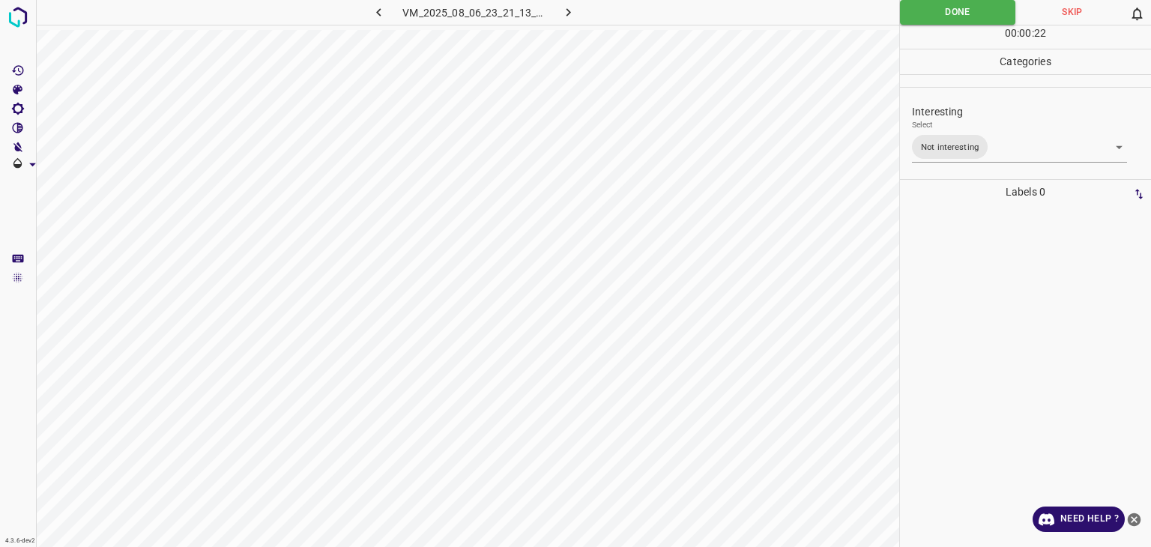
click at [993, 289] on div at bounding box center [1026, 376] width 242 height 343
click at [997, 154] on body "4.3.6-dev2 VM_2025_08_06_23_21_13_373_11.gif Done Skip 0 00 : 00 : 23 Categorie…" at bounding box center [575, 273] width 1151 height 547
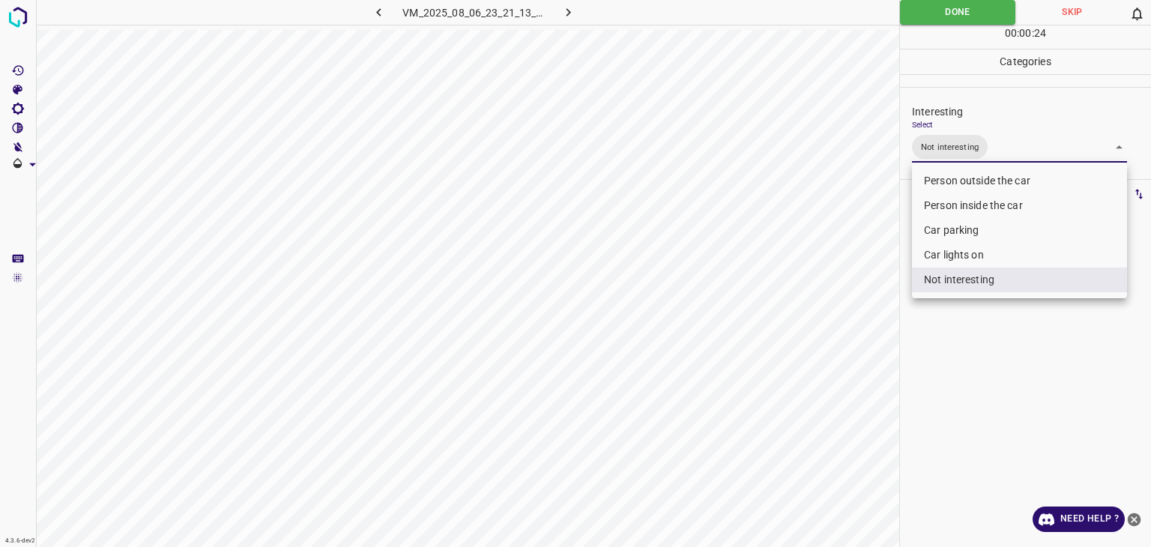
click at [997, 154] on div at bounding box center [575, 273] width 1151 height 547
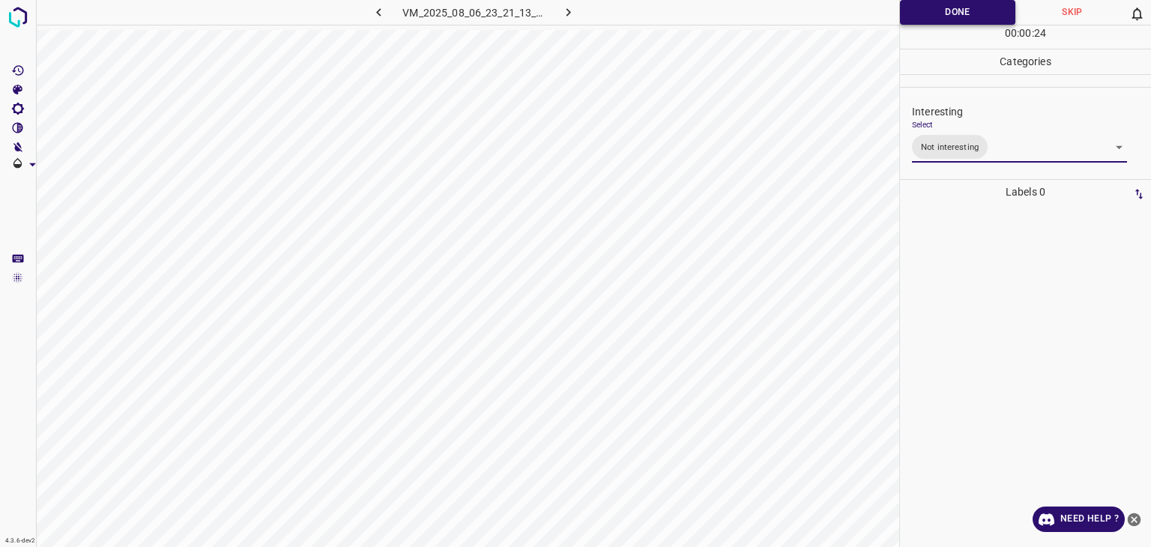
click at [933, 16] on button "Done" at bounding box center [957, 12] width 115 height 25
click at [561, 10] on icon "button" at bounding box center [569, 12] width 16 height 16
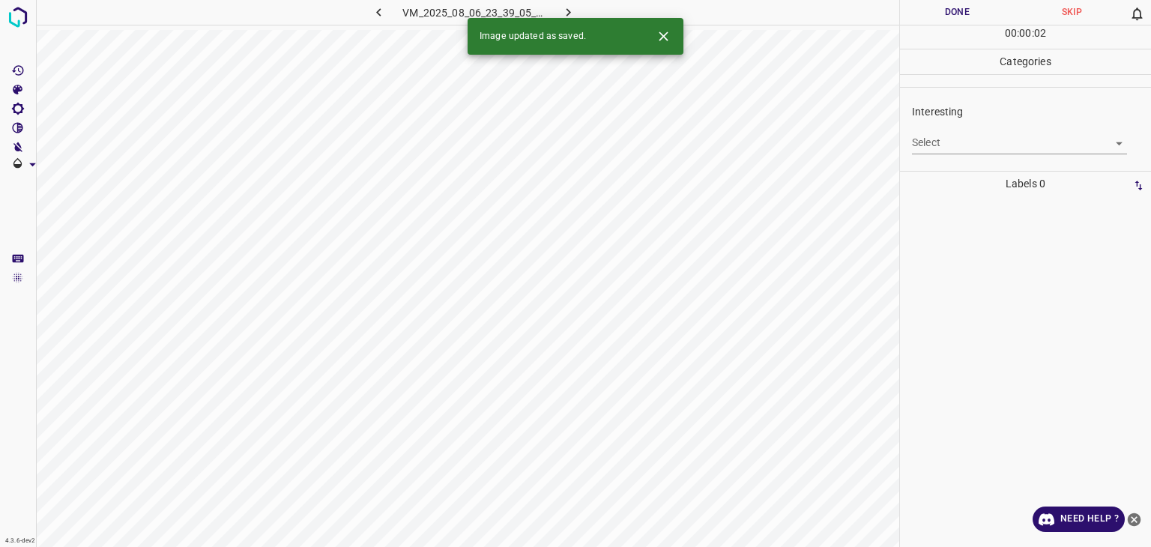
click at [660, 40] on icon "Close" at bounding box center [663, 35] width 9 height 9
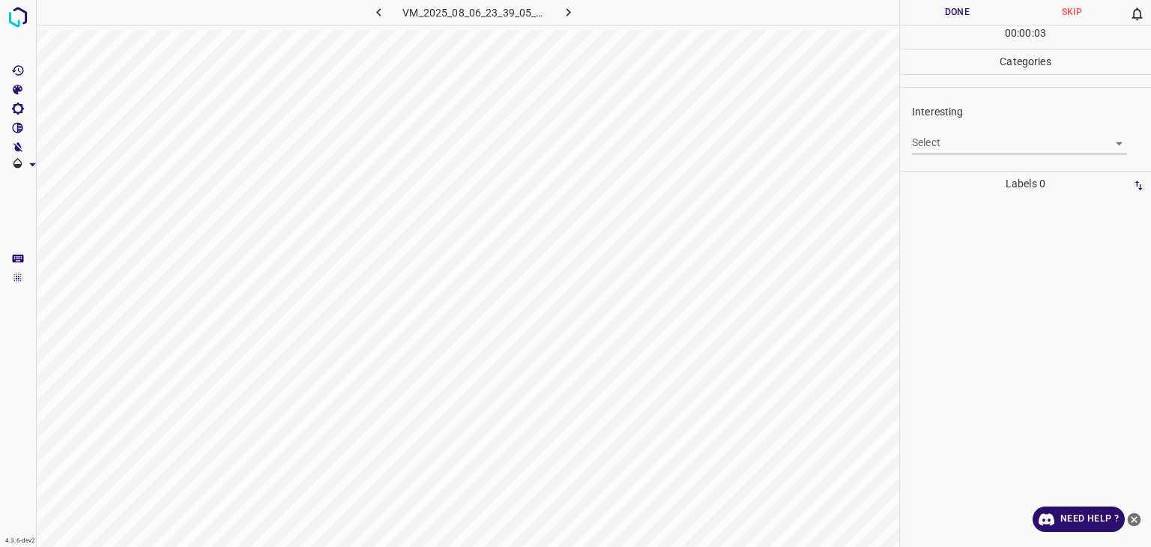
click at [979, 140] on body "4.3.6-dev2 VM_2025_08_06_23_39_05_056_01.gif Done Skip 0 00 : 00 : 03 Categorie…" at bounding box center [575, 273] width 1151 height 547
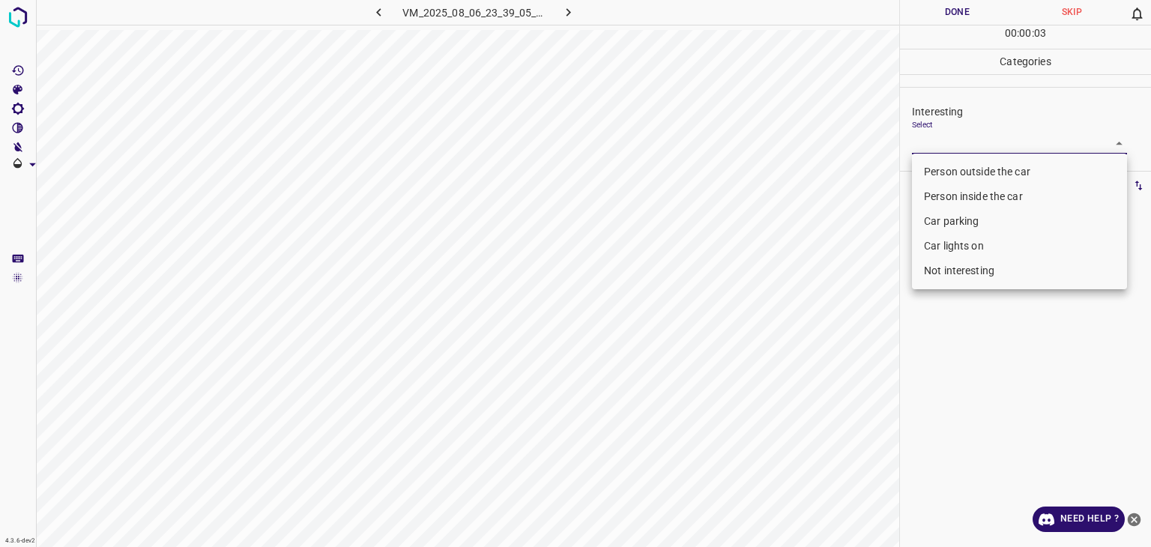
click at [970, 175] on li "Person outside the car" at bounding box center [1019, 172] width 215 height 25
type input "Person outside the car"
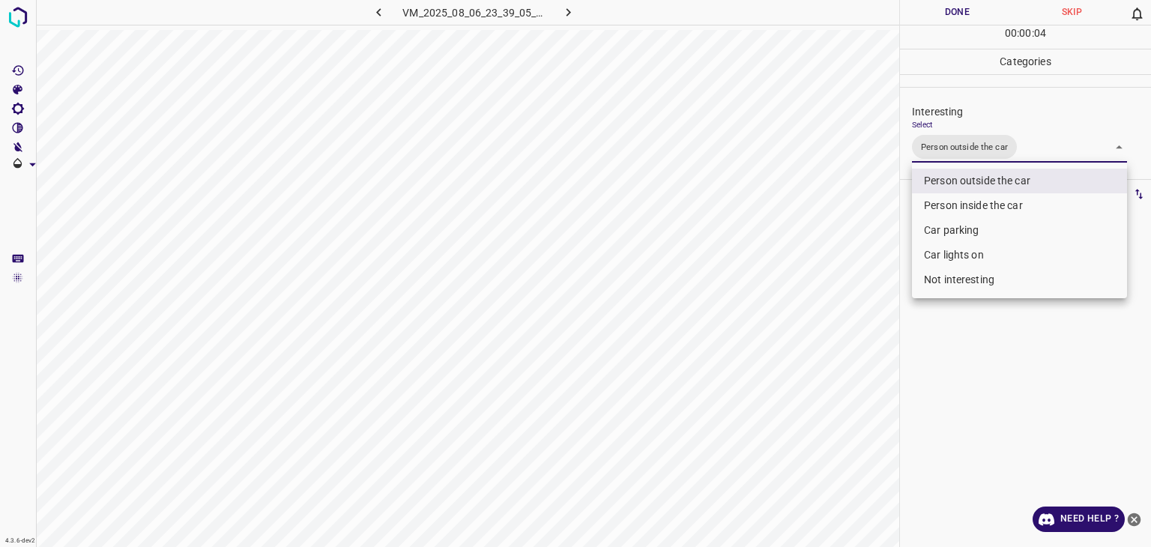
click at [960, 16] on div at bounding box center [575, 273] width 1151 height 547
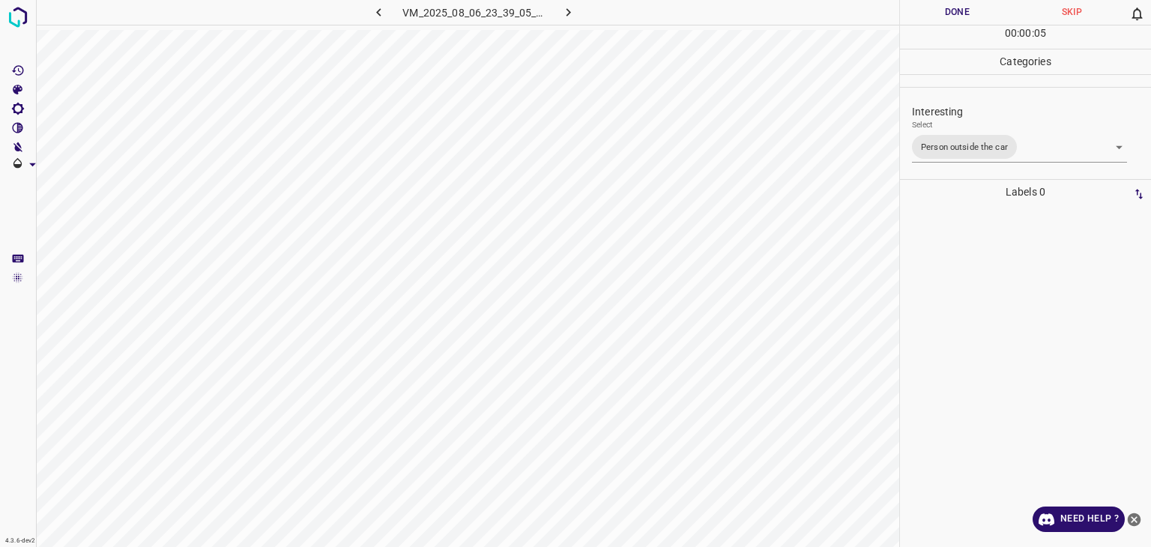
click at [960, 16] on div at bounding box center [575, 273] width 1151 height 547
click at [960, 16] on button "Done" at bounding box center [957, 12] width 115 height 25
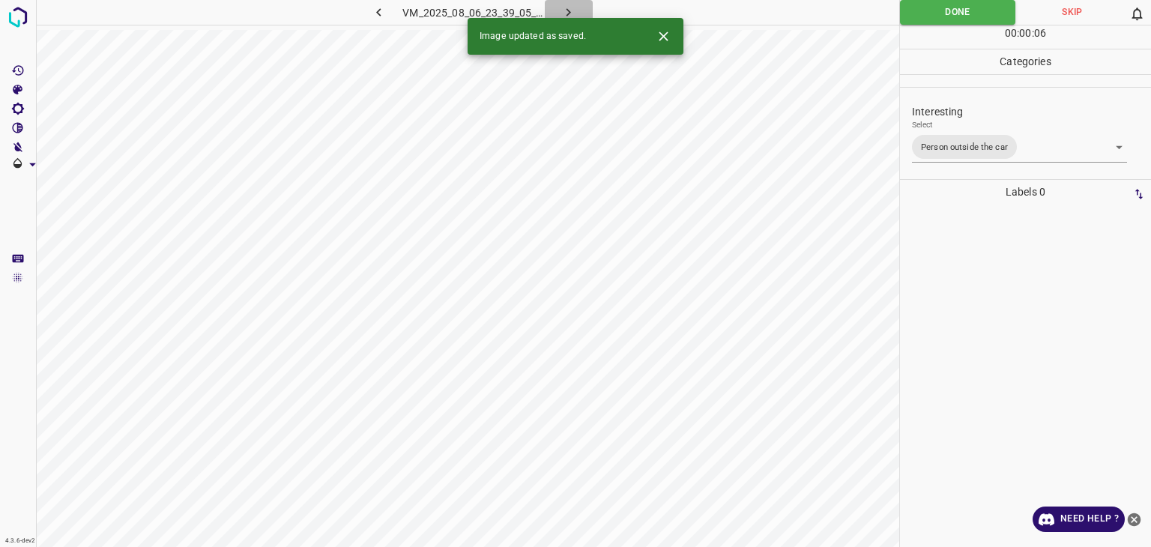
click at [562, 10] on icon "button" at bounding box center [569, 12] width 16 height 16
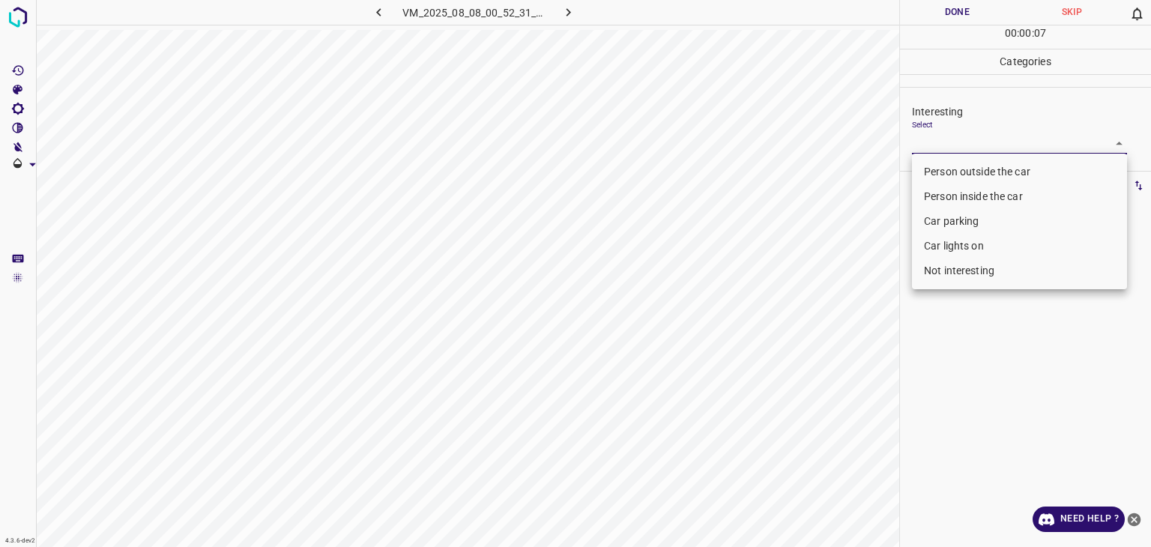
click at [1002, 145] on body "4.3.6-dev2 VM_2025_08_08_00_52_31_777_08.gif Done Skip 0 00 : 00 : 07 Categorie…" at bounding box center [575, 273] width 1151 height 547
click at [984, 171] on li "Person outside the car" at bounding box center [1019, 172] width 215 height 25
type input "Person outside the car"
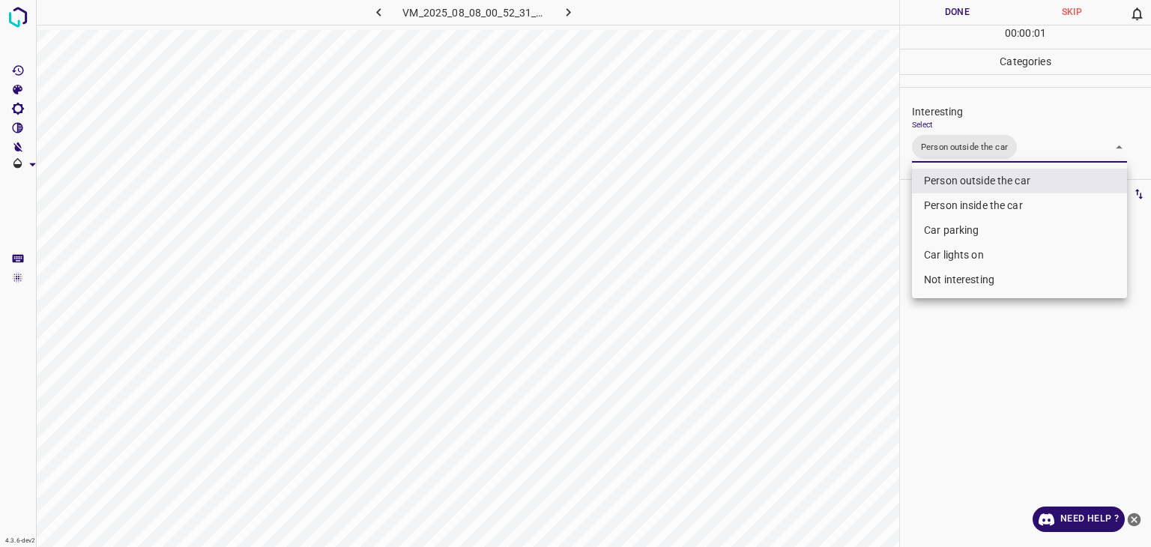
click at [950, 15] on div at bounding box center [575, 273] width 1151 height 547
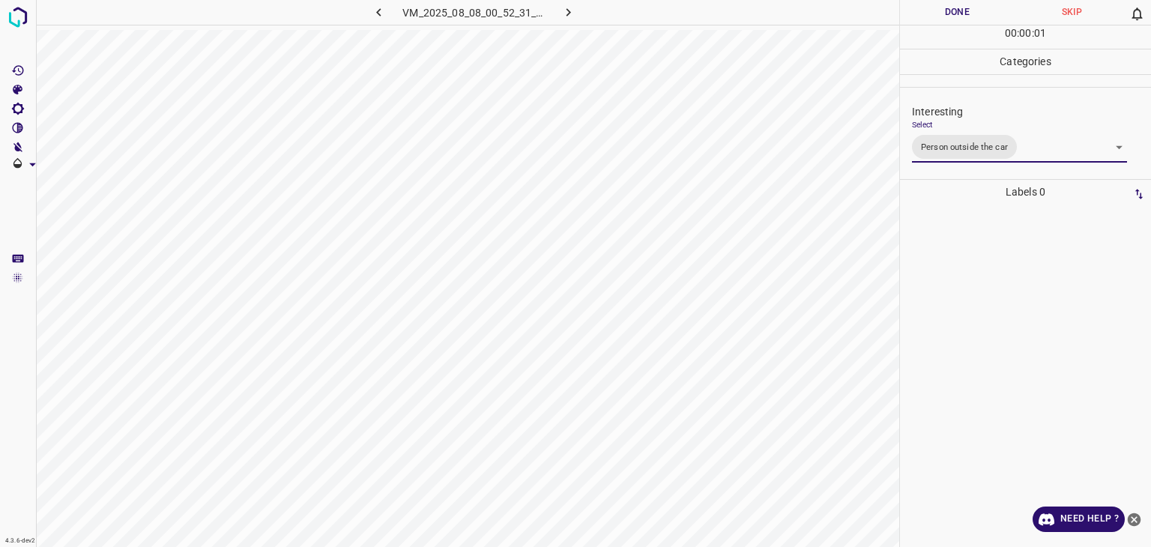
click at [950, 15] on div at bounding box center [575, 273] width 1151 height 547
click at [950, 15] on button "Done" at bounding box center [957, 12] width 115 height 25
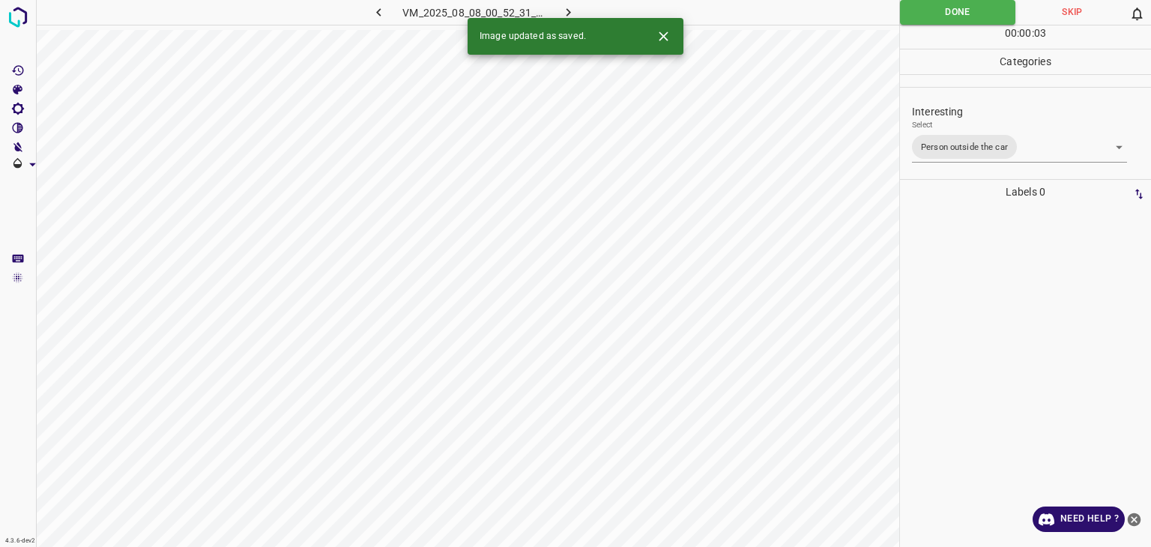
click at [567, 11] on icon "button" at bounding box center [569, 12] width 16 height 16
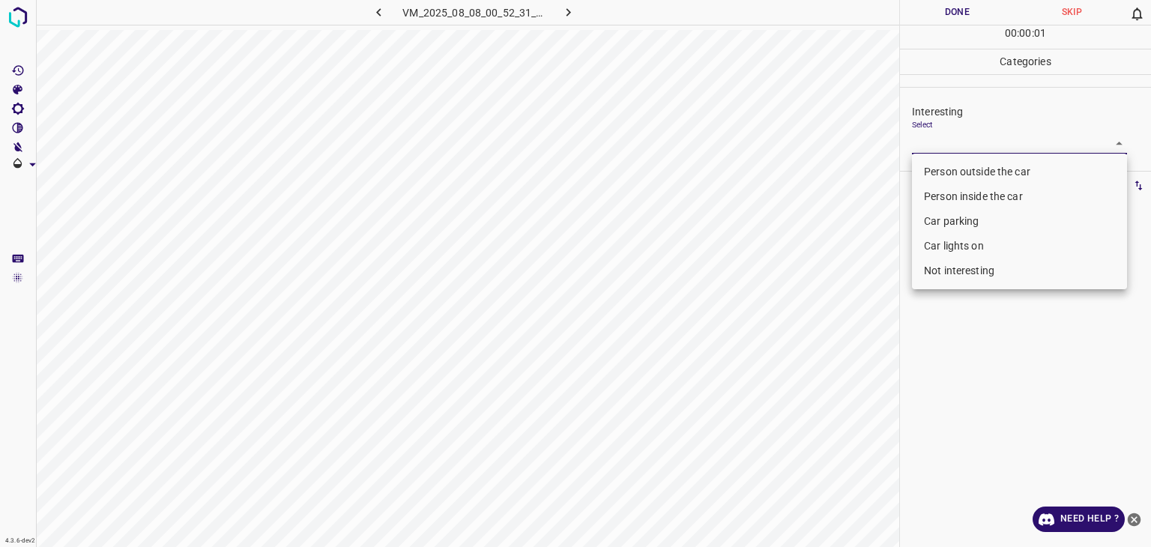
click at [981, 142] on body "4.3.6-dev2 VM_2025_08_08_00_52_31_777_11.gif Done Skip 0 00 : 00 : 01 Categorie…" at bounding box center [575, 273] width 1151 height 547
click at [984, 164] on li "Person outside the car" at bounding box center [1019, 172] width 215 height 25
type input "Person outside the car"
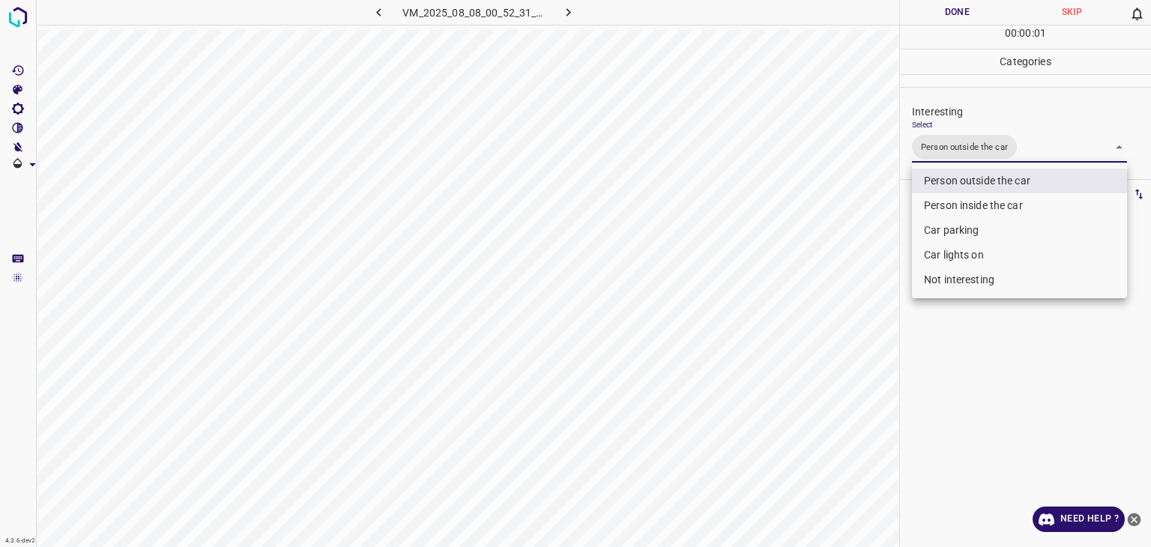
click at [984, 164] on ul "Person outside the car Person inside the car Car parking Car lights on Not inte…" at bounding box center [1019, 231] width 215 height 136
click at [988, 13] on div at bounding box center [575, 273] width 1151 height 547
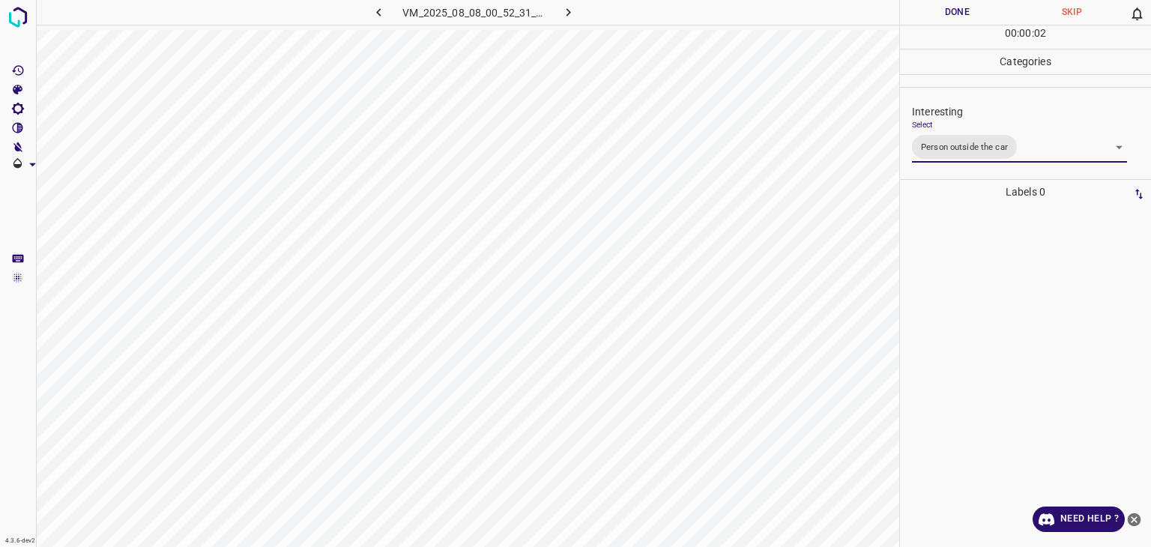
click at [988, 13] on div at bounding box center [575, 273] width 1151 height 547
click at [986, 13] on button "Done" at bounding box center [957, 12] width 115 height 25
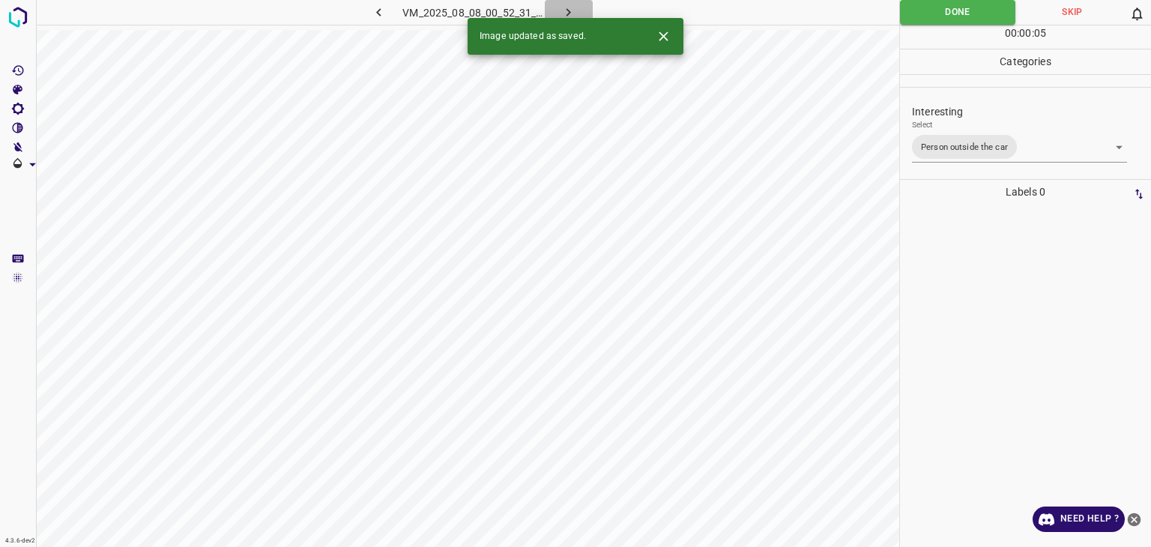
click at [563, 8] on icon "button" at bounding box center [569, 12] width 16 height 16
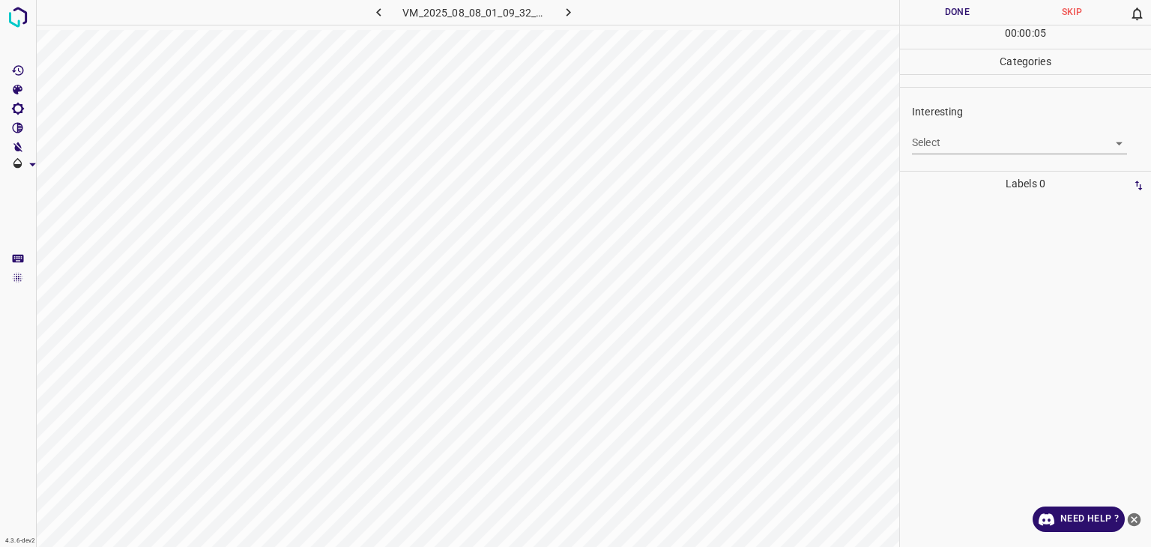
click at [937, 149] on body "4.3.6-dev2 VM_2025_08_08_01_09_32_291_01.gif Done Skip 0 00 : 00 : 05 Categorie…" at bounding box center [575, 273] width 1151 height 547
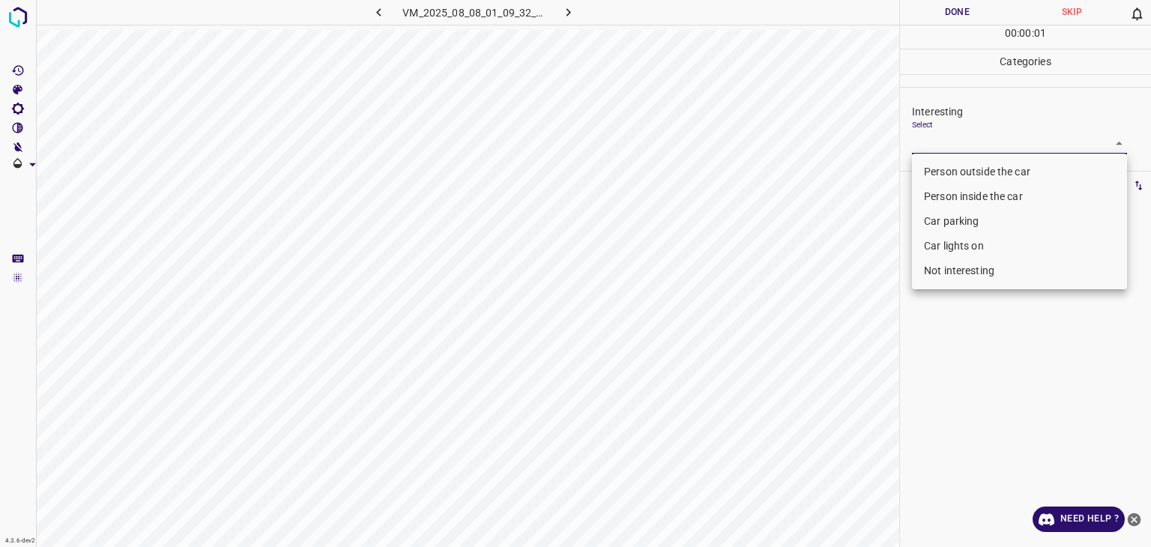
click at [950, 171] on li "Person outside the car" at bounding box center [1019, 172] width 215 height 25
type input "Person outside the car"
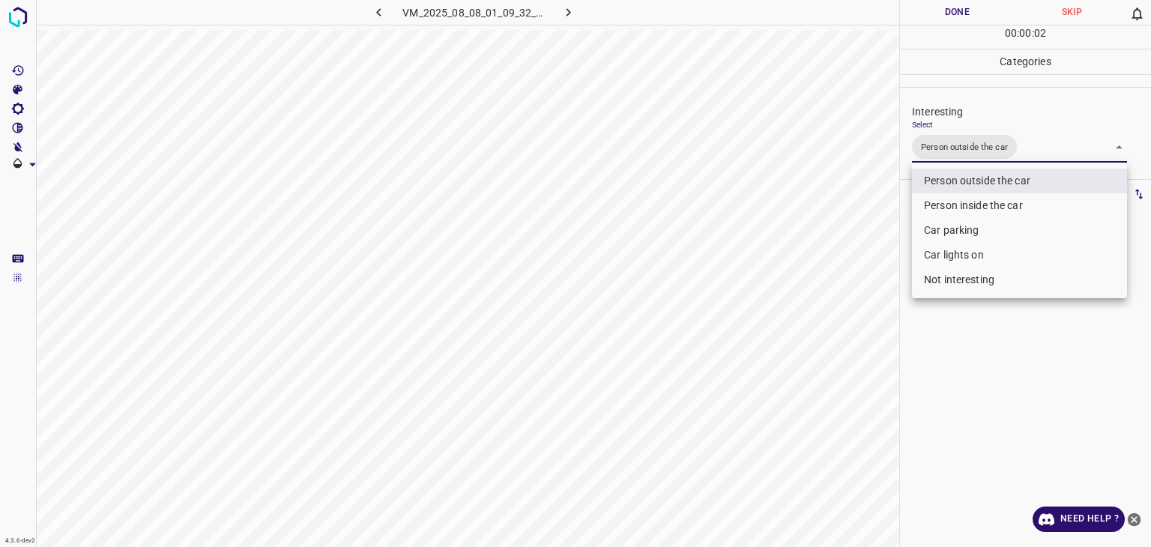
click at [947, 16] on div at bounding box center [575, 273] width 1151 height 547
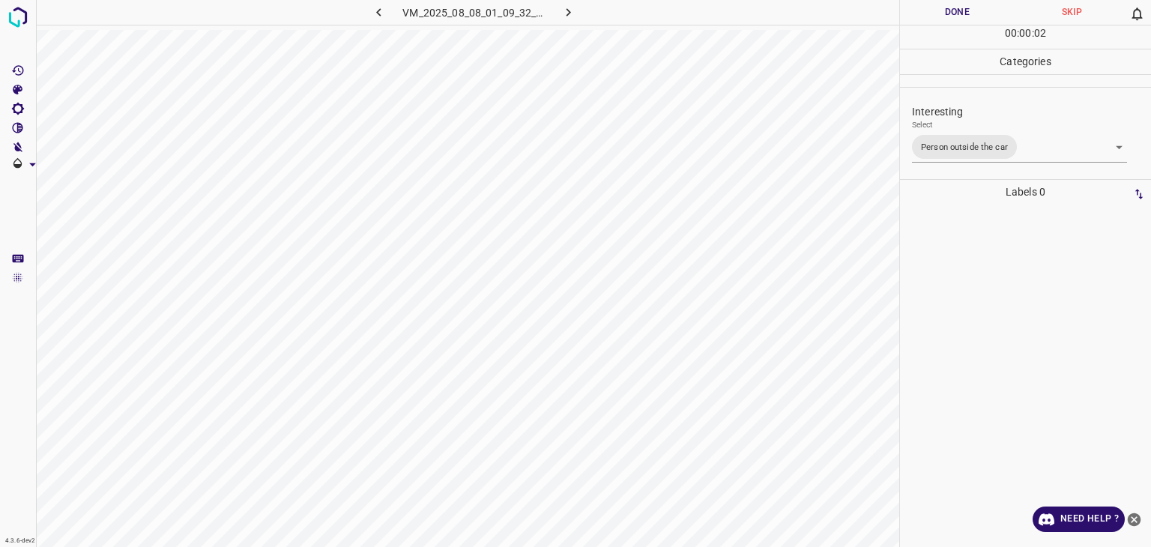
click at [948, 16] on button "Done" at bounding box center [957, 12] width 115 height 25
click at [948, 17] on button "Done" at bounding box center [957, 12] width 115 height 25
click at [948, 19] on button "Done" at bounding box center [957, 12] width 115 height 25
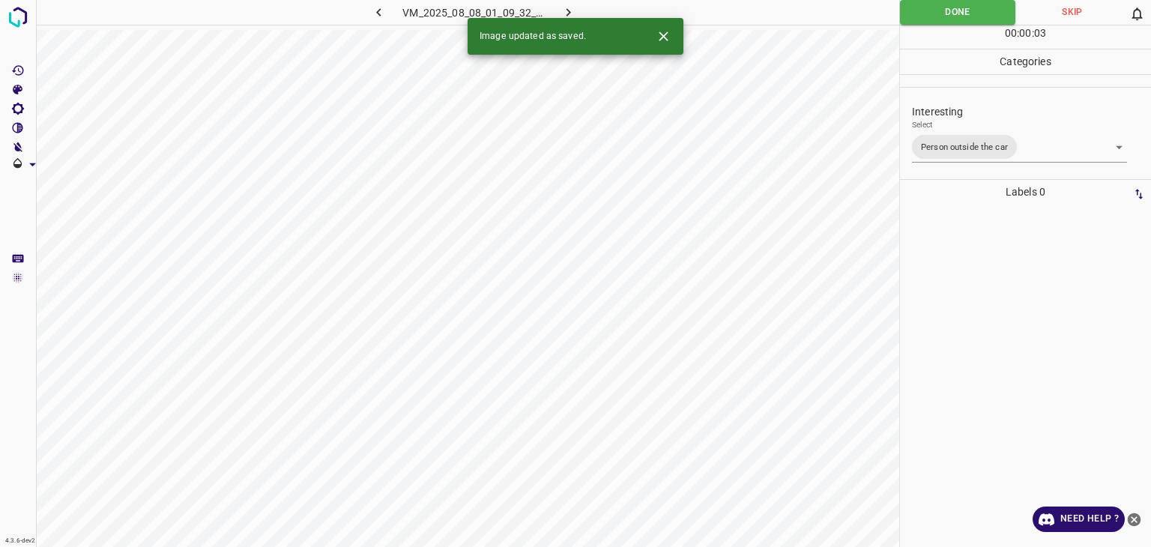
click at [568, 16] on icon "button" at bounding box center [569, 12] width 16 height 16
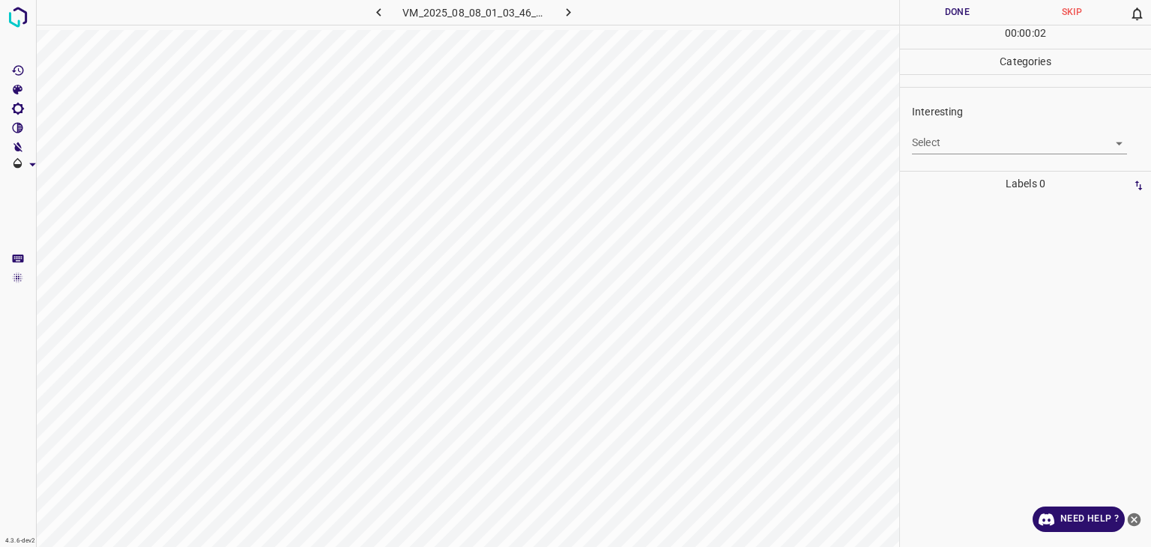
click at [966, 126] on div "Select ​" at bounding box center [1019, 137] width 215 height 34
click at [967, 130] on div "Select ​" at bounding box center [1019, 137] width 215 height 34
click at [954, 126] on div "Select ​" at bounding box center [1019, 137] width 215 height 34
click at [962, 143] on body "4.3.6-dev2 VM_2025_08_08_01_03_46_237_05.gif Done Skip 0 00 : 00 : 04 Categorie…" at bounding box center [575, 273] width 1151 height 547
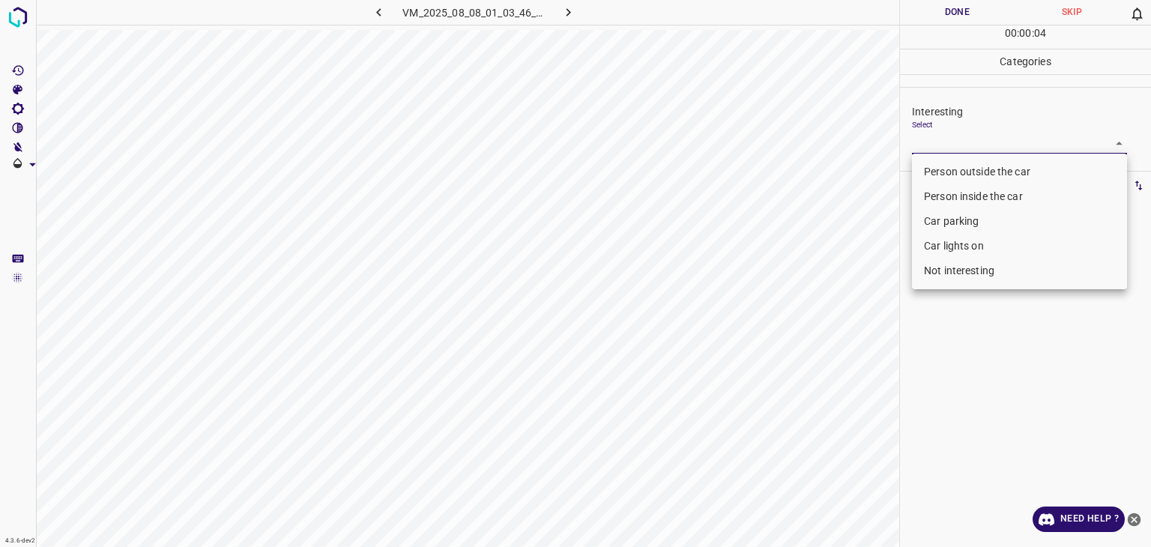
drag, startPoint x: 968, startPoint y: 286, endPoint x: 967, endPoint y: 274, distance: 12.0
click at [968, 285] on ul "Person outside the car Person inside the car Car parking Car lights on Not inte…" at bounding box center [1019, 222] width 215 height 136
click at [967, 268] on li "Not interesting" at bounding box center [1019, 271] width 215 height 25
type input "Not interesting"
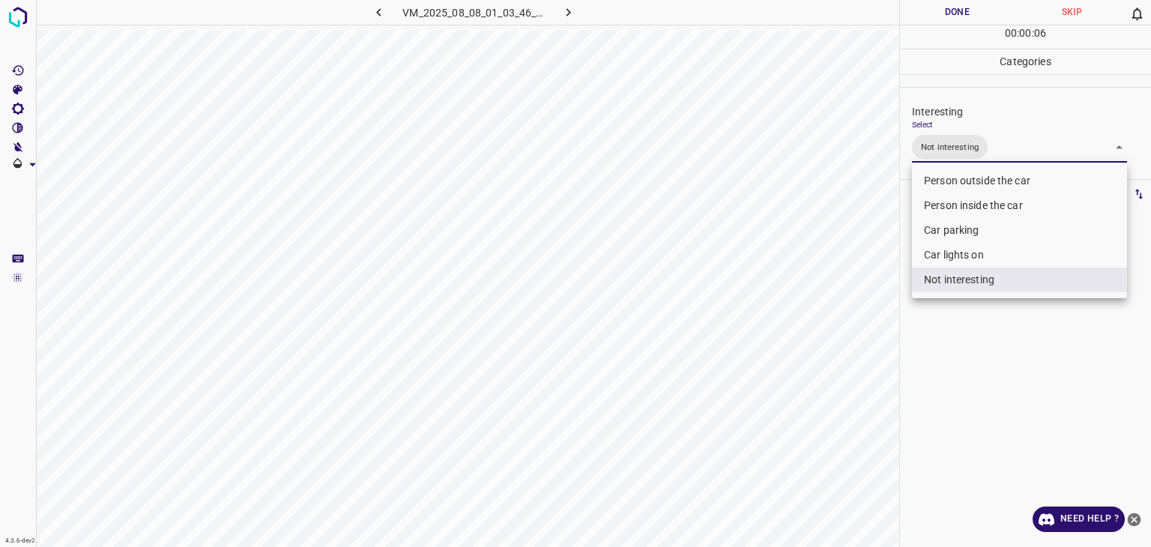
click at [929, 19] on div at bounding box center [575, 273] width 1151 height 547
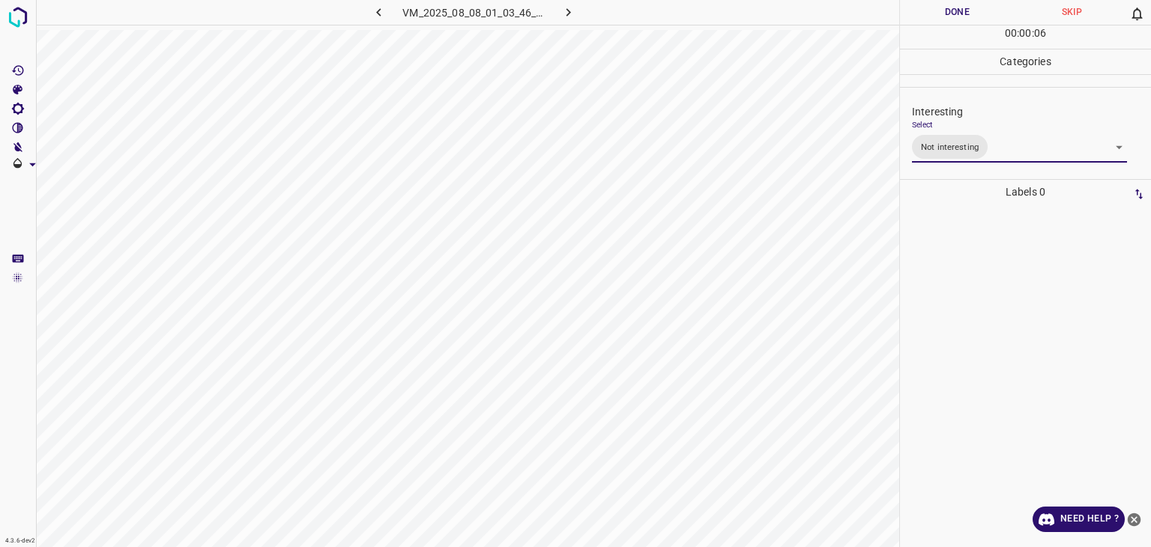
click at [929, 19] on div at bounding box center [575, 273] width 1151 height 547
click at [925, 18] on button "Done" at bounding box center [957, 12] width 115 height 25
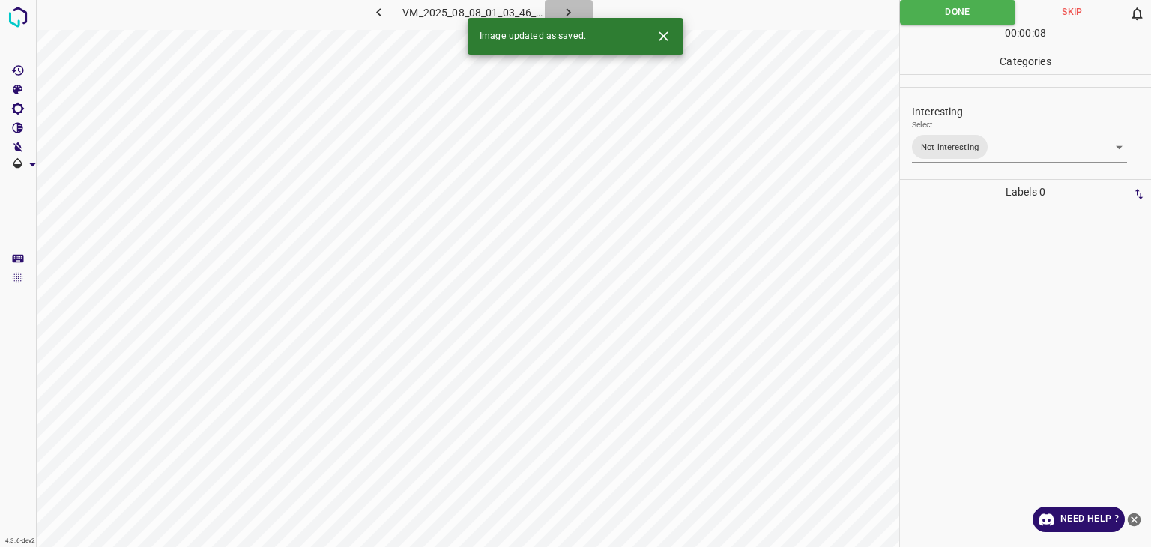
click at [579, 10] on button "button" at bounding box center [569, 12] width 48 height 25
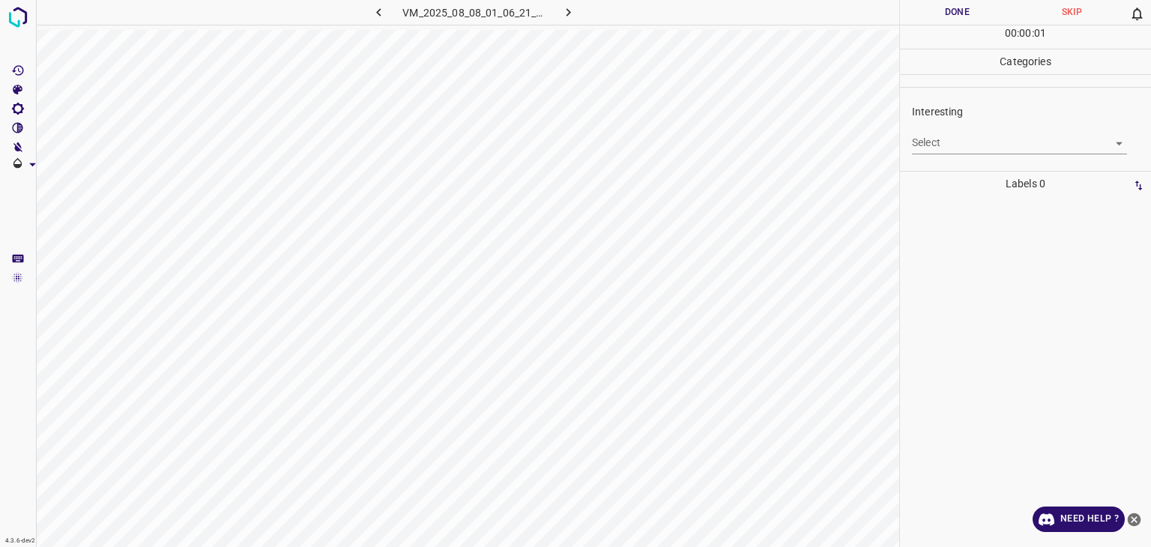
click at [996, 145] on body "4.3.6-dev2 VM_2025_08_08_01_06_21_975_01.gif Done Skip 0 00 : 00 : 01 Categorie…" at bounding box center [575, 273] width 1151 height 547
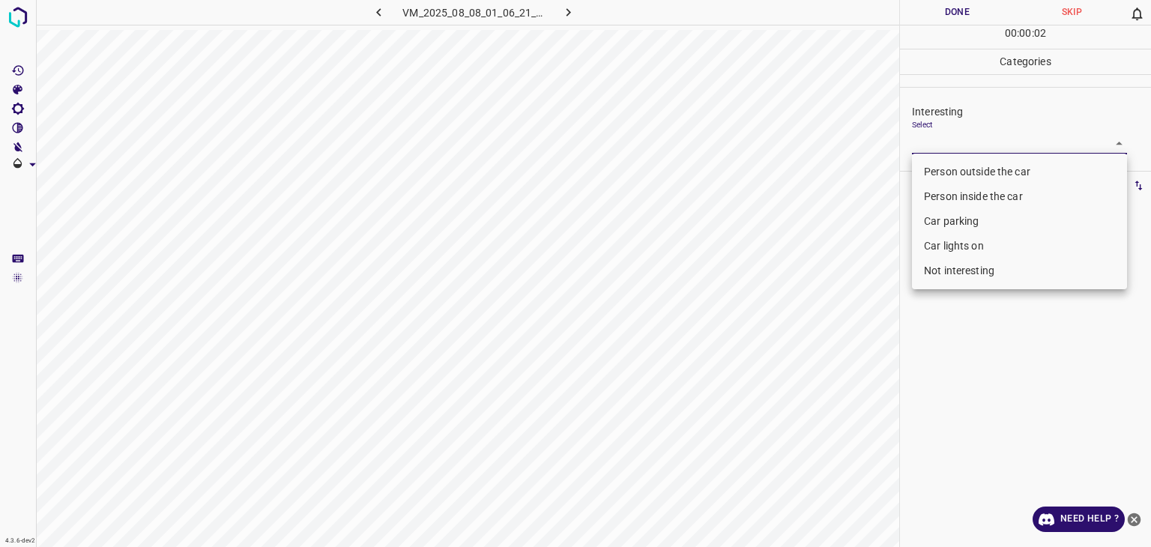
click at [978, 227] on li "Car parking" at bounding box center [1019, 221] width 215 height 25
type input "Car parking"
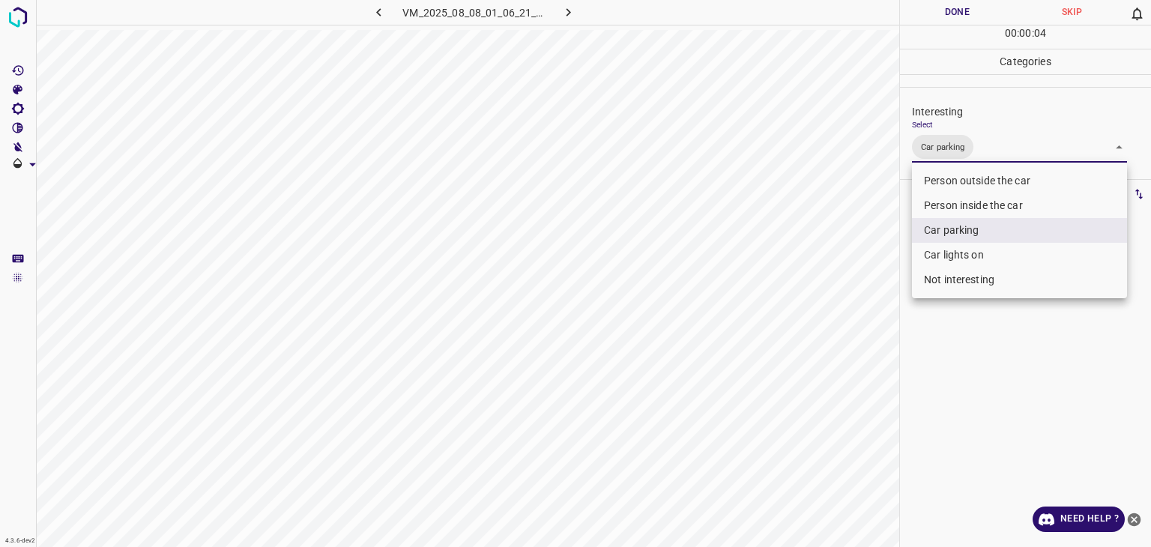
click at [927, 15] on div at bounding box center [575, 273] width 1151 height 547
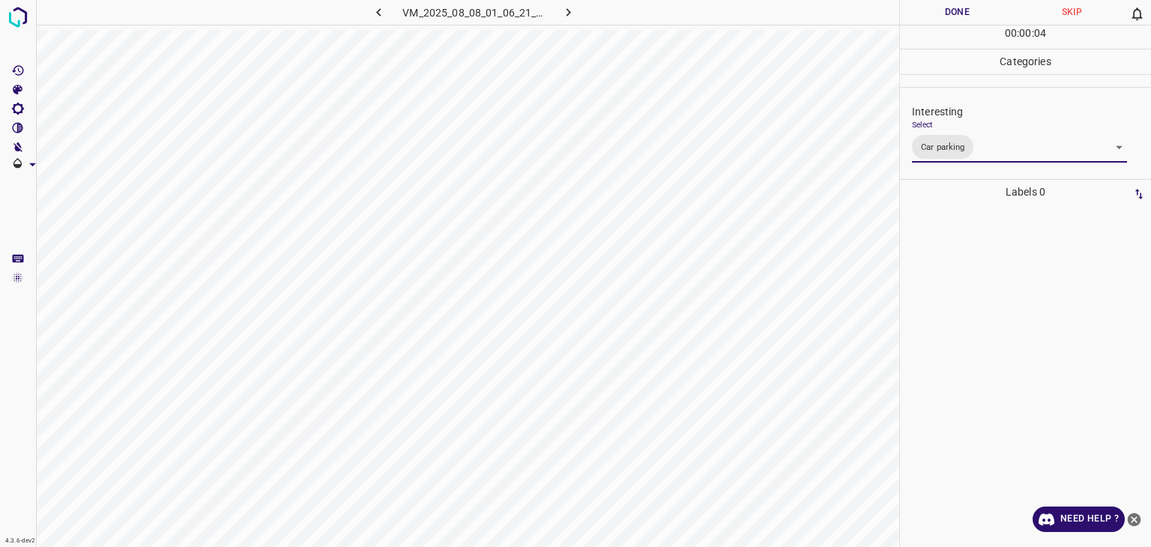
click at [927, 15] on div at bounding box center [575, 273] width 1151 height 547
click at [927, 14] on button "Done" at bounding box center [957, 12] width 115 height 25
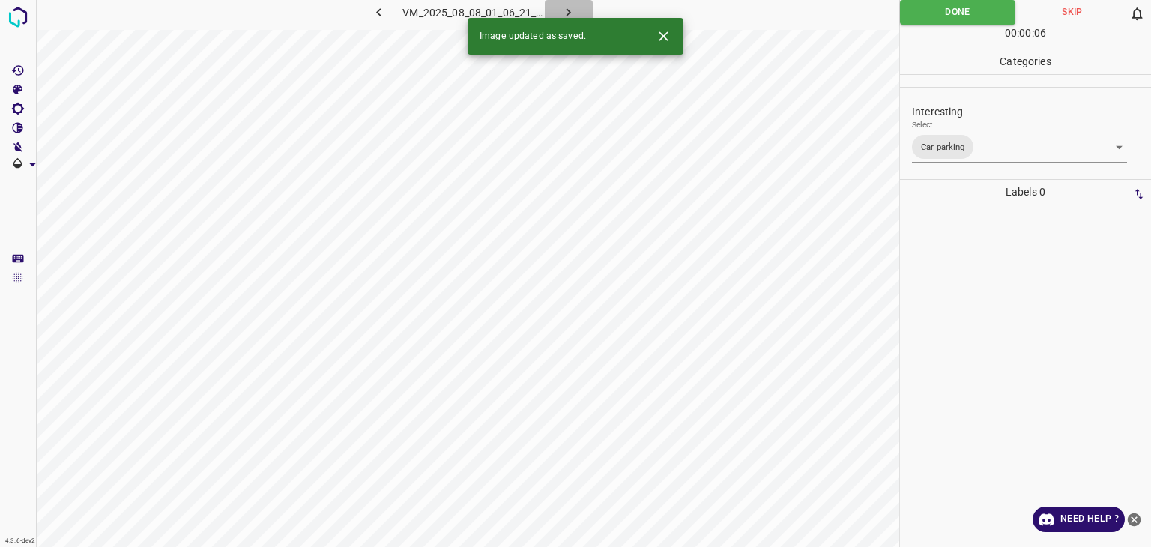
click at [567, 1] on button "button" at bounding box center [569, 12] width 48 height 25
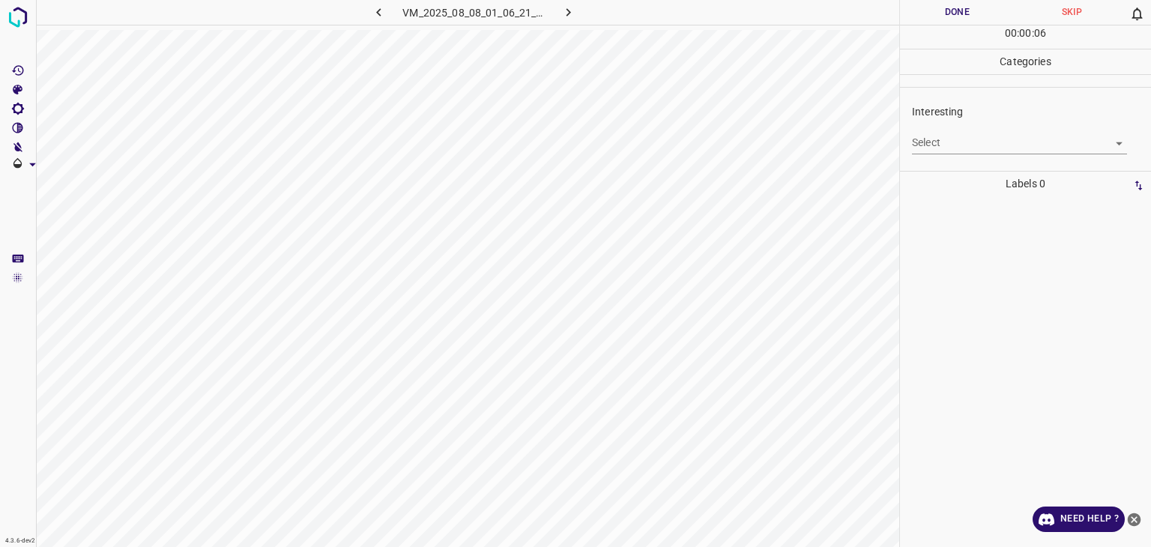
click at [963, 124] on div "Select ​" at bounding box center [1019, 137] width 215 height 34
click at [969, 140] on body "4.3.6-dev2 VM_2025_08_08_01_06_21_975_04.gif Done Skip 0 00 : 00 : 06 Categorie…" at bounding box center [575, 273] width 1151 height 547
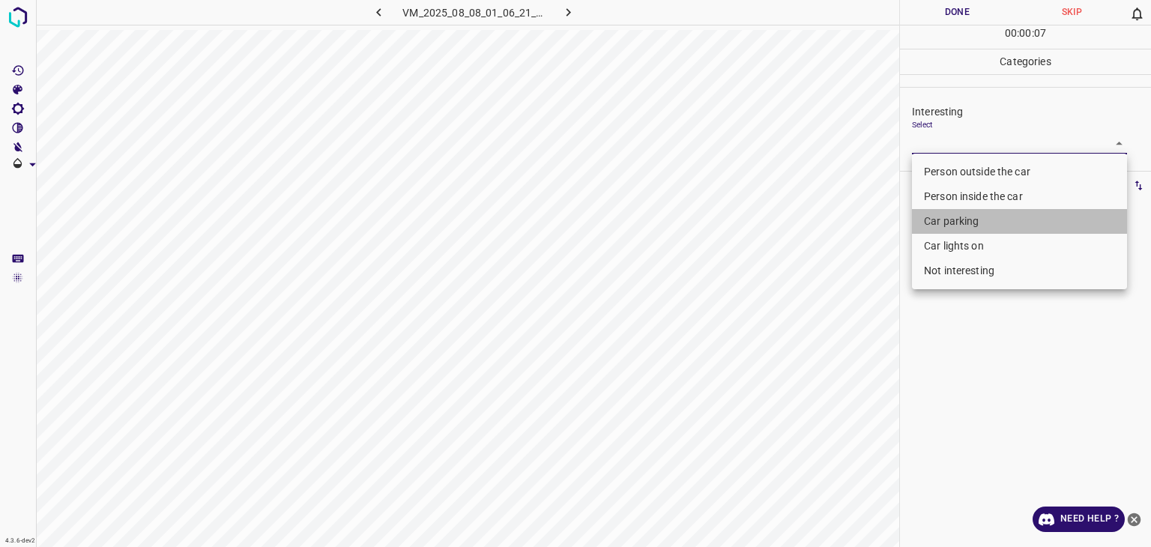
click at [983, 229] on li "Car parking" at bounding box center [1019, 221] width 215 height 25
type input "Car parking"
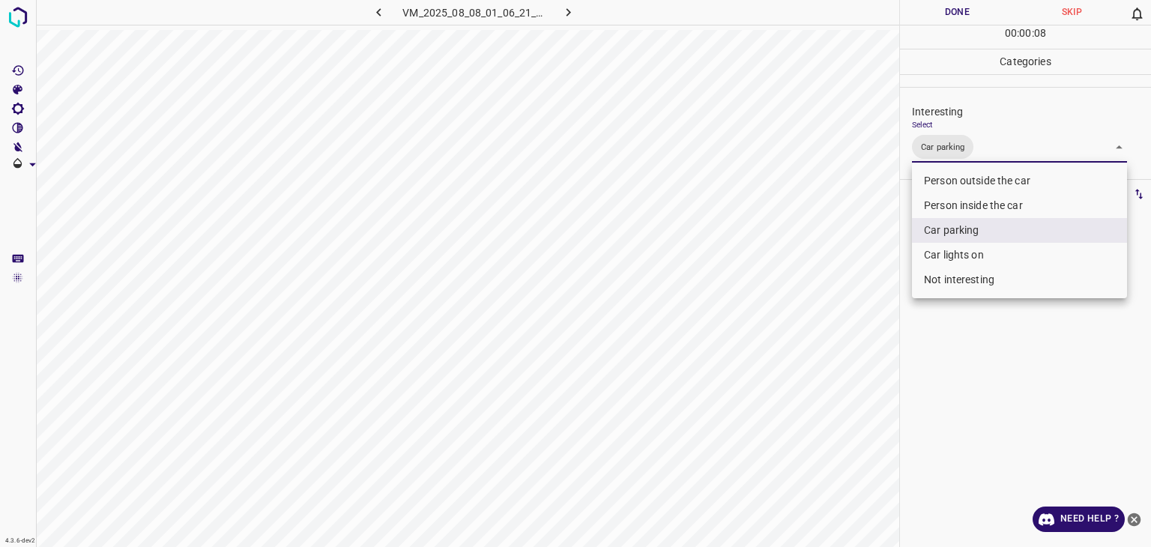
click at [952, 13] on div at bounding box center [575, 273] width 1151 height 547
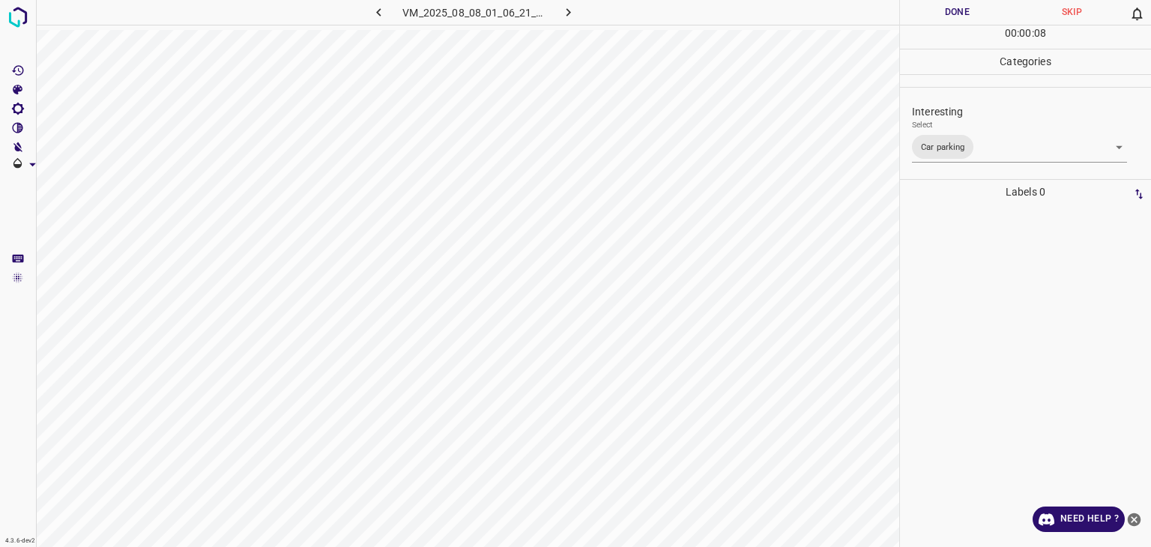
click at [952, 13] on button "Done" at bounding box center [957, 12] width 115 height 25
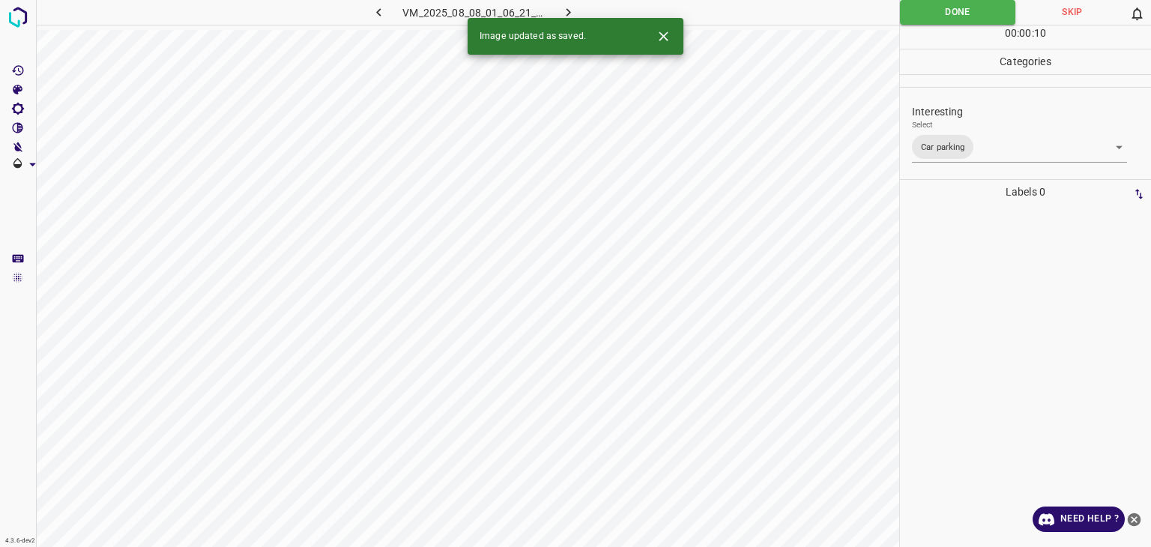
click at [576, 13] on icon "button" at bounding box center [569, 12] width 16 height 16
click at [1006, 144] on body "4.3.6-dev2 VM_2025_08_08_00_55_53_255_01.gif Done Skip 0 00 : 00 : 10 Categorie…" at bounding box center [575, 273] width 1151 height 547
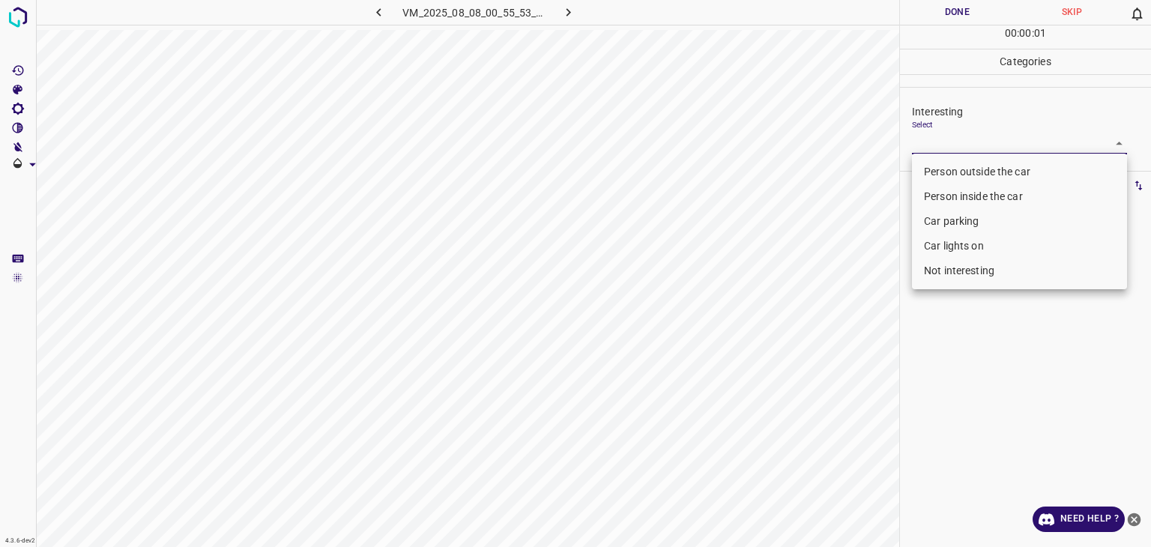
click at [981, 227] on li "Car parking" at bounding box center [1019, 221] width 215 height 25
type input "Car parking"
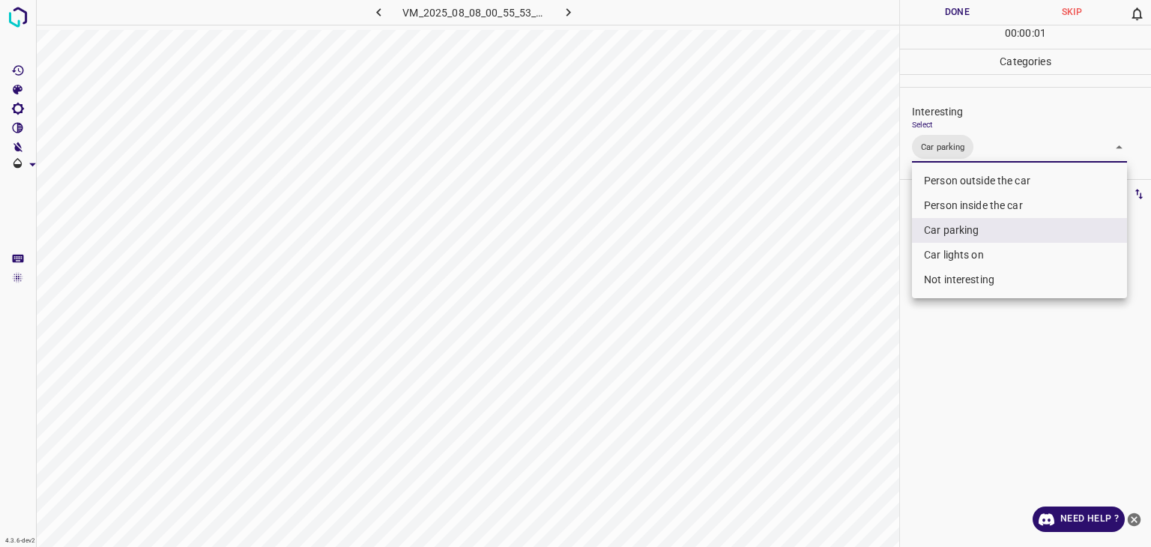
click at [945, 20] on div at bounding box center [575, 273] width 1151 height 547
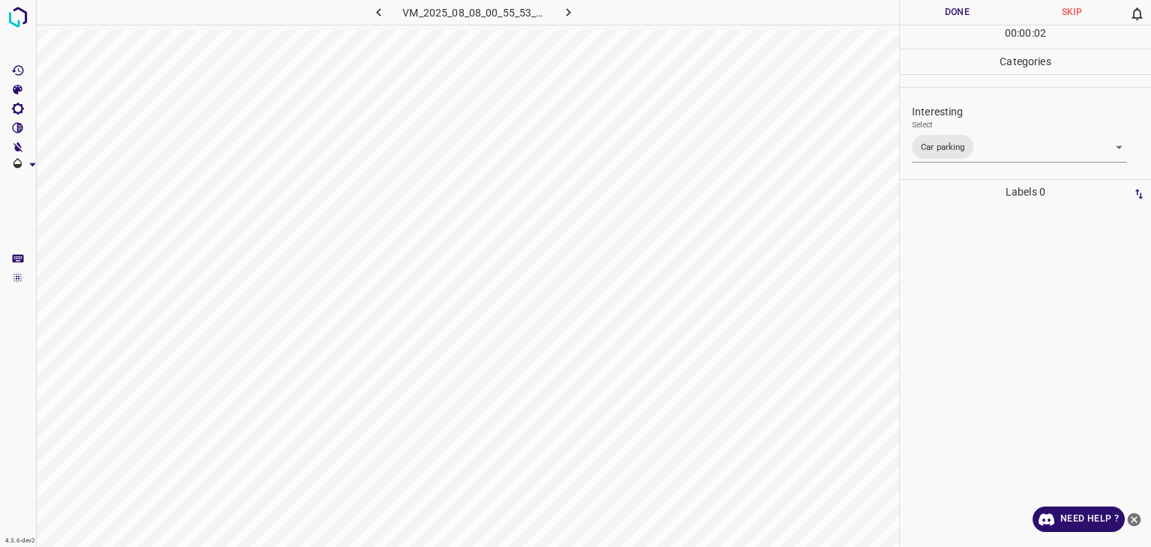
click at [945, 20] on div "Person outside the car Person inside the car Car parking Car lights on Not inte…" at bounding box center [575, 273] width 1151 height 547
click at [945, 20] on button "Done" at bounding box center [957, 12] width 115 height 25
click at [942, 20] on button "Done" at bounding box center [957, 12] width 115 height 25
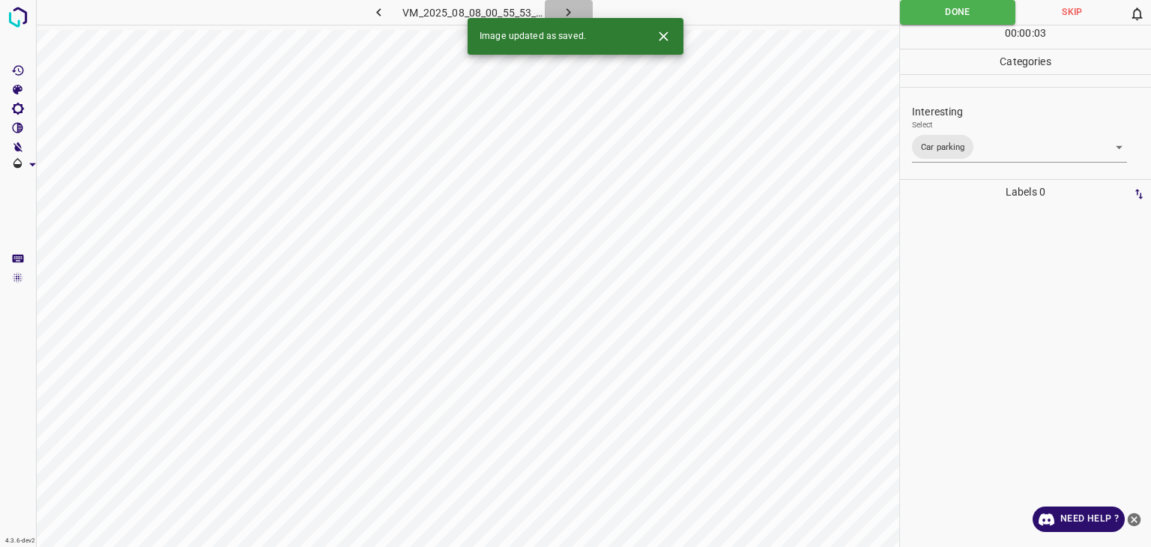
click at [568, 13] on icon "button" at bounding box center [569, 12] width 16 height 16
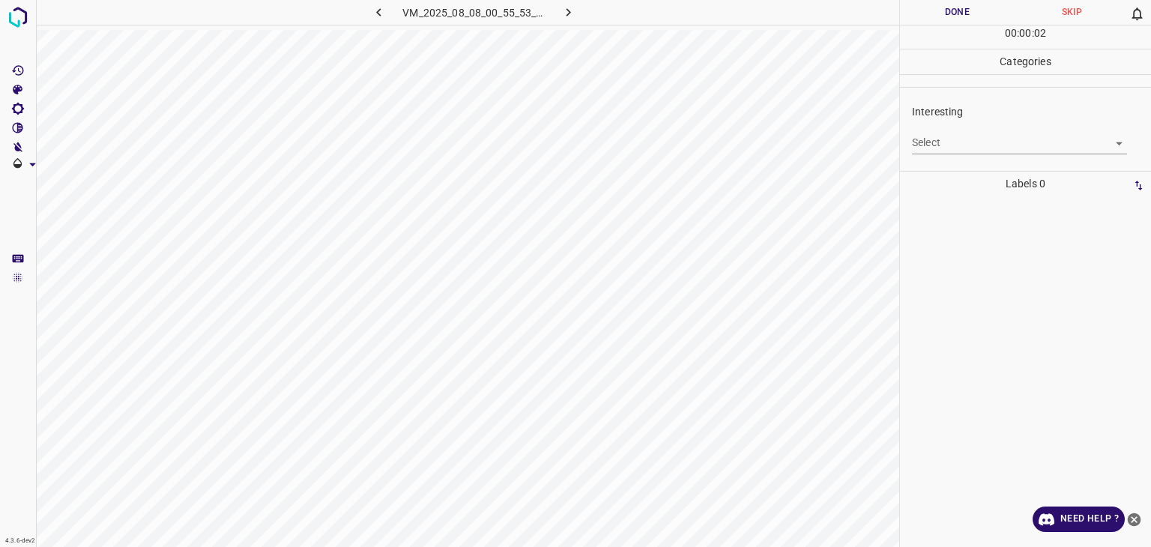
click at [941, 140] on body "4.3.6-dev2 VM_2025_08_08_00_55_53_255_00.gif Done Skip 0 00 : 00 : 02 Categorie…" at bounding box center [575, 273] width 1151 height 547
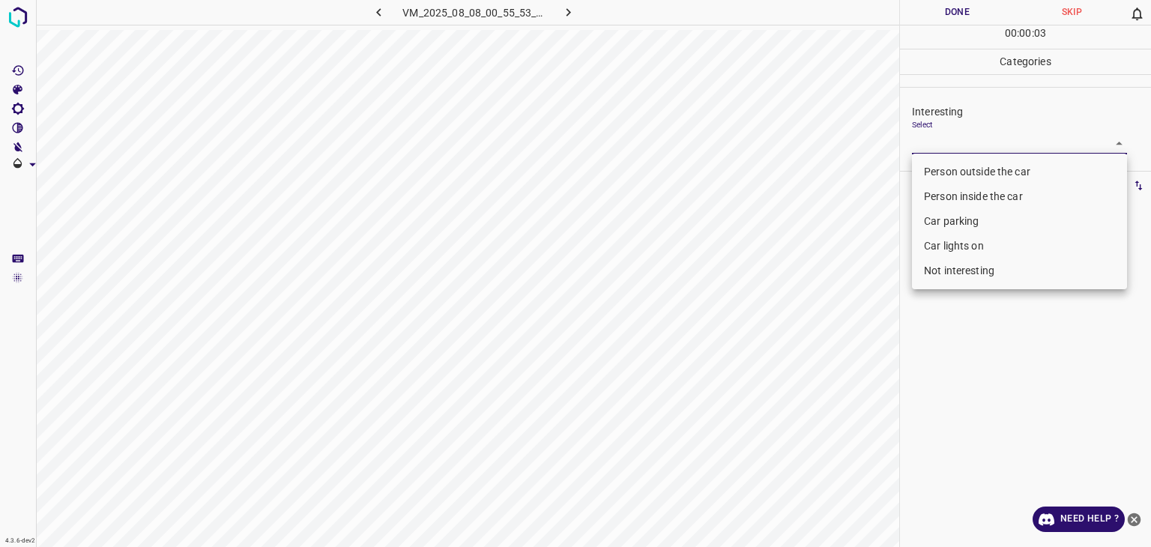
drag, startPoint x: 950, startPoint y: 248, endPoint x: 949, endPoint y: 227, distance: 21.0
click at [949, 227] on ul "Person outside the car Person inside the car Car parking Car lights on Not inte…" at bounding box center [1019, 222] width 215 height 136
click at [949, 227] on li "Car parking" at bounding box center [1019, 221] width 215 height 25
type input "Car parking"
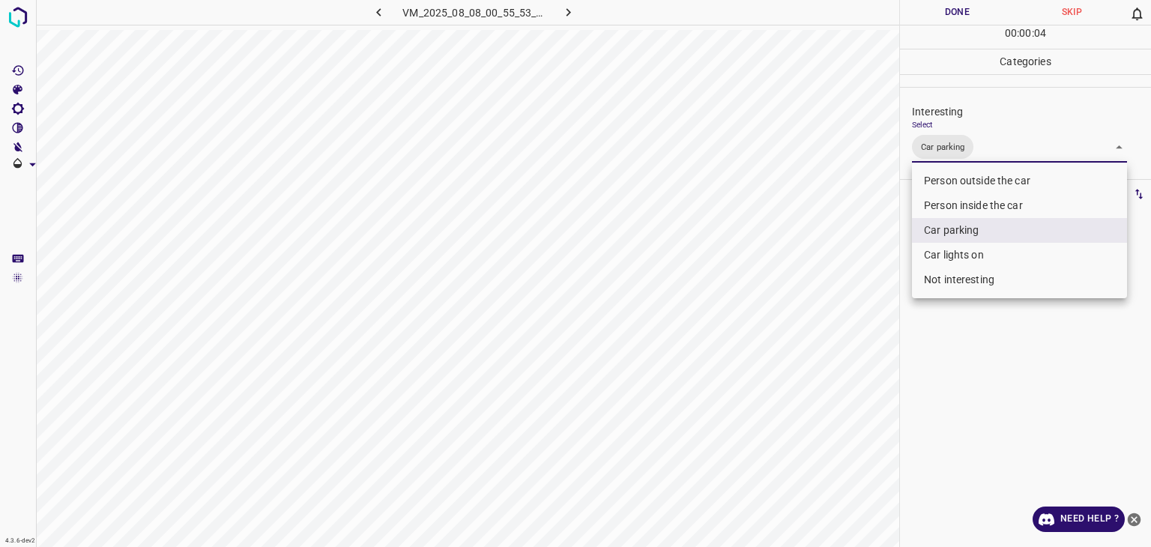
click at [972, 19] on div at bounding box center [575, 273] width 1151 height 547
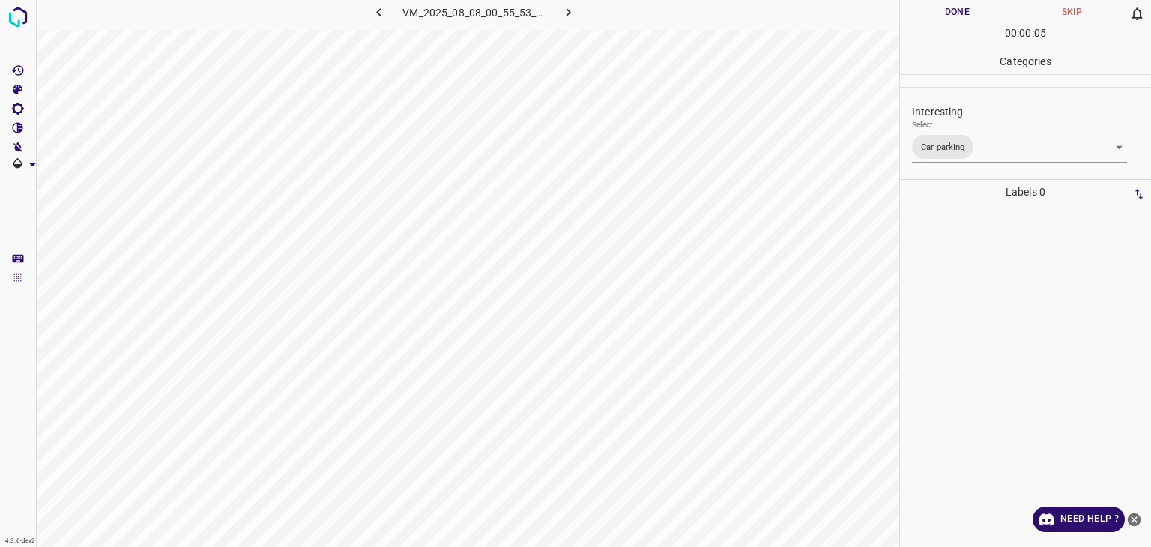
click at [972, 19] on div at bounding box center [575, 273] width 1151 height 547
click at [972, 19] on button "Done" at bounding box center [957, 12] width 115 height 25
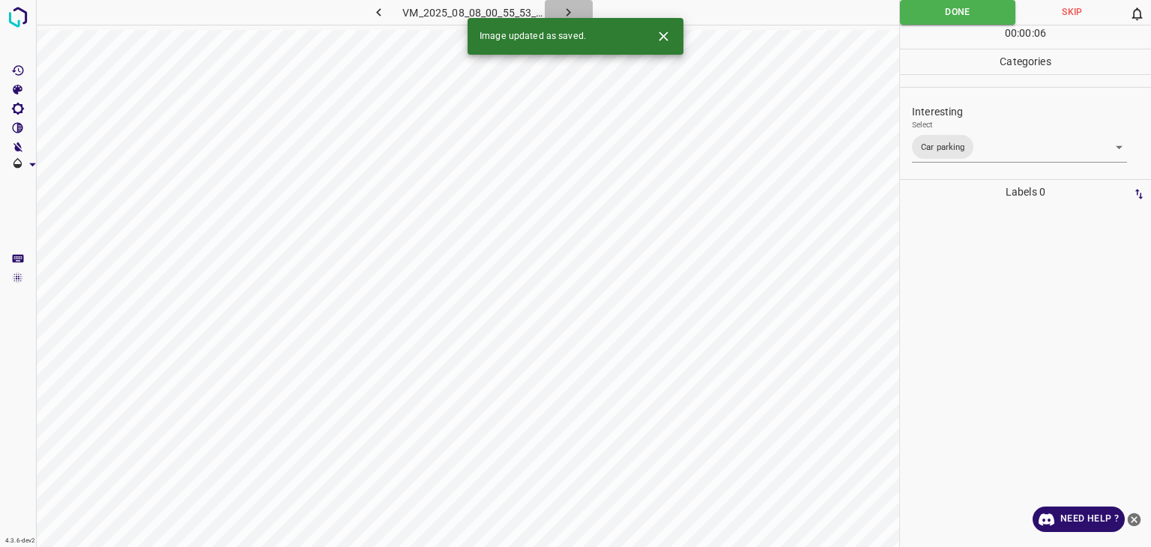
click at [567, 10] on icon "button" at bounding box center [569, 12] width 16 height 16
click at [972, 148] on body "4.3.6-dev2 VM_2025_08_08_00_52_31_777_12.gif Done Skip 0 00 : 00 : 06 Categorie…" at bounding box center [575, 273] width 1151 height 547
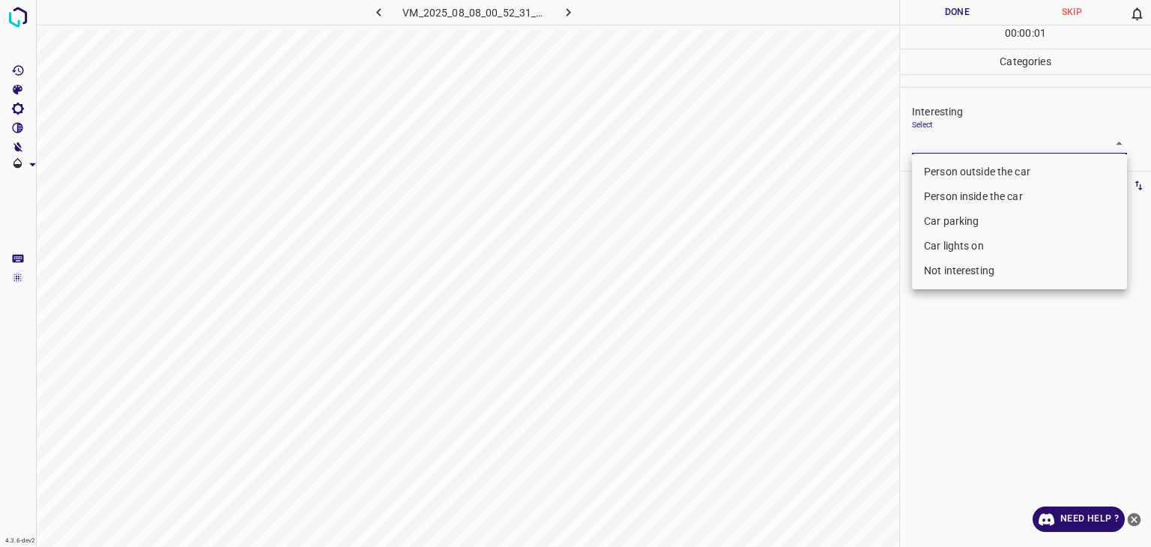
click at [978, 167] on li "Person outside the car" at bounding box center [1019, 172] width 215 height 25
type input "Person outside the car"
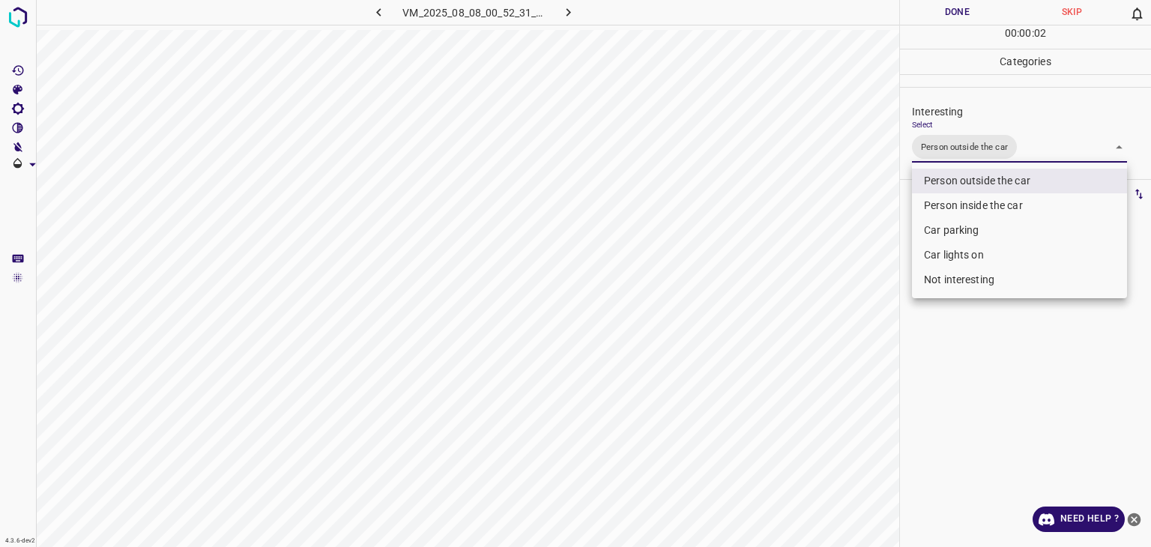
click at [972, 9] on div at bounding box center [575, 273] width 1151 height 547
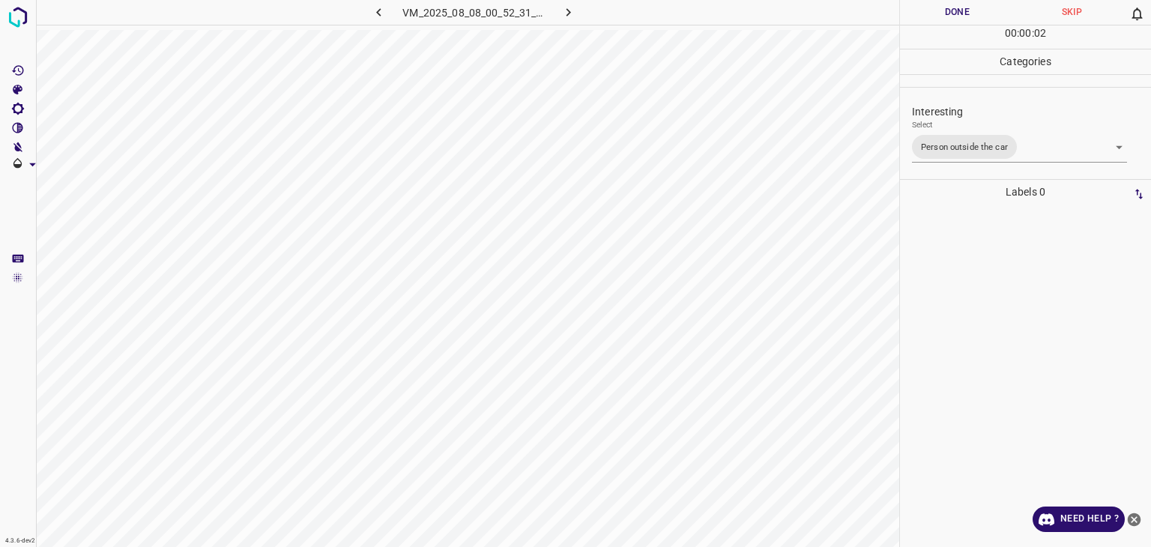
click at [972, 9] on div at bounding box center [575, 273] width 1151 height 547
click at [972, 9] on button "Done" at bounding box center [957, 12] width 115 height 25
click at [972, 10] on button "Done" at bounding box center [957, 12] width 115 height 25
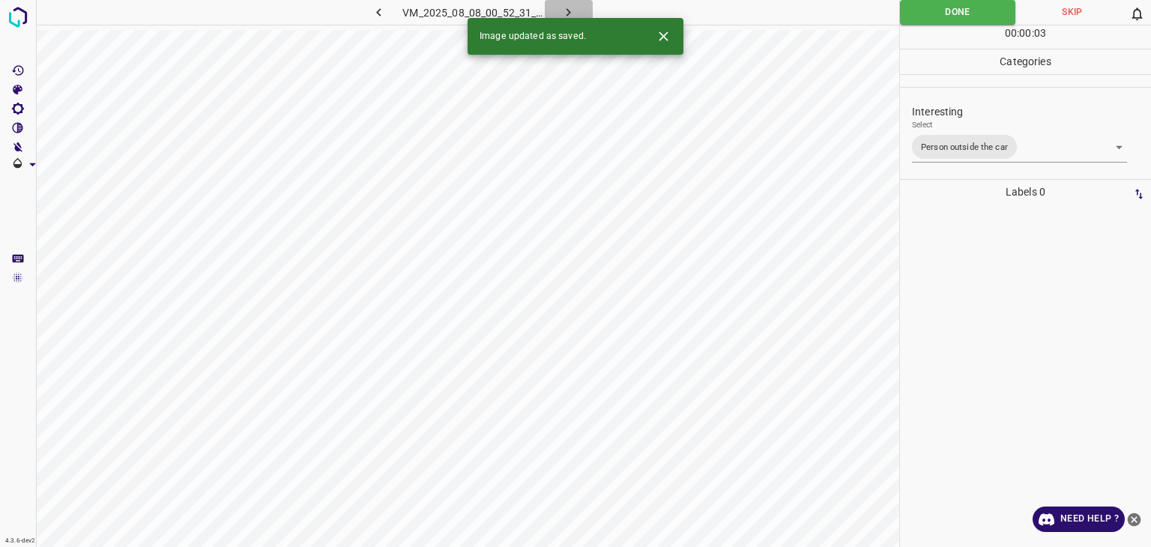
click at [574, 9] on icon "button" at bounding box center [569, 12] width 16 height 16
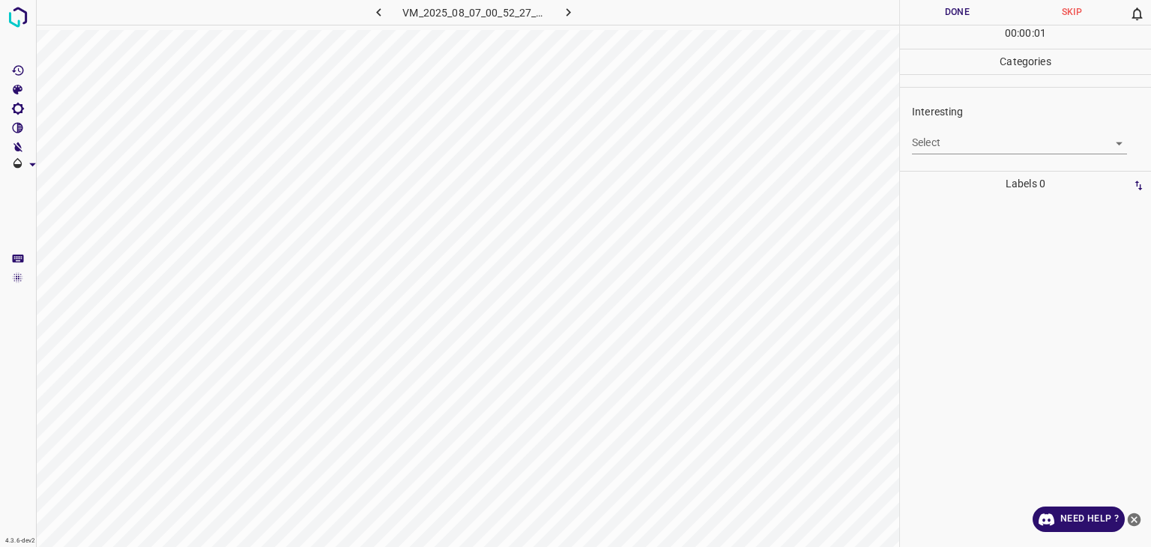
click at [927, 139] on body "4.3.6-dev2 VM_2025_08_07_00_52_27_666_01.gif Done Skip 0 00 : 00 : 01 Categorie…" at bounding box center [575, 273] width 1151 height 547
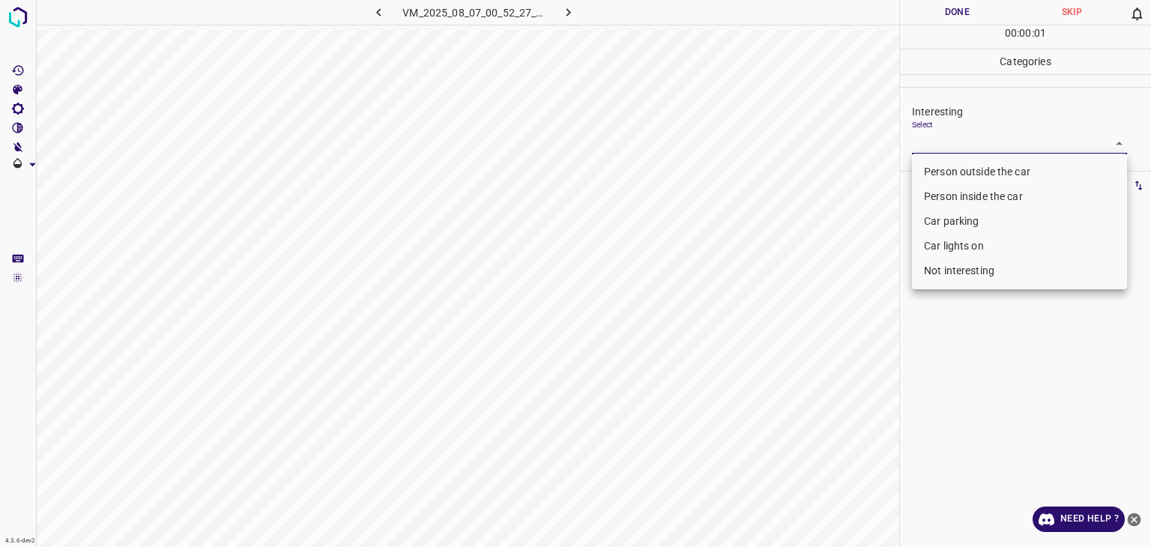
click at [932, 163] on li "Person outside the car" at bounding box center [1019, 172] width 215 height 25
type input "Person outside the car"
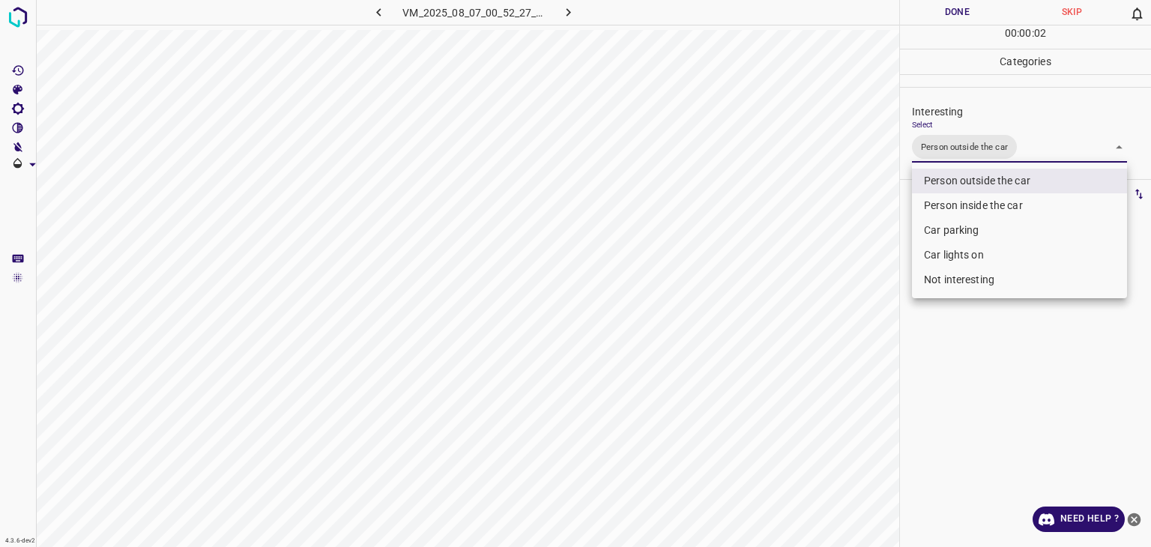
click at [921, 20] on div at bounding box center [575, 273] width 1151 height 547
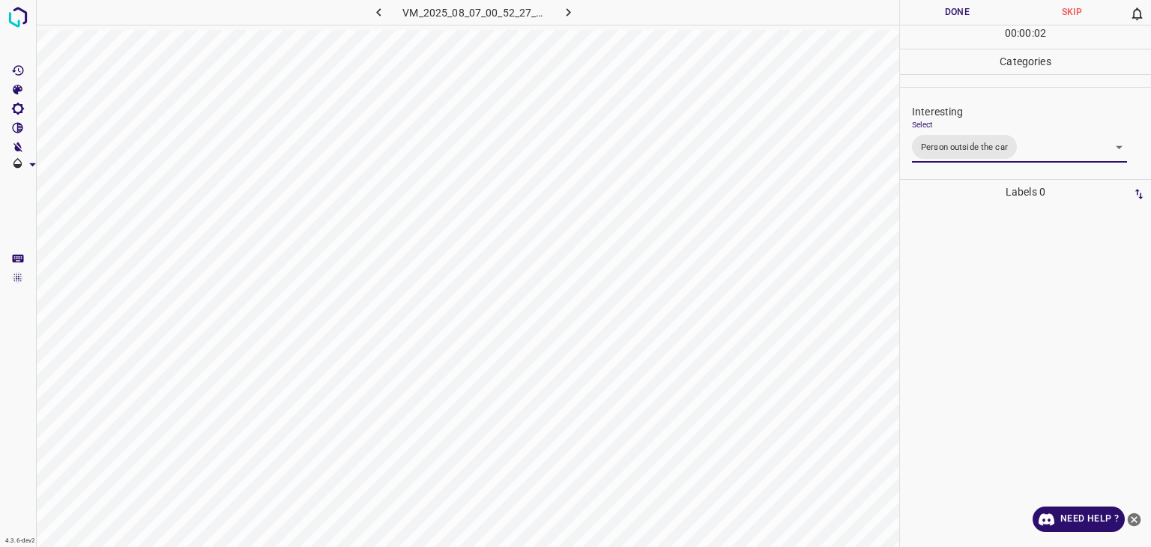
click at [921, 20] on div at bounding box center [575, 273] width 1151 height 547
click at [921, 20] on button "Done" at bounding box center [957, 12] width 115 height 25
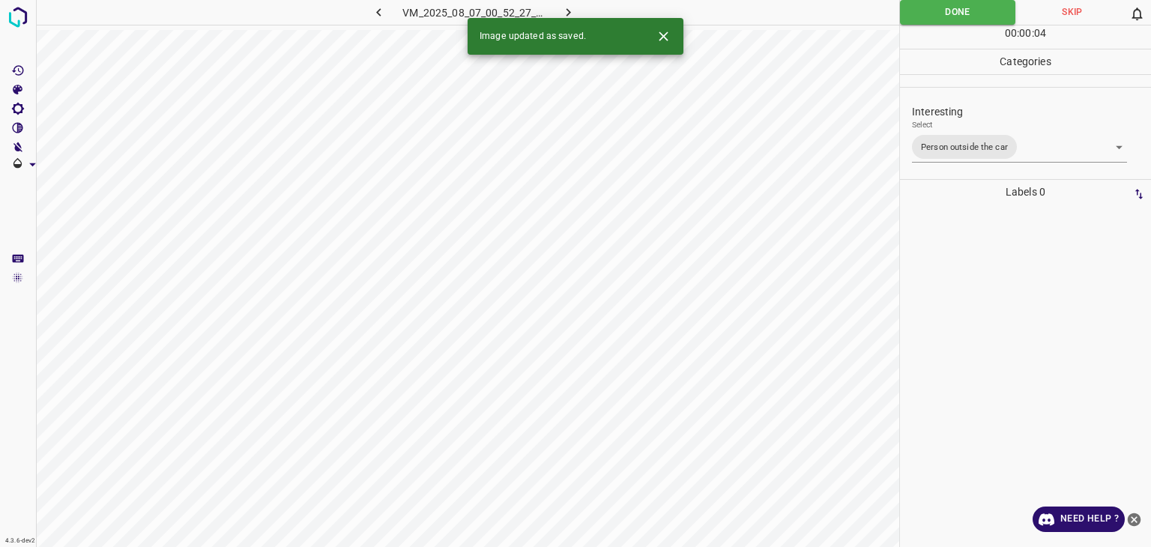
click at [571, 7] on icon "button" at bounding box center [569, 12] width 16 height 16
click at [944, 139] on body "4.3.6-dev2 VM_2025_08_07_00_50_48_085_04.gif Done Skip 0 00 : 00 : 01 Categorie…" at bounding box center [575, 273] width 1151 height 547
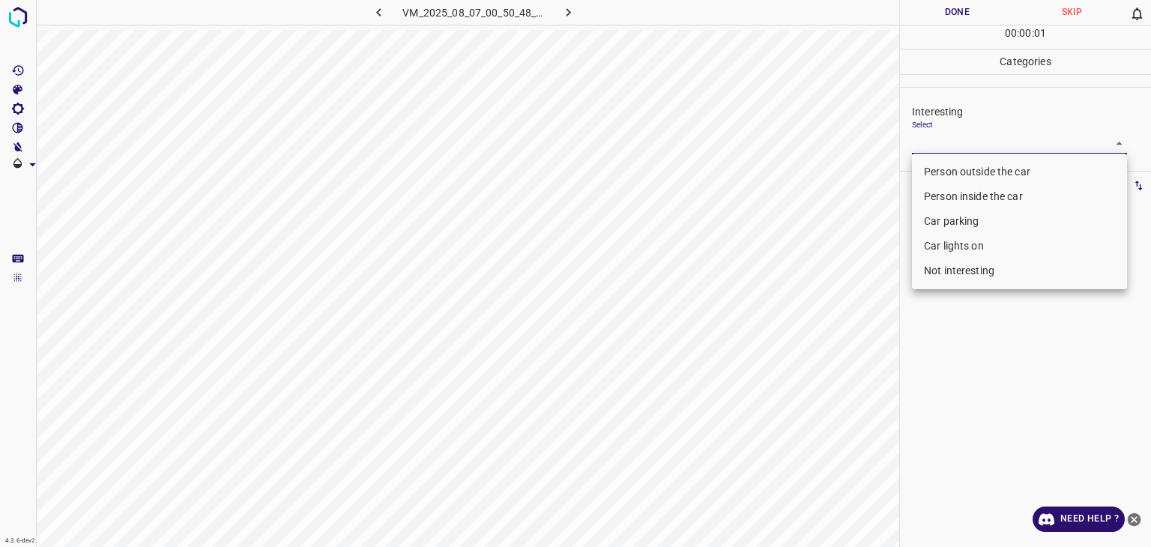
click at [945, 170] on li "Person outside the car" at bounding box center [1019, 172] width 215 height 25
type input "Person outside the car"
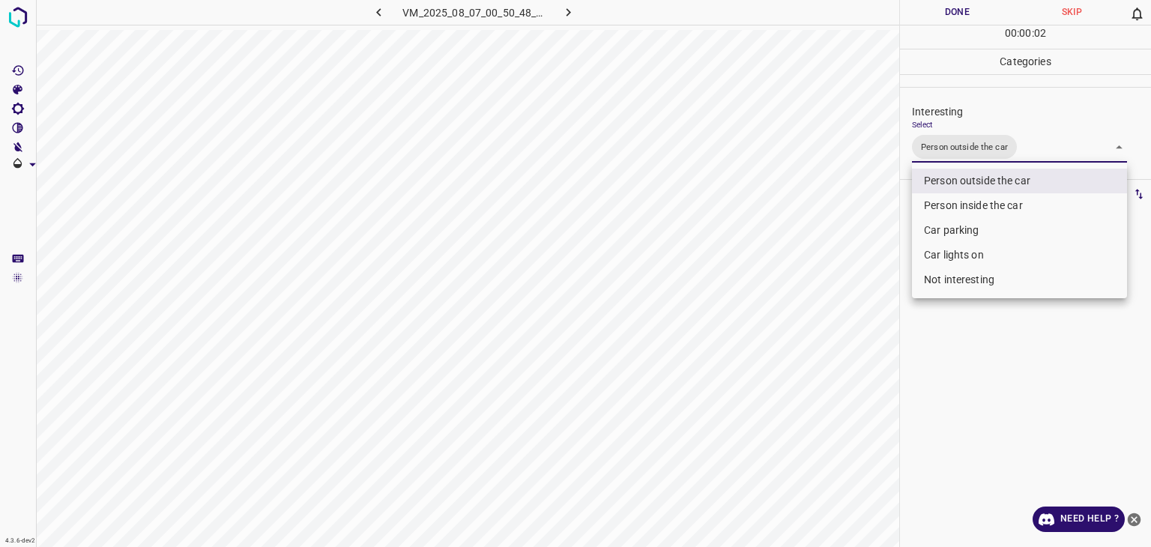
click at [956, 4] on div at bounding box center [575, 273] width 1151 height 547
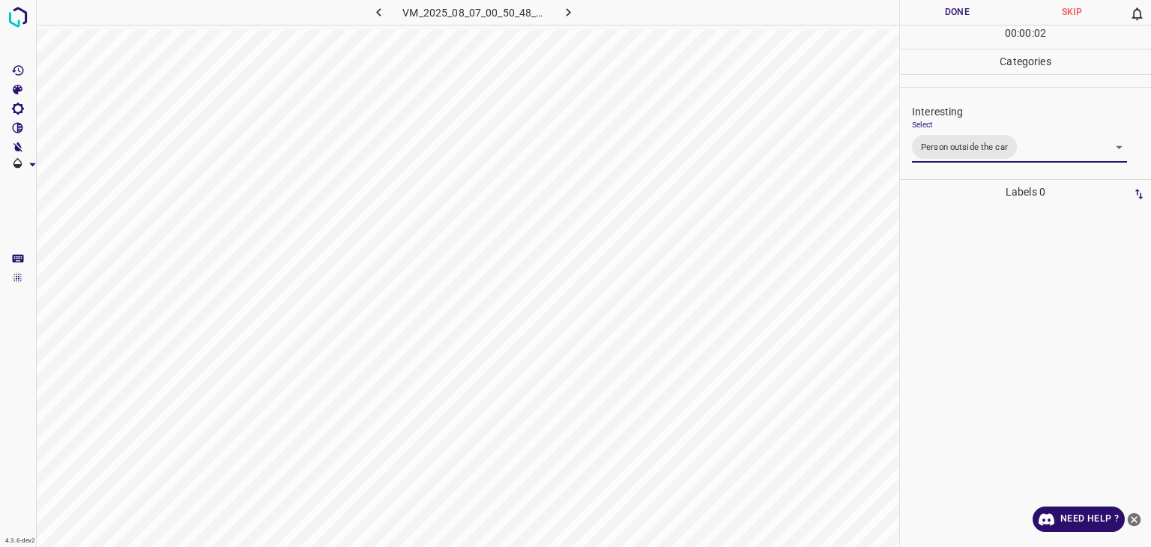
click at [957, 5] on div "Person outside the car Person inside the car Car parking Car lights on Not inte…" at bounding box center [575, 273] width 1151 height 547
click at [957, 17] on button "Done" at bounding box center [957, 12] width 115 height 25
click at [957, 18] on button "Done" at bounding box center [957, 12] width 115 height 25
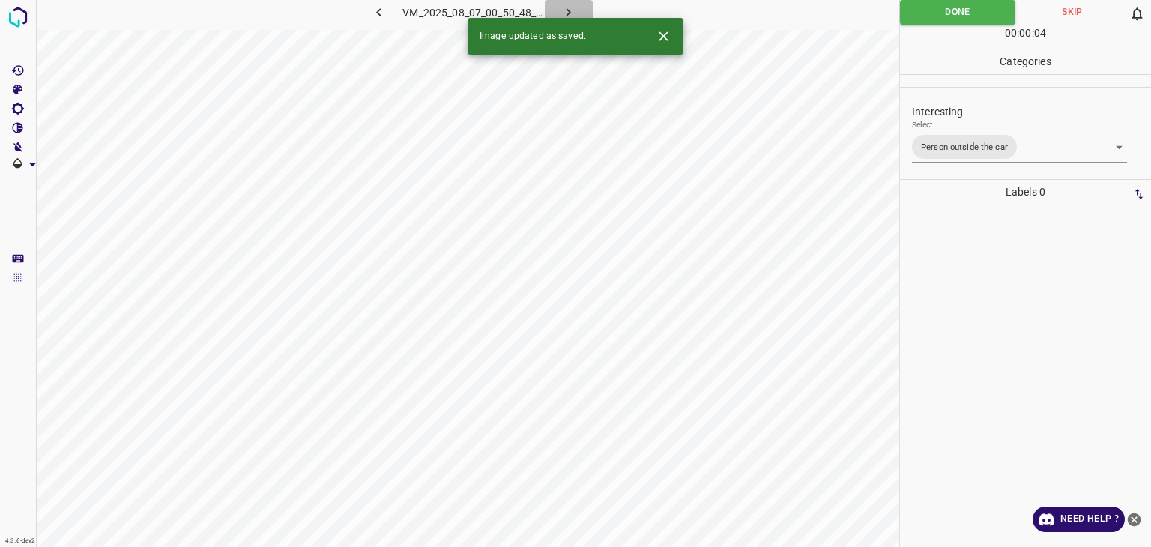
click at [556, 13] on button "button" at bounding box center [569, 12] width 48 height 25
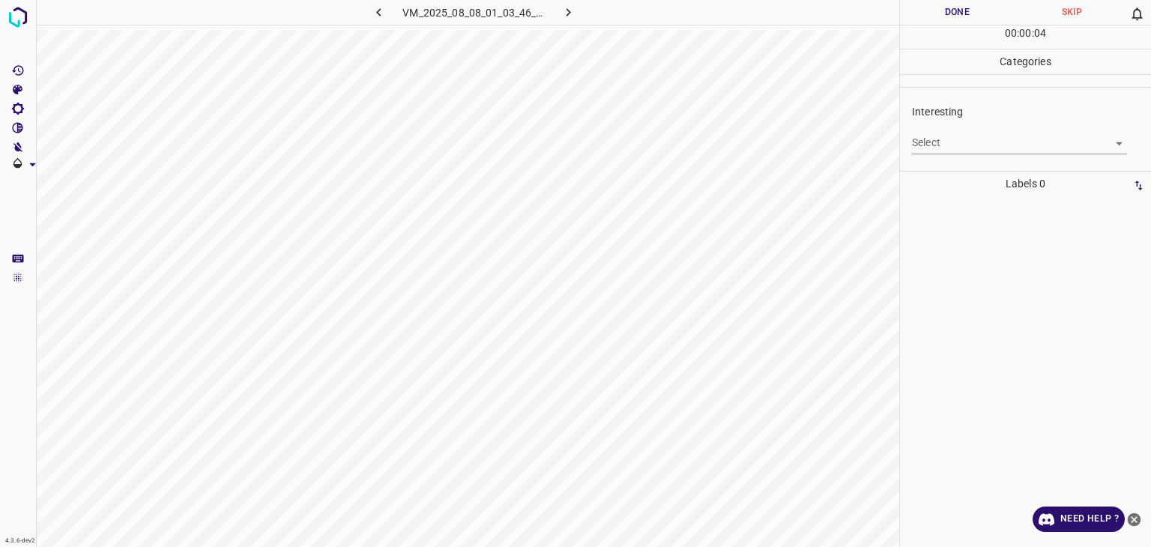
click at [966, 142] on body "4.3.6-dev2 VM_2025_08_08_01_03_46_237_01.gif Done Skip 0 00 : 00 : 04 Categorie…" at bounding box center [575, 273] width 1151 height 547
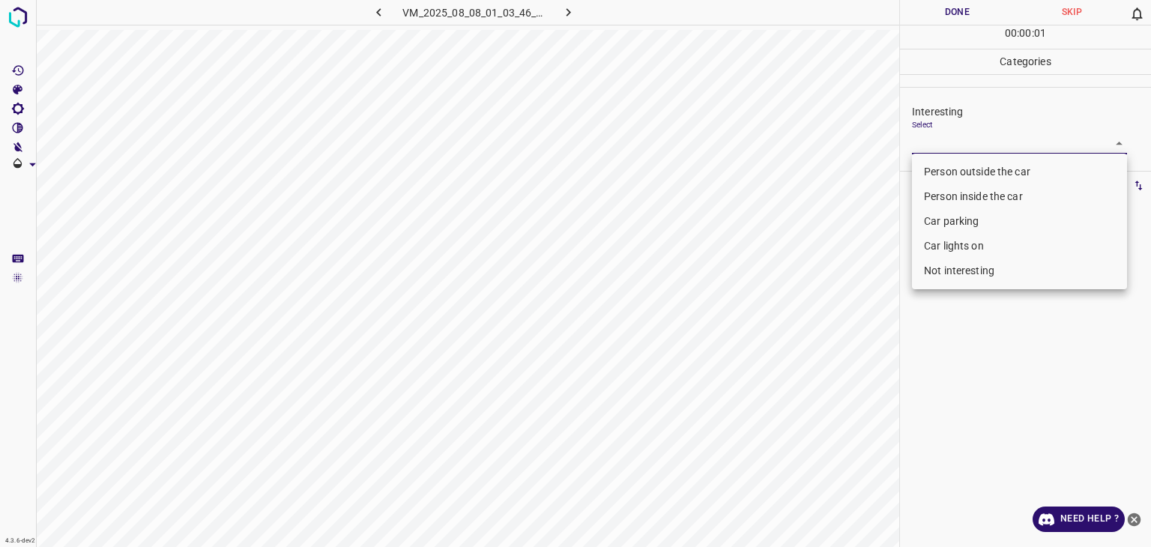
click at [978, 175] on li "Person outside the car" at bounding box center [1019, 172] width 215 height 25
type input "Person outside the car"
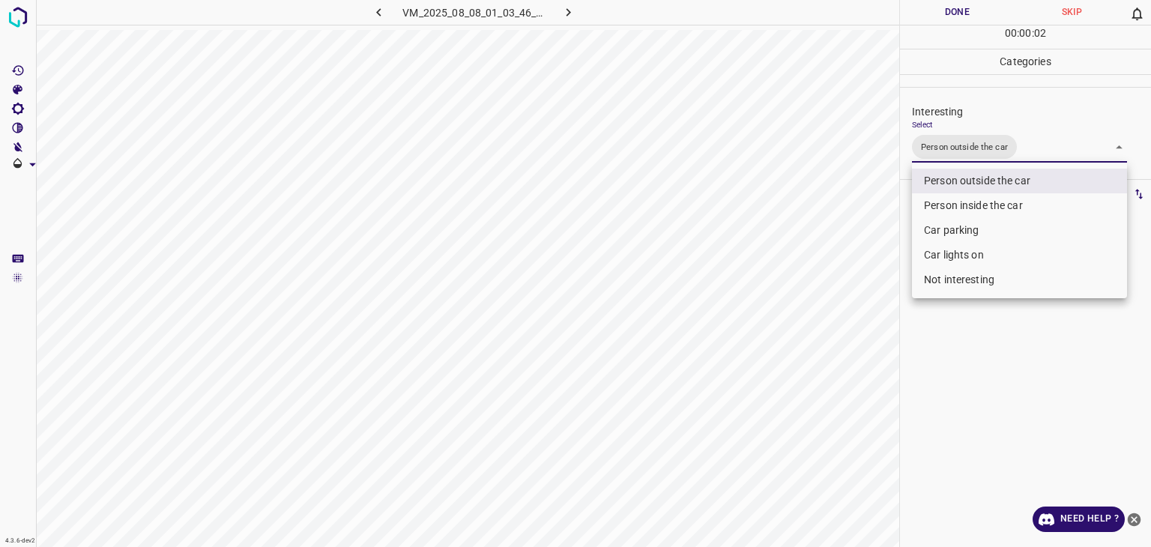
click at [973, 13] on div at bounding box center [575, 273] width 1151 height 547
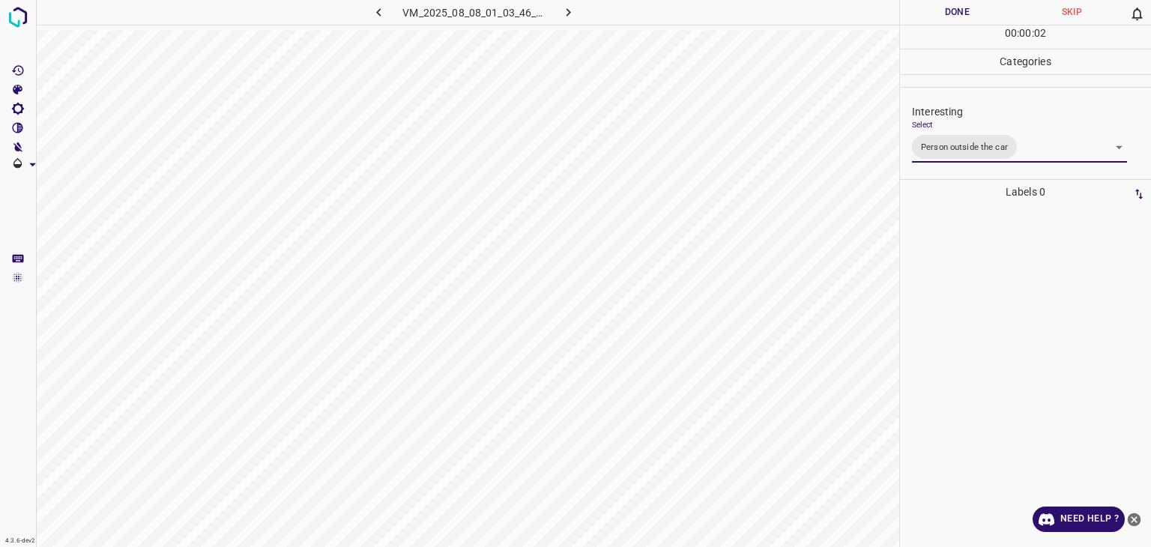
click at [973, 13] on div at bounding box center [575, 273] width 1151 height 547
click at [973, 13] on button "Done" at bounding box center [957, 12] width 115 height 25
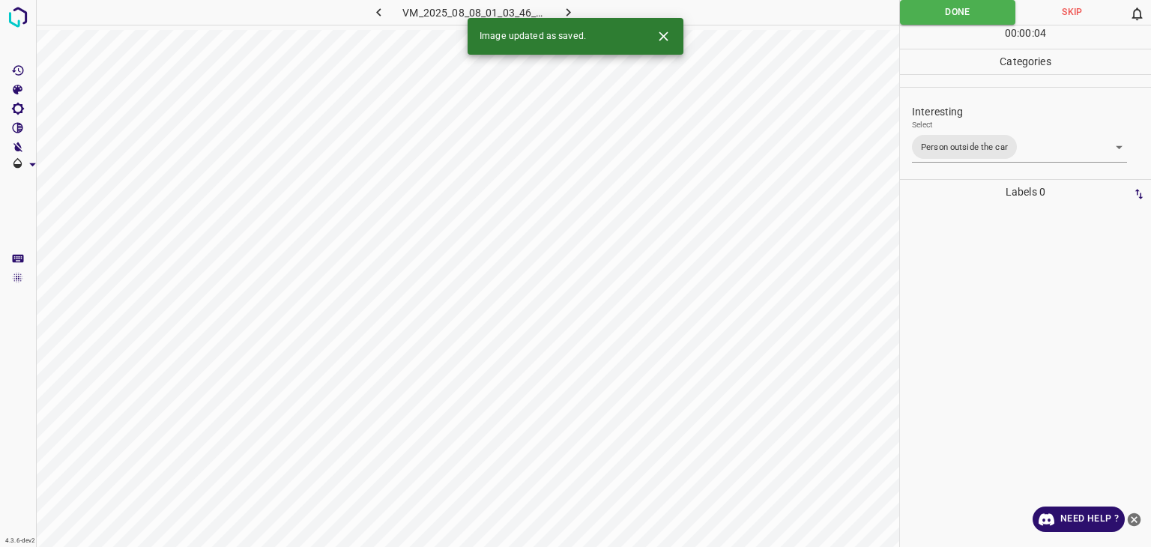
click at [581, 11] on button "button" at bounding box center [569, 12] width 48 height 25
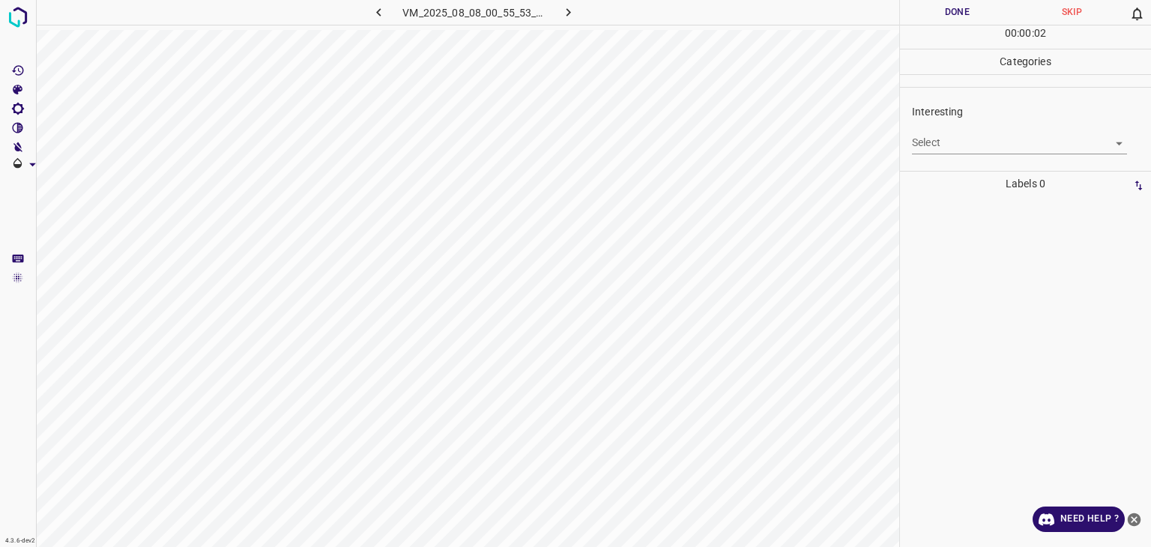
click at [954, 148] on body "4.3.6-dev2 VM_2025_08_08_00_55_53_255_08.gif Done Skip 0 00 : 00 : 02 Categorie…" at bounding box center [575, 273] width 1151 height 547
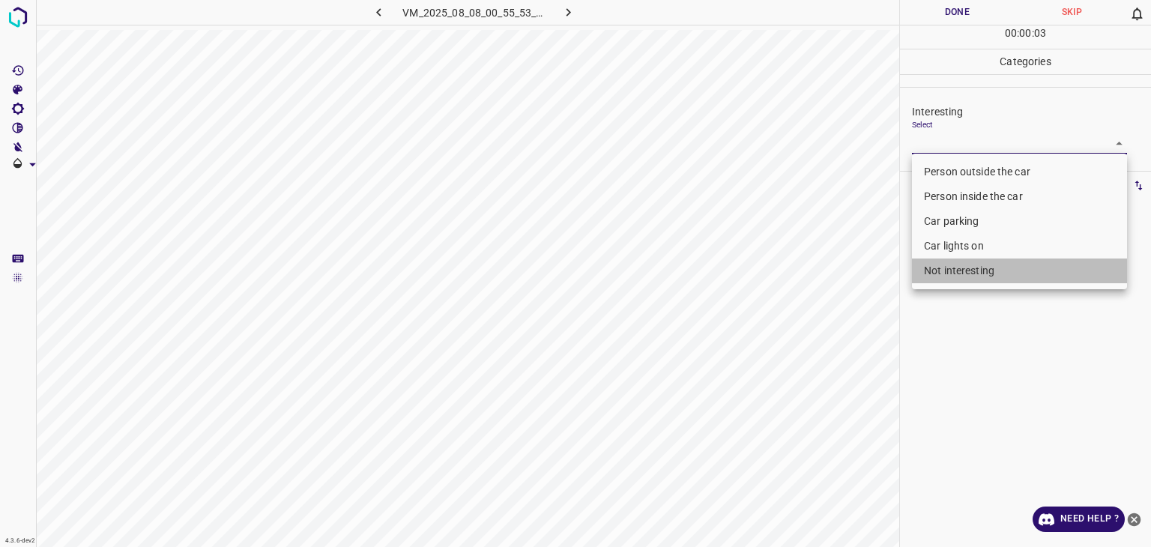
click at [961, 265] on li "Not interesting" at bounding box center [1019, 271] width 215 height 25
type input "Not interesting"
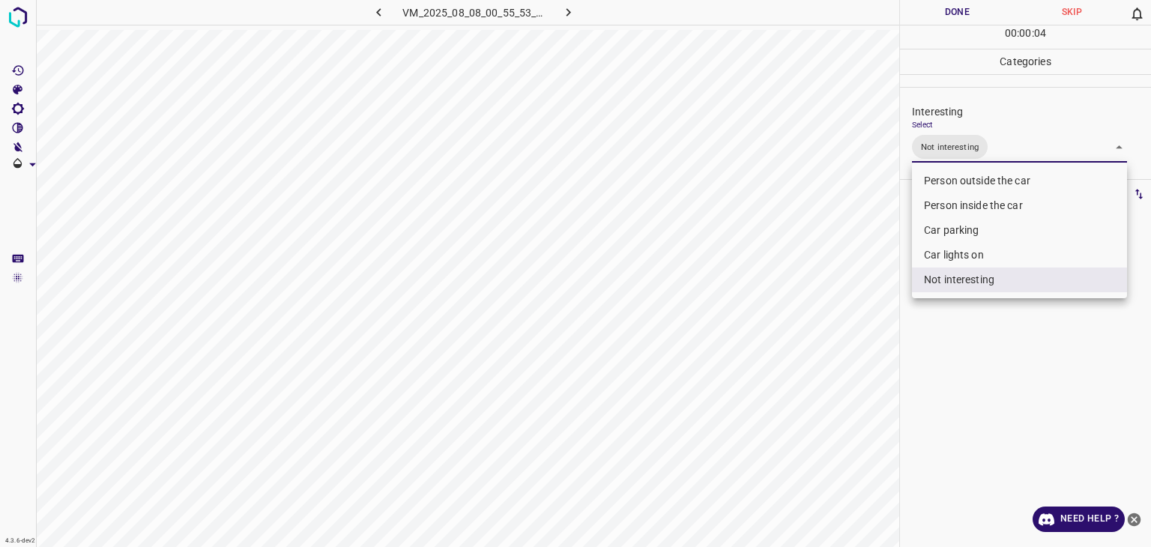
click at [930, 26] on div at bounding box center [575, 273] width 1151 height 547
click at [930, 25] on div "Person outside the car Person inside the car Car parking Car lights on Not inte…" at bounding box center [575, 273] width 1151 height 547
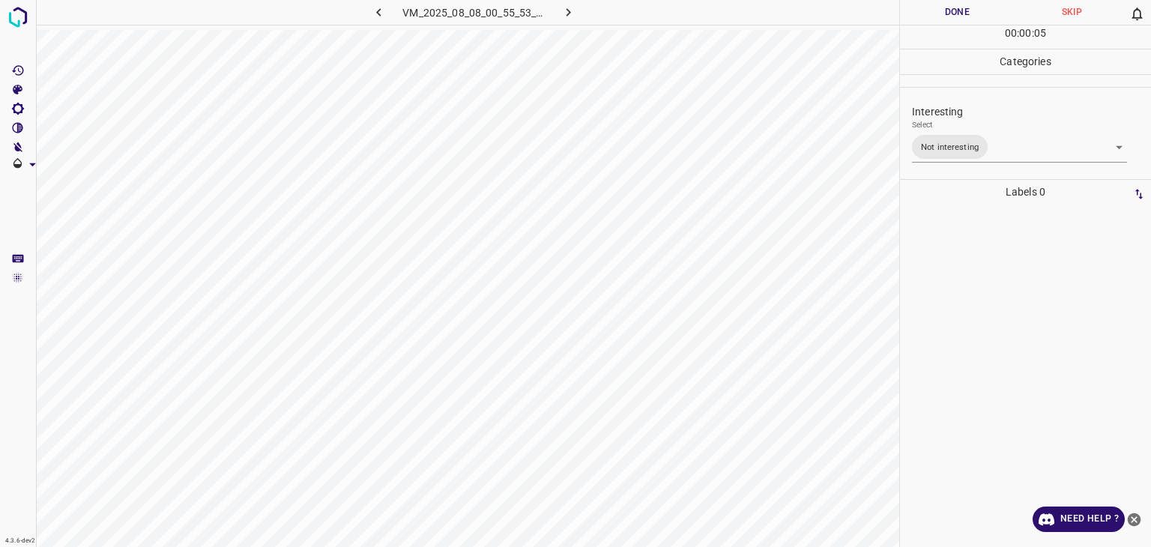
click at [928, 25] on div "Done Skip 0 00 : 00 : 05" at bounding box center [1025, 24] width 251 height 49
click at [928, 25] on button "Done" at bounding box center [957, 12] width 115 height 25
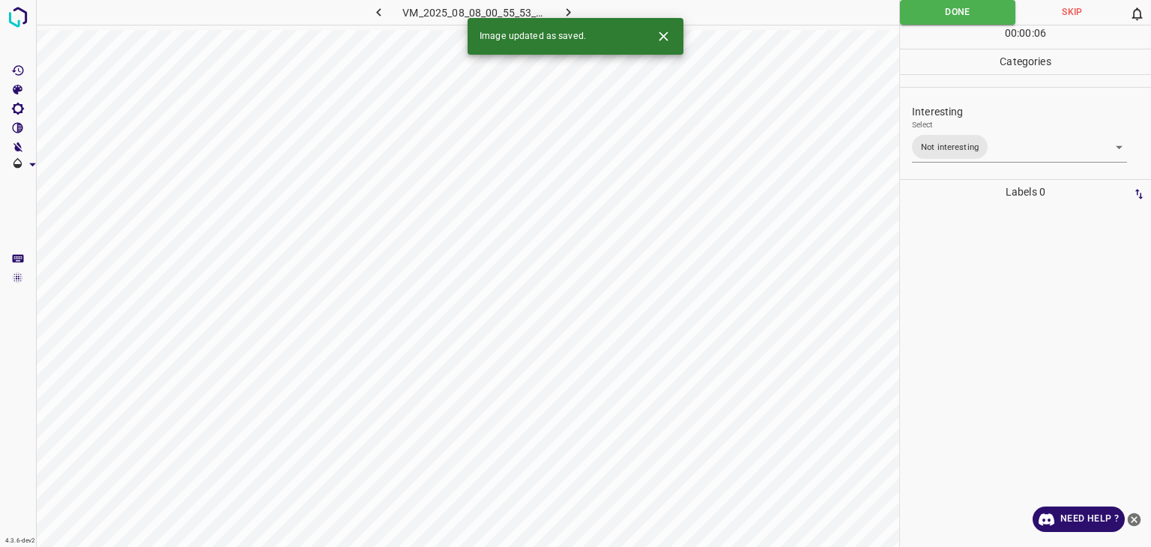
click at [568, 15] on icon "button" at bounding box center [569, 12] width 4 height 8
click at [977, 139] on body "4.3.6-dev2 VM_2025_08_07_00_04_59_386_04.gif Done Skip 0 00 : 00 : 06 Categorie…" at bounding box center [575, 273] width 1151 height 547
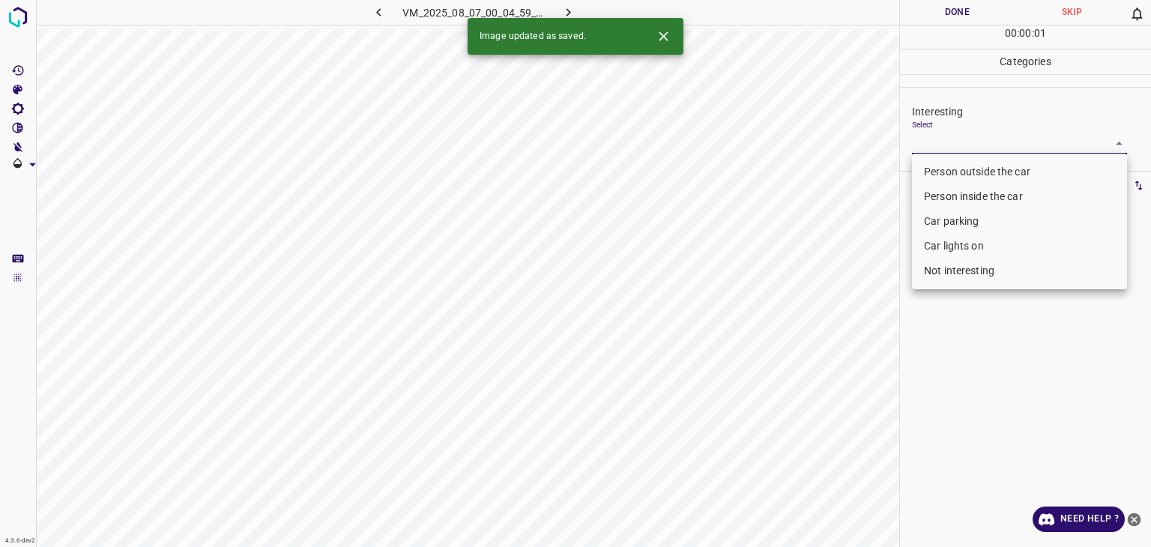
click at [962, 268] on li "Not interesting" at bounding box center [1019, 271] width 215 height 25
type input "Not interesting"
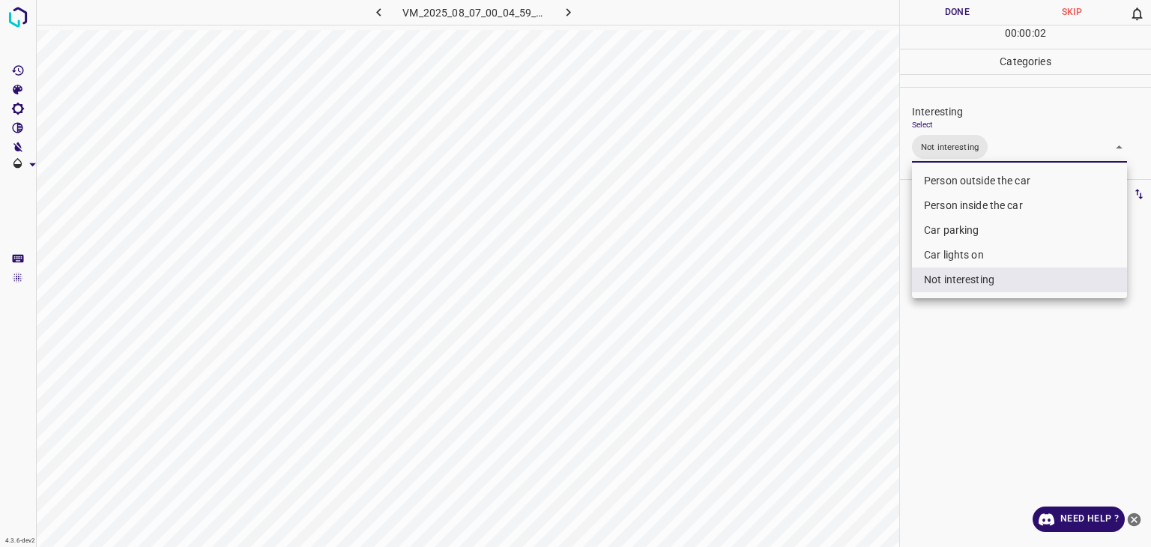
click at [939, 13] on div at bounding box center [575, 273] width 1151 height 547
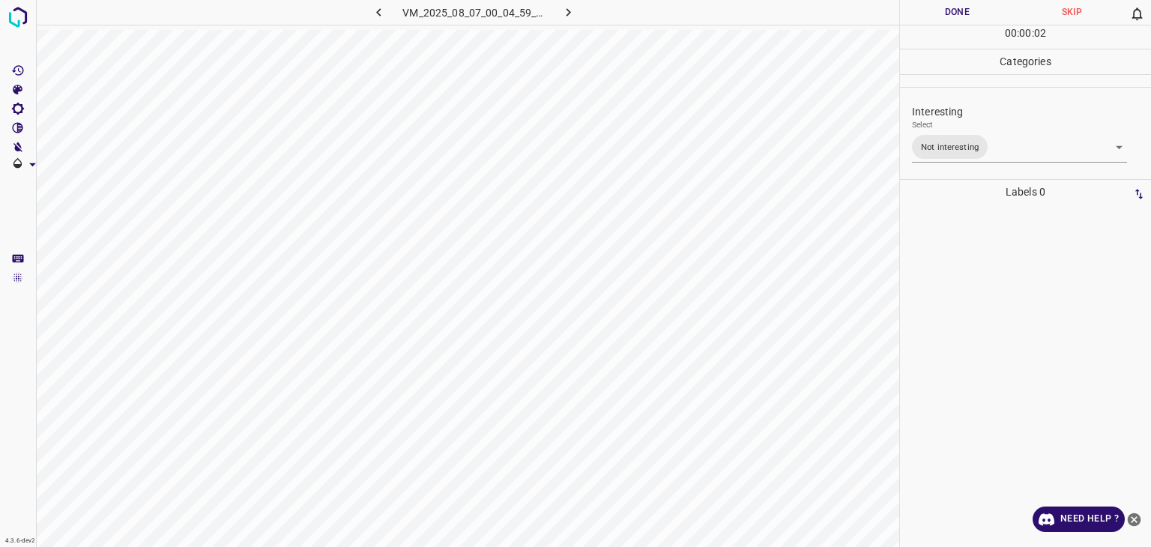
click at [939, 13] on button "Done" at bounding box center [957, 12] width 115 height 25
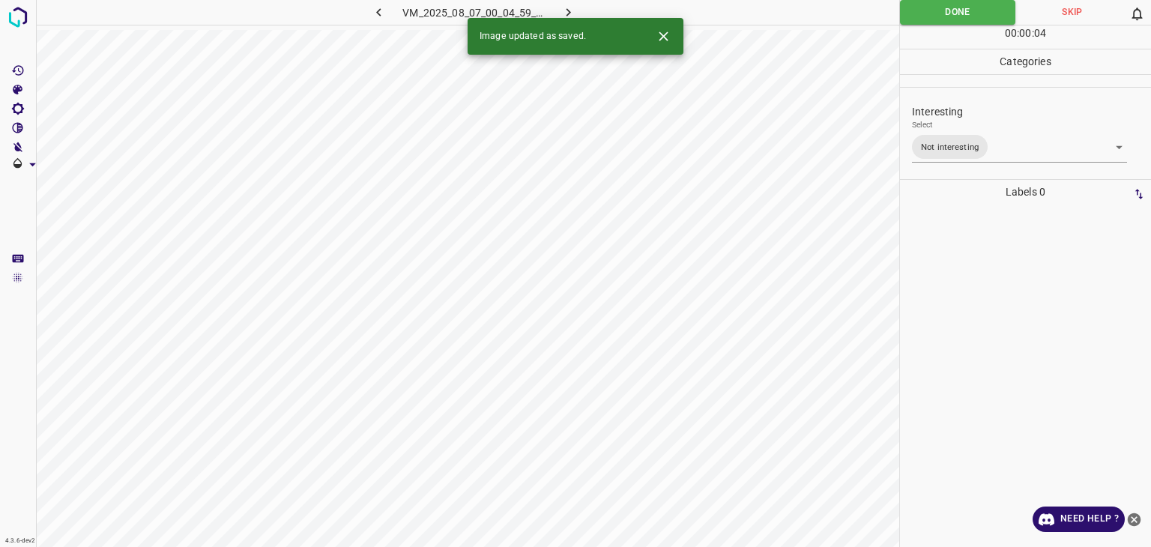
click at [572, 9] on icon "button" at bounding box center [569, 12] width 16 height 16
click at [965, 156] on div "Interesting Select ​" at bounding box center [1025, 129] width 251 height 70
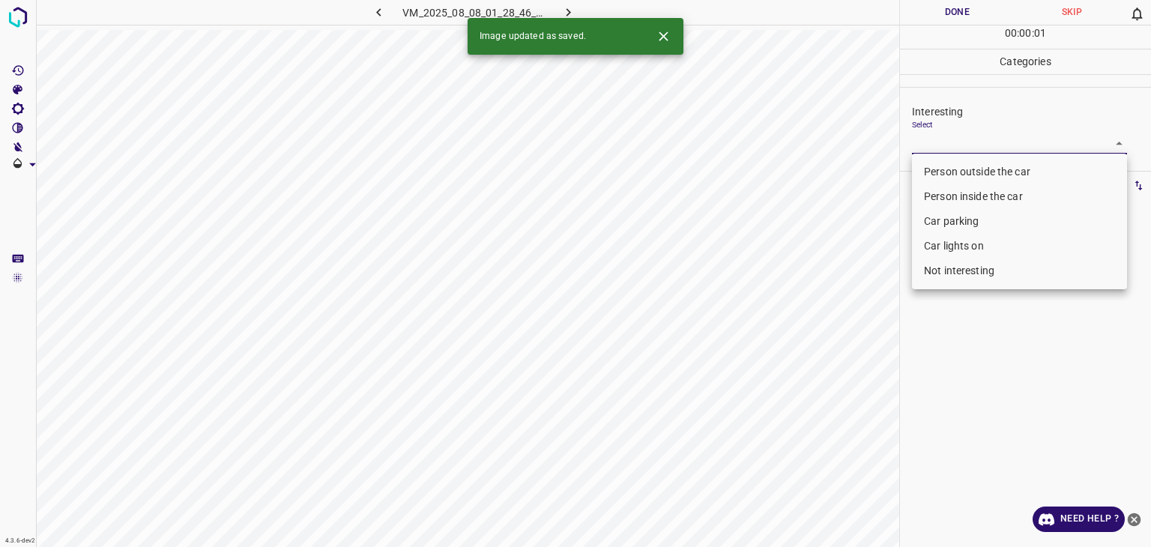
click at [951, 144] on body "4.3.6-dev2 VM_2025_08_08_01_28_46_549_01.gif Done Skip 0 00 : 00 : 01 Categorie…" at bounding box center [575, 273] width 1151 height 547
click at [957, 169] on li "Person outside the car" at bounding box center [1019, 172] width 215 height 25
type input "Person outside the car"
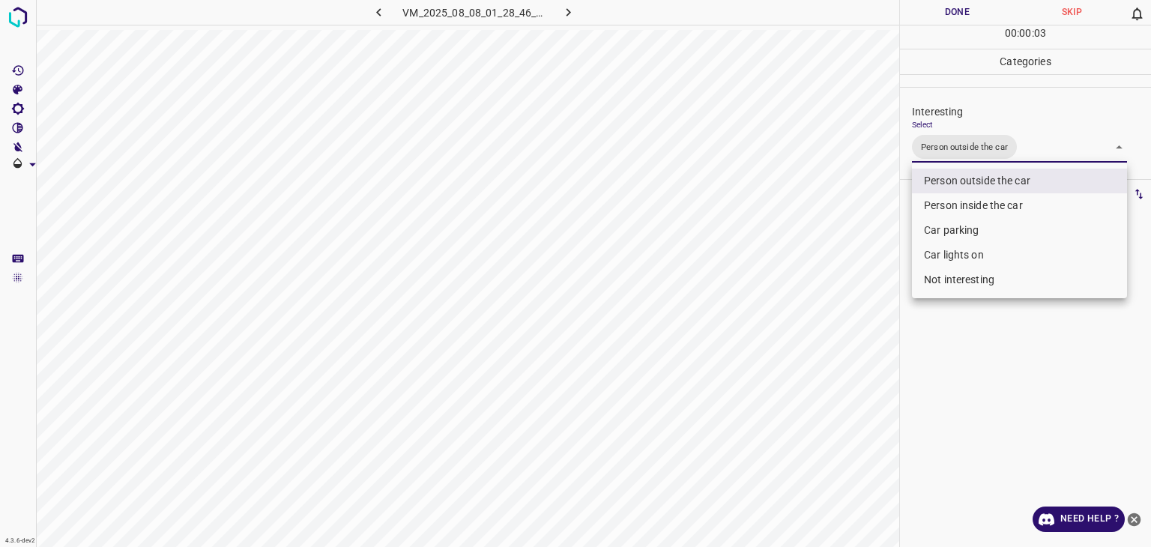
click at [939, 13] on div at bounding box center [575, 273] width 1151 height 547
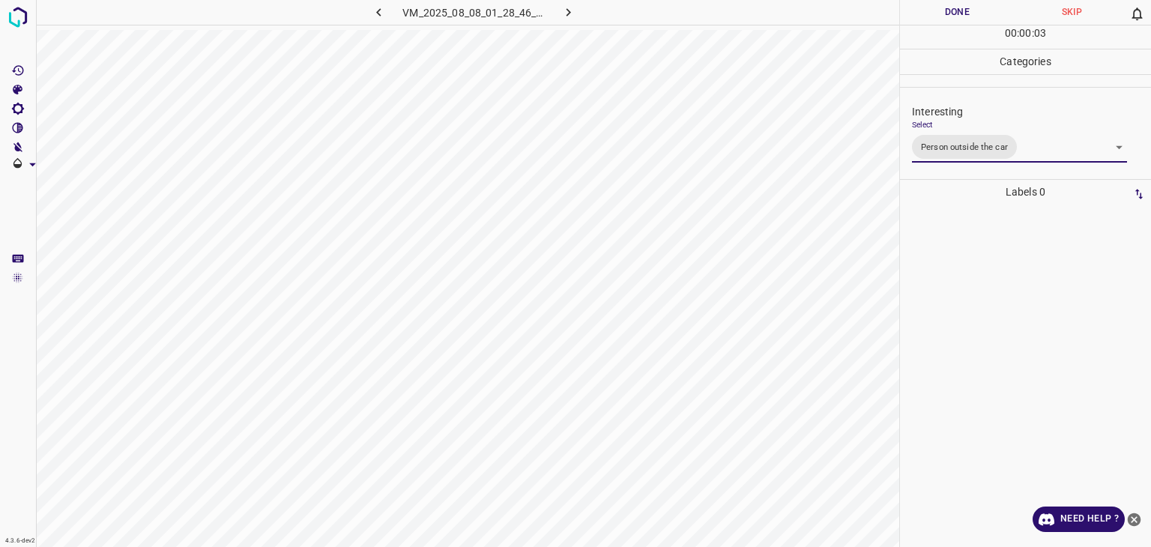
click at [939, 13] on div "Person outside the car Person inside the car Car parking Car lights on Not inte…" at bounding box center [575, 273] width 1151 height 547
click at [939, 13] on button "Done" at bounding box center [957, 12] width 115 height 25
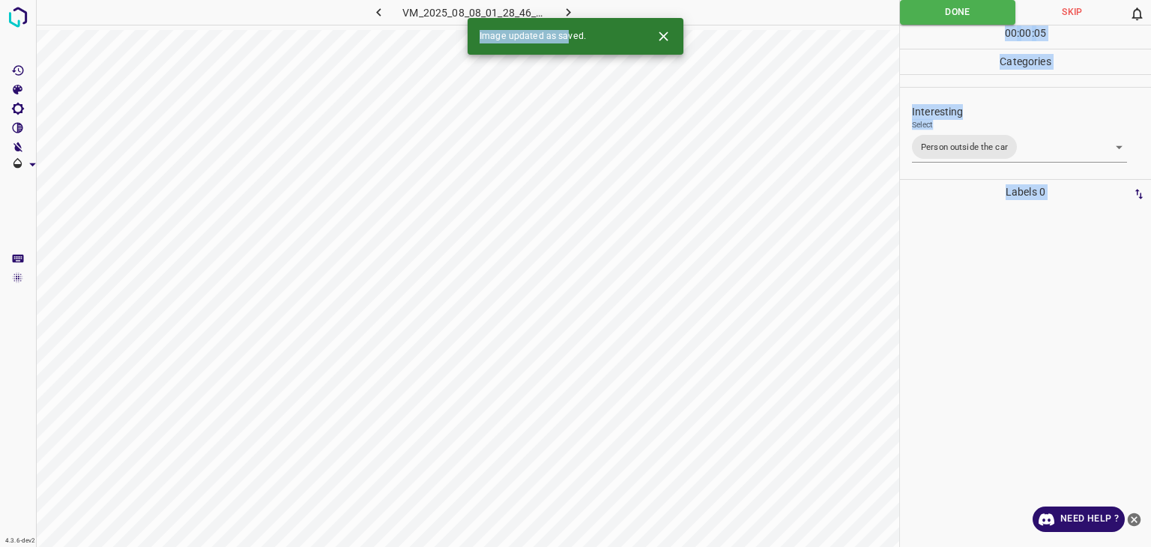
click at [567, 16] on div "4.3.6-dev2 VM_2025_08_08_01_28_46_549_01.gif Done Skip 0 00 : 00 : 05 Categorie…" at bounding box center [575, 273] width 1151 height 547
click at [568, 8] on icon "button" at bounding box center [569, 12] width 16 height 16
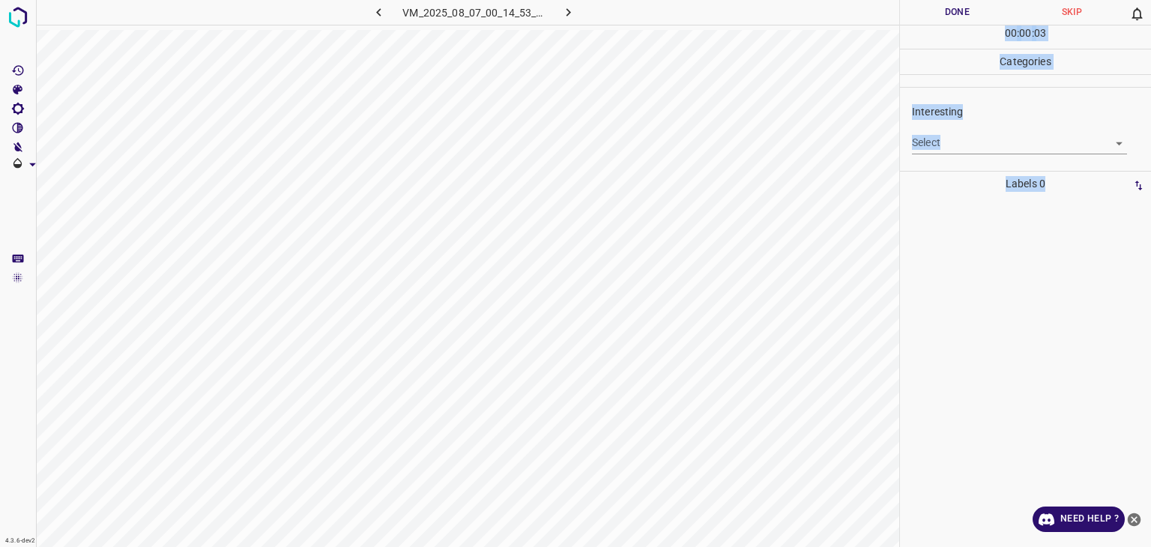
click at [1151, 379] on div "Labels 0" at bounding box center [1025, 360] width 251 height 376
click at [1000, 146] on body "4.3.6-dev2 VM_2025_08_07_00_14_53_907_03.gif Done Skip 0 00 : 00 : 05 Categorie…" at bounding box center [575, 273] width 1151 height 547
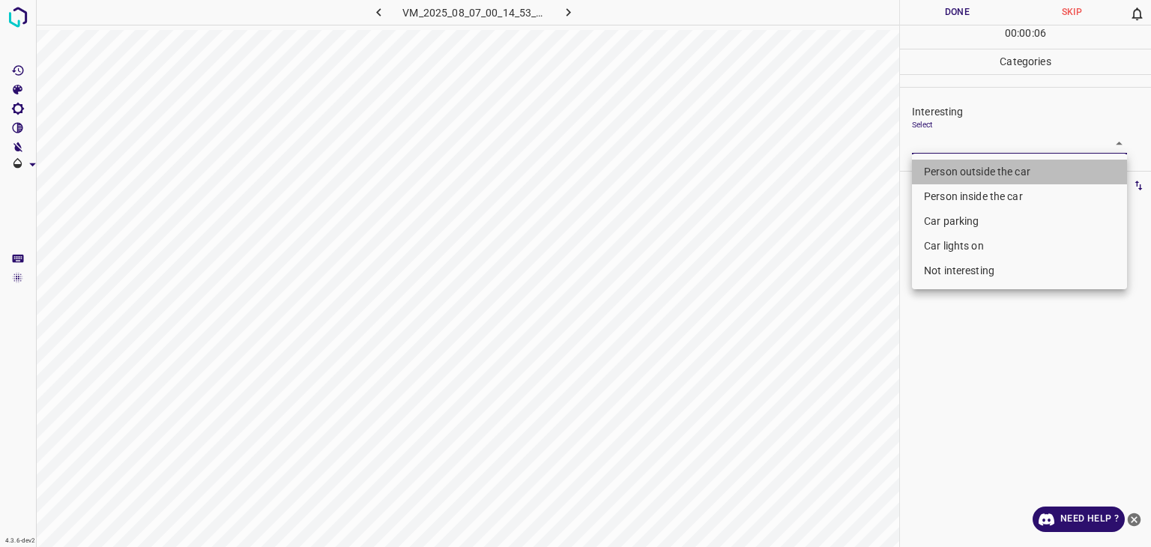
click at [972, 184] on li "Person outside the car" at bounding box center [1019, 172] width 215 height 25
type input "Person outside the car"
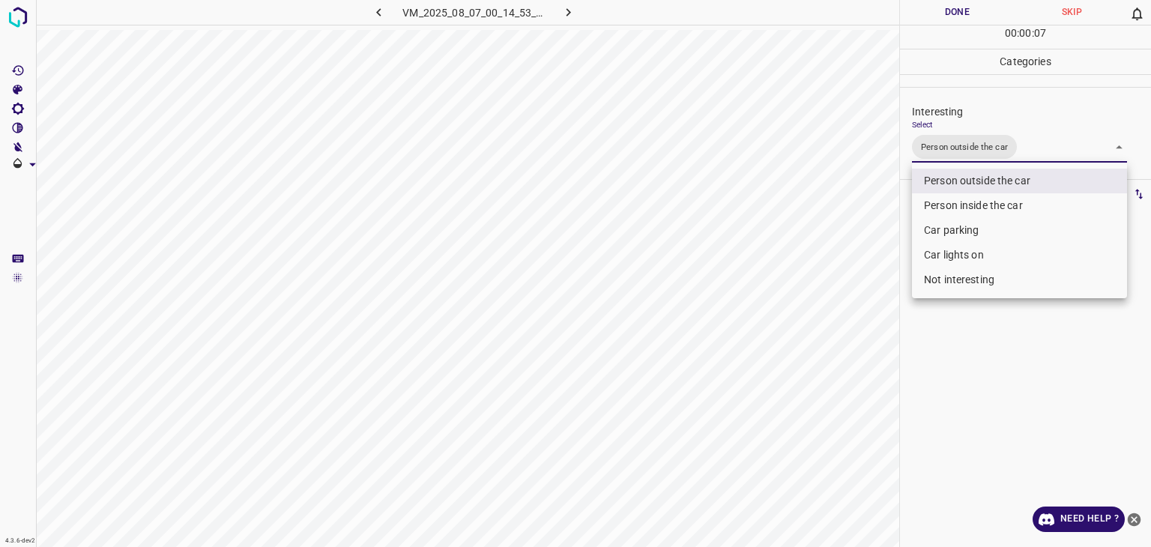
click at [912, 5] on div at bounding box center [575, 273] width 1151 height 547
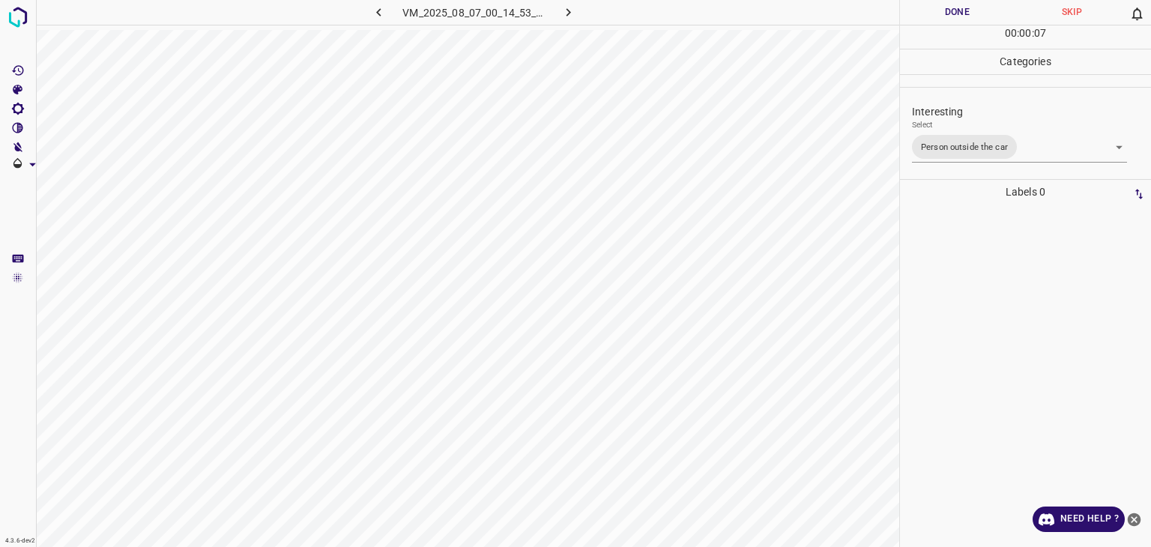
click at [912, 5] on div at bounding box center [575, 273] width 1151 height 547
click at [912, 5] on button "Done" at bounding box center [957, 12] width 115 height 25
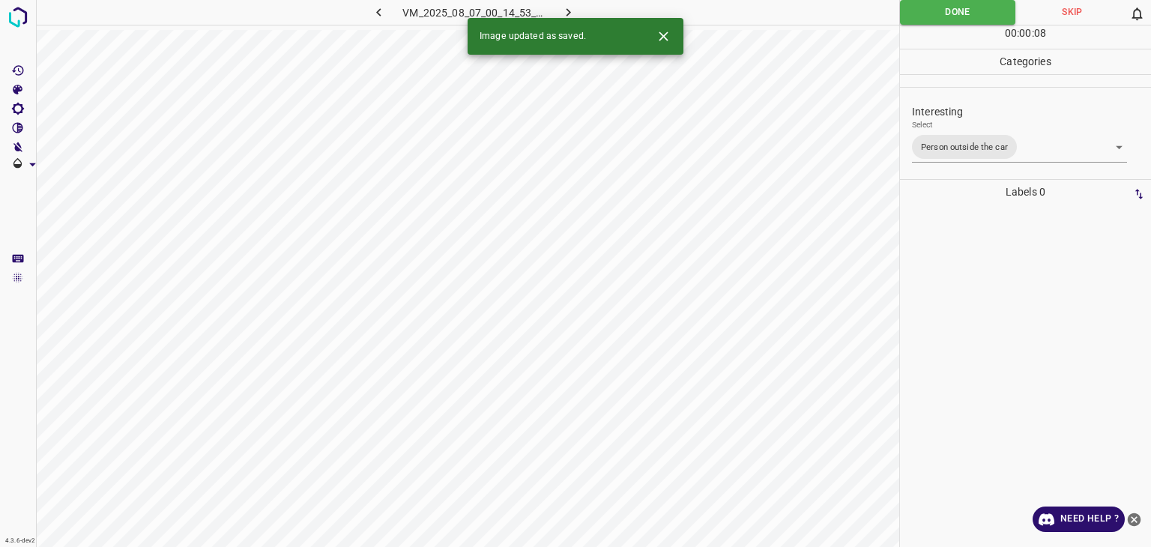
click at [574, 8] on icon "button" at bounding box center [569, 12] width 16 height 16
click at [942, 151] on body "4.3.6-dev2 VM_2025_08_08_01_03_46_237_04.gif Done Skip 0 00 : 00 : 09 Categorie…" at bounding box center [575, 273] width 1151 height 547
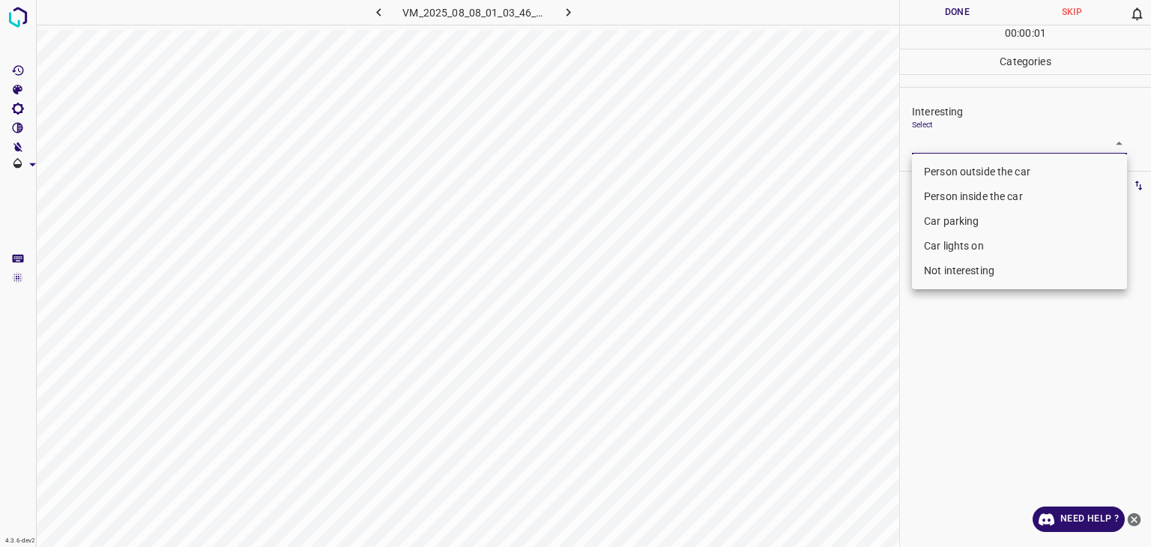
click at [948, 172] on li "Person outside the car" at bounding box center [1019, 172] width 215 height 25
type input "Person outside the car"
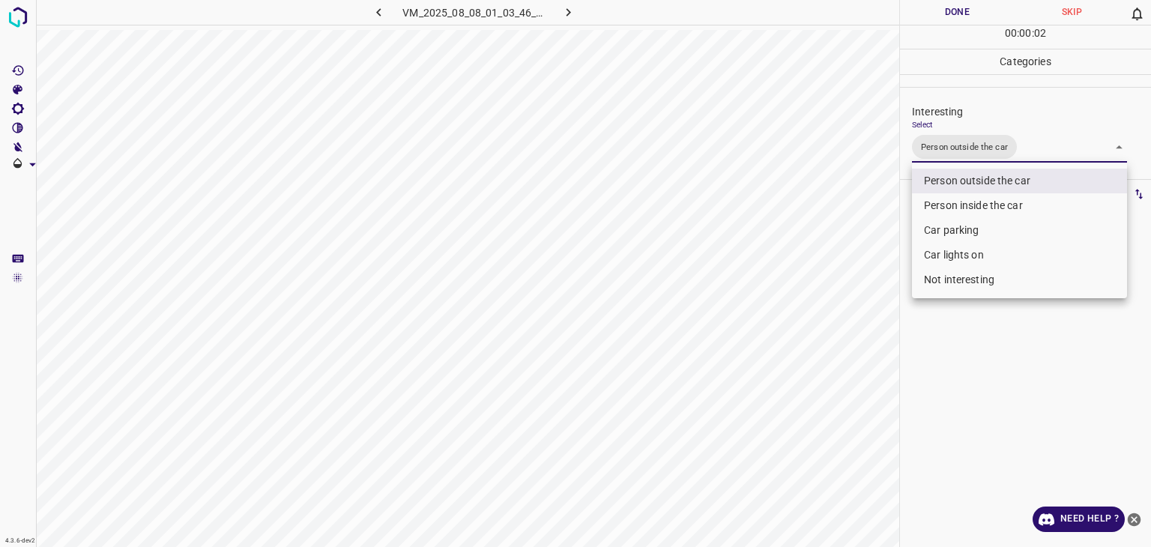
click at [944, 14] on div at bounding box center [575, 273] width 1151 height 547
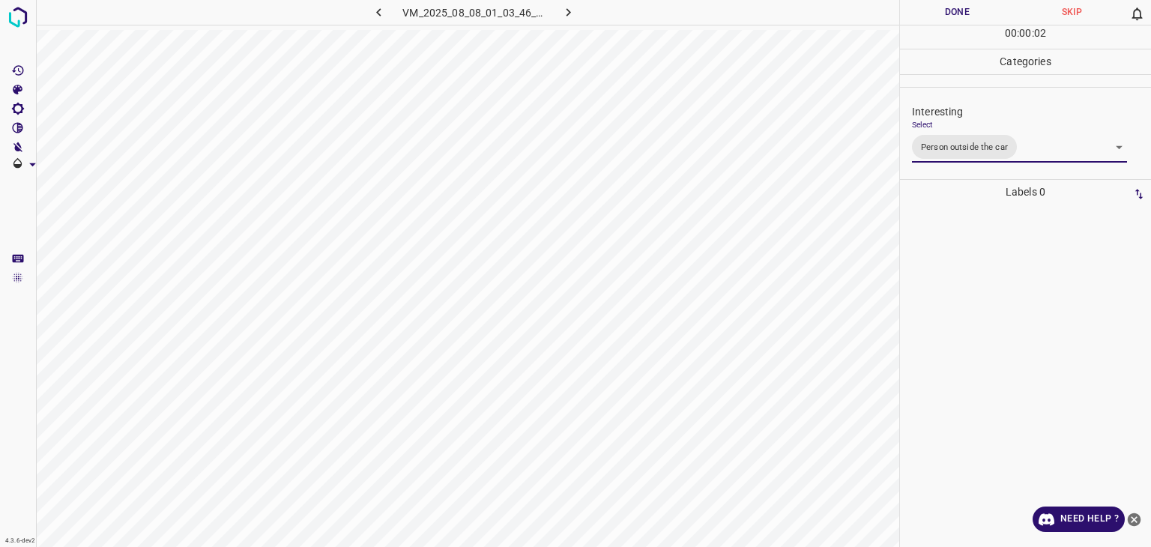
click at [944, 14] on div at bounding box center [575, 273] width 1151 height 547
click at [944, 14] on button "Done" at bounding box center [957, 12] width 115 height 25
click at [942, 16] on button "Done" at bounding box center [957, 12] width 115 height 25
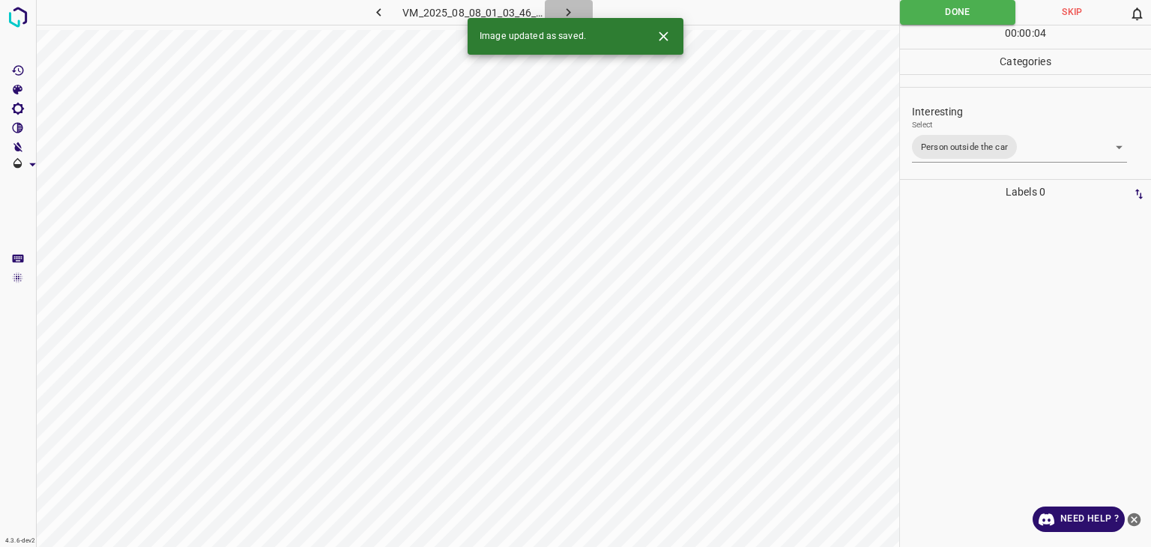
click at [573, 13] on icon "button" at bounding box center [569, 12] width 16 height 16
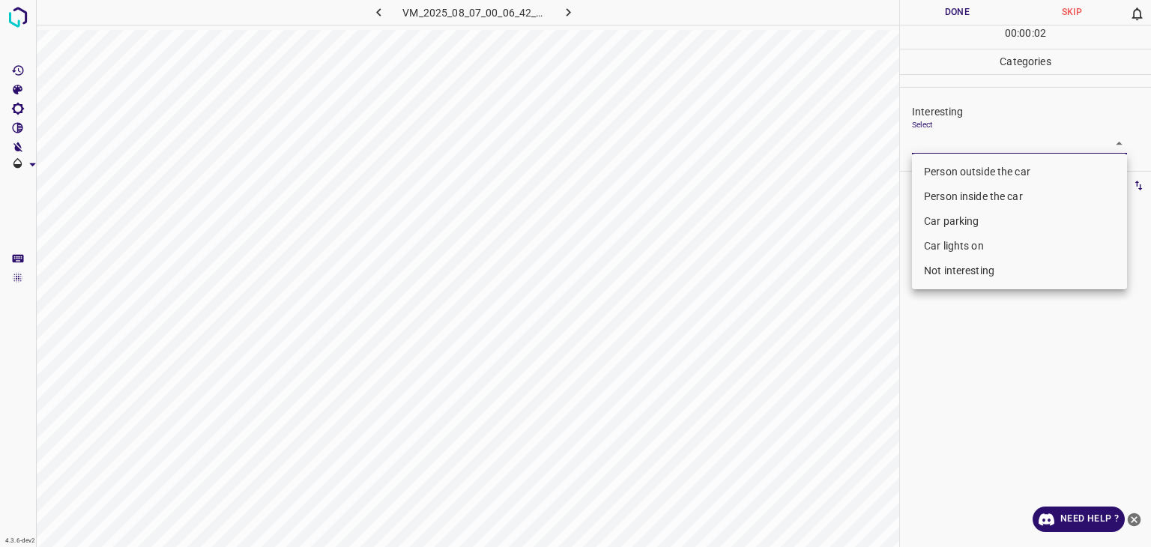
click at [958, 143] on body "4.3.6-dev2 VM_2025_08_07_00_06_42_384_04.gif Done Skip 0 00 : 00 : 02 Categorie…" at bounding box center [575, 273] width 1151 height 547
click at [975, 271] on li "Not interesting" at bounding box center [1019, 271] width 215 height 25
type input "Not interesting"
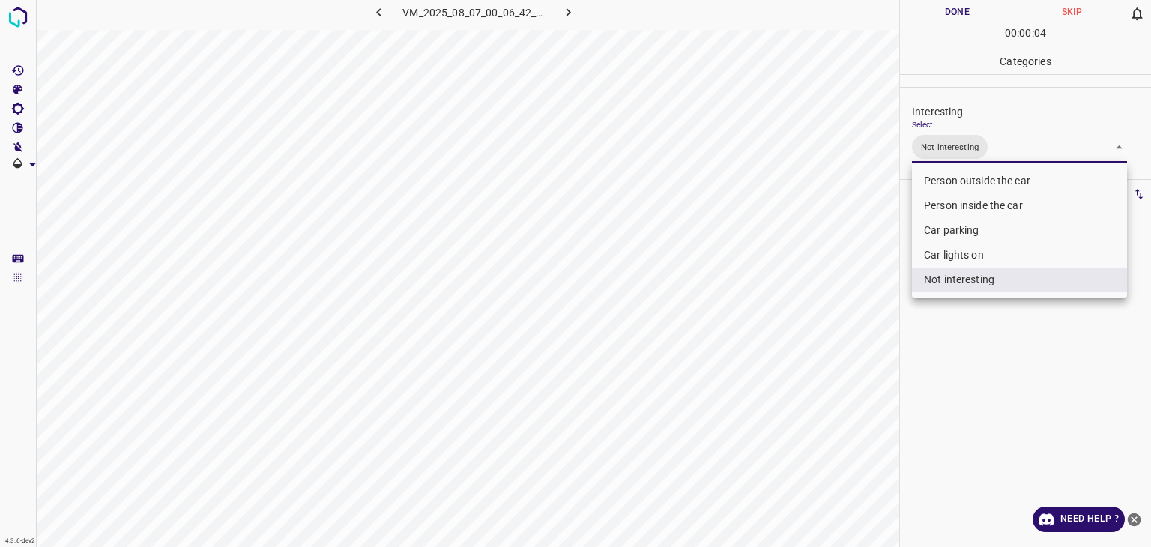
click at [937, 12] on div at bounding box center [575, 273] width 1151 height 547
click at [937, 12] on div "Person outside the car Person inside the car Car parking Car lights on Not inte…" at bounding box center [575, 273] width 1151 height 547
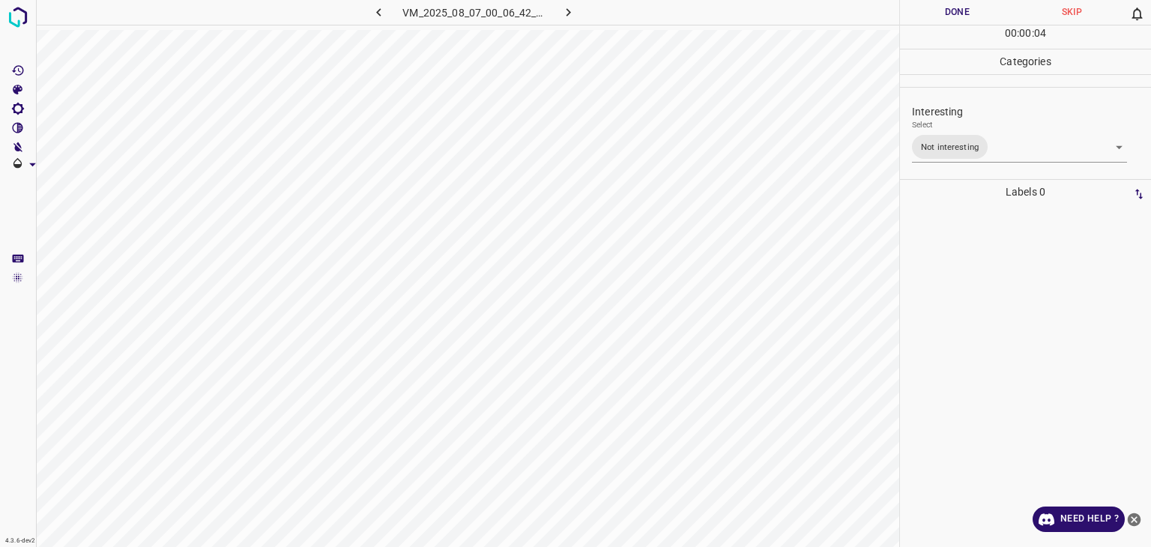
click at [937, 12] on button "Done" at bounding box center [957, 12] width 115 height 25
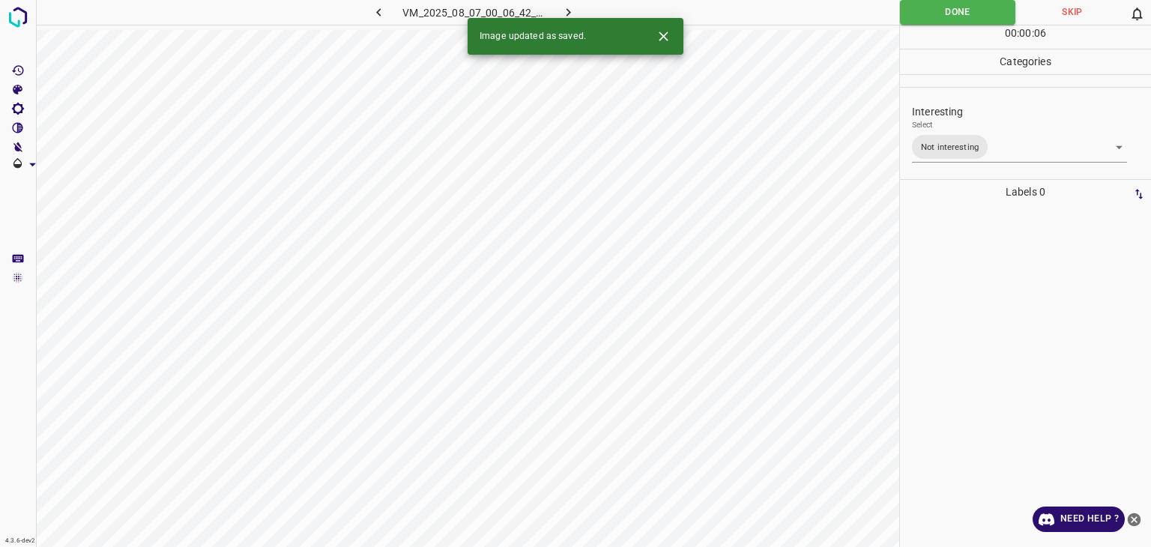
click at [572, 7] on icon "button" at bounding box center [569, 12] width 16 height 16
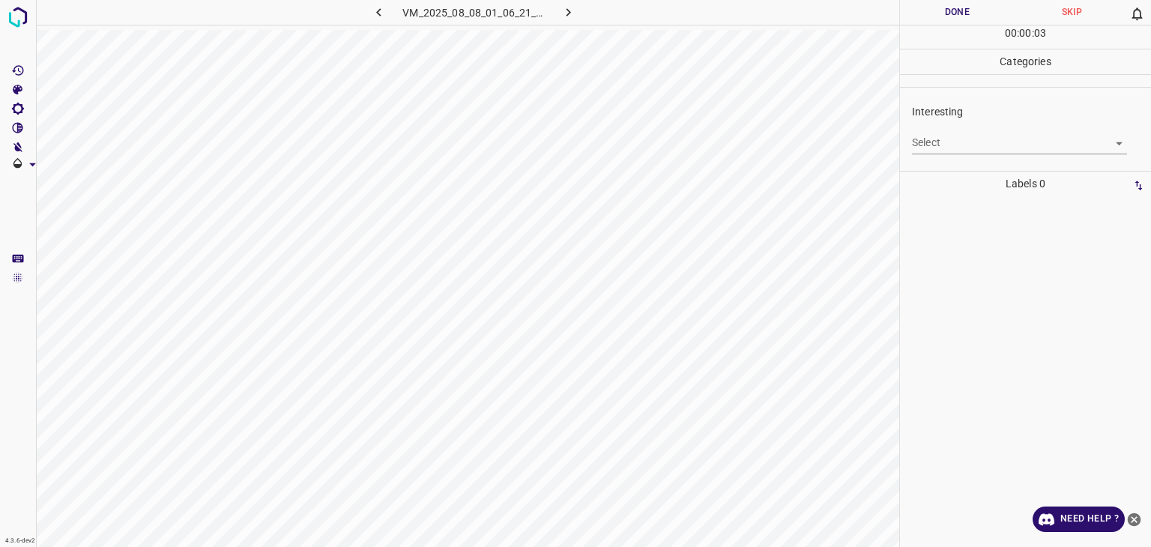
click at [939, 139] on body "4.3.6-dev2 VM_2025_08_08_01_06_21_975_08.gif Done Skip 0 00 : 00 : 03 Categorie…" at bounding box center [575, 273] width 1151 height 547
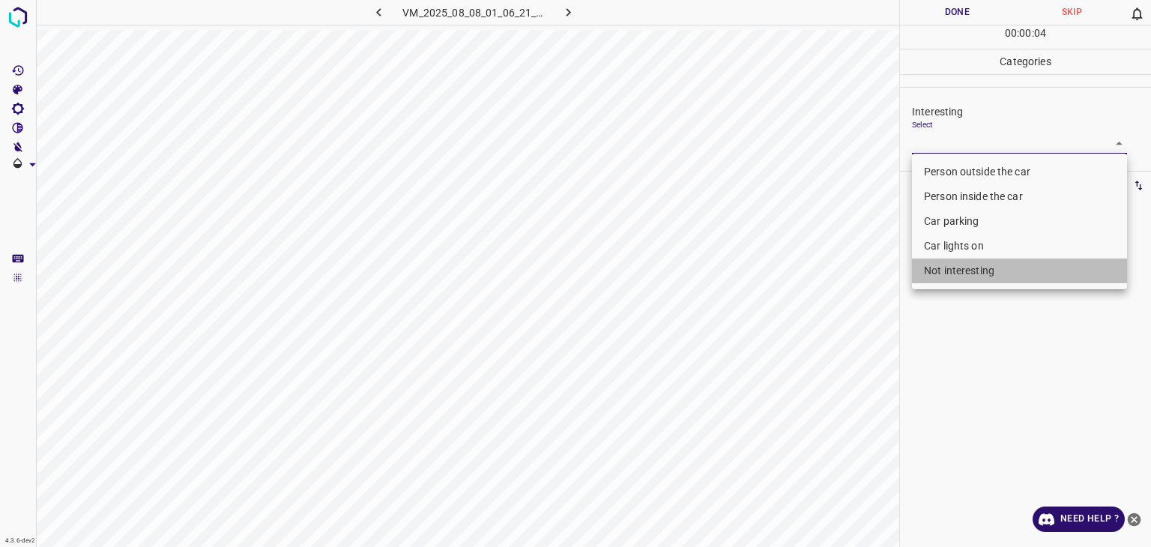
click at [941, 266] on li "Not interesting" at bounding box center [1019, 271] width 215 height 25
type input "Not interesting"
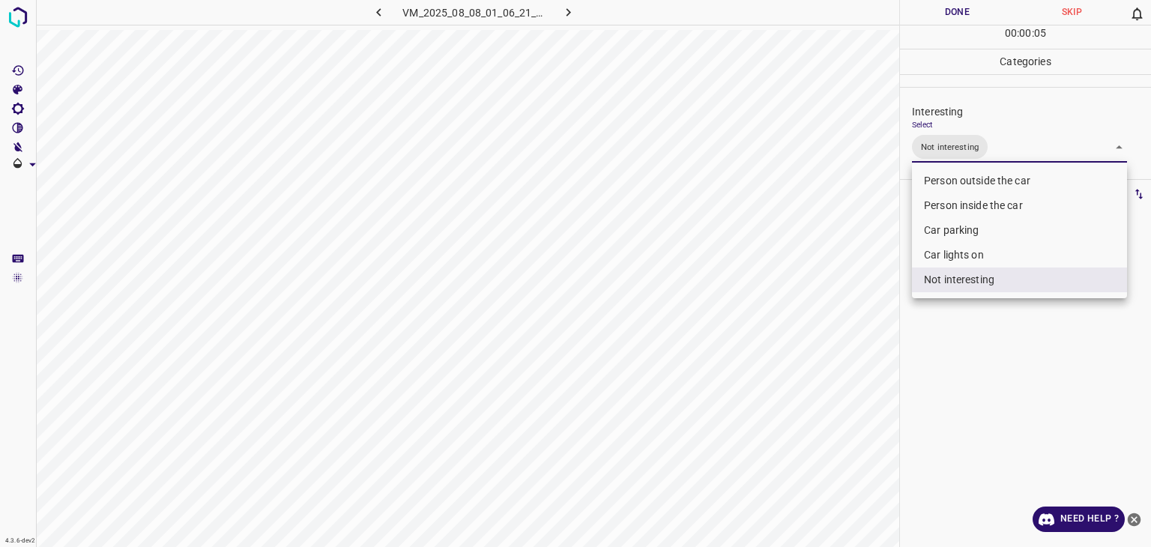
click at [936, 13] on div at bounding box center [575, 273] width 1151 height 547
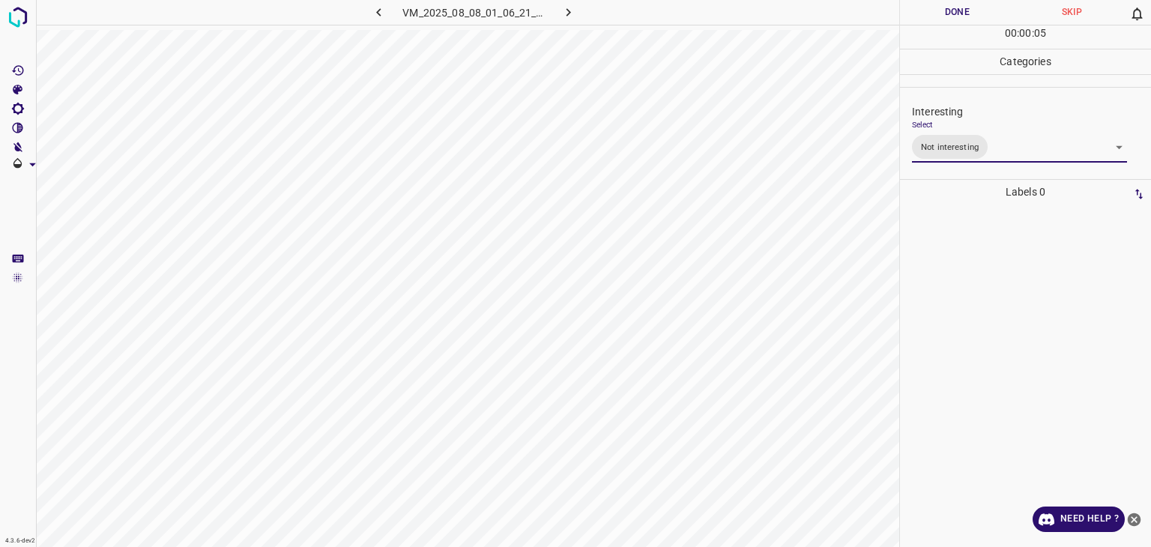
click at [936, 13] on div "Person outside the car Person inside the car Car parking Car lights on Not inte…" at bounding box center [575, 273] width 1151 height 547
click at [936, 13] on button "Done" at bounding box center [957, 12] width 115 height 25
drag, startPoint x: 936, startPoint y: 13, endPoint x: 918, endPoint y: 28, distance: 22.8
click at [936, 13] on button "Done" at bounding box center [957, 12] width 115 height 25
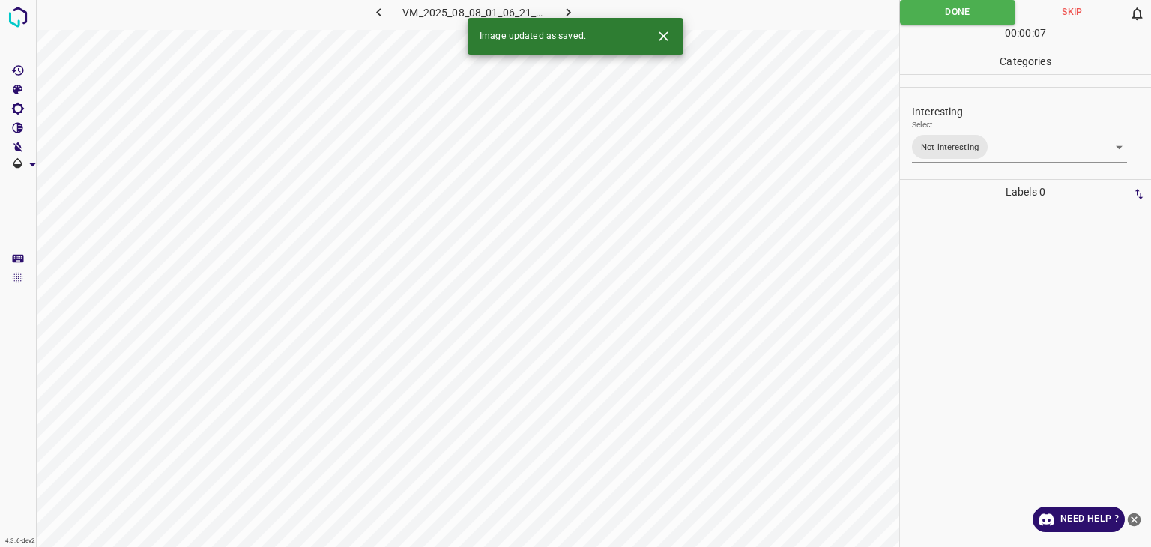
click at [567, 16] on icon "button" at bounding box center [569, 12] width 4 height 8
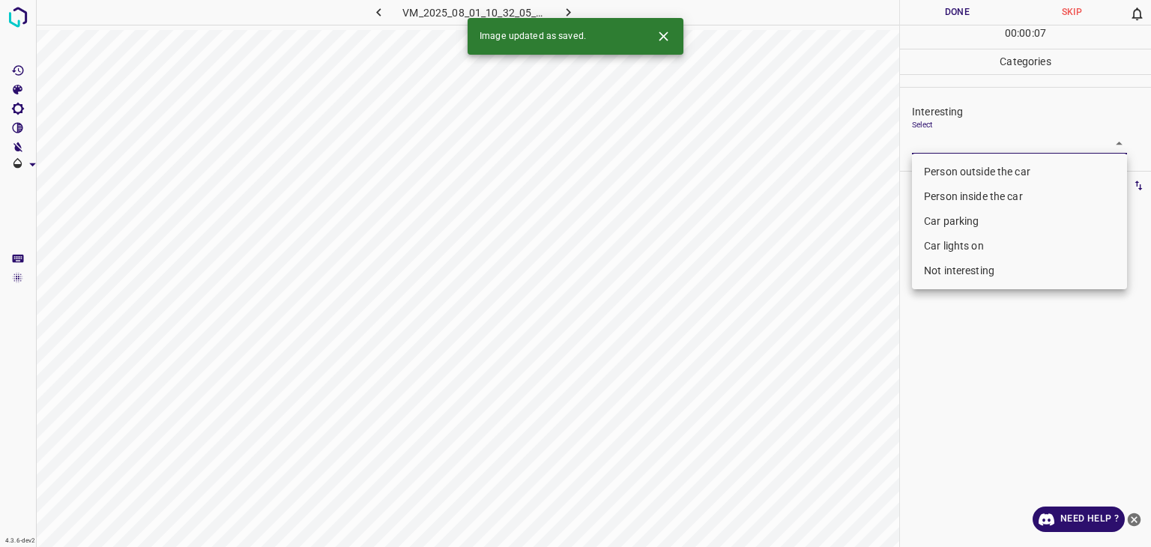
click at [924, 143] on body "4.3.6-dev2 VM_2025_08_01_10_32_05_308_02.gif Done Skip 0 00 : 00 : 07 Categorie…" at bounding box center [575, 273] width 1151 height 547
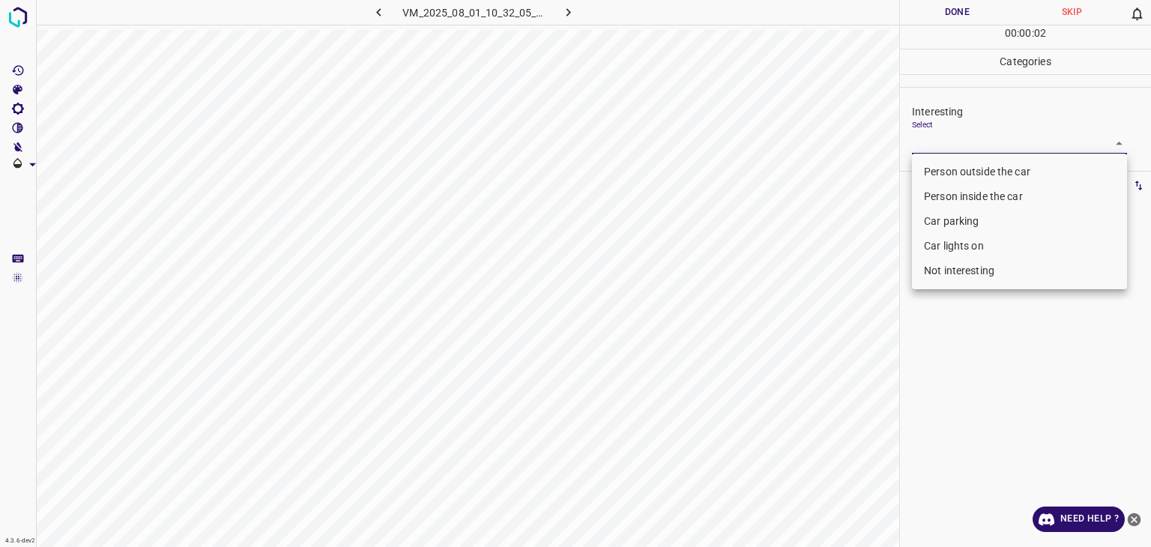
drag, startPoint x: 930, startPoint y: 268, endPoint x: 934, endPoint y: 187, distance: 81.1
click at [936, 189] on ul "Person outside the car Person inside the car Car parking Car lights on Not inte…" at bounding box center [1019, 222] width 215 height 136
click at [929, 183] on li "Person outside the car" at bounding box center [1019, 172] width 215 height 25
type input "Person outside the car"
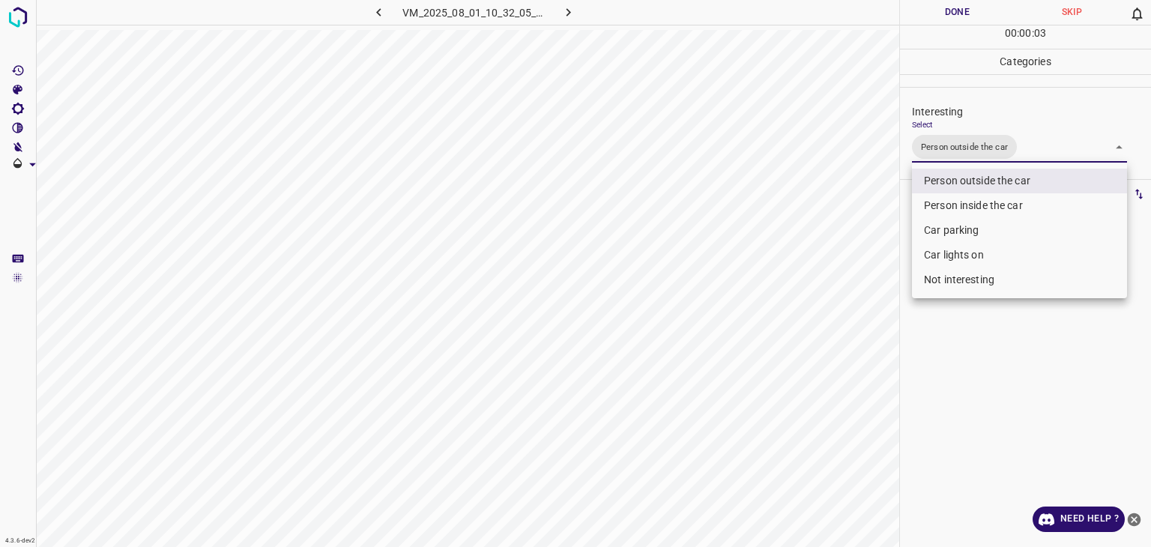
click at [958, 4] on div at bounding box center [575, 273] width 1151 height 547
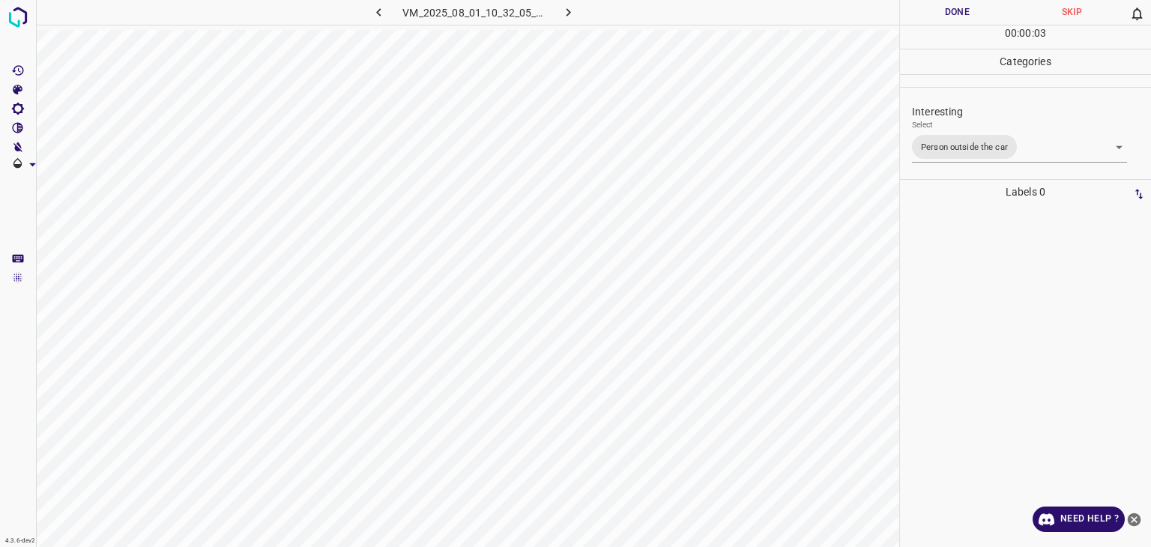
click at [958, 4] on div "Person outside the car Person inside the car Car parking Car lights on Not inte…" at bounding box center [575, 273] width 1151 height 547
click at [957, 4] on button "Done" at bounding box center [957, 12] width 115 height 25
click at [957, 5] on button "Done" at bounding box center [957, 12] width 115 height 25
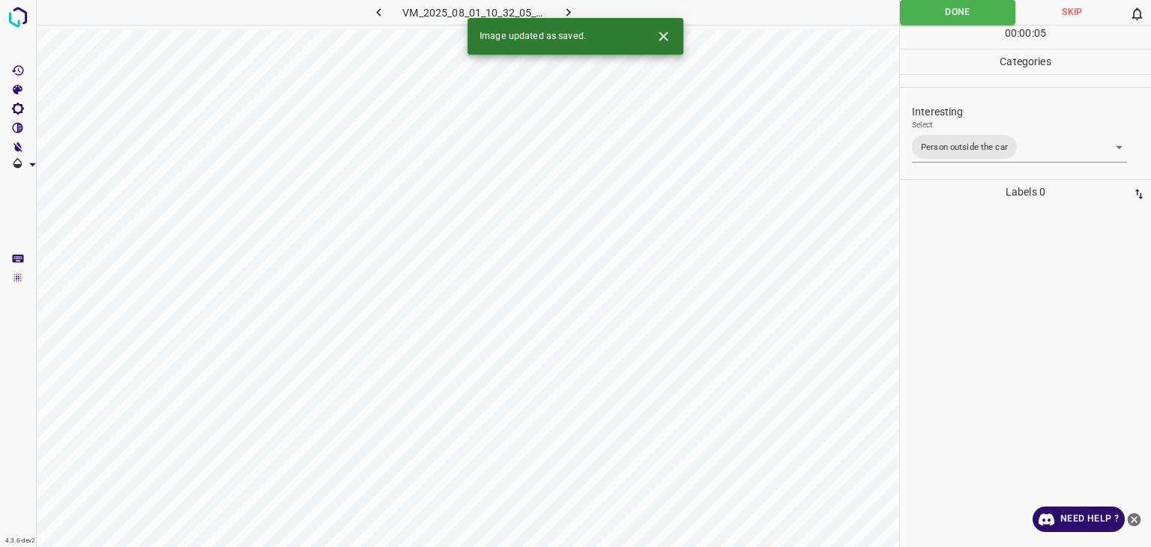
click at [565, 7] on icon "button" at bounding box center [569, 12] width 16 height 16
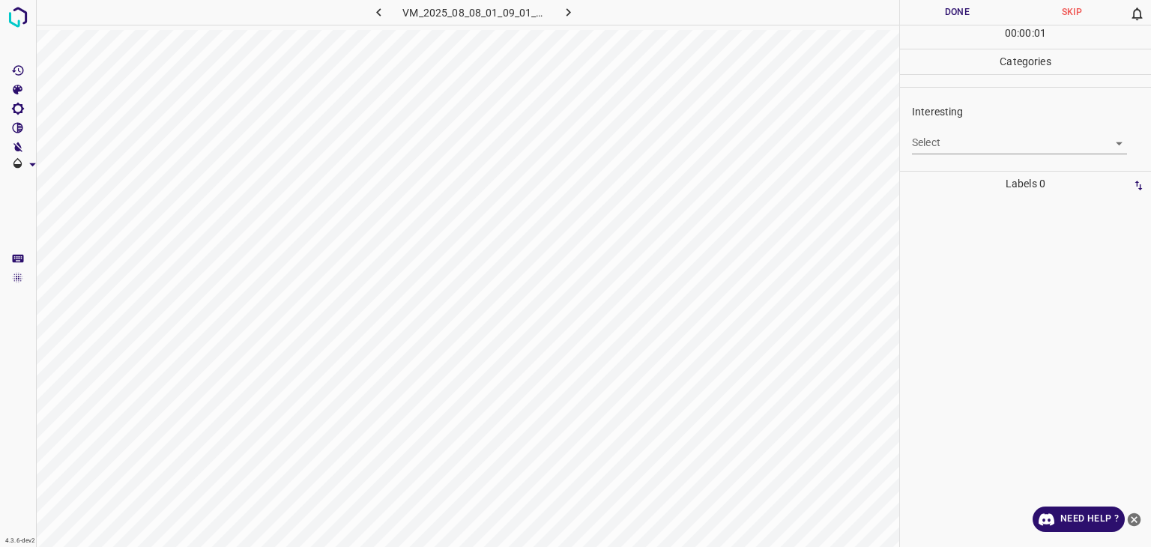
click at [912, 126] on div "Select ​" at bounding box center [1019, 137] width 215 height 34
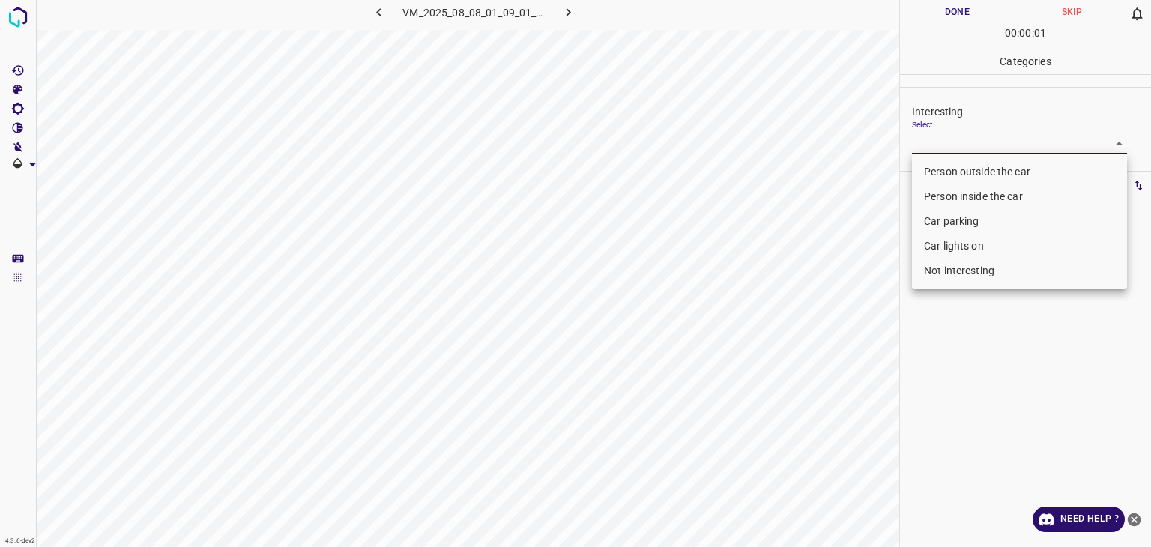
click at [936, 142] on body "4.3.6-dev2 VM_2025_08_08_01_09_01_747_07.gif Done Skip 0 00 : 00 : 01 Categorie…" at bounding box center [575, 273] width 1151 height 547
drag, startPoint x: 944, startPoint y: 269, endPoint x: 921, endPoint y: 256, distance: 26.9
click at [939, 271] on li "Not interesting" at bounding box center [1019, 271] width 215 height 25
type input "Not interesting"
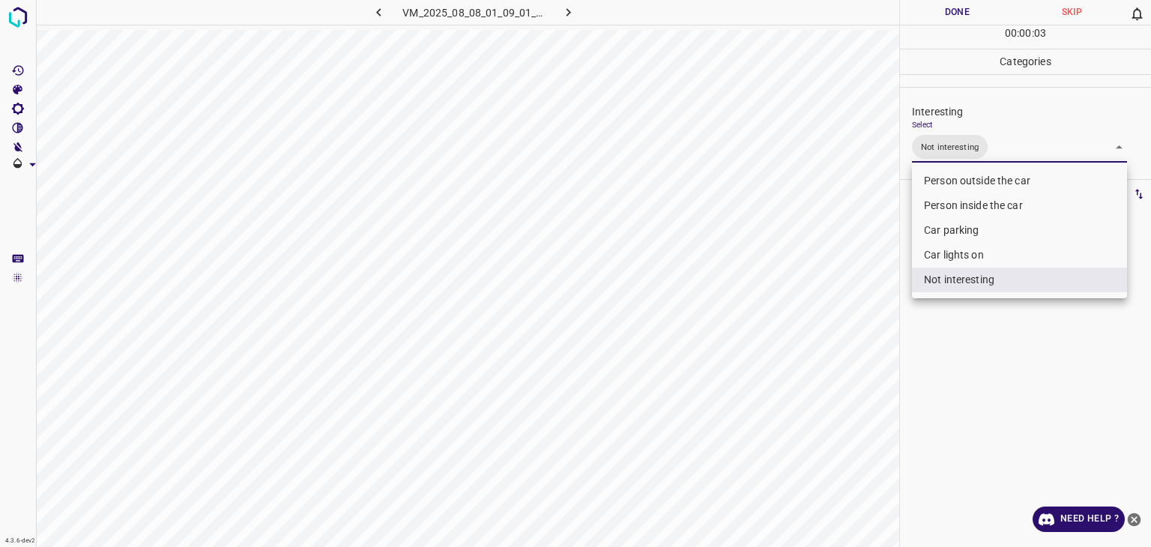
click at [944, 19] on div at bounding box center [575, 273] width 1151 height 547
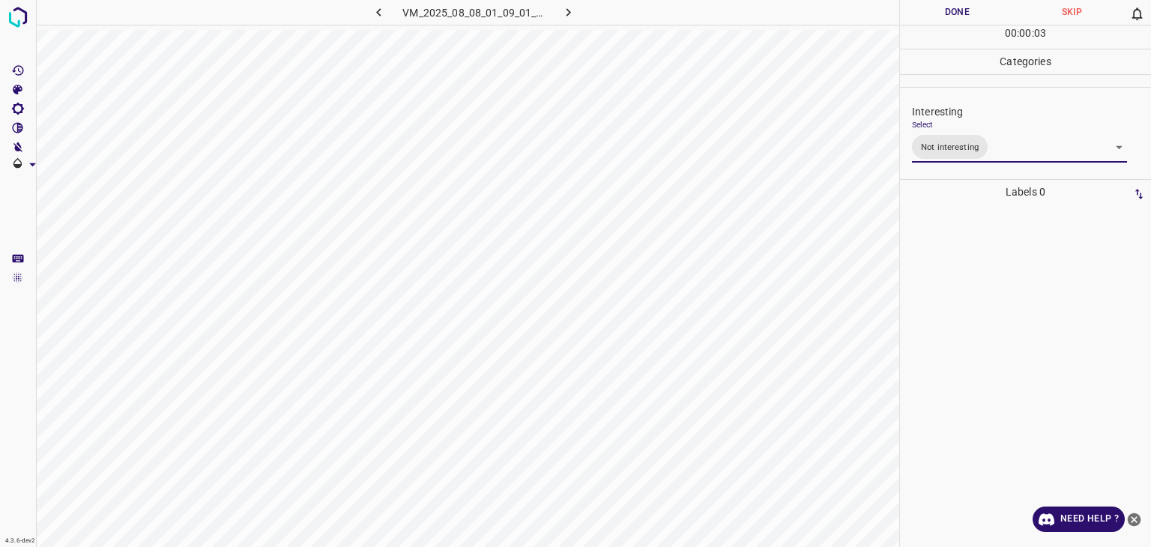
click at [944, 19] on div "Person outside the car Person inside the car Car parking Car lights on Not inte…" at bounding box center [575, 273] width 1151 height 547
click at [943, 19] on button "Done" at bounding box center [957, 12] width 115 height 25
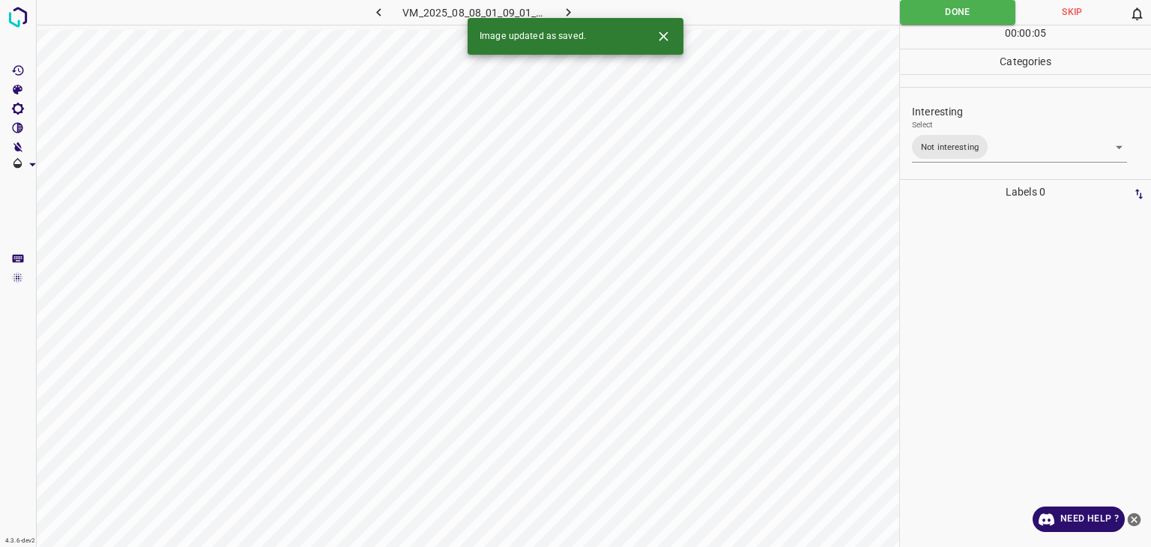
click at [565, 9] on icon "button" at bounding box center [569, 12] width 16 height 16
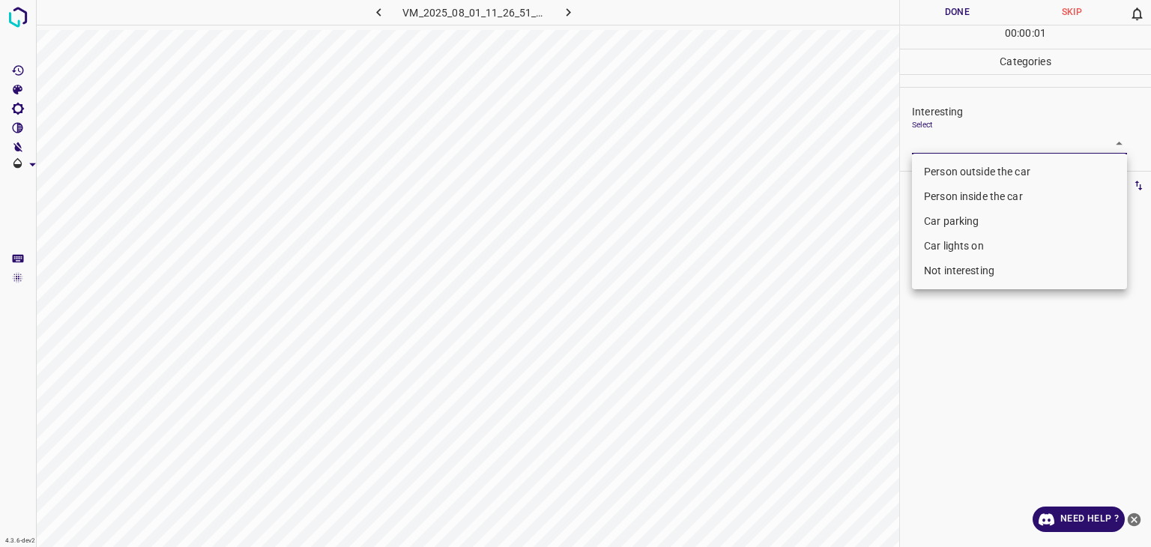
click at [967, 133] on body "4.3.6-dev2 VM_2025_08_01_11_26_51_902_04.gif Done Skip 0 00 : 00 : 01 Categorie…" at bounding box center [575, 273] width 1151 height 547
click at [973, 175] on li "Person outside the car" at bounding box center [1019, 172] width 215 height 25
type input "Person outside the car"
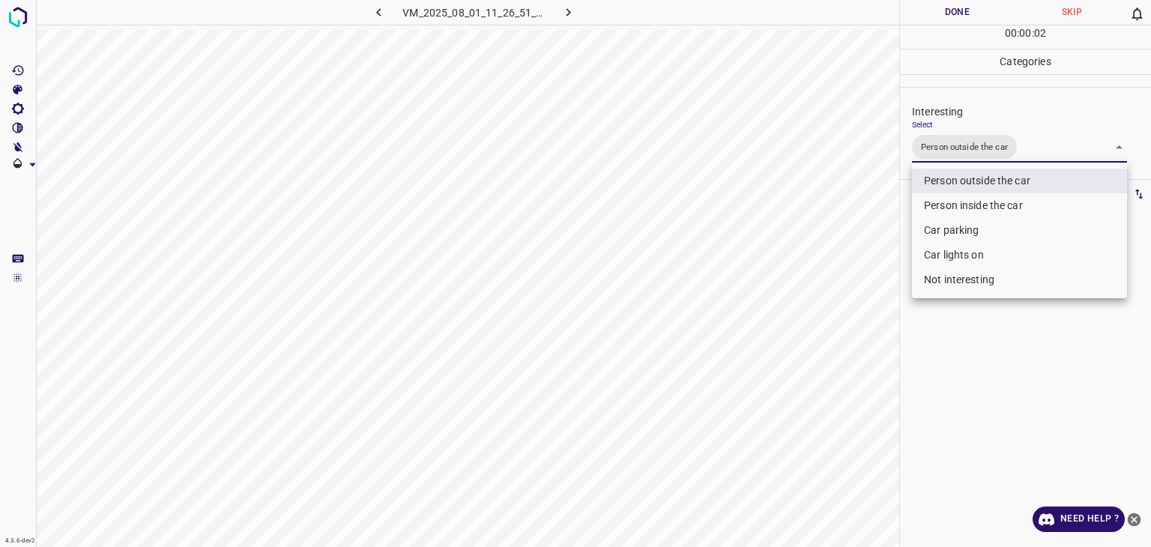
click at [963, 14] on div at bounding box center [575, 273] width 1151 height 547
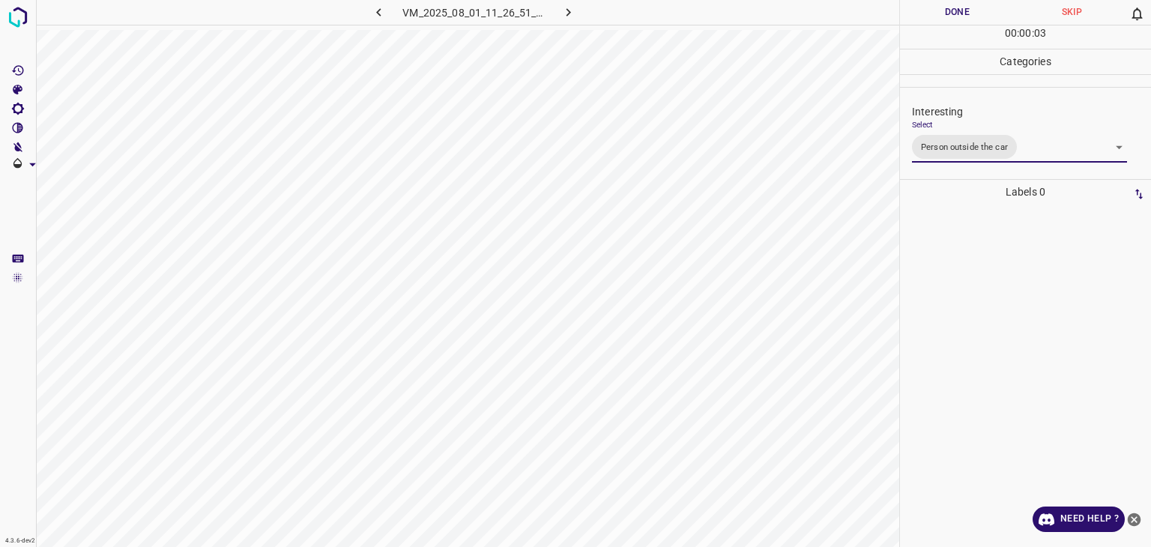
click at [963, 14] on div at bounding box center [575, 273] width 1151 height 547
click at [963, 14] on button "Done" at bounding box center [957, 12] width 115 height 25
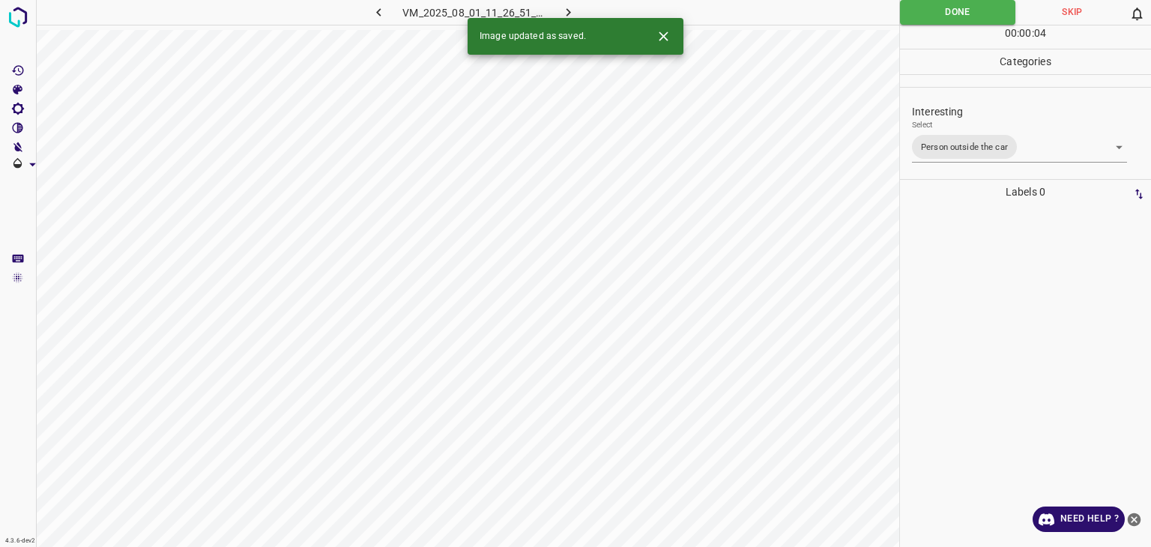
click at [563, 10] on icon "button" at bounding box center [569, 12] width 16 height 16
click at [660, 43] on icon "Close" at bounding box center [664, 36] width 16 height 16
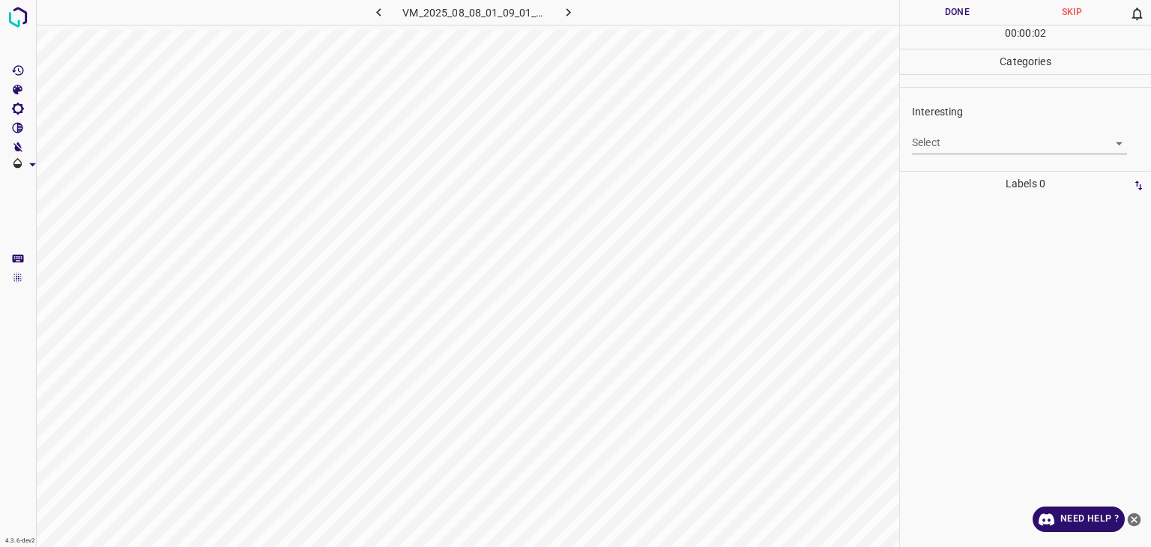
click at [999, 138] on body "4.3.6-dev2 VM_2025_08_08_01_09_01_747_06.gif Done Skip 0 00 : 00 : 02 Categorie…" at bounding box center [575, 273] width 1151 height 547
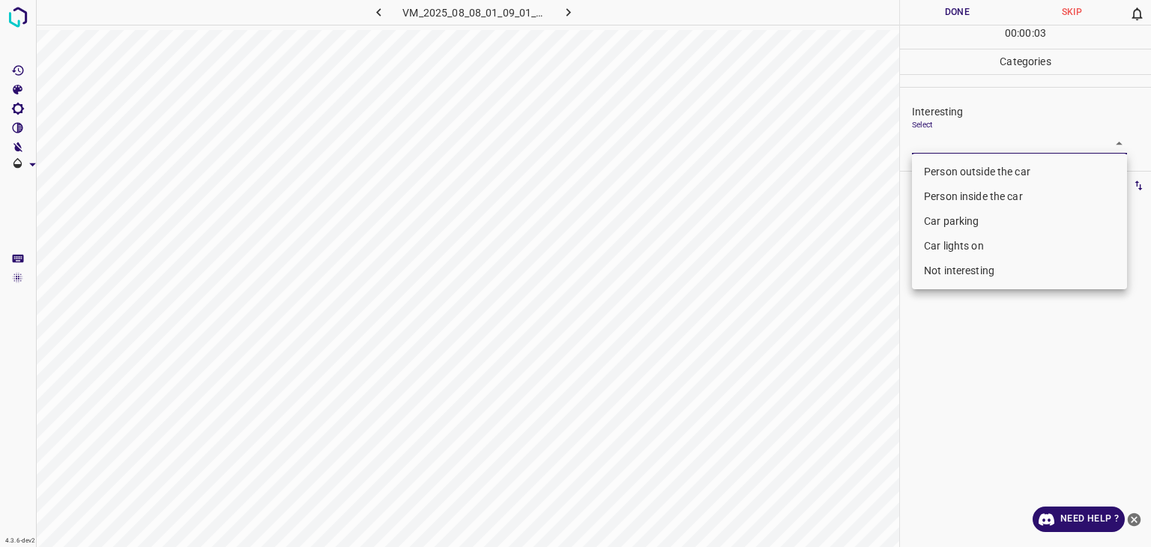
click at [996, 262] on ul "Person outside the car Person inside the car Car parking Car lights on Not inte…" at bounding box center [1019, 222] width 215 height 136
click at [996, 262] on li "Not interesting" at bounding box center [1019, 271] width 215 height 25
type input "Not interesting"
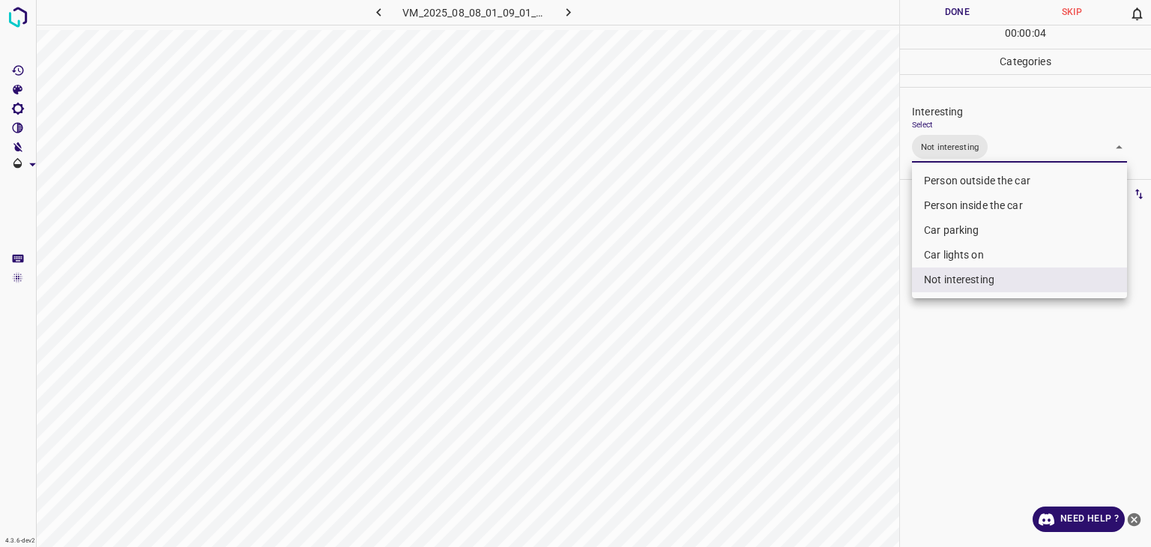
click at [956, 8] on div at bounding box center [575, 273] width 1151 height 547
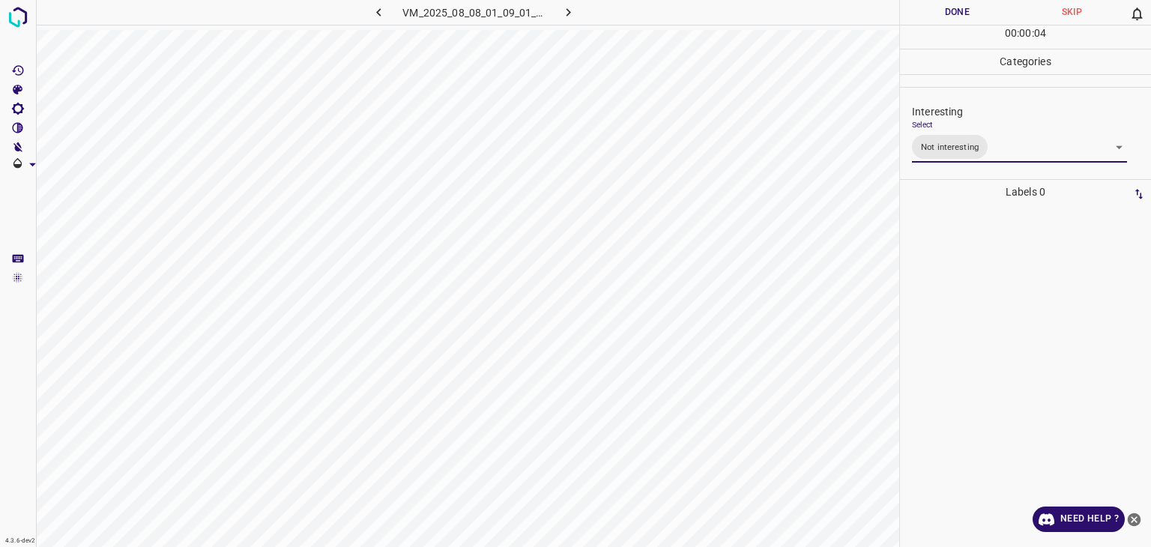
click at [956, 8] on div at bounding box center [575, 273] width 1151 height 547
click at [956, 8] on button "Done" at bounding box center [957, 12] width 115 height 25
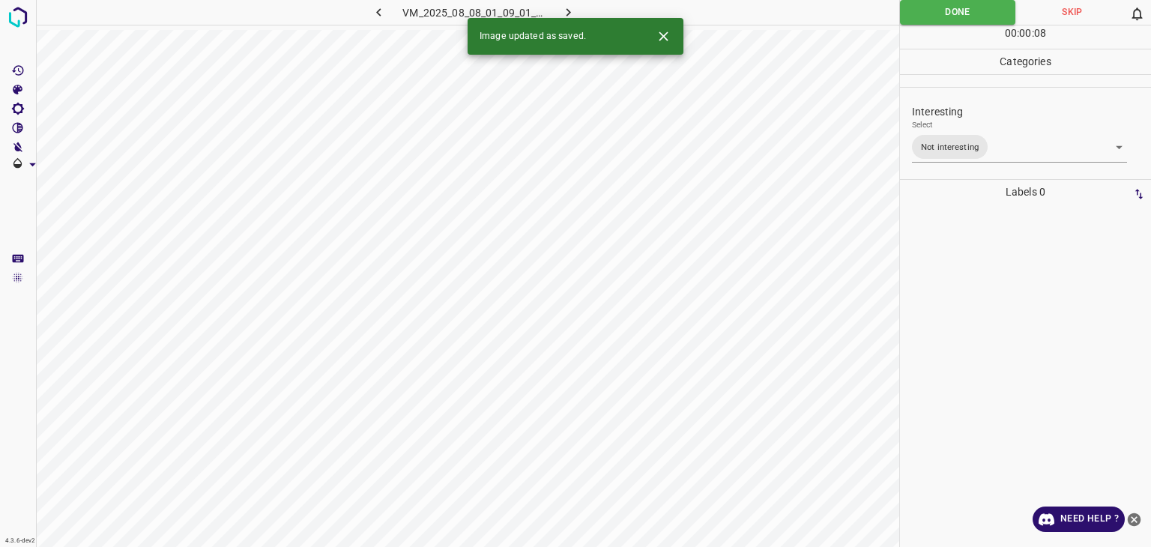
click at [570, 20] on div "Image updated as saved." at bounding box center [576, 36] width 216 height 37
click at [570, 15] on icon "button" at bounding box center [569, 12] width 16 height 16
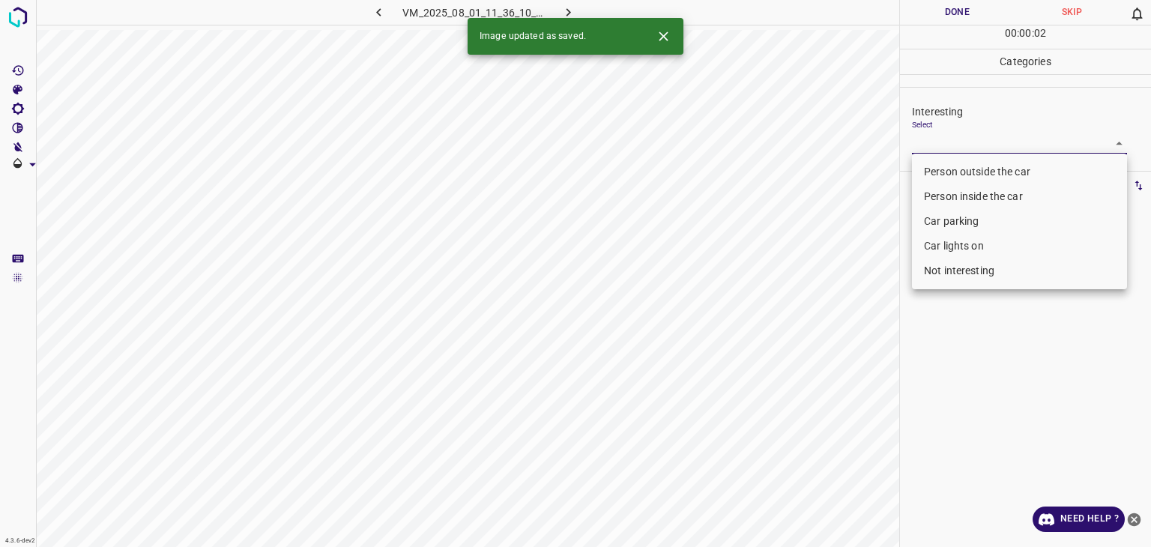
click at [950, 136] on body "4.3.6-dev2 VM_2025_08_01_11_36_10_823_00.gif Done Skip 0 00 : 00 : 02 Categorie…" at bounding box center [575, 273] width 1151 height 547
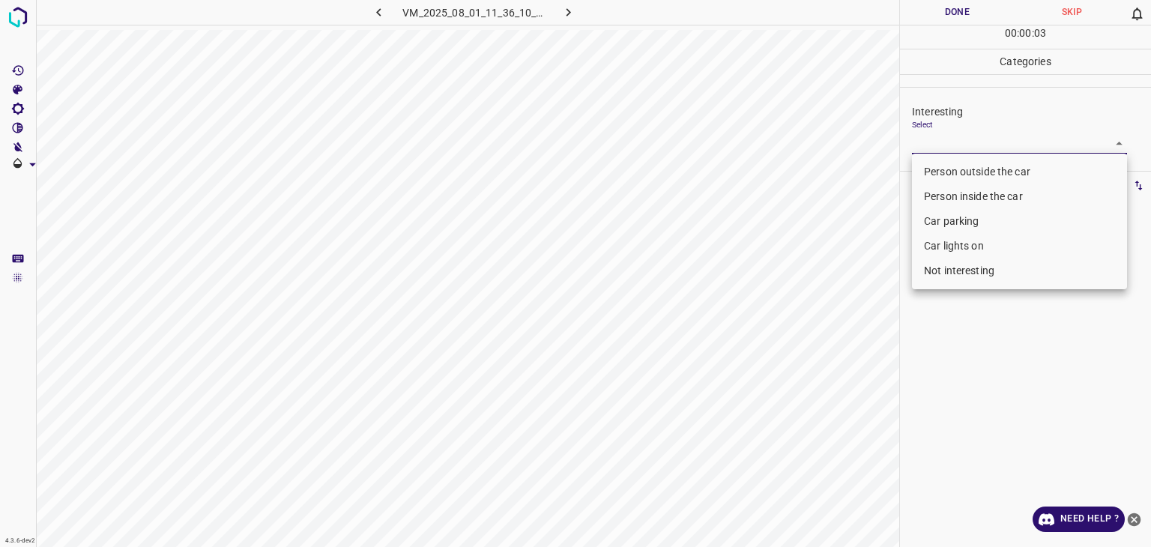
click at [962, 172] on li "Person outside the car" at bounding box center [1019, 172] width 215 height 25
type input "Person outside the car"
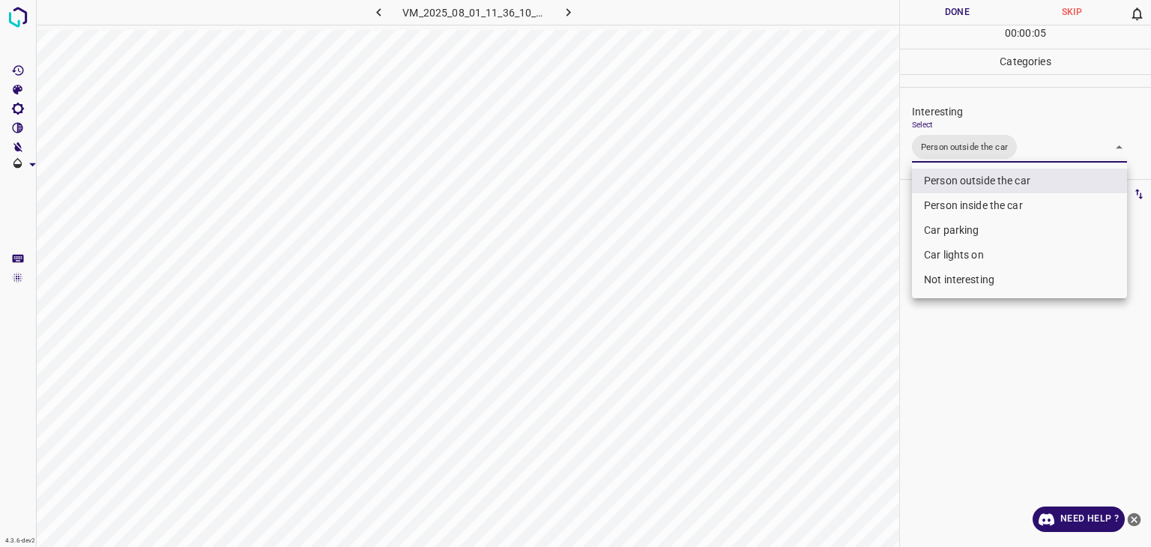
click at [960, 22] on div at bounding box center [575, 273] width 1151 height 547
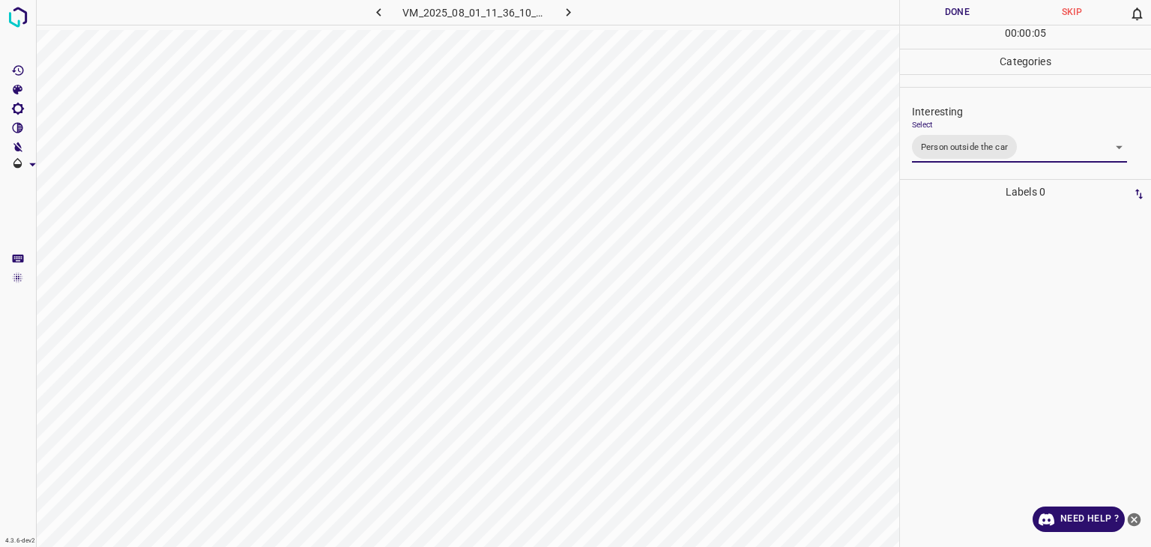
click at [954, 19] on button "Done" at bounding box center [957, 12] width 115 height 25
click at [951, 17] on button "Done" at bounding box center [957, 12] width 115 height 25
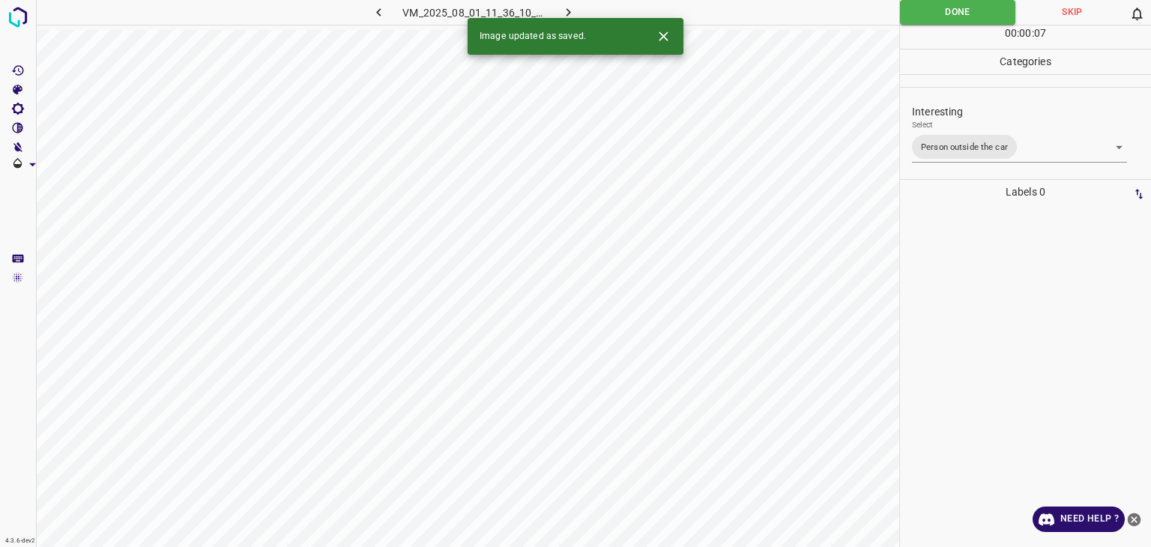
click at [567, 10] on icon "button" at bounding box center [569, 12] width 4 height 8
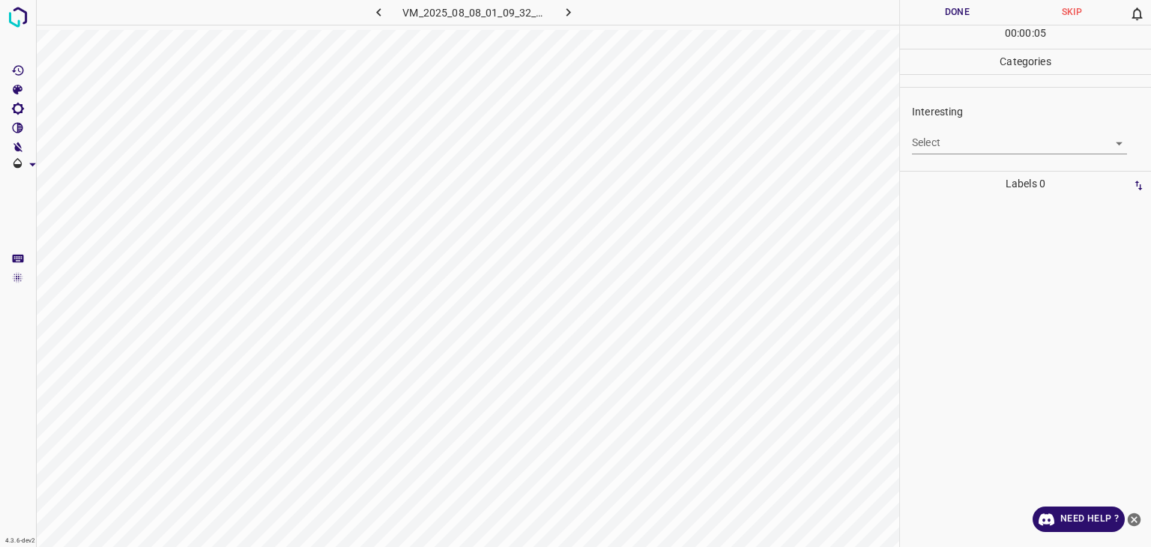
click at [957, 149] on body "4.3.6-dev2 VM_2025_08_08_01_09_32_291_05.gif Done Skip 0 00 : 00 : 05 Categorie…" at bounding box center [575, 273] width 1151 height 547
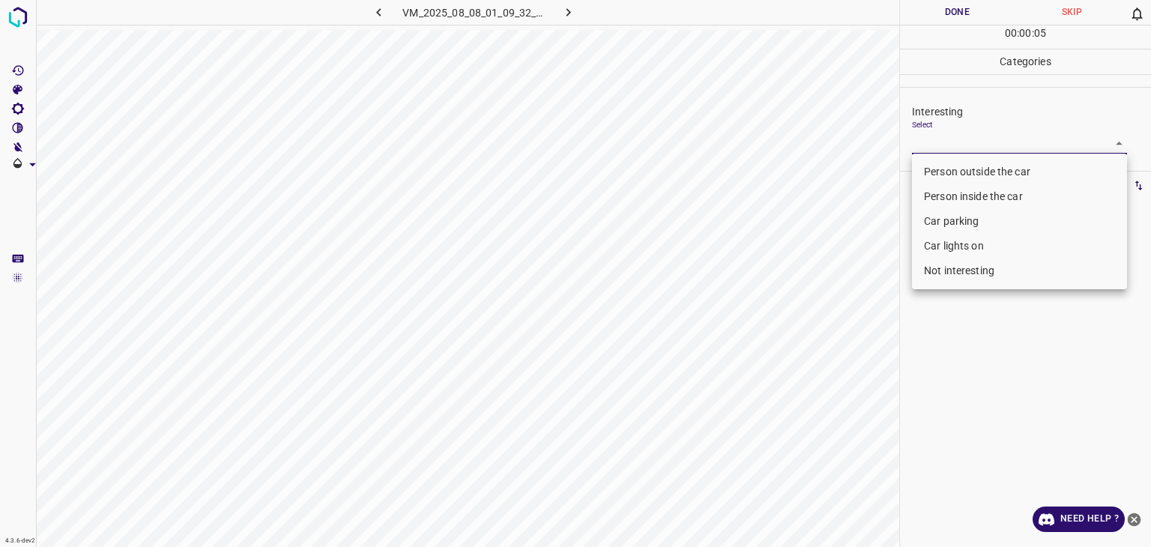
click at [956, 166] on li "Person outside the car" at bounding box center [1019, 172] width 215 height 25
type input "Person outside the car"
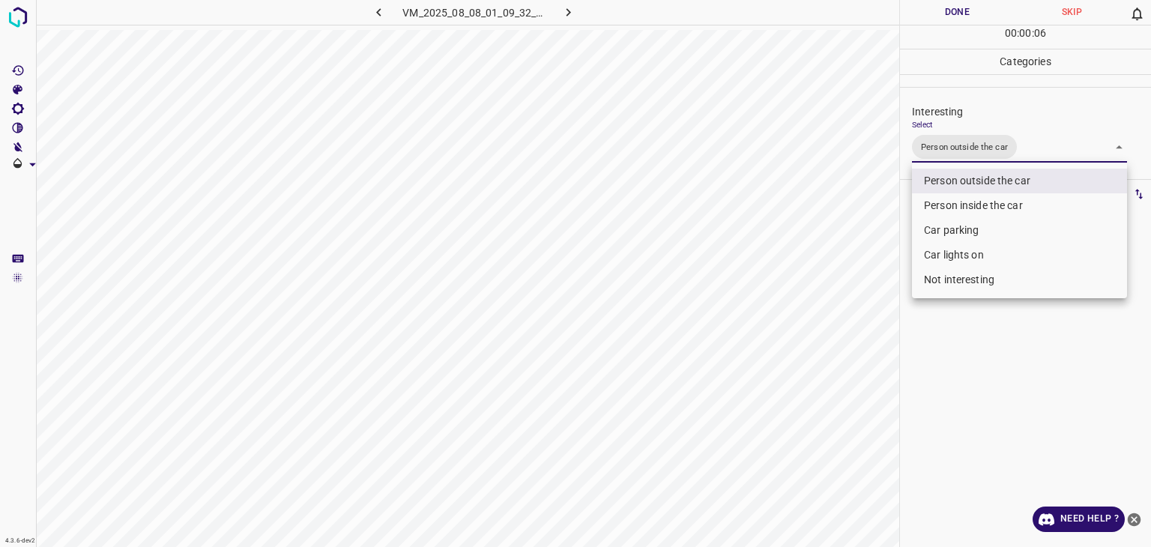
click at [961, 12] on div at bounding box center [575, 273] width 1151 height 547
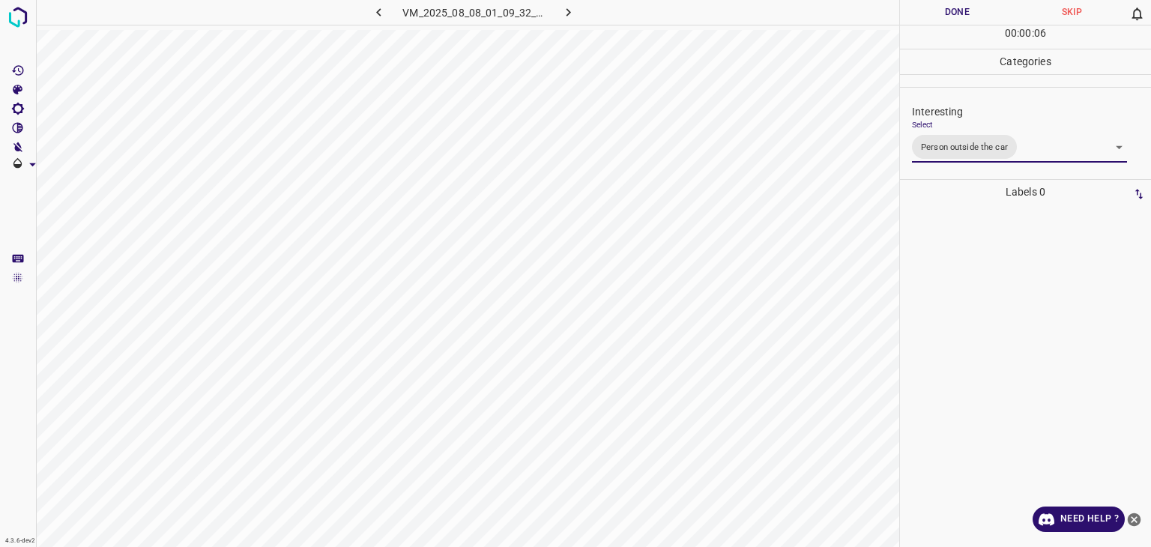
click at [961, 12] on div at bounding box center [575, 273] width 1151 height 547
click at [961, 12] on button "Done" at bounding box center [957, 12] width 115 height 25
click at [961, 13] on button "Done" at bounding box center [957, 12] width 115 height 25
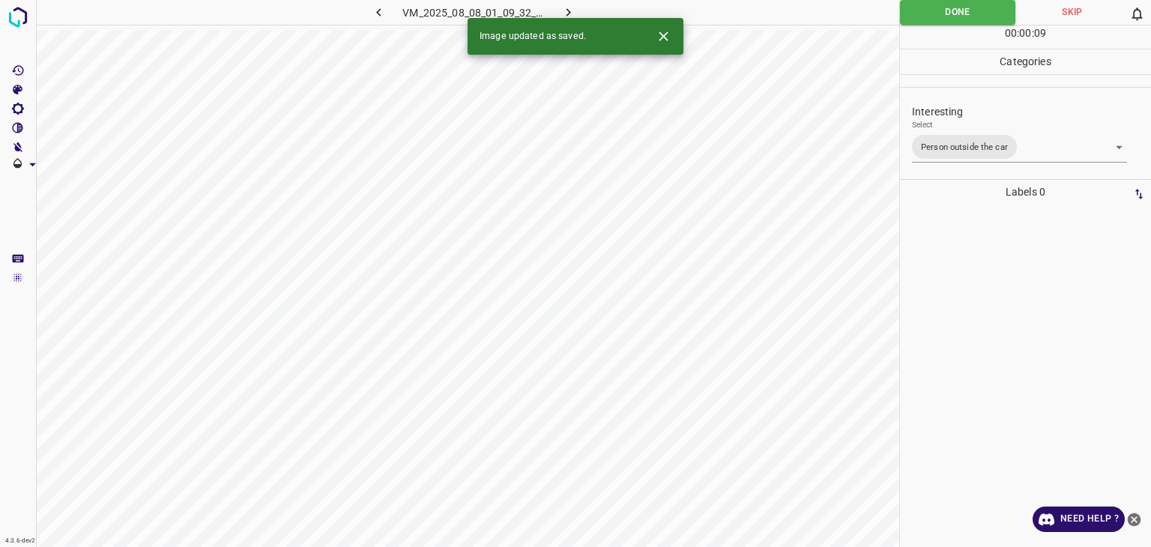
click at [562, 9] on icon "button" at bounding box center [569, 12] width 16 height 16
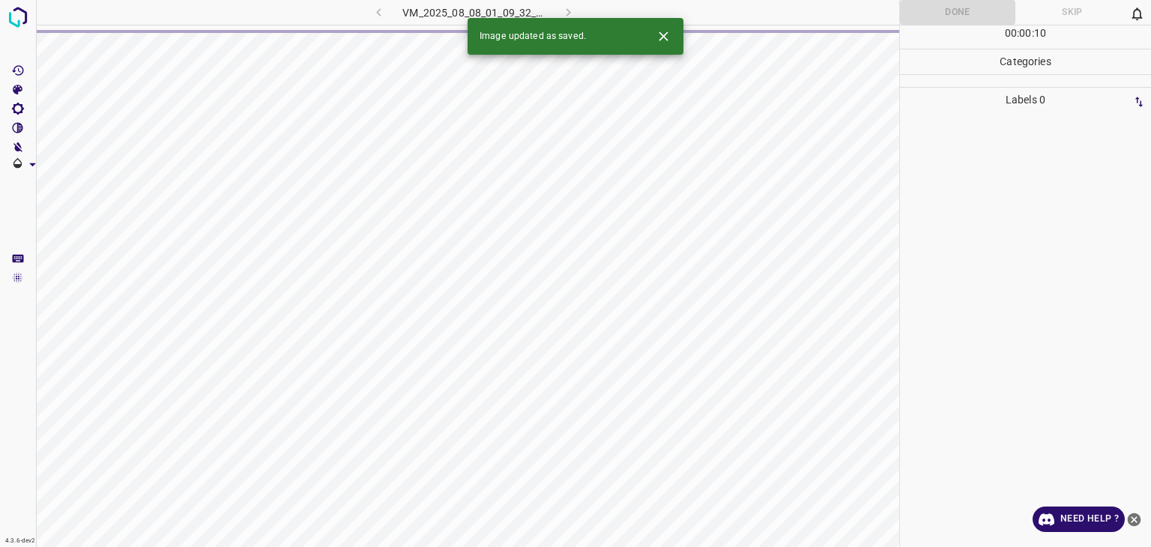
click at [562, 9] on div "VM_2025_08_08_01_09_32_291_05.gif" at bounding box center [474, 12] width 284 height 25
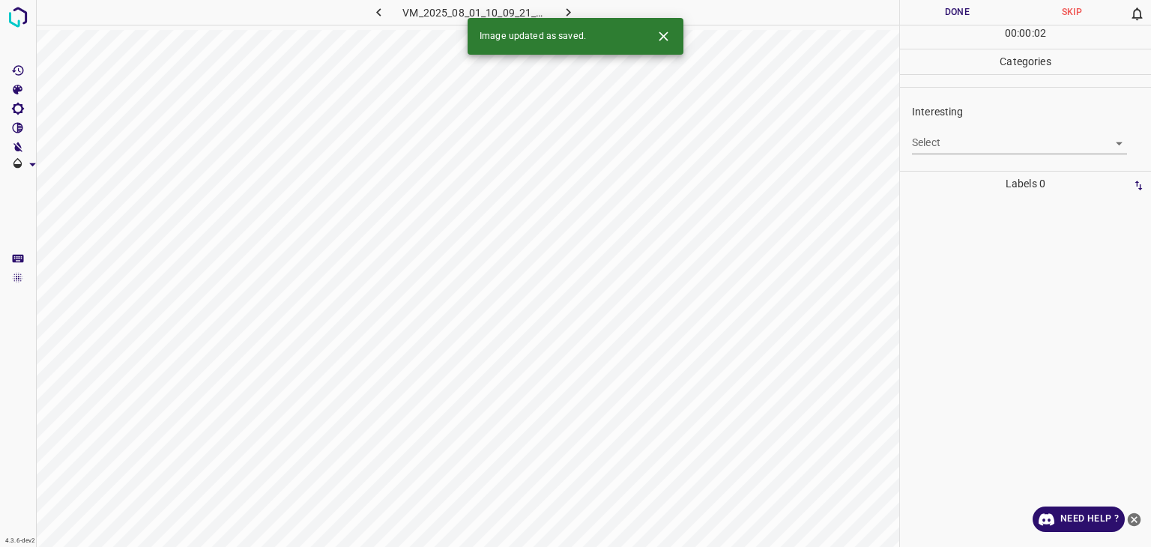
click at [964, 151] on body "4.3.6-dev2 VM_2025_08_01_10_09_21_560_02.gif Done Skip 0 00 : 00 : 02 Categorie…" at bounding box center [575, 273] width 1151 height 547
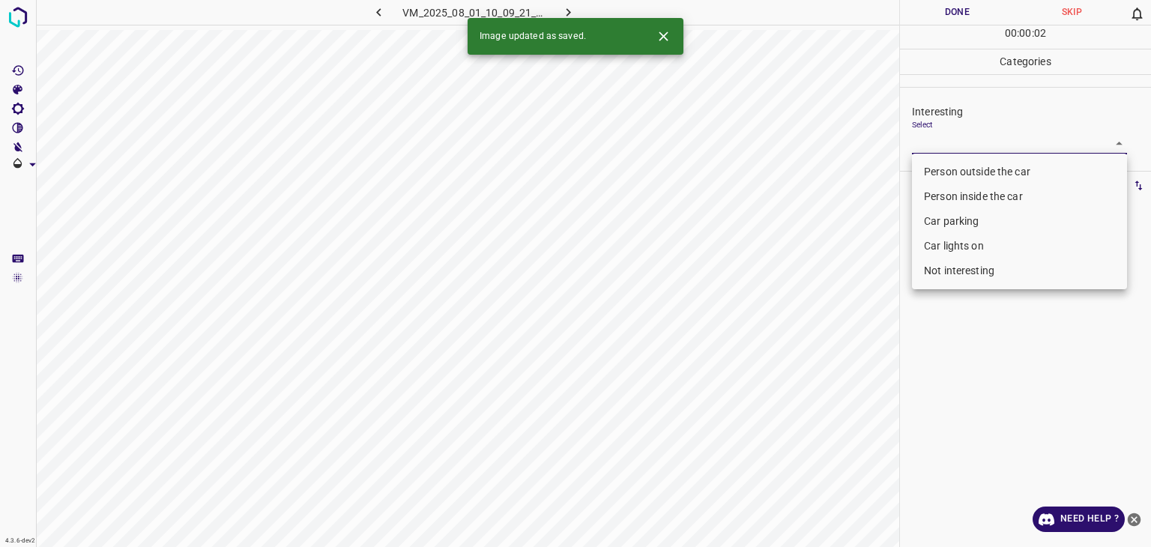
click at [964, 151] on div at bounding box center [575, 273] width 1151 height 547
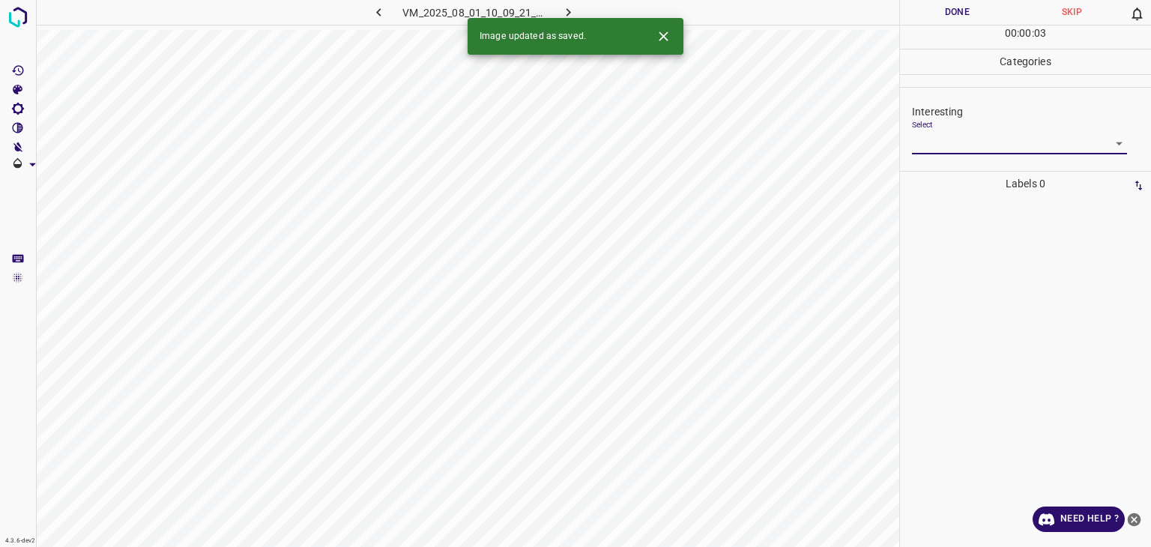
click at [964, 151] on body "4.3.6-dev2 VM_2025_08_01_10_09_21_560_02.gif Done Skip 0 00 : 00 : 03 Categorie…" at bounding box center [575, 273] width 1151 height 547
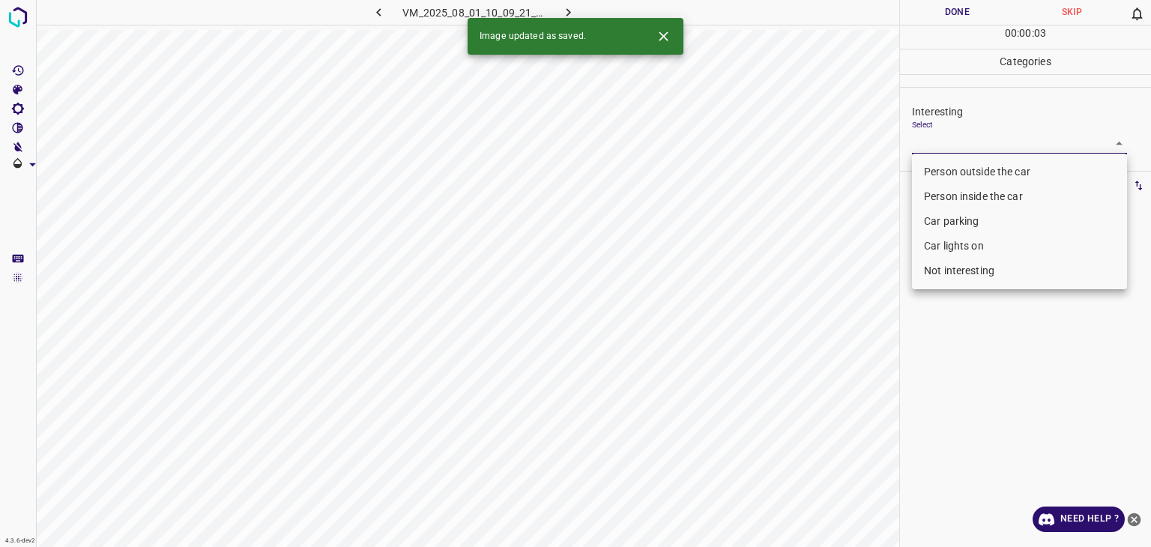
click at [960, 172] on li "Person outside the car" at bounding box center [1019, 172] width 215 height 25
type input "Person outside the car"
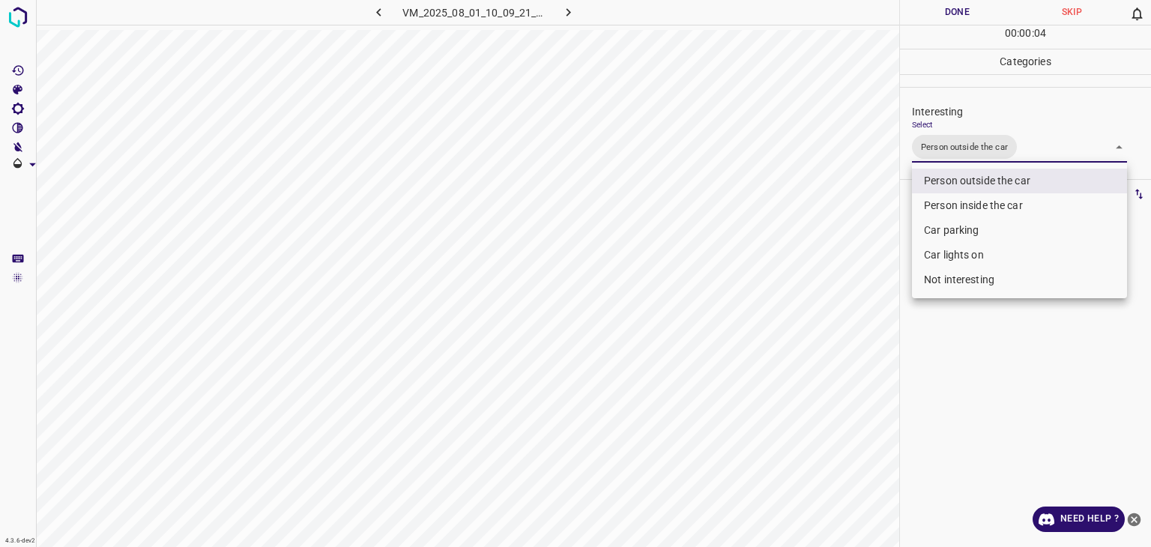
click at [964, 19] on div at bounding box center [575, 273] width 1151 height 547
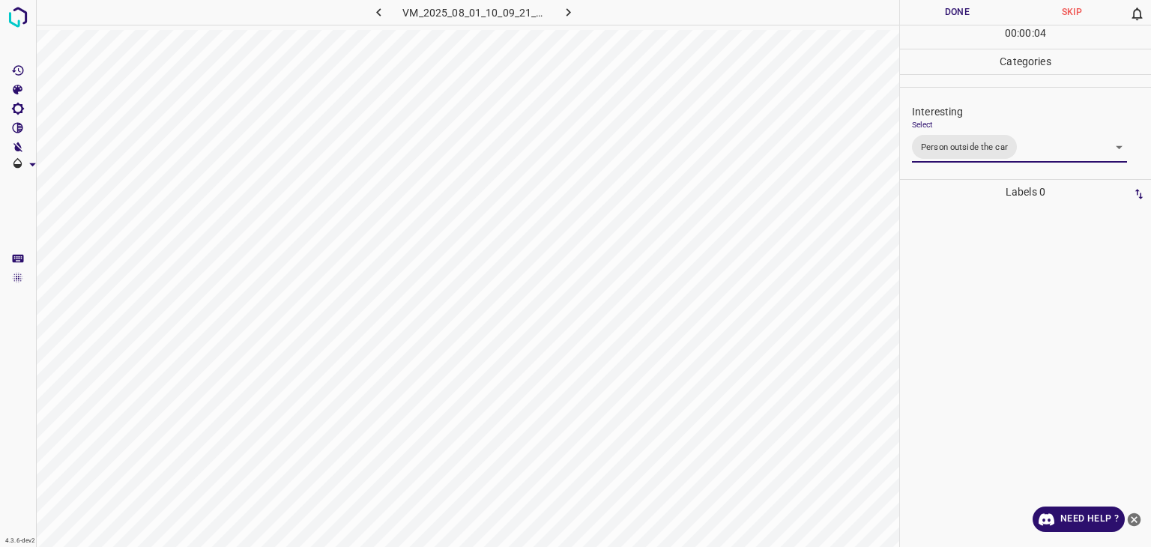
click at [964, 19] on div "Person outside the car Person inside the car Car parking Car lights on Not inte…" at bounding box center [575, 273] width 1151 height 547
click at [963, 19] on button "Done" at bounding box center [957, 12] width 115 height 25
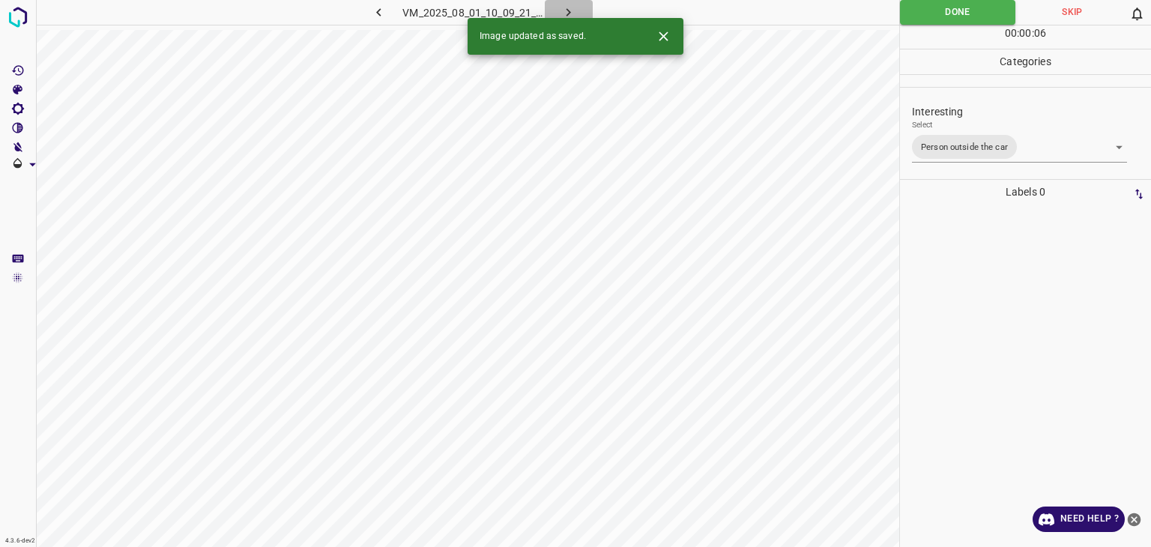
click at [579, 11] on button "button" at bounding box center [569, 12] width 48 height 25
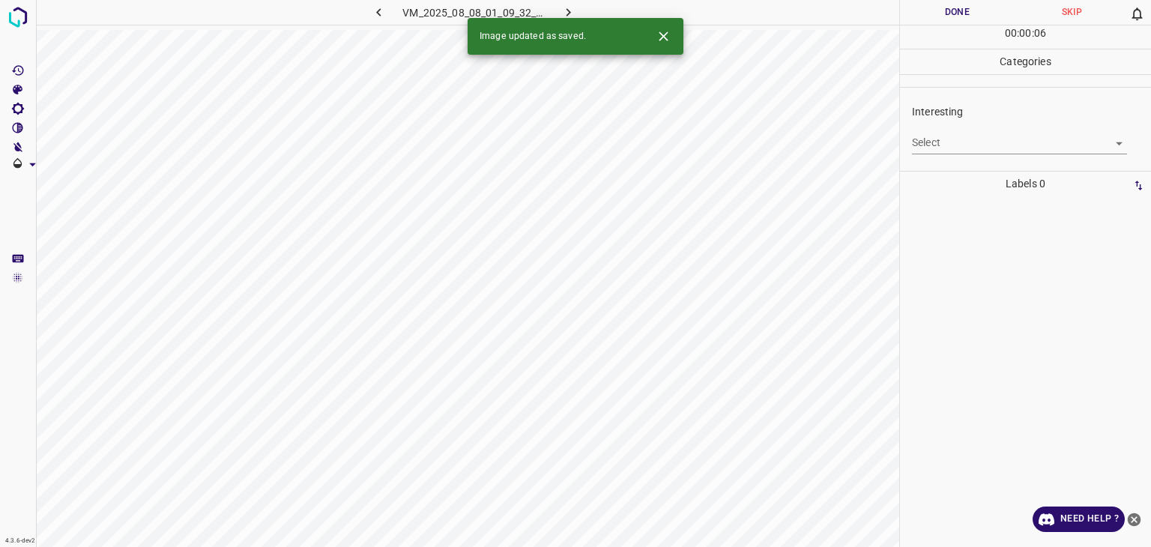
click at [920, 151] on body "4.3.6-dev2 VM_2025_08_08_01_09_32_291_04.gif Done Skip 0 00 : 00 : 06 Categorie…" at bounding box center [575, 273] width 1151 height 547
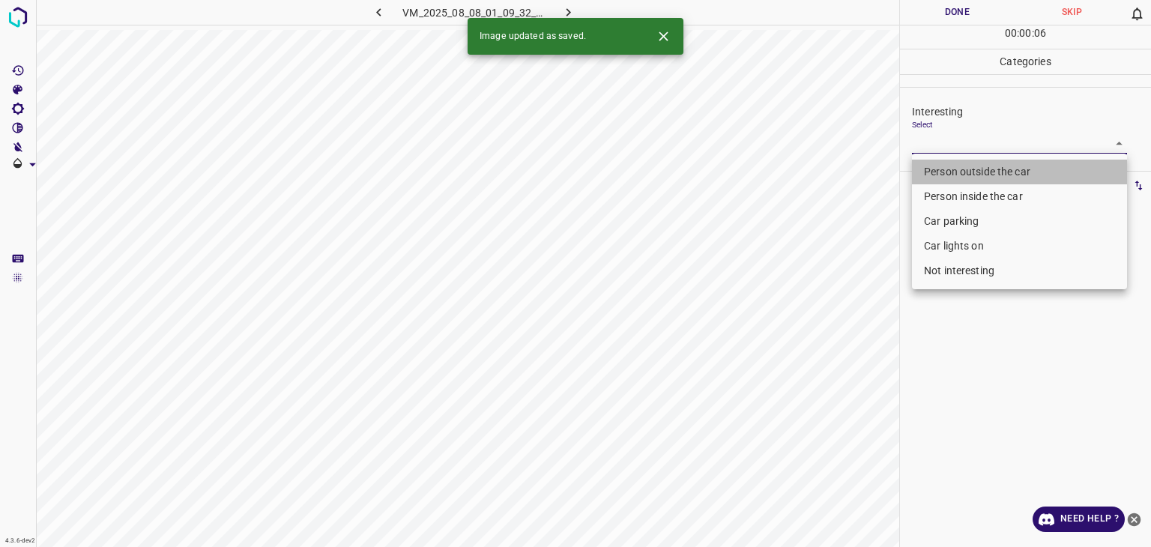
click at [927, 172] on li "Person outside the car" at bounding box center [1019, 172] width 215 height 25
type input "Person outside the car"
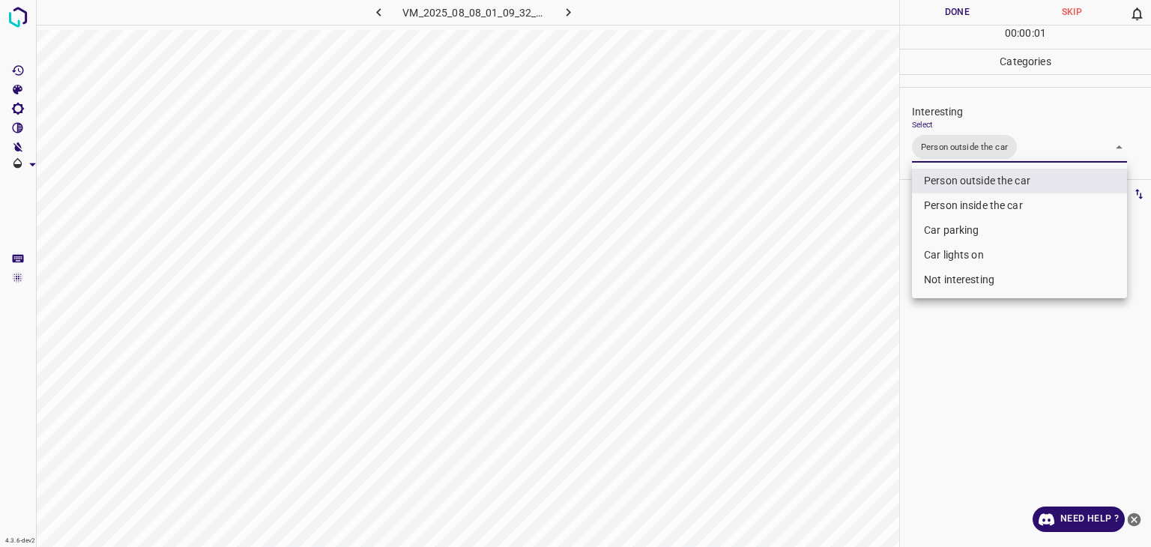
click at [921, 26] on div at bounding box center [575, 273] width 1151 height 547
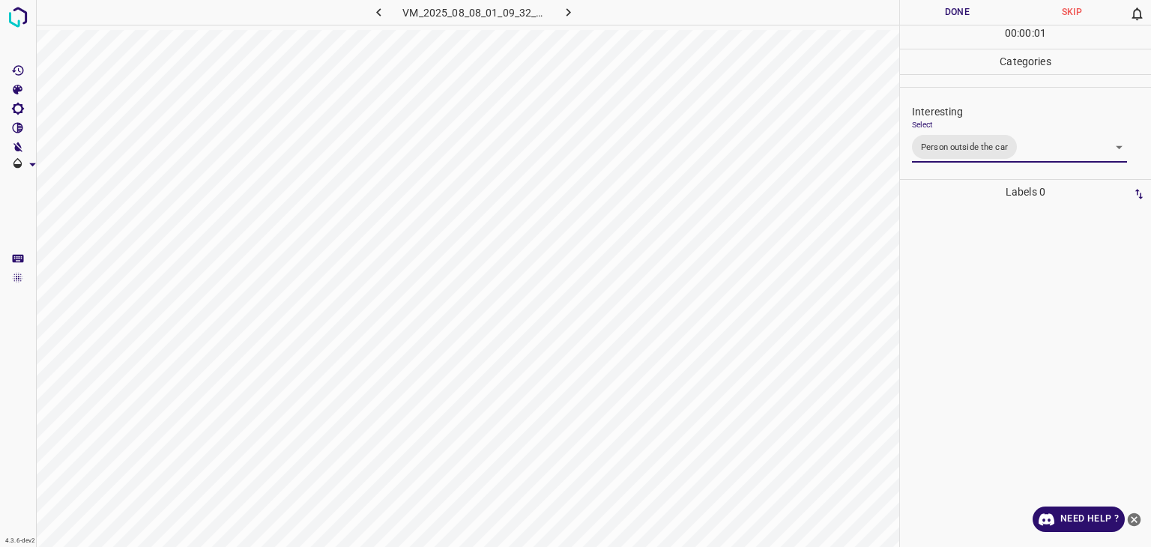
click at [921, 13] on div "Person outside the car Person inside the car Car parking Car lights on Not inte…" at bounding box center [575, 273] width 1151 height 547
click at [921, 13] on button "Done" at bounding box center [957, 12] width 115 height 25
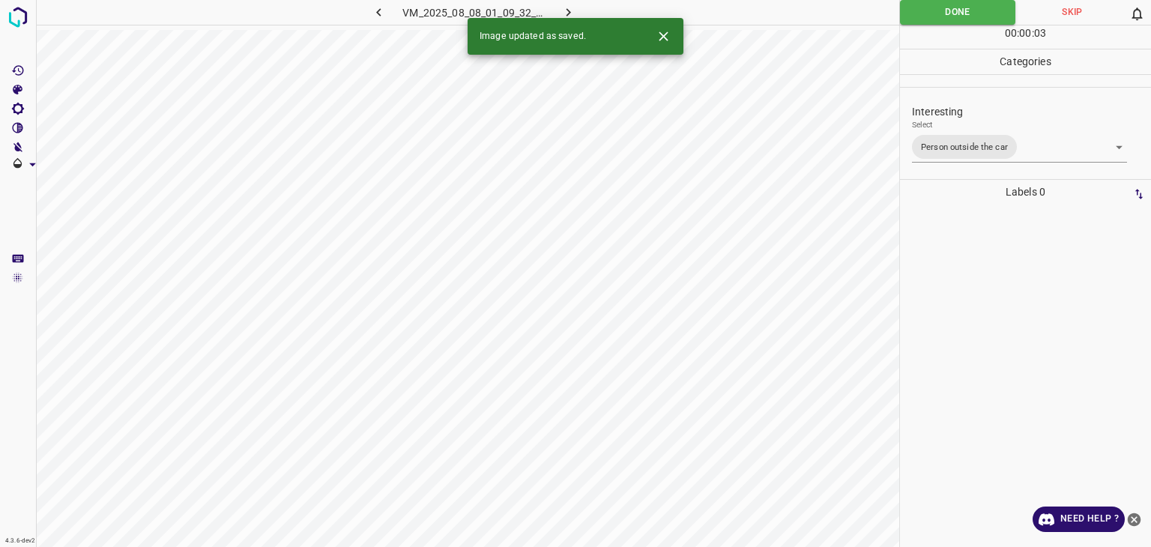
click at [573, 10] on icon "button" at bounding box center [569, 12] width 16 height 16
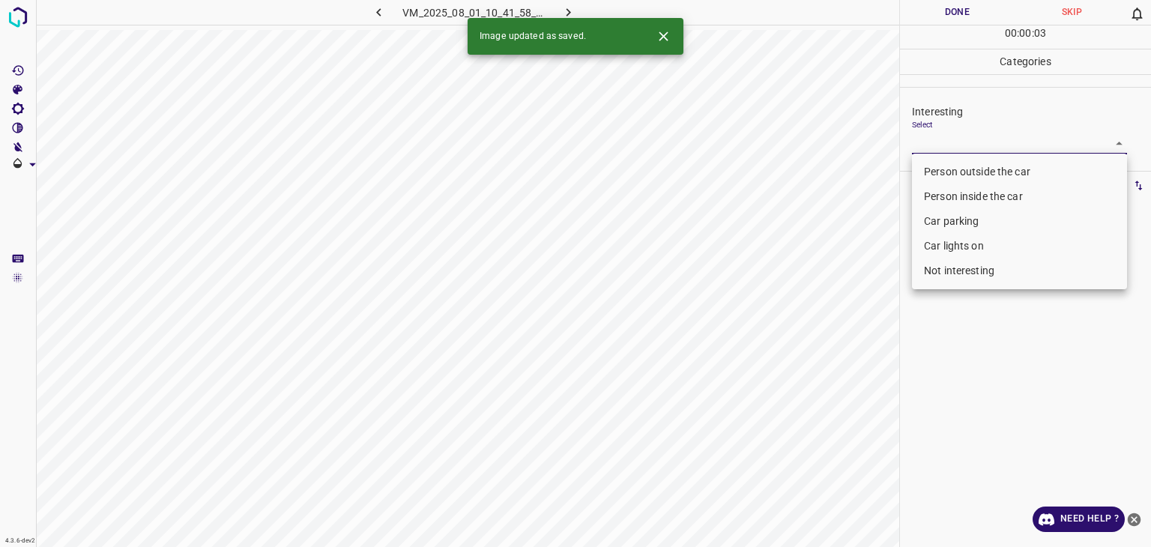
click at [942, 148] on body "4.3.6-dev2 VM_2025_08_01_10_41_58_270_01.gif Done Skip 0 00 : 00 : 03 Categorie…" at bounding box center [575, 273] width 1151 height 547
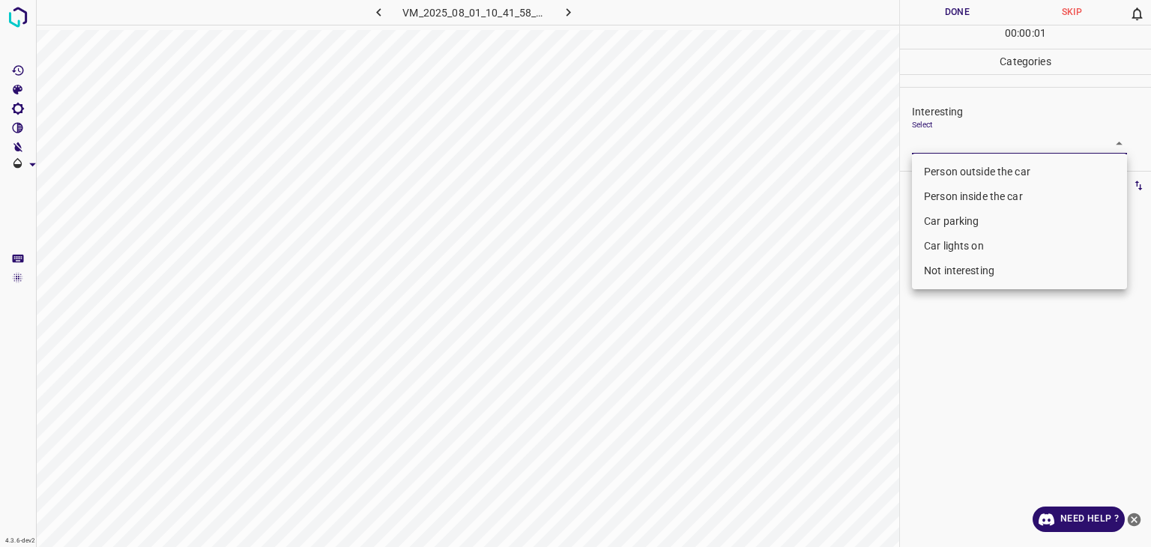
click at [939, 175] on li "Person outside the car" at bounding box center [1019, 172] width 215 height 25
type input "Person outside the car"
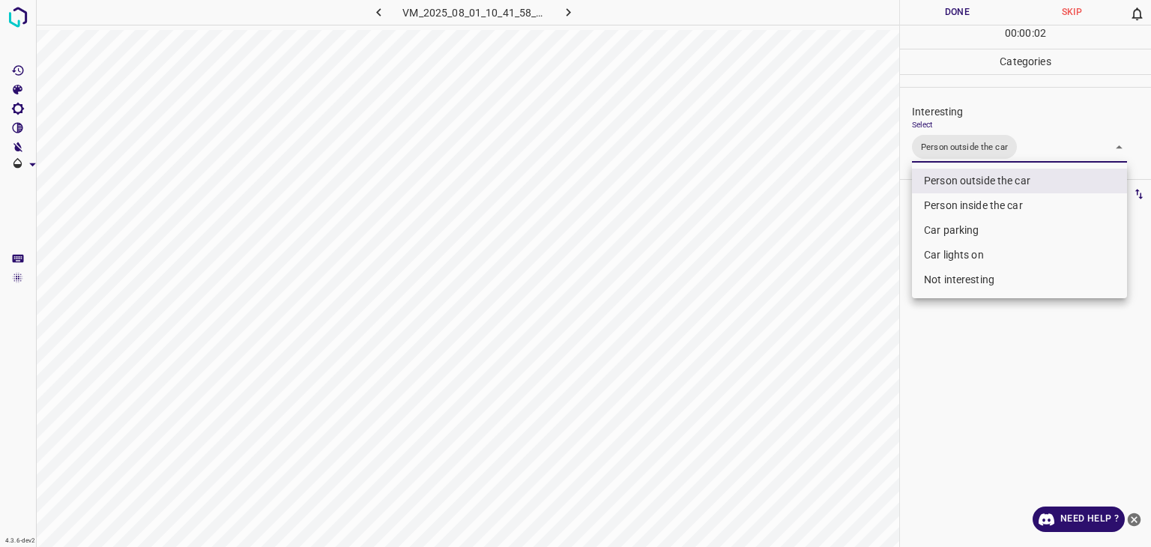
click at [939, 10] on div at bounding box center [575, 273] width 1151 height 547
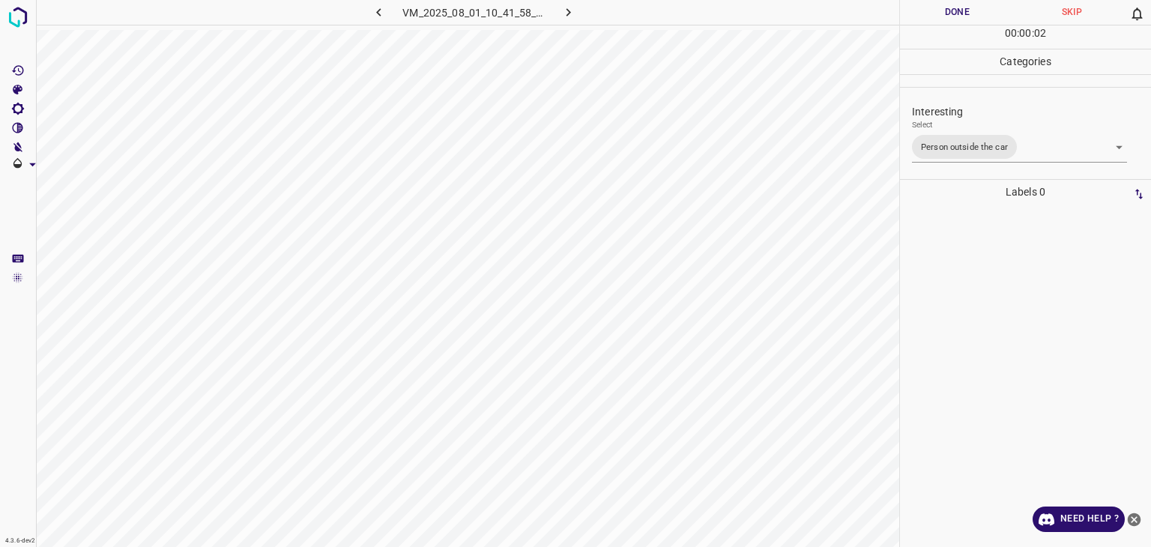
click at [939, 10] on div at bounding box center [575, 273] width 1151 height 547
click at [941, 10] on button "Done" at bounding box center [957, 12] width 115 height 25
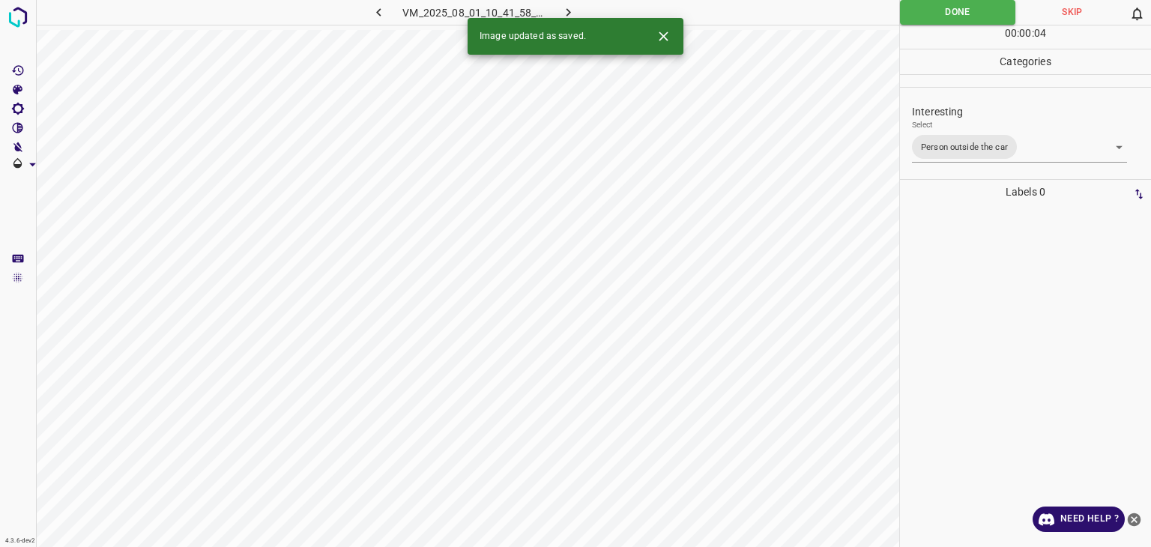
click at [582, 7] on button "button" at bounding box center [569, 12] width 48 height 25
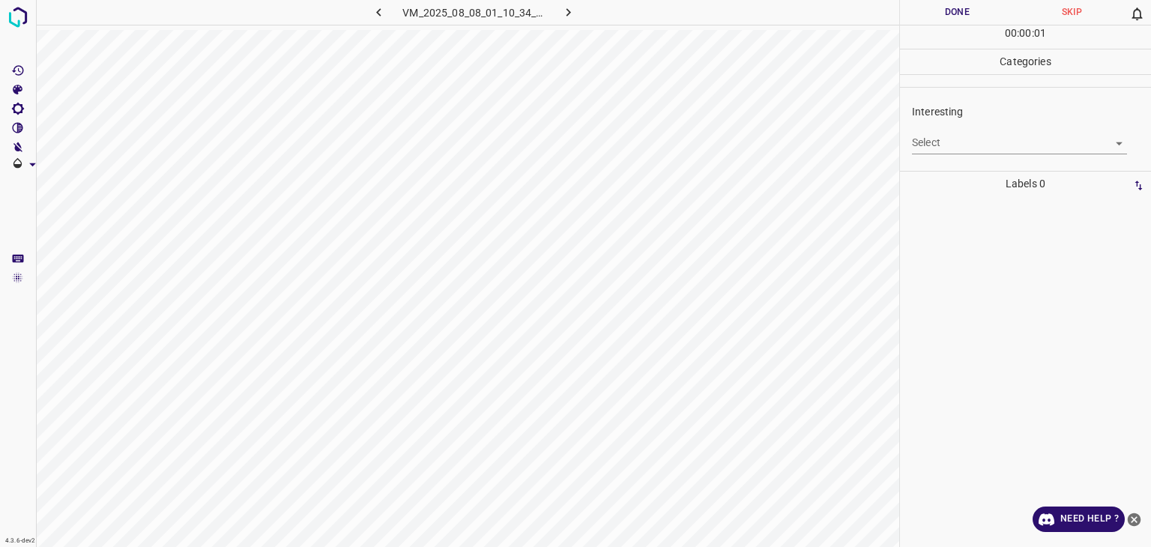
click at [975, 144] on body "4.3.6-dev2 VM_2025_08_08_01_10_34_979_03.gif Done Skip 0 00 : 00 : 01 Categorie…" at bounding box center [575, 273] width 1151 height 547
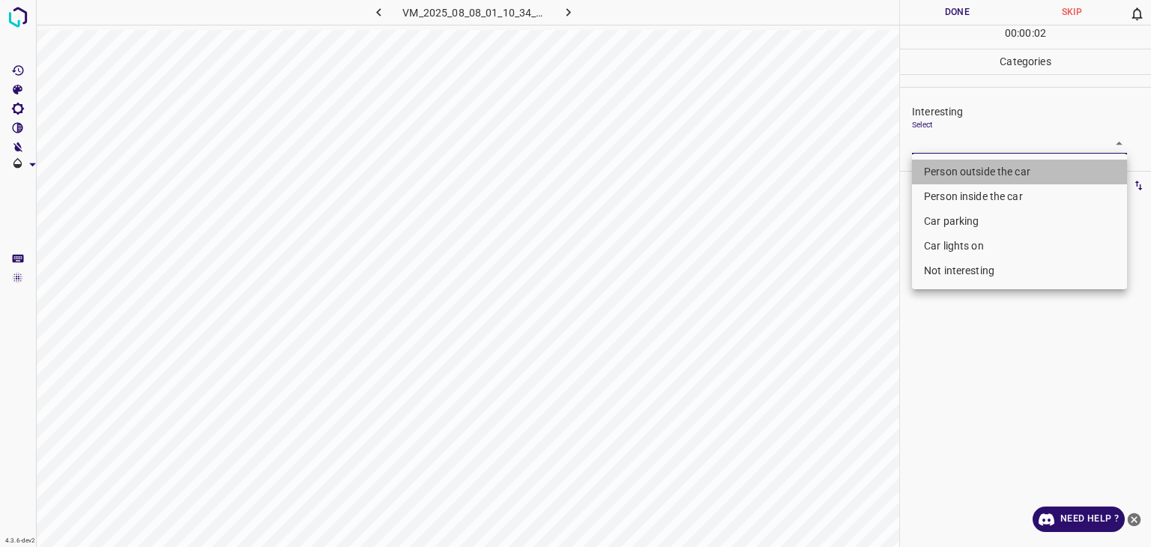
click at [975, 168] on li "Person outside the car" at bounding box center [1019, 172] width 215 height 25
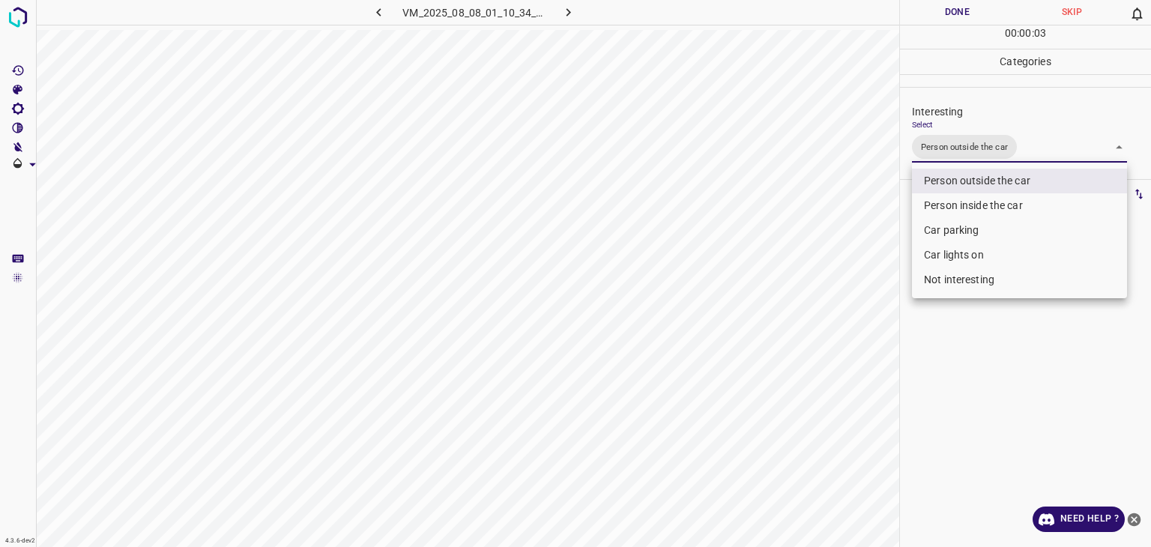
click at [973, 254] on li "Car lights on" at bounding box center [1019, 255] width 215 height 25
type input "Person outside the car,Car lights on"
click at [942, 15] on div at bounding box center [575, 273] width 1151 height 547
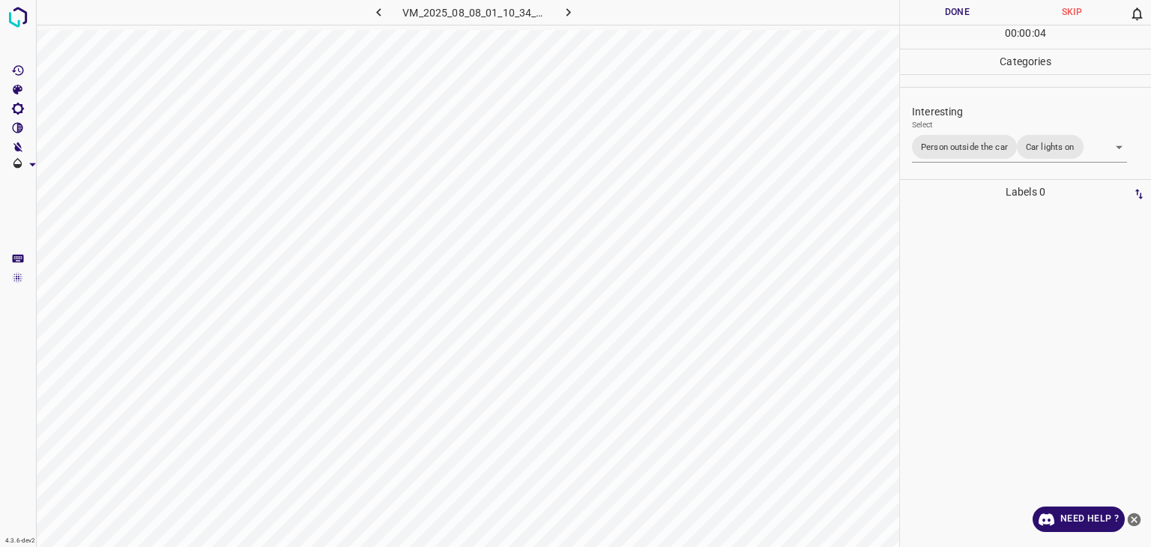
click at [942, 15] on div "Person outside the car Person inside the car Car parking Car lights on Not inte…" at bounding box center [575, 273] width 1151 height 547
click at [942, 15] on button "Done" at bounding box center [957, 12] width 115 height 25
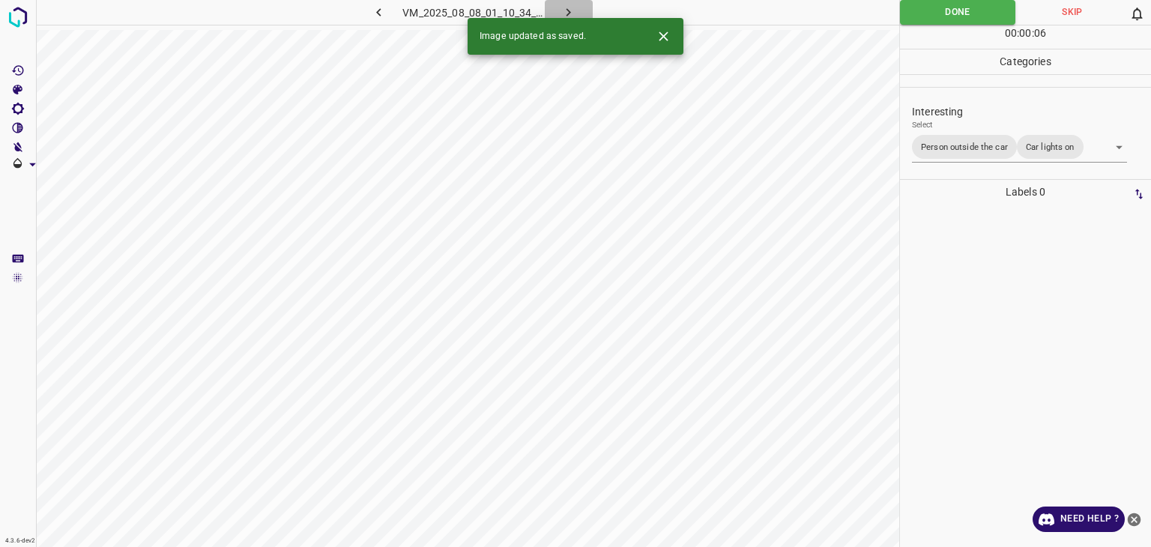
click at [580, 10] on button "button" at bounding box center [569, 12] width 48 height 25
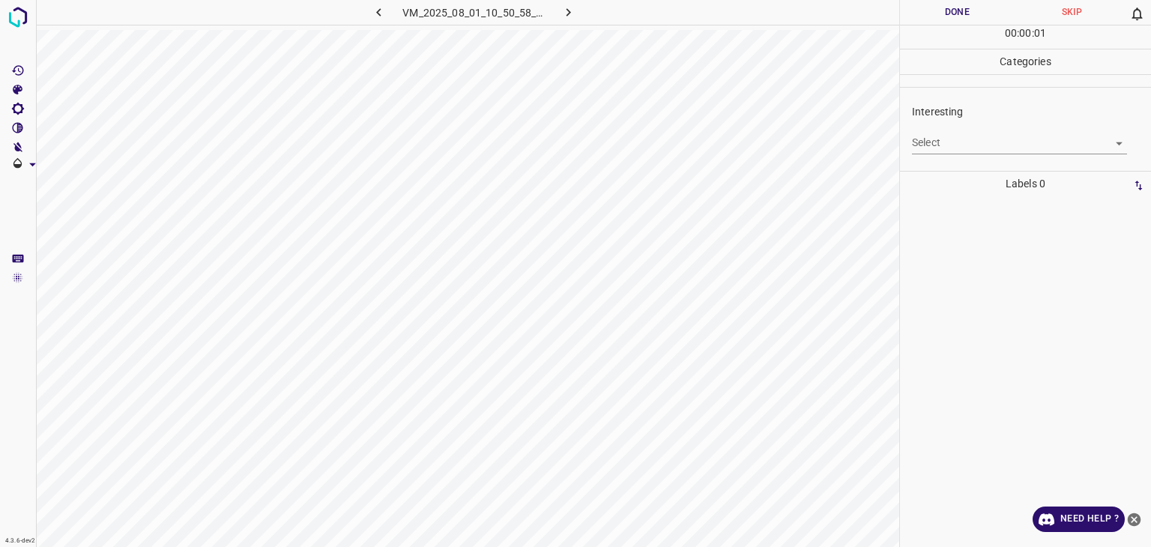
click at [967, 147] on body "4.3.6-dev2 VM_2025_08_01_10_50_58_215_01.gif Done Skip 0 00 : 00 : 01 Categorie…" at bounding box center [575, 273] width 1151 height 547
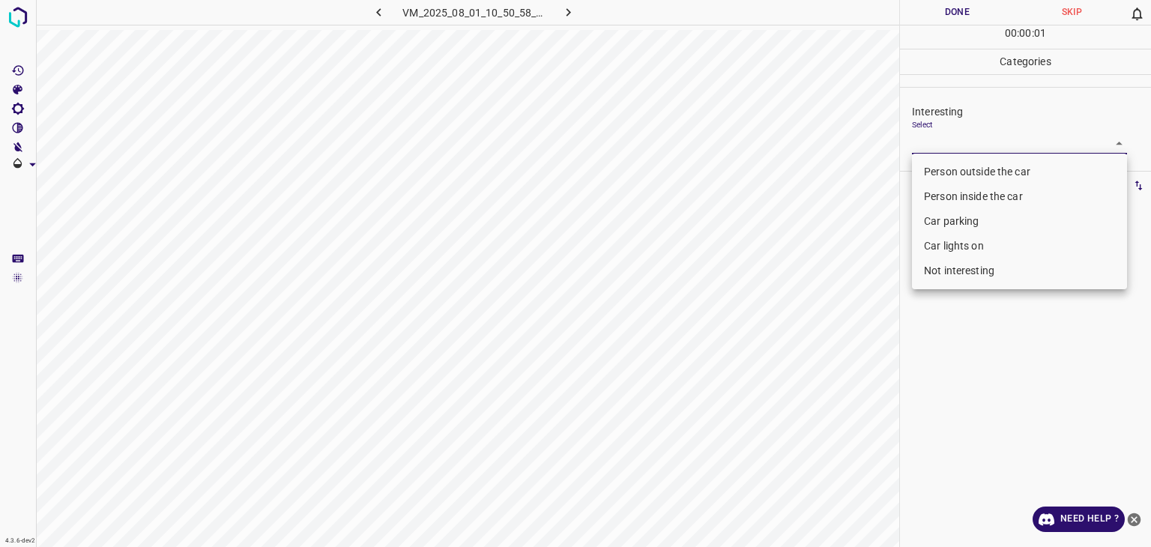
click at [964, 160] on li "Person outside the car" at bounding box center [1019, 172] width 215 height 25
type input "Person outside the car"
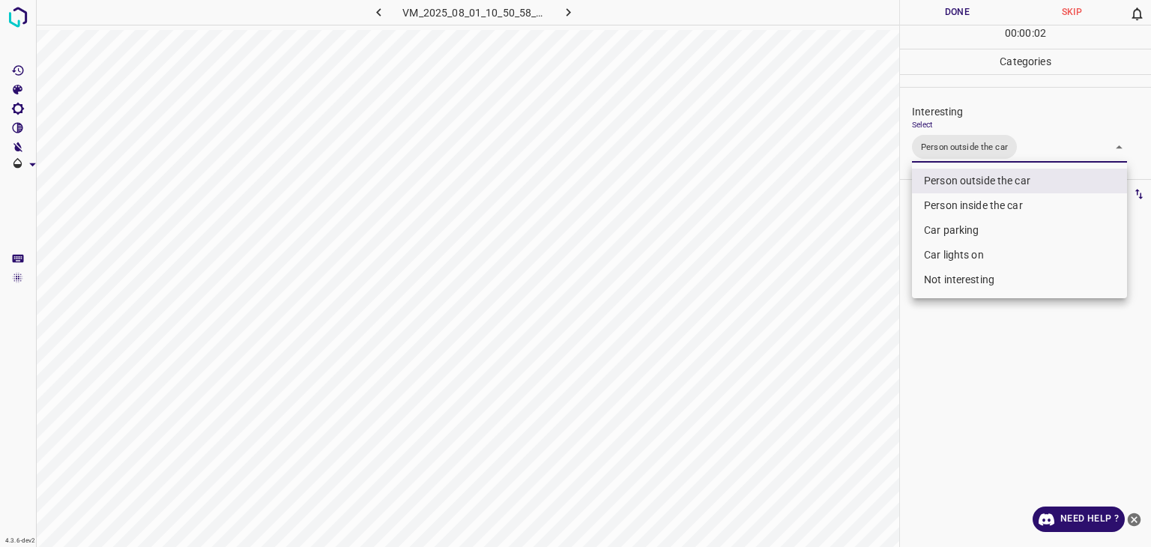
click at [933, 17] on div at bounding box center [575, 273] width 1151 height 547
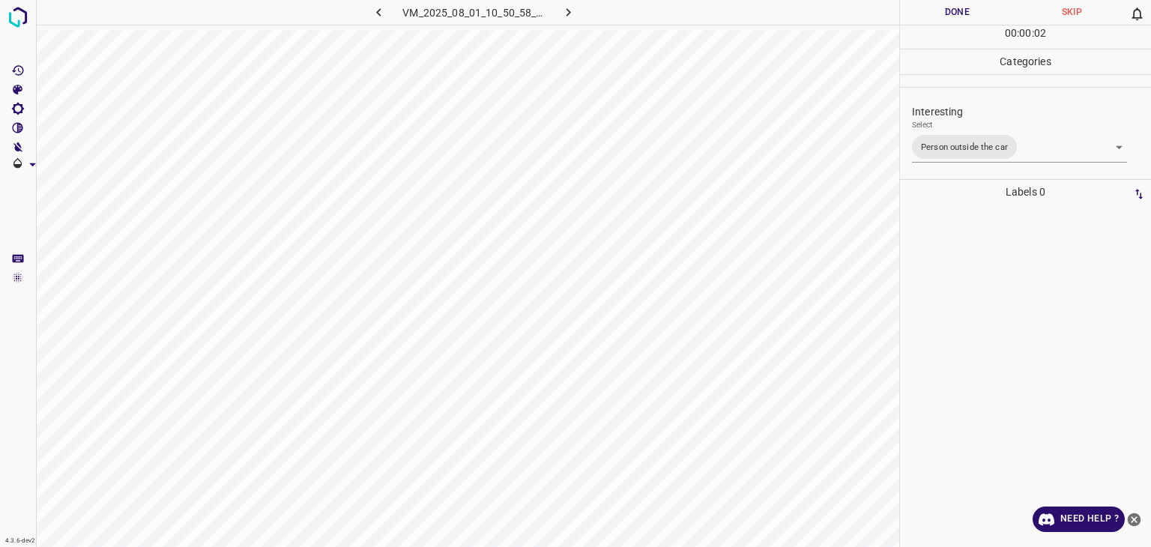
click at [933, 17] on button "Done" at bounding box center [957, 12] width 115 height 25
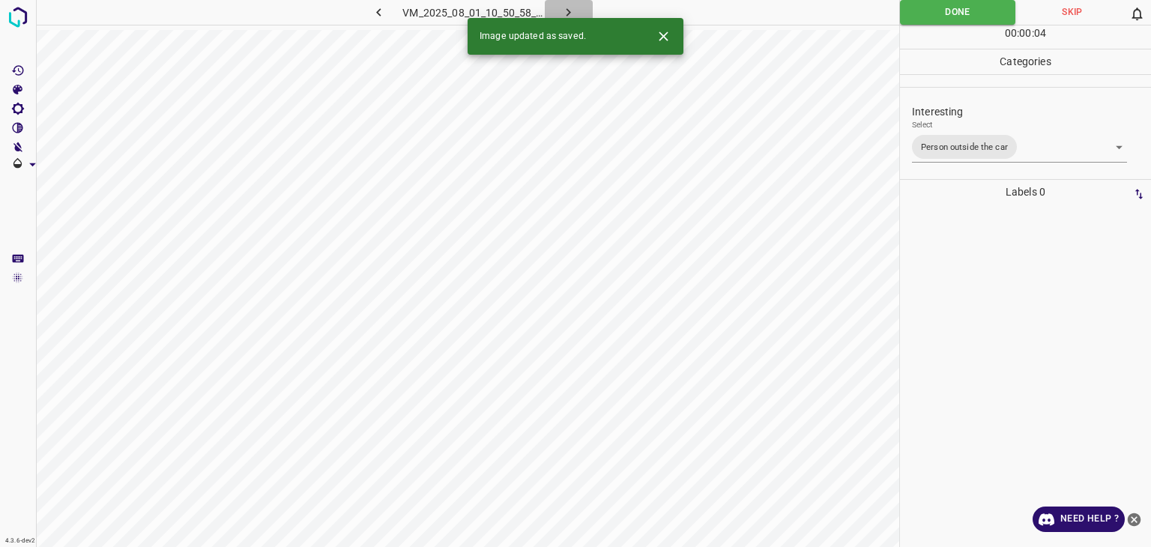
click at [577, 8] on button "button" at bounding box center [569, 12] width 48 height 25
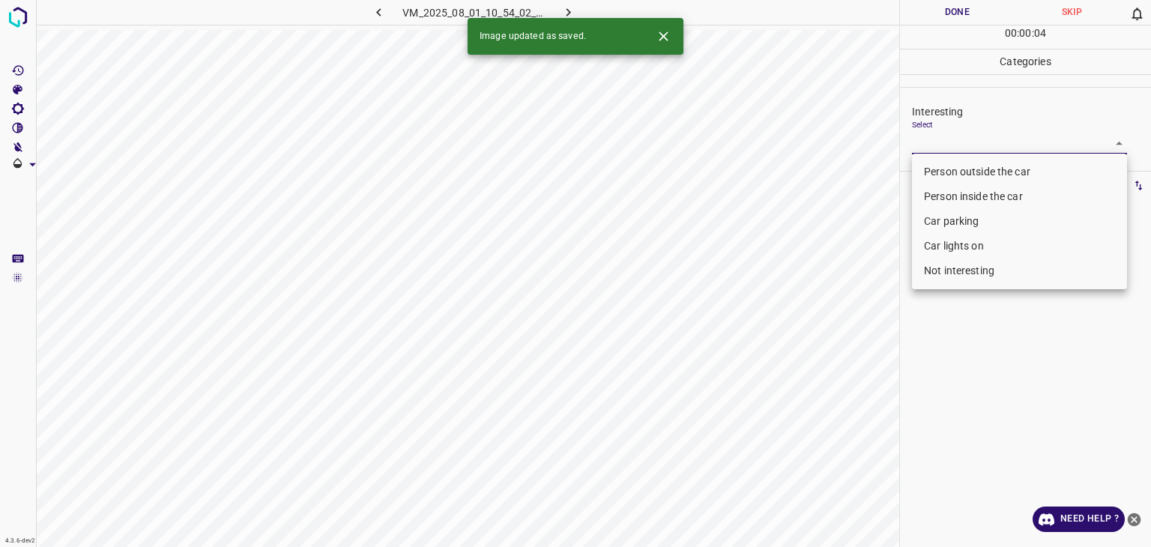
click at [994, 150] on body "4.3.6-dev2 VM_2025_08_01_10_54_02_511_07.gif Done Skip 0 00 : 00 : 04 Categorie…" at bounding box center [575, 273] width 1151 height 547
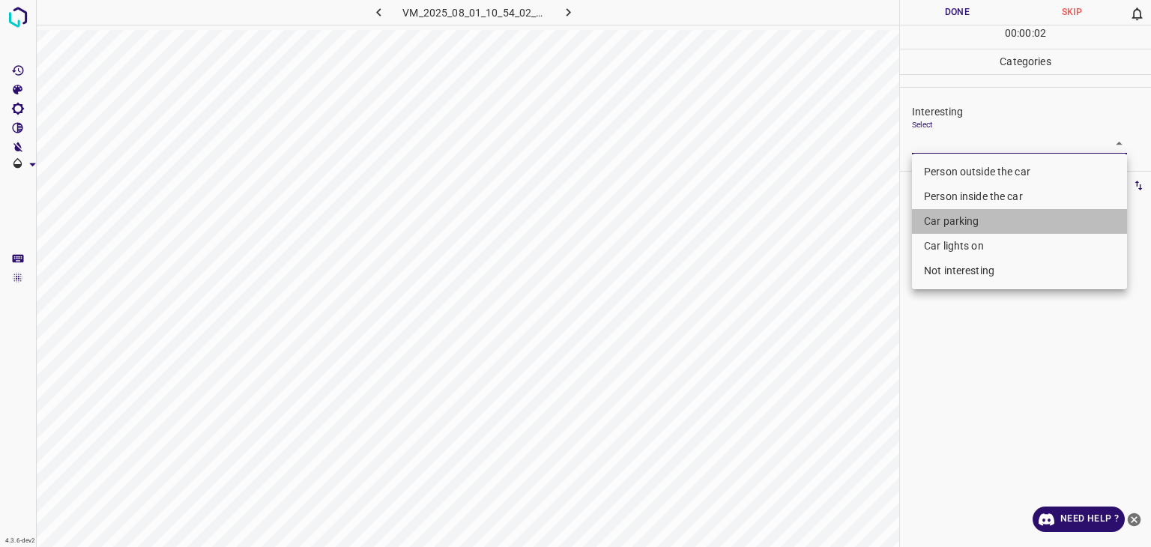
click at [978, 220] on li "Car parking" at bounding box center [1019, 221] width 215 height 25
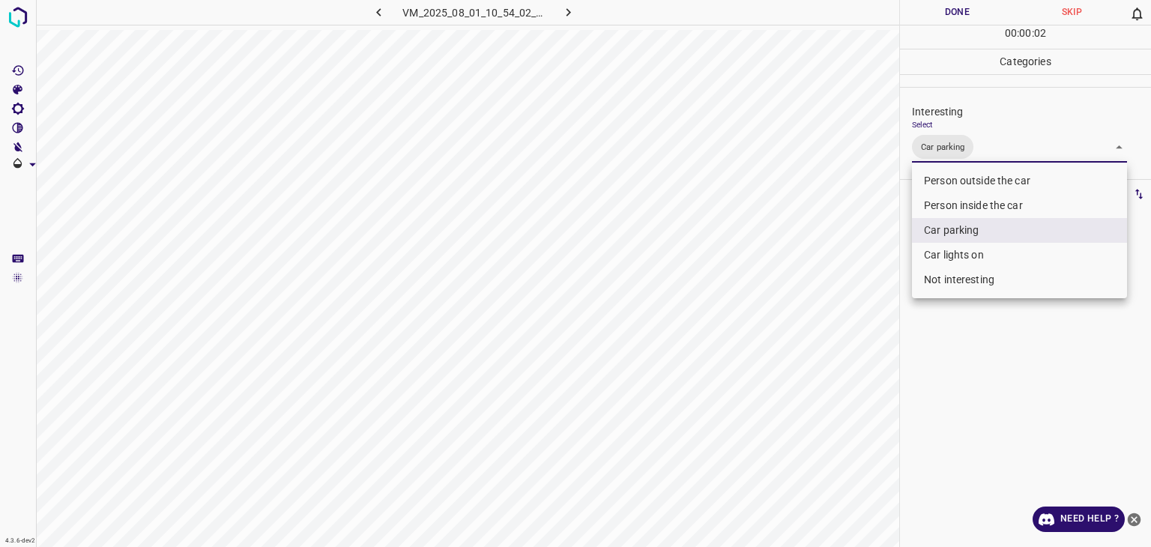
click at [1006, 204] on li "Person inside the car" at bounding box center [1019, 205] width 215 height 25
type input "Car parking,Person inside the car"
click at [990, 16] on div at bounding box center [575, 273] width 1151 height 547
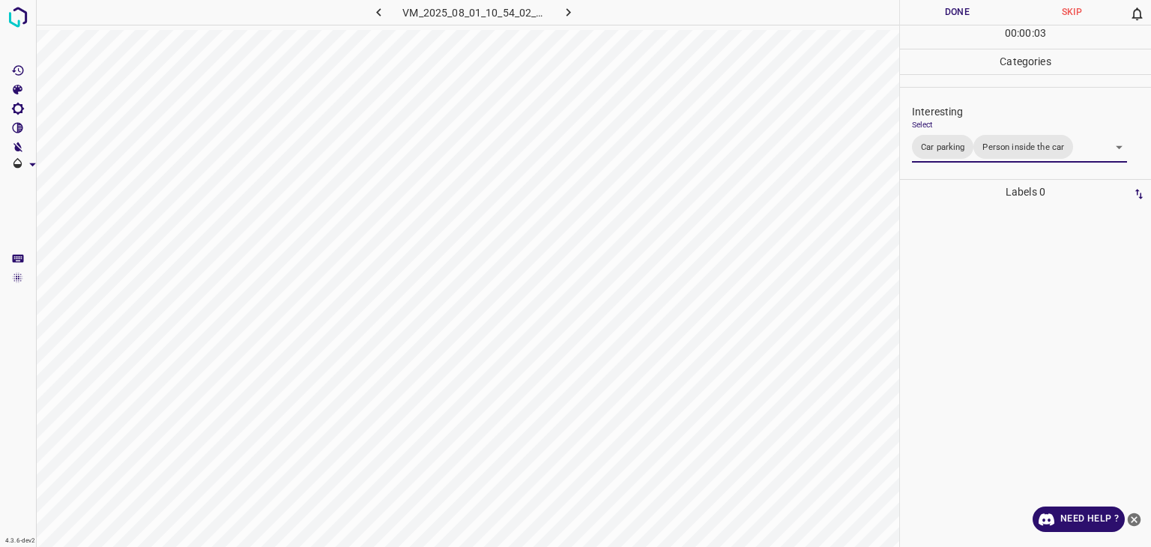
click at [990, 16] on div at bounding box center [575, 273] width 1151 height 547
click at [990, 14] on button "Done" at bounding box center [957, 12] width 115 height 25
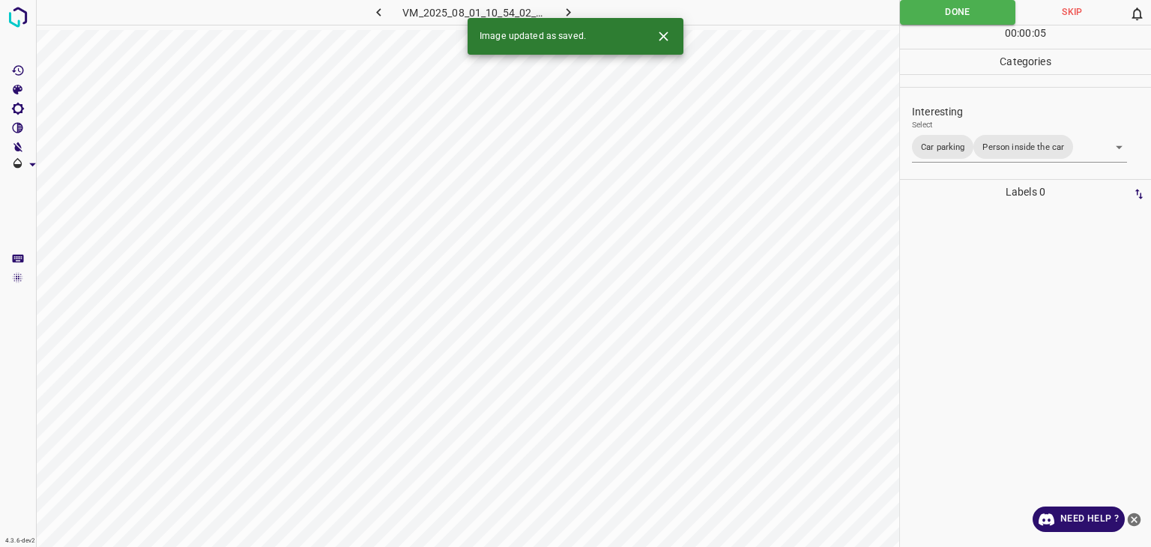
click at [562, 10] on icon "button" at bounding box center [569, 12] width 16 height 16
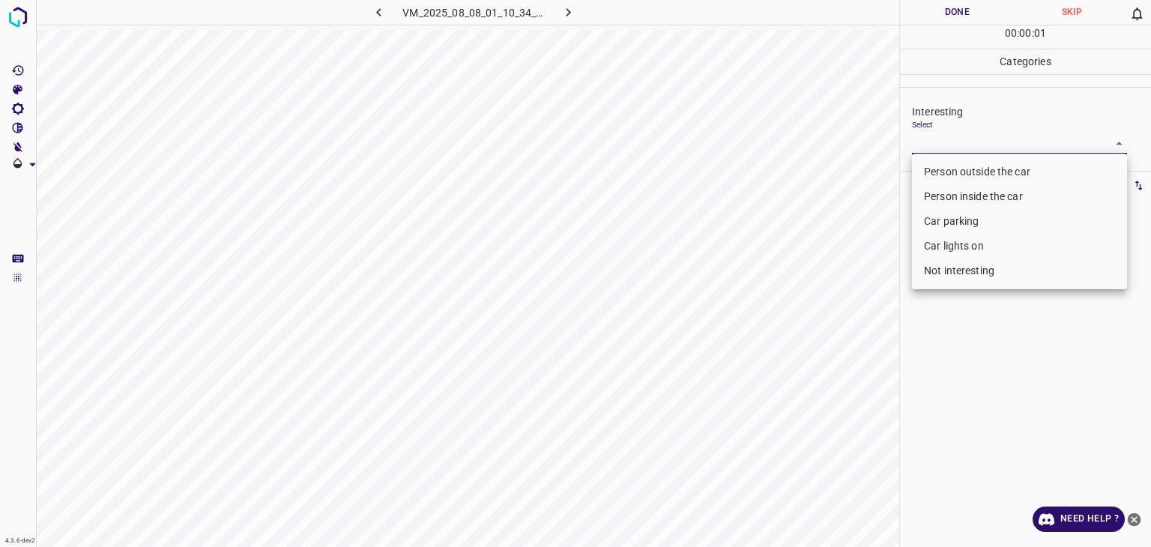
click at [996, 140] on body "4.3.6-dev2 VM_2025_08_08_01_10_34_979_10.gif Done Skip 0 00 : 00 : 01 Categorie…" at bounding box center [575, 273] width 1151 height 547
click at [984, 195] on li "Person inside the car" at bounding box center [1019, 196] width 215 height 25
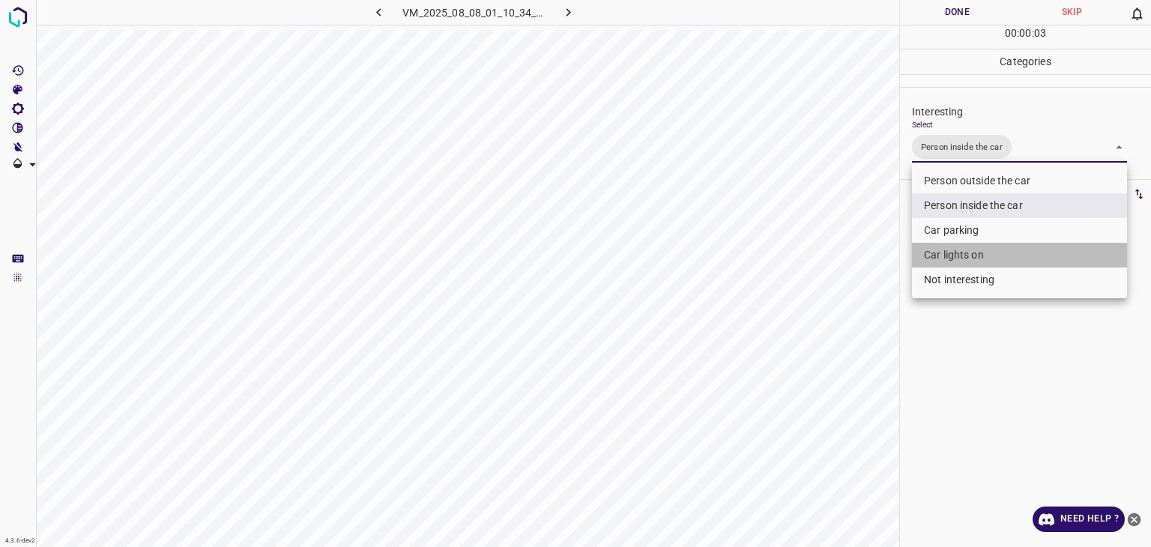
click at [969, 259] on li "Car lights on" at bounding box center [1019, 255] width 215 height 25
type input "Person inside the car,Car lights on"
click at [983, 19] on div at bounding box center [575, 273] width 1151 height 547
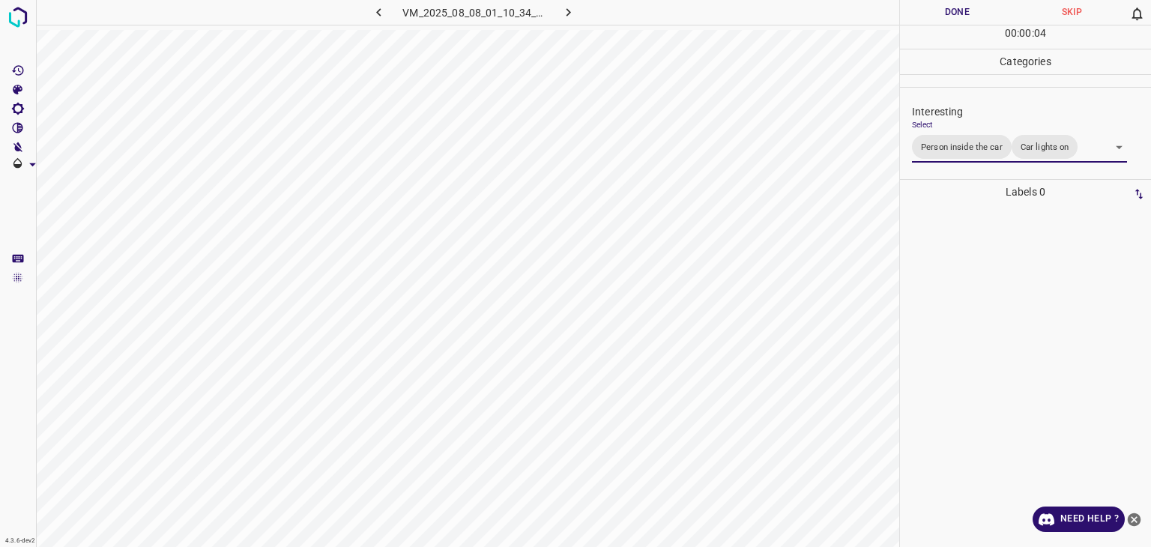
click at [984, 17] on div "Person outside the car Person inside the car Car parking Car lights on Not inte…" at bounding box center [575, 273] width 1151 height 547
click at [984, 17] on button "Done" at bounding box center [957, 12] width 115 height 25
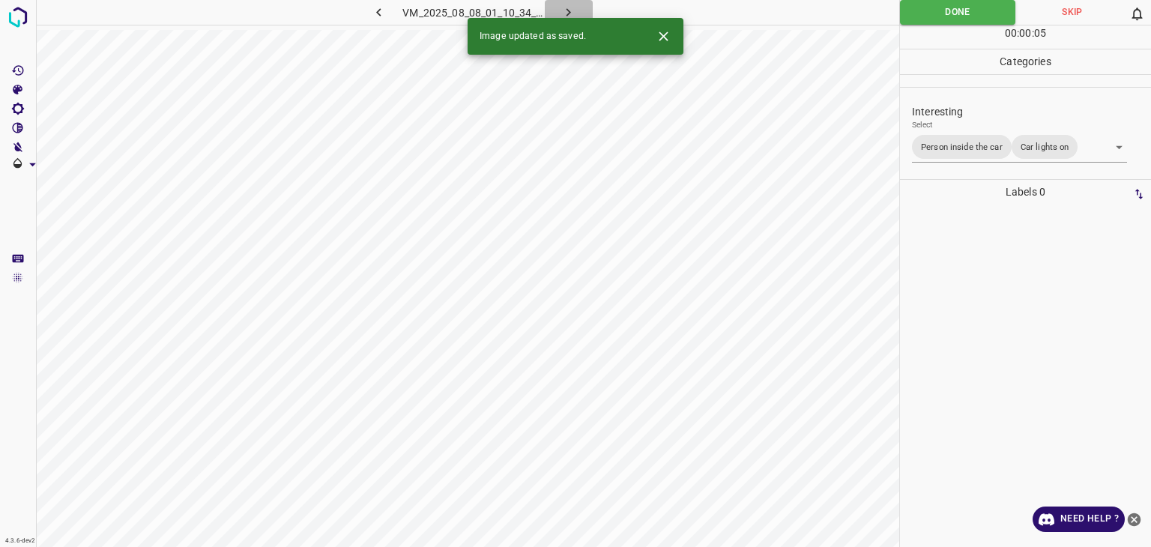
click at [559, 13] on button "button" at bounding box center [569, 12] width 48 height 25
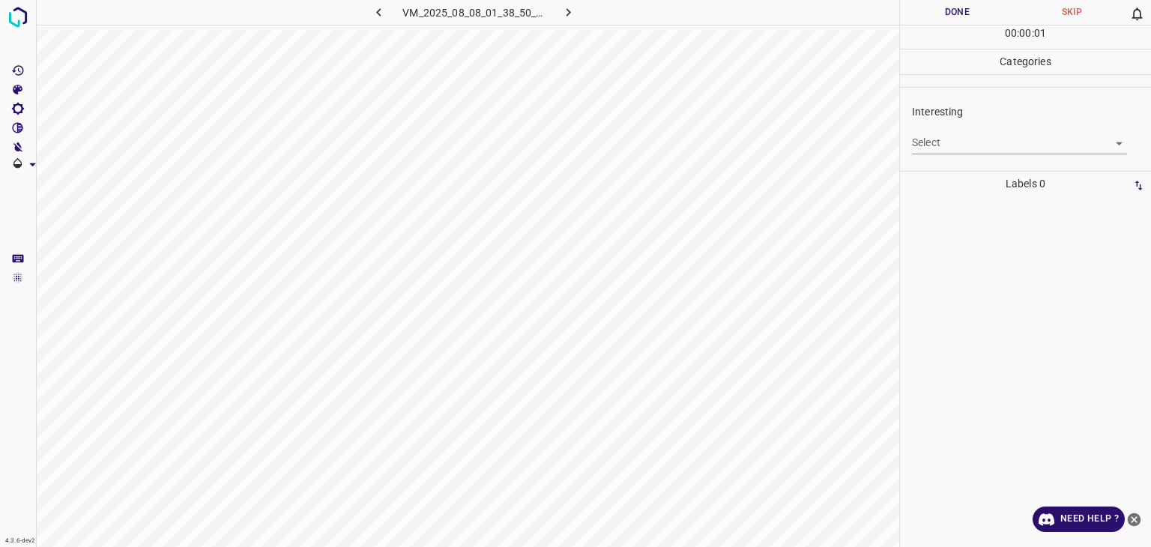
click at [1016, 110] on p "Interesting" at bounding box center [1031, 112] width 239 height 16
click at [1013, 139] on body "4.3.6-dev2 VM_2025_08_08_01_38_50_236_07.gif Done Skip 0 00 : 00 : 01 Categorie…" at bounding box center [575, 273] width 1151 height 547
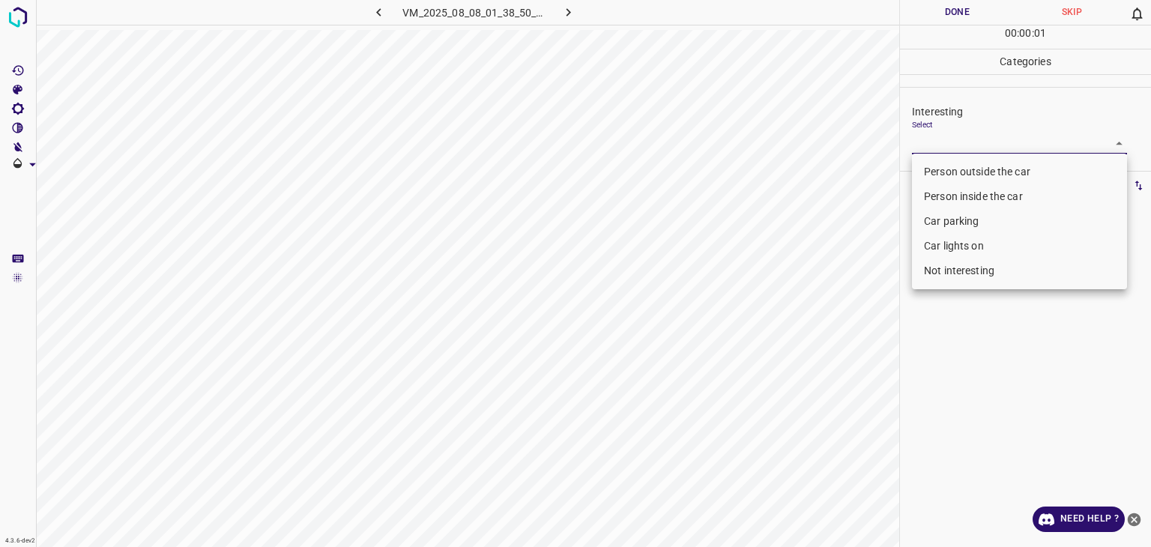
click at [1004, 164] on li "Person outside the car" at bounding box center [1019, 172] width 215 height 25
type input "Person outside the car"
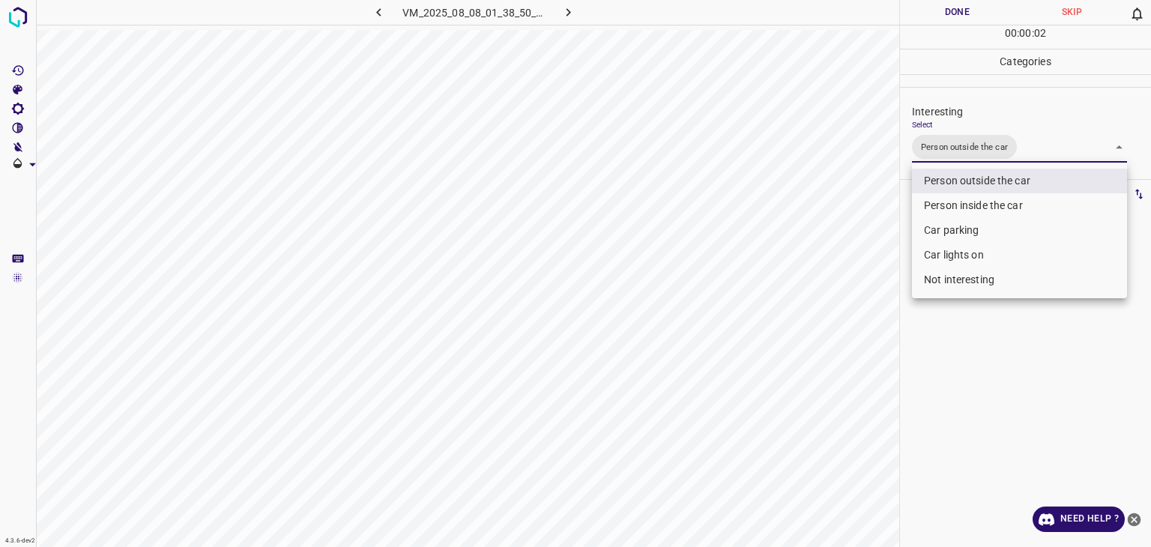
click at [942, 16] on div at bounding box center [575, 273] width 1151 height 547
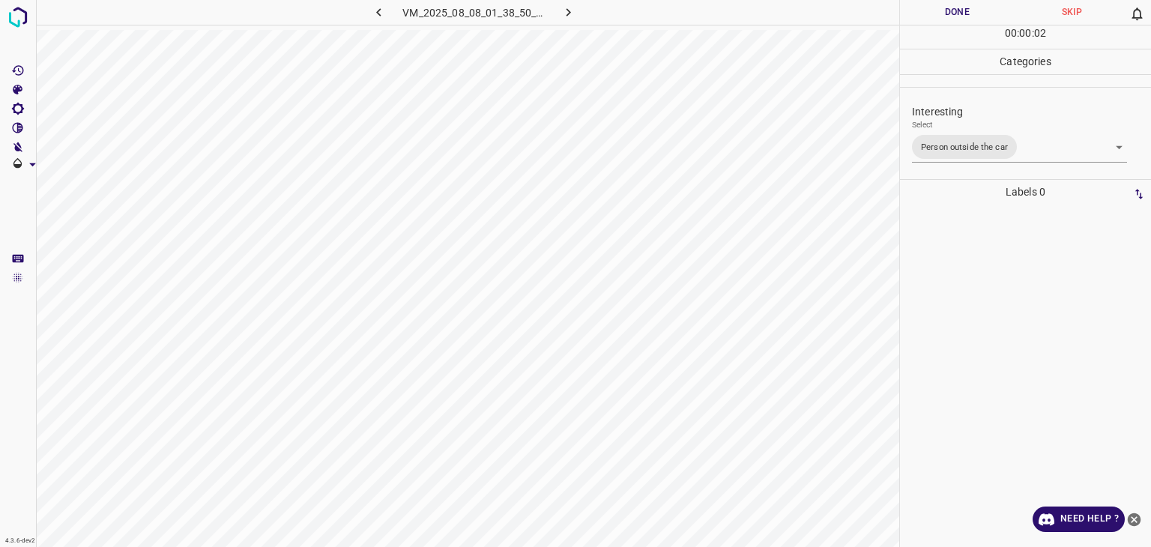
click at [942, 16] on div at bounding box center [575, 273] width 1151 height 547
click at [942, 16] on button "Done" at bounding box center [957, 12] width 115 height 25
click at [567, 13] on icon "button" at bounding box center [569, 12] width 16 height 16
click at [963, 139] on body "4.3.6-dev2 VM_2025_07_29_08_51_50_981_07.gif Done Skip 0 00 : 00 : 01 Categorie…" at bounding box center [575, 273] width 1151 height 547
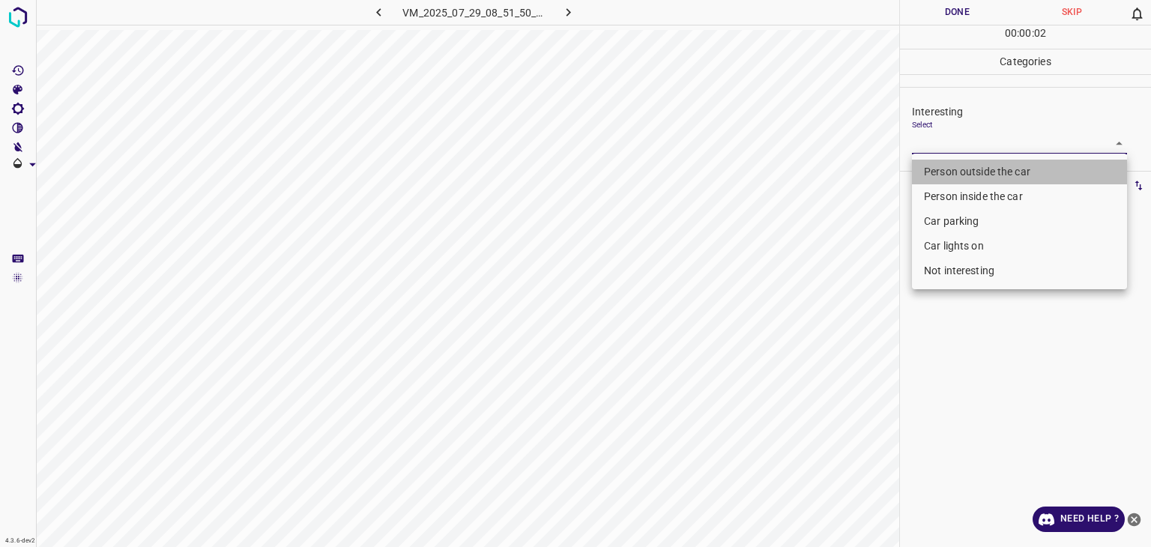
click at [955, 177] on li "Person outside the car" at bounding box center [1019, 172] width 215 height 25
type input "Person outside the car"
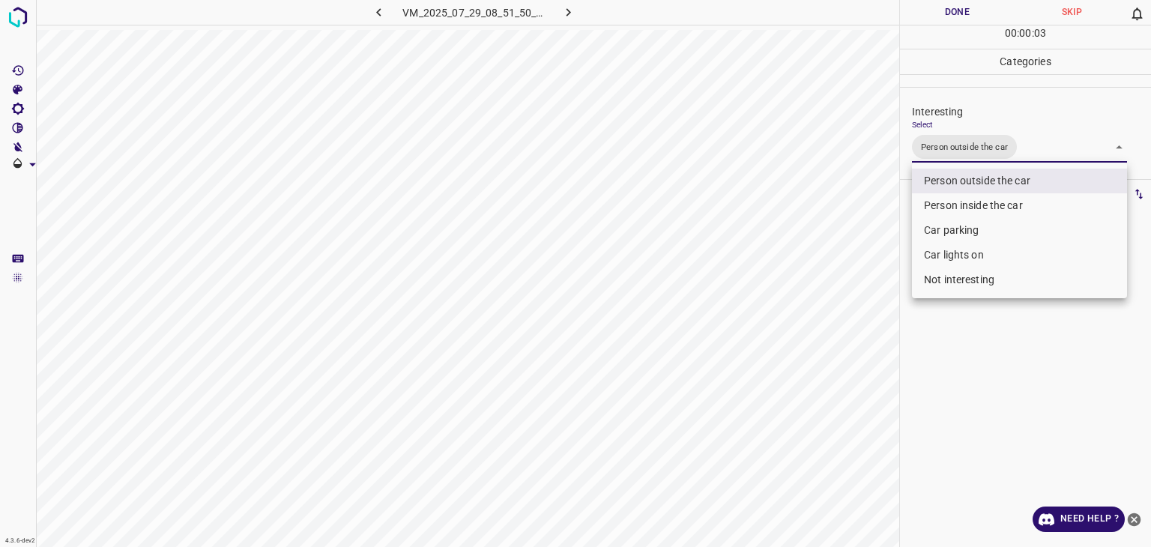
click at [978, 7] on div at bounding box center [575, 273] width 1151 height 547
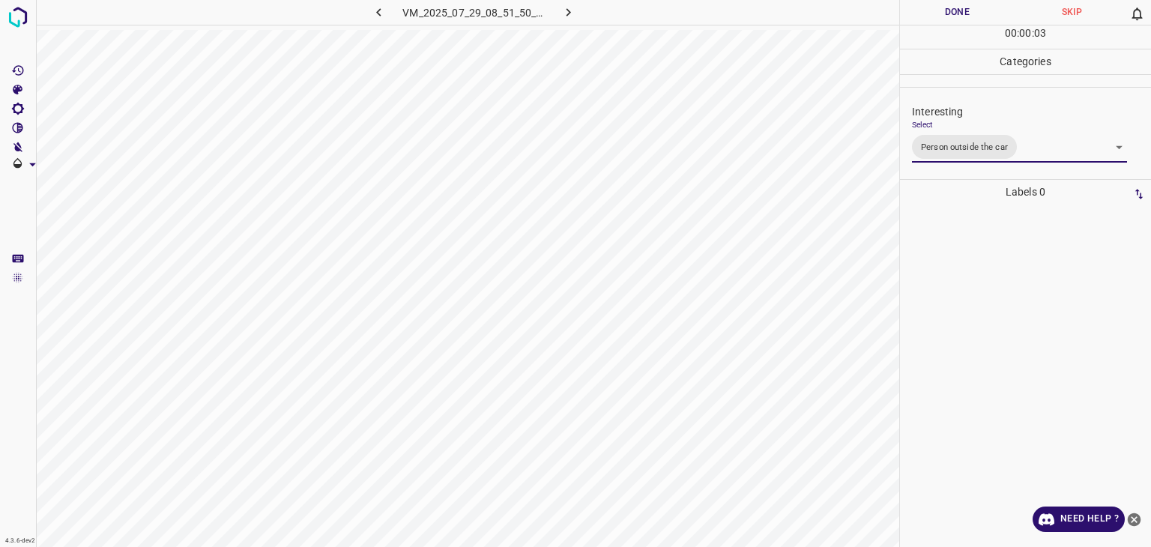
click at [978, 7] on div "Person outside the car Person inside the car Car parking Car lights on Not inte…" at bounding box center [575, 273] width 1151 height 547
click at [978, 7] on button "Done" at bounding box center [957, 12] width 115 height 25
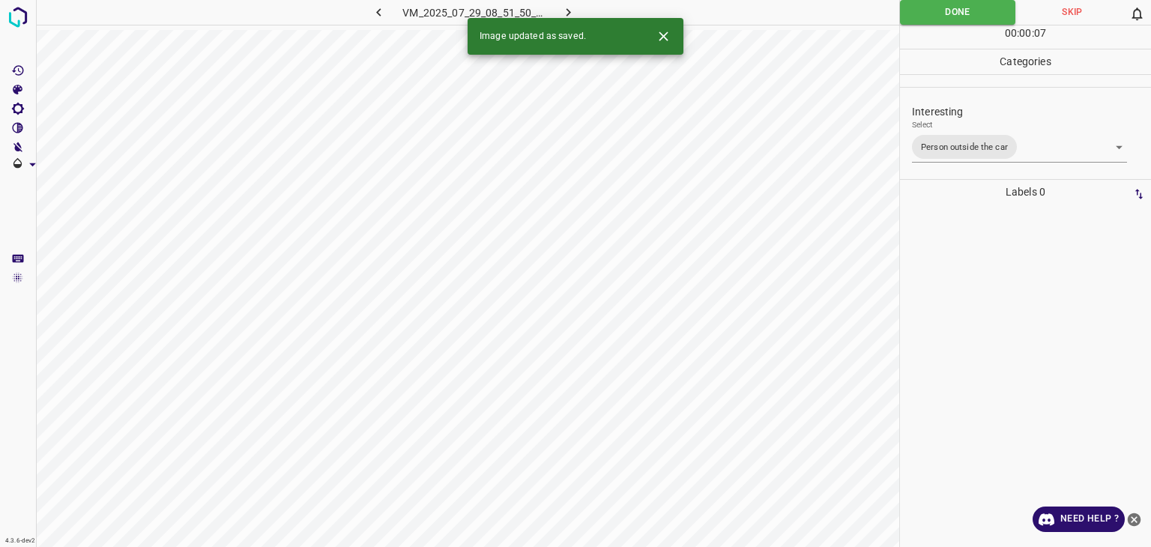
click at [571, 11] on icon "button" at bounding box center [569, 12] width 16 height 16
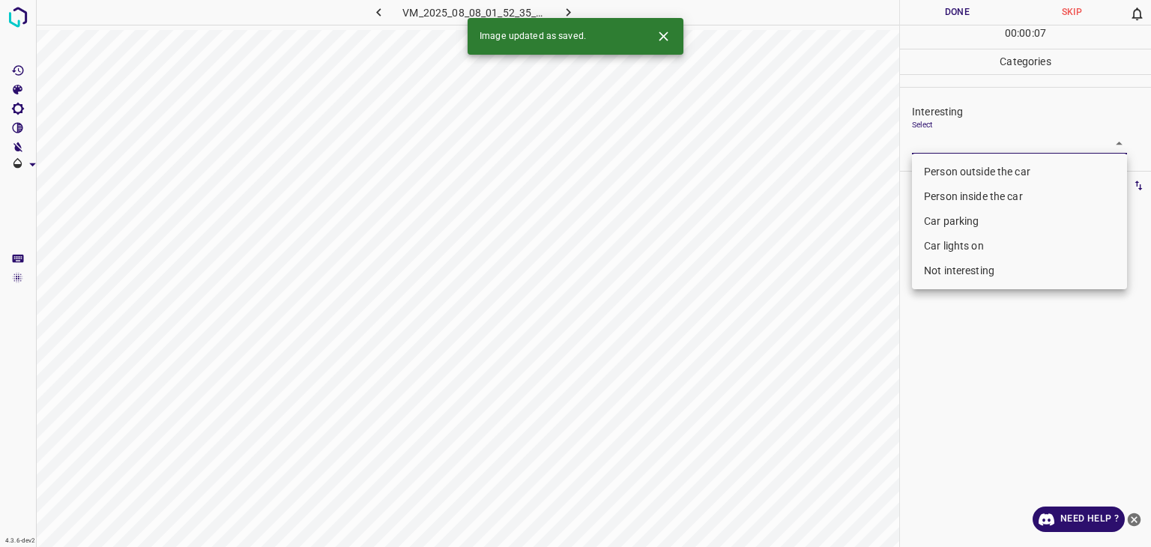
click at [1001, 136] on body "4.3.6-dev2 VM_2025_08_08_01_52_35_162_09.gif Done Skip 0 00 : 00 : 07 Categorie…" at bounding box center [575, 273] width 1151 height 547
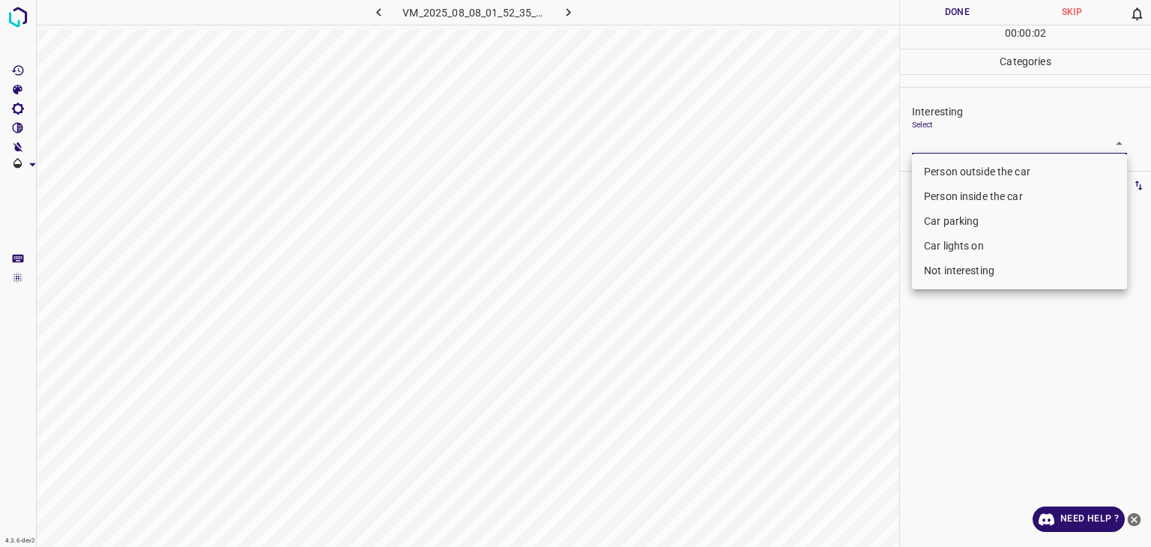
click at [966, 205] on li "Person inside the car" at bounding box center [1019, 196] width 215 height 25
type input "Person inside the car"
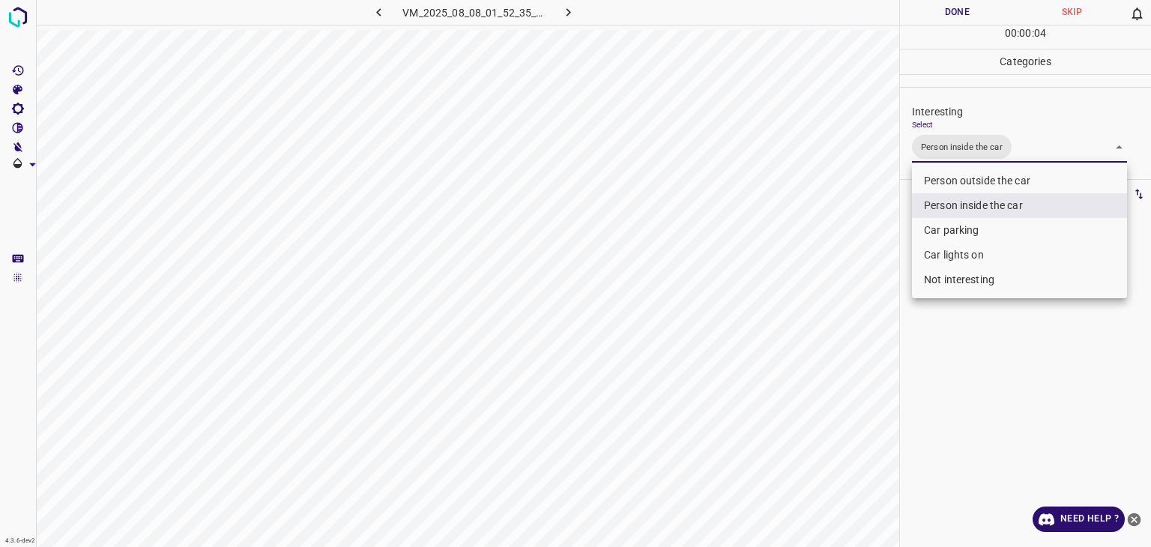
click at [937, 9] on div at bounding box center [575, 273] width 1151 height 547
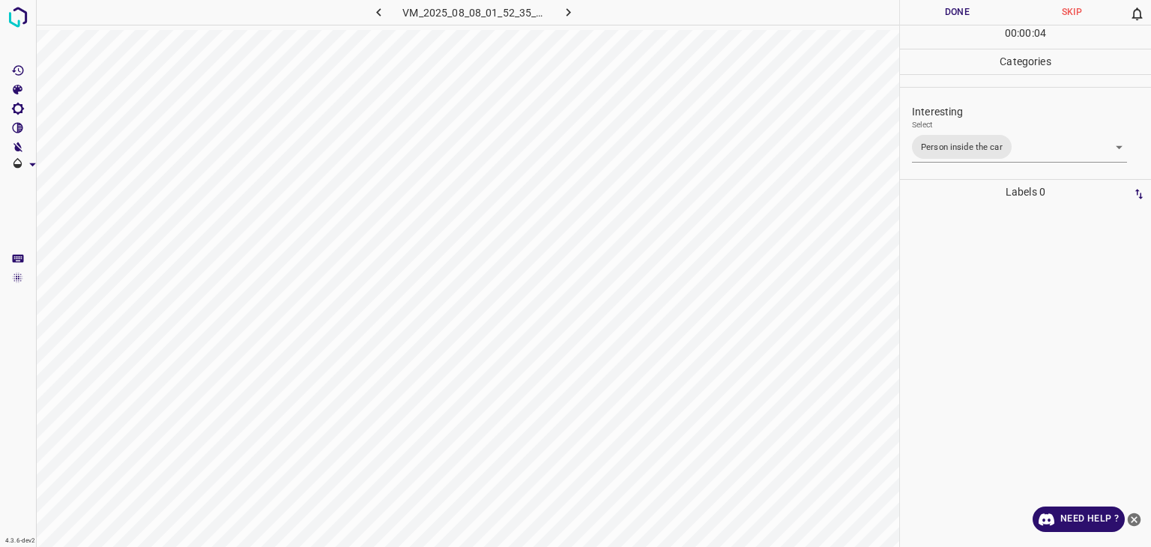
click at [937, 9] on button "Done" at bounding box center [957, 12] width 115 height 25
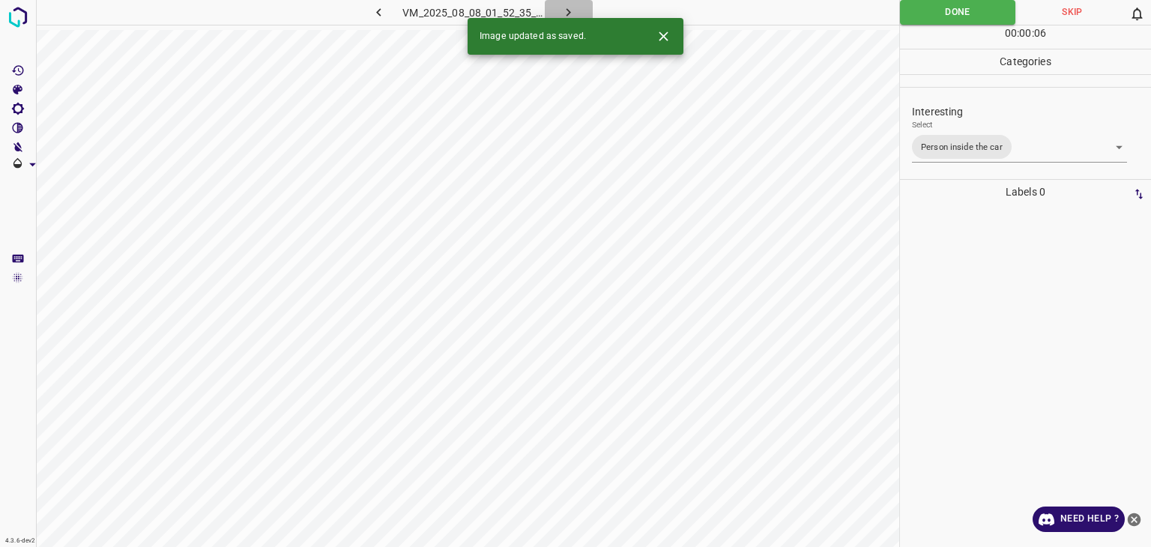
click at [569, 16] on icon "button" at bounding box center [569, 12] width 16 height 16
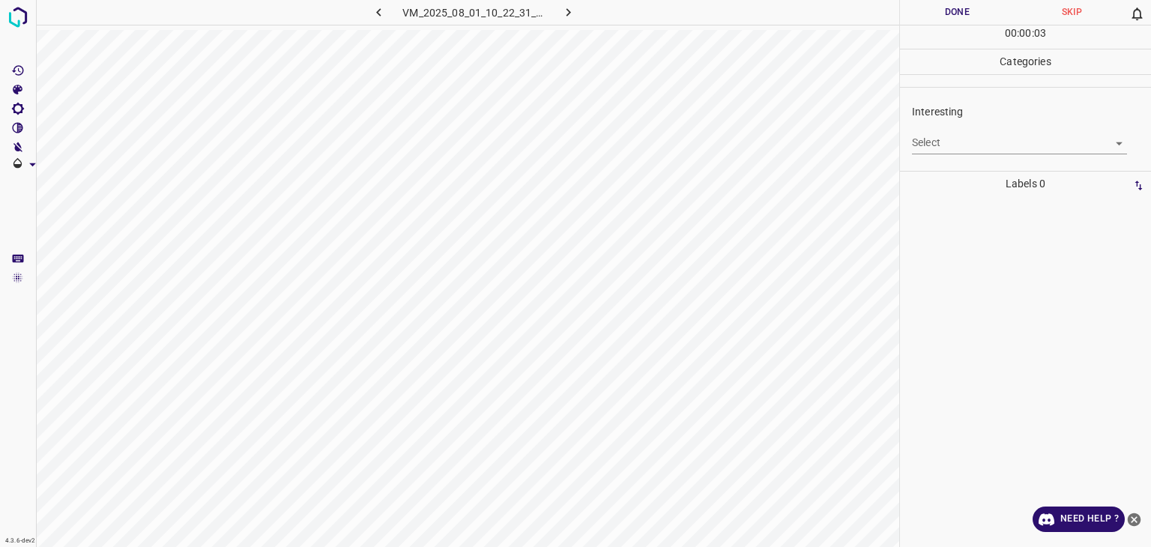
click at [984, 145] on body "4.3.6-dev2 VM_2025_08_01_10_22_31_194_07.gif Done Skip 0 00 : 00 : 03 Categorie…" at bounding box center [575, 273] width 1151 height 547
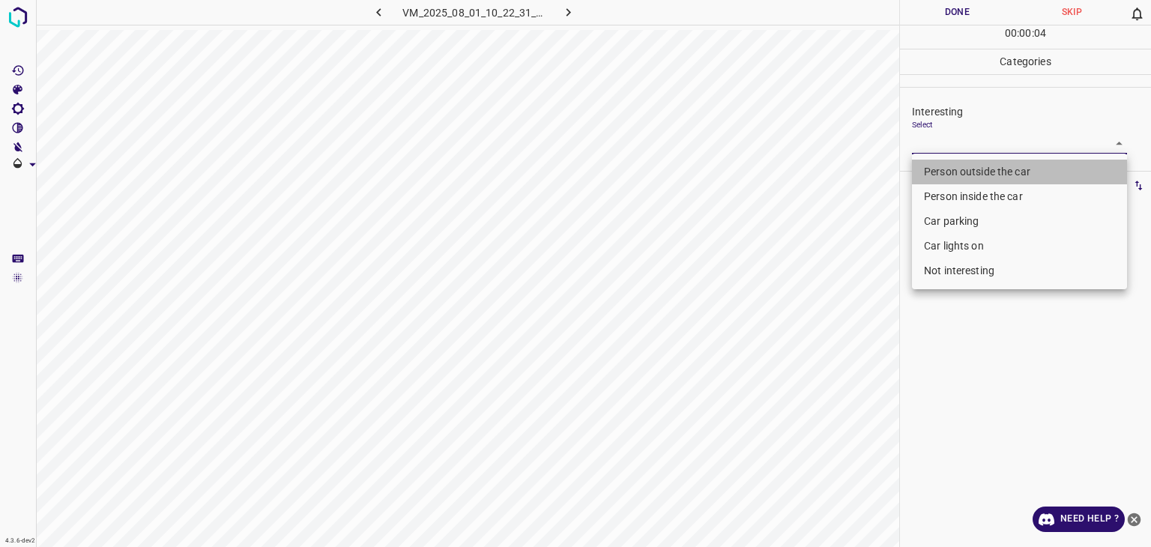
click at [984, 169] on li "Person outside the car" at bounding box center [1019, 172] width 215 height 25
type input "Person outside the car"
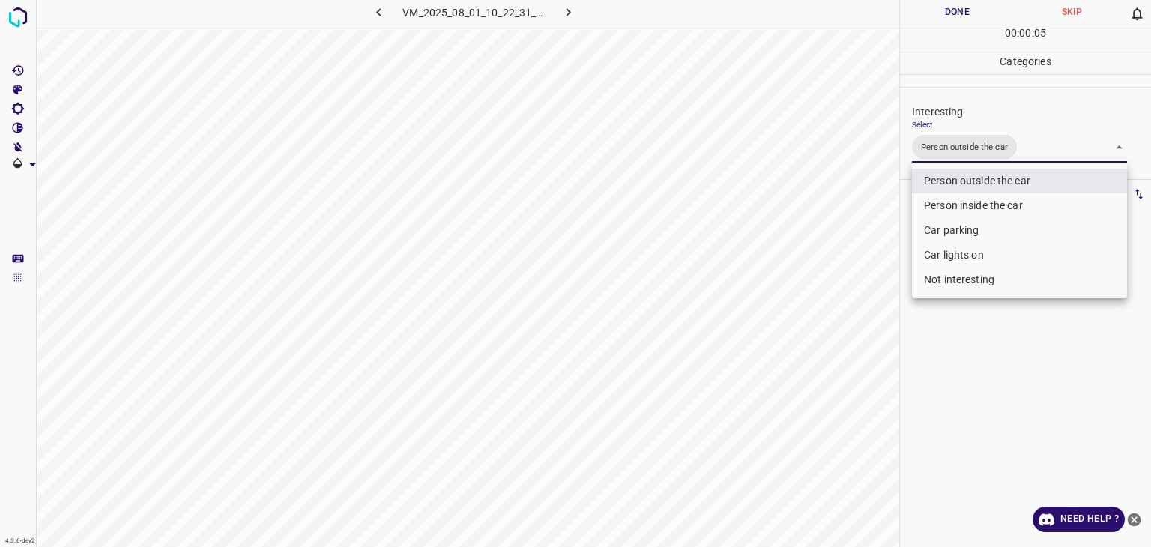
click at [945, 22] on div at bounding box center [575, 273] width 1151 height 547
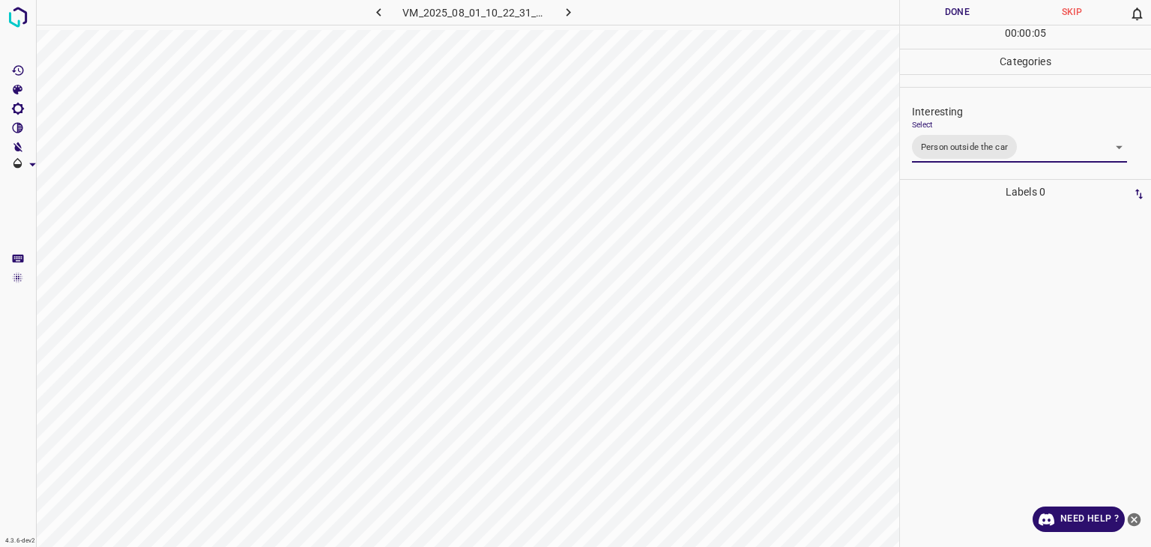
click at [942, 18] on div "Person outside the car Person inside the car Car parking Car lights on Not inte…" at bounding box center [575, 273] width 1151 height 547
click at [942, 18] on button "Done" at bounding box center [957, 12] width 115 height 25
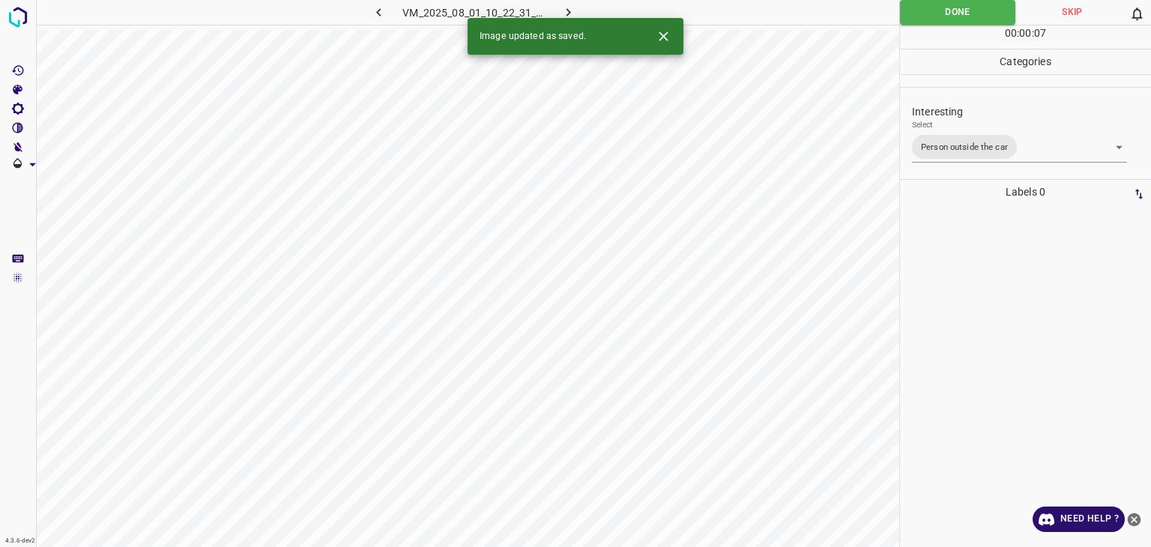
click at [582, 9] on button "button" at bounding box center [569, 12] width 48 height 25
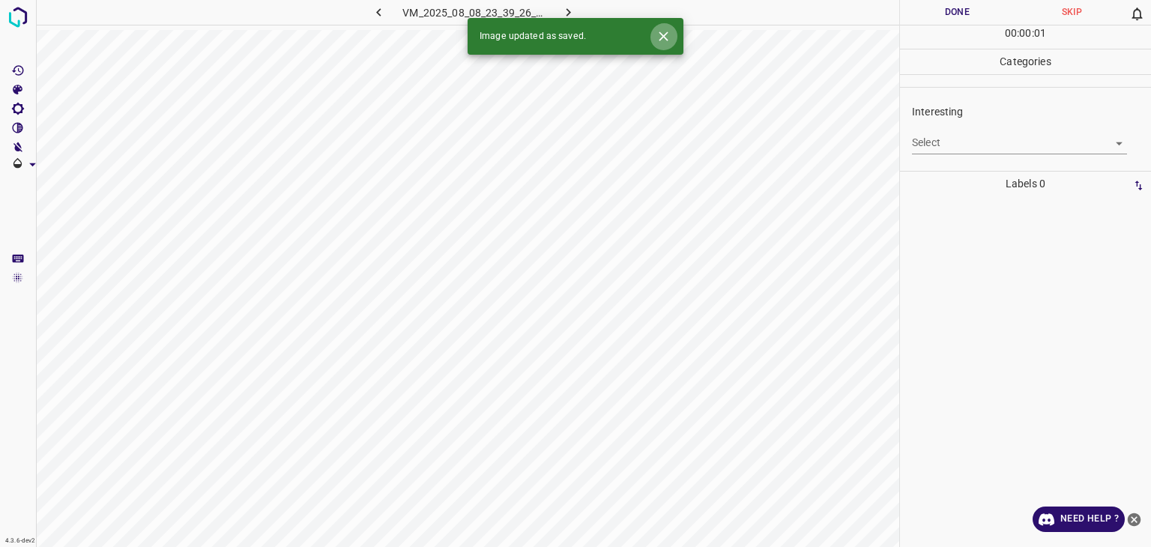
click at [664, 40] on icon "Close" at bounding box center [664, 36] width 16 height 16
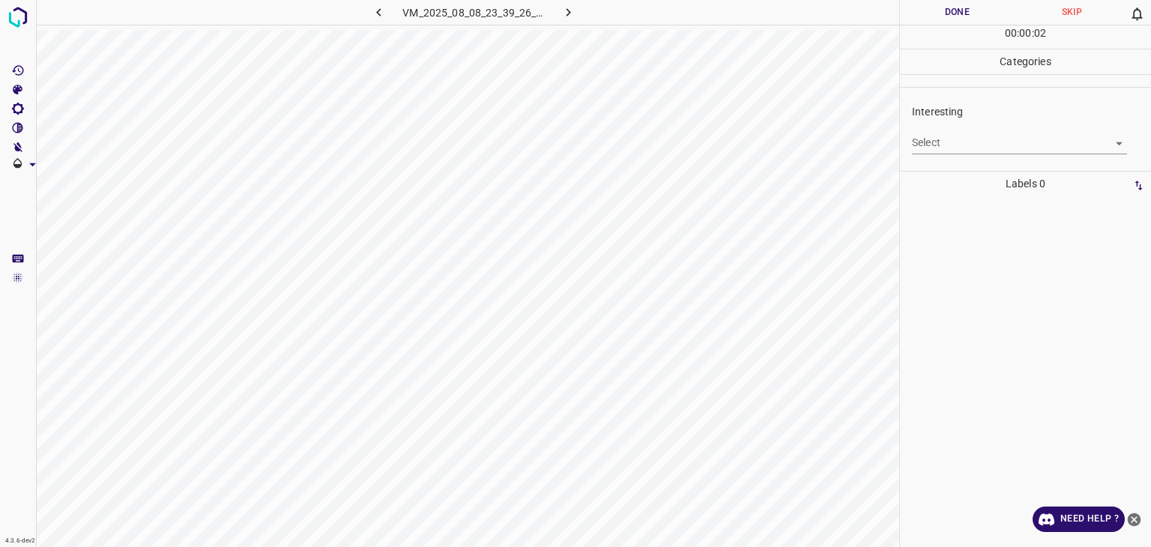
click at [949, 132] on body "4.3.6-dev2 VM_2025_08_08_23_39_26_112_13.gif Done Skip 0 00 : 00 : 02 Categorie…" at bounding box center [575, 273] width 1151 height 547
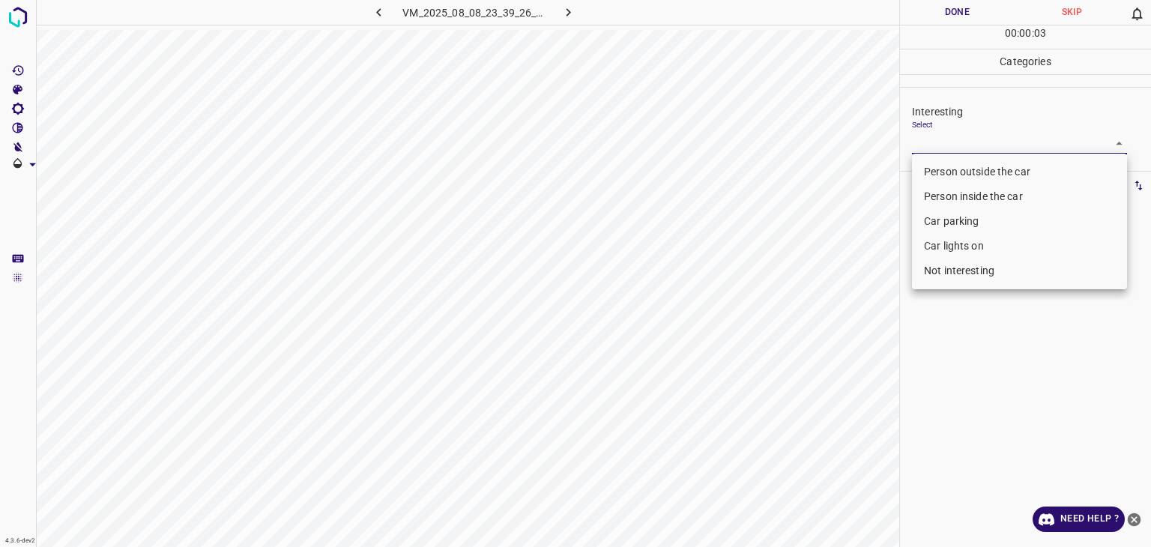
click at [993, 268] on li "Not interesting" at bounding box center [1019, 271] width 215 height 25
type input "Not interesting"
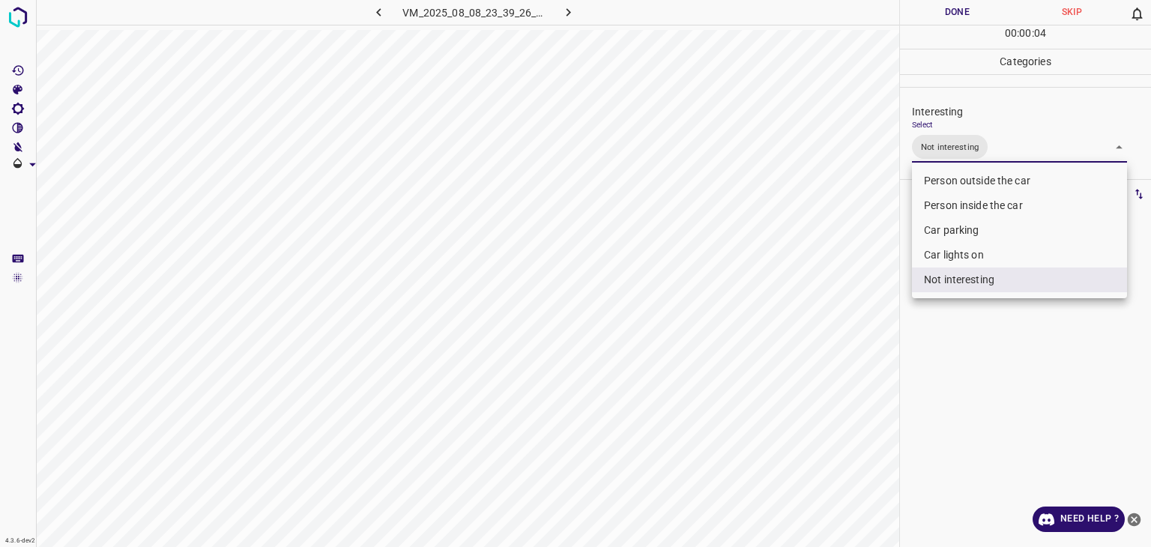
click at [972, 18] on div at bounding box center [575, 273] width 1151 height 547
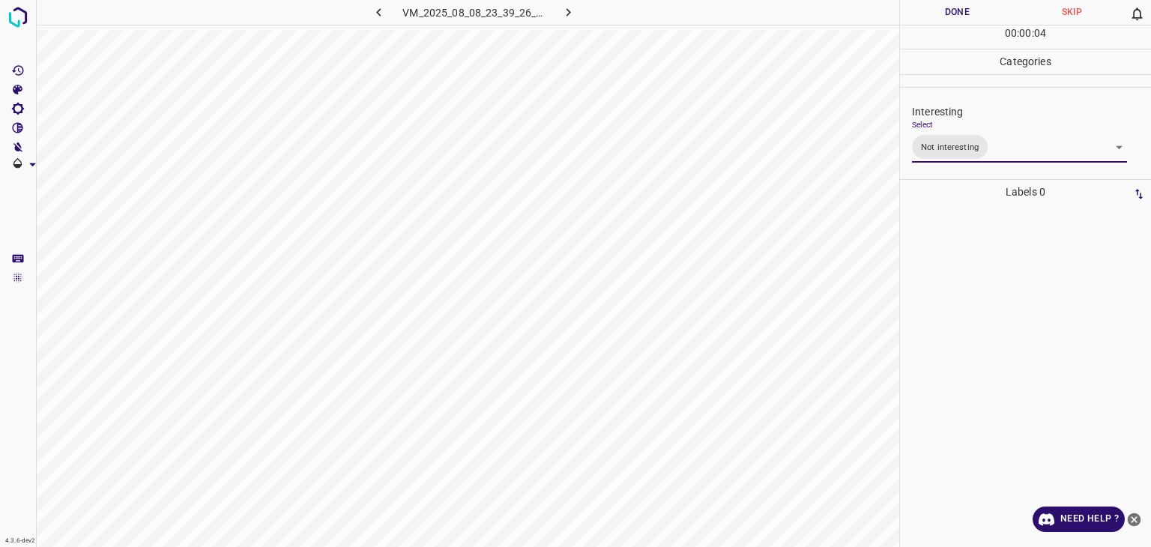
click at [972, 18] on div "Person outside the car Person inside the car Car parking Car lights on Not inte…" at bounding box center [575, 273] width 1151 height 547
click at [972, 18] on button "Done" at bounding box center [957, 12] width 115 height 25
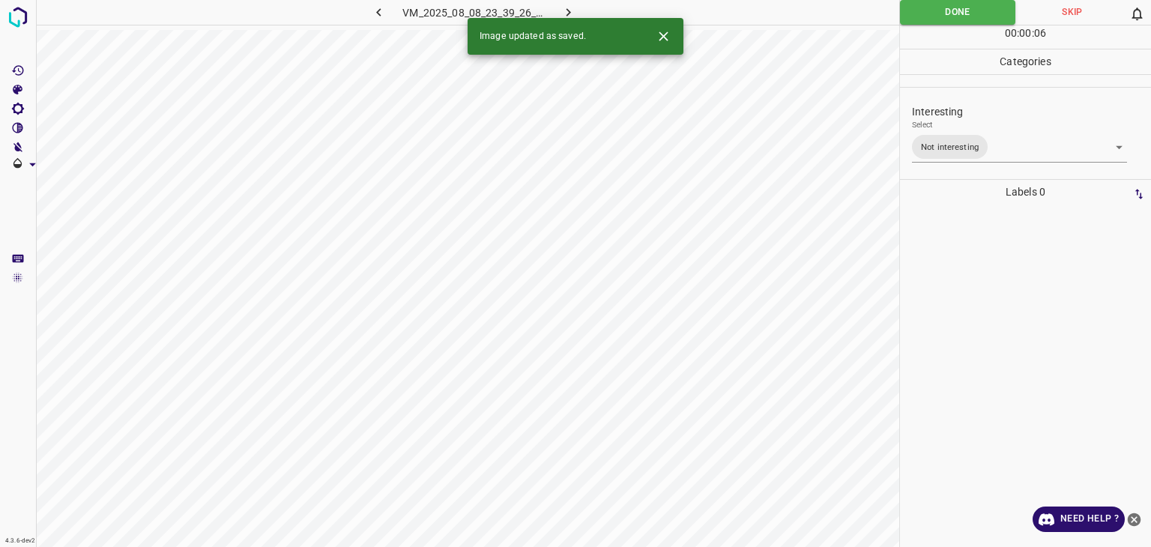
click at [564, 11] on icon "button" at bounding box center [569, 12] width 16 height 16
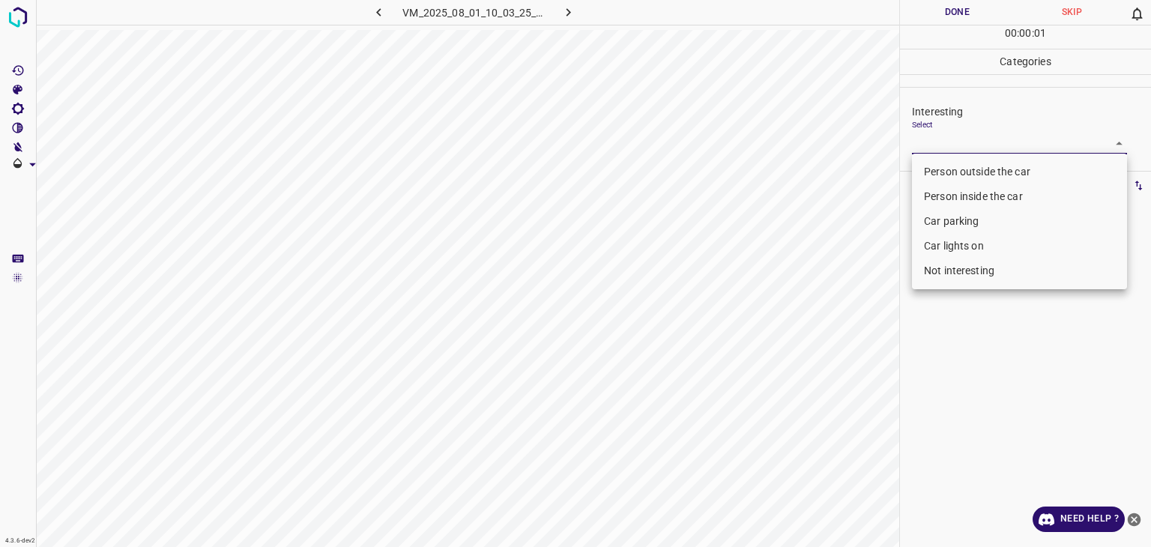
click at [1002, 142] on body "4.3.6-dev2 VM_2025_08_01_10_03_25_009_08.gif Done Skip 0 00 : 00 : 01 Categorie…" at bounding box center [575, 273] width 1151 height 547
click at [1004, 172] on li "Person outside the car" at bounding box center [1019, 172] width 215 height 25
type input "Person outside the car"
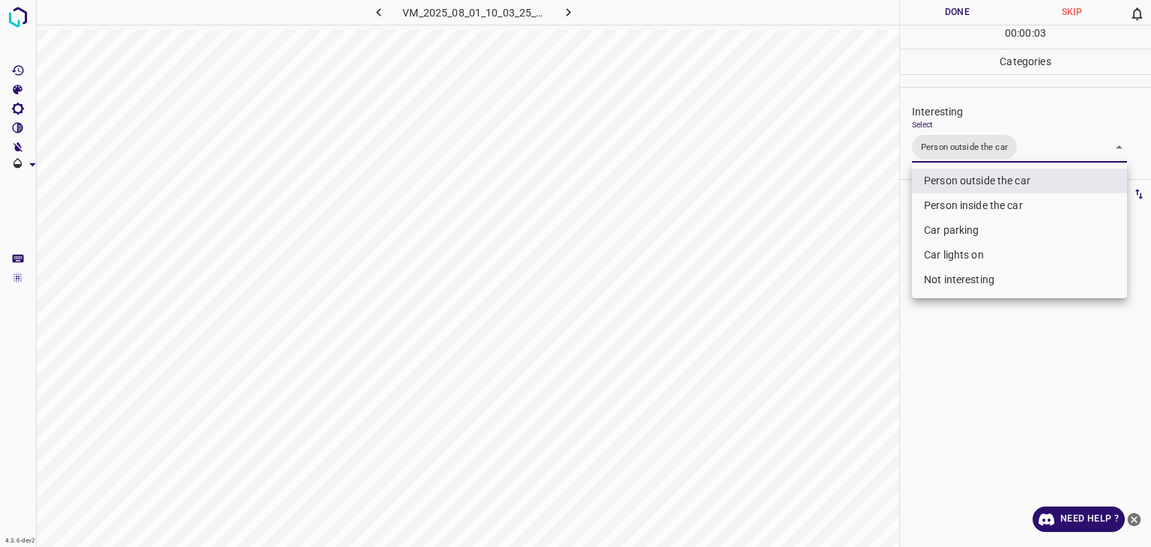
click at [968, 13] on div at bounding box center [575, 273] width 1151 height 547
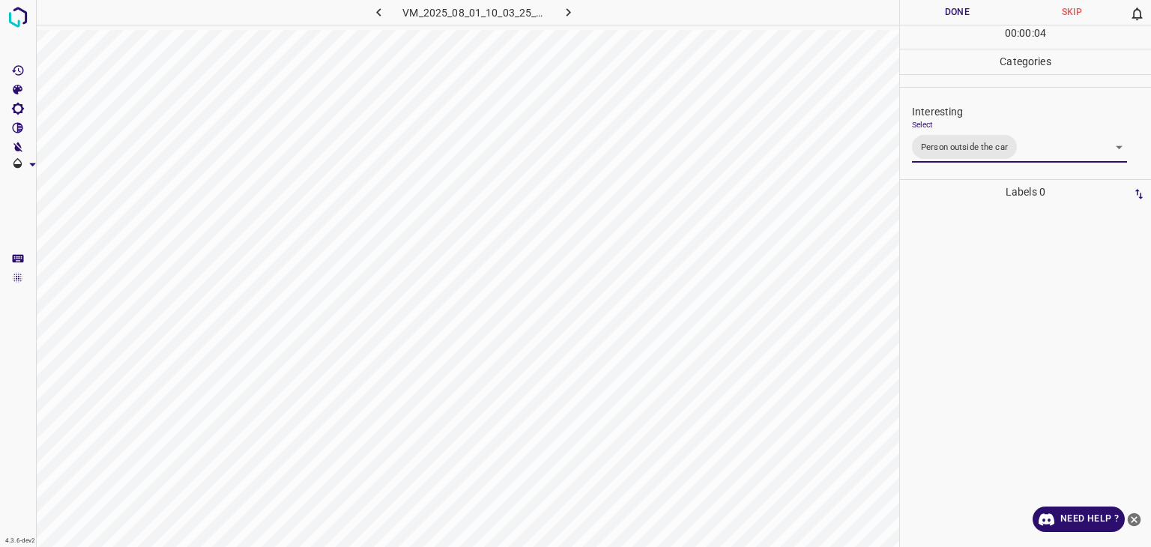
click at [965, 10] on div at bounding box center [575, 273] width 1151 height 547
click at [965, 10] on button "Done" at bounding box center [957, 12] width 115 height 25
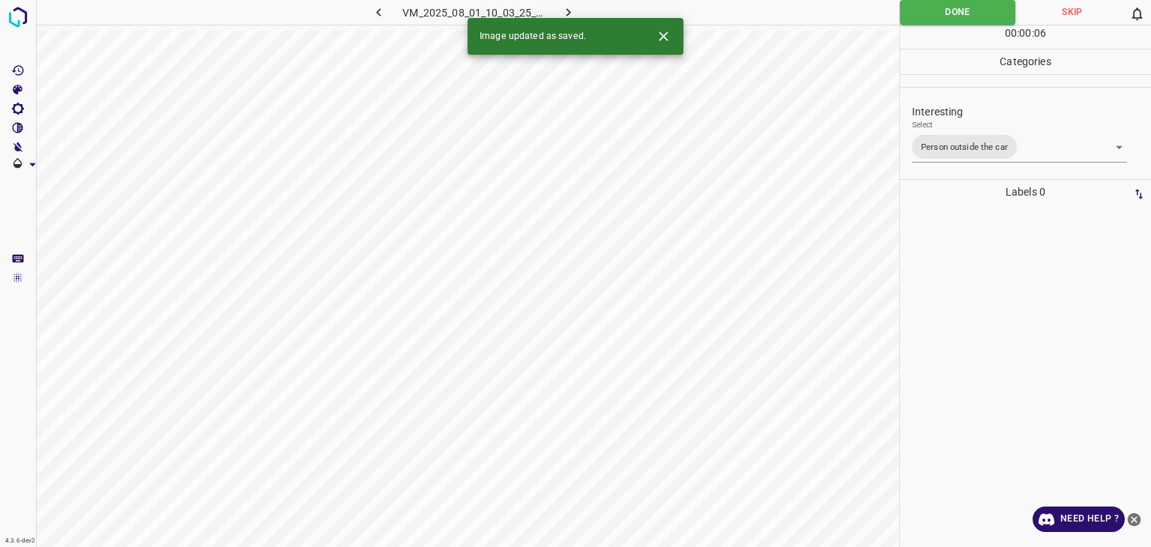
click at [570, 5] on icon "button" at bounding box center [569, 12] width 16 height 16
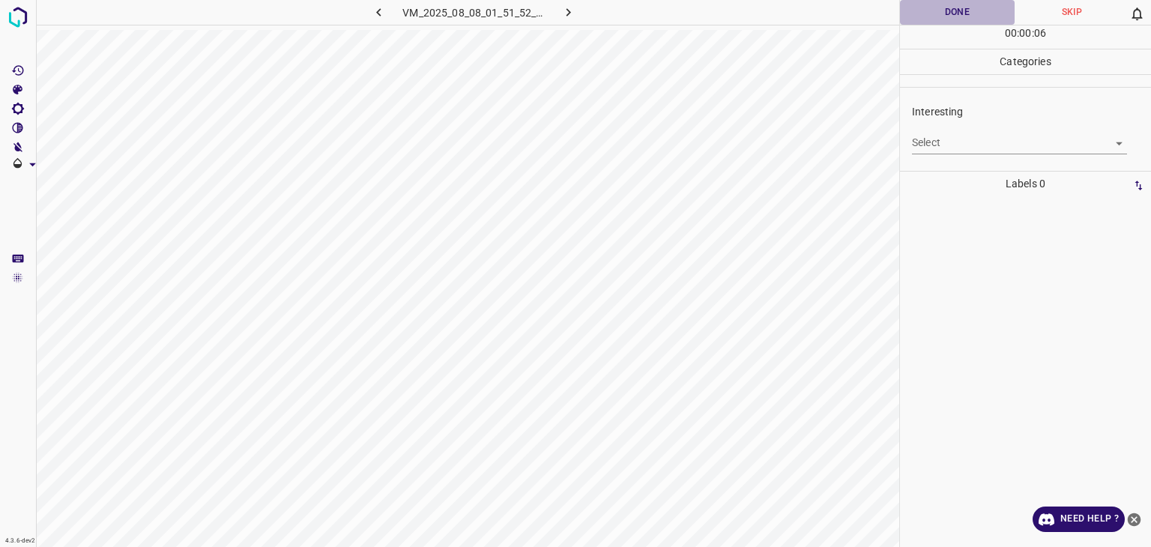
click at [969, 10] on button "Done" at bounding box center [957, 12] width 115 height 25
click at [996, 154] on div "Interesting Select ​" at bounding box center [1025, 129] width 251 height 70
click at [990, 150] on body "4.3.6-dev2 VM_2025_08_08_01_51_52_743_02.gif Done Skip 0 00 : 00 : 07 Categorie…" at bounding box center [575, 273] width 1151 height 547
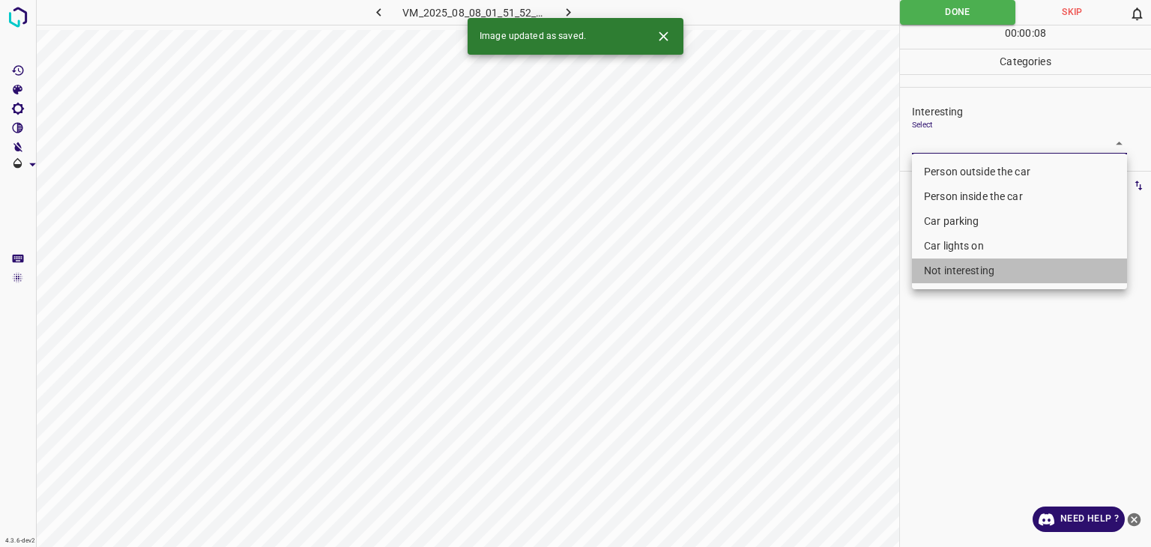
click at [973, 269] on li "Not interesting" at bounding box center [1019, 271] width 215 height 25
type input "Not interesting"
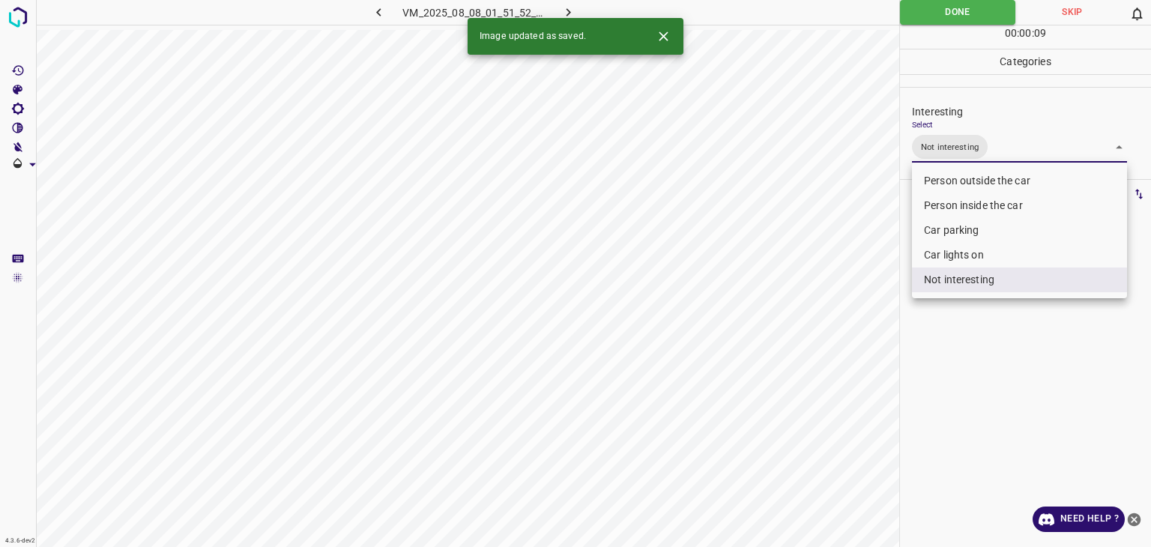
click at [960, 8] on div at bounding box center [575, 273] width 1151 height 547
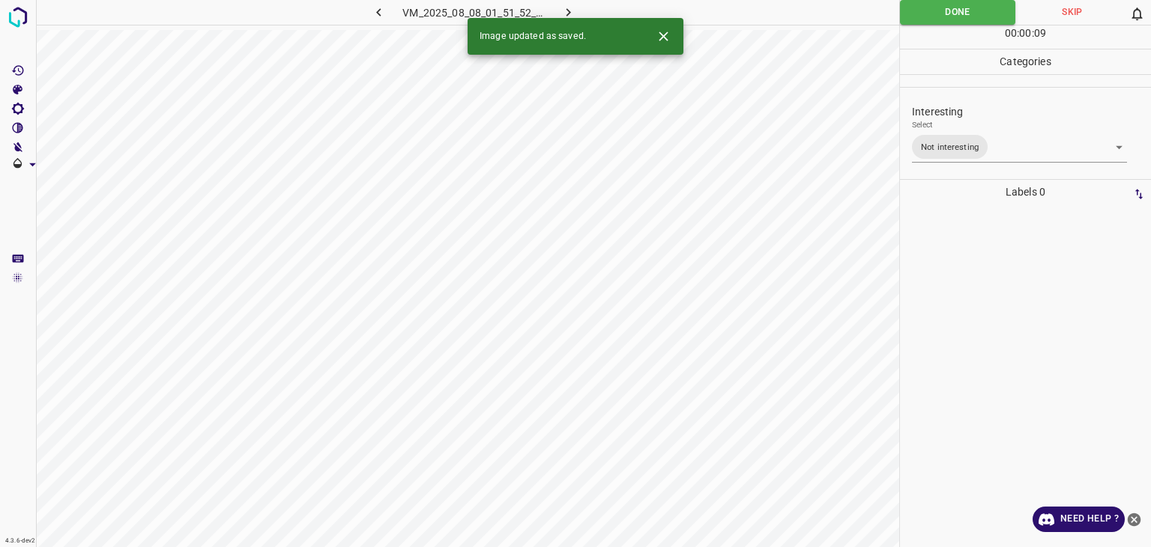
click at [960, 8] on div at bounding box center [575, 273] width 1151 height 547
click at [552, 14] on button "button" at bounding box center [569, 12] width 48 height 25
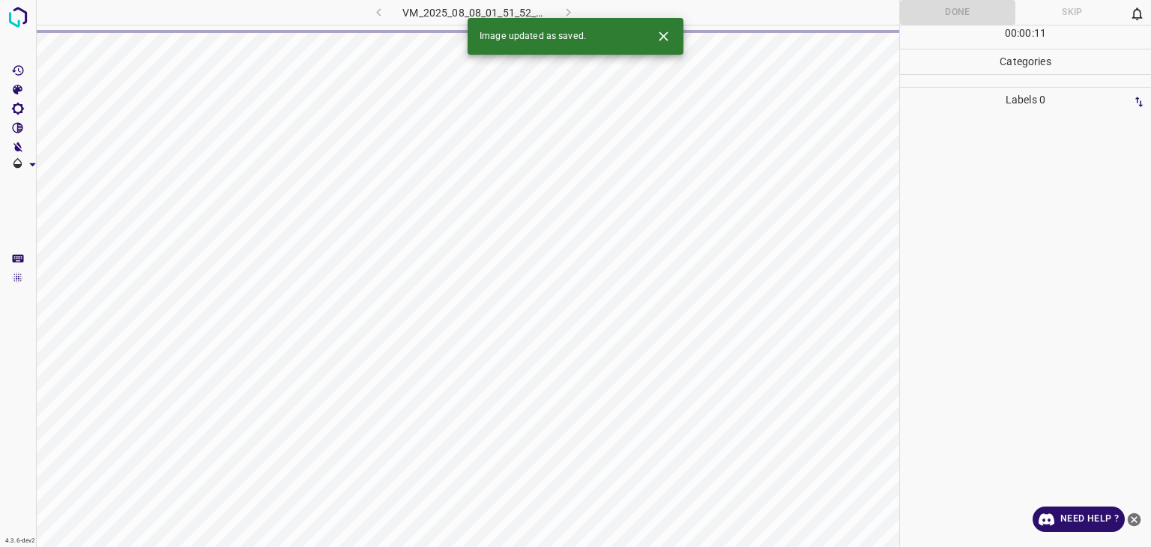
click at [559, 10] on div "VM_2025_08_08_01_51_52_743_02.gif" at bounding box center [474, 12] width 284 height 25
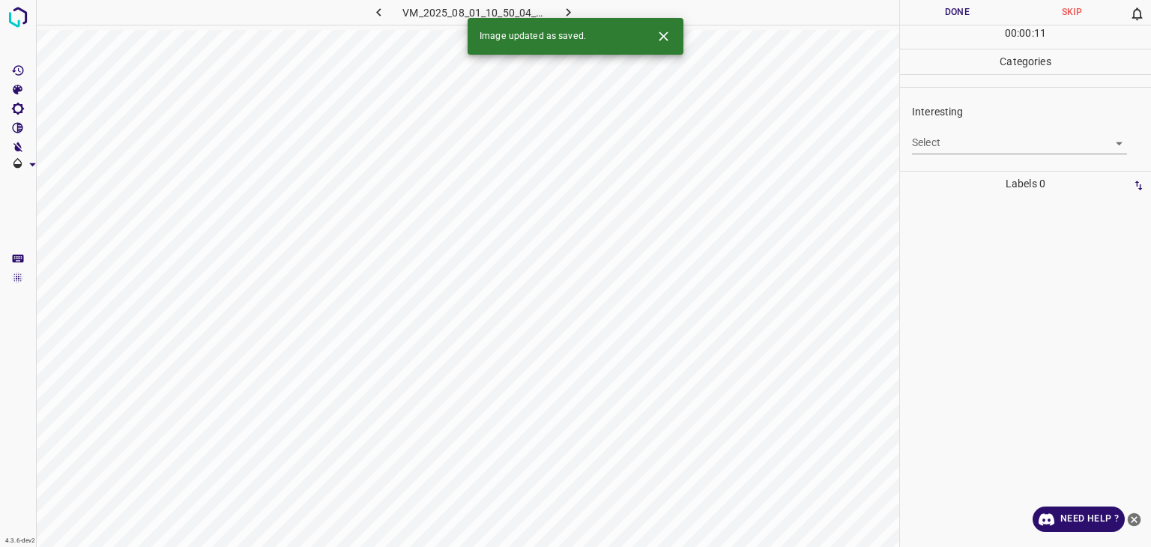
click at [990, 163] on div "Interesting Select ​" at bounding box center [1025, 129] width 251 height 70
click at [985, 152] on body "4.3.6-dev2 VM_2025_08_01_10_50_04_869_03.gif Done Skip 0 00 : 00 : 11 Categorie…" at bounding box center [575, 273] width 1151 height 547
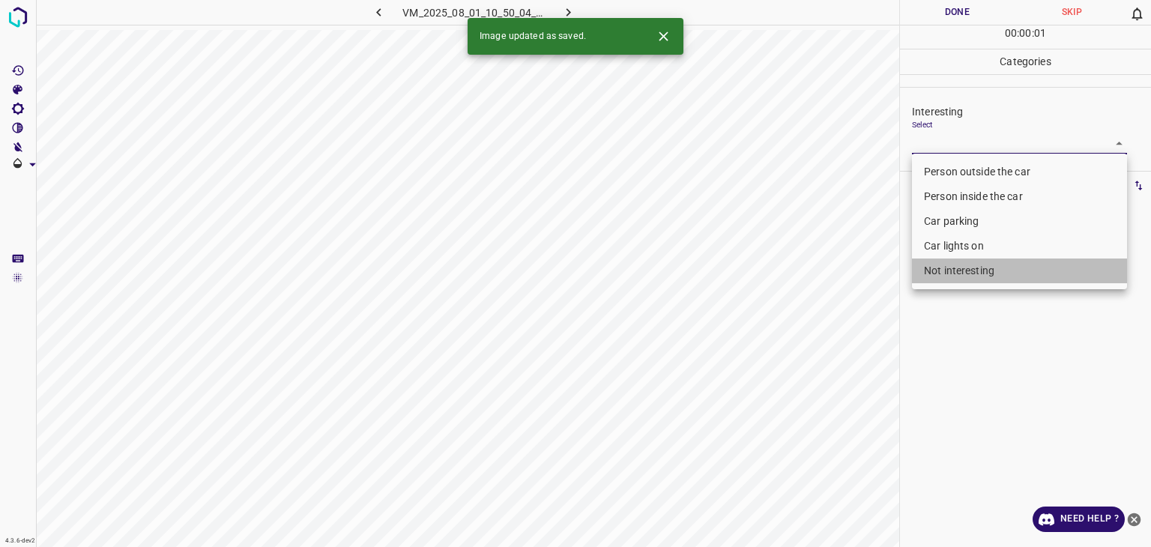
click at [988, 262] on li "Not interesting" at bounding box center [1019, 271] width 215 height 25
type input "Not interesting"
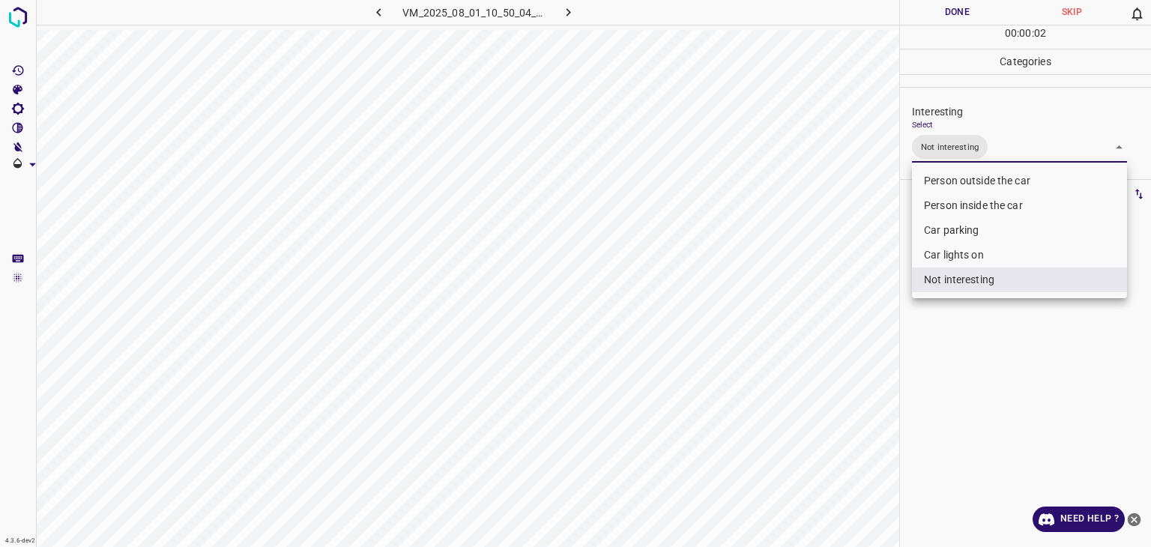
click at [944, 4] on div at bounding box center [575, 273] width 1151 height 547
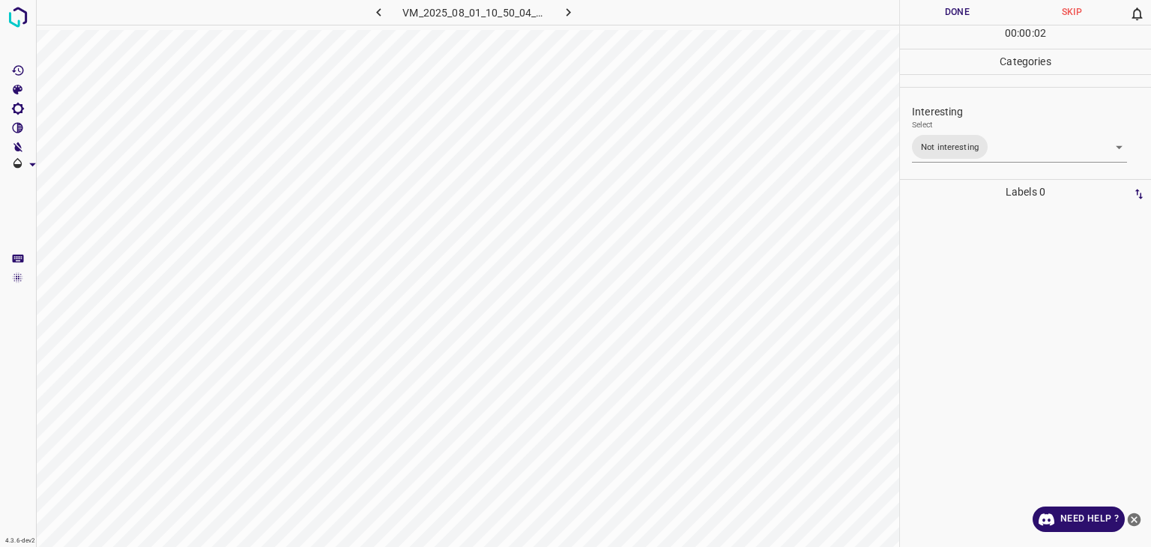
click at [948, 10] on div "Person outside the car Person inside the car Car parking Car lights on Not inte…" at bounding box center [575, 273] width 1151 height 547
click at [948, 10] on button "Done" at bounding box center [957, 12] width 115 height 25
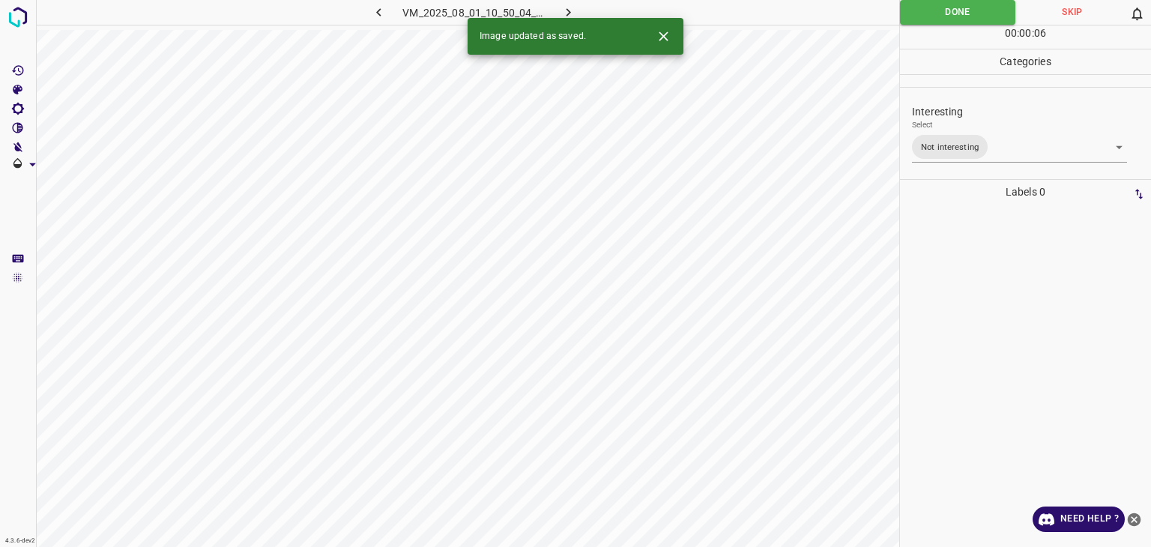
click at [585, 10] on button "button" at bounding box center [569, 12] width 48 height 25
click at [912, 141] on body "4.3.6-dev2 VM_2025_08_08_23_45_31_161_00.gif Done Skip 0 00 : 00 : 01 Categorie…" at bounding box center [575, 273] width 1151 height 547
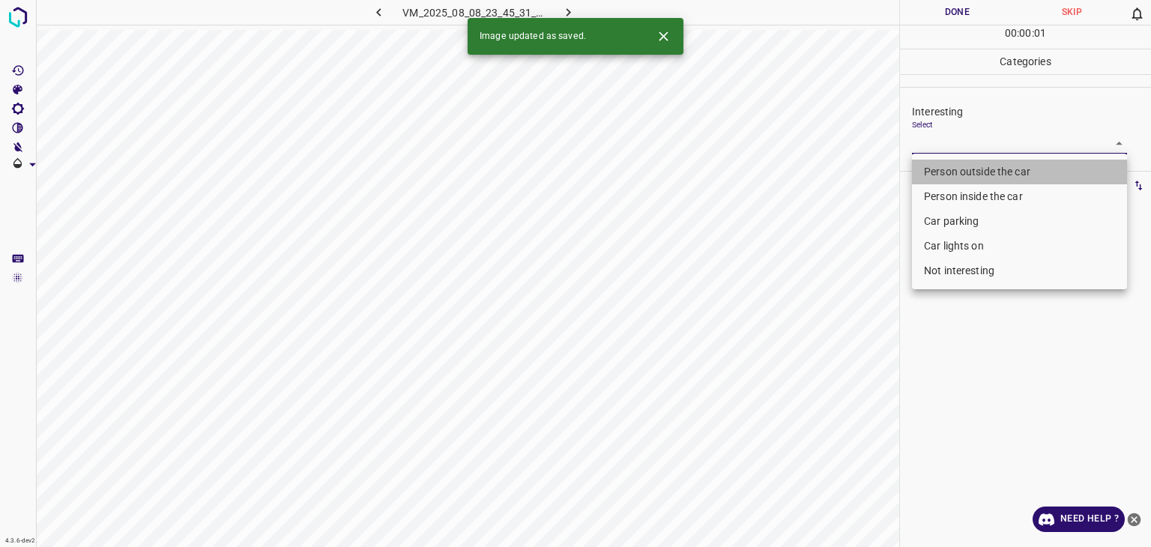
click at [927, 168] on li "Person outside the car" at bounding box center [1019, 172] width 215 height 25
type input "Person outside the car"
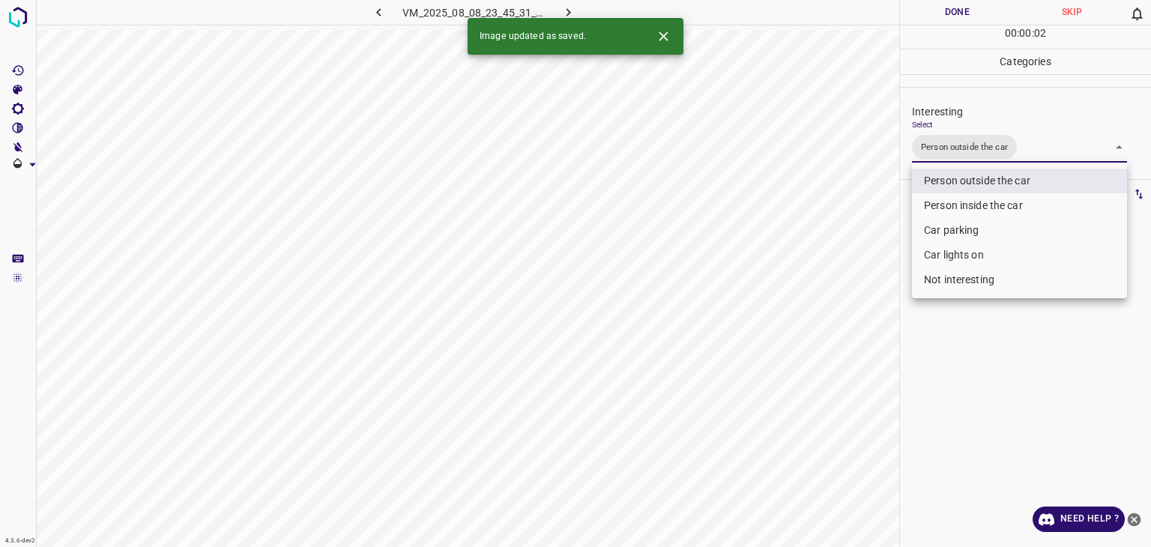
click at [954, 10] on div at bounding box center [575, 273] width 1151 height 547
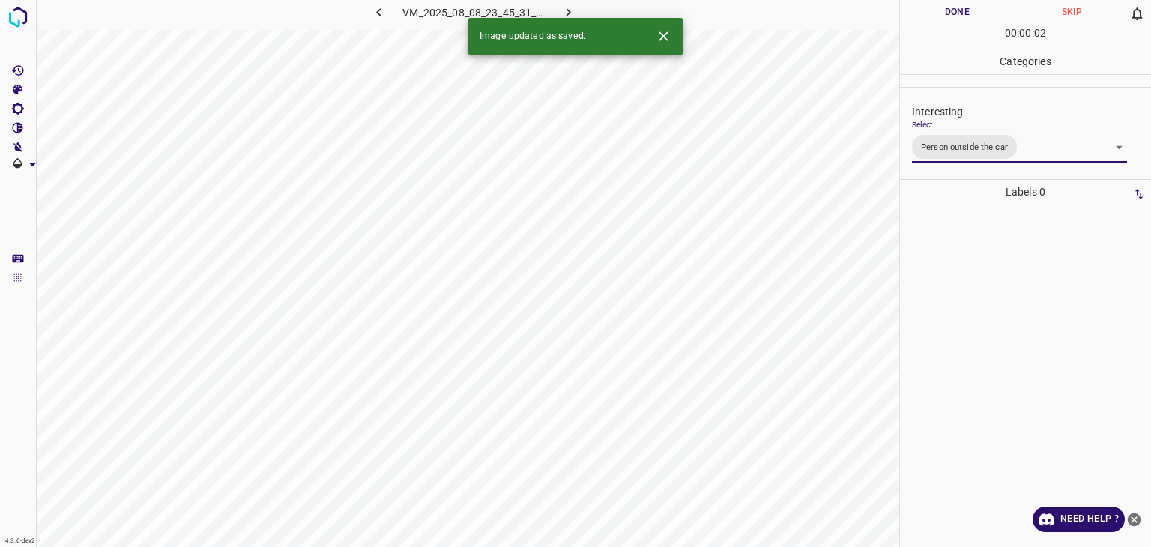
click at [955, 10] on div at bounding box center [575, 273] width 1151 height 547
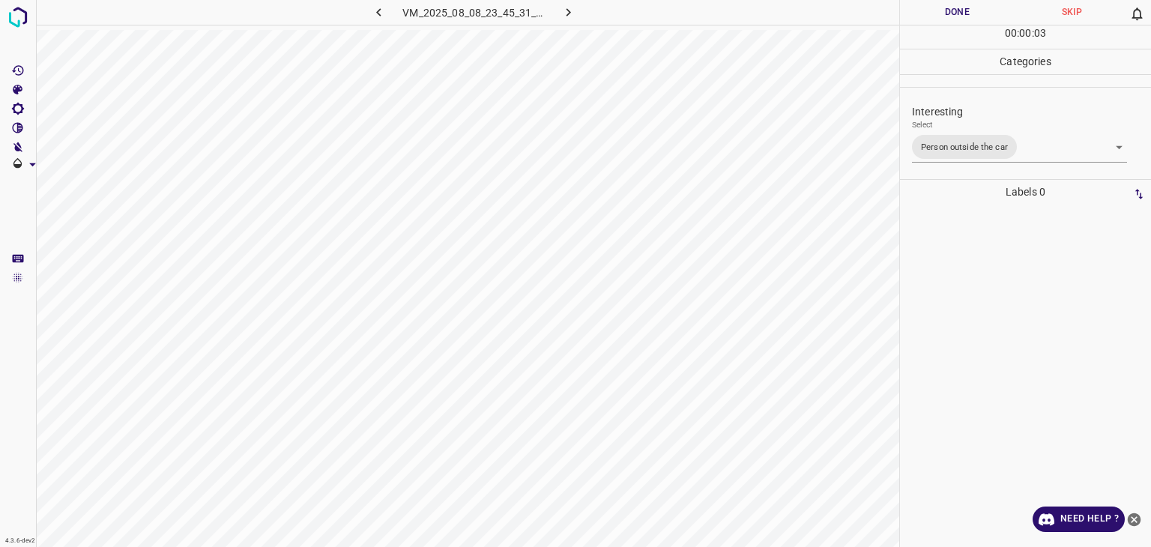
click at [955, 10] on button "Done" at bounding box center [957, 12] width 115 height 25
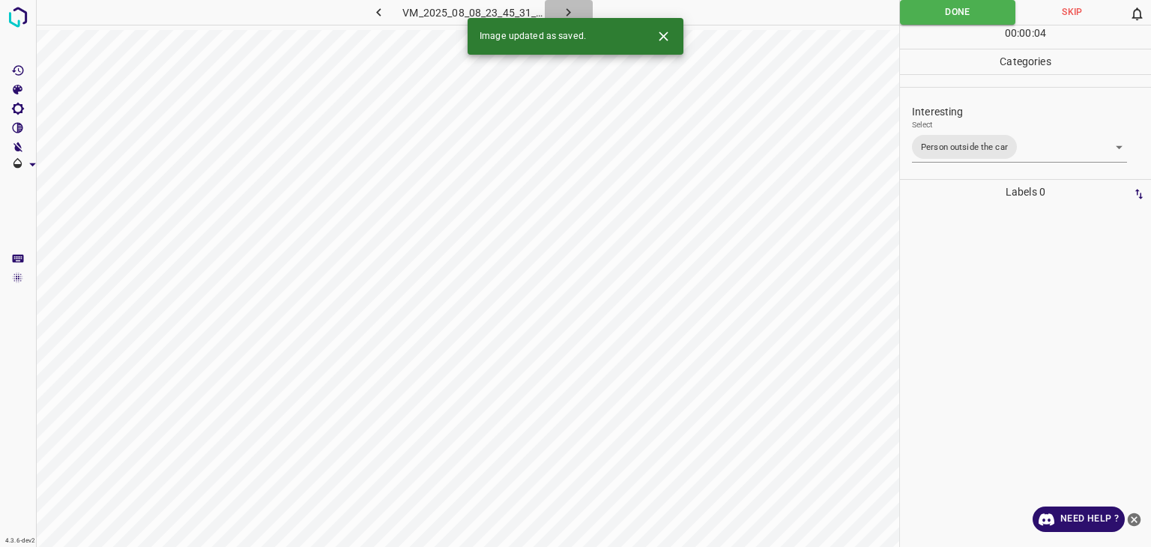
click at [564, 8] on icon "button" at bounding box center [569, 12] width 16 height 16
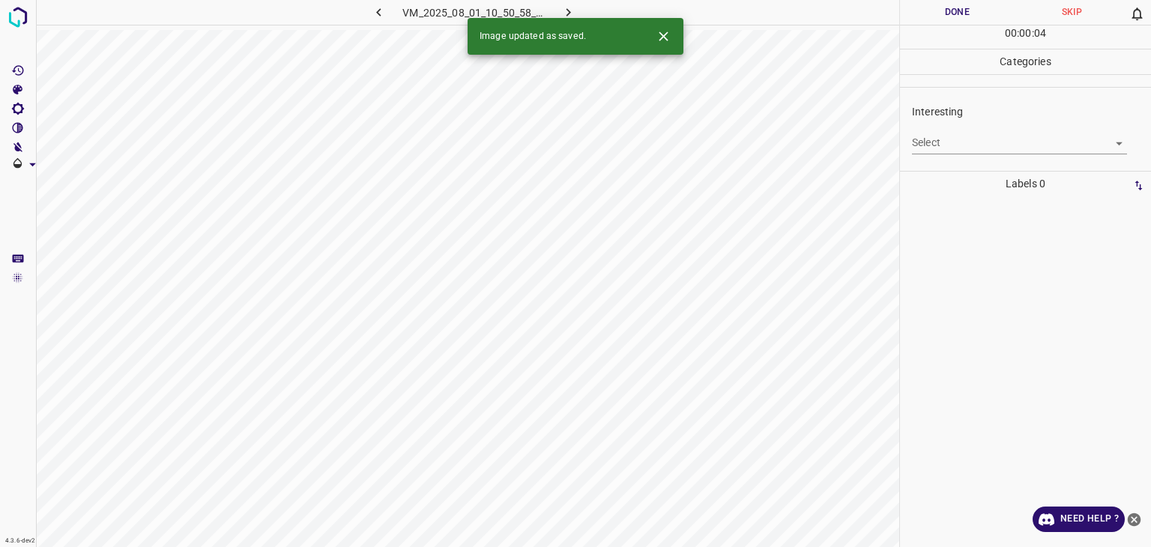
click at [921, 139] on body "4.3.6-dev2 VM_2025_08_01_10_50_58_215_06.gif Done Skip 0 00 : 00 : 04 Categorie…" at bounding box center [575, 273] width 1151 height 547
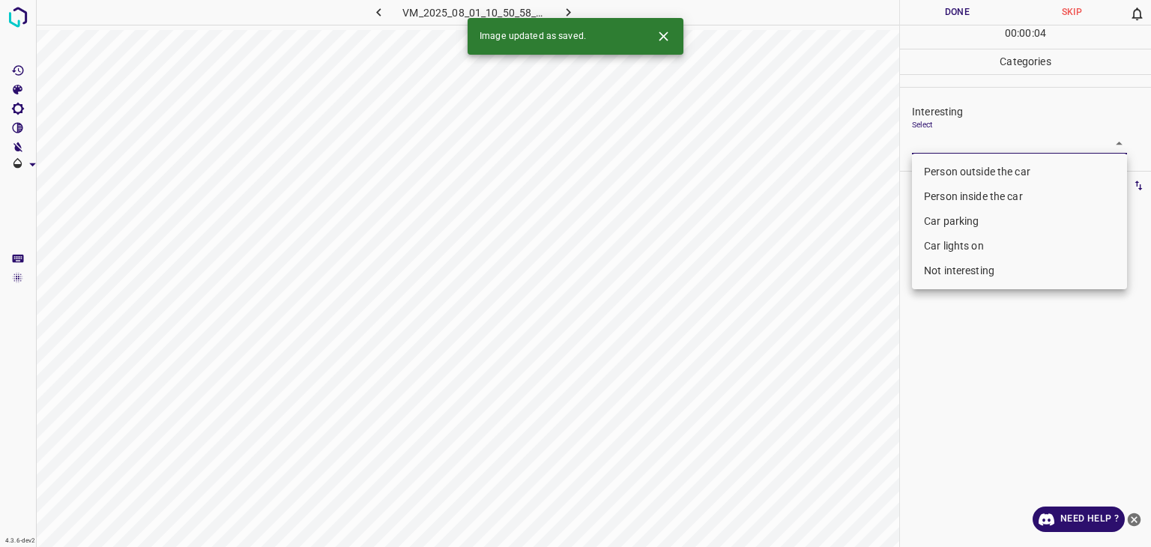
click at [938, 172] on li "Person outside the car" at bounding box center [1019, 172] width 215 height 25
type input "Person outside the car"
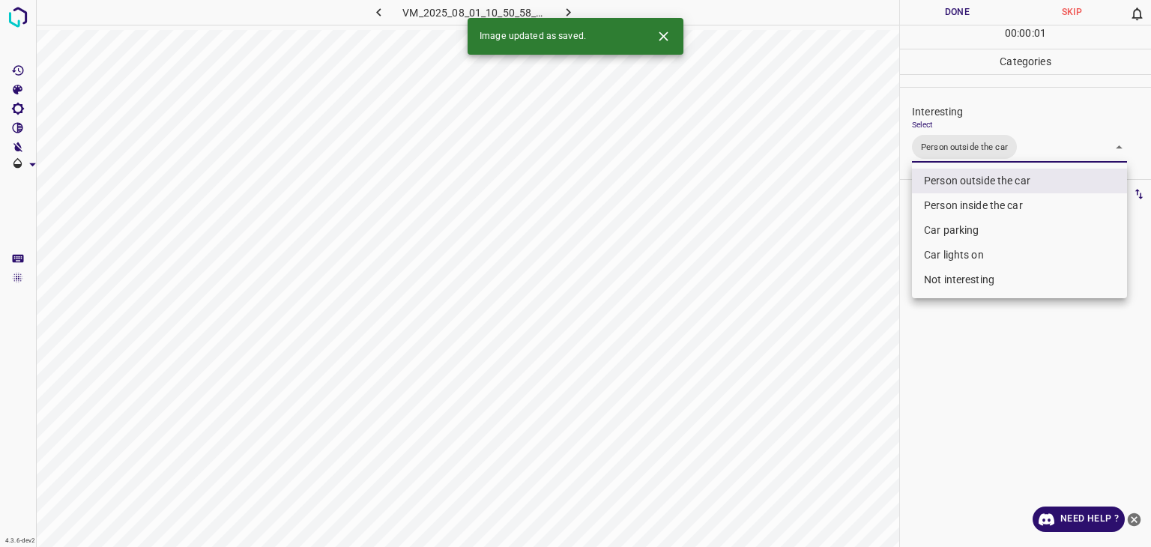
click at [943, 16] on div at bounding box center [575, 273] width 1151 height 547
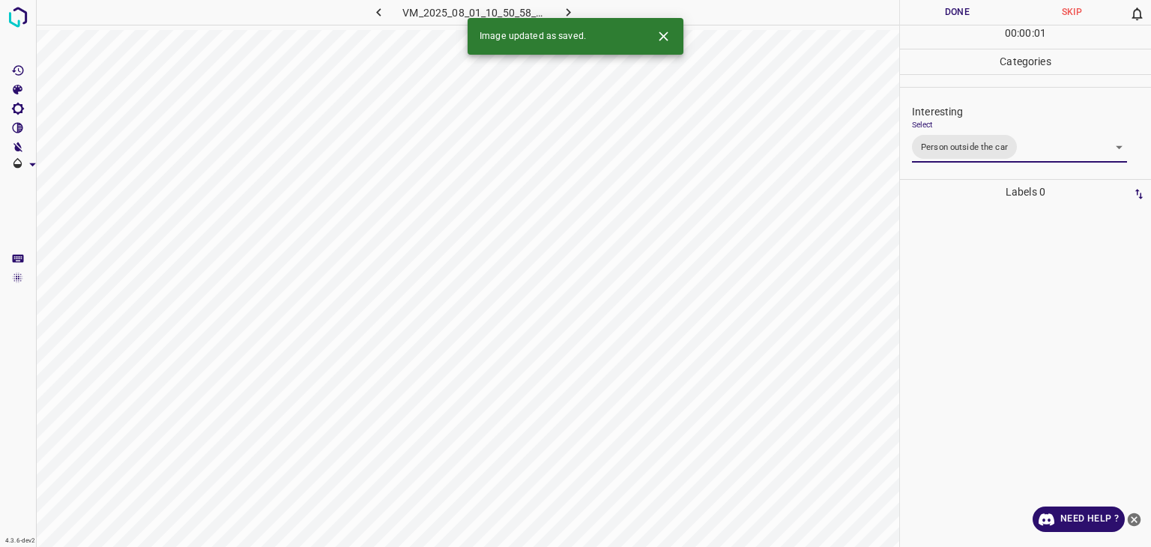
click at [943, 16] on div at bounding box center [575, 273] width 1151 height 547
click at [943, 16] on button "Done" at bounding box center [957, 12] width 115 height 25
click at [552, 10] on button "button" at bounding box center [569, 12] width 48 height 25
click at [669, 40] on icon "Close" at bounding box center [664, 36] width 16 height 16
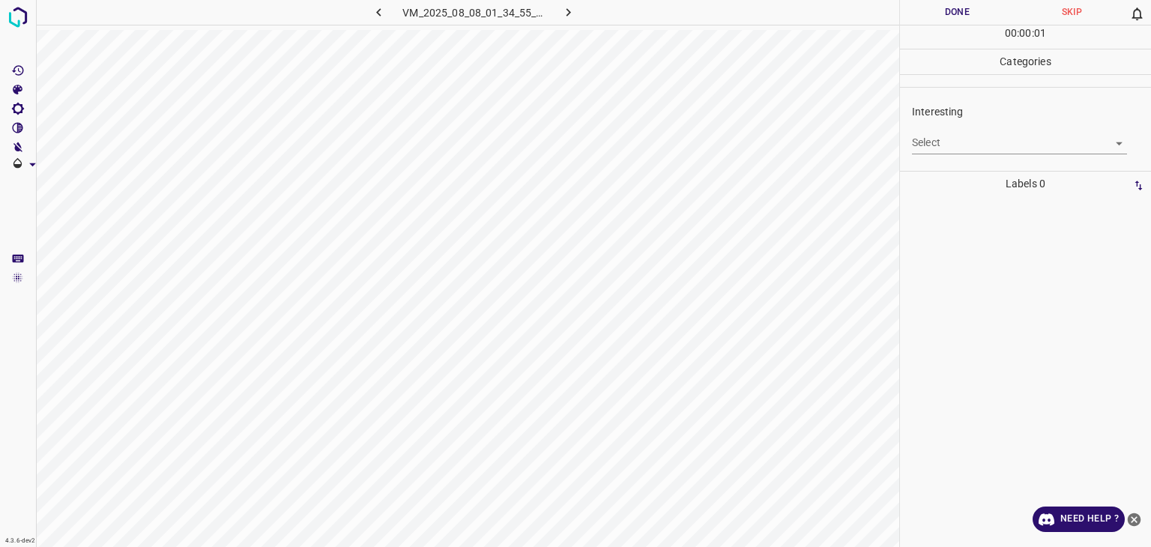
click at [947, 145] on body "4.3.6-dev2 VM_2025_08_08_01_34_55_090_10.gif Done Skip 0 00 : 00 : 01 Categorie…" at bounding box center [575, 273] width 1151 height 547
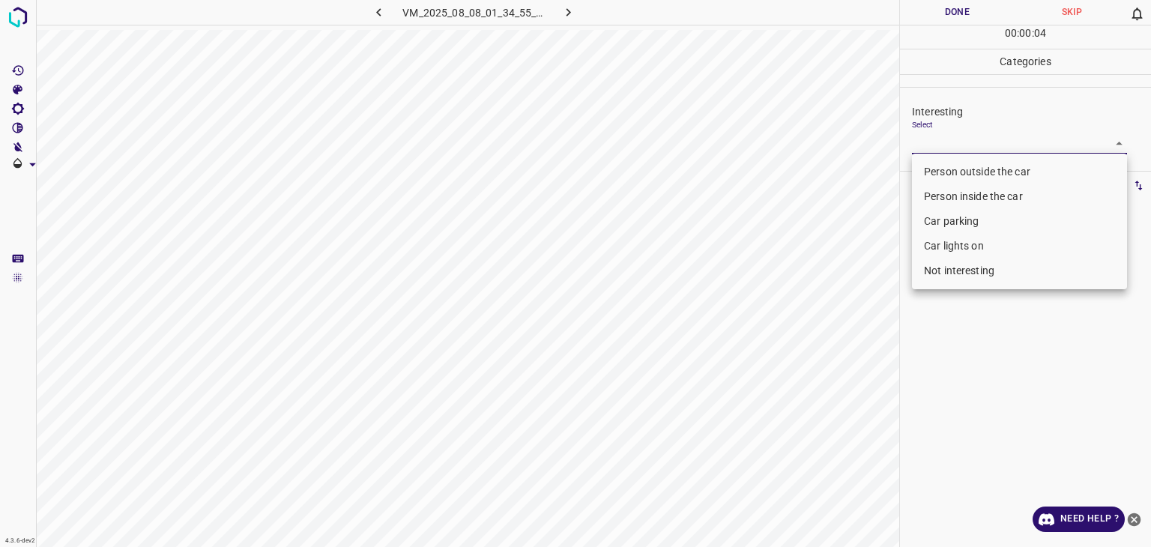
click at [990, 175] on li "Person outside the car" at bounding box center [1019, 172] width 215 height 25
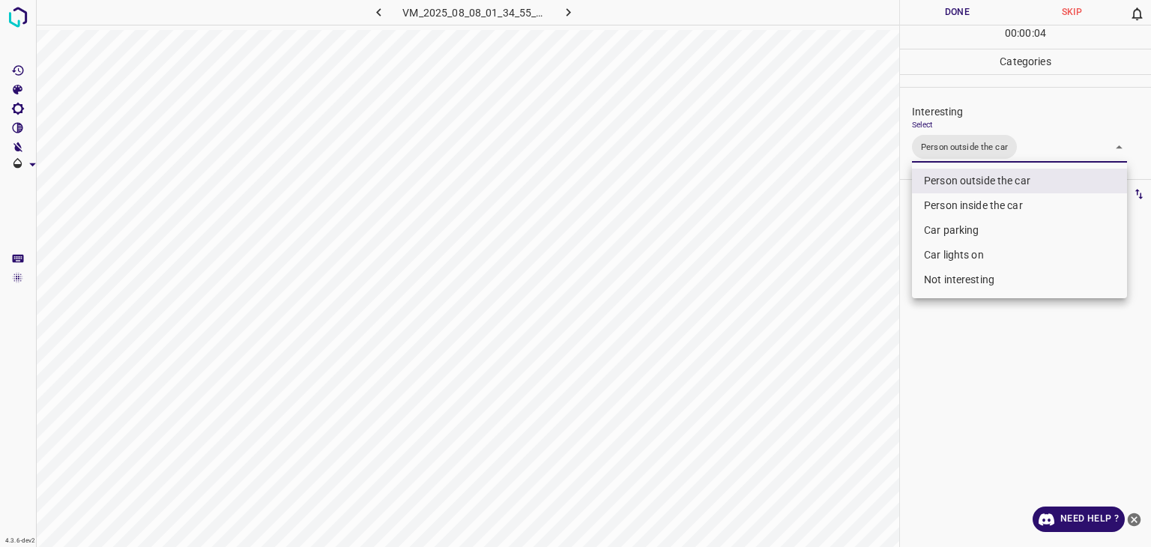
type input "Person outside the car"
click at [984, 4] on div at bounding box center [575, 273] width 1151 height 547
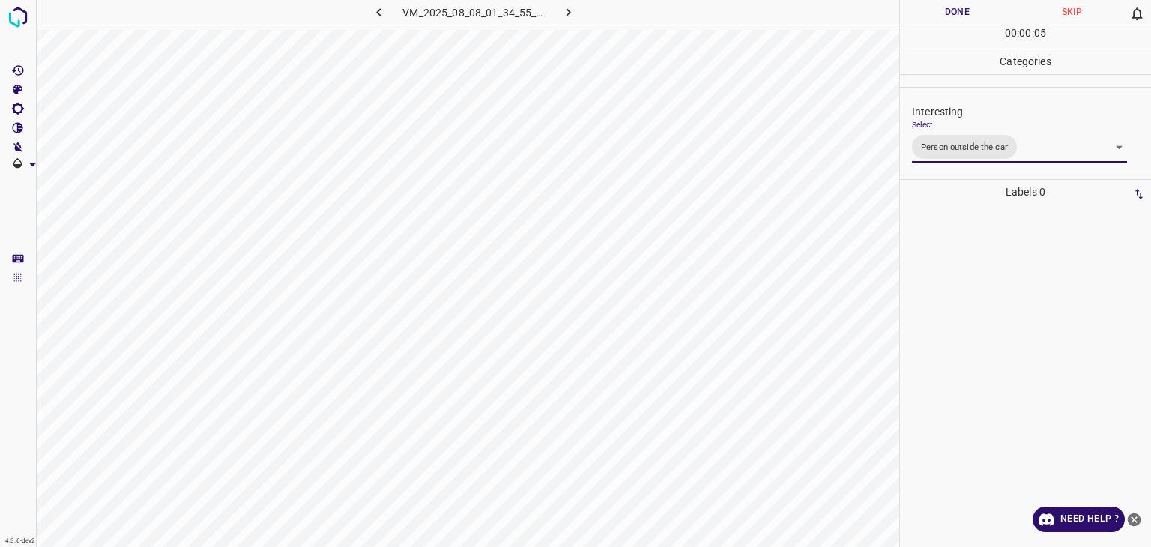
click at [984, 4] on div "Person outside the car Person inside the car Car parking Car lights on Not inte…" at bounding box center [575, 273] width 1151 height 547
click at [984, 4] on button "Done" at bounding box center [957, 12] width 115 height 25
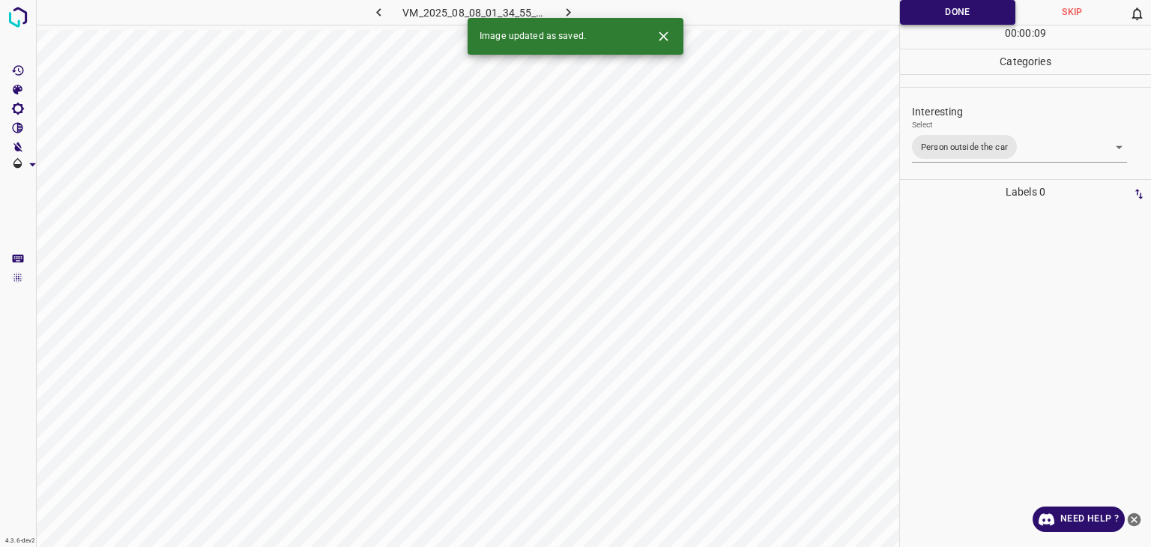
click at [1005, 8] on button "Done" at bounding box center [957, 12] width 115 height 25
click at [567, 18] on div "Image updated as saved." at bounding box center [576, 36] width 216 height 37
click at [572, 11] on icon "button" at bounding box center [569, 12] width 16 height 16
click at [928, 145] on body "4.3.6-dev2 VM_2025_08_01_11_05_55_877_05.gif Done Skip 0 00 : 00 : 10 Categorie…" at bounding box center [575, 273] width 1151 height 547
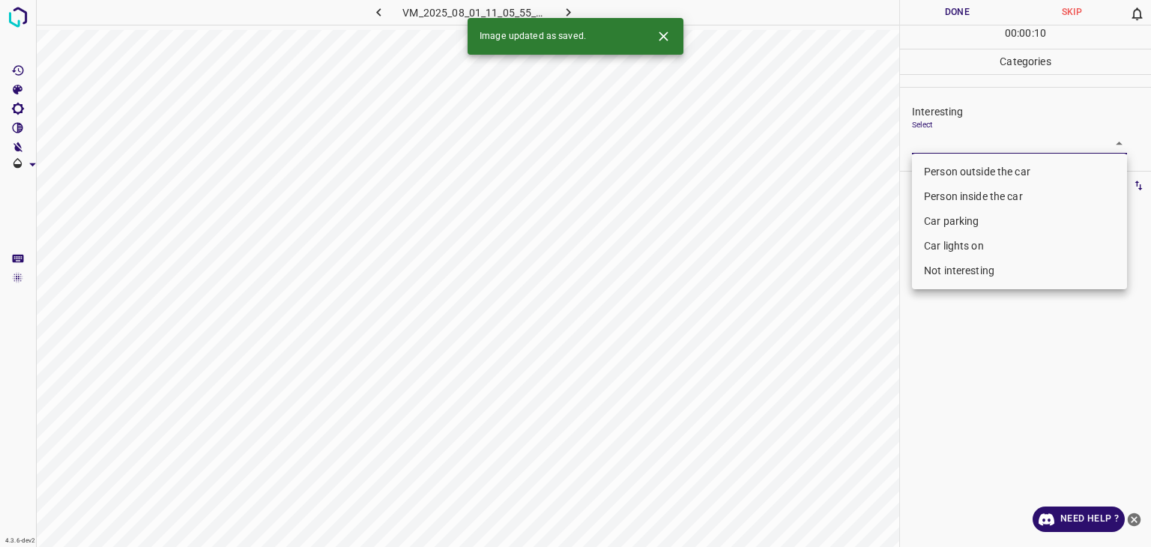
click at [947, 171] on li "Person outside the car" at bounding box center [1019, 172] width 215 height 25
type input "Person outside the car"
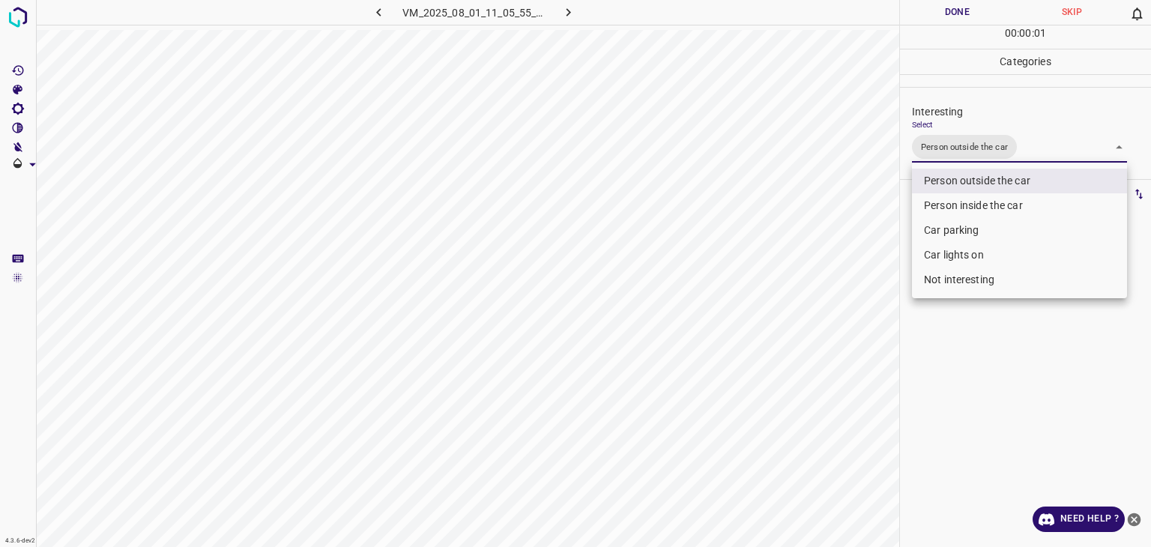
click at [918, 6] on div at bounding box center [575, 273] width 1151 height 547
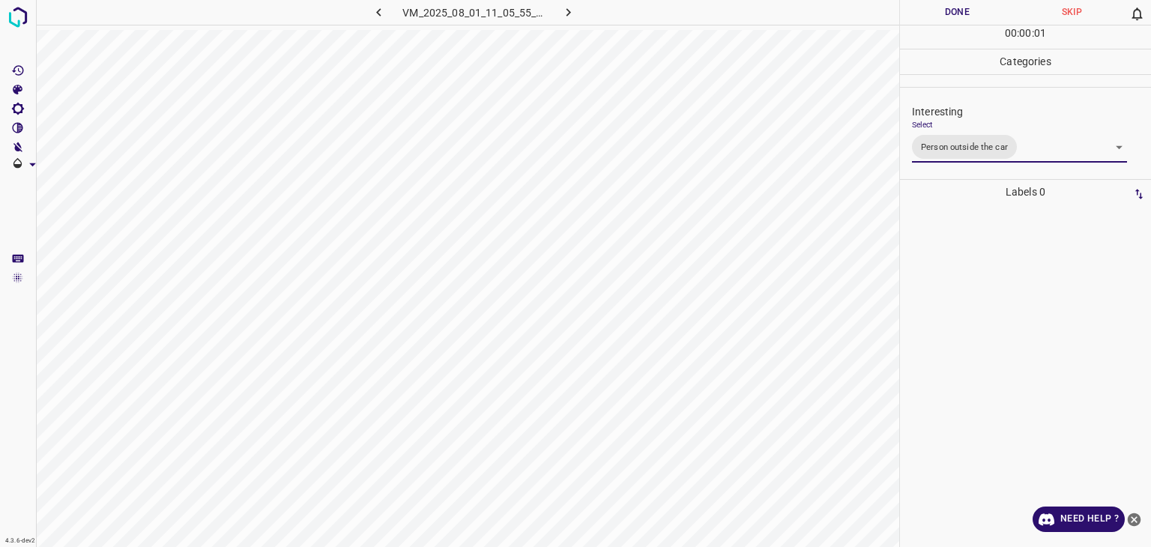
click at [930, 15] on div "Person outside the car Person inside the car Car parking Car lights on Not inte…" at bounding box center [575, 273] width 1151 height 547
click at [930, 15] on button "Done" at bounding box center [957, 12] width 115 height 25
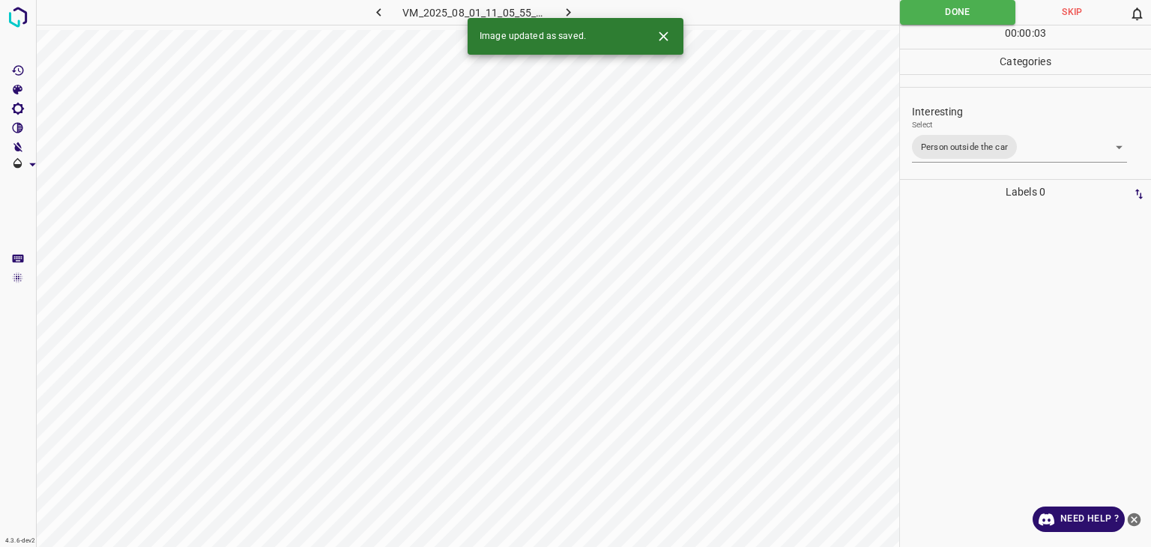
click at [579, 7] on button "button" at bounding box center [569, 12] width 48 height 25
click at [1002, 138] on body "4.3.6-dev2 VM_2025_08_08_01_38_50_236_02.gif Done Skip 0 00 : 00 : 01 Categorie…" at bounding box center [575, 273] width 1151 height 547
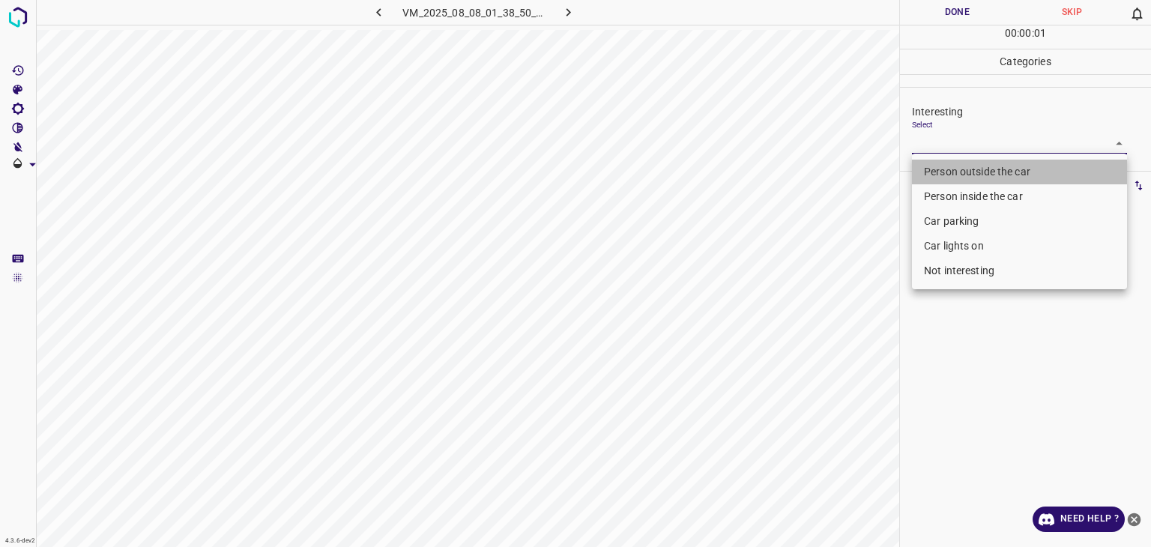
click at [1006, 165] on li "Person outside the car" at bounding box center [1019, 172] width 215 height 25
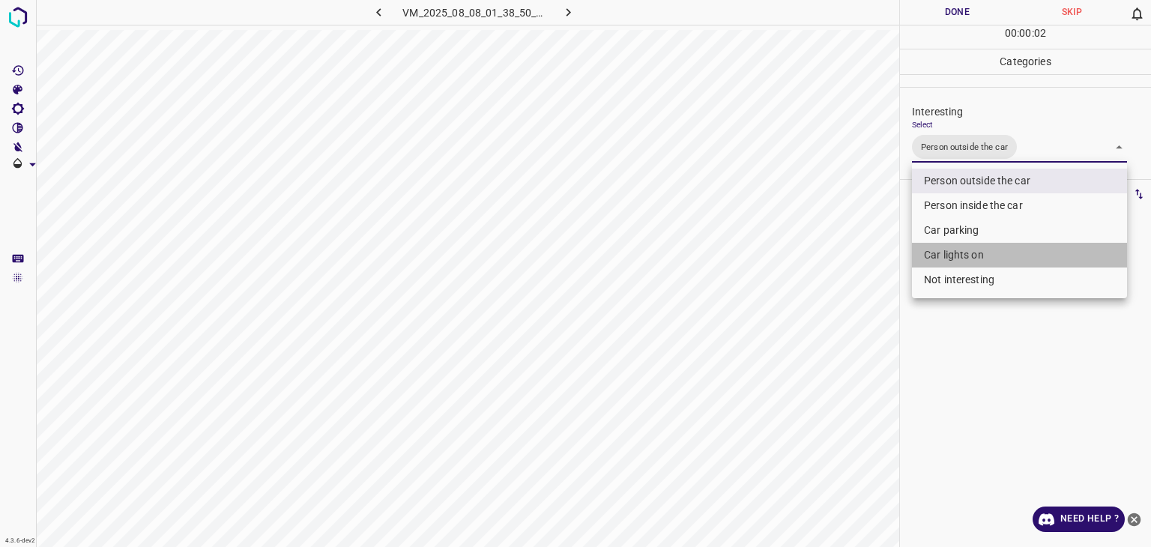
click at [1008, 252] on li "Car lights on" at bounding box center [1019, 255] width 215 height 25
type input "Person outside the car,Car lights on"
click at [963, 19] on div at bounding box center [575, 273] width 1151 height 547
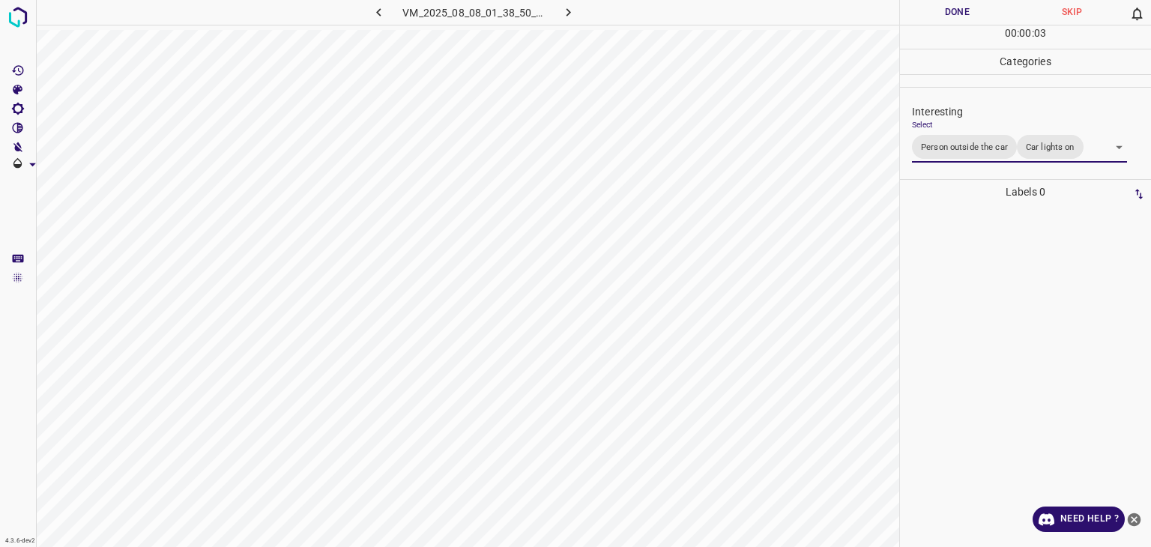
click at [963, 19] on div at bounding box center [575, 273] width 1151 height 547
click at [963, 19] on button "Done" at bounding box center [957, 12] width 115 height 25
drag, startPoint x: 963, startPoint y: 19, endPoint x: 934, endPoint y: 28, distance: 30.8
click at [963, 18] on button "Done" at bounding box center [957, 12] width 115 height 25
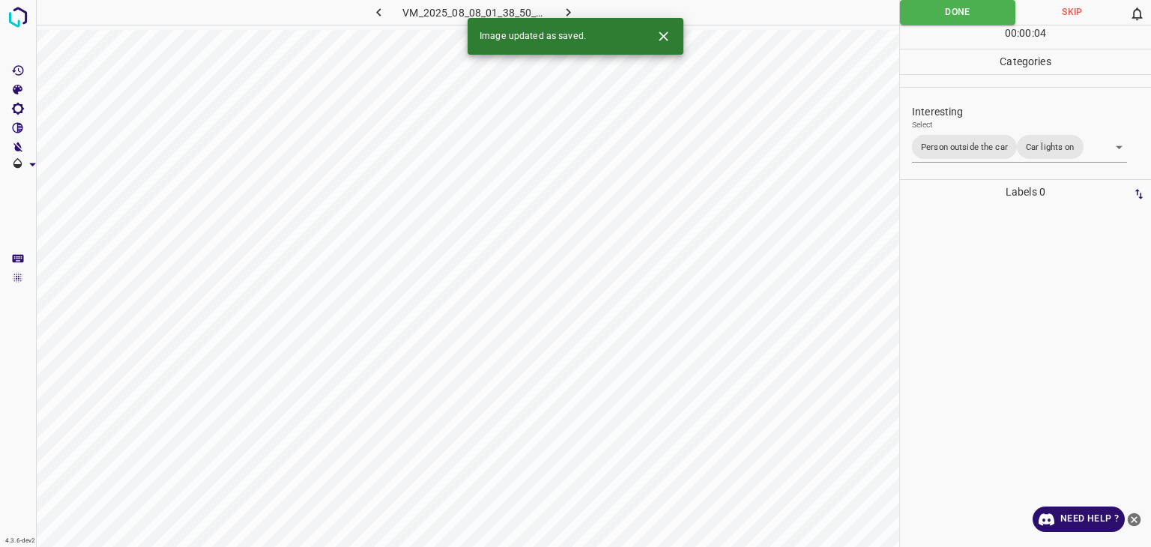
click at [570, 6] on icon "button" at bounding box center [569, 12] width 16 height 16
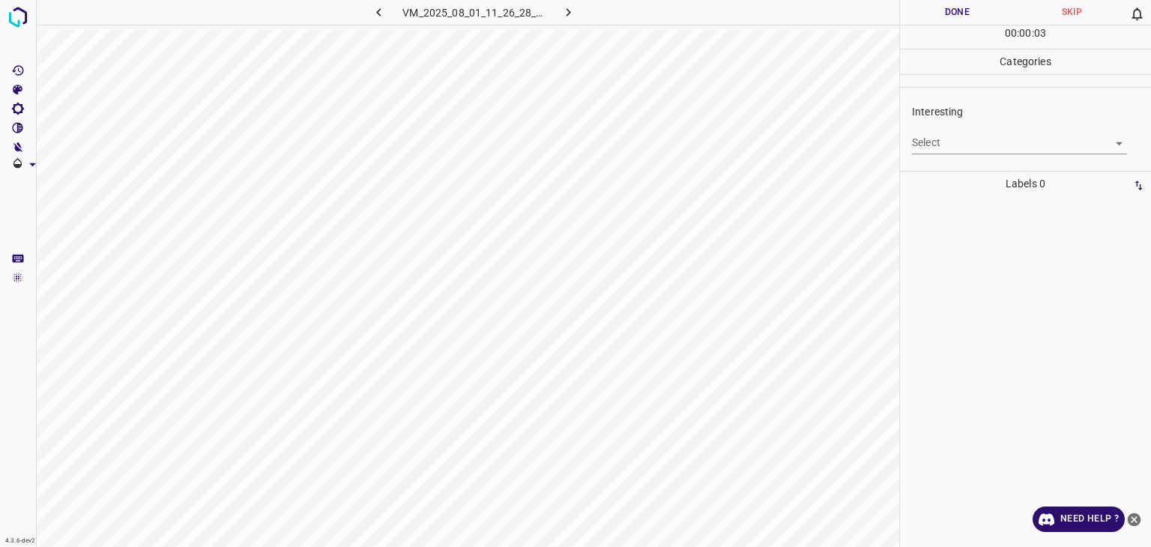
click at [981, 149] on body "4.3.6-dev2 VM_2025_08_01_11_26_28_170_03.gif Done Skip 0 00 : 00 : 03 Categorie…" at bounding box center [575, 273] width 1151 height 547
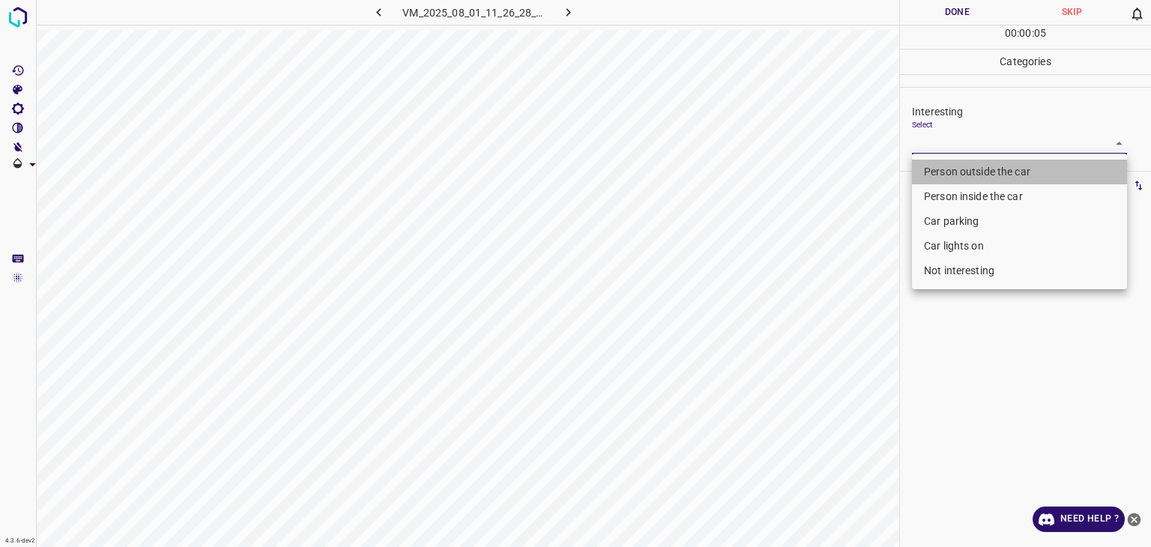
click at [981, 171] on li "Person outside the car" at bounding box center [1019, 172] width 215 height 25
type input "Person outside the car"
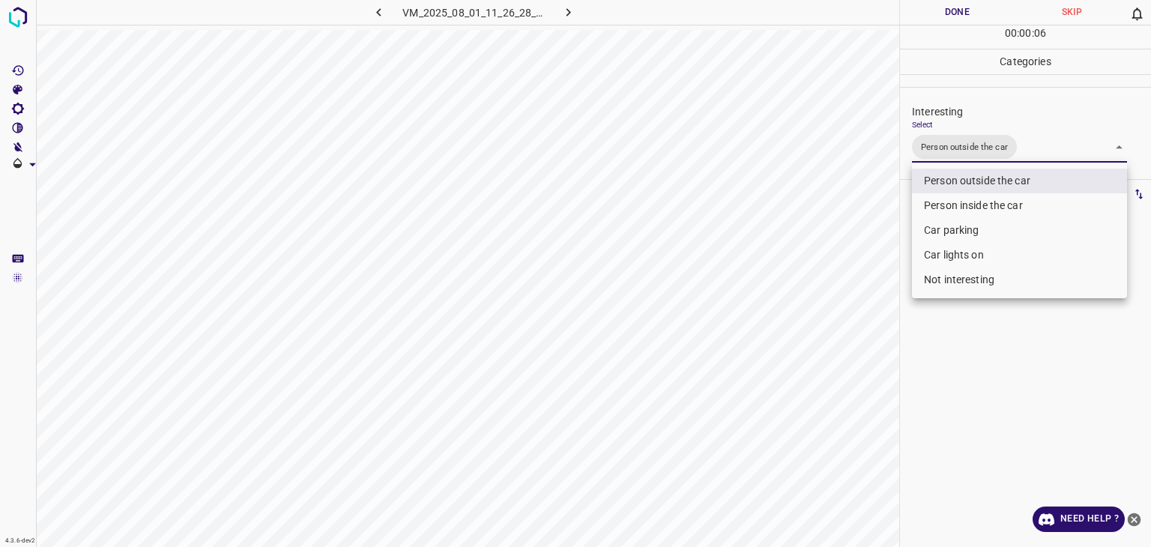
click at [980, 10] on div at bounding box center [575, 273] width 1151 height 547
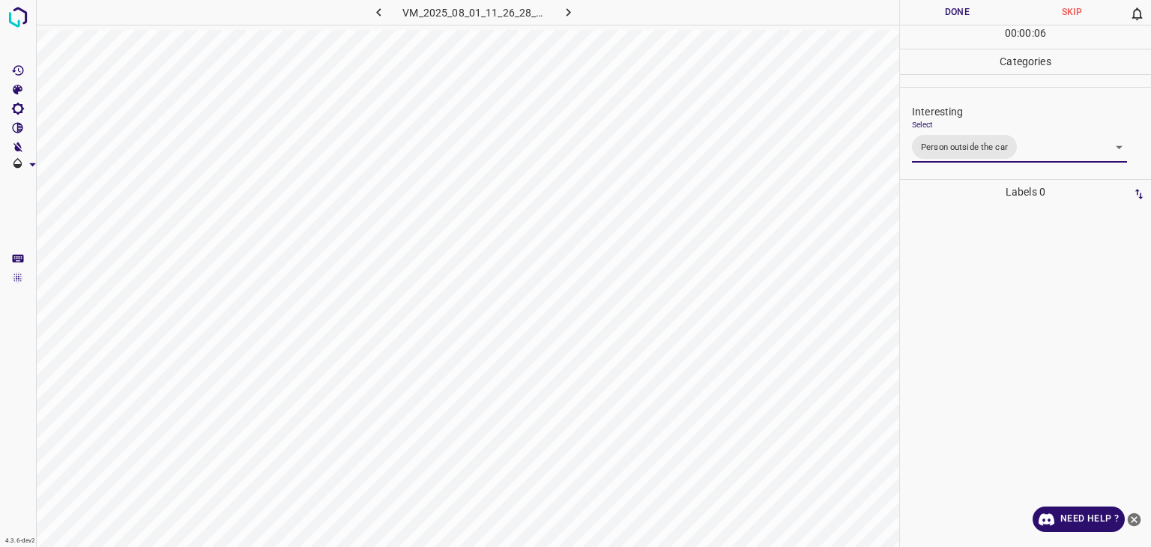
click at [980, 10] on div at bounding box center [575, 273] width 1151 height 547
click at [980, 10] on button "Done" at bounding box center [957, 12] width 115 height 25
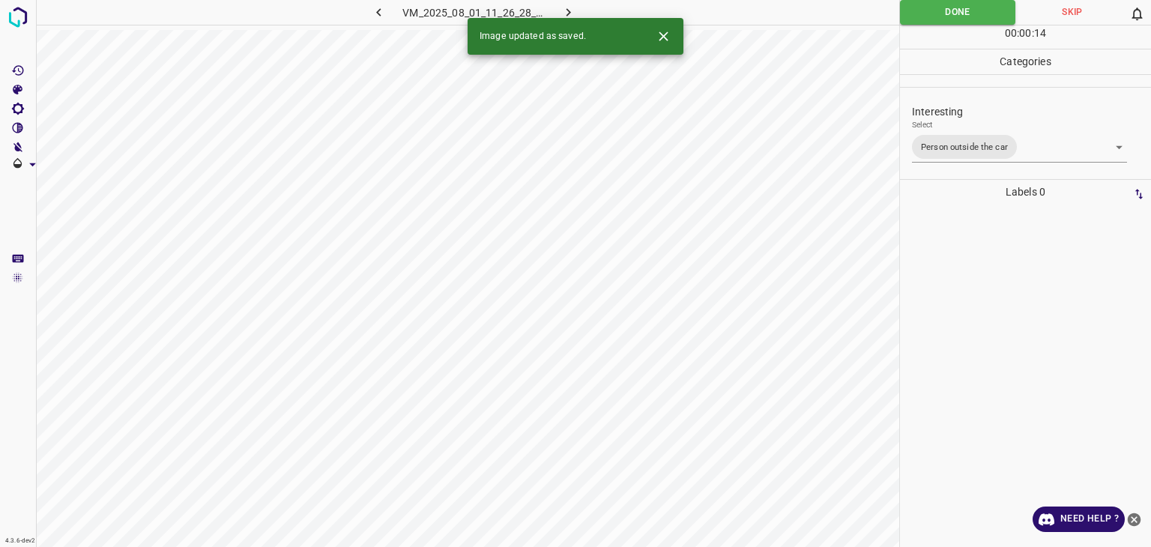
click at [562, 7] on icon "button" at bounding box center [569, 12] width 16 height 16
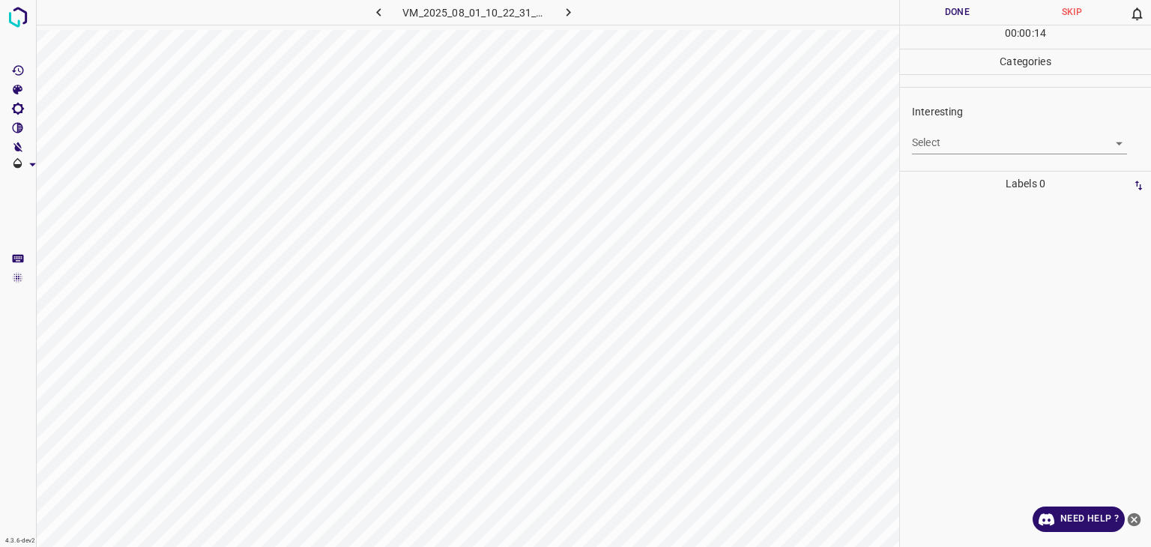
click at [958, 130] on div "Select ​" at bounding box center [1019, 137] width 215 height 34
click at [961, 145] on body "4.3.6-dev2 VM_2025_08_01_10_22_31_194_02.gif Done Skip 0 00 : 00 : 01 Categorie…" at bounding box center [575, 273] width 1151 height 547
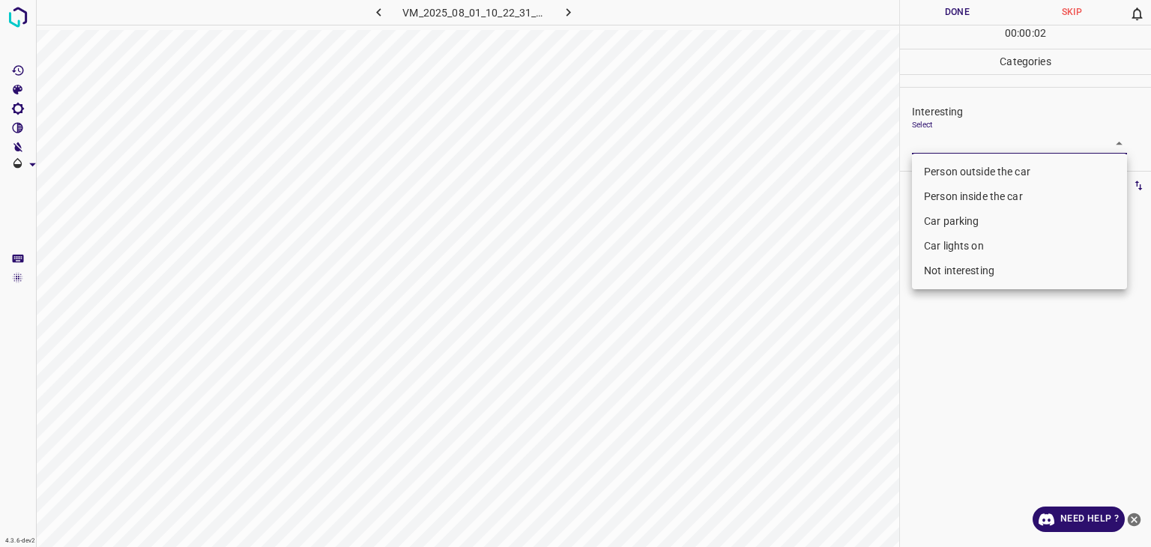
click at [970, 280] on li "Not interesting" at bounding box center [1019, 271] width 215 height 25
type input "Not interesting"
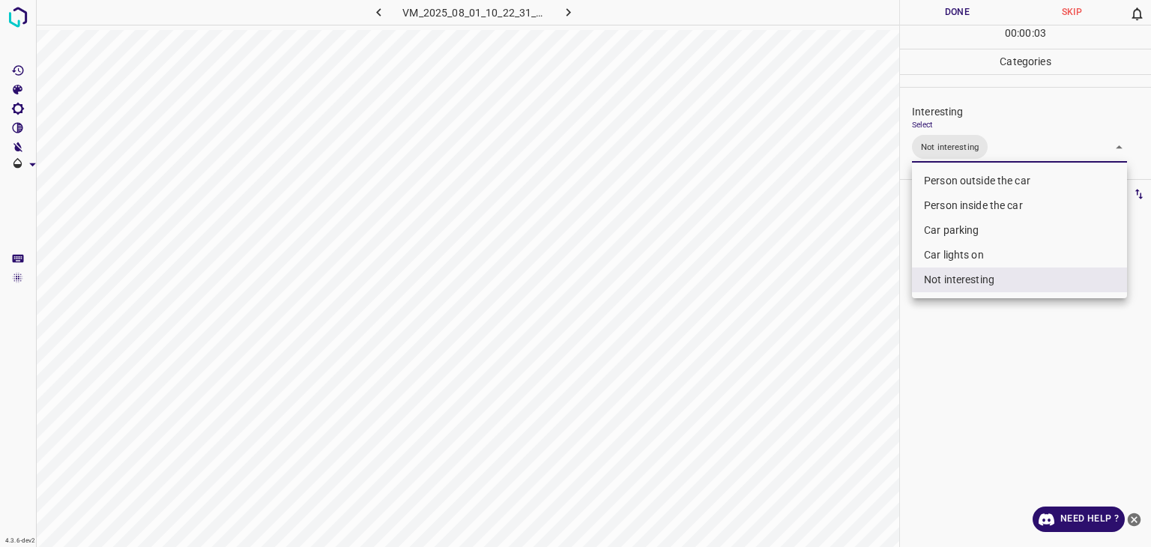
click at [960, 10] on div at bounding box center [575, 273] width 1151 height 547
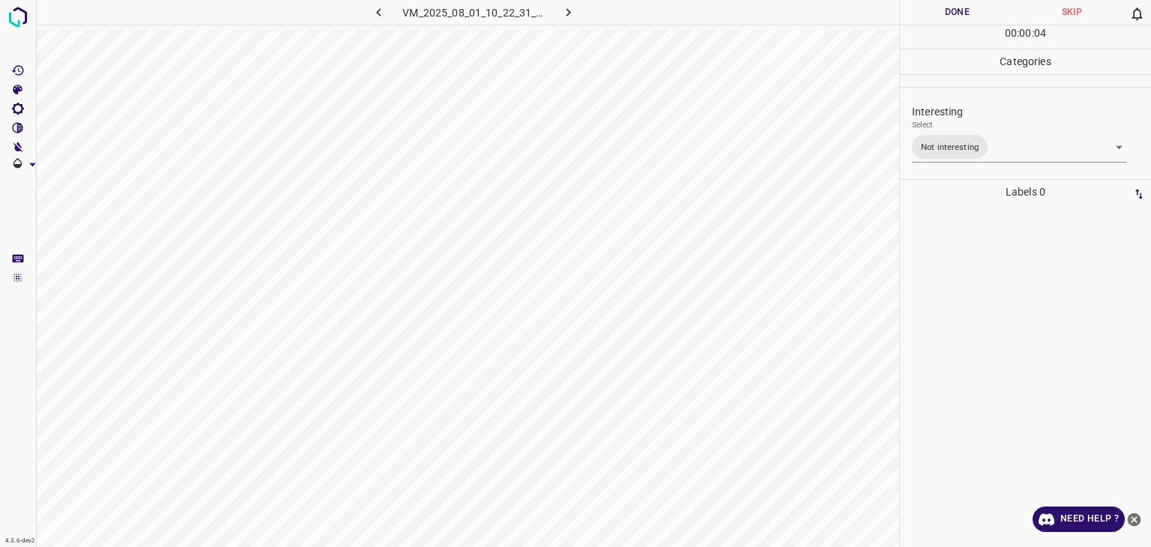
click at [960, 10] on div at bounding box center [575, 273] width 1151 height 547
click at [960, 10] on button "Done" at bounding box center [957, 12] width 115 height 25
click at [956, 13] on button "Done" at bounding box center [957, 12] width 115 height 25
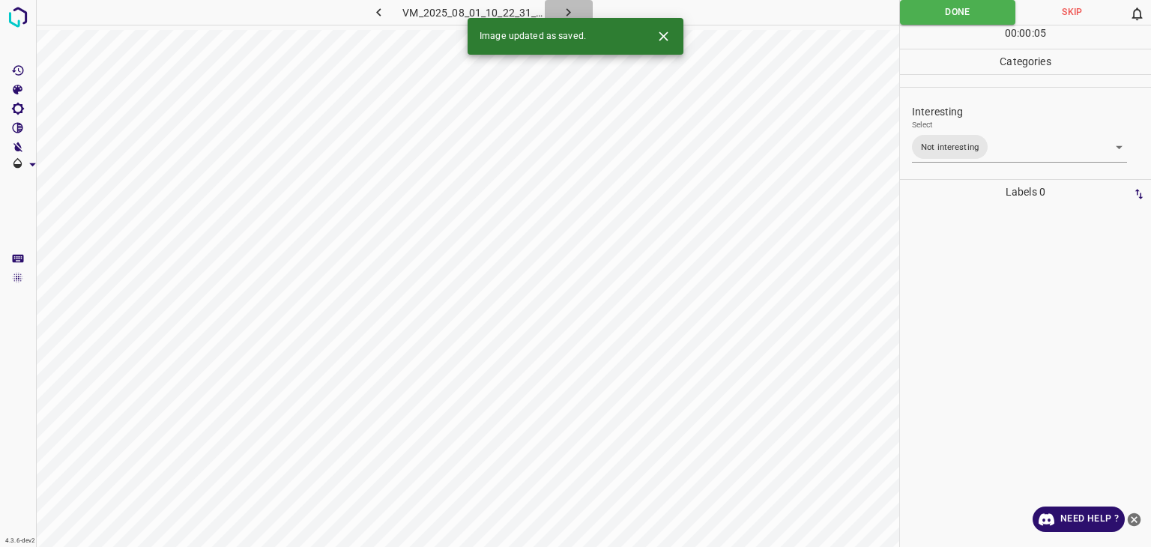
click at [568, 12] on icon "button" at bounding box center [569, 12] width 16 height 16
click at [974, 142] on body "4.3.6-dev2 VM_2025_08_08_01_38_50_236_14.gif Done Skip 0 00 : 00 : 05 Categorie…" at bounding box center [575, 273] width 1151 height 547
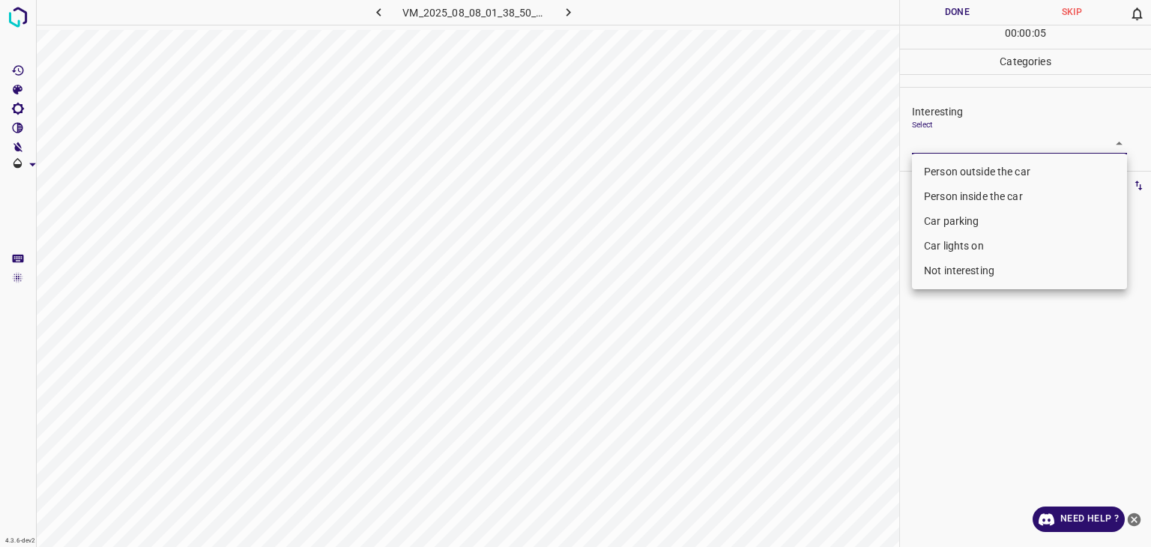
click at [965, 277] on li "Not interesting" at bounding box center [1019, 271] width 215 height 25
type input "Not interesting"
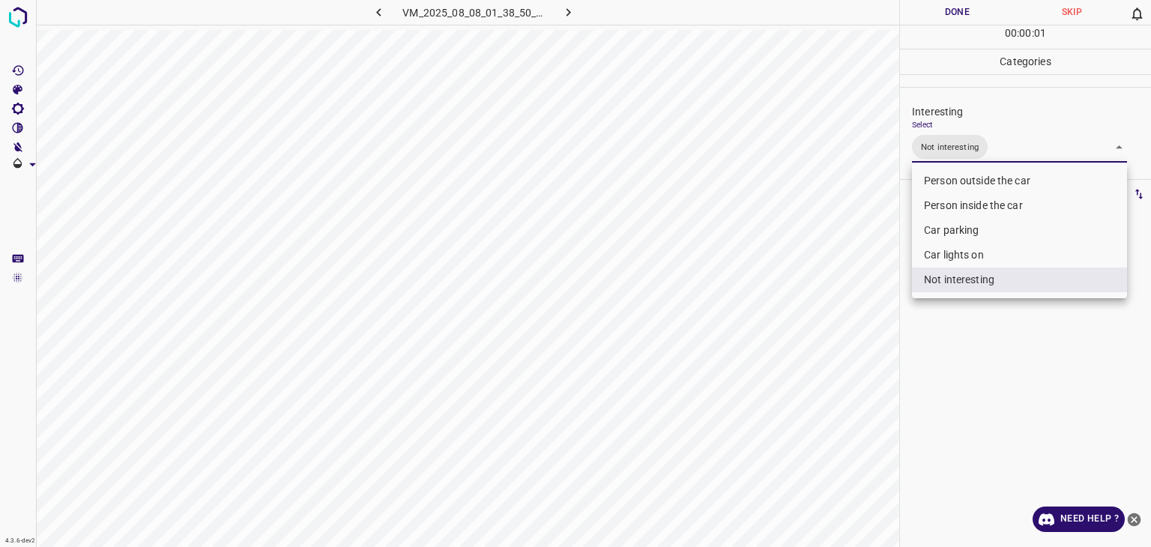
click at [964, 16] on div at bounding box center [575, 273] width 1151 height 547
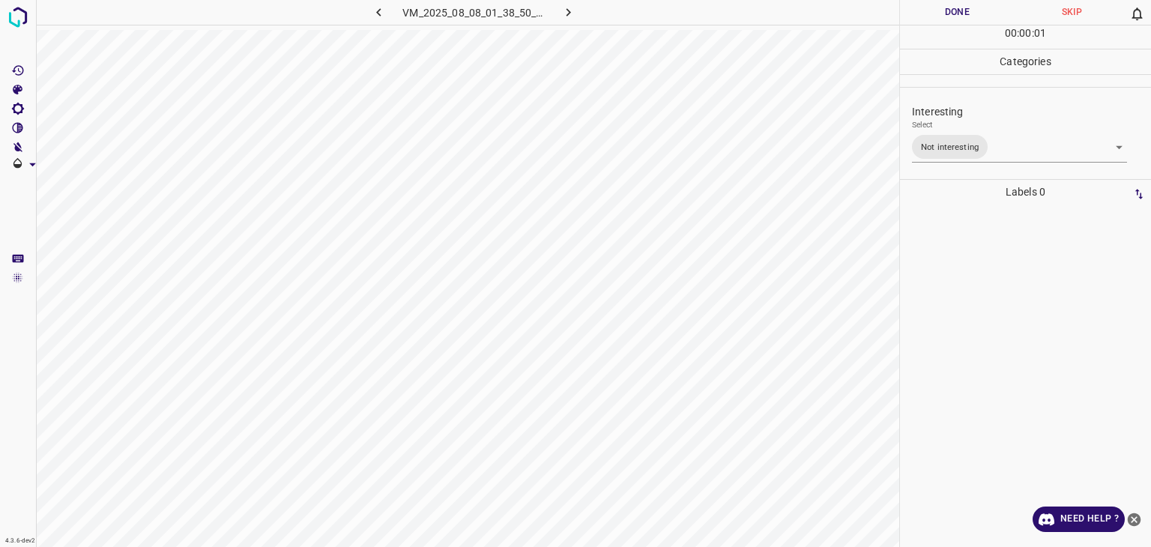
click at [964, 15] on button "Done" at bounding box center [957, 12] width 115 height 25
click at [963, 15] on button "Done" at bounding box center [957, 12] width 115 height 25
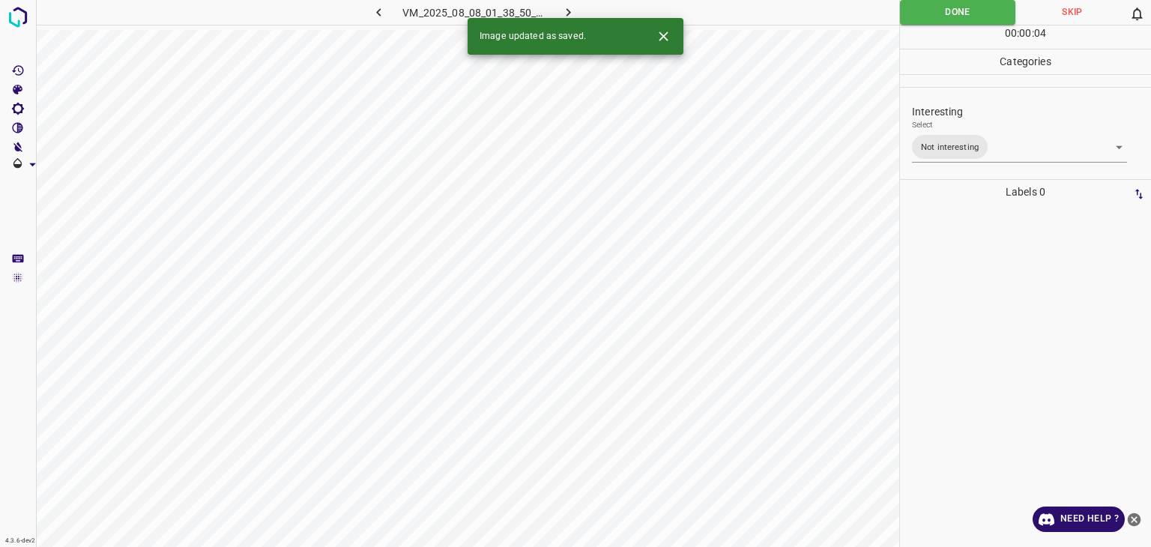
click at [574, 10] on icon "button" at bounding box center [569, 12] width 16 height 16
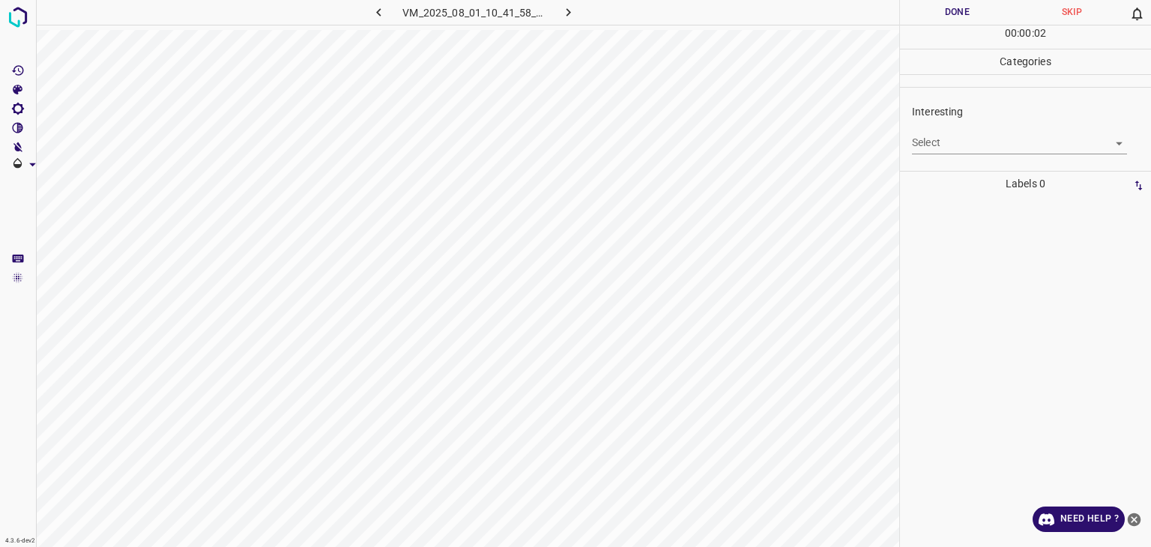
click at [969, 140] on body "4.3.6-dev2 VM_2025_08_01_10_41_58_270_07.gif Done Skip 0 00 : 00 : 02 Categorie…" at bounding box center [575, 273] width 1151 height 547
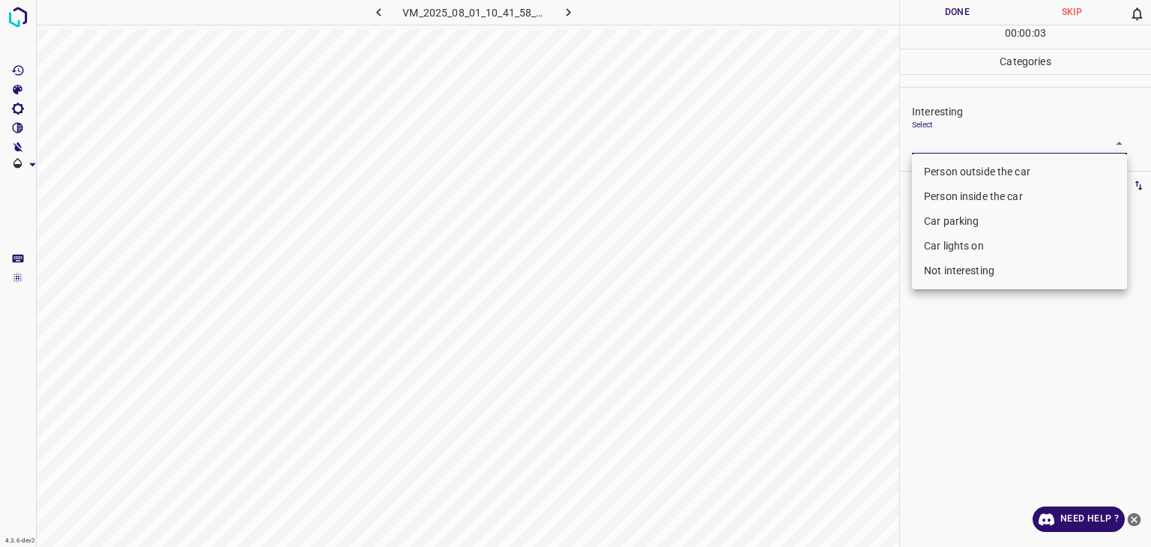
click at [972, 242] on li "Car lights on" at bounding box center [1019, 246] width 215 height 25
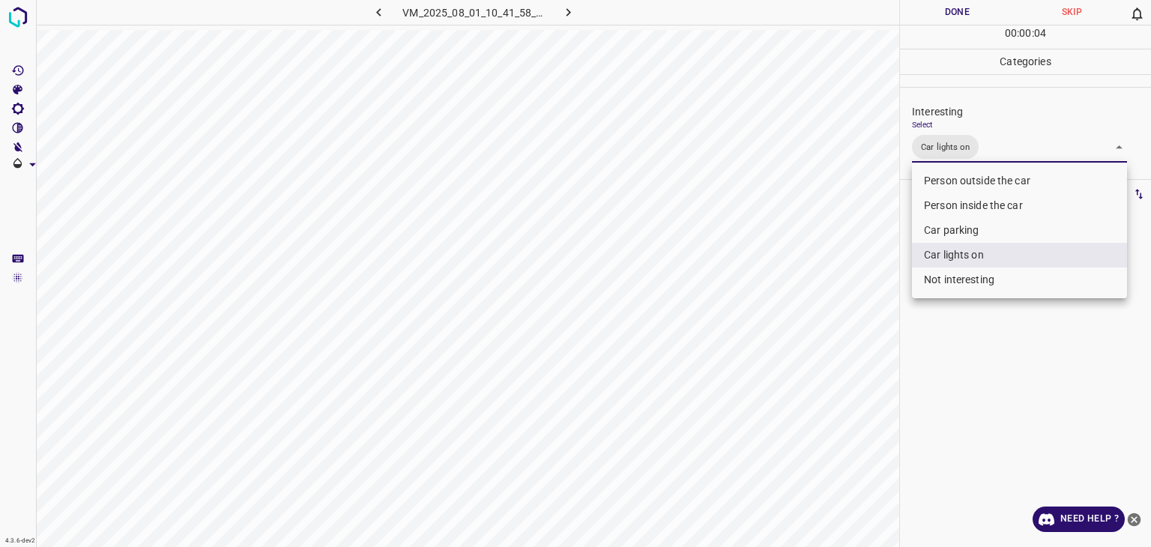
click at [969, 193] on li "Person inside the car" at bounding box center [1019, 205] width 215 height 25
click at [971, 169] on li "Person outside the car" at bounding box center [1019, 181] width 215 height 25
type input "Car lights on,Person outside the car"
click at [947, 4] on div at bounding box center [575, 273] width 1151 height 547
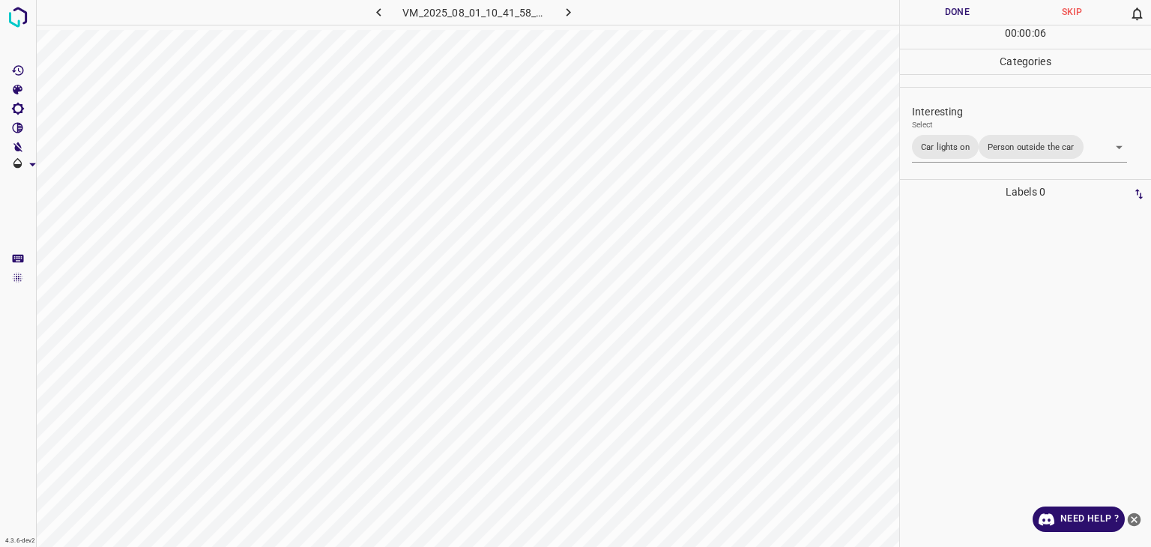
click at [948, 4] on button "Done" at bounding box center [957, 12] width 115 height 25
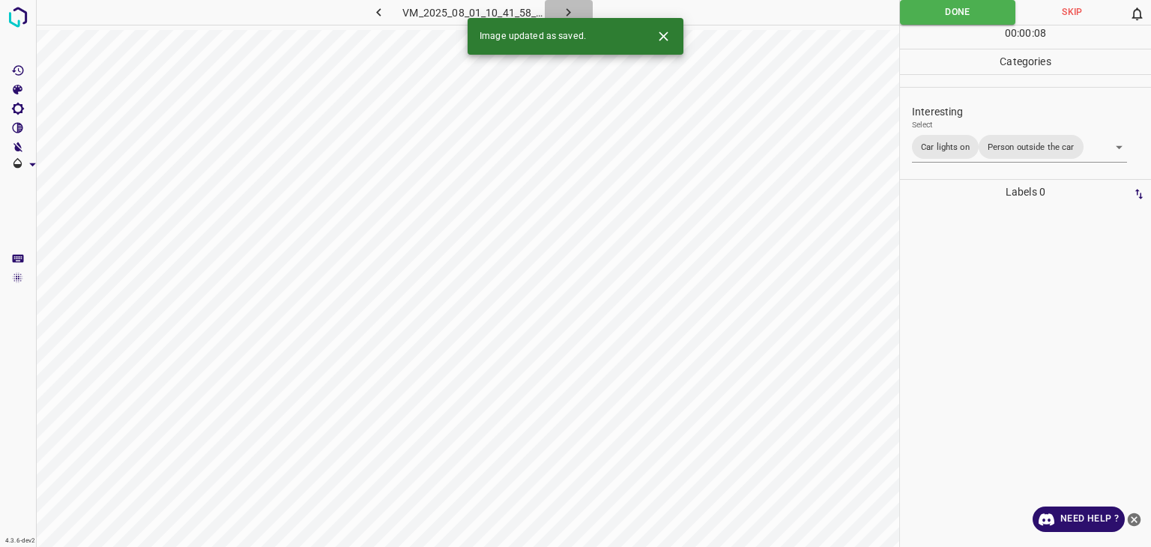
click at [582, 10] on button "button" at bounding box center [569, 12] width 48 height 25
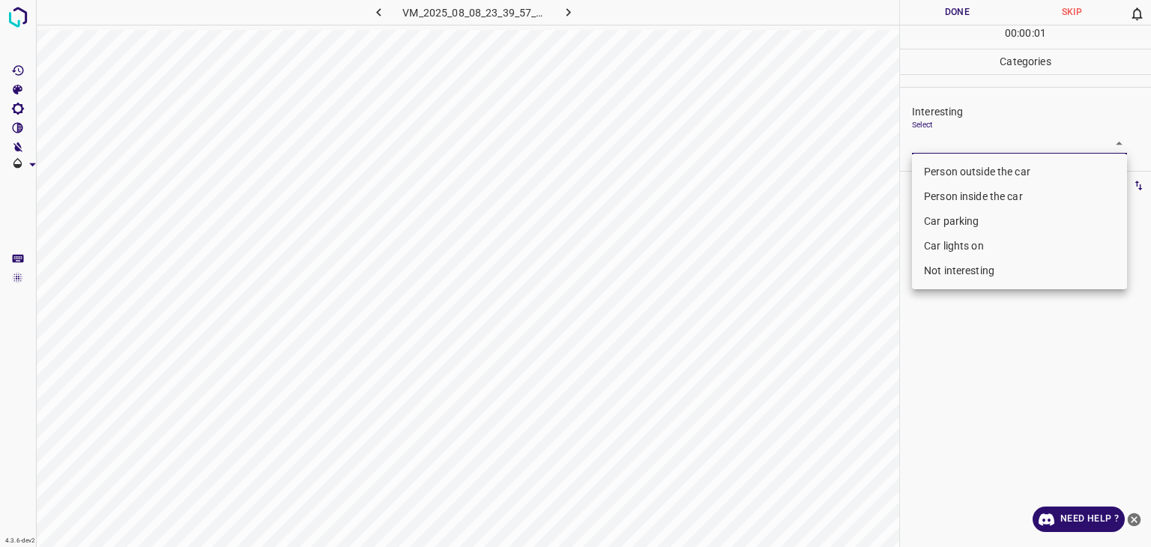
click at [964, 148] on body "4.3.6-dev2 VM_2025_08_08_23_39_57_709_03.gif Done Skip 0 00 : 00 : 01 Categorie…" at bounding box center [575, 273] width 1151 height 547
click at [978, 169] on li "Person outside the car" at bounding box center [1019, 172] width 215 height 25
type input "Person outside the car"
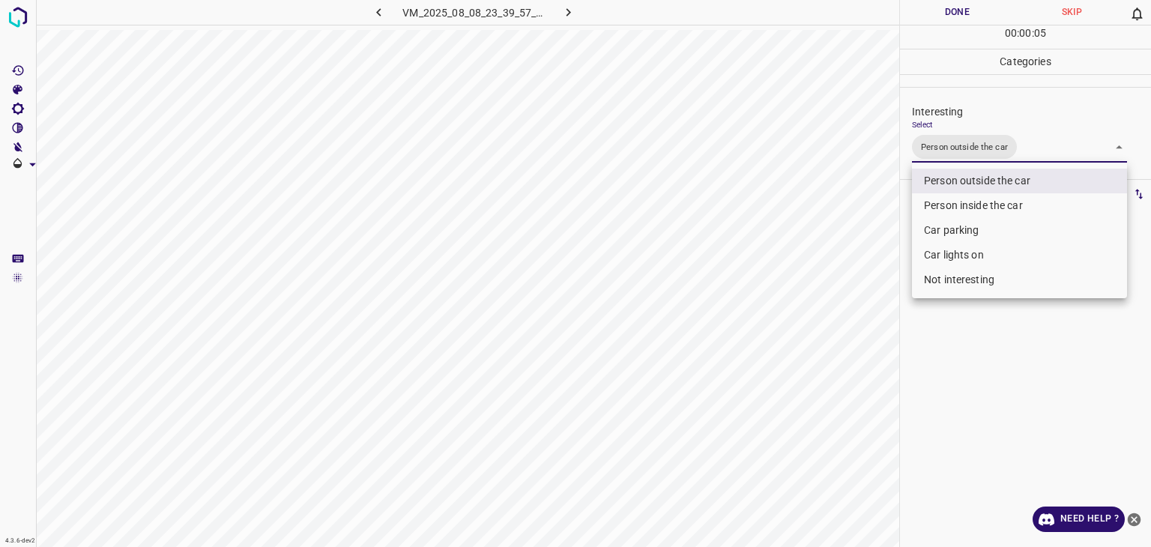
click at [932, 12] on div at bounding box center [575, 273] width 1151 height 547
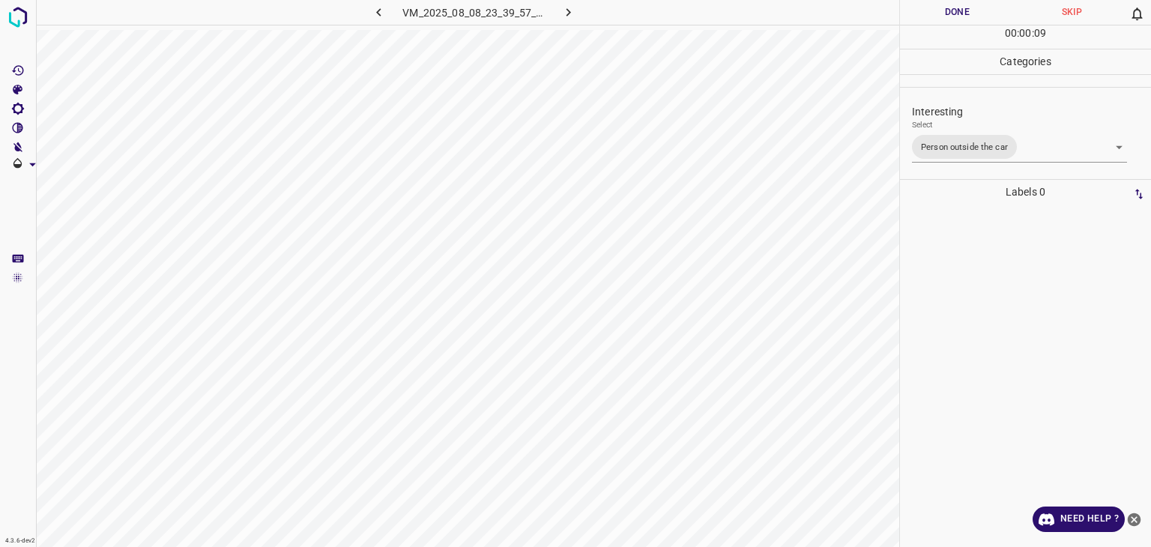
click at [918, 13] on button "Done" at bounding box center [957, 12] width 115 height 25
click at [918, 12] on button "Done" at bounding box center [957, 12] width 115 height 25
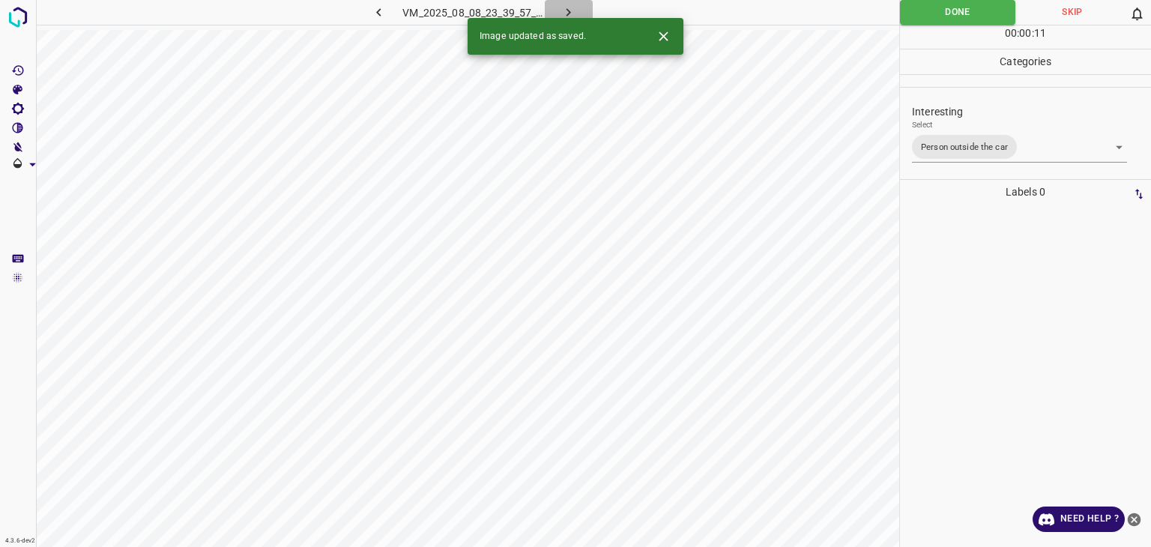
click at [563, 13] on icon "button" at bounding box center [569, 12] width 16 height 16
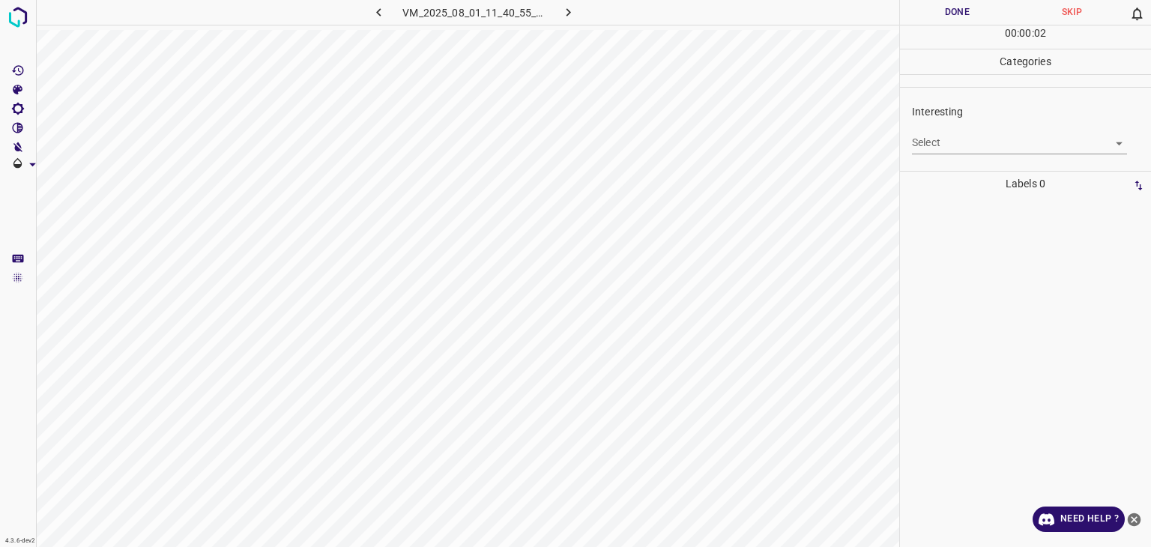
click at [944, 133] on body "4.3.6-dev2 VM_2025_08_01_11_40_55_833_05.gif Done Skip 0 00 : 00 : 02 Categorie…" at bounding box center [575, 273] width 1151 height 547
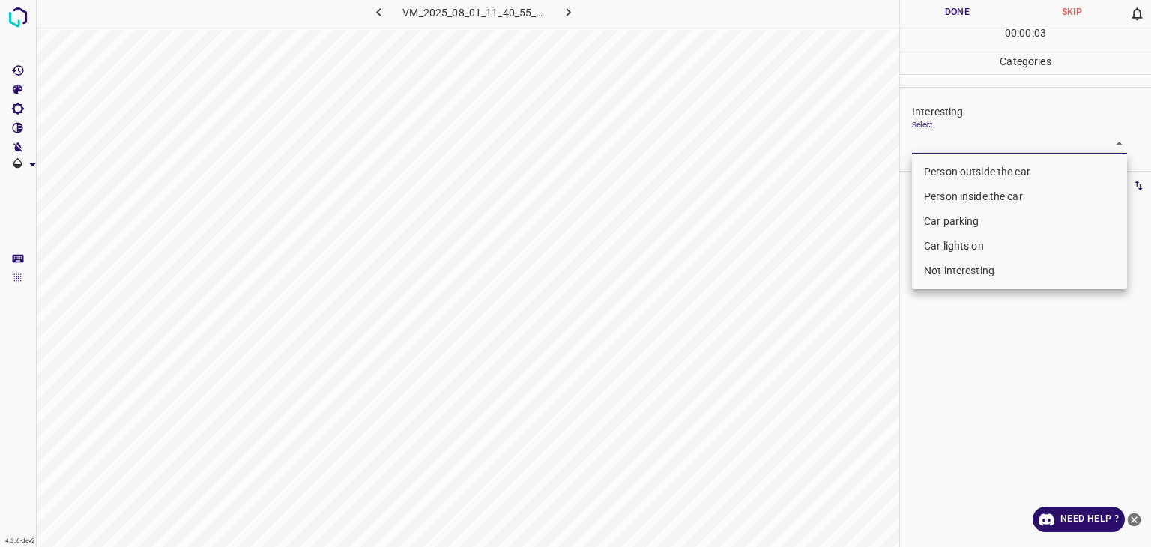
click at [952, 172] on li "Person outside the car" at bounding box center [1019, 172] width 215 height 25
type input "Person outside the car"
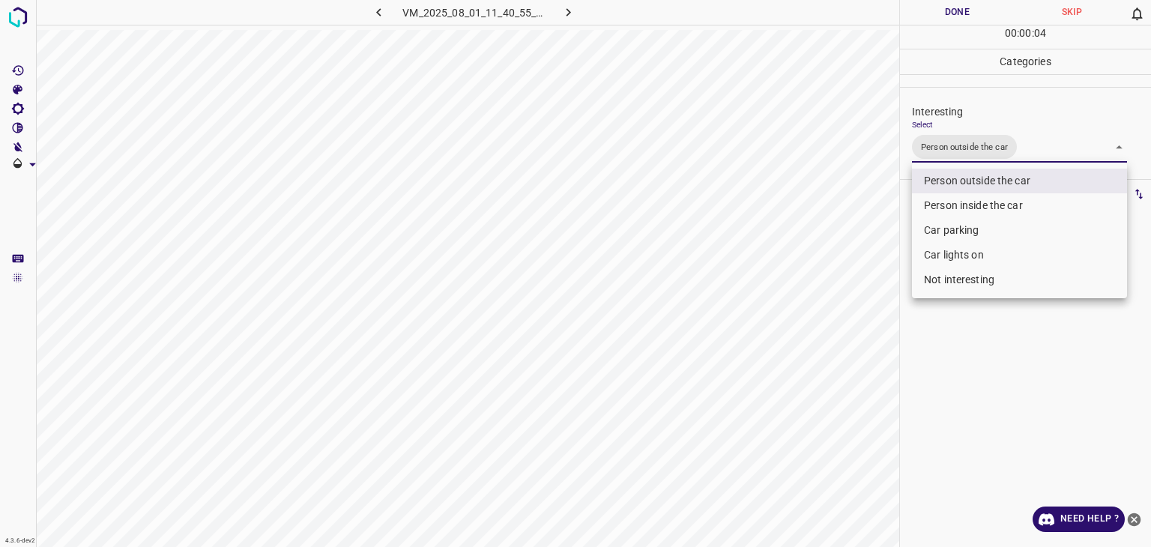
click at [969, 9] on div at bounding box center [575, 273] width 1151 height 547
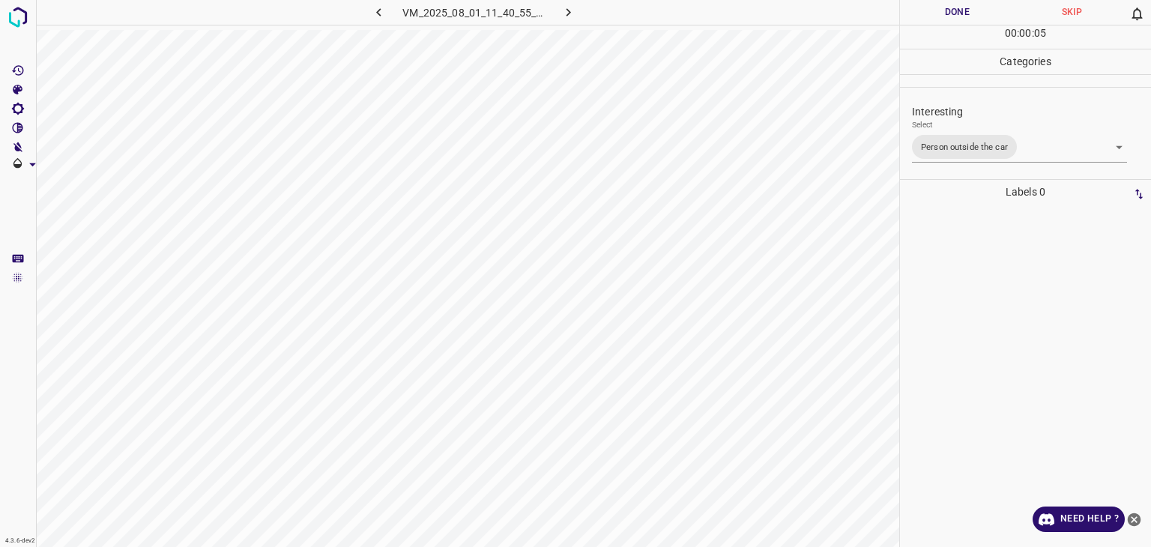
click at [969, 9] on div at bounding box center [575, 273] width 1151 height 547
click at [969, 9] on button "Done" at bounding box center [957, 12] width 115 height 25
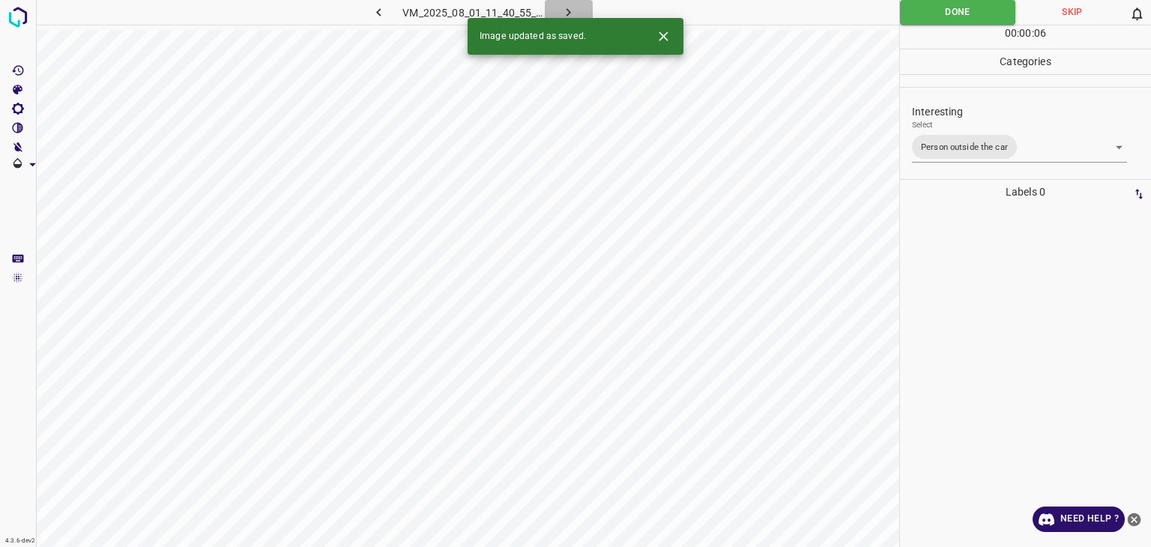
click at [549, 16] on button "button" at bounding box center [569, 12] width 48 height 25
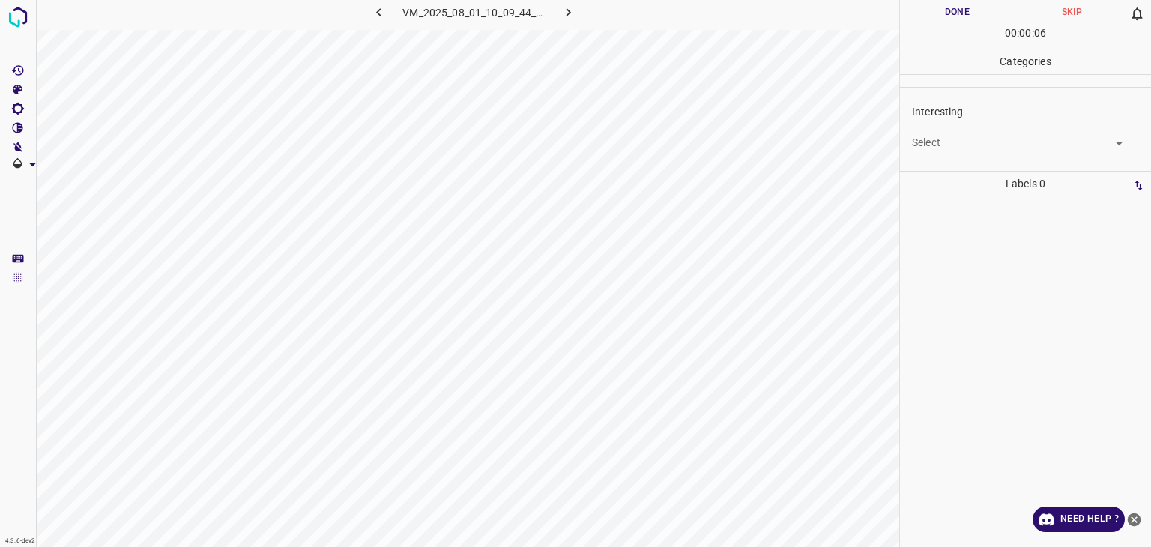
click at [999, 148] on body "4.3.6-dev2 VM_2025_08_01_10_09_44_609_05.gif Done Skip 0 00 : 00 : 06 Categorie…" at bounding box center [575, 273] width 1151 height 547
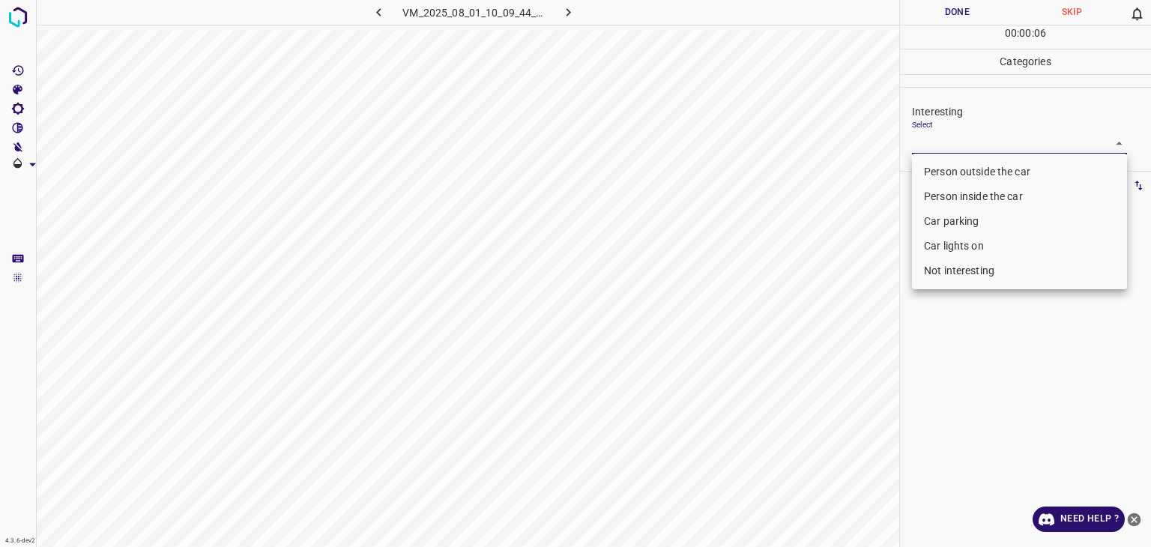
click at [1000, 217] on li "Car parking" at bounding box center [1019, 221] width 215 height 25
type input "Car parking"
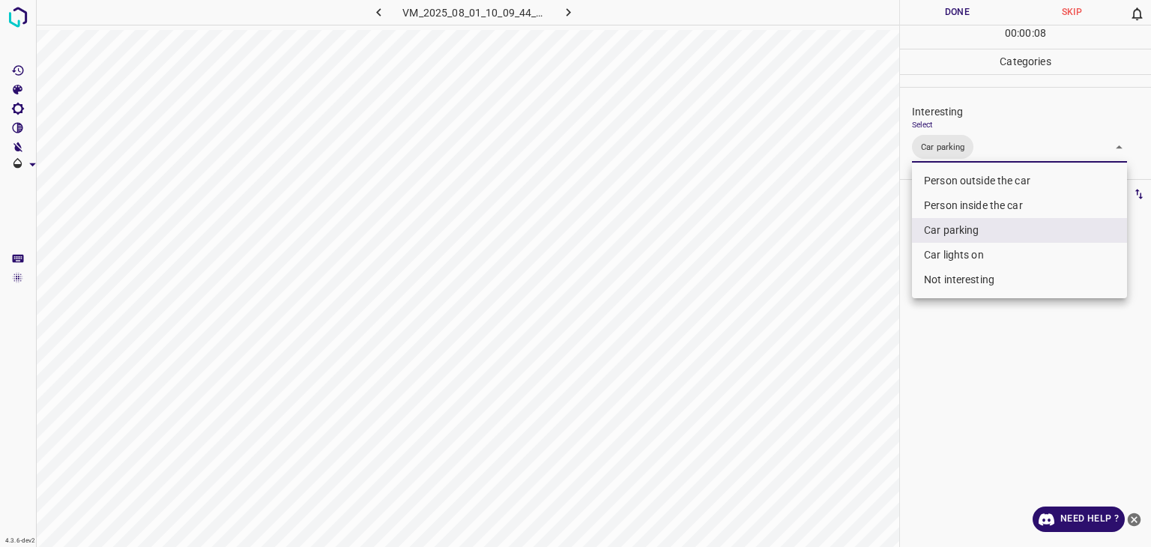
click at [960, 4] on div at bounding box center [575, 273] width 1151 height 547
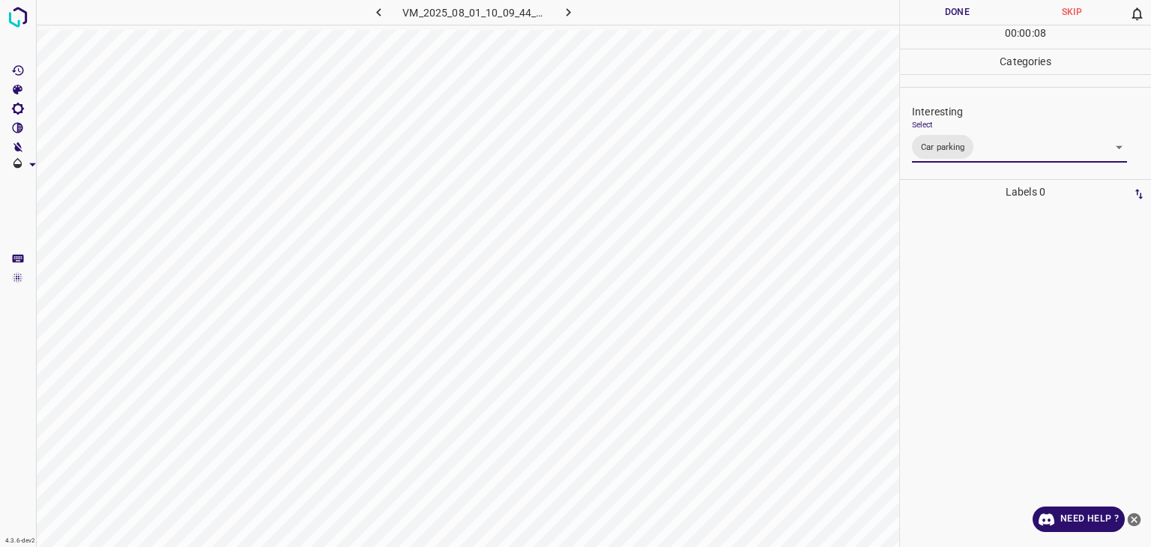
click at [963, 7] on div at bounding box center [575, 273] width 1151 height 547
click at [963, 7] on button "Done" at bounding box center [957, 12] width 115 height 25
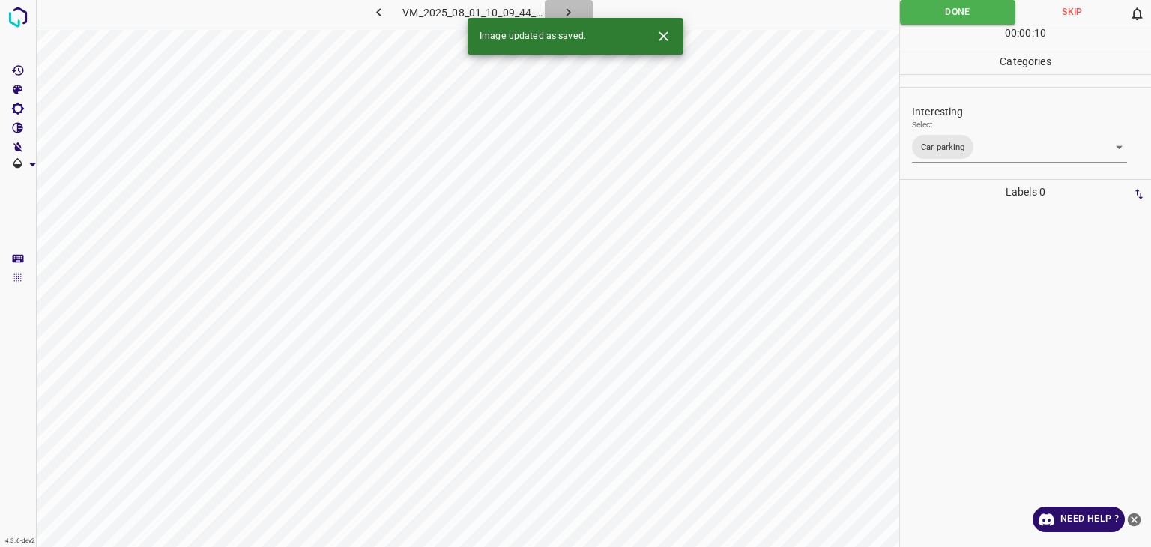
click at [573, 6] on icon "button" at bounding box center [569, 12] width 16 height 16
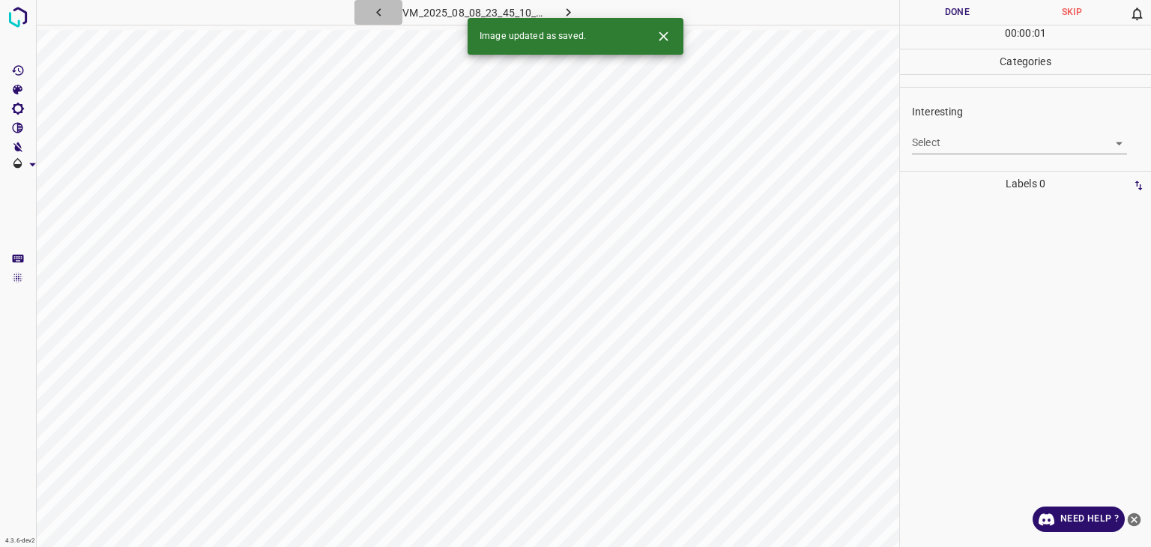
click at [385, 13] on icon "button" at bounding box center [379, 12] width 16 height 16
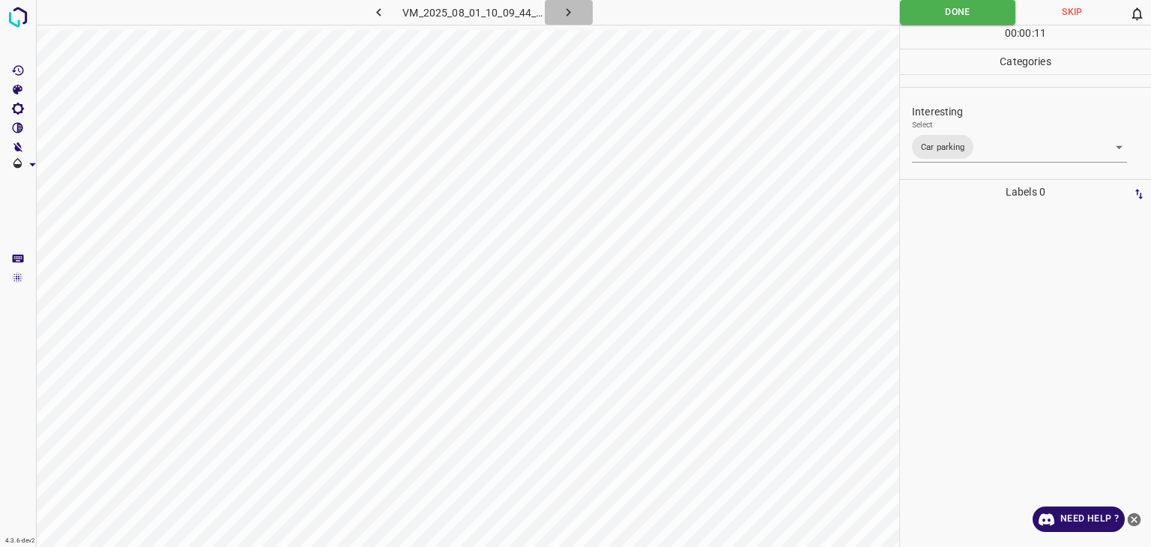
click at [560, 11] on button "button" at bounding box center [569, 12] width 48 height 25
click at [945, 141] on body "4.3.6-dev2 VM_2025_08_08_23_45_10_431_00.gif Done Skip 0 00 : 00 : 07 Categorie…" at bounding box center [575, 273] width 1151 height 547
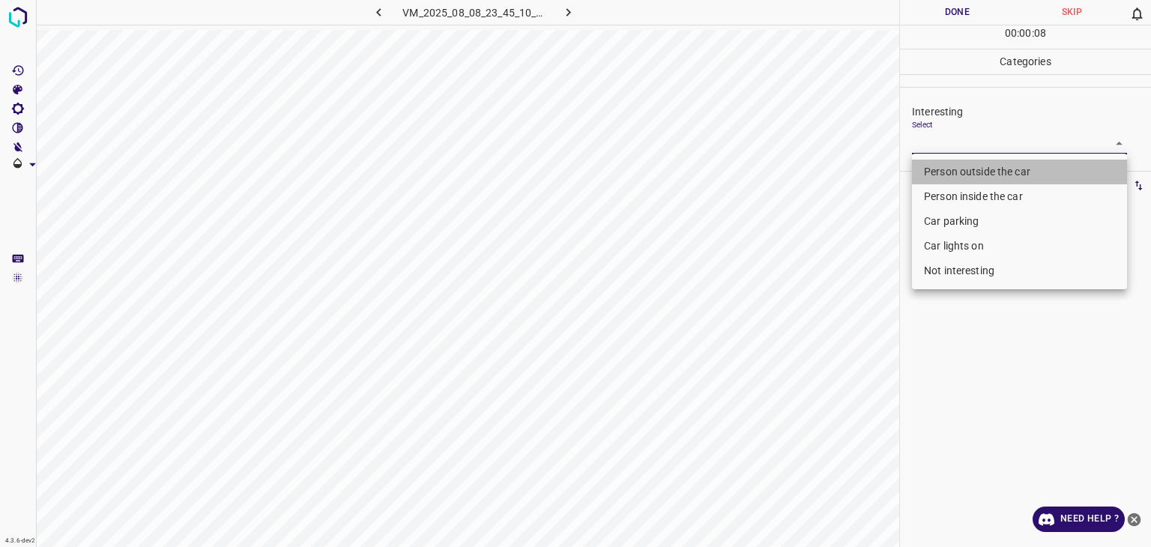
click at [957, 165] on li "Person outside the car" at bounding box center [1019, 172] width 215 height 25
type input "Person outside the car"
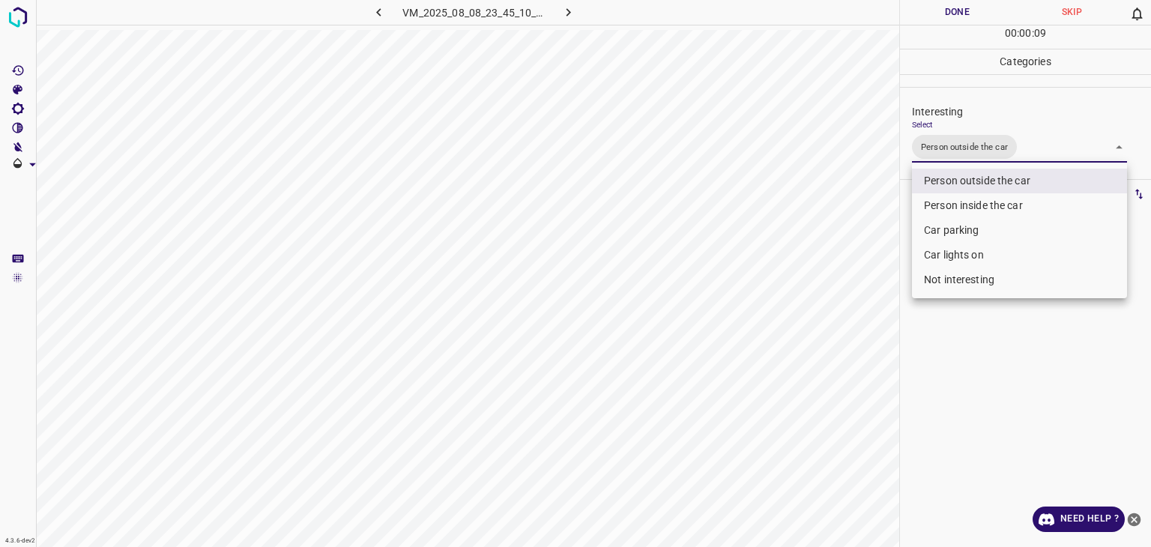
click at [981, 10] on div at bounding box center [575, 273] width 1151 height 547
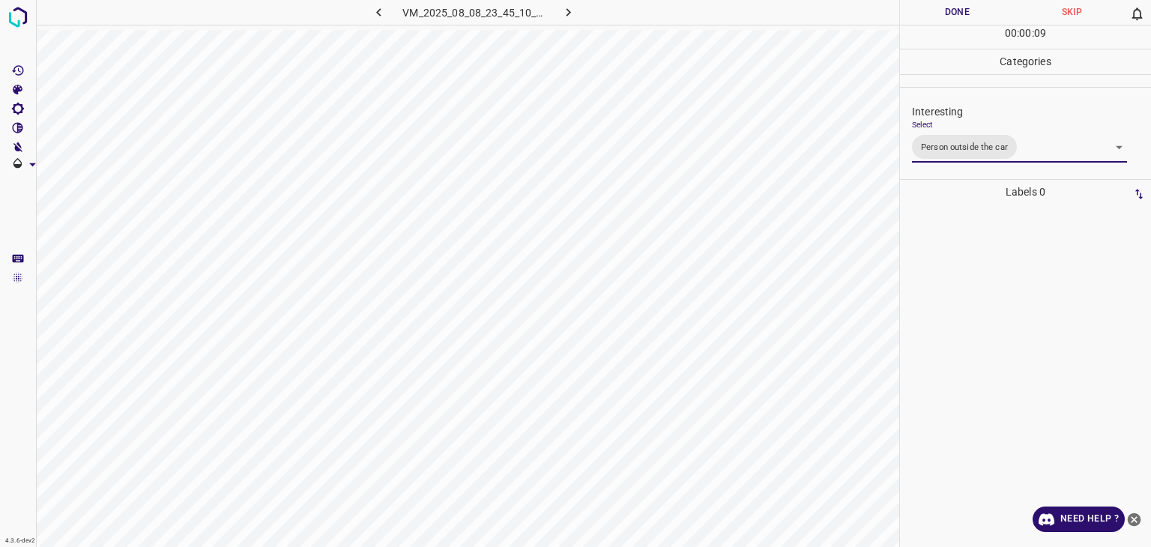
click at [981, 10] on div "Person outside the car Person inside the car Car parking Car lights on Not inte…" at bounding box center [575, 273] width 1151 height 547
click at [981, 10] on button "Done" at bounding box center [957, 12] width 115 height 25
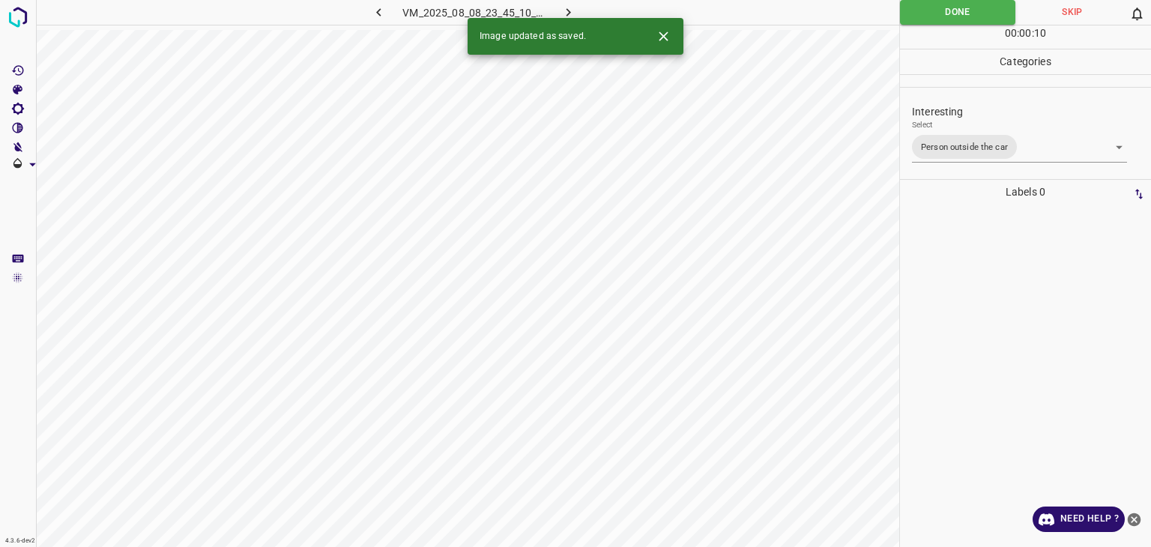
click at [565, 10] on icon "button" at bounding box center [569, 12] width 16 height 16
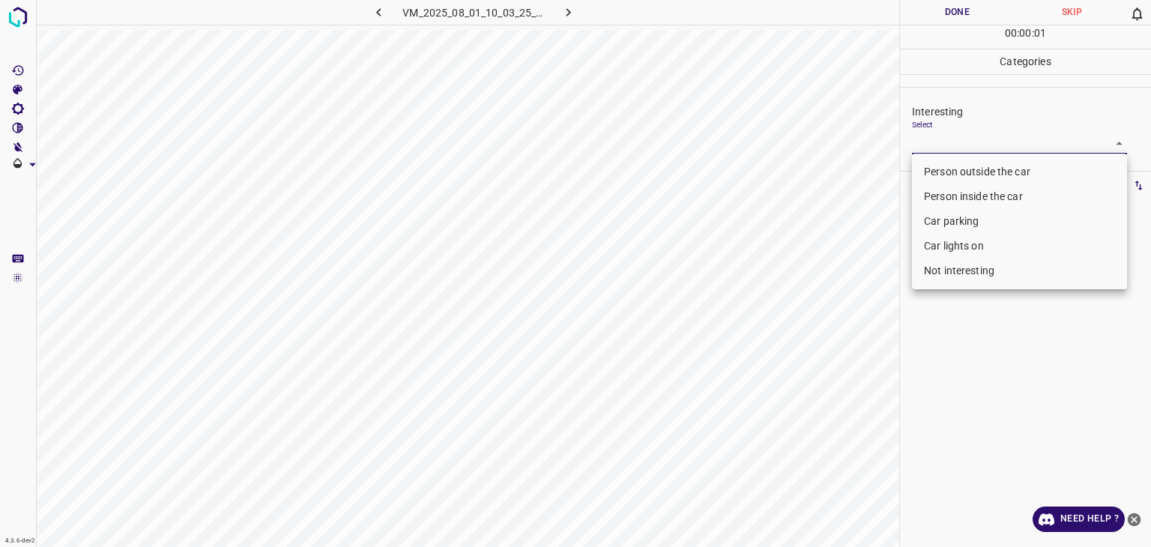
click at [942, 142] on body "4.3.6-dev2 VM_2025_08_01_10_03_25_009_03.gif Done Skip 0 00 : 00 : 01 Categorie…" at bounding box center [575, 273] width 1151 height 547
click at [955, 174] on li "Person outside the car" at bounding box center [1019, 172] width 215 height 25
type input "Person outside the car"
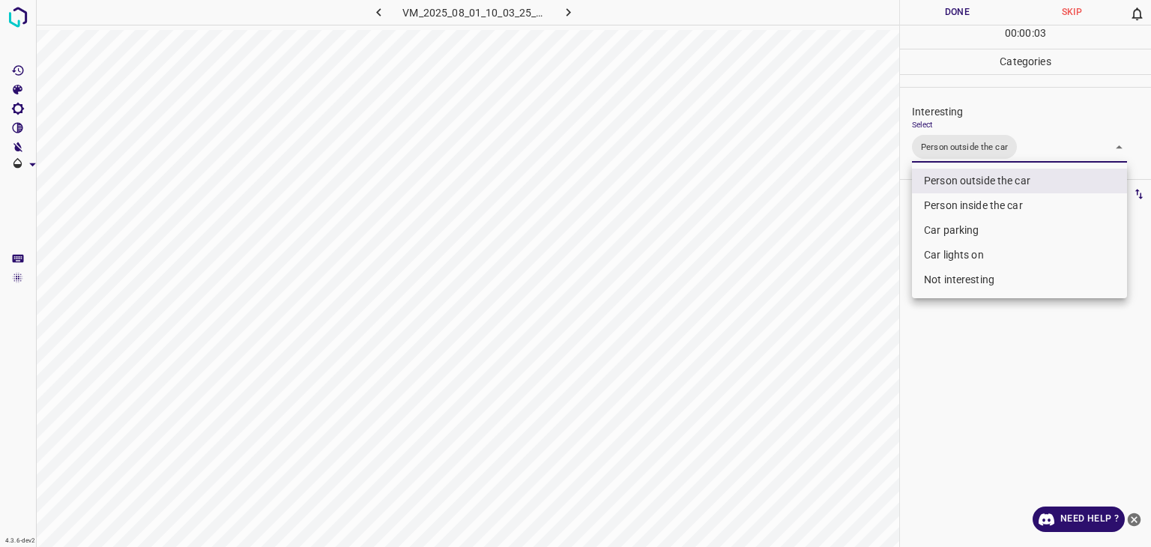
click at [940, 10] on div at bounding box center [575, 273] width 1151 height 547
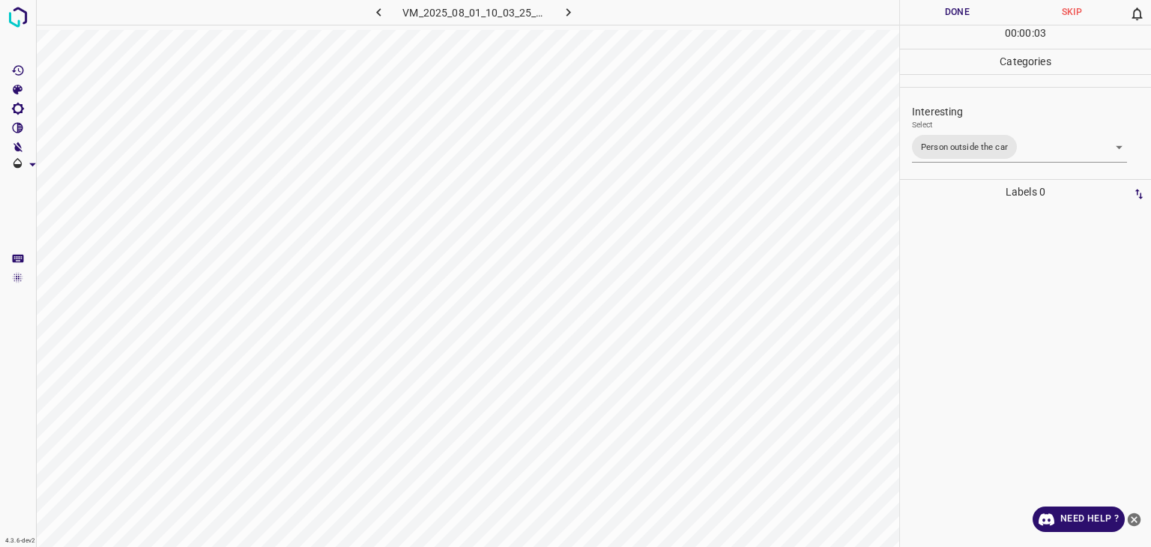
click at [940, 10] on button "Done" at bounding box center [957, 12] width 115 height 25
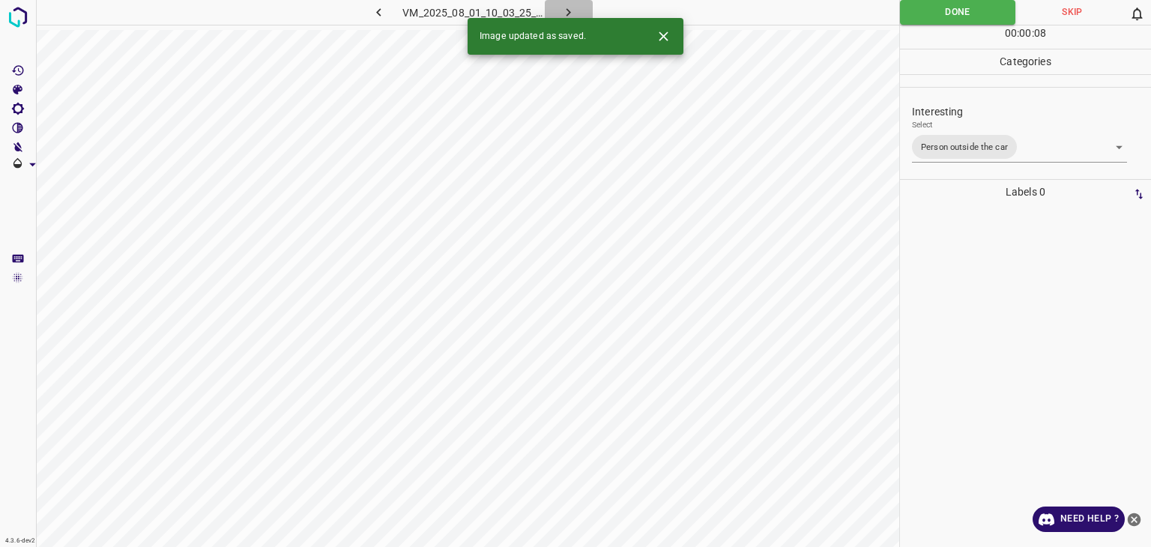
click at [565, 13] on icon "button" at bounding box center [569, 12] width 16 height 16
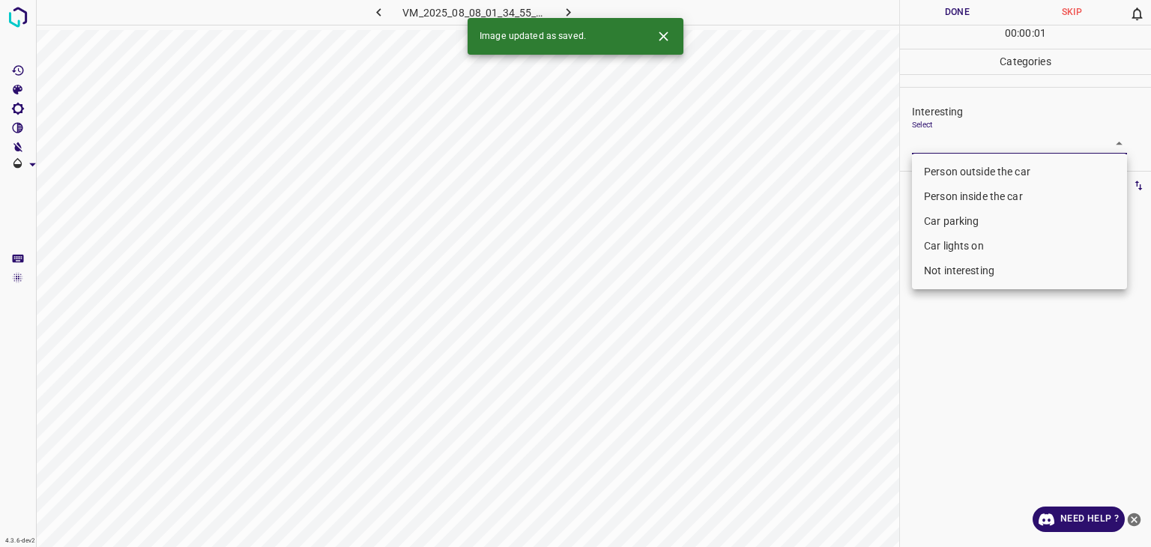
click at [978, 145] on body "4.3.6-dev2 VM_2025_08_08_01_34_55_090_05.gif Done Skip 0 00 : 00 : 01 Categorie…" at bounding box center [575, 273] width 1151 height 547
click at [973, 177] on li "Person outside the car" at bounding box center [1019, 172] width 215 height 25
type input "Person outside the car"
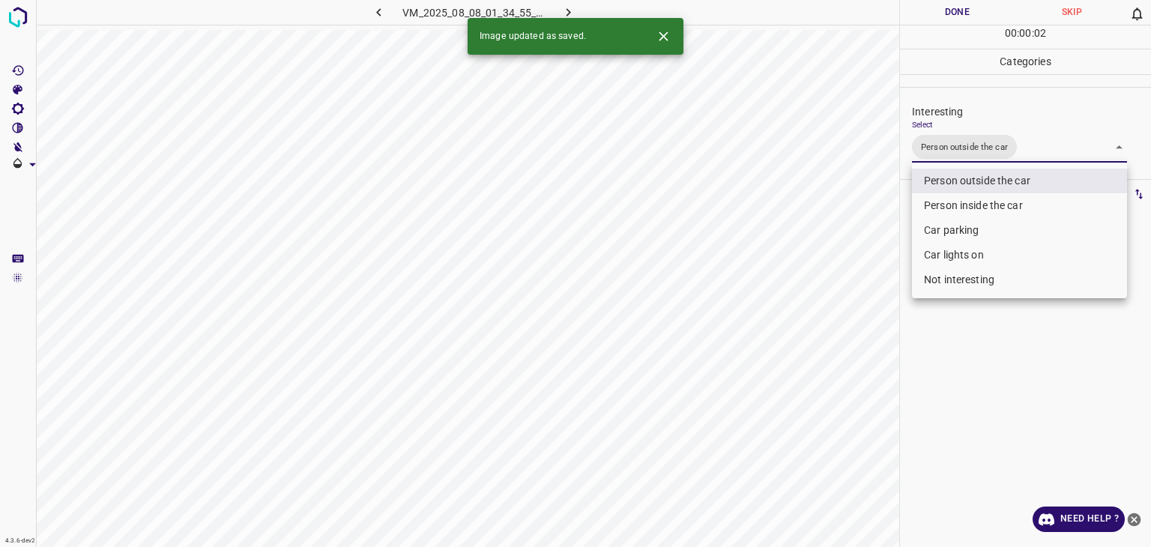
click at [945, 14] on div at bounding box center [575, 273] width 1151 height 547
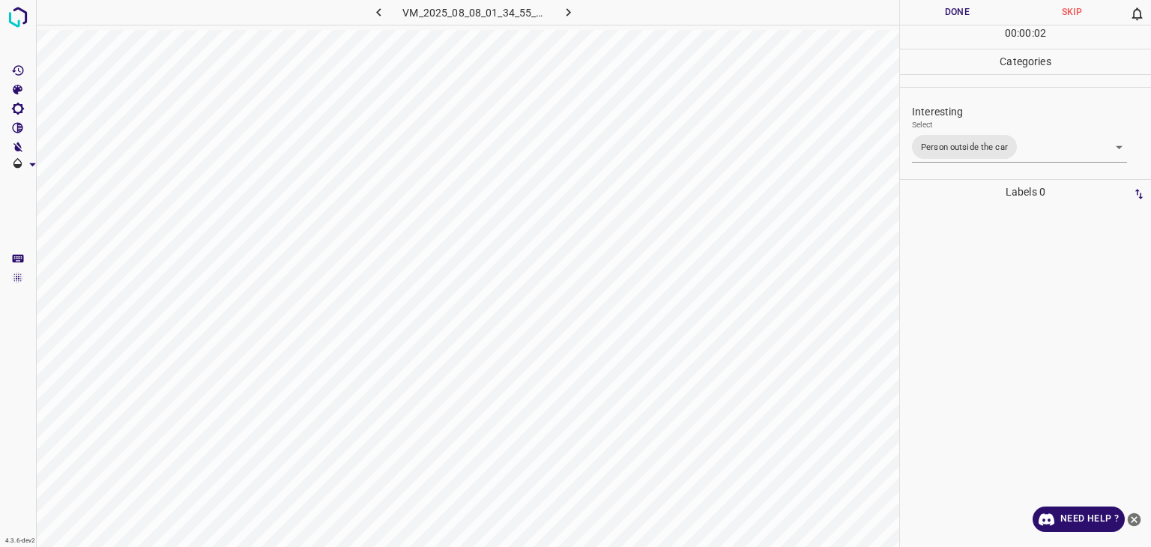
click at [945, 14] on button "Done" at bounding box center [957, 12] width 115 height 25
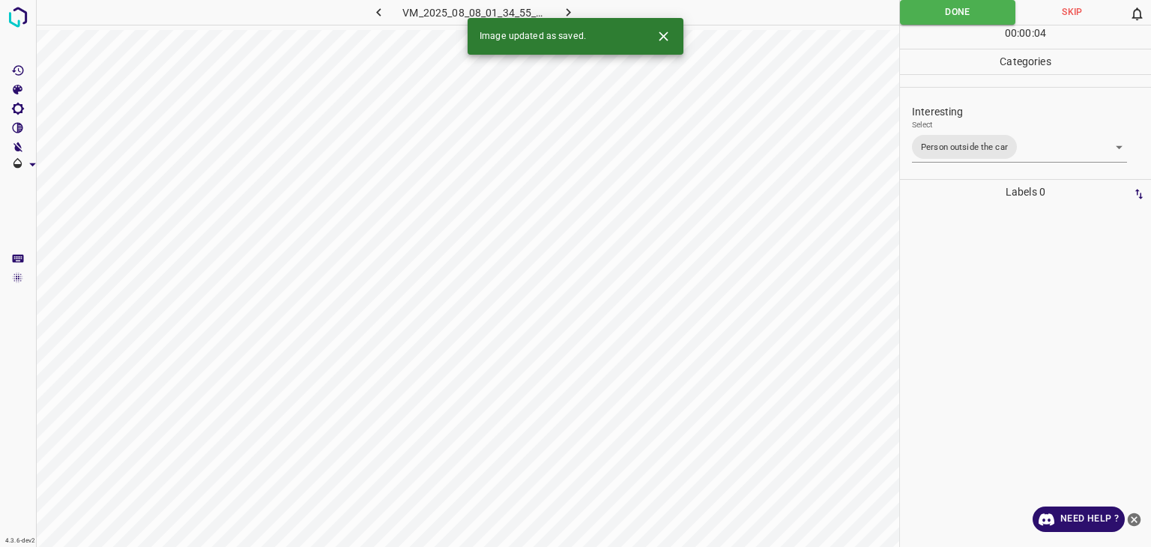
click at [576, 13] on icon "button" at bounding box center [569, 12] width 16 height 16
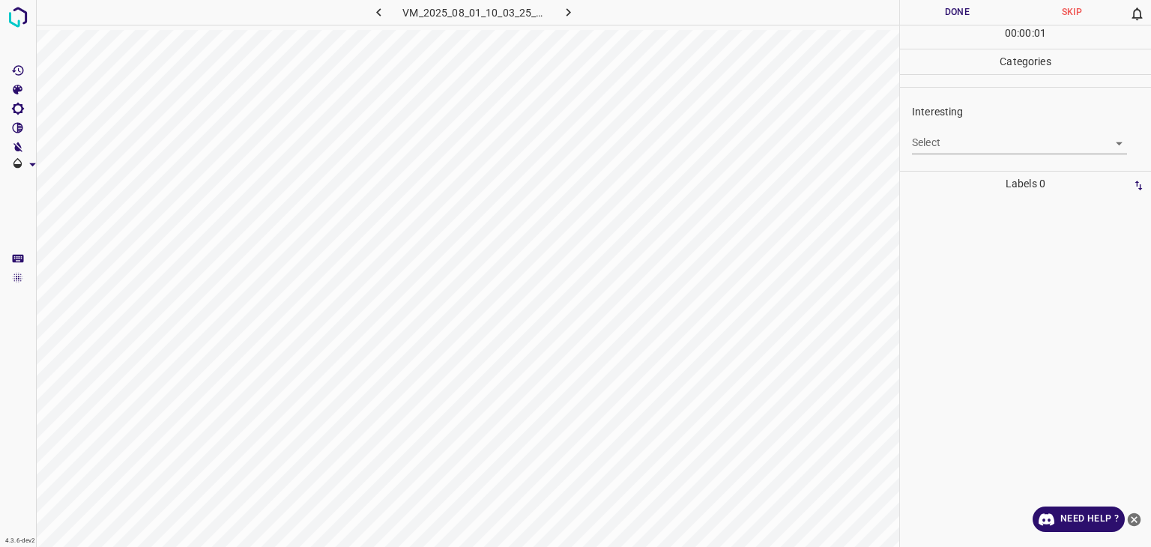
click at [936, 139] on body "4.3.6-dev2 VM_2025_08_01_10_03_25_009_04.gif Done Skip 0 00 : 00 : 01 Categorie…" at bounding box center [575, 273] width 1151 height 547
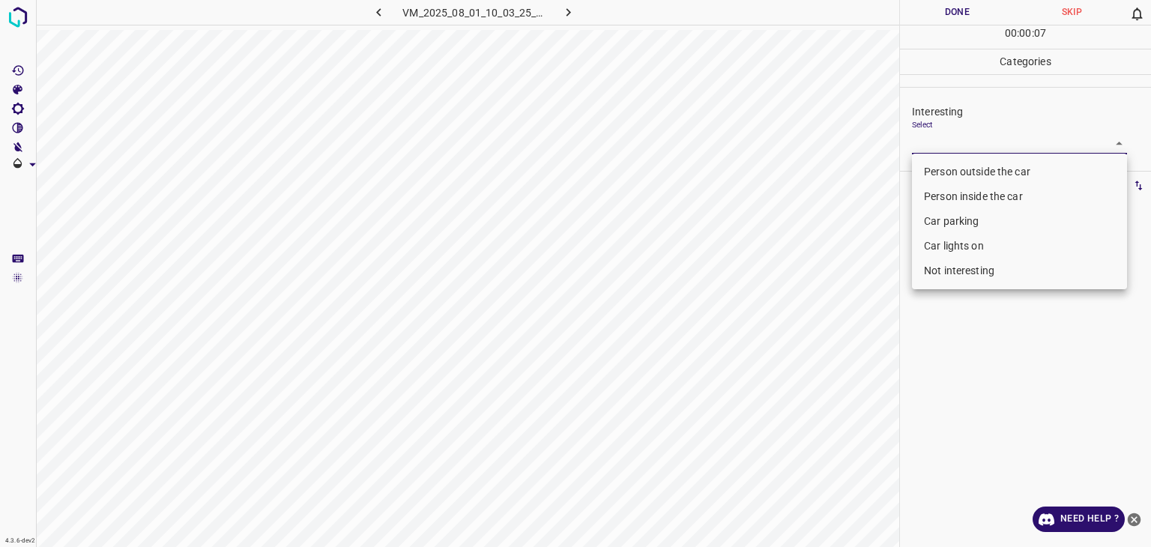
click at [993, 196] on li "Person inside the car" at bounding box center [1019, 196] width 215 height 25
type input "Person inside the car"
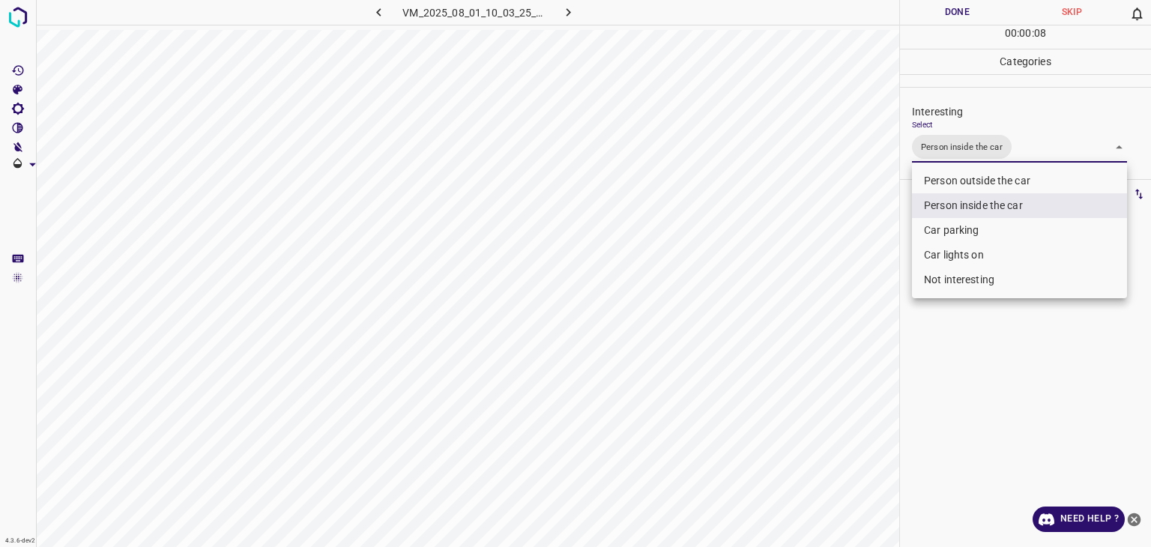
click at [960, 7] on div at bounding box center [575, 273] width 1151 height 547
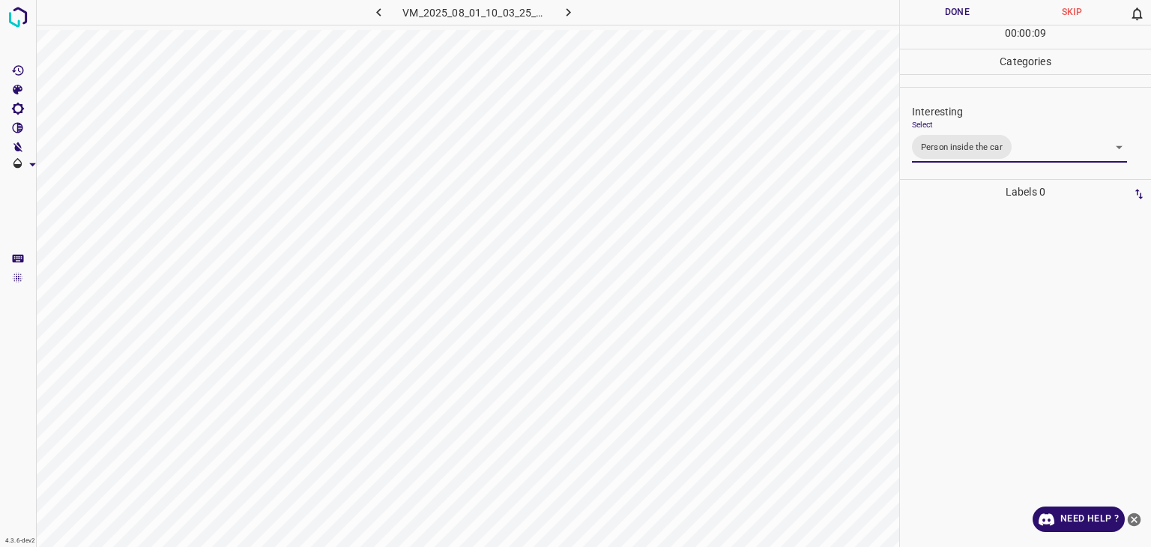
click at [960, 7] on div "Person outside the car Person inside the car Car parking Car lights on Not inte…" at bounding box center [575, 273] width 1151 height 547
click at [960, 7] on button "Done" at bounding box center [957, 12] width 115 height 25
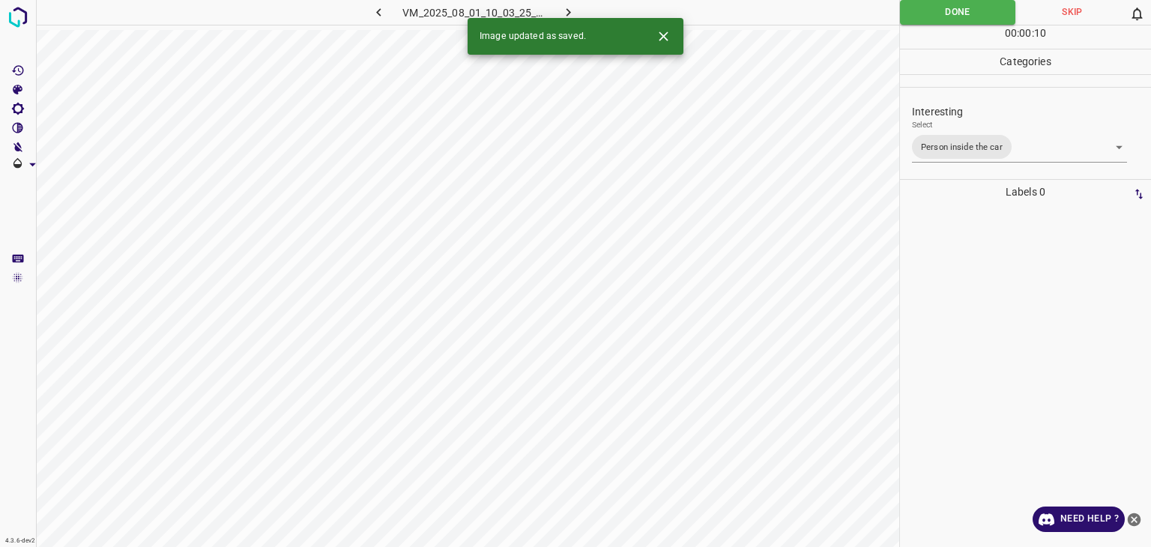
click at [573, 15] on icon "button" at bounding box center [569, 12] width 16 height 16
click at [993, 140] on body "4.3.6-dev2 VM_2025_08_08_01_28_46_549_10.gif Done Skip 0 00 : 00 : 03 Categorie…" at bounding box center [575, 273] width 1151 height 547
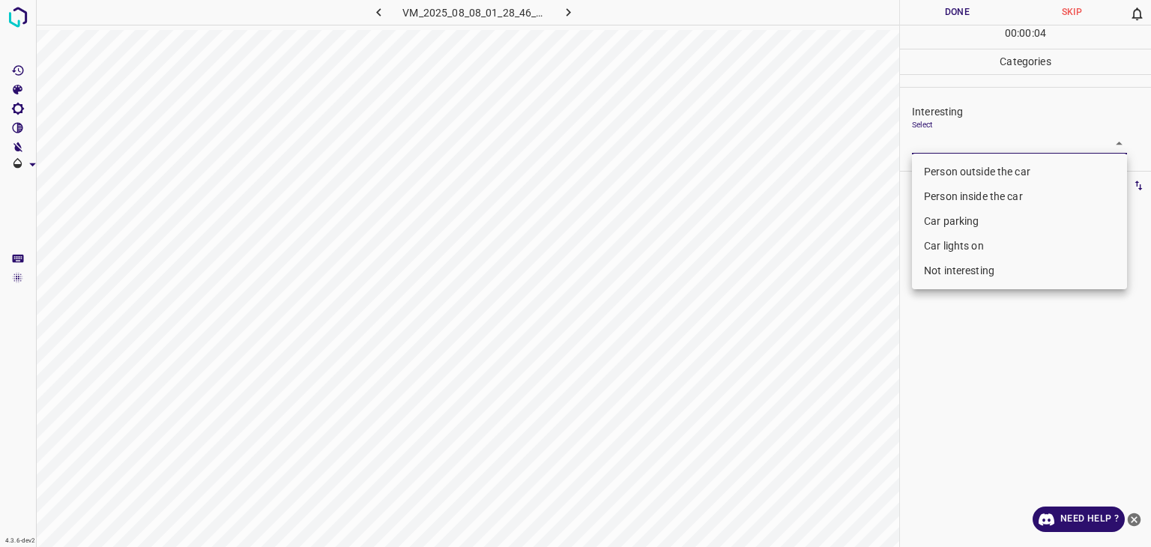
drag, startPoint x: 993, startPoint y: 193, endPoint x: 990, endPoint y: 172, distance: 21.2
click at [990, 172] on ul "Person outside the car Person inside the car Car parking Car lights on Not inte…" at bounding box center [1019, 222] width 215 height 136
click at [990, 172] on li "Person outside the car" at bounding box center [1019, 172] width 215 height 25
type input "Person outside the car"
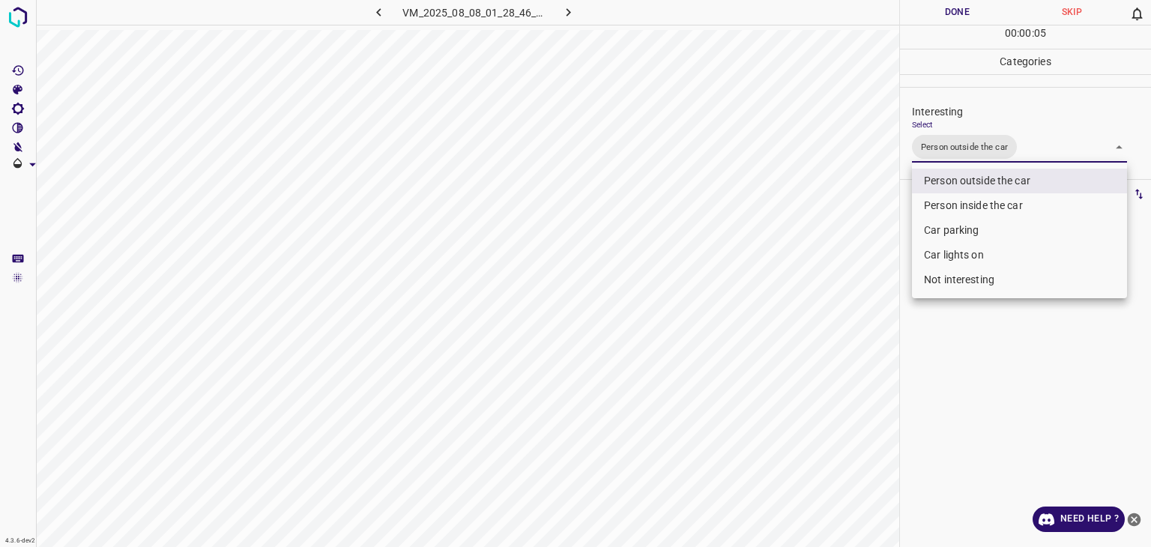
click at [972, 3] on div at bounding box center [575, 273] width 1151 height 547
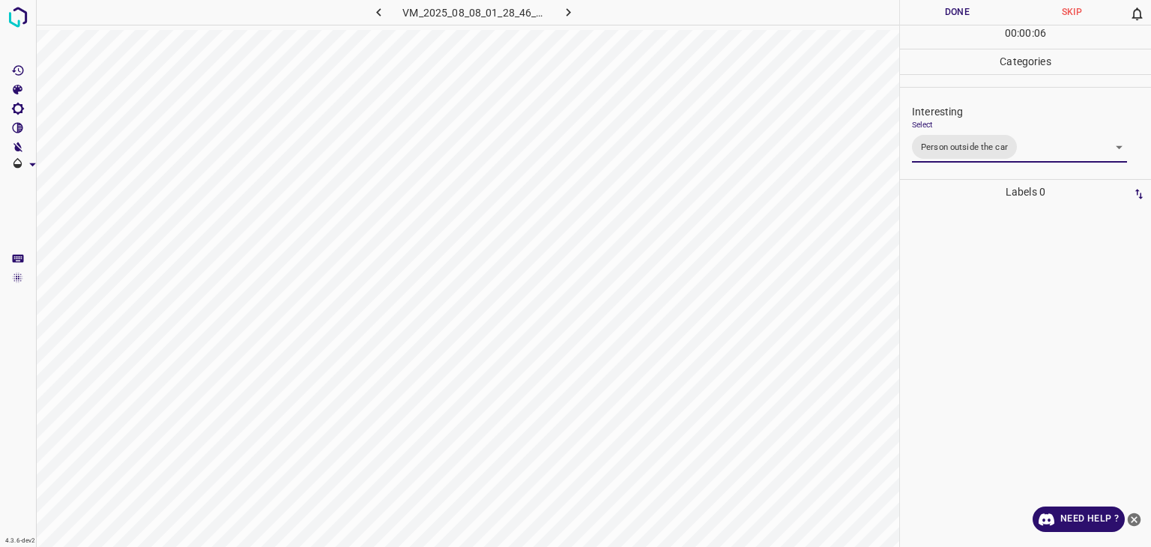
click at [975, 7] on div "Person outside the car Person inside the car Car parking Car lights on Not inte…" at bounding box center [575, 273] width 1151 height 547
click at [975, 7] on button "Done" at bounding box center [957, 12] width 115 height 25
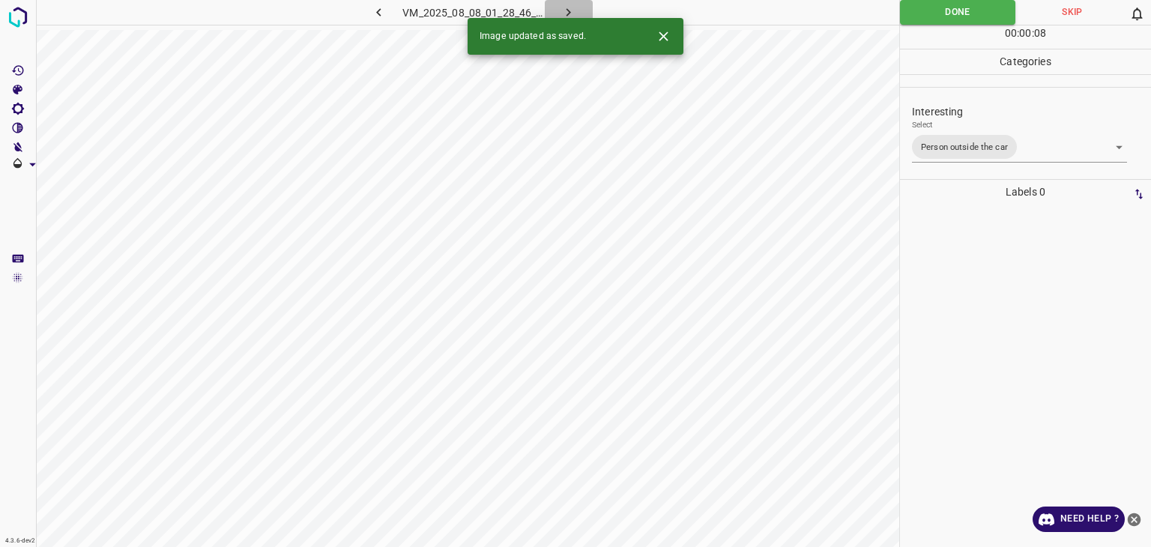
click at [573, 15] on icon "button" at bounding box center [569, 12] width 16 height 16
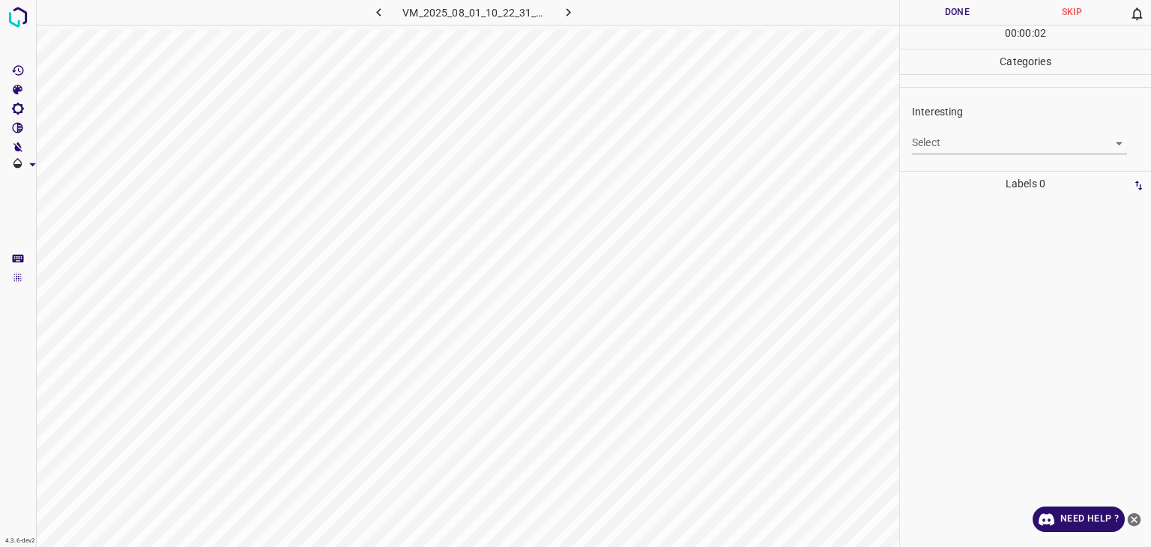
click at [972, 151] on body "4.3.6-dev2 VM_2025_08_01_10_22_31_194_05.gif Done Skip 0 00 : 00 : 02 Categorie…" at bounding box center [575, 273] width 1151 height 547
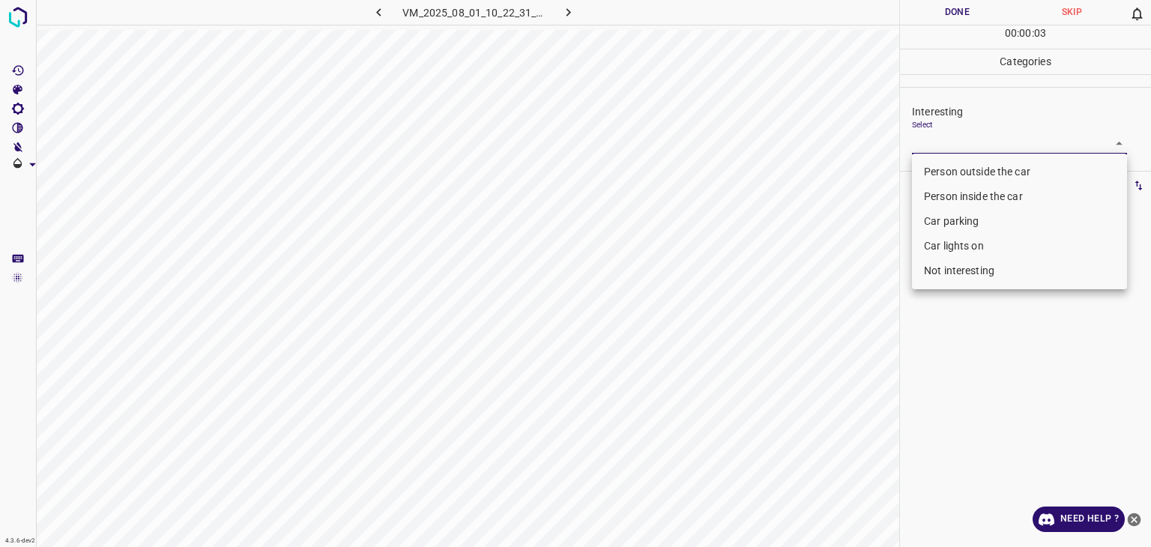
click at [968, 265] on li "Not interesting" at bounding box center [1019, 271] width 215 height 25
type input "Not interesting"
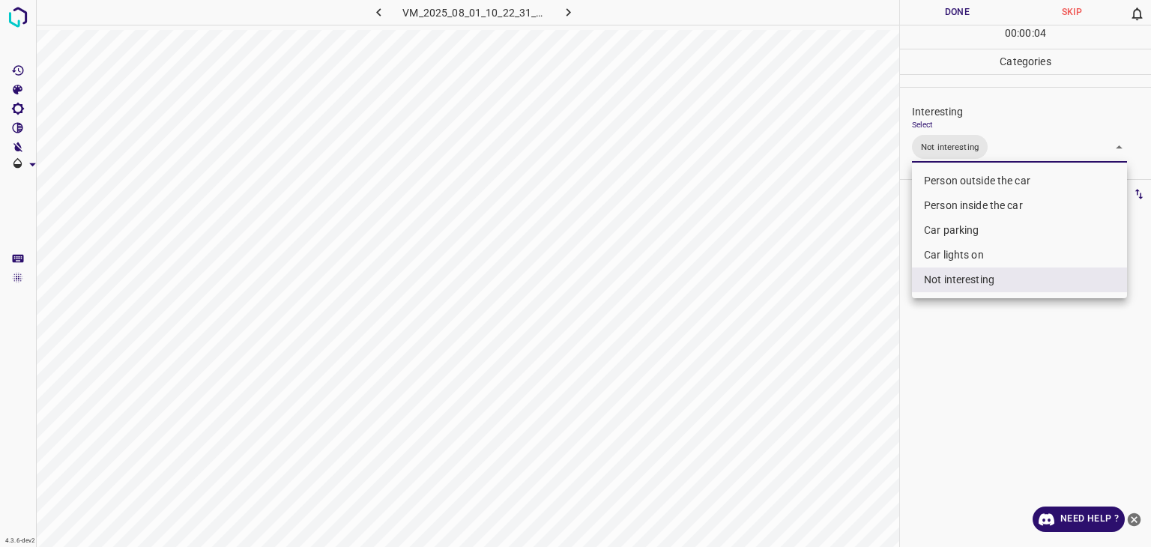
click at [936, 18] on div at bounding box center [575, 273] width 1151 height 547
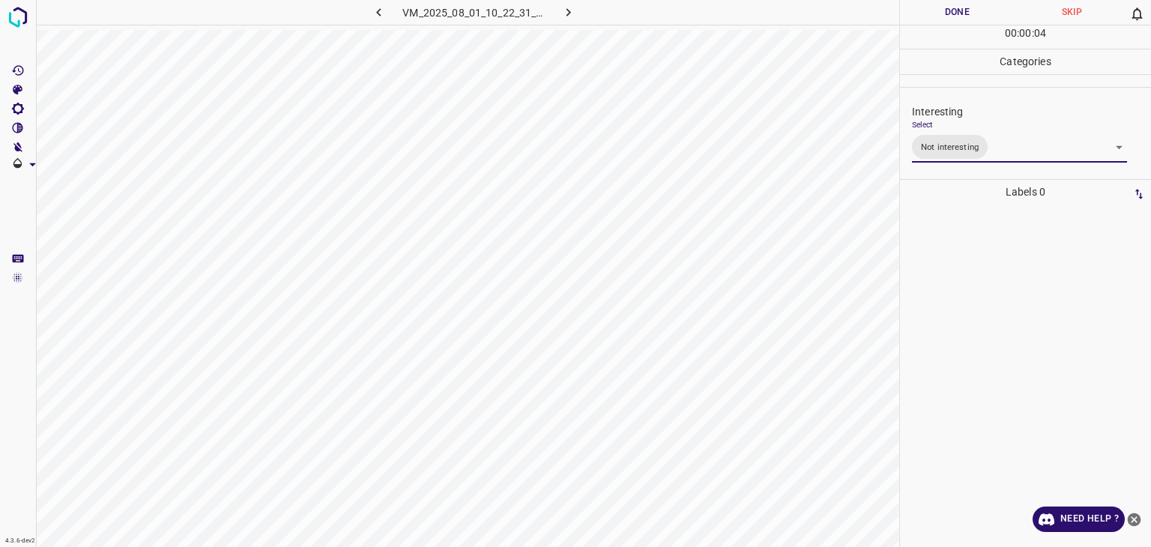
click at [936, 16] on div "Person outside the car Person inside the car Car parking Car lights on Not inte…" at bounding box center [575, 273] width 1151 height 547
click at [936, 16] on button "Done" at bounding box center [957, 12] width 115 height 25
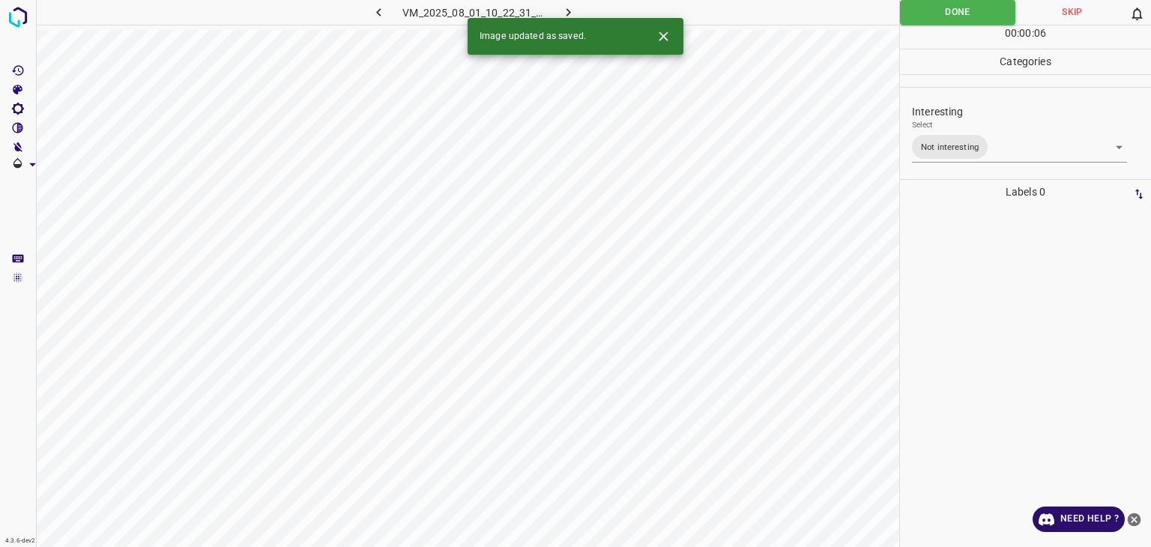
click at [566, 14] on icon "button" at bounding box center [569, 12] width 16 height 16
click at [662, 38] on icon "Close" at bounding box center [663, 35] width 9 height 9
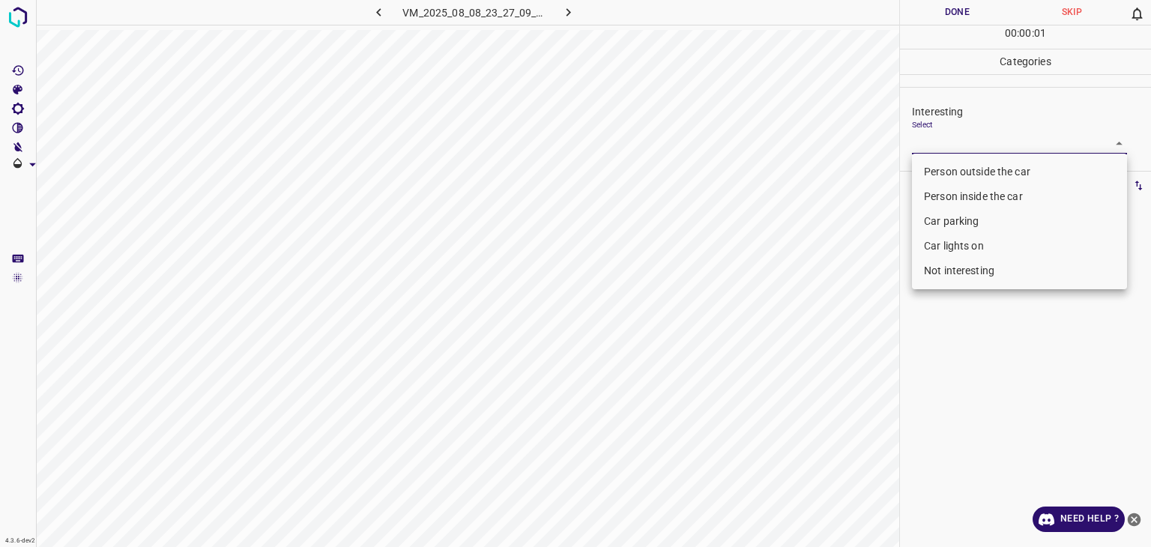
click at [984, 133] on body "4.3.6-dev2 VM_2025_08_08_23_27_09_188_04.gif Done Skip 0 00 : 00 : 01 Categorie…" at bounding box center [575, 273] width 1151 height 547
drag, startPoint x: 966, startPoint y: 283, endPoint x: 981, endPoint y: 250, distance: 35.6
click at [966, 283] on li "Not interesting" at bounding box center [1019, 271] width 215 height 25
type input "Not interesting"
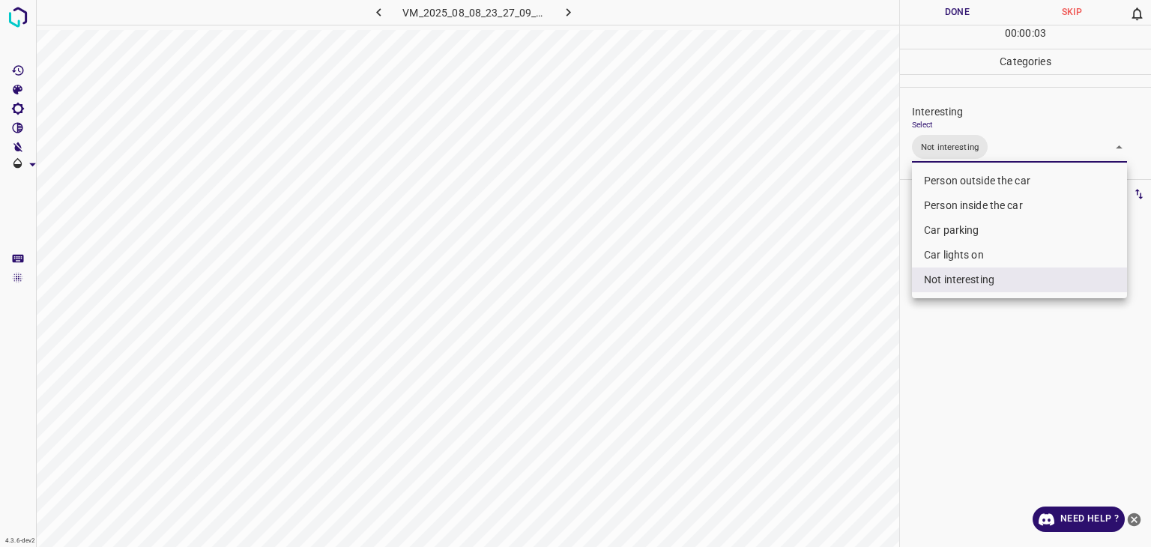
click at [957, 24] on div at bounding box center [575, 273] width 1151 height 547
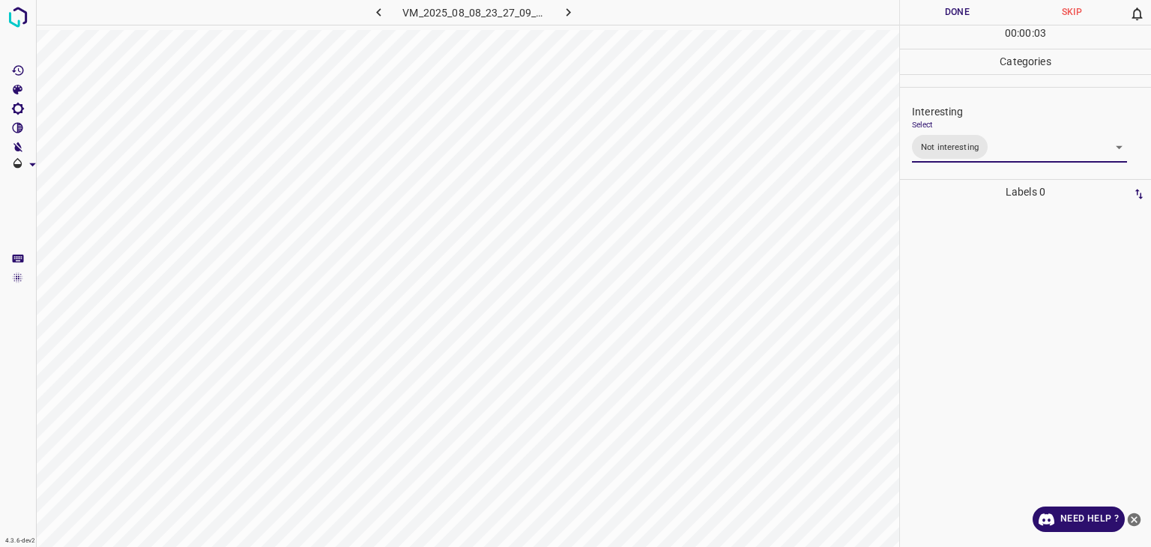
click at [953, 12] on div "Person outside the car Person inside the car Car parking Car lights on Not inte…" at bounding box center [575, 273] width 1151 height 547
click at [953, 12] on button "Done" at bounding box center [957, 12] width 115 height 25
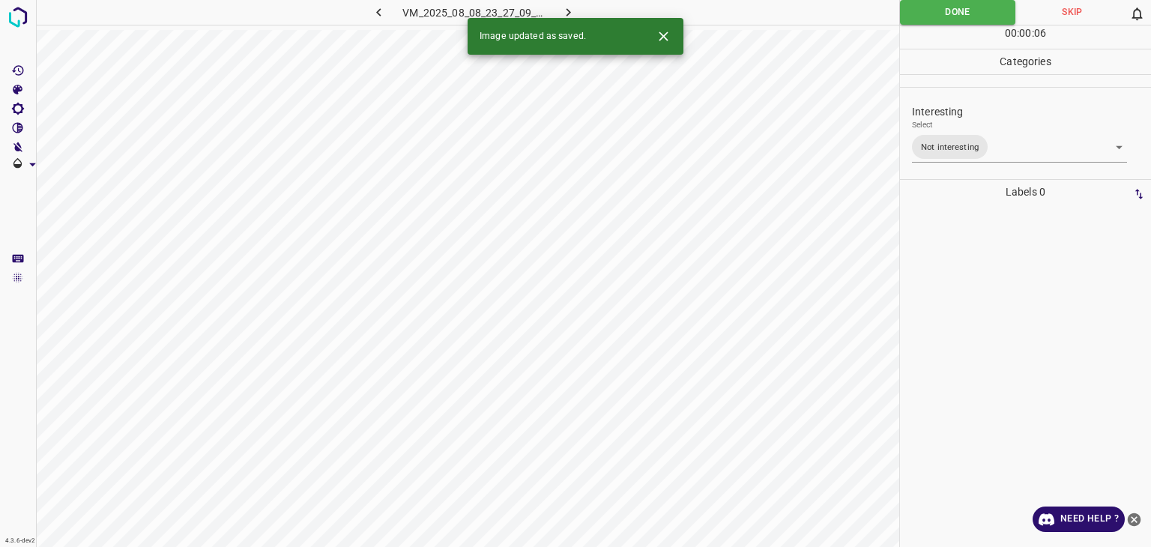
click at [574, 2] on button "button" at bounding box center [569, 12] width 48 height 25
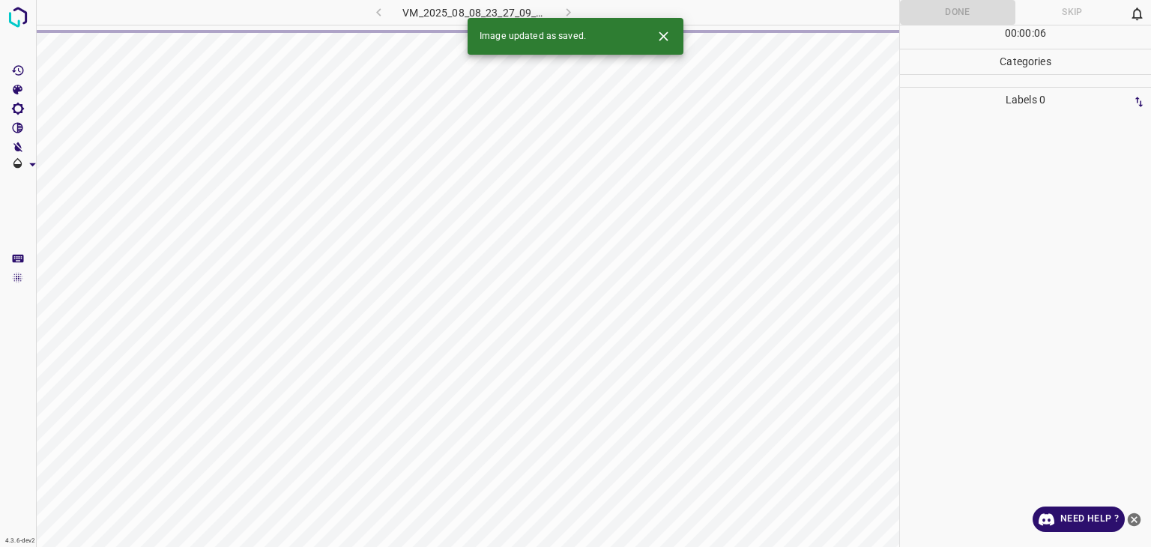
click at [575, 4] on div "VM_2025_08_08_23_27_09_188_04.gif" at bounding box center [474, 12] width 284 height 25
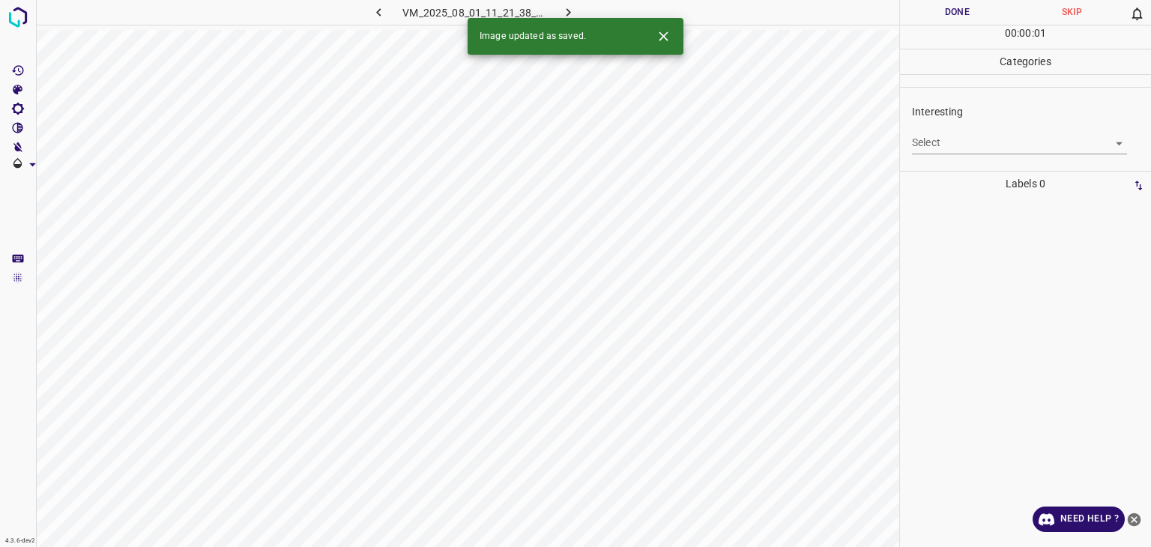
click at [945, 154] on div "Interesting Select ​" at bounding box center [1025, 129] width 251 height 70
click at [948, 150] on body "4.3.6-dev2 VM_2025_08_01_11_21_38_940_12.gif Done Skip 0 00 : 00 : 01 Categorie…" at bounding box center [575, 273] width 1151 height 547
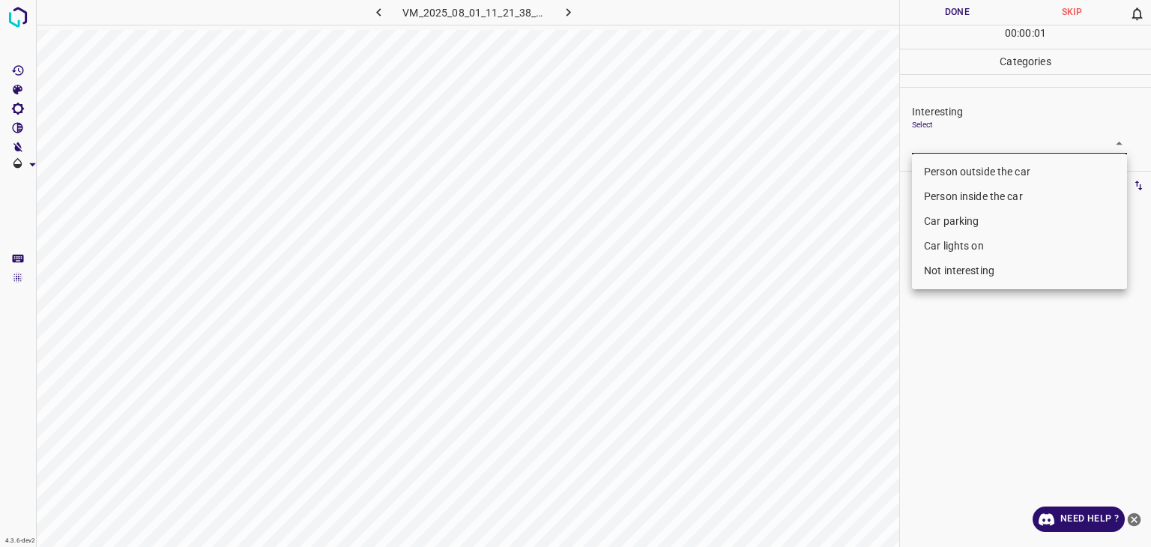
click at [960, 169] on li "Person outside the car" at bounding box center [1019, 172] width 215 height 25
type input "Person outside the car"
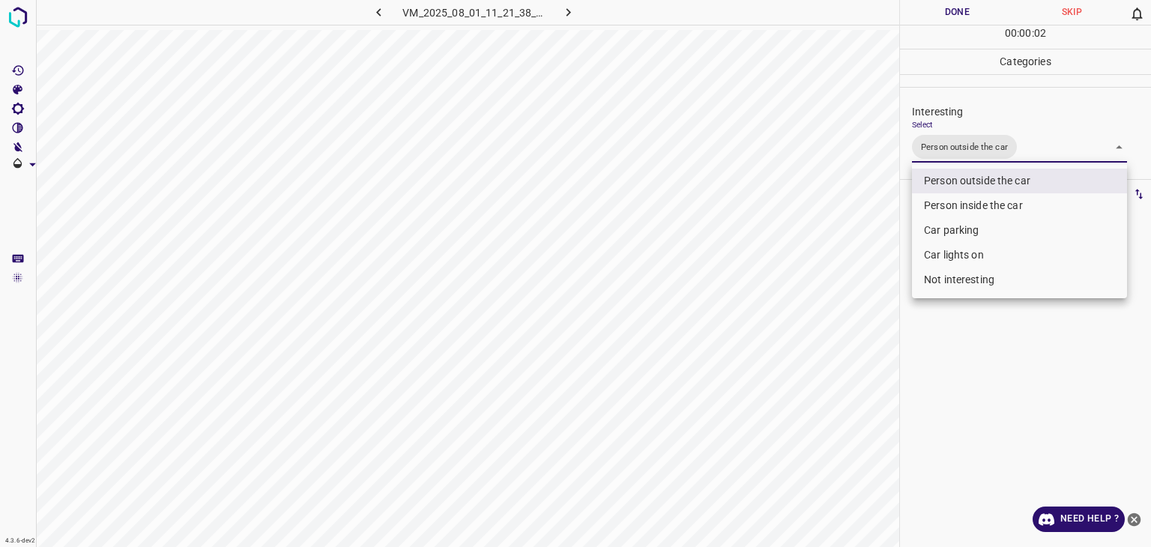
click at [963, 8] on div at bounding box center [575, 273] width 1151 height 547
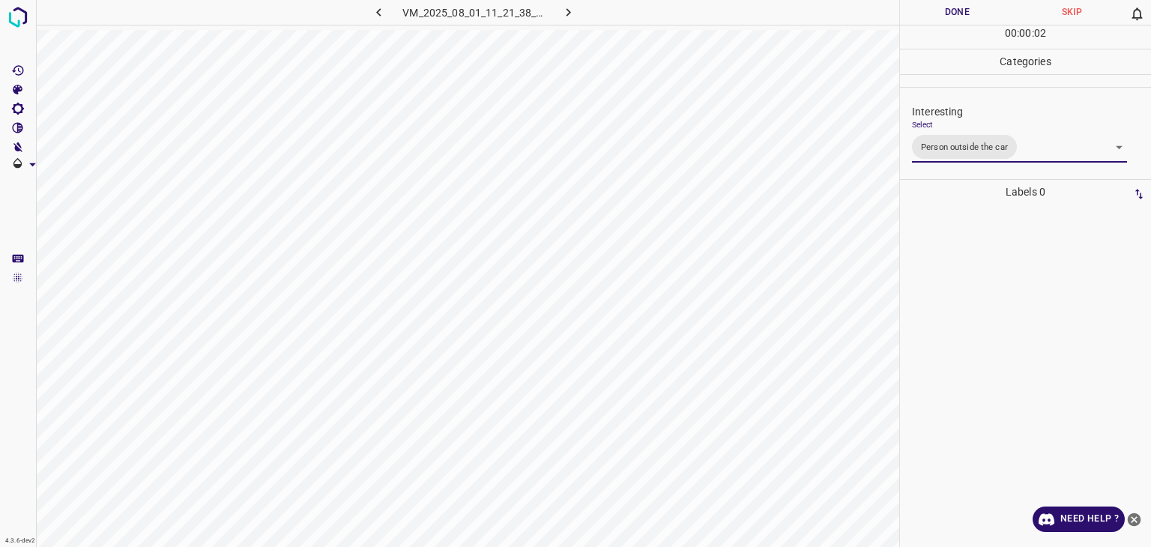
click at [963, 8] on div at bounding box center [575, 273] width 1151 height 547
click at [963, 8] on button "Done" at bounding box center [957, 12] width 115 height 25
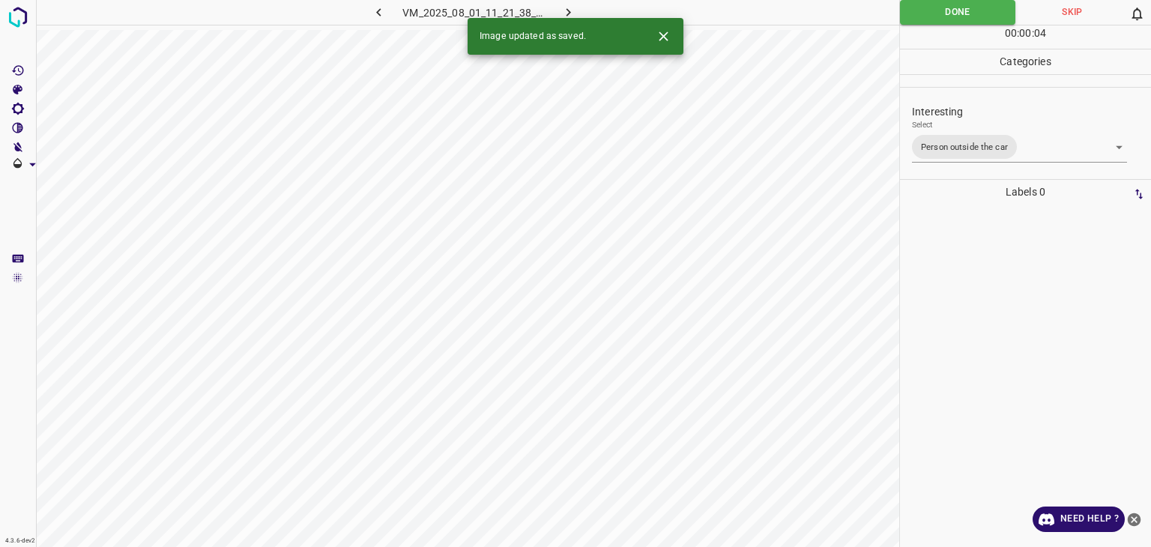
click at [570, 11] on icon "button" at bounding box center [569, 12] width 16 height 16
click at [933, 124] on div "Select ​" at bounding box center [1019, 137] width 215 height 34
click at [942, 137] on body "4.3.6-dev2 VM_2025_08_08_23_39_26_112_11.gif Done Skip 0 00 : 00 : 01 Categorie…" at bounding box center [575, 273] width 1151 height 547
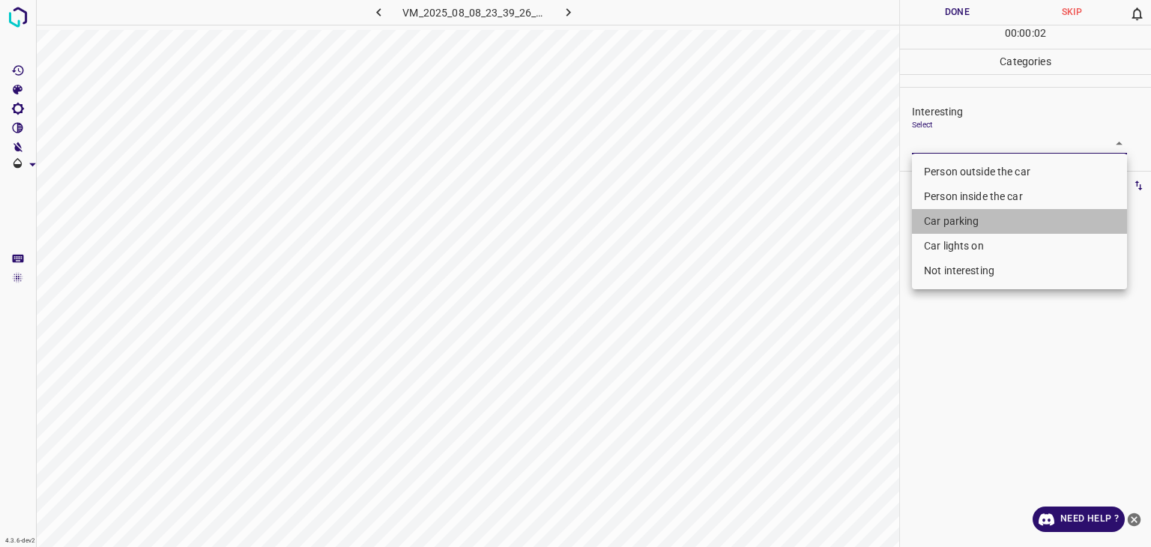
click at [966, 225] on li "Car parking" at bounding box center [1019, 221] width 215 height 25
type input "Car parking"
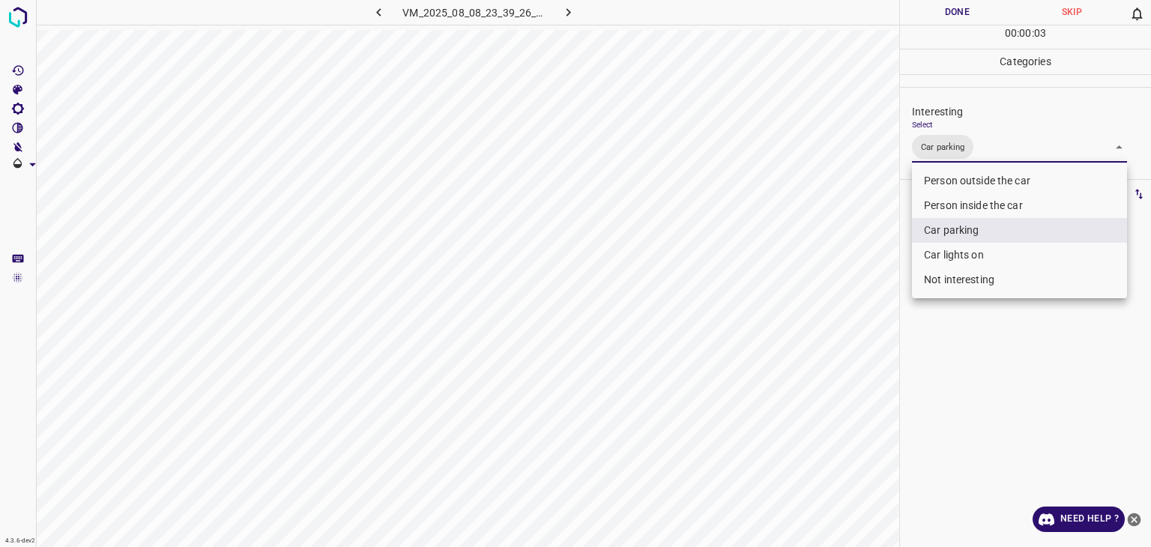
click at [966, 10] on div at bounding box center [575, 273] width 1151 height 547
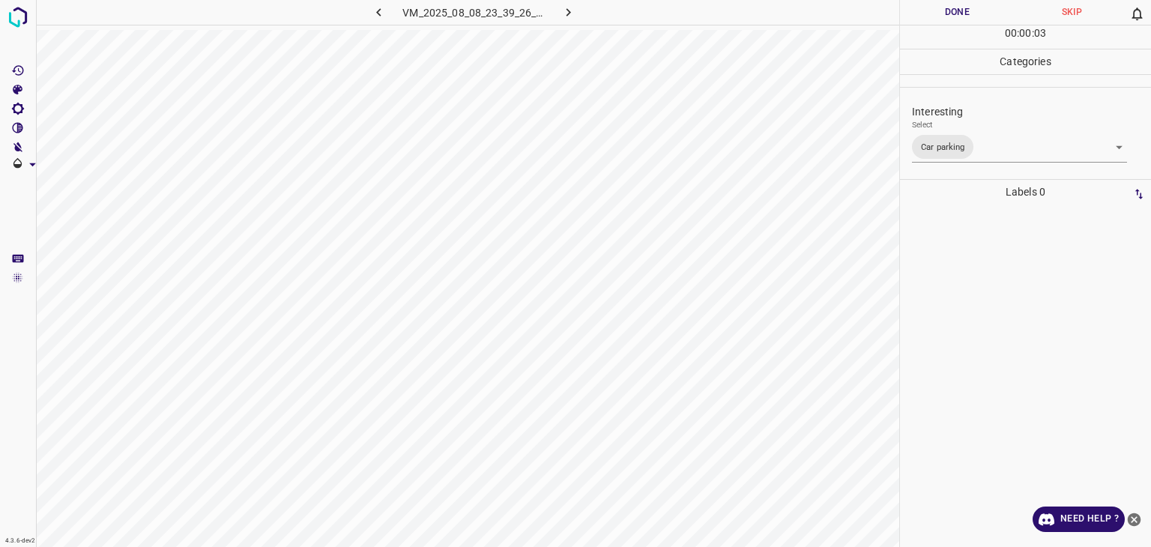
click at [966, 10] on button "Done" at bounding box center [957, 12] width 115 height 25
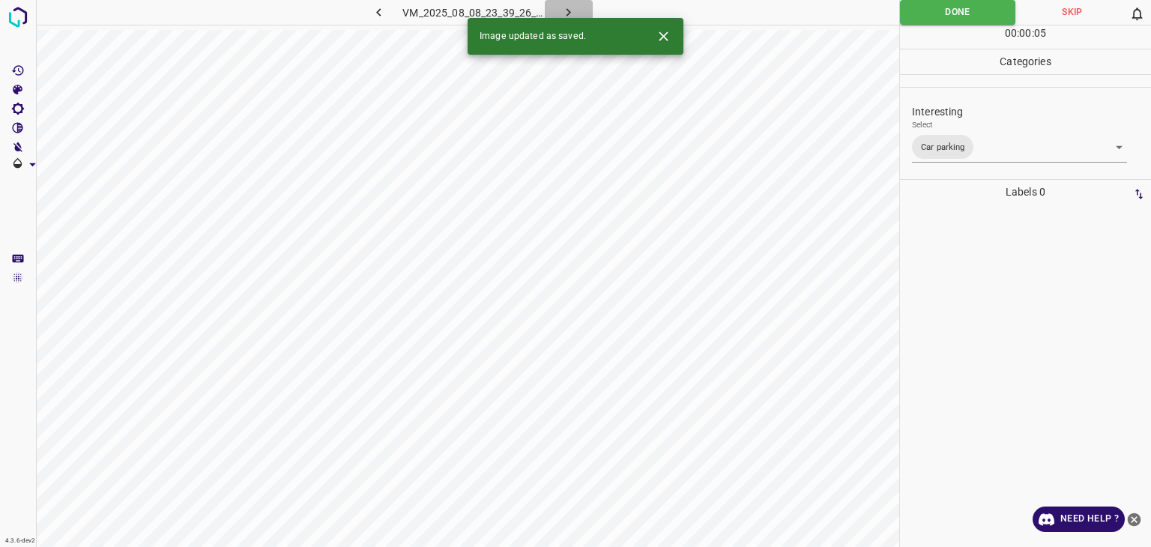
click at [565, 12] on icon "button" at bounding box center [569, 12] width 16 height 16
click at [966, 138] on body "4.3.6-dev2 VM_2025_08_01_11_26_28_170_08.gif Done Skip 0 00 : 00 : 05 Categorie…" at bounding box center [575, 273] width 1151 height 547
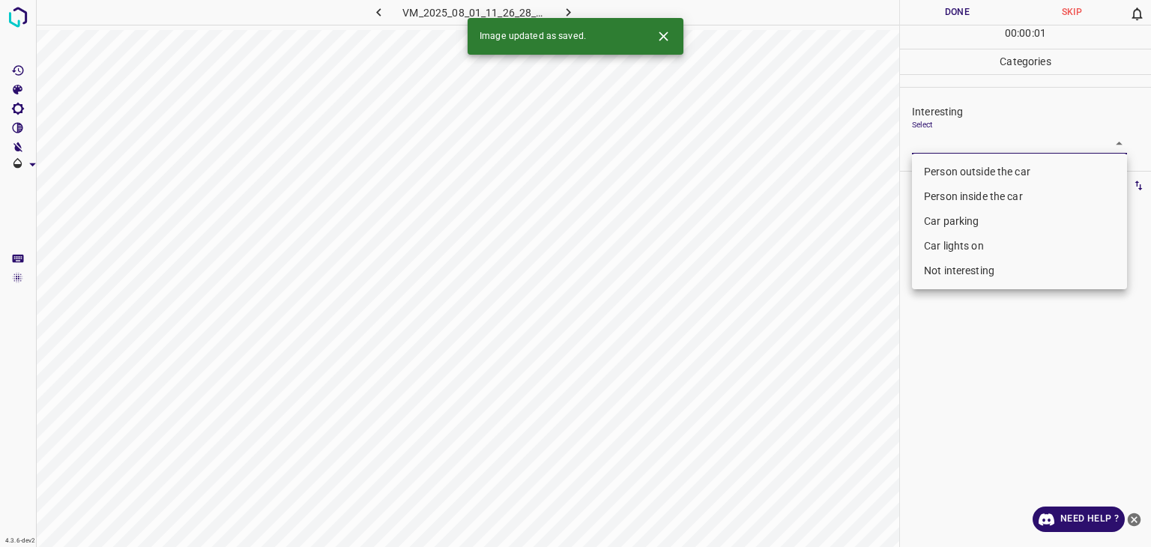
click at [966, 175] on li "Person outside the car" at bounding box center [1019, 172] width 215 height 25
type input "Person outside the car"
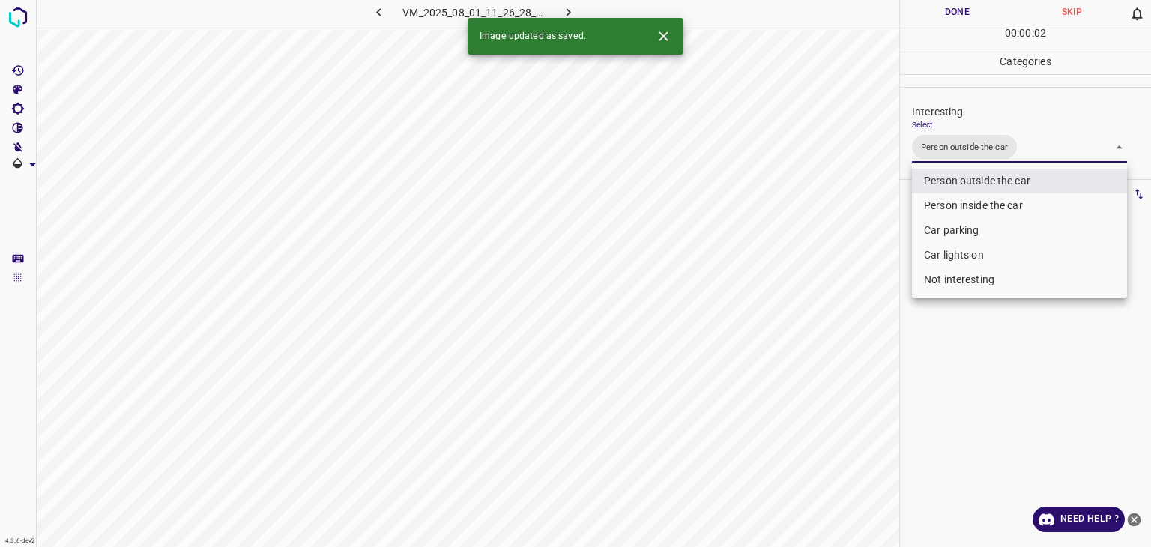
click at [956, 22] on div at bounding box center [575, 273] width 1151 height 547
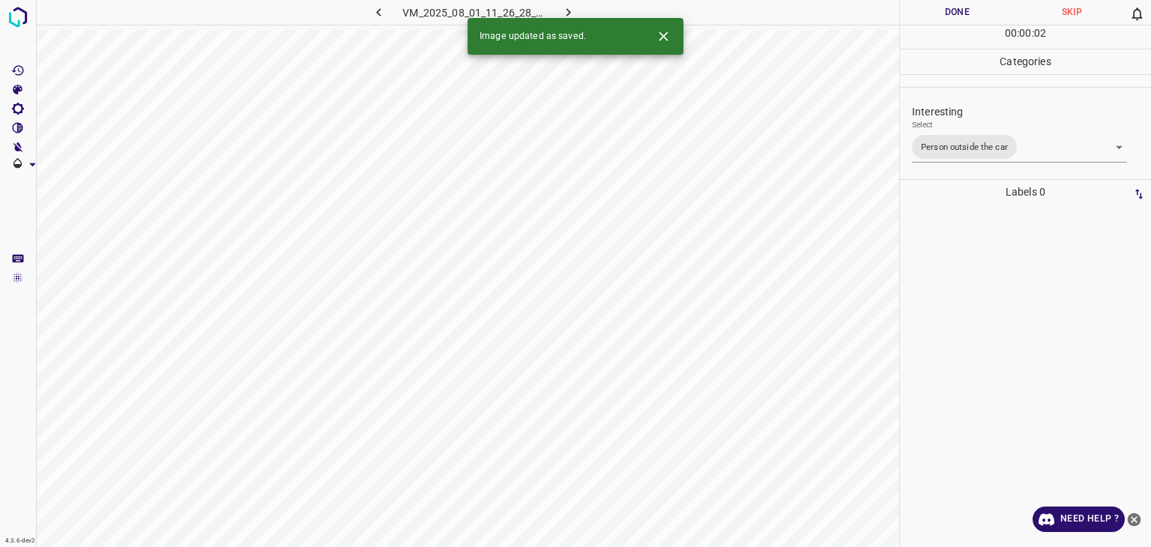
click at [954, 18] on div "Person outside the car Person inside the car Car parking Car lights on Not inte…" at bounding box center [575, 273] width 1151 height 547
click at [951, 16] on button "Done" at bounding box center [957, 12] width 115 height 25
click at [950, 16] on button "Done" at bounding box center [957, 12] width 115 height 25
click at [580, 10] on button "button" at bounding box center [569, 12] width 48 height 25
click at [663, 34] on icon "Close" at bounding box center [664, 36] width 16 height 16
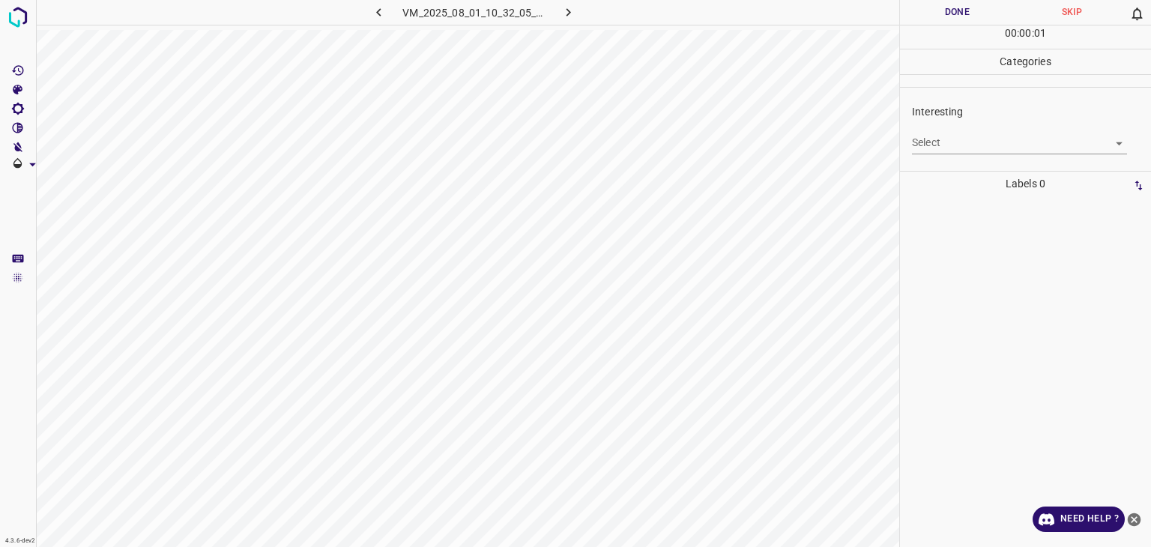
click at [942, 149] on body "4.3.6-dev2 VM_2025_08_01_10_32_05_308_03.gif Done Skip 0 00 : 00 : 01 Categorie…" at bounding box center [575, 273] width 1151 height 547
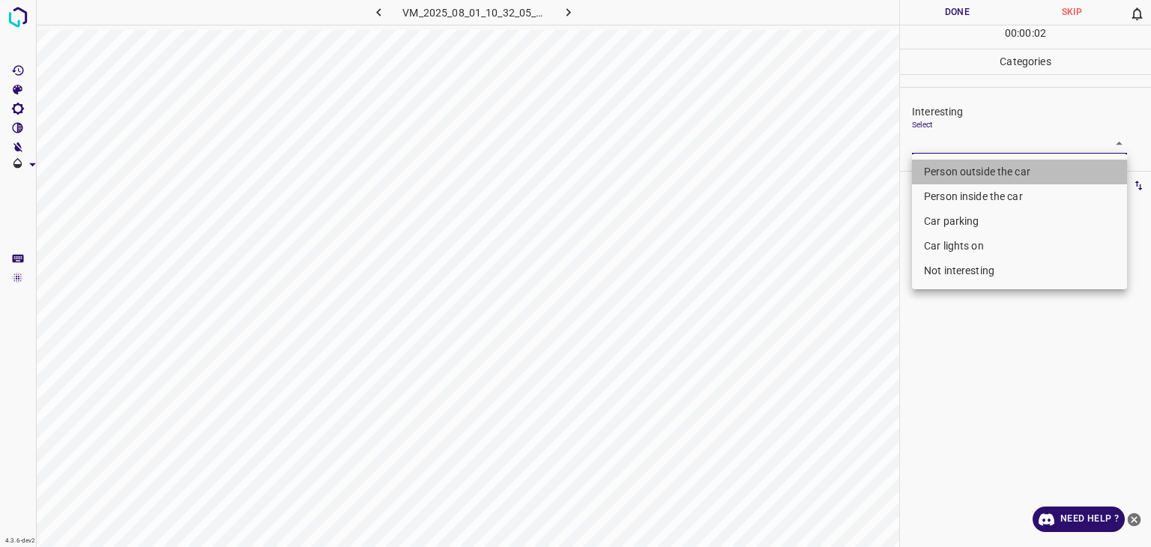
click at [951, 171] on li "Person outside the car" at bounding box center [1019, 172] width 215 height 25
type input "Person outside the car"
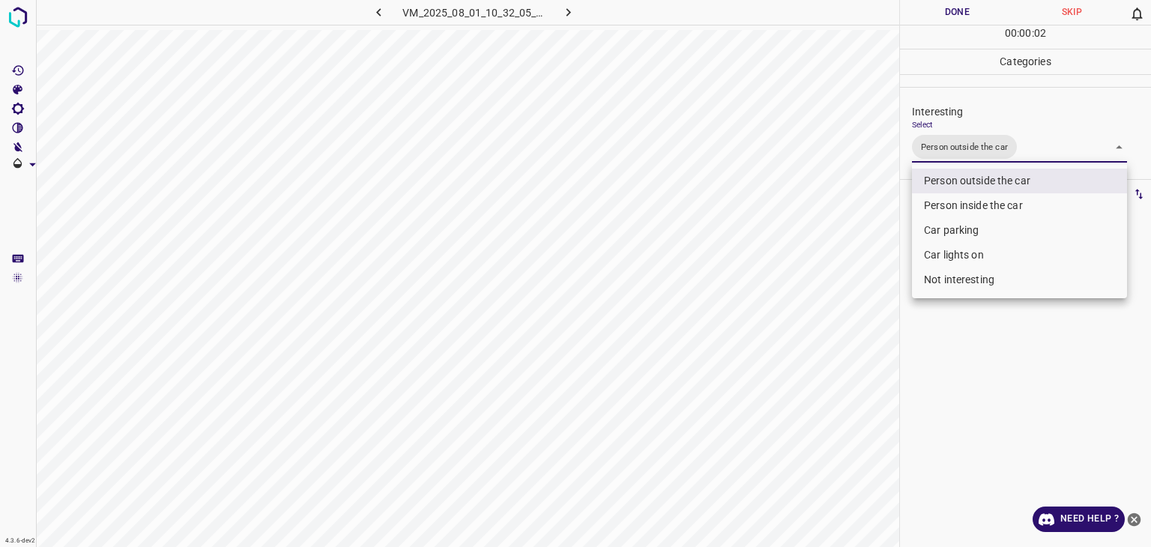
click at [969, 16] on div at bounding box center [575, 273] width 1151 height 547
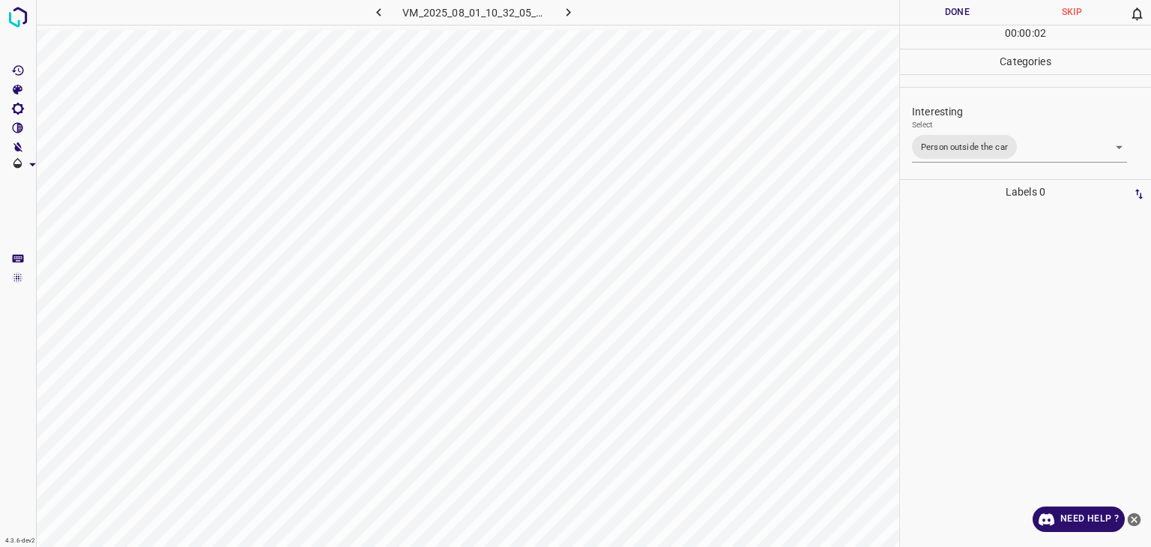
click at [969, 16] on div at bounding box center [575, 273] width 1151 height 547
click at [969, 16] on button "Done" at bounding box center [957, 12] width 115 height 25
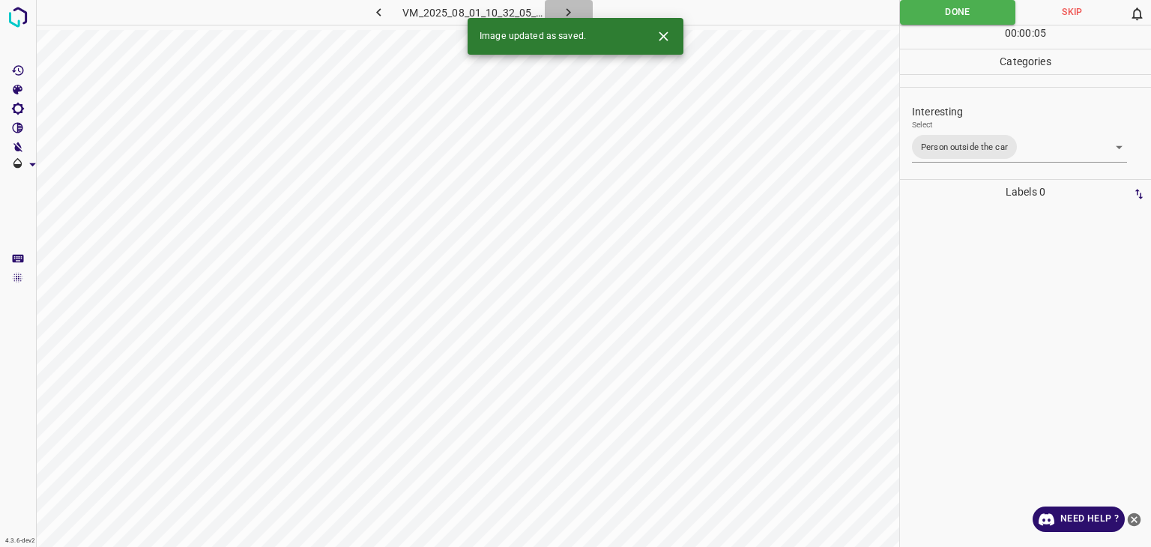
click at [575, 10] on icon "button" at bounding box center [569, 12] width 16 height 16
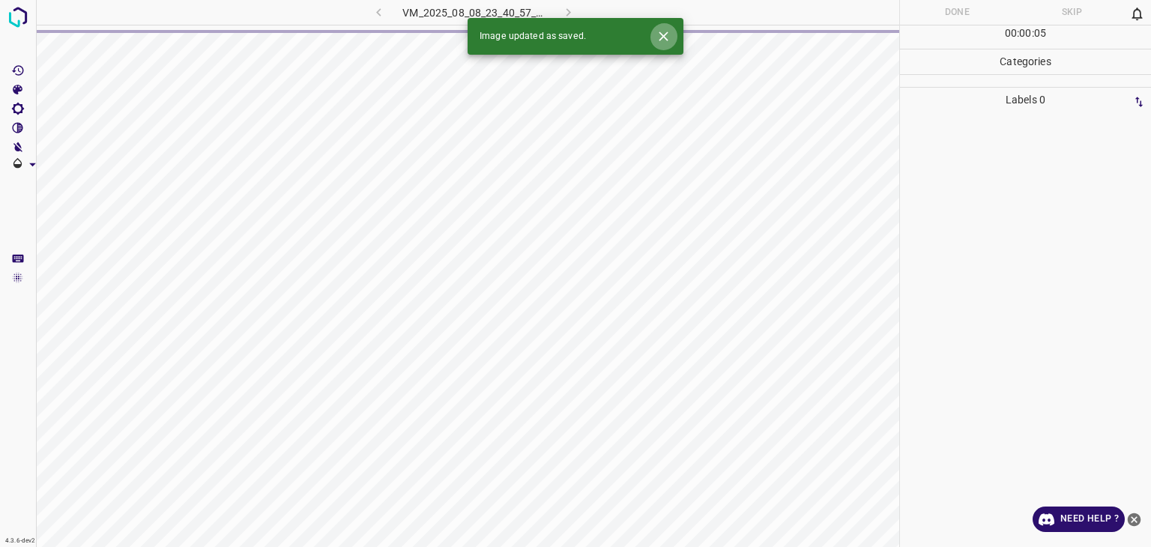
click at [663, 32] on icon "Close" at bounding box center [664, 36] width 16 height 16
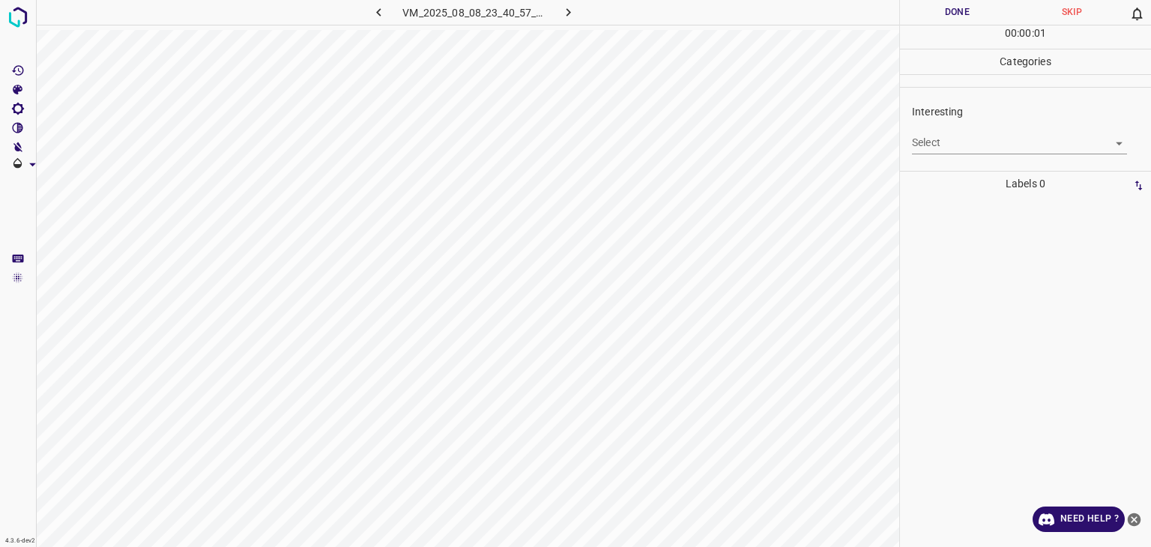
click at [971, 152] on body "4.3.6-dev2 VM_2025_08_08_23_40_57_035_03.gif Done Skip 0 00 : 00 : 01 Categorie…" at bounding box center [575, 273] width 1151 height 547
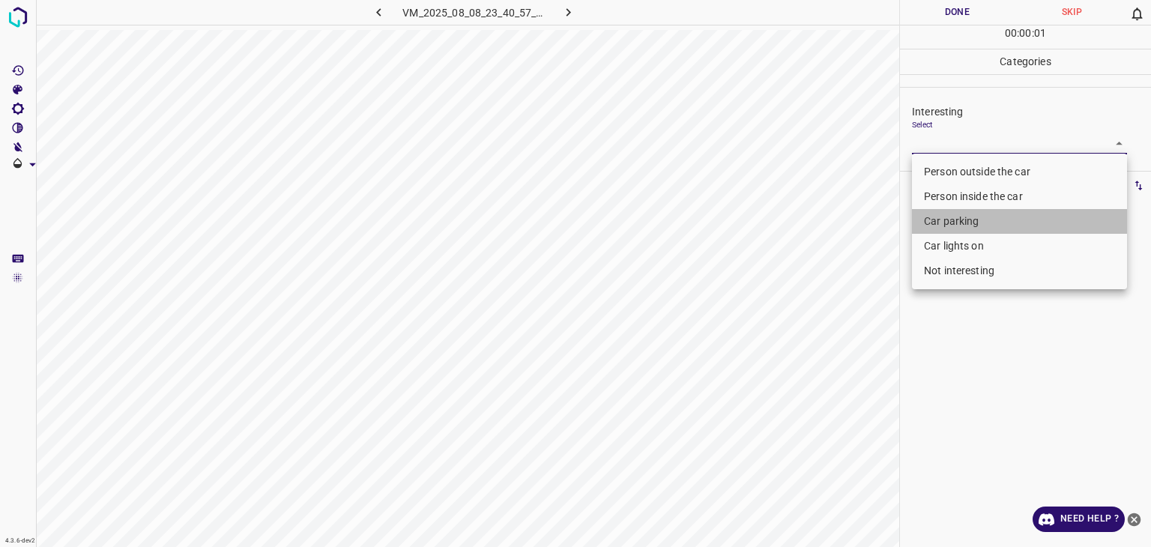
click at [966, 230] on li "Car parking" at bounding box center [1019, 221] width 215 height 25
type input "Car parking"
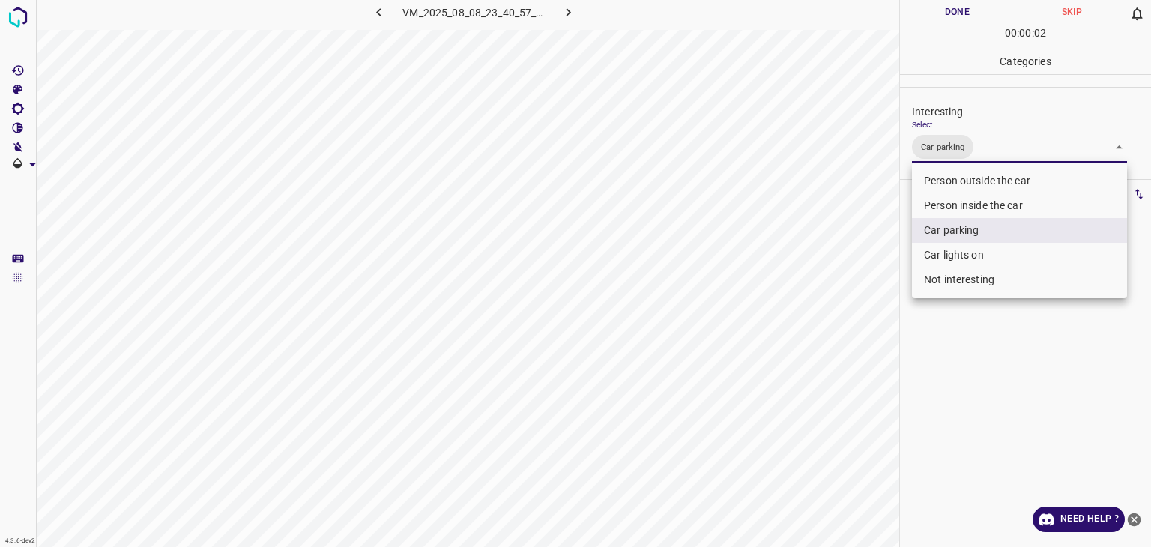
click at [951, 10] on div at bounding box center [575, 273] width 1151 height 547
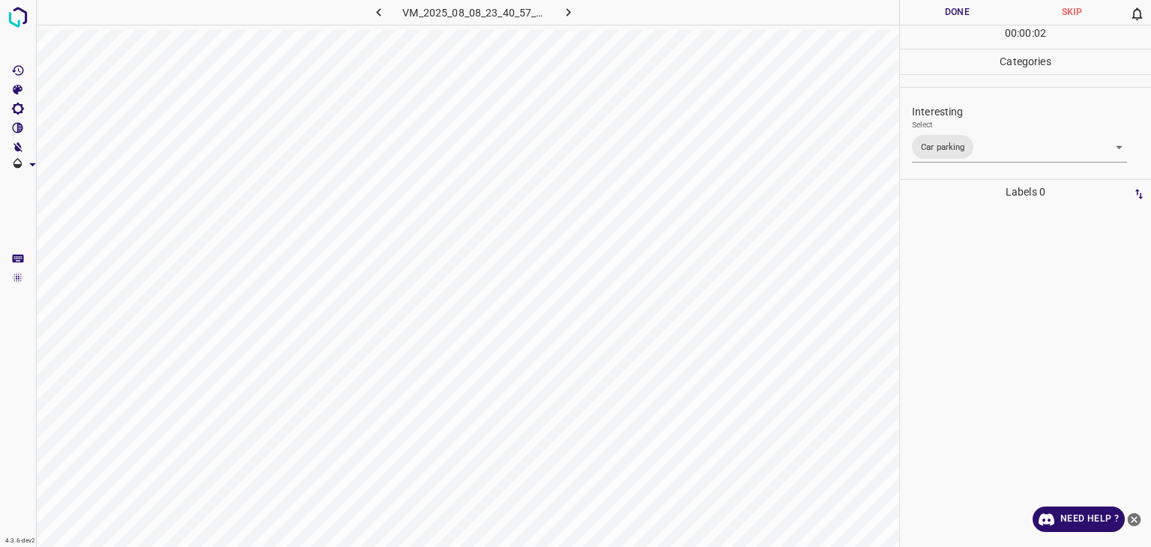
click at [951, 10] on div at bounding box center [575, 273] width 1151 height 547
click at [951, 10] on button "Done" at bounding box center [957, 12] width 115 height 25
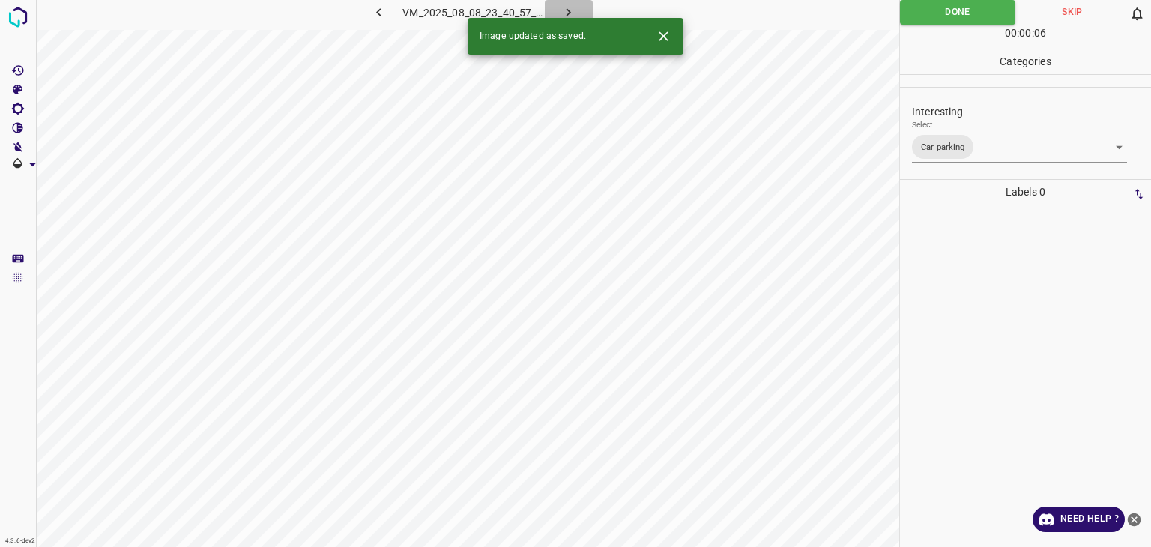
click at [572, 10] on icon "button" at bounding box center [569, 12] width 16 height 16
click at [989, 134] on body "4.3.6-dev2 VM_2025_08_01_10_32_05_308_00.gif Done Skip 0 00 : 00 : 06 Categorie…" at bounding box center [575, 273] width 1151 height 547
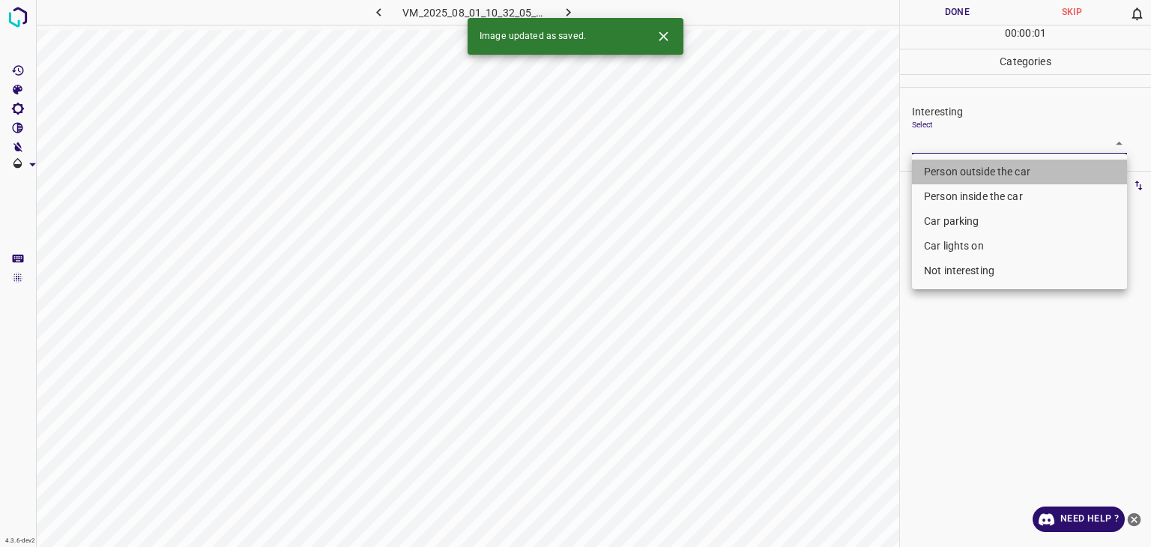
click at [985, 163] on li "Person outside the car" at bounding box center [1019, 172] width 215 height 25
type input "Person outside the car"
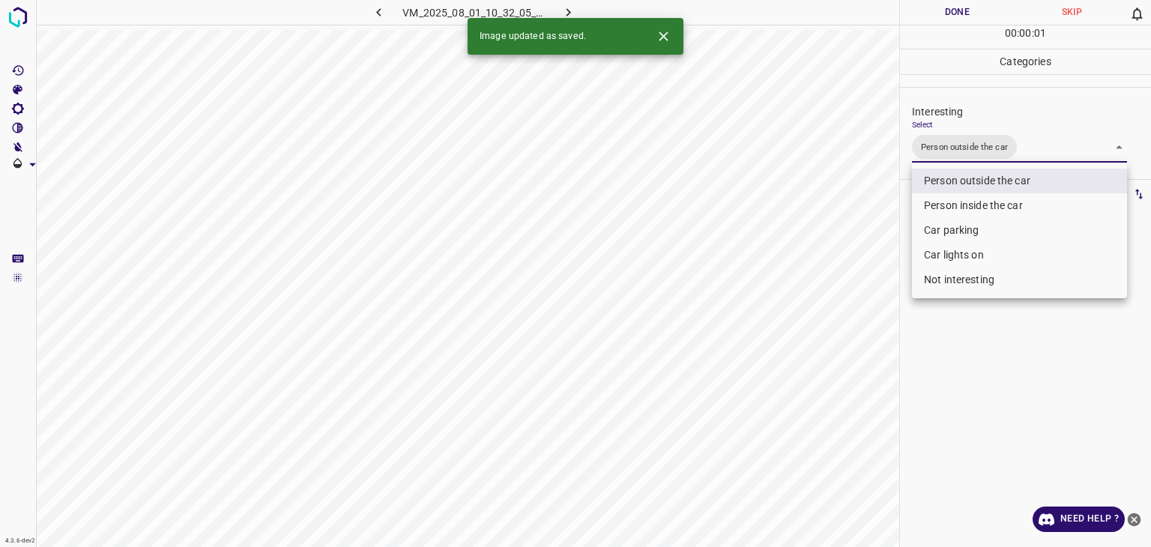
click at [968, 17] on div at bounding box center [575, 273] width 1151 height 547
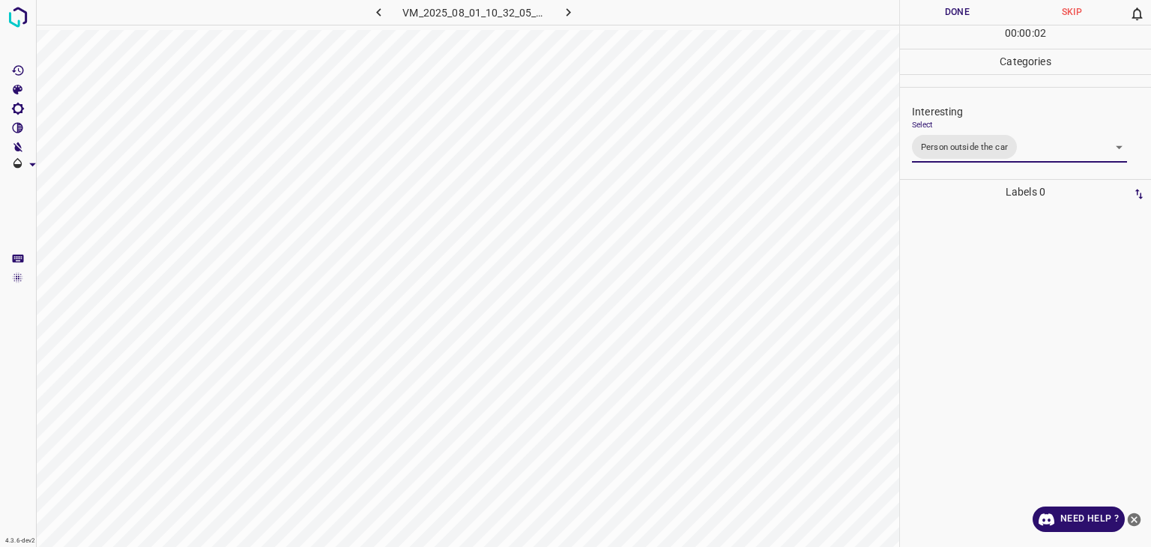
click at [968, 17] on div "Person outside the car Person inside the car Car parking Car lights on Not inte…" at bounding box center [575, 273] width 1151 height 547
click at [966, 17] on button "Done" at bounding box center [957, 12] width 115 height 25
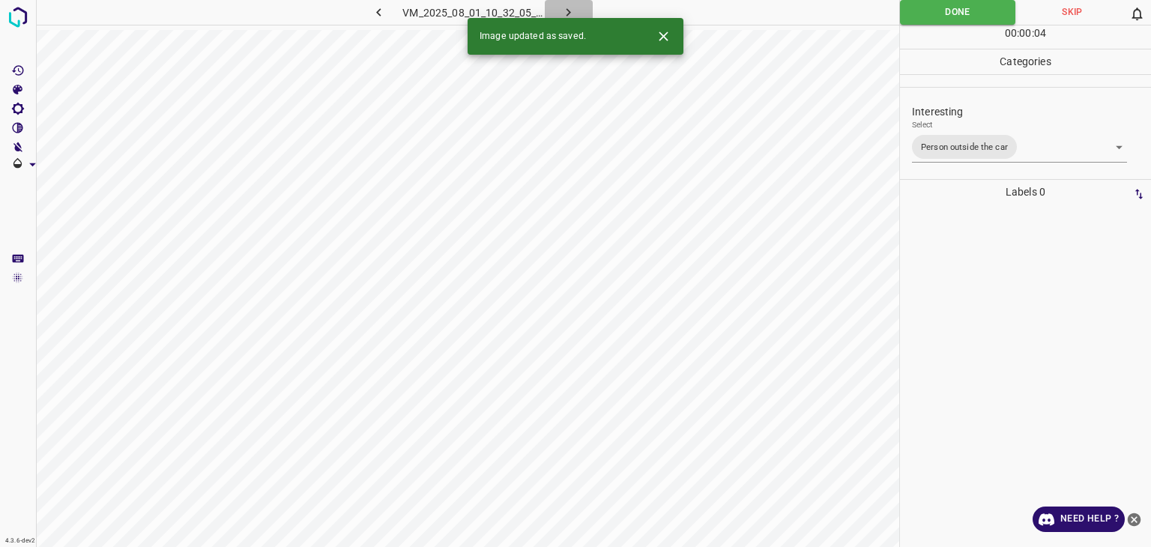
click at [570, 9] on icon "button" at bounding box center [569, 12] width 16 height 16
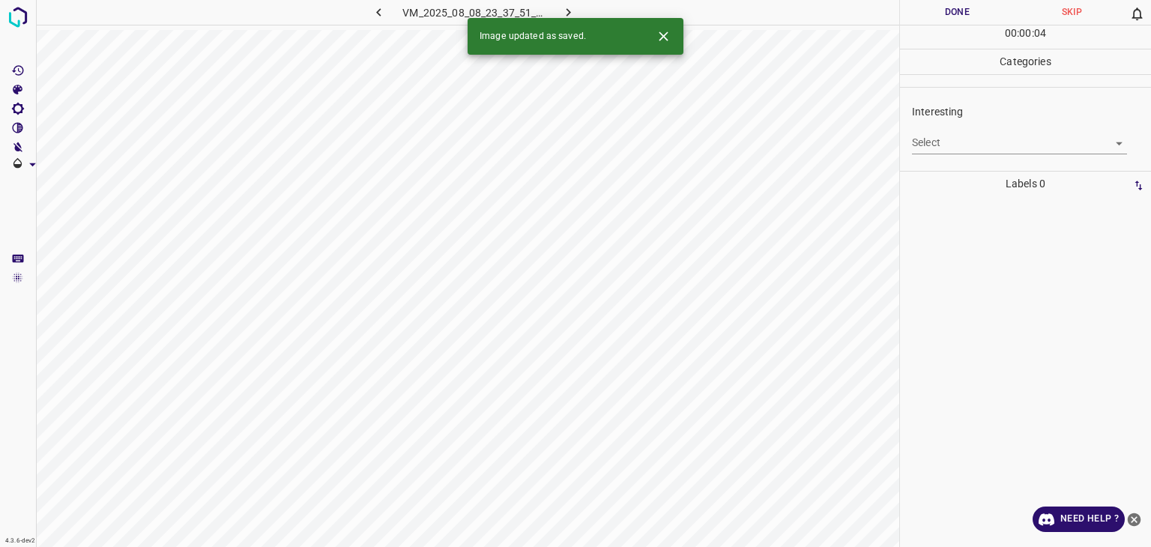
drag, startPoint x: 904, startPoint y: 136, endPoint x: 921, endPoint y: 143, distance: 18.5
click at [906, 136] on div "Interesting Select ​" at bounding box center [1025, 129] width 251 height 70
click at [924, 144] on body "4.3.6-dev2 VM_2025_08_08_23_37_51_287_00.gif Done Skip 0 00 : 00 : 01 Categorie…" at bounding box center [575, 273] width 1151 height 547
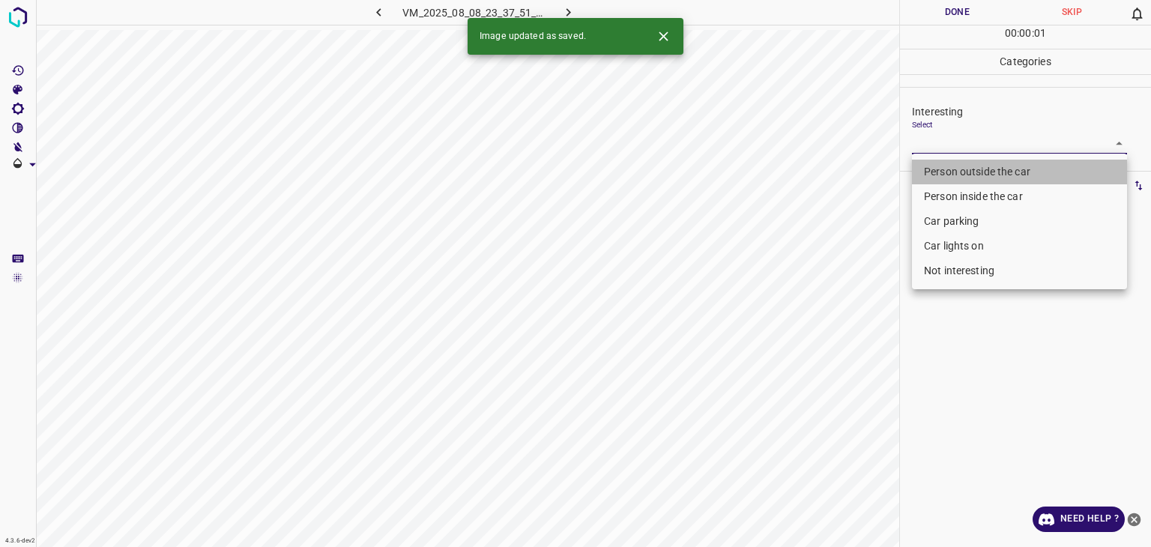
drag, startPoint x: 936, startPoint y: 163, endPoint x: 915, endPoint y: 172, distance: 23.3
click at [936, 163] on li "Person outside the car" at bounding box center [1019, 172] width 215 height 25
type input "Person outside the car"
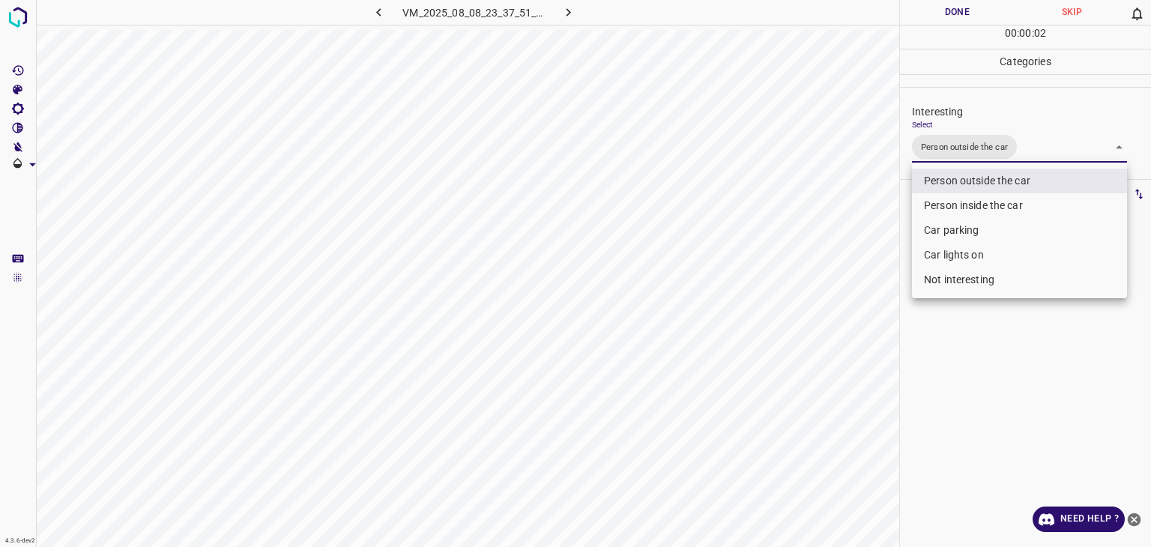
click at [945, 13] on div at bounding box center [575, 273] width 1151 height 547
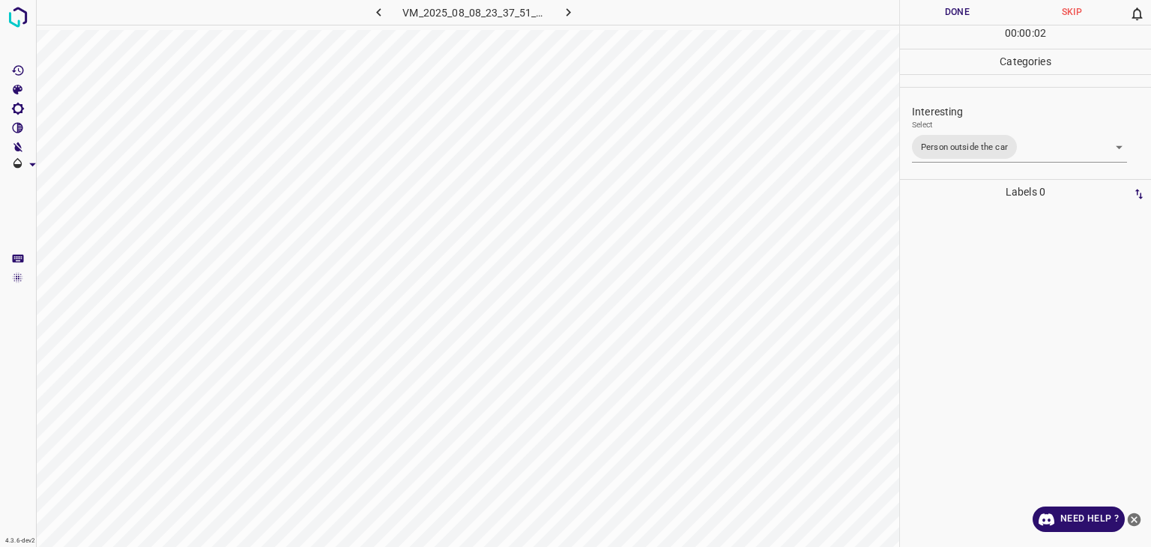
click at [945, 13] on button "Done" at bounding box center [957, 12] width 115 height 25
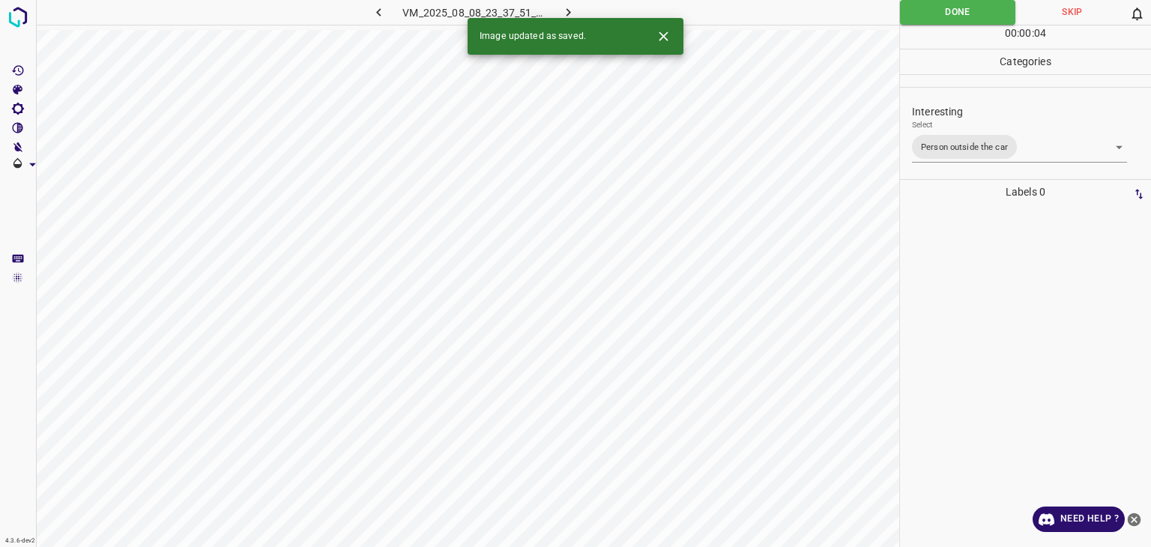
click at [565, 10] on icon "button" at bounding box center [569, 12] width 16 height 16
click at [1001, 142] on body "4.3.6-dev2 VM_2025_08_01_11_26_51_902_06.gif Done Skip 0 00 : 00 : 02 Categorie…" at bounding box center [575, 273] width 1151 height 547
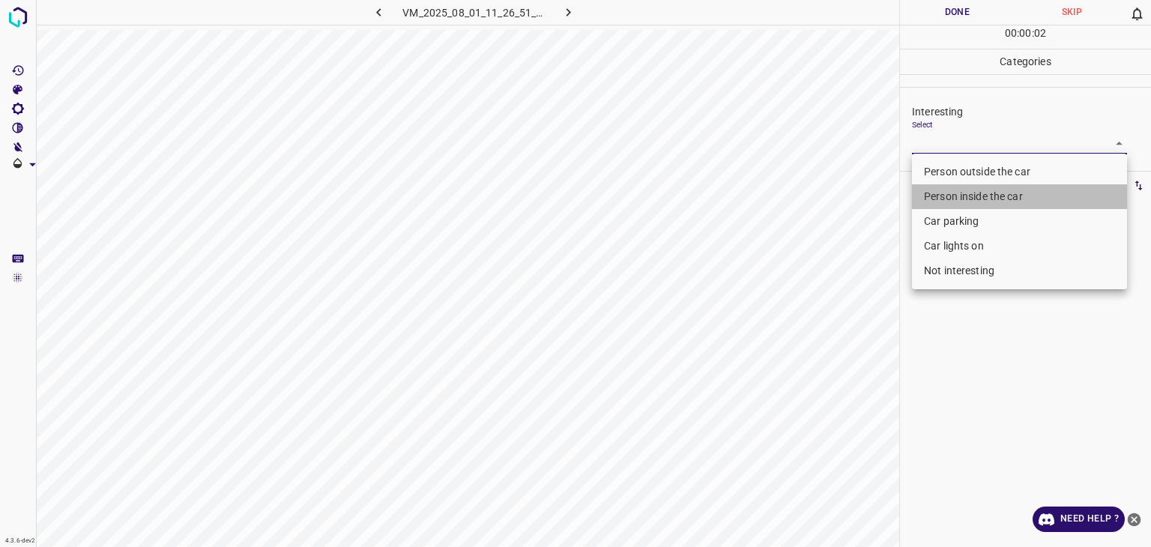
click at [999, 200] on li "Person inside the car" at bounding box center [1019, 196] width 215 height 25
type input "Person inside the car"
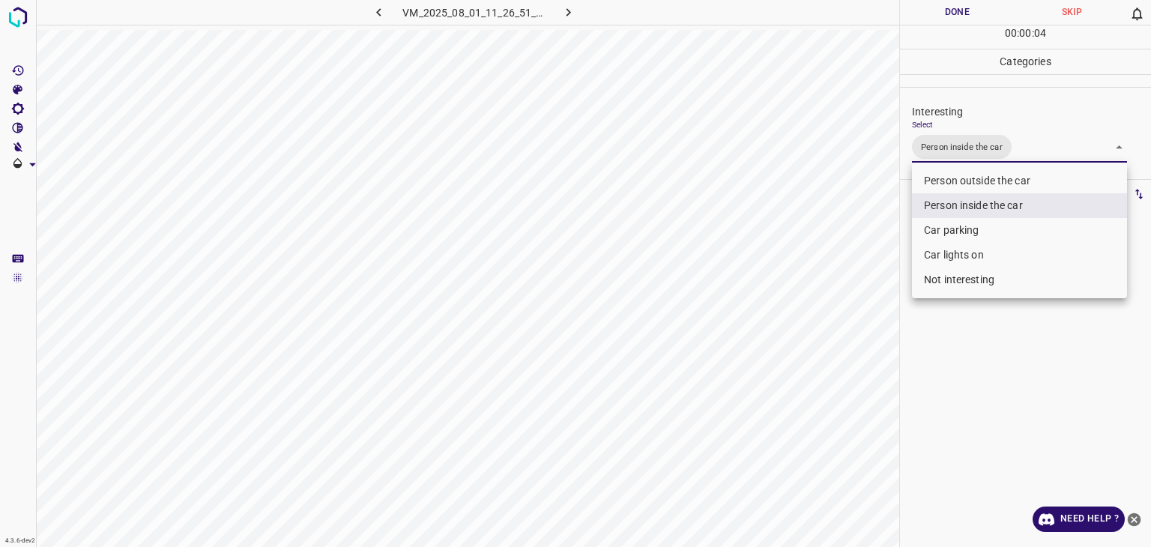
click at [972, 19] on div at bounding box center [575, 273] width 1151 height 547
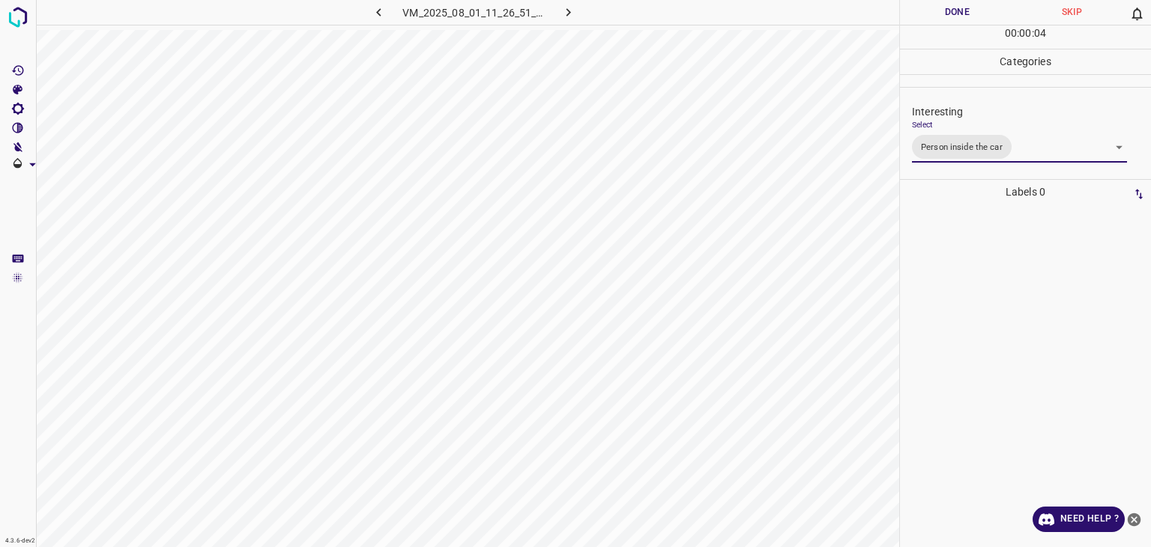
click at [969, 17] on div at bounding box center [575, 273] width 1151 height 547
click at [969, 17] on button "Done" at bounding box center [957, 12] width 115 height 25
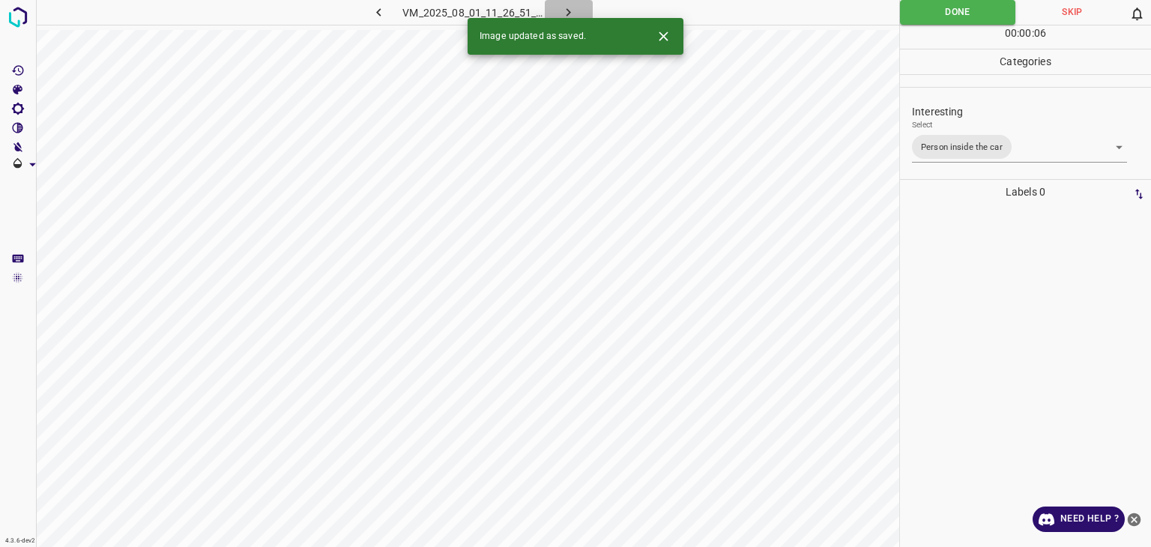
click at [576, 3] on button "button" at bounding box center [569, 12] width 48 height 25
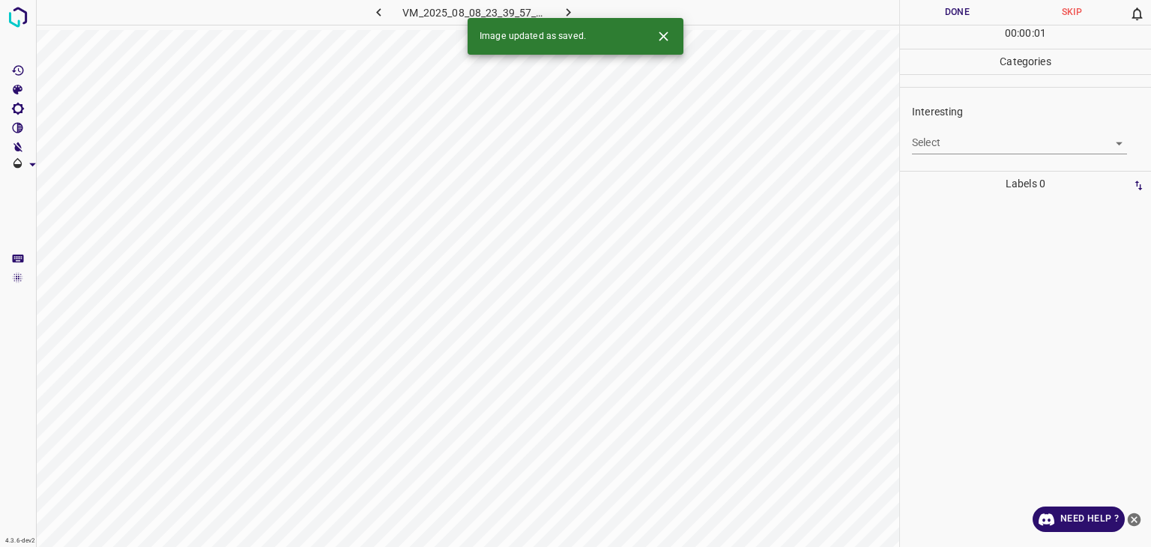
click at [667, 40] on icon "Close" at bounding box center [663, 35] width 9 height 9
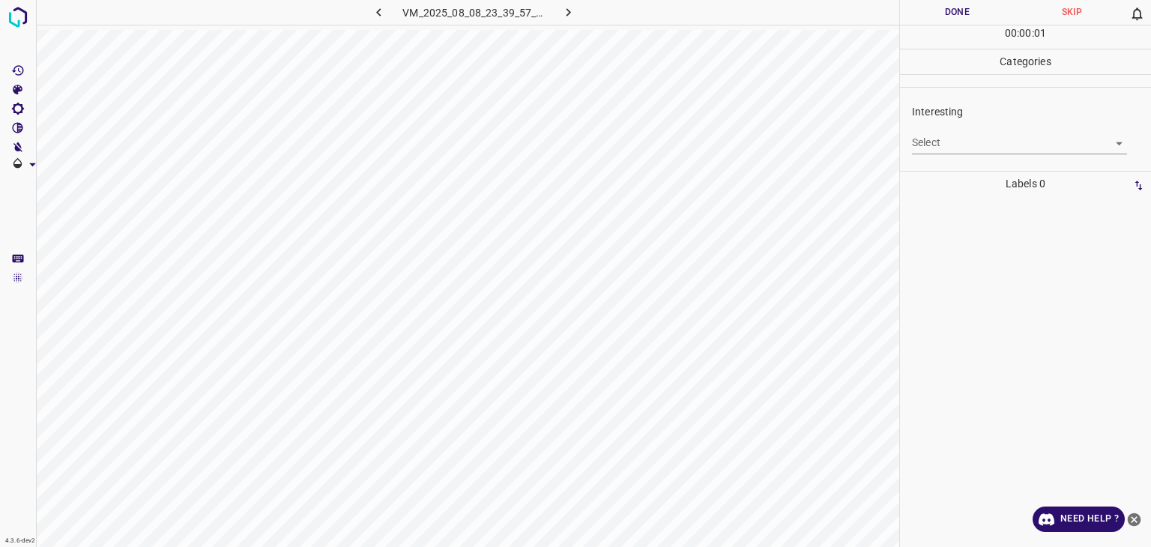
click at [967, 145] on body "4.3.6-dev2 VM_2025_08_08_23_39_57_709_11.gif Done Skip 0 00 : 00 : 01 Categorie…" at bounding box center [575, 273] width 1151 height 547
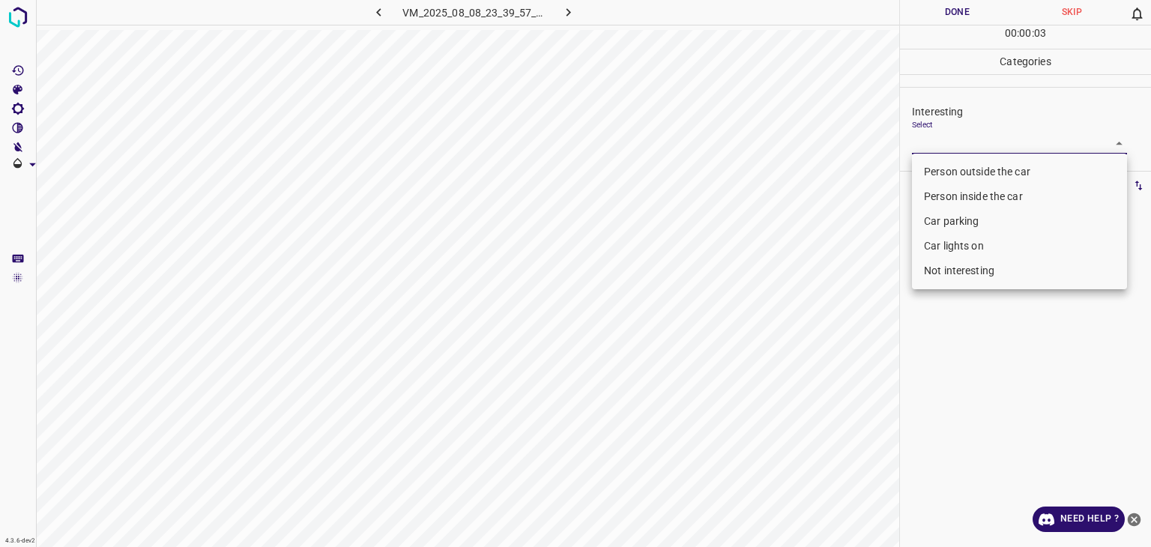
click at [973, 271] on li "Not interesting" at bounding box center [1019, 271] width 215 height 25
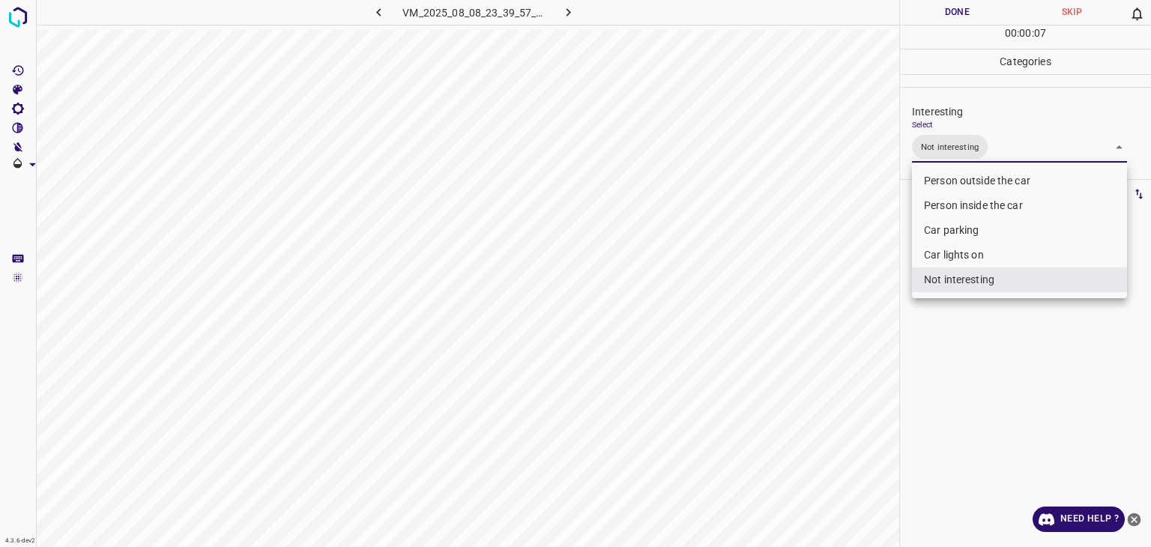
click at [978, 17] on div at bounding box center [575, 273] width 1151 height 547
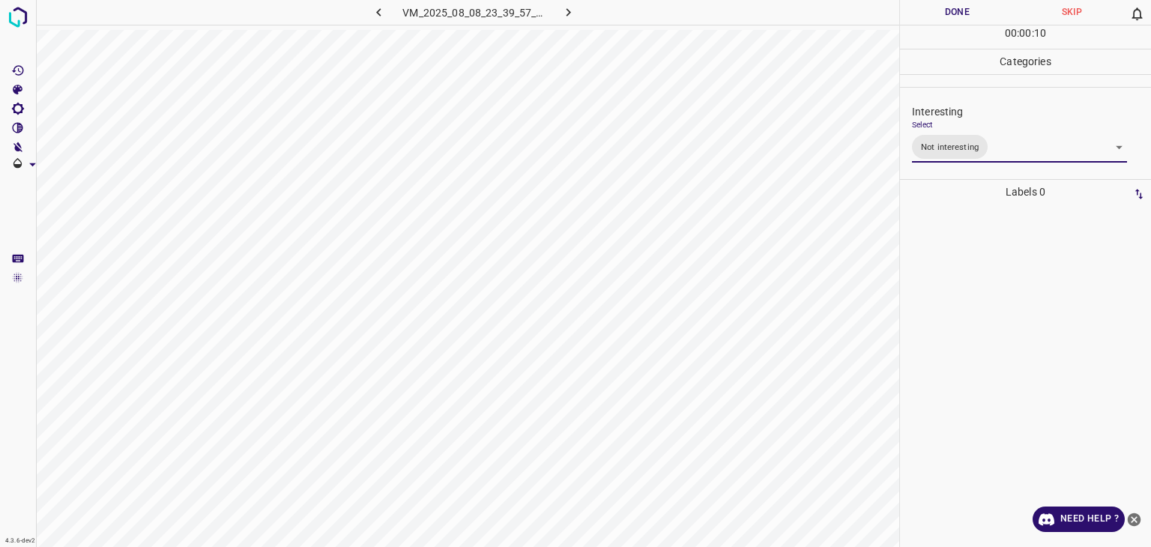
click at [976, 142] on body "4.3.6-dev2 VM_2025_08_08_23_39_57_709_11.gif Done Skip 0 00 : 00 : 10 Categorie…" at bounding box center [575, 273] width 1151 height 547
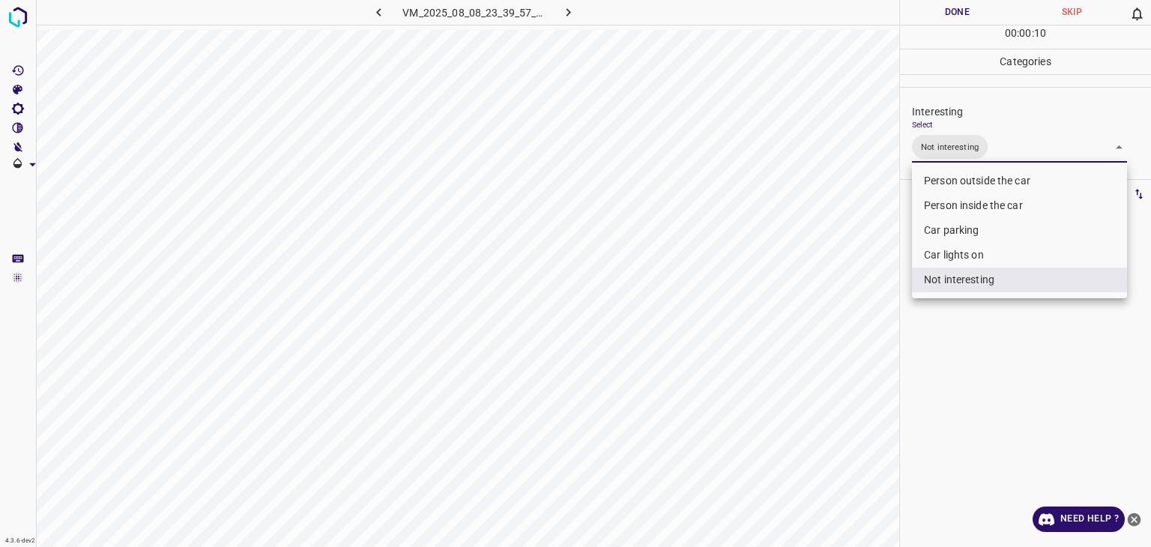
click at [993, 181] on li "Person outside the car" at bounding box center [1019, 181] width 215 height 25
click at [984, 290] on li "Not interesting" at bounding box center [1019, 280] width 215 height 25
type input "Person outside the car"
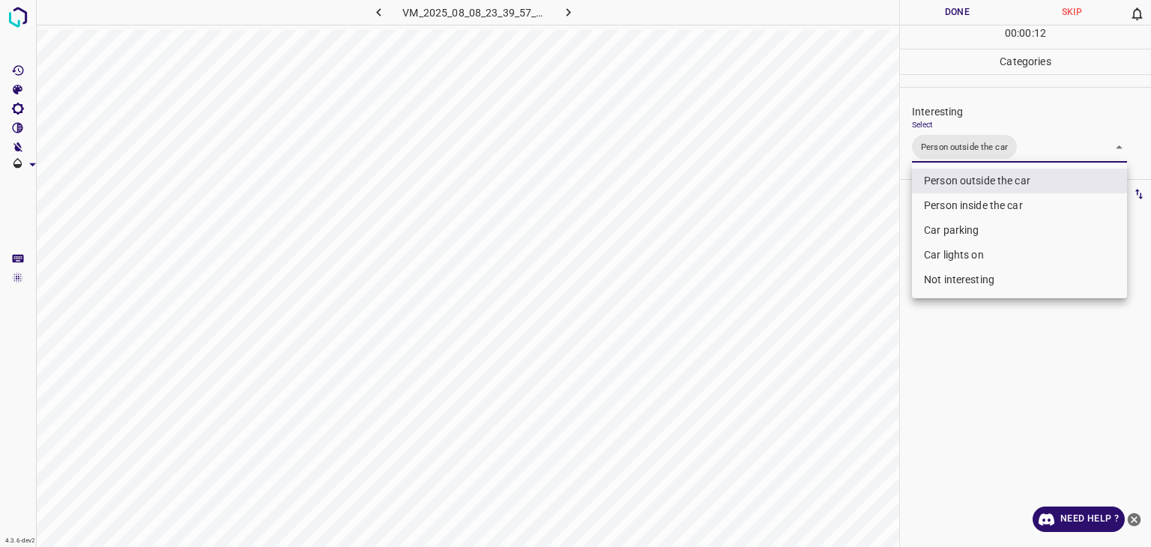
click at [972, 14] on div at bounding box center [575, 273] width 1151 height 547
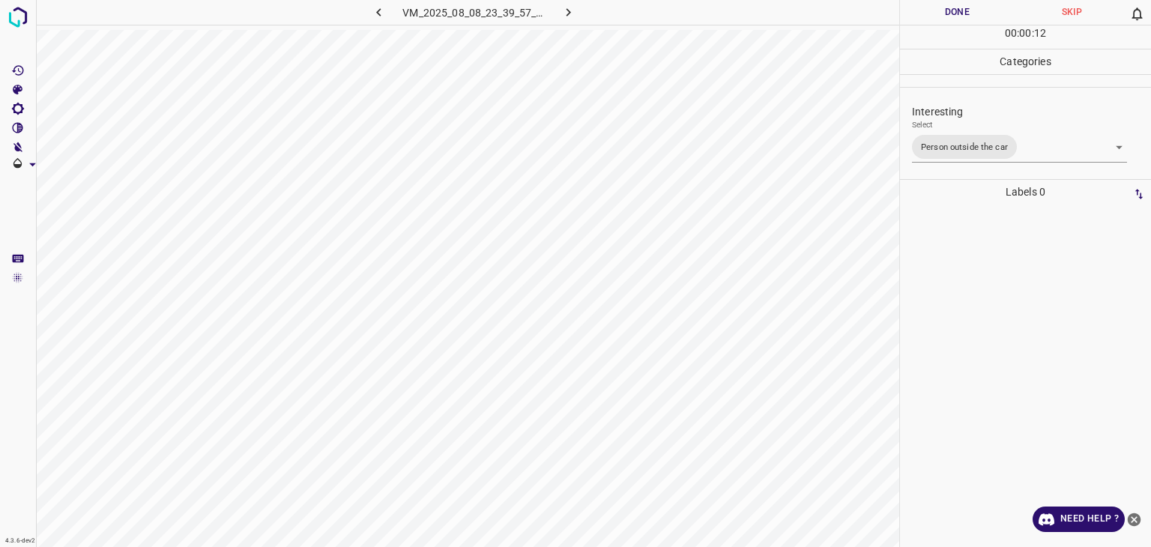
click at [972, 14] on div at bounding box center [575, 273] width 1151 height 547
click at [972, 14] on button "Done" at bounding box center [957, 12] width 115 height 25
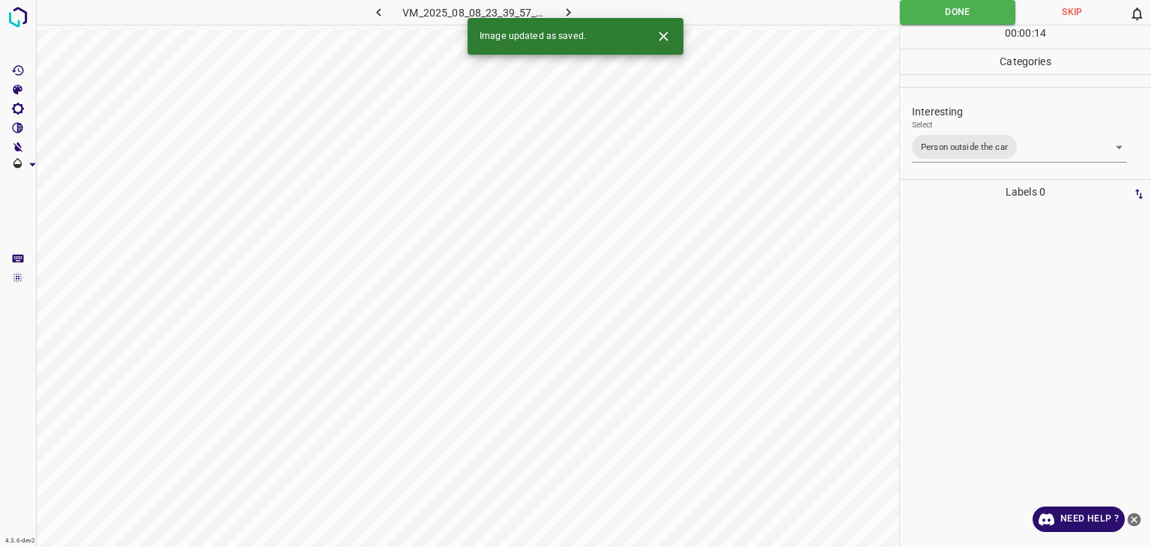
click at [567, 7] on icon "button" at bounding box center [569, 12] width 16 height 16
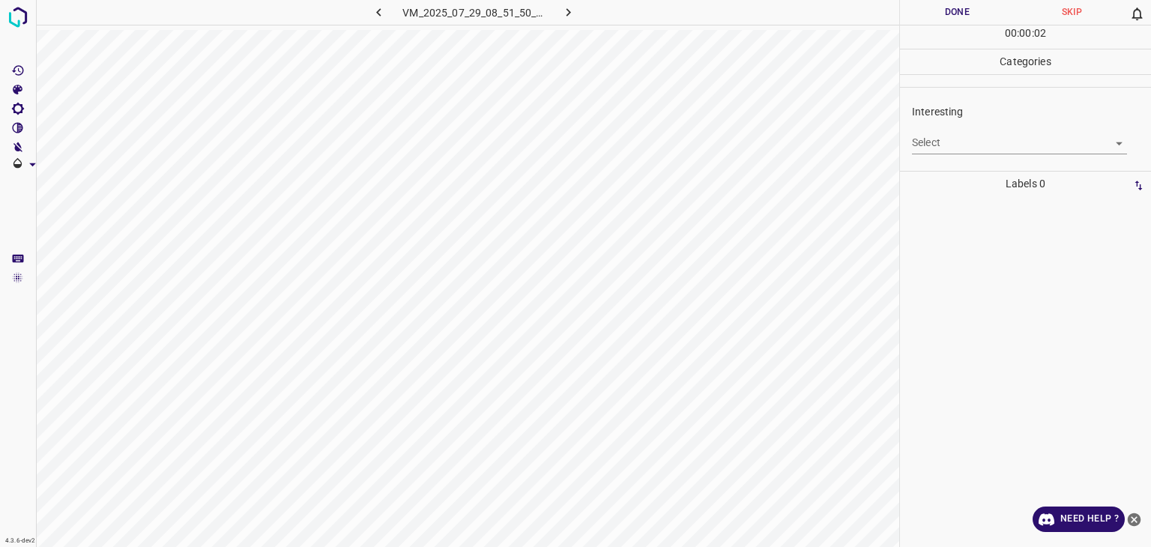
click at [988, 147] on body "4.3.6-dev2 VM_2025_07_29_08_51_50_981_05.gif Done Skip 0 00 : 00 : 02 Categorie…" at bounding box center [575, 273] width 1151 height 547
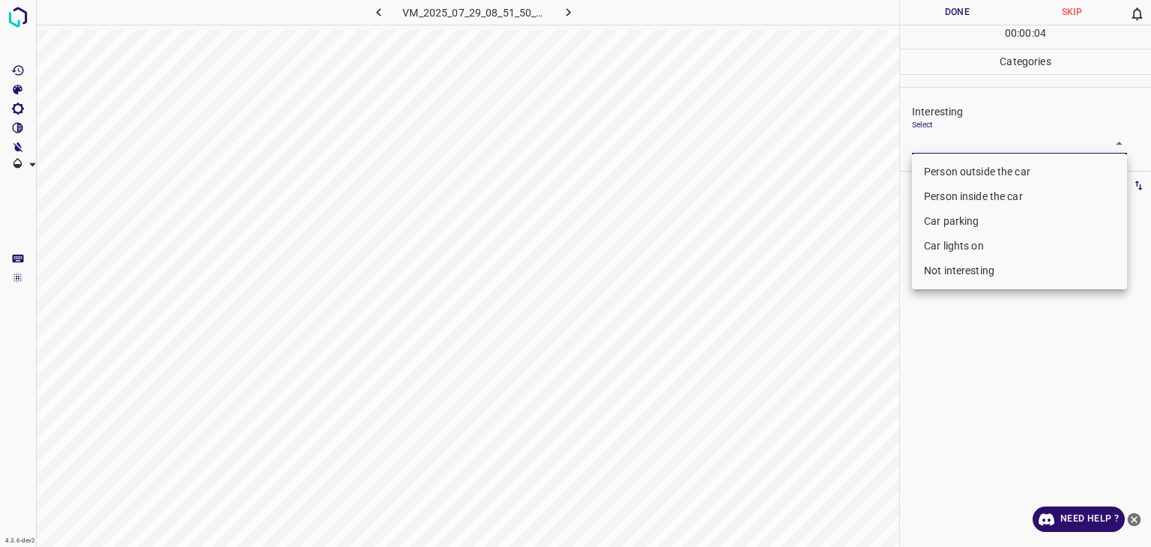
click at [1003, 265] on li "Not interesting" at bounding box center [1019, 271] width 215 height 25
type input "Not interesting"
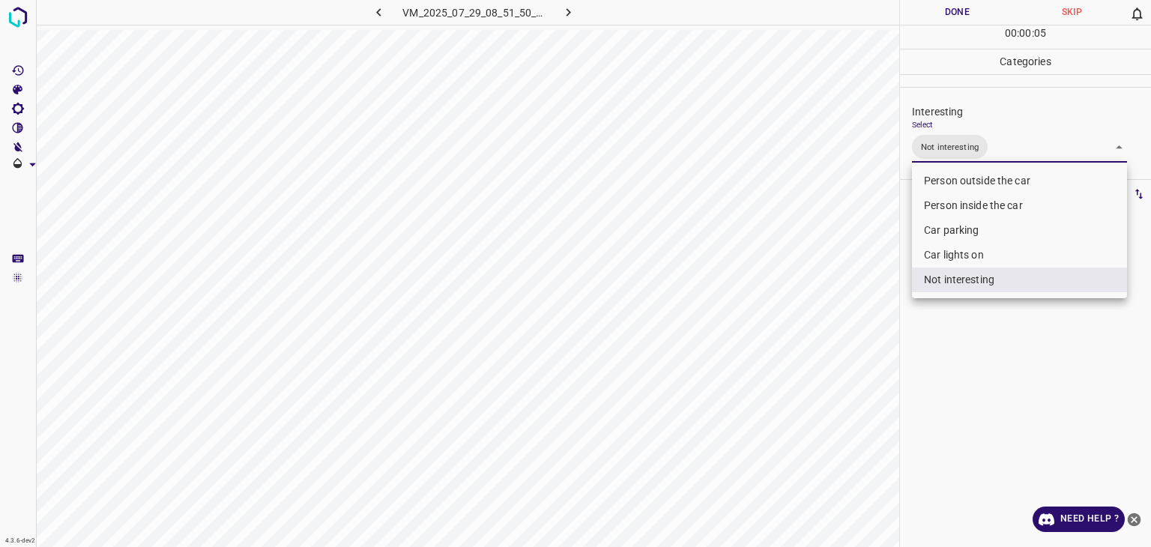
click at [996, 10] on div at bounding box center [575, 273] width 1151 height 547
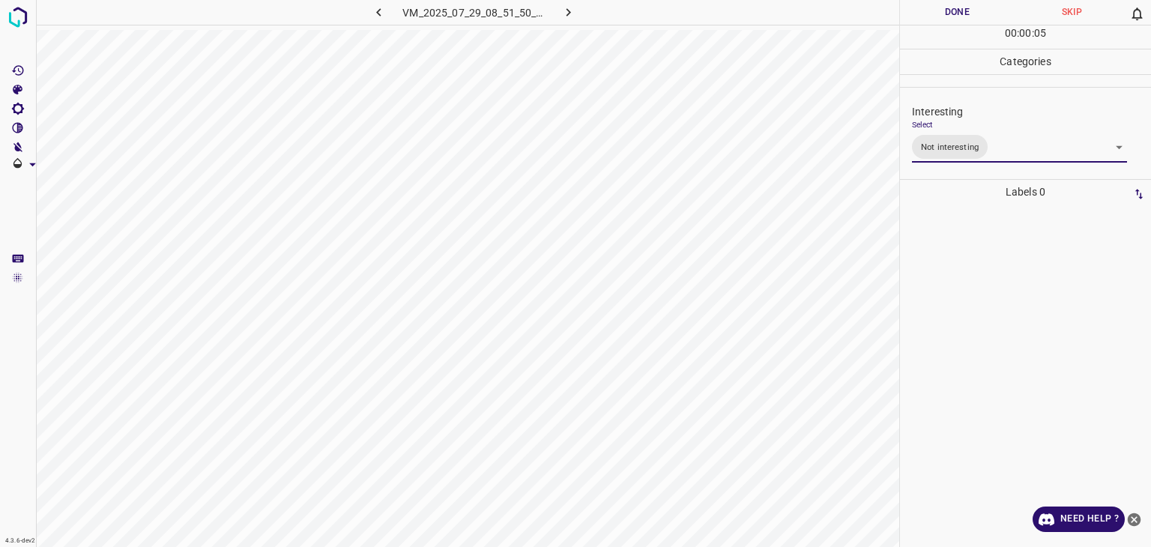
click at [996, 10] on div at bounding box center [575, 273] width 1151 height 547
click at [996, 10] on button "Done" at bounding box center [957, 12] width 115 height 25
click at [994, 10] on button "Done" at bounding box center [957, 12] width 115 height 25
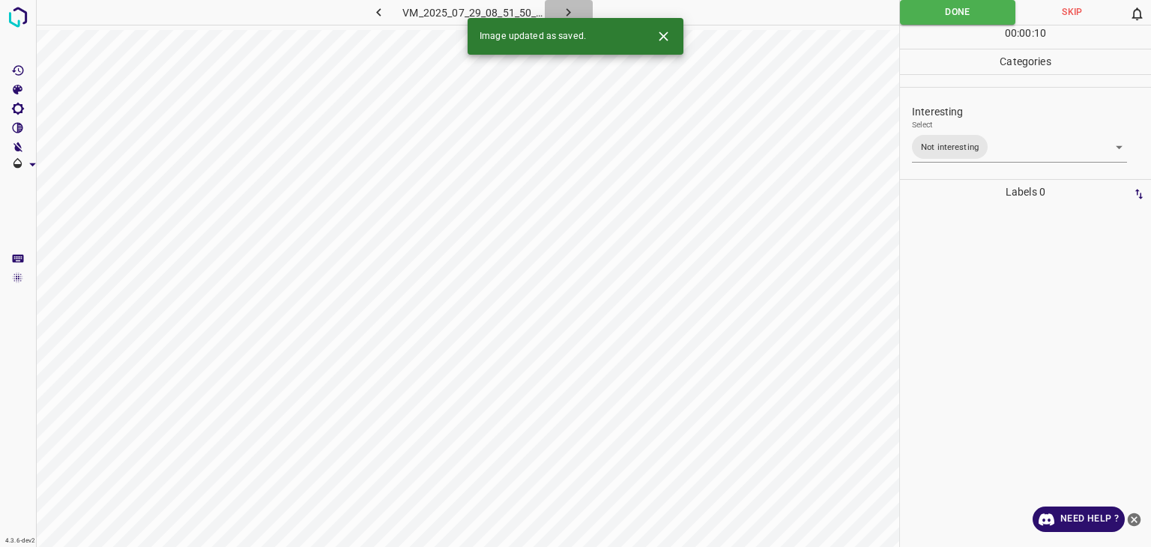
click at [564, 7] on icon "button" at bounding box center [569, 12] width 16 height 16
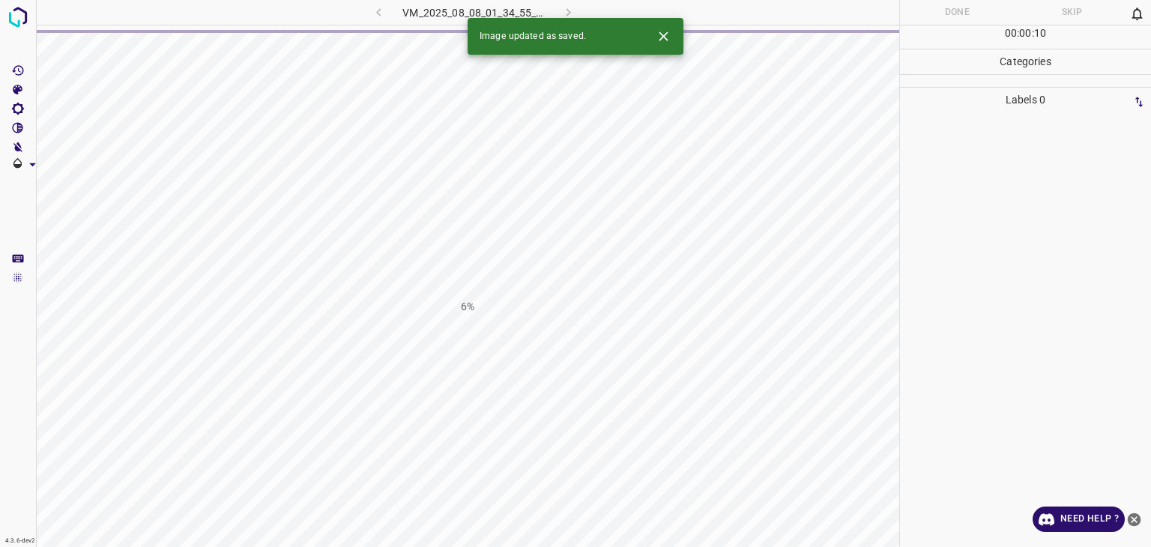
click at [669, 37] on icon "Close" at bounding box center [664, 36] width 16 height 16
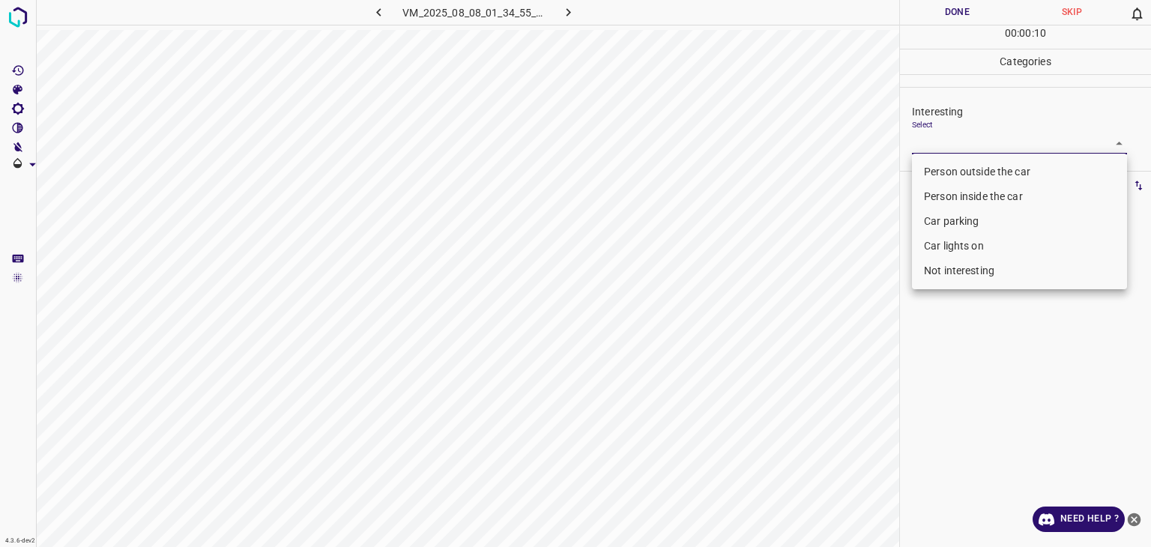
click at [942, 135] on body "4.3.6-dev2 VM_2025_08_08_01_34_55_090_03.gif Done Skip 0 00 : 00 : 10 Categorie…" at bounding box center [575, 273] width 1151 height 547
click at [948, 161] on li "Person outside the car" at bounding box center [1019, 172] width 215 height 25
type input "Person outside the car"
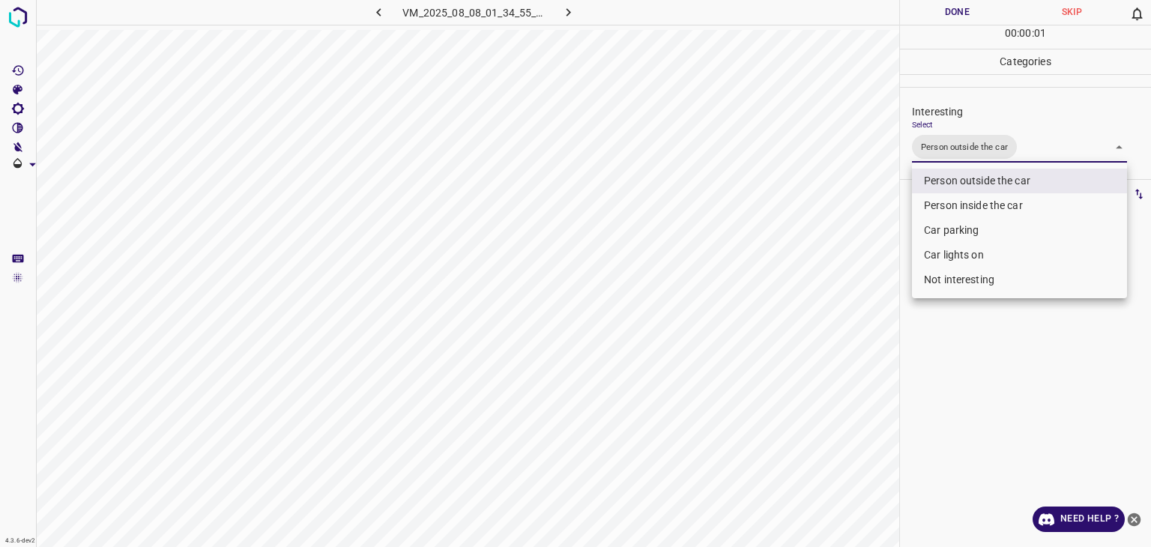
click at [948, 16] on div at bounding box center [575, 273] width 1151 height 547
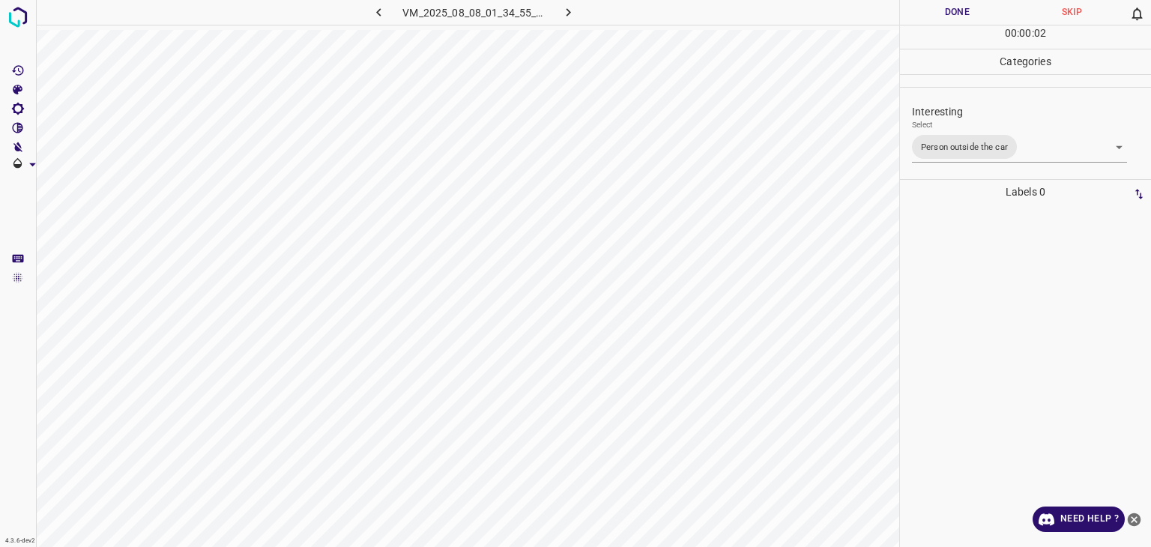
click at [948, 14] on div at bounding box center [575, 273] width 1151 height 547
click at [948, 14] on button "Done" at bounding box center [957, 12] width 115 height 25
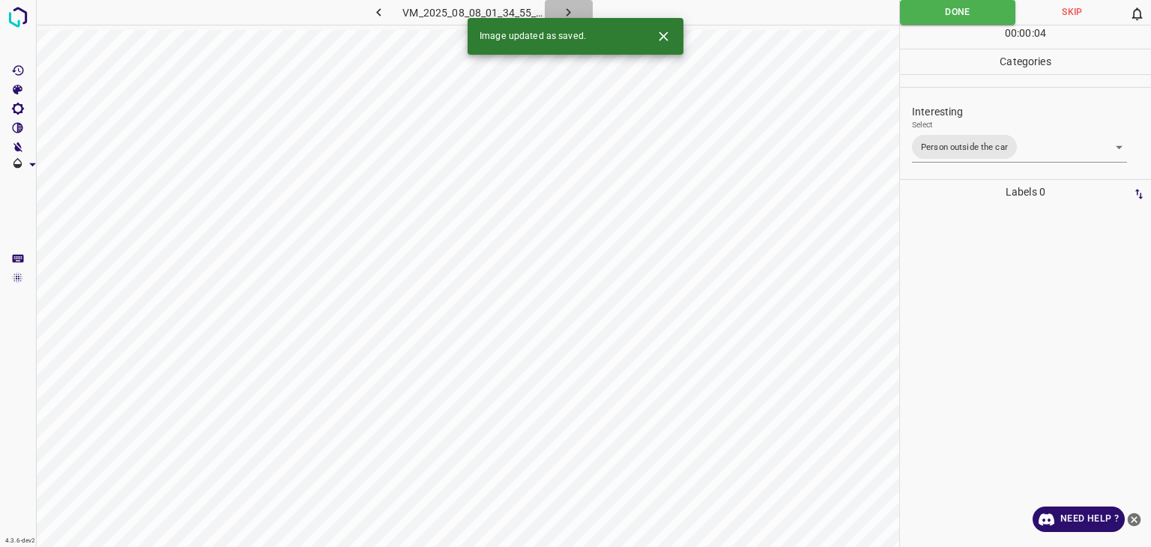
click at [571, 7] on icon "button" at bounding box center [569, 12] width 16 height 16
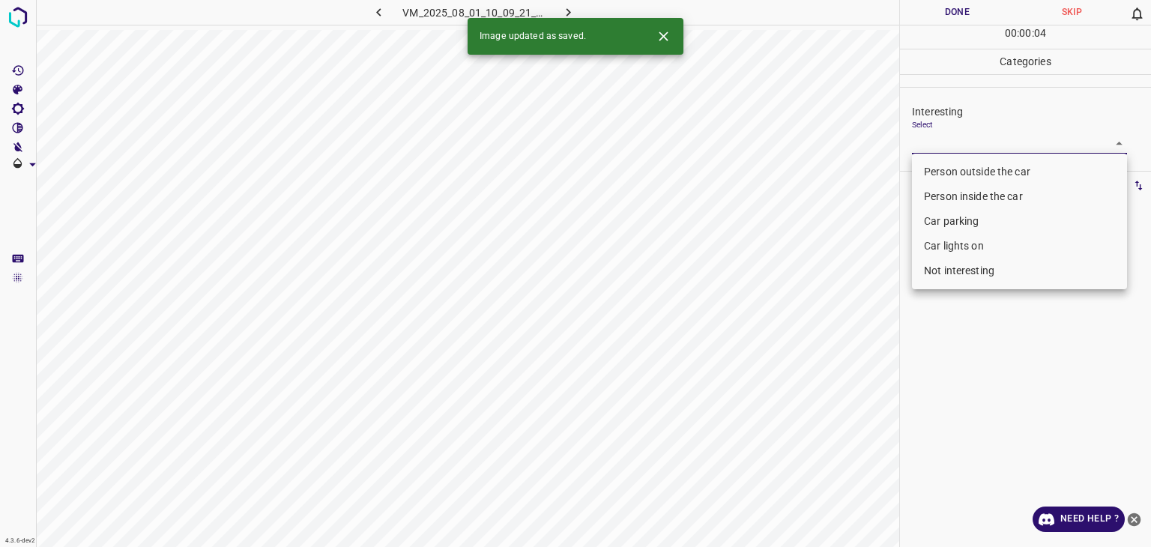
click at [1008, 152] on body "4.3.6-dev2 VM_2025_08_01_10_09_21_560_00.gif Done Skip 0 00 : 00 : 04 Categorie…" at bounding box center [575, 273] width 1151 height 547
click at [978, 163] on li "Person outside the car" at bounding box center [1019, 172] width 215 height 25
type input "Person outside the car"
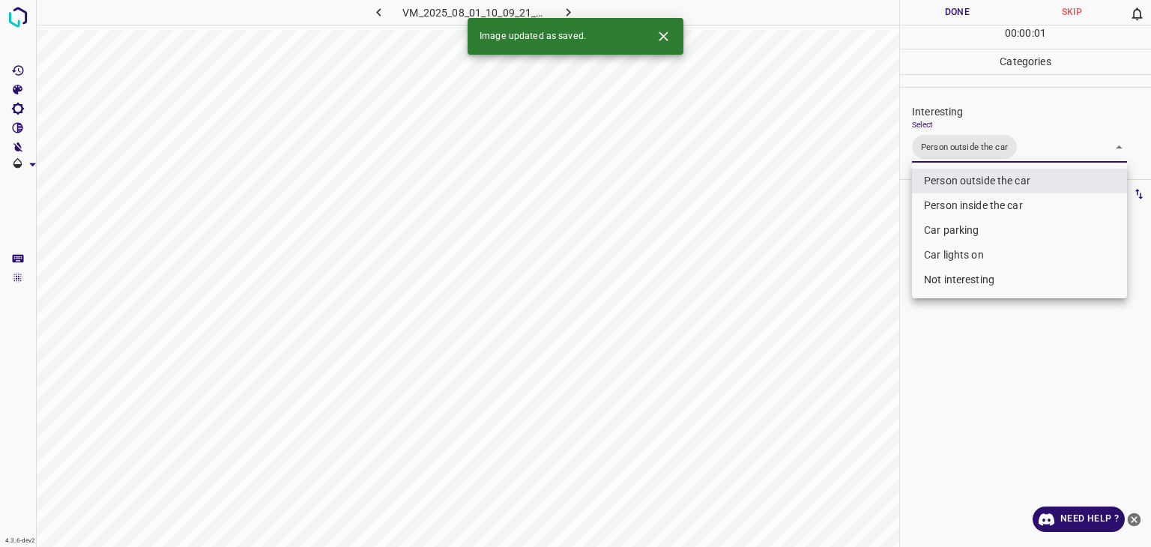
click at [954, 4] on div at bounding box center [575, 273] width 1151 height 547
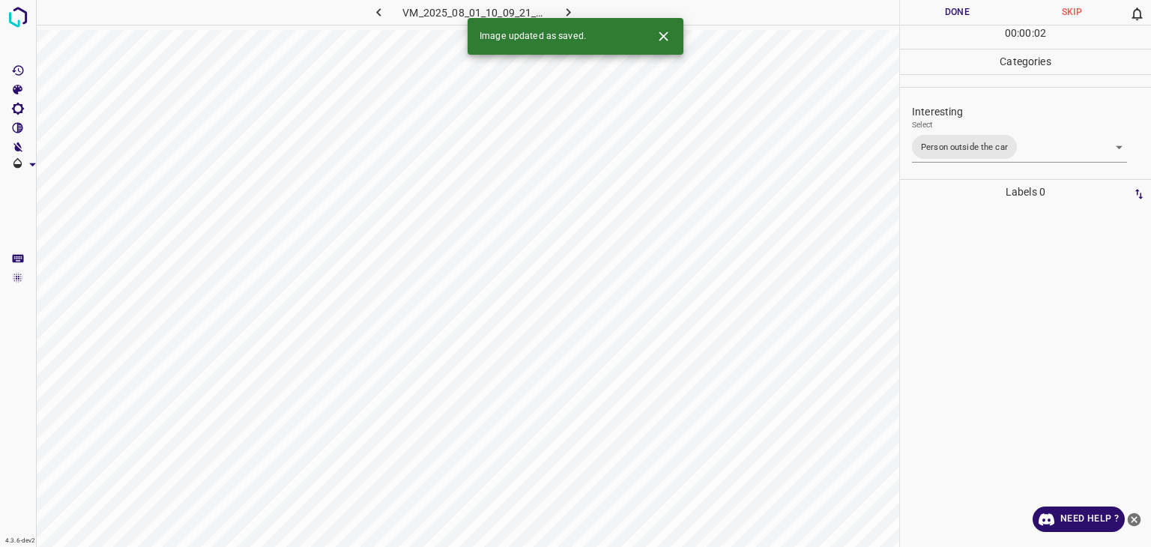
click at [954, 4] on div "Person outside the car Person inside the car Car parking Car lights on Not inte…" at bounding box center [575, 273] width 1151 height 547
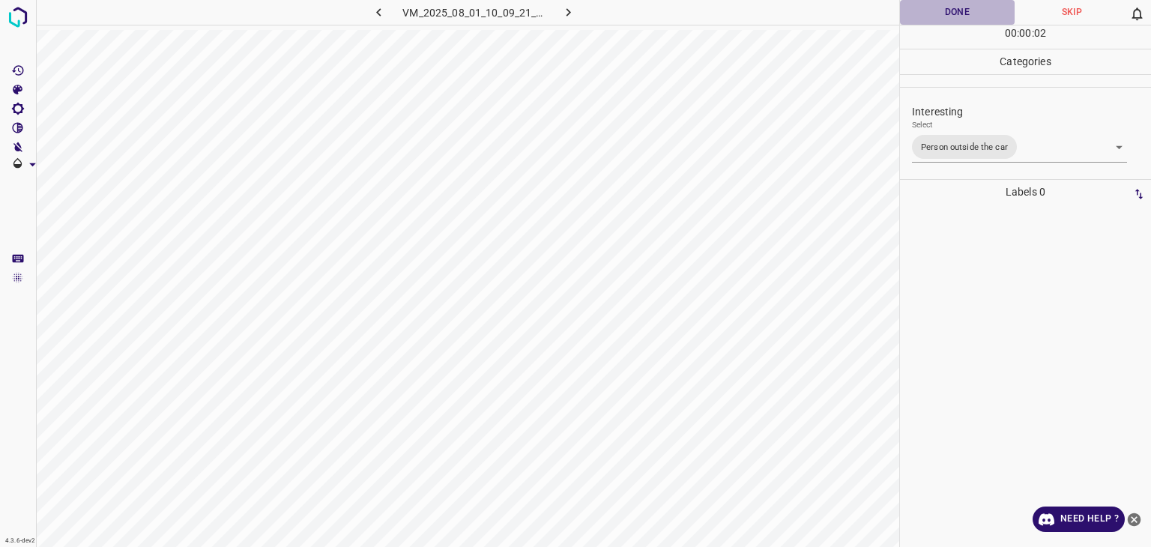
click at [953, 1] on button "Done" at bounding box center [957, 12] width 115 height 25
click at [936, 19] on button "Done" at bounding box center [957, 12] width 115 height 25
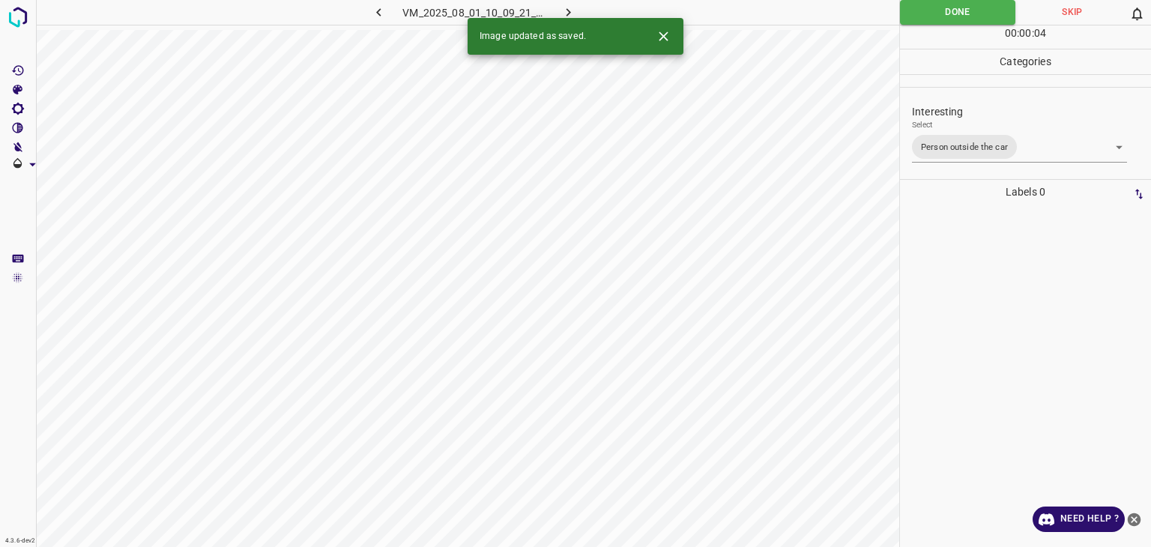
click at [573, 11] on icon "button" at bounding box center [569, 12] width 16 height 16
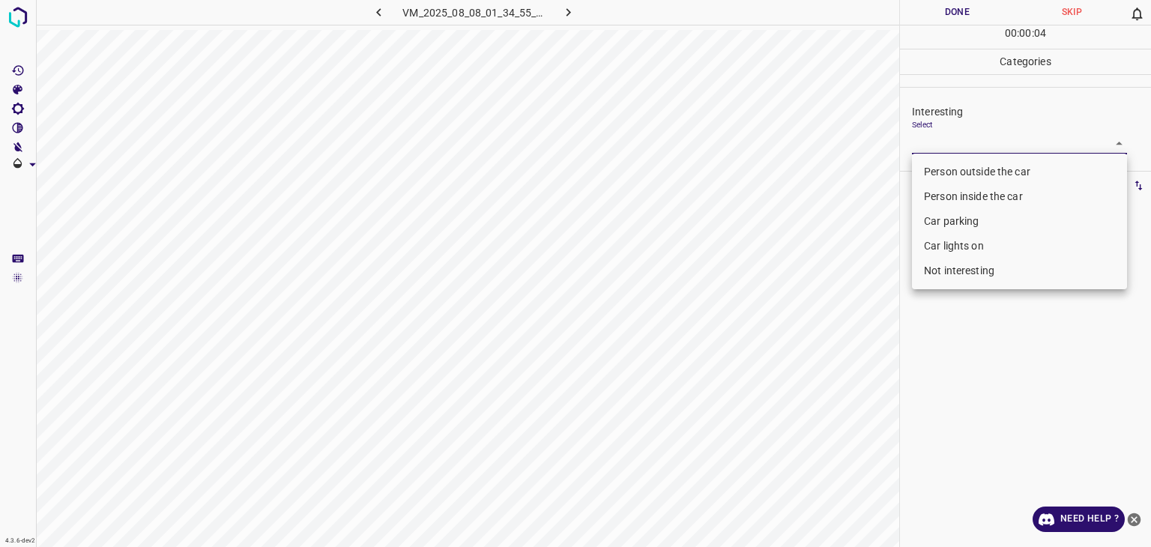
click at [975, 133] on body "4.3.6-dev2 VM_2025_08_08_01_34_55_090_09.gif Done Skip 0 00 : 00 : 04 Categorie…" at bounding box center [575, 273] width 1151 height 547
click at [966, 262] on li "Not interesting" at bounding box center [1019, 271] width 215 height 25
type input "Not interesting"
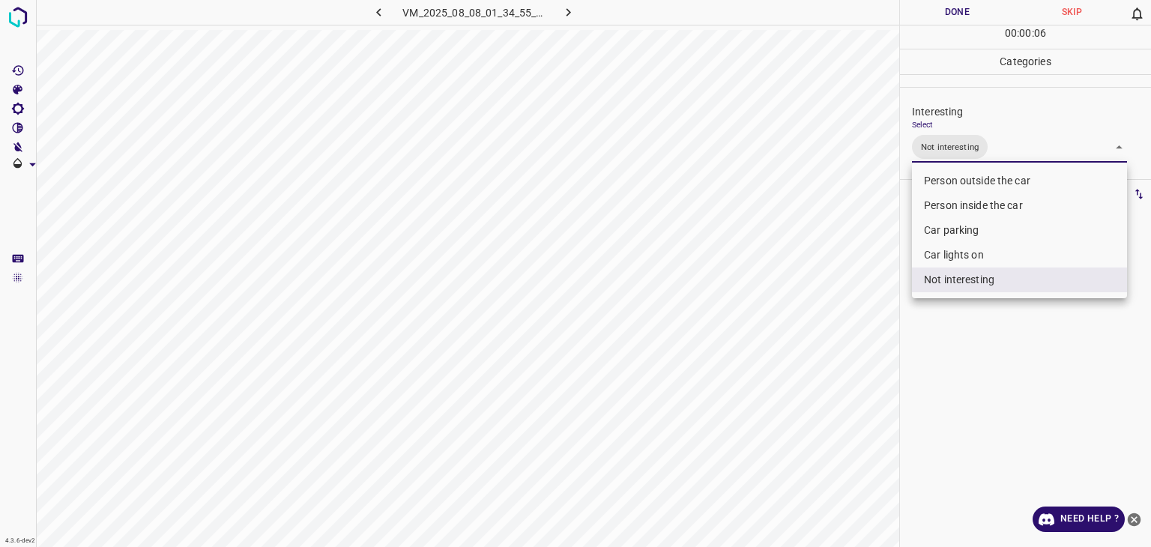
click at [954, 22] on div at bounding box center [575, 273] width 1151 height 547
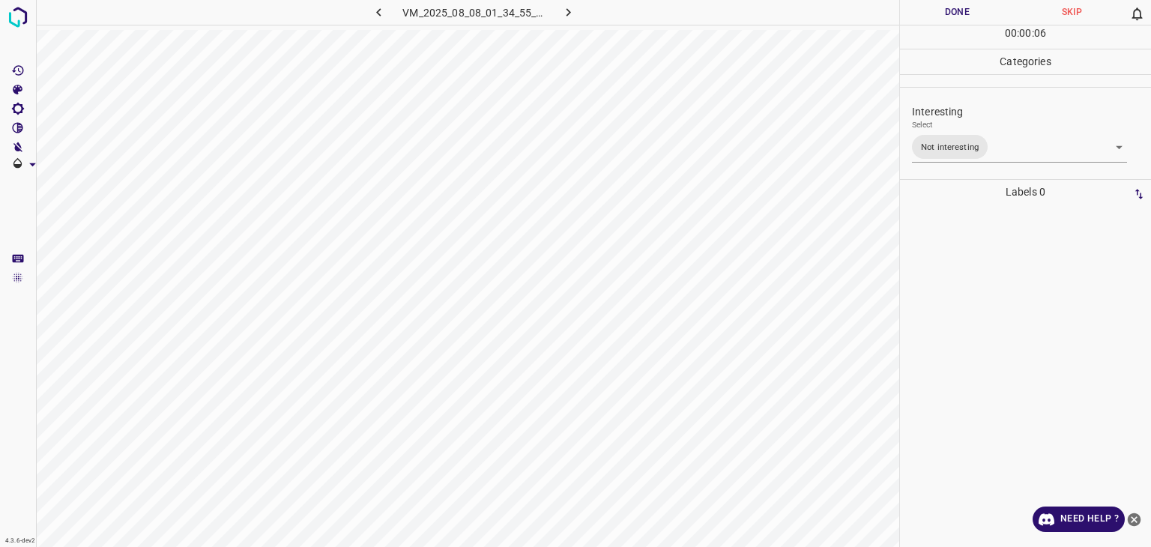
click at [954, 17] on div "Person outside the car Person inside the car Car parking Car lights on Not inte…" at bounding box center [575, 273] width 1151 height 547
click at [954, 17] on button "Done" at bounding box center [957, 12] width 115 height 25
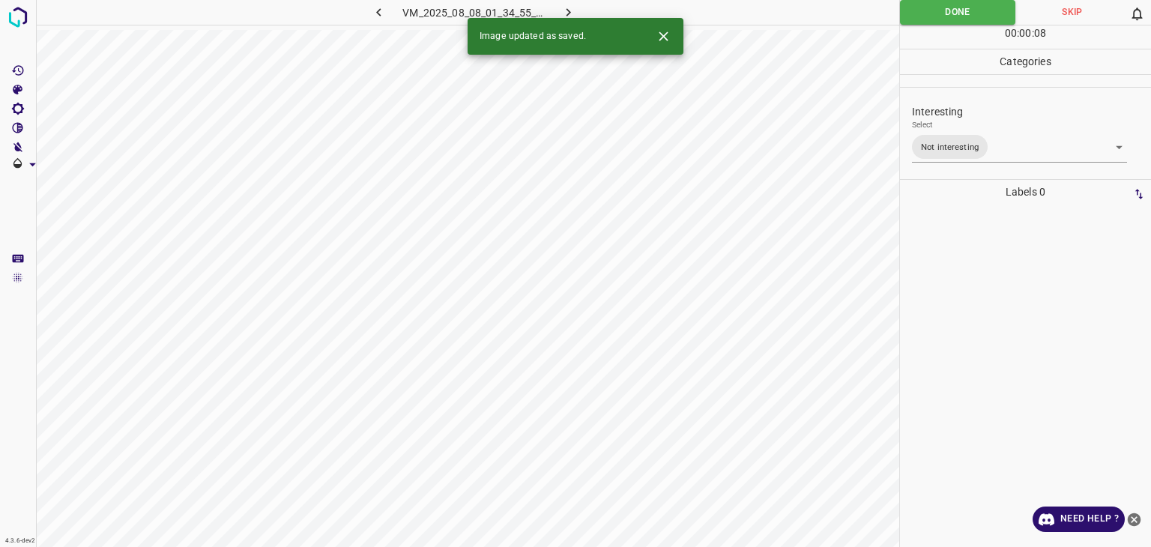
click at [567, 13] on icon "button" at bounding box center [569, 12] width 16 height 16
click at [1005, 139] on body "4.3.6-dev2 VM_2025_08_01_10_37_11_769_05.gif Done Skip 0 00 : 00 : 08 Categorie…" at bounding box center [575, 273] width 1151 height 547
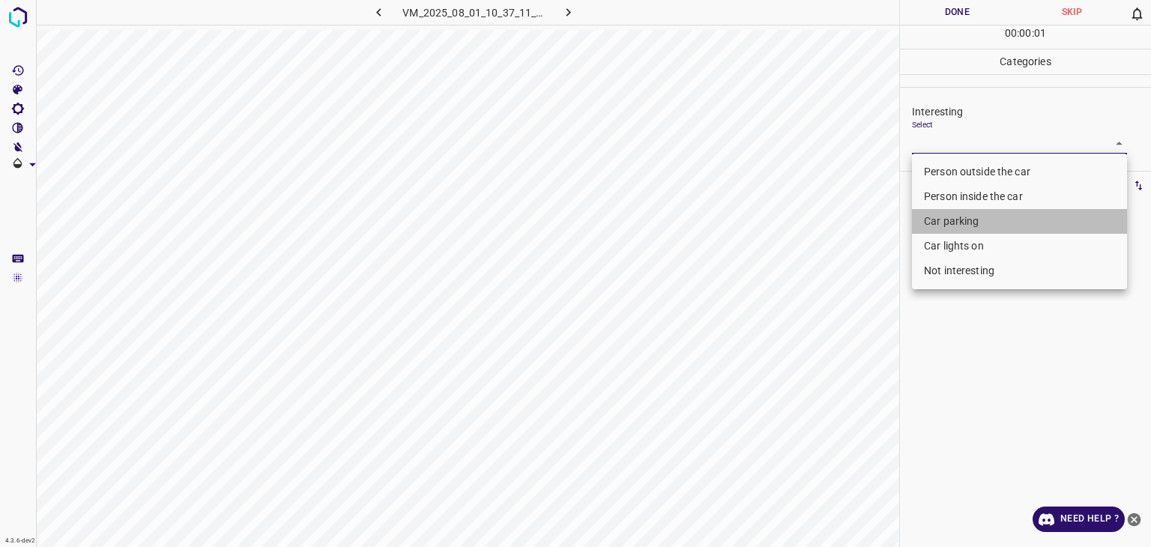
click at [987, 225] on li "Car parking" at bounding box center [1019, 221] width 215 height 25
type input "Car parking"
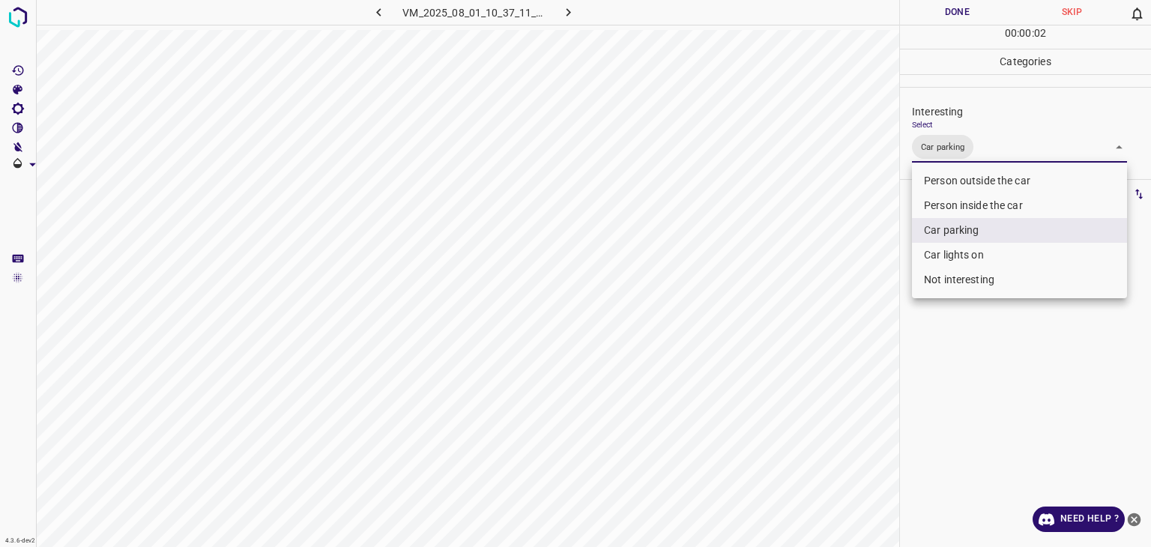
click at [944, 13] on div at bounding box center [575, 273] width 1151 height 547
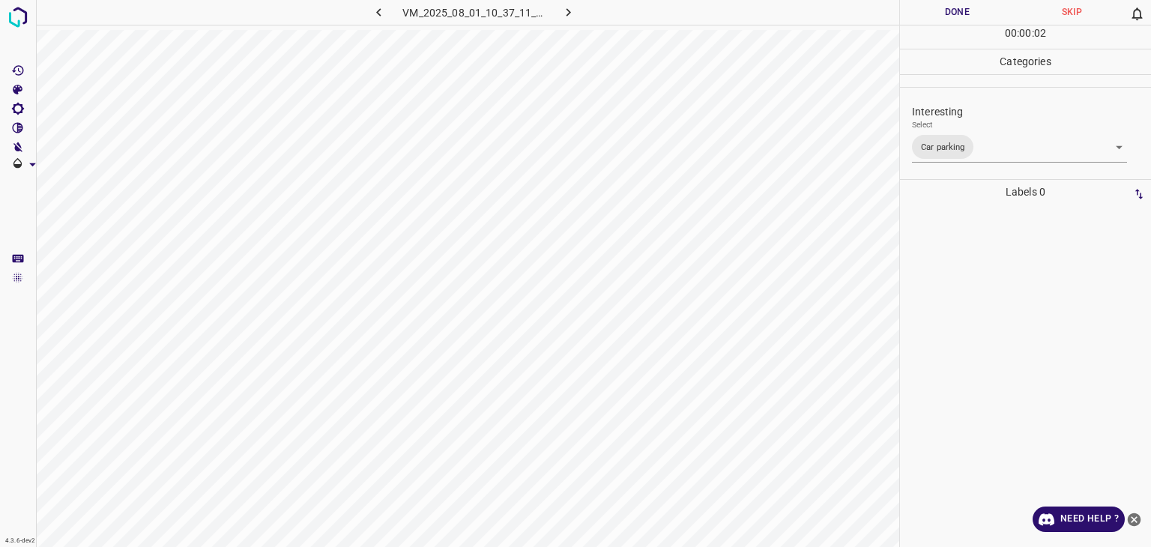
click at [944, 13] on button "Done" at bounding box center [957, 12] width 115 height 25
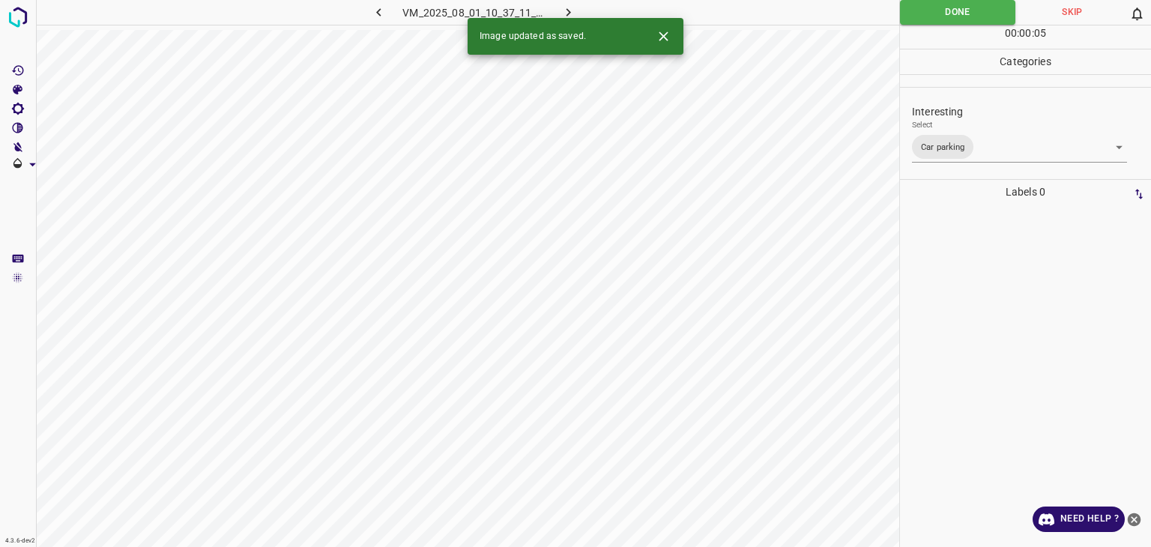
click at [573, 15] on icon "button" at bounding box center [569, 12] width 16 height 16
click at [661, 34] on icon "Close" at bounding box center [663, 35] width 9 height 9
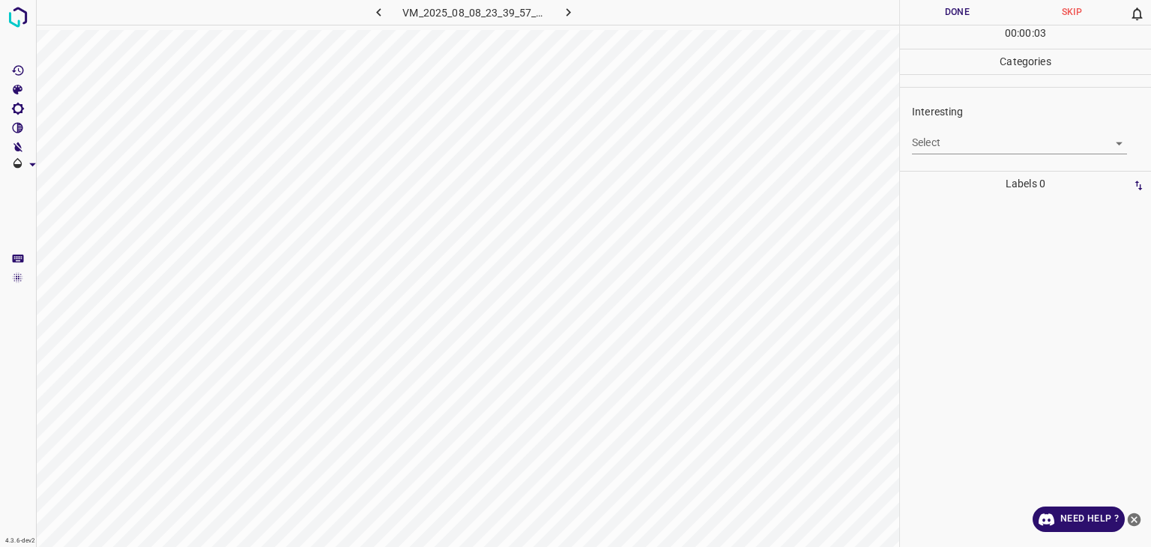
click at [963, 132] on body "4.3.6-dev2 VM_2025_08_08_23_39_57_709_10.gif Done Skip 0 00 : 00 : 03 Categorie…" at bounding box center [575, 273] width 1151 height 547
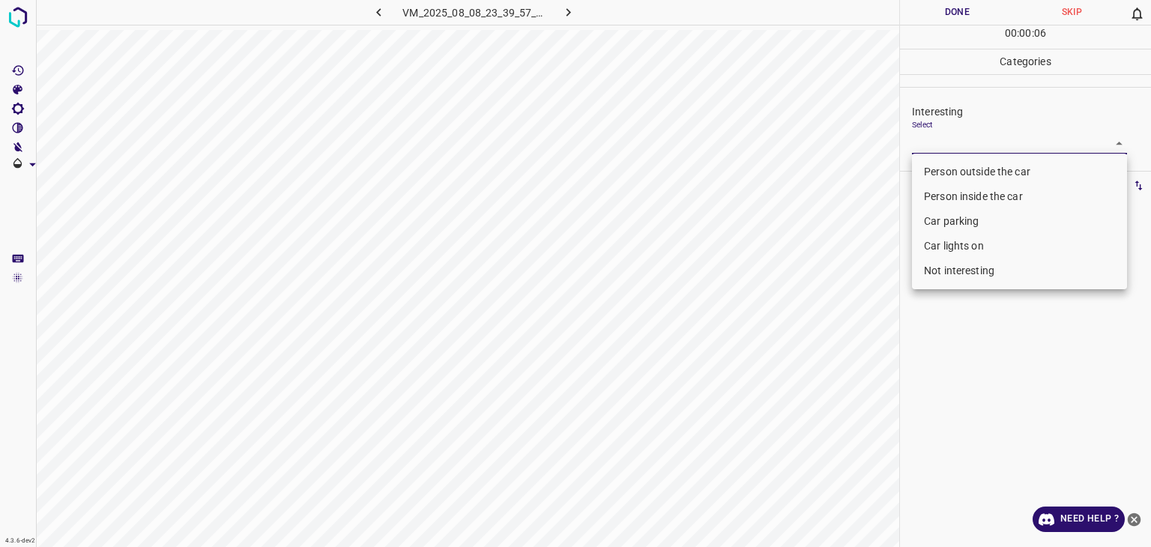
click at [981, 166] on li "Person outside the car" at bounding box center [1019, 172] width 215 height 25
type input "Person outside the car"
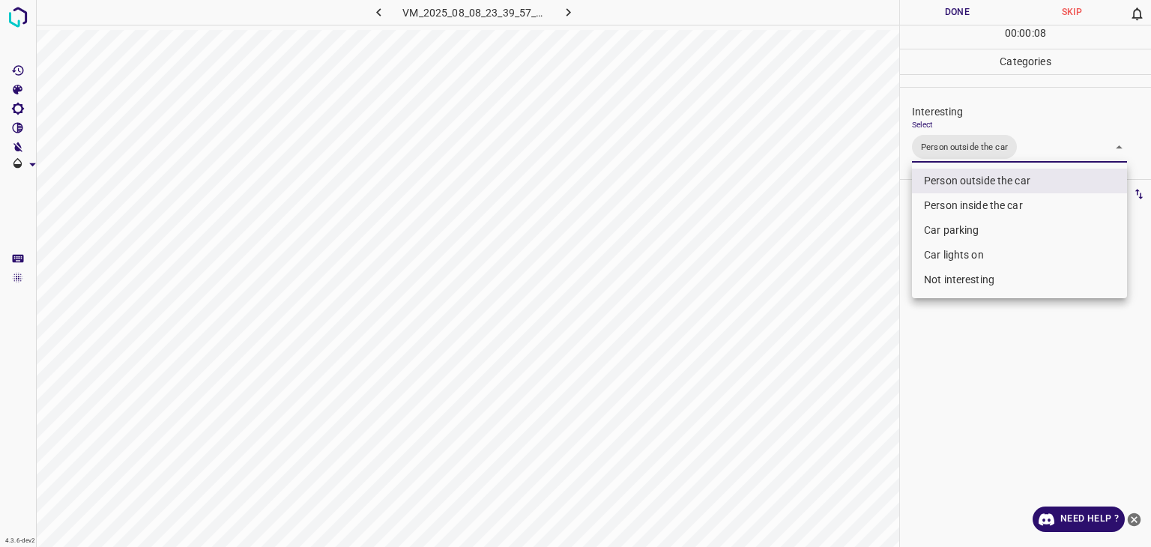
click at [972, 7] on div at bounding box center [575, 273] width 1151 height 547
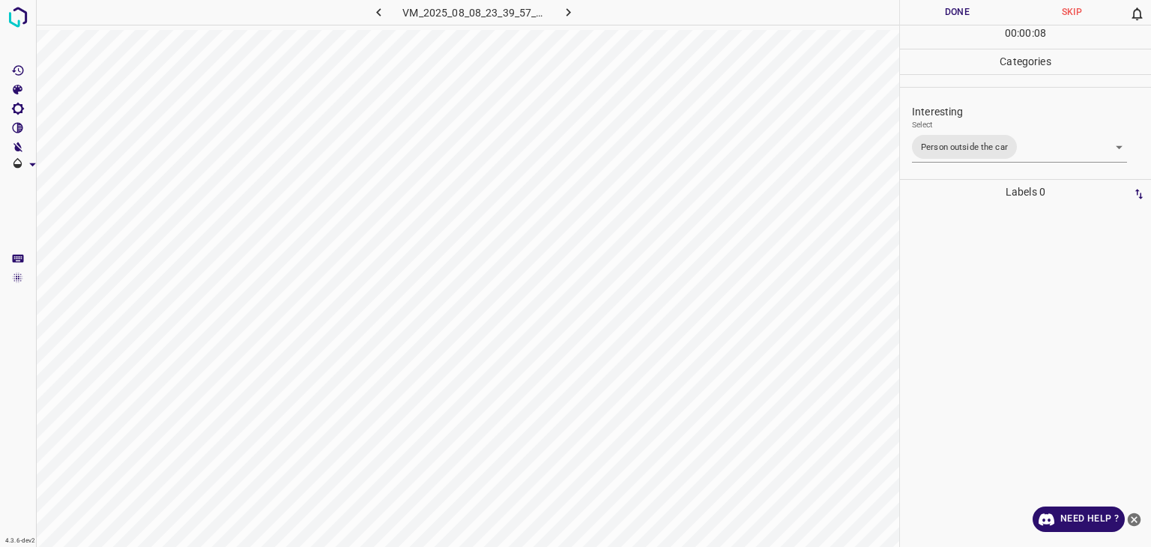
click at [972, 7] on div at bounding box center [575, 273] width 1151 height 547
click at [972, 7] on button "Done" at bounding box center [957, 12] width 115 height 25
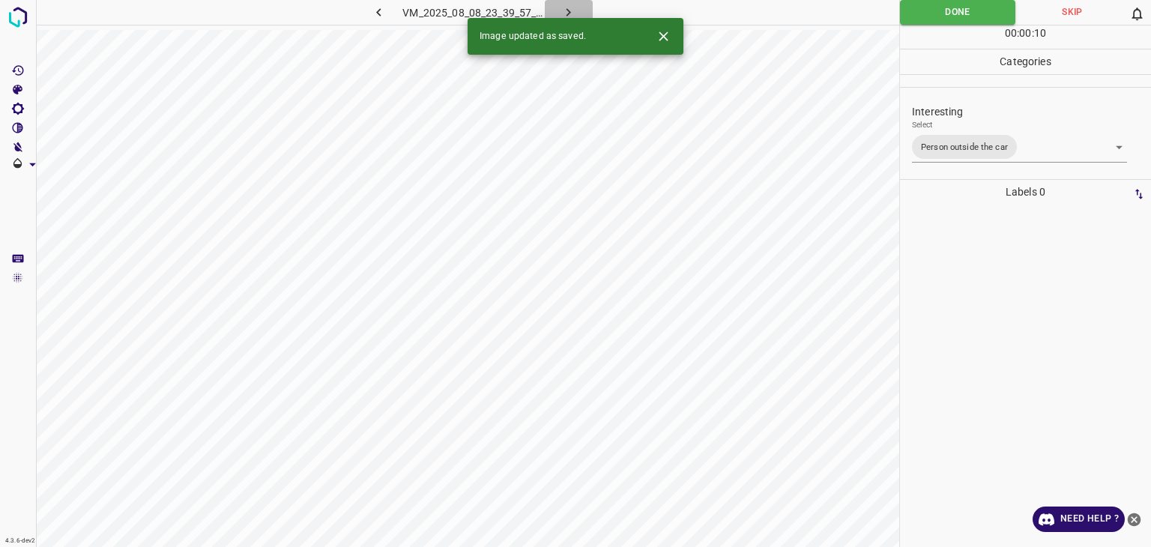
click at [561, 7] on icon "button" at bounding box center [569, 12] width 16 height 16
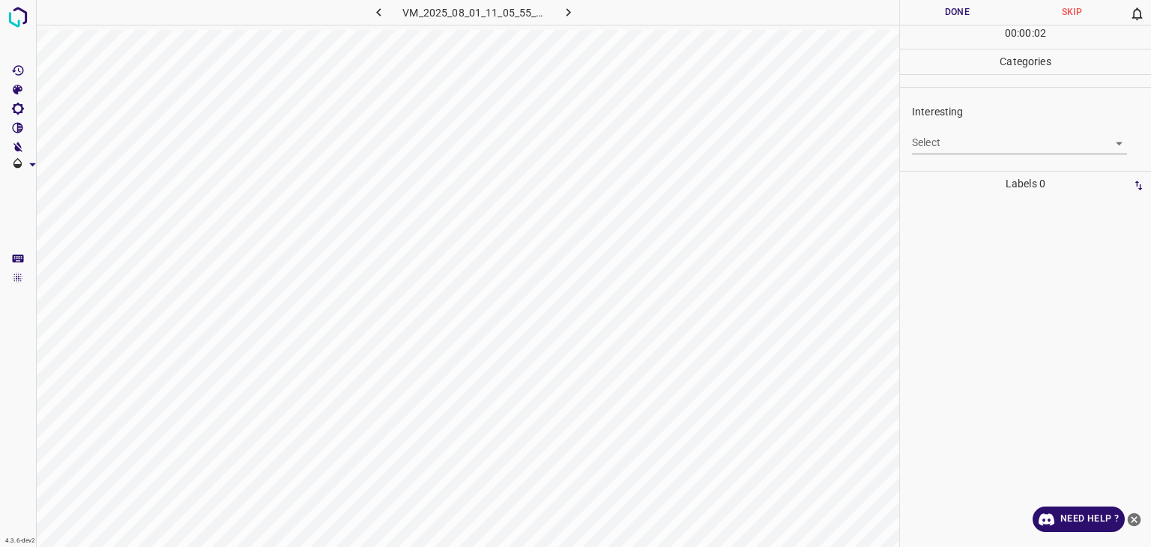
click at [937, 144] on body "4.3.6-dev2 VM_2025_08_01_11_05_55_877_01.gif Done Skip 0 00 : 00 : 02 Categorie…" at bounding box center [575, 273] width 1151 height 547
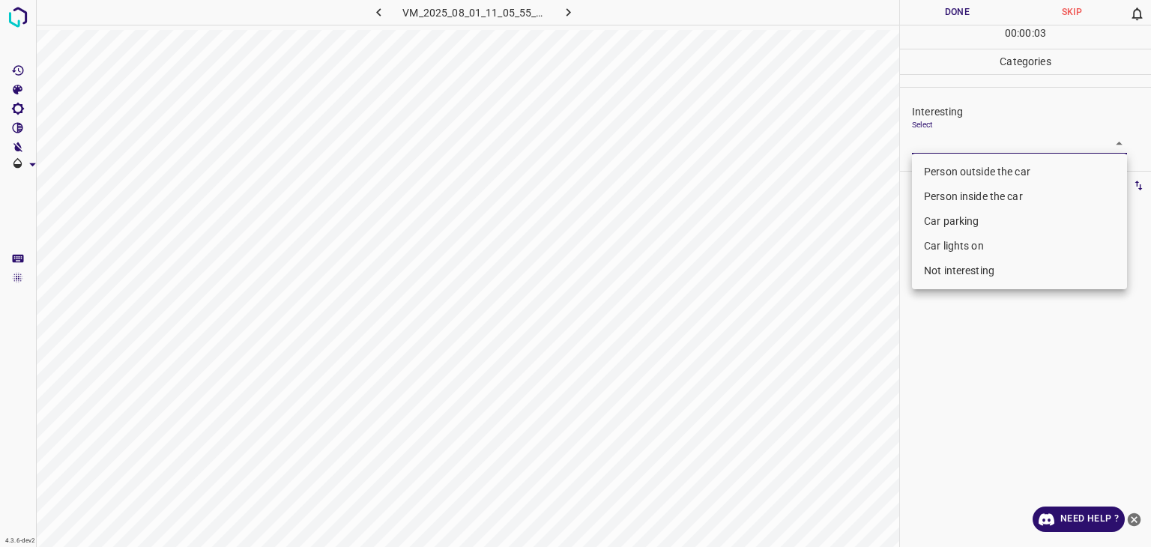
click at [963, 271] on li "Not interesting" at bounding box center [1019, 271] width 215 height 25
type input "Not interesting"
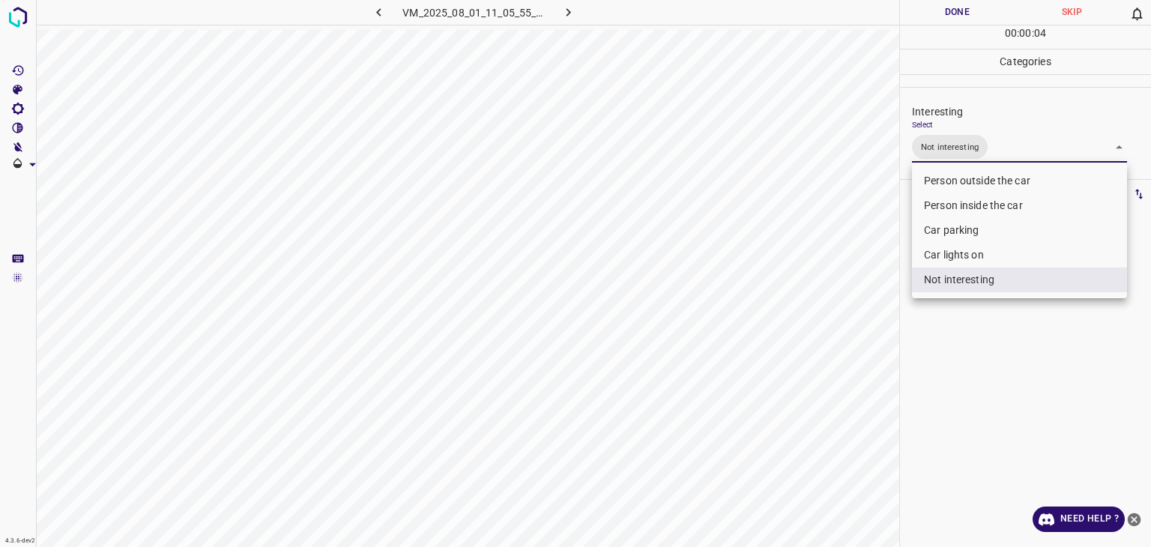
click at [939, 19] on div at bounding box center [575, 273] width 1151 height 547
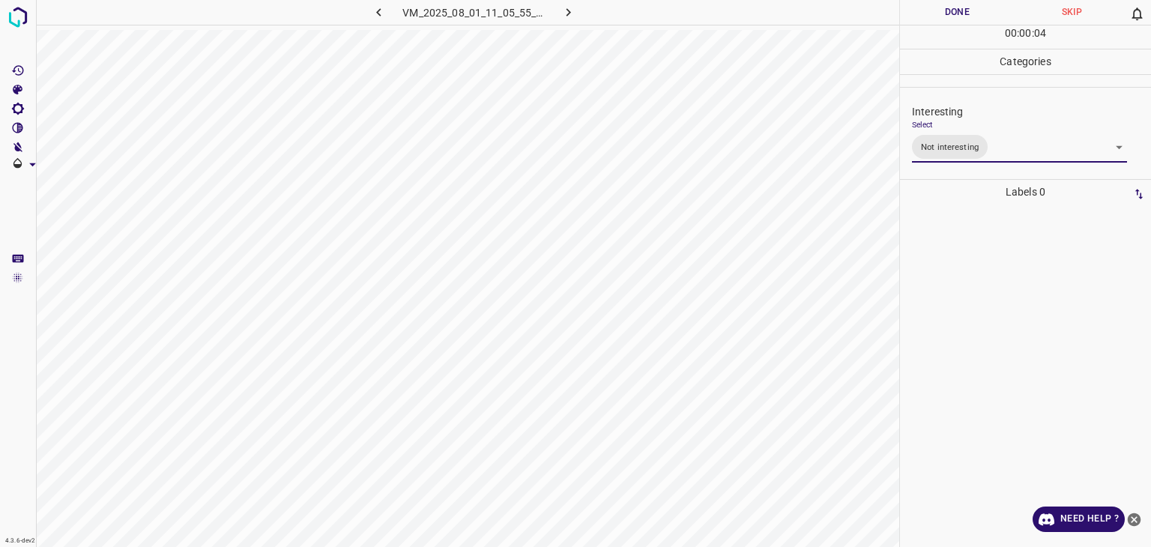
click at [939, 19] on div "Person outside the car Person inside the car Car parking Car lights on Not inte…" at bounding box center [575, 273] width 1151 height 547
click at [939, 19] on button "Done" at bounding box center [957, 12] width 115 height 25
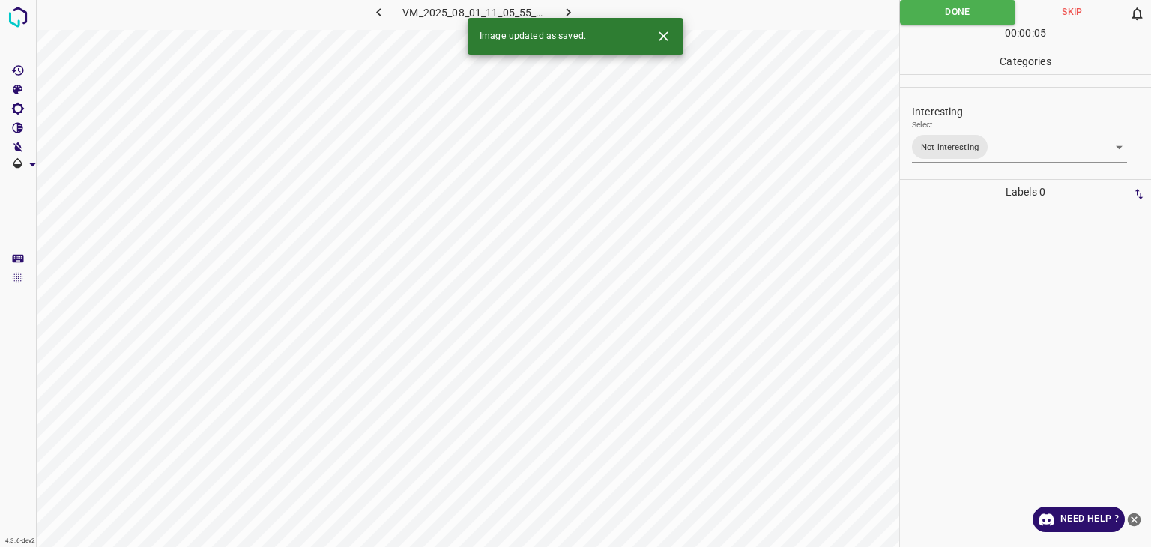
click at [591, 13] on button "button" at bounding box center [569, 12] width 48 height 25
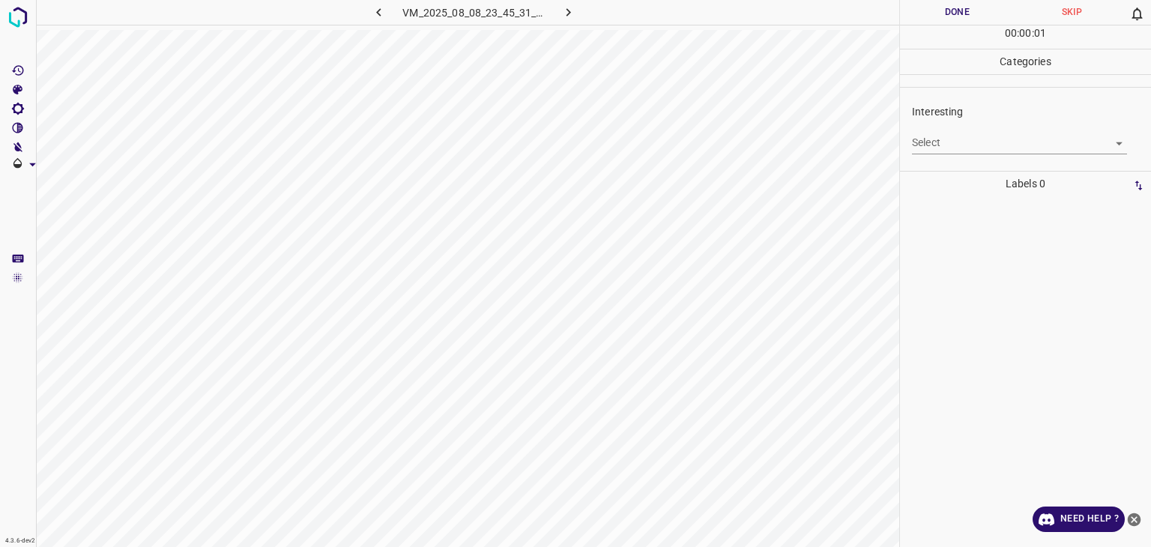
click at [977, 152] on body "4.3.6-dev2 VM_2025_08_08_23_45_31_161_02.gif Done Skip 0 00 : 00 : 01 Categorie…" at bounding box center [575, 273] width 1151 height 547
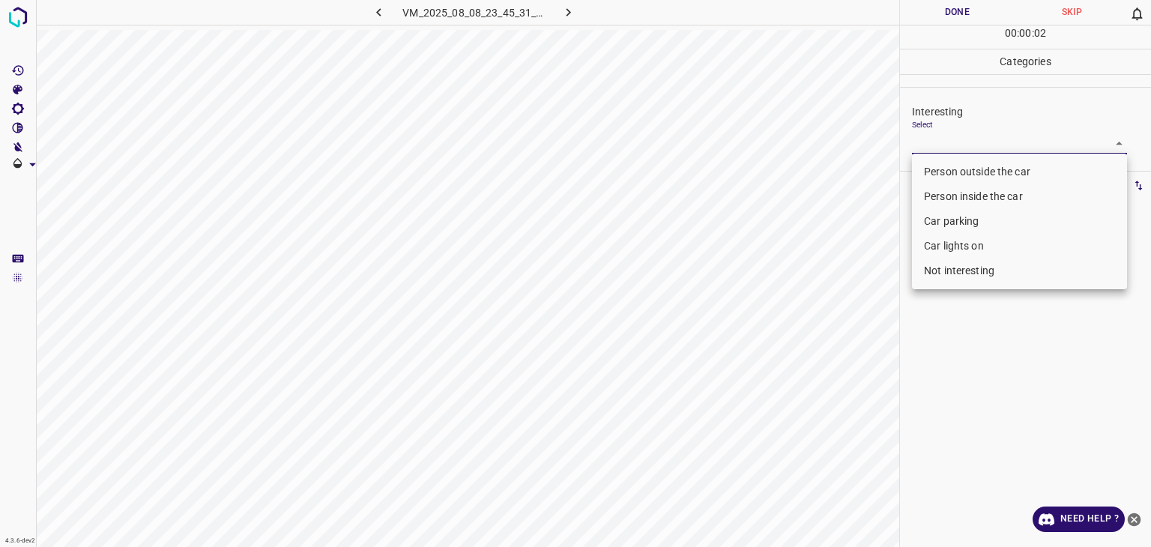
click at [975, 170] on li "Person outside the car" at bounding box center [1019, 172] width 215 height 25
type input "Person outside the car"
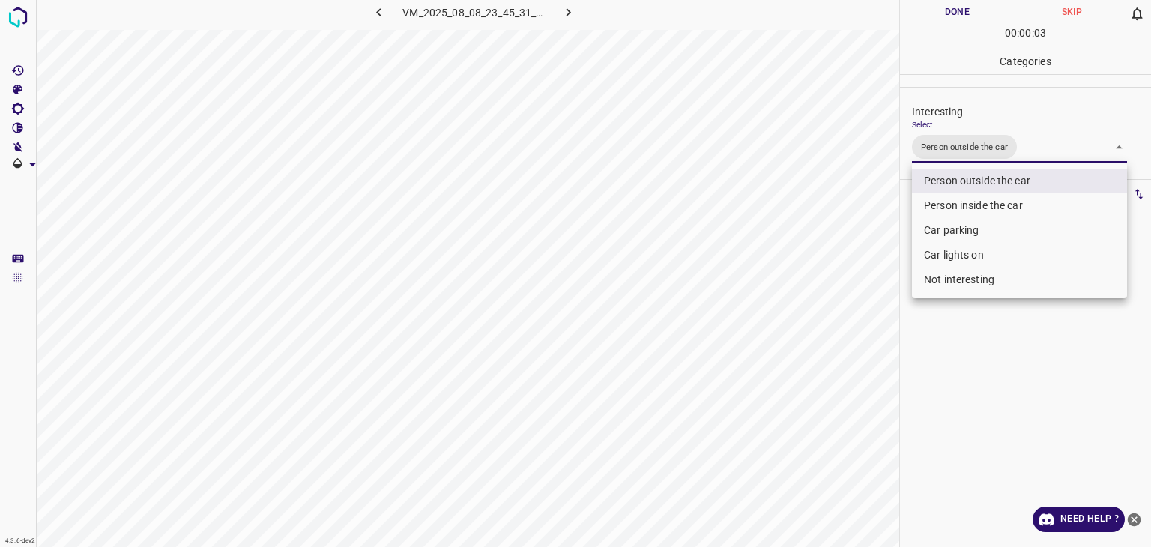
click at [948, 6] on div at bounding box center [575, 273] width 1151 height 547
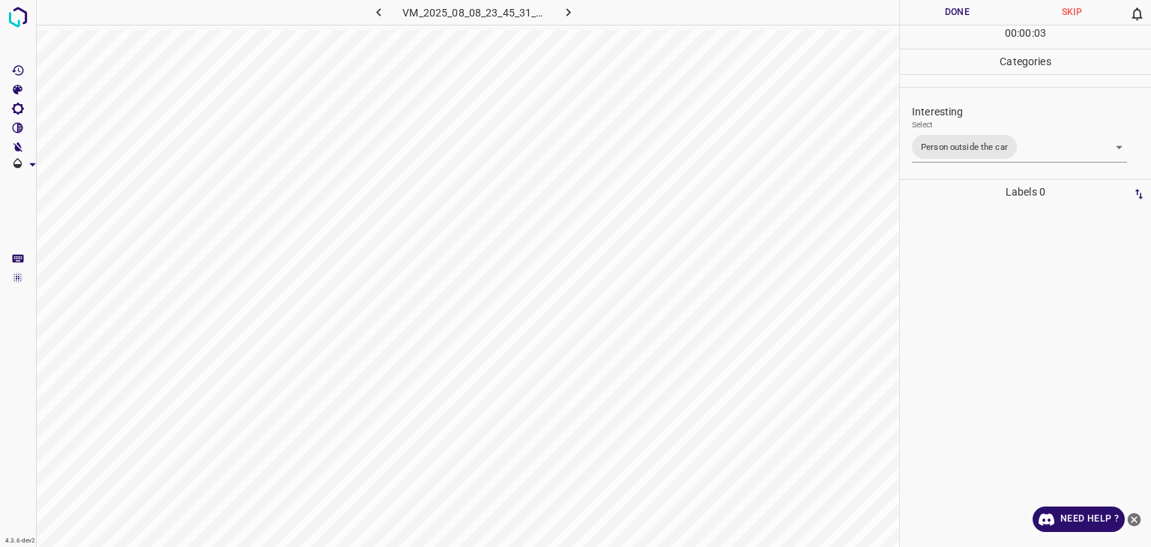
click at [942, 4] on div at bounding box center [575, 273] width 1151 height 547
click at [941, 4] on button "Done" at bounding box center [957, 12] width 115 height 25
click at [579, 10] on button "button" at bounding box center [569, 12] width 48 height 25
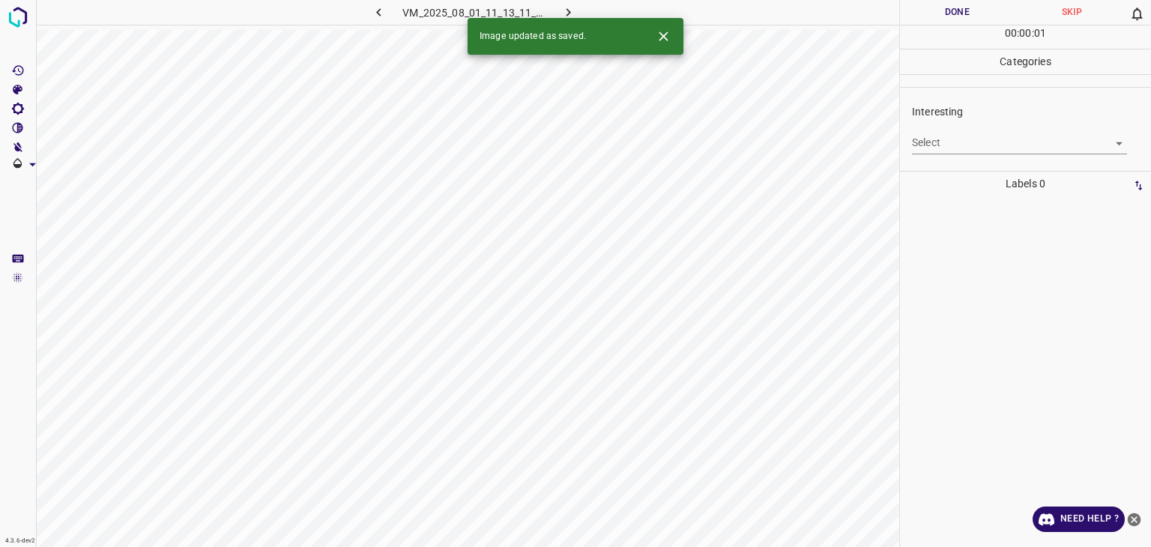
click at [999, 137] on body "4.3.6-dev2 VM_2025_08_01_11_13_11_526_02.gif Done Skip 0 00 : 00 : 01 Categorie…" at bounding box center [575, 273] width 1151 height 547
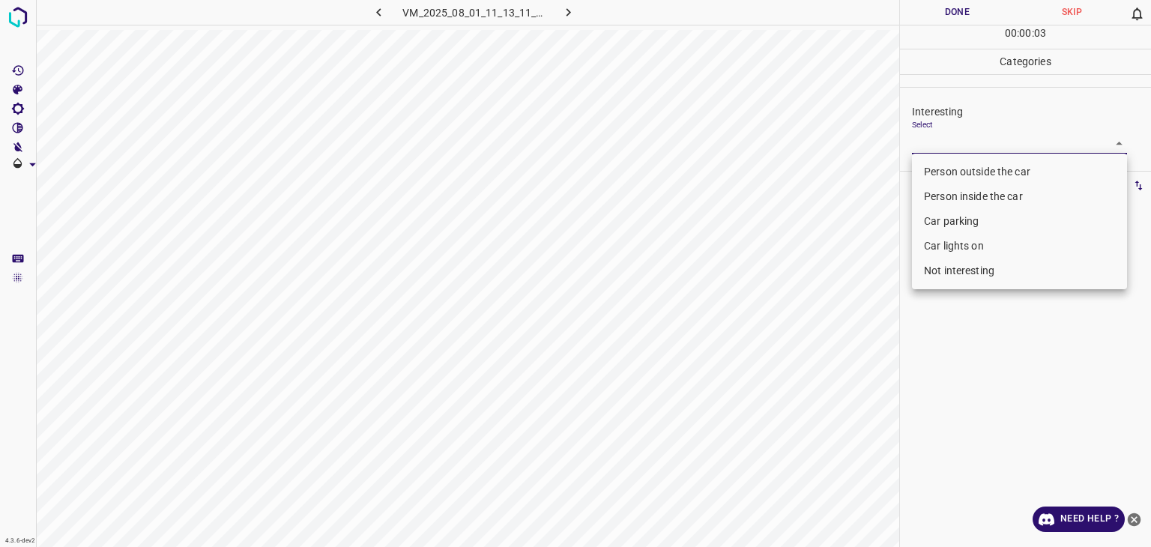
click at [1019, 166] on li "Person outside the car" at bounding box center [1019, 172] width 215 height 25
type input "Person outside the car"
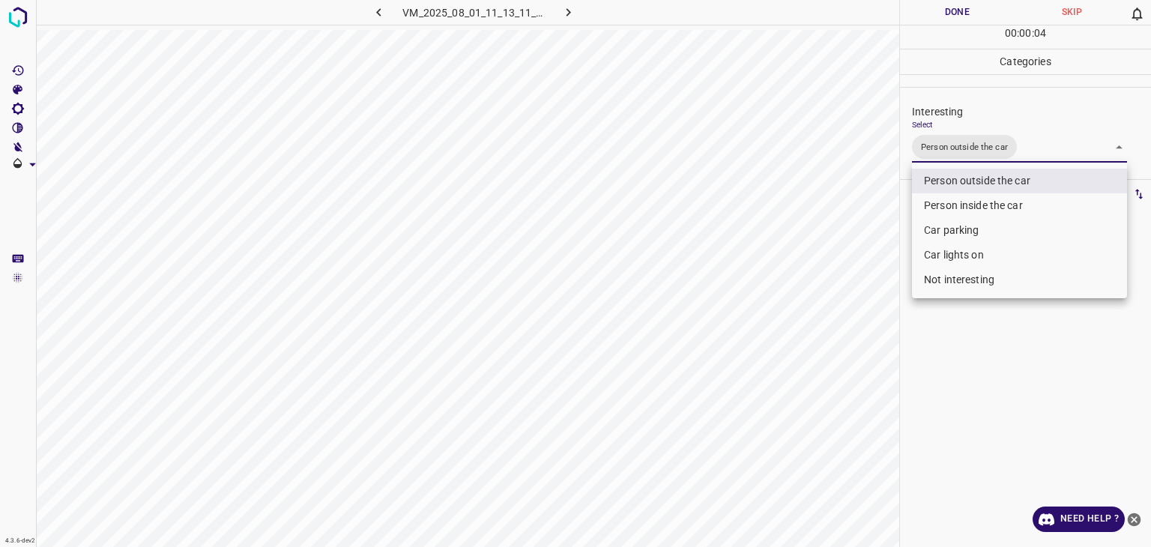
click at [957, 5] on div at bounding box center [575, 273] width 1151 height 547
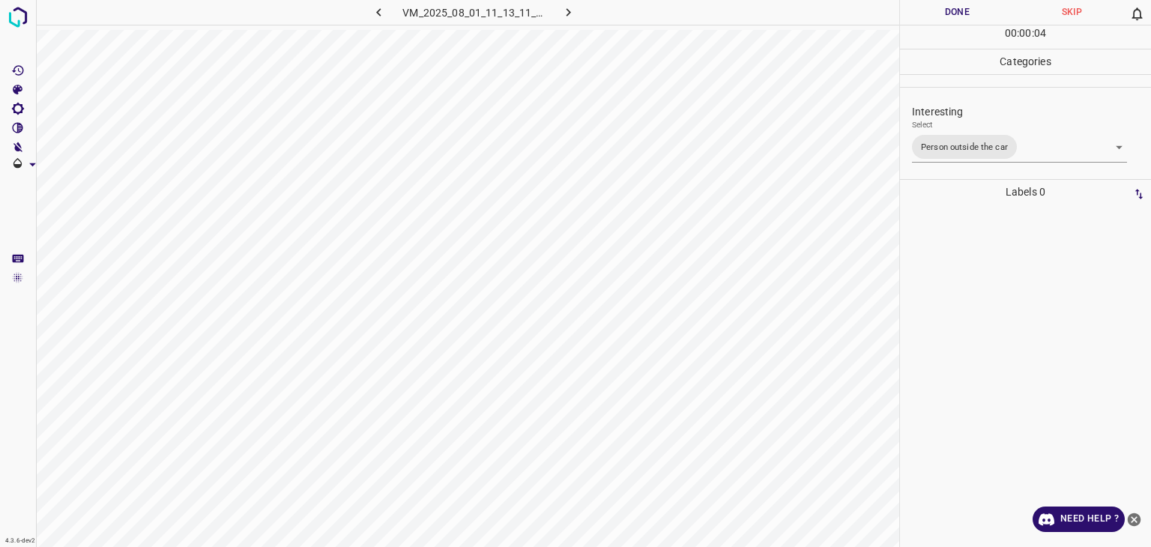
click at [957, 5] on div "Person outside the car Person inside the car Car parking Car lights on Not inte…" at bounding box center [575, 273] width 1151 height 547
click at [957, 5] on button "Done" at bounding box center [957, 12] width 115 height 25
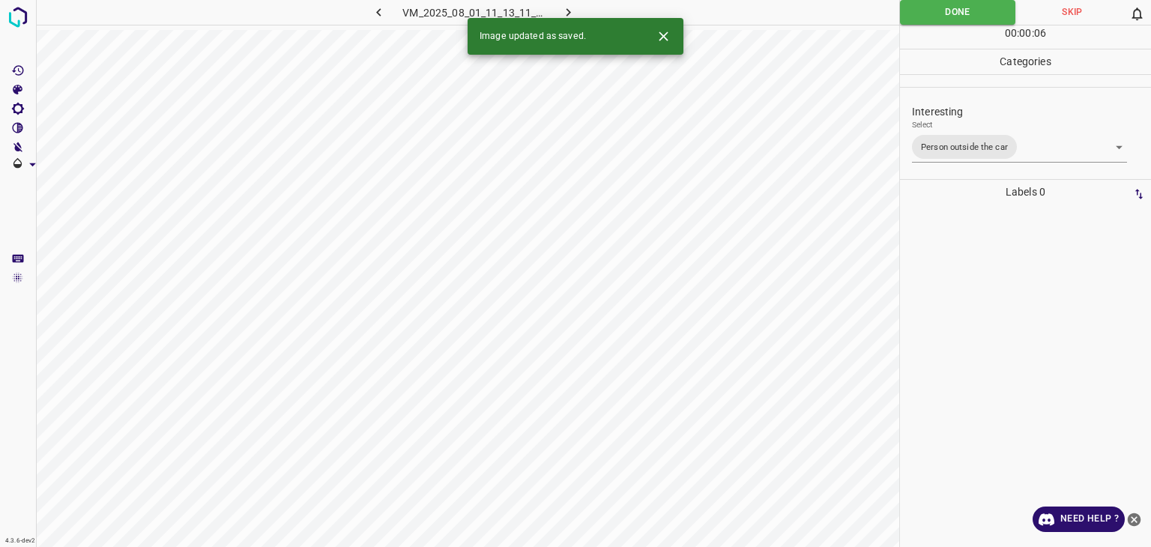
click at [558, 7] on button "button" at bounding box center [569, 12] width 48 height 25
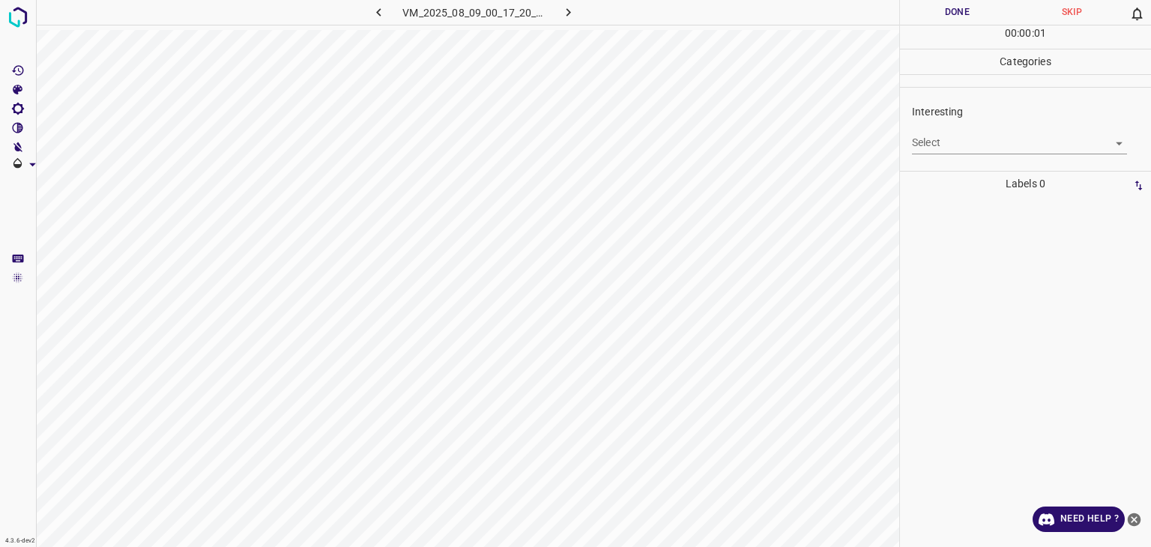
click at [945, 142] on body "4.3.6-dev2 VM_2025_08_09_00_17_20_716_03.gif Done Skip 0 00 : 00 : 01 Categorie…" at bounding box center [575, 273] width 1151 height 547
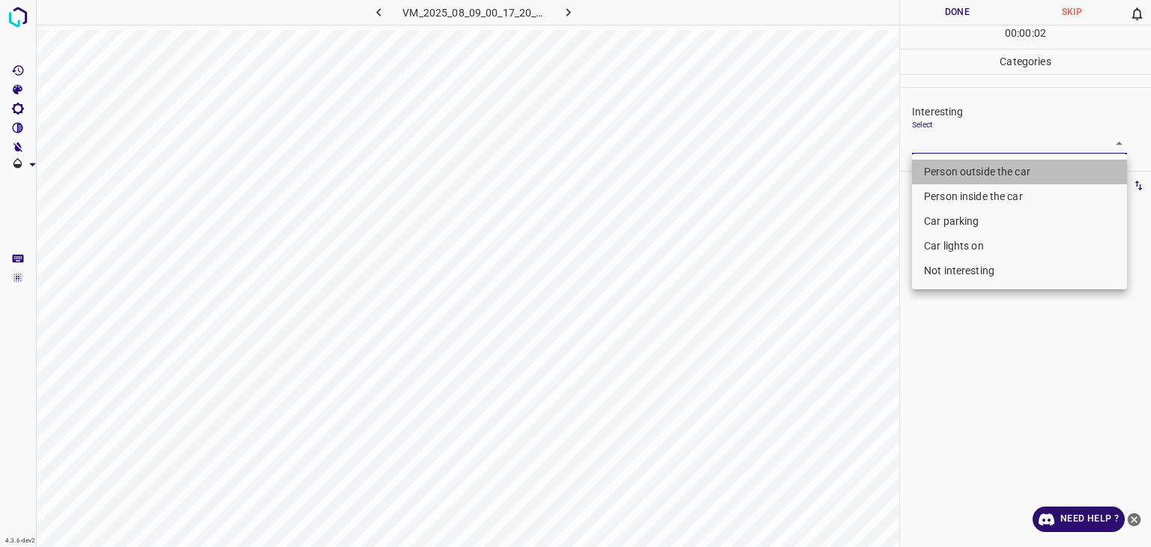
click at [948, 178] on li "Person outside the car" at bounding box center [1019, 172] width 215 height 25
type input "Person outside the car"
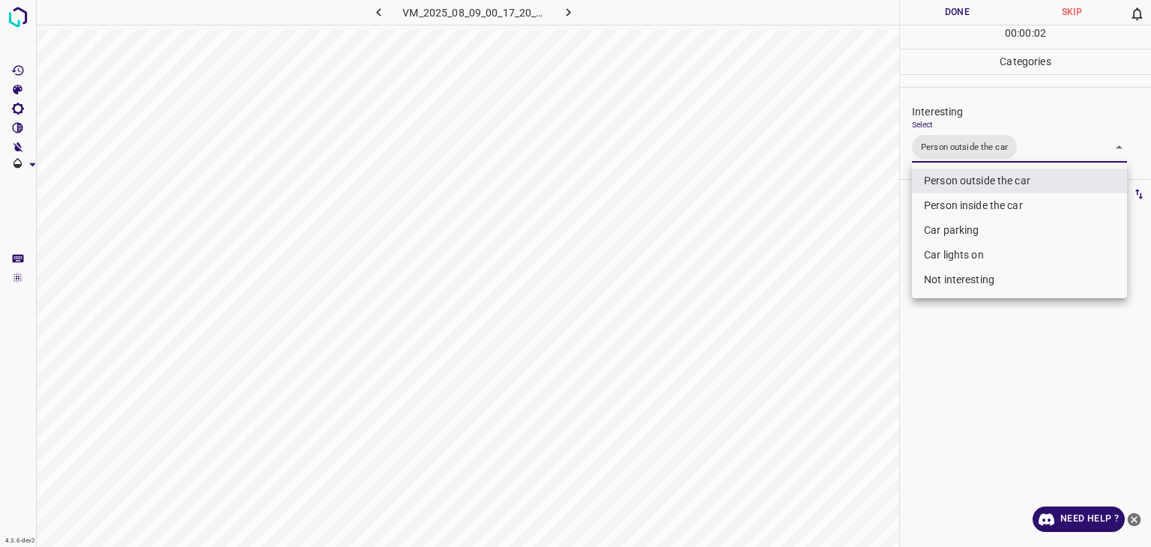
click at [954, 28] on div at bounding box center [575, 273] width 1151 height 547
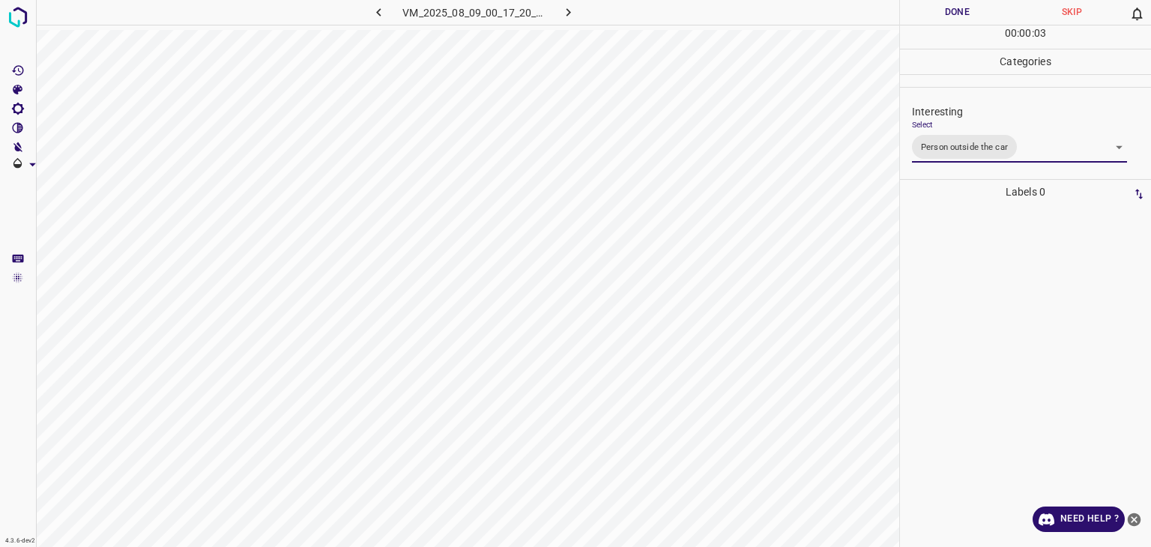
click at [941, 10] on div "Person outside the car Person inside the car Car parking Car lights on Not inte…" at bounding box center [575, 273] width 1151 height 547
click at [941, 10] on button "Done" at bounding box center [957, 12] width 115 height 25
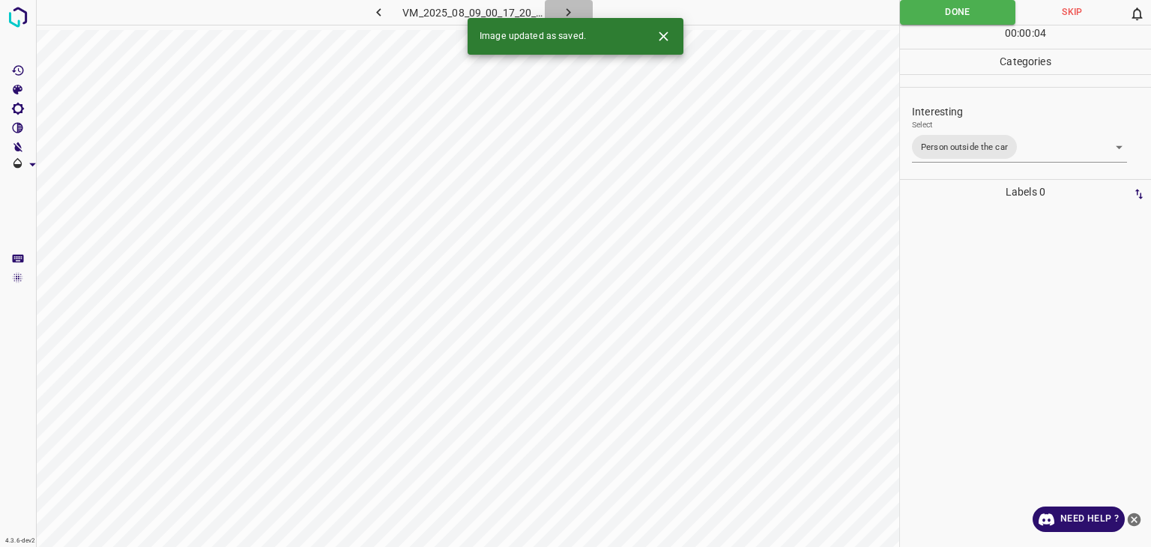
click at [570, 13] on icon "button" at bounding box center [569, 12] width 4 height 8
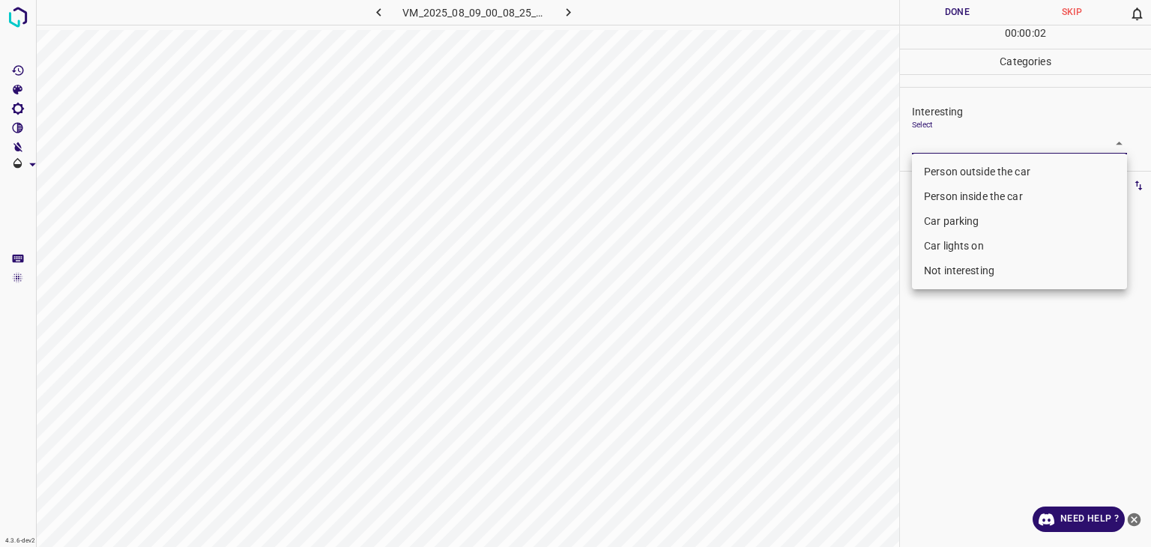
click at [1008, 139] on body "4.3.6-dev2 VM_2025_08_09_00_08_25_019_03.gif Done Skip 0 00 : 00 : 02 Categorie…" at bounding box center [575, 273] width 1151 height 547
click at [970, 225] on li "Car parking" at bounding box center [1019, 221] width 215 height 25
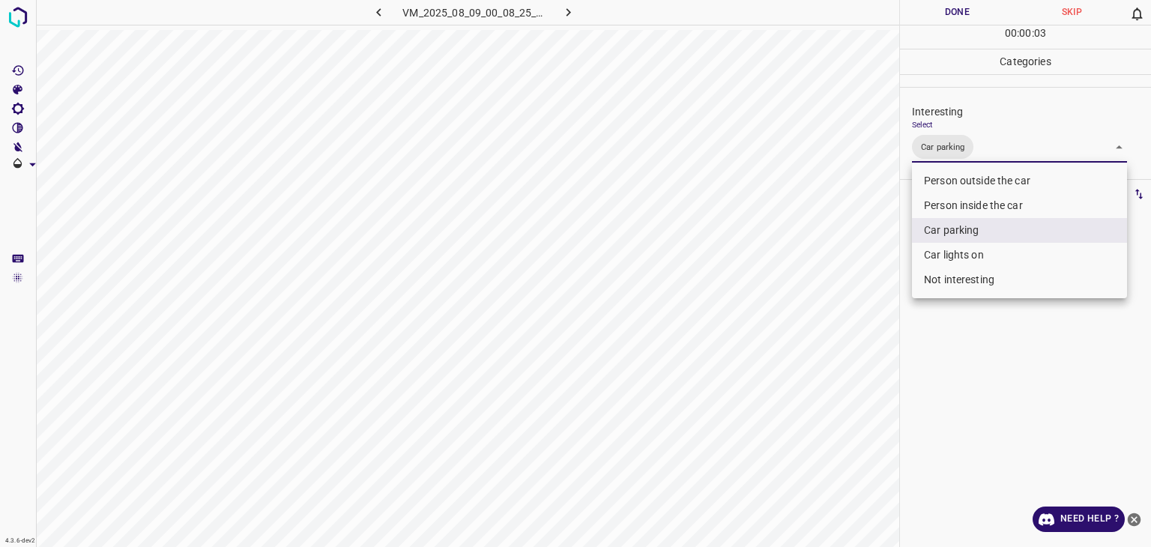
click at [974, 196] on li "Person inside the car" at bounding box center [1019, 205] width 215 height 25
type input "Car parking,Person inside the car"
click at [965, 14] on div at bounding box center [575, 273] width 1151 height 547
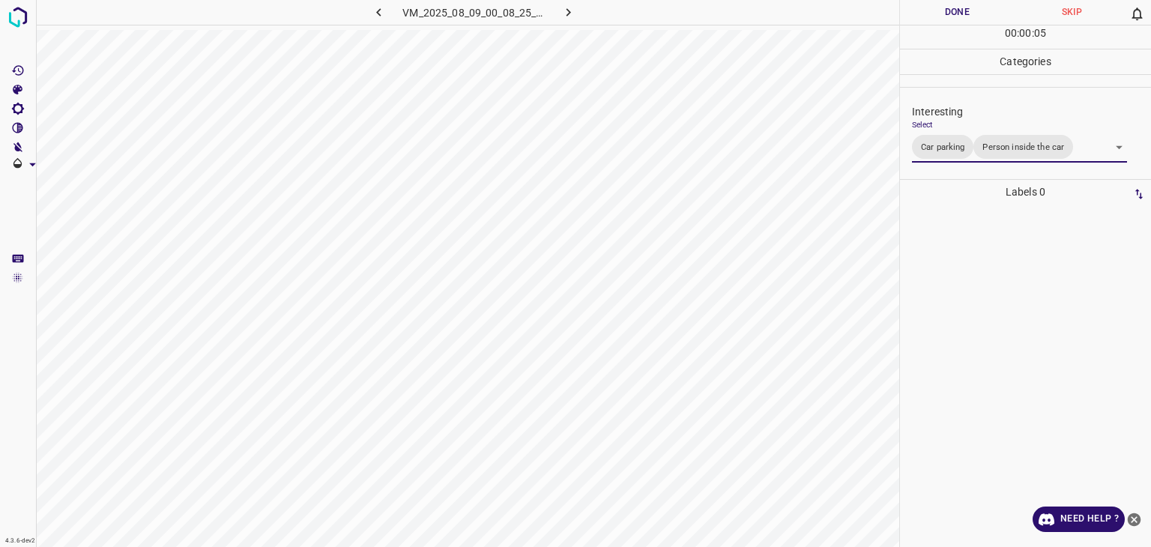
click at [965, 14] on div at bounding box center [575, 273] width 1151 height 547
click at [965, 14] on button "Done" at bounding box center [957, 12] width 115 height 25
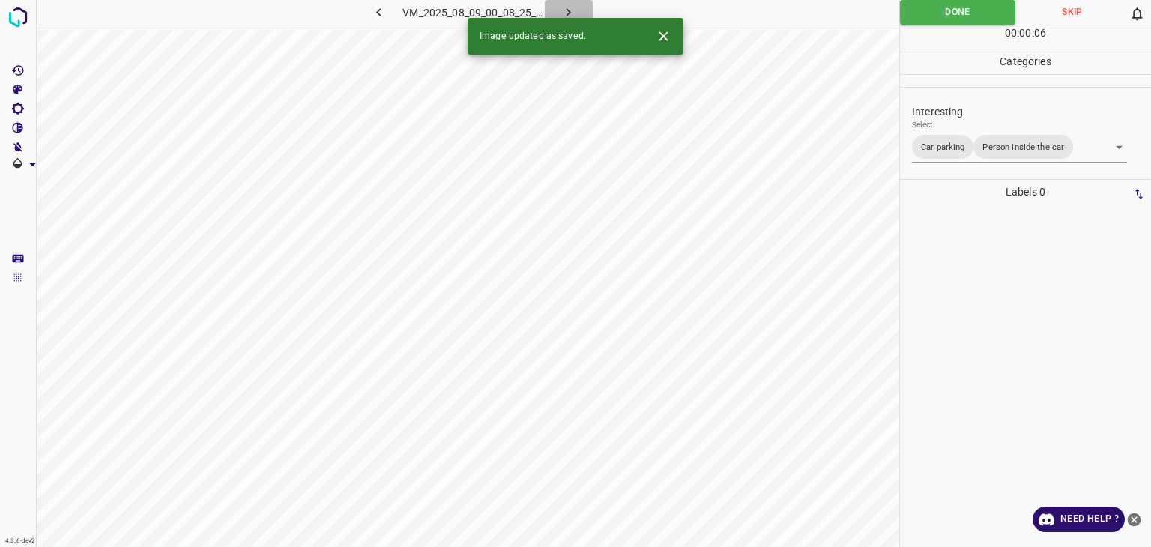
click at [582, 4] on button "button" at bounding box center [569, 12] width 48 height 25
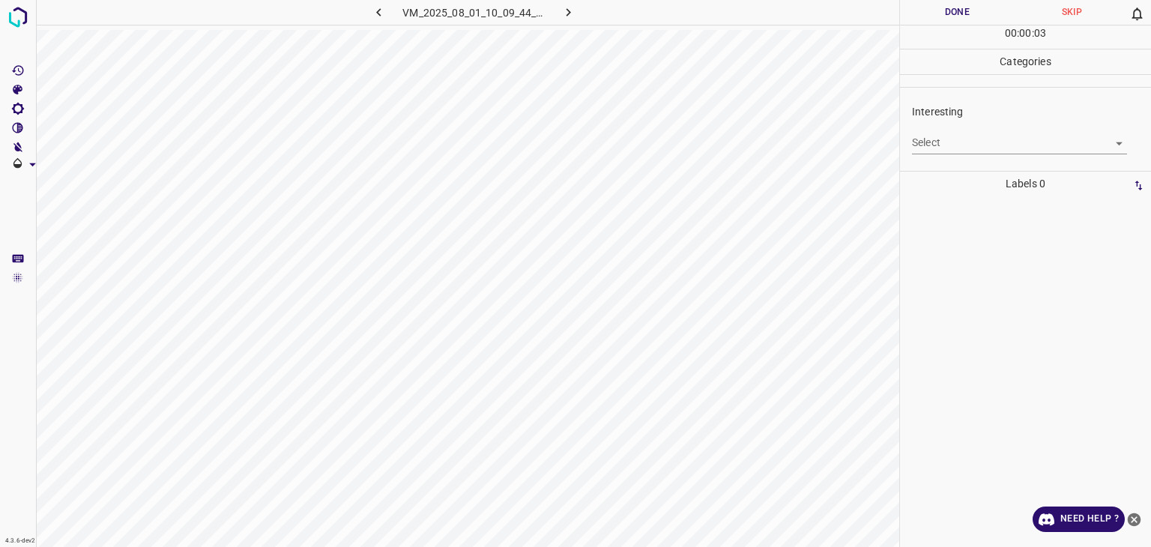
click at [958, 139] on body "4.3.6-dev2 VM_2025_08_01_10_09_44_609_10.gif Done Skip 0 00 : 00 : 03 Categorie…" at bounding box center [575, 273] width 1151 height 547
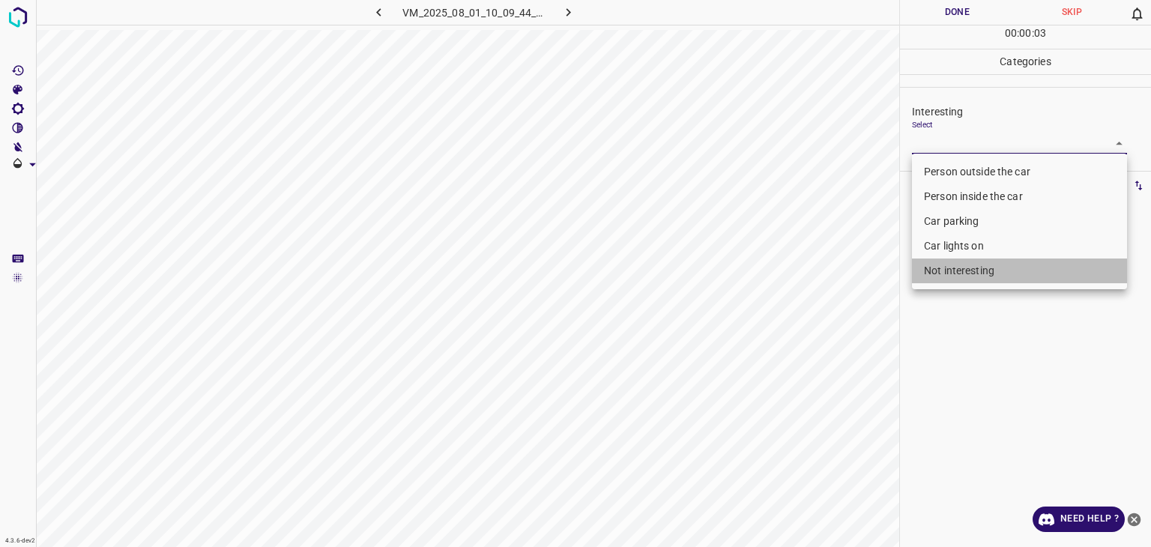
click at [969, 274] on li "Not interesting" at bounding box center [1019, 271] width 215 height 25
type input "Not interesting"
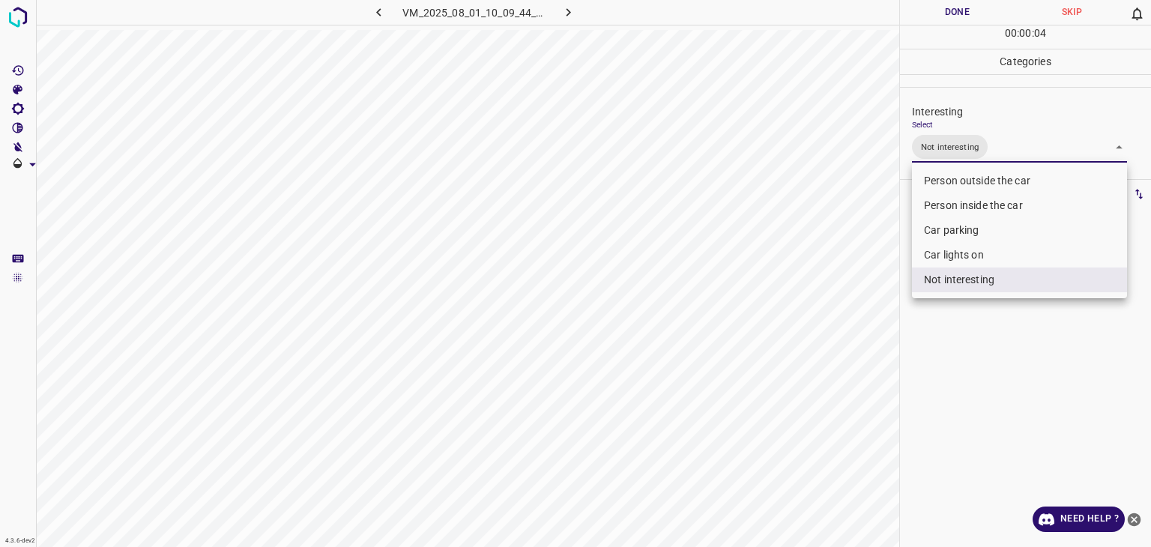
click at [960, 10] on div at bounding box center [575, 273] width 1151 height 547
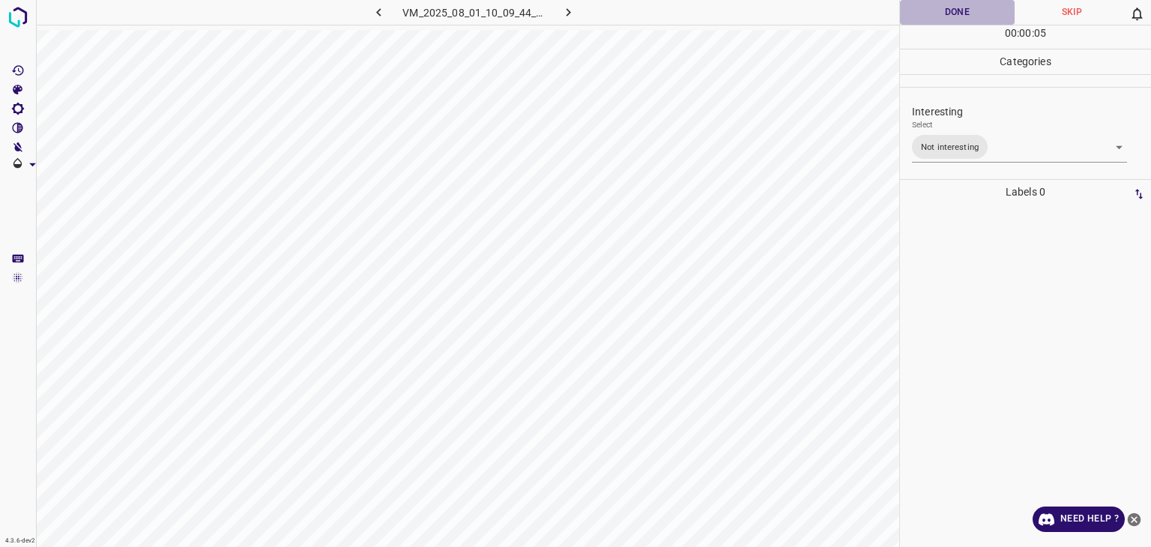
click at [960, 10] on button "Done" at bounding box center [957, 12] width 115 height 25
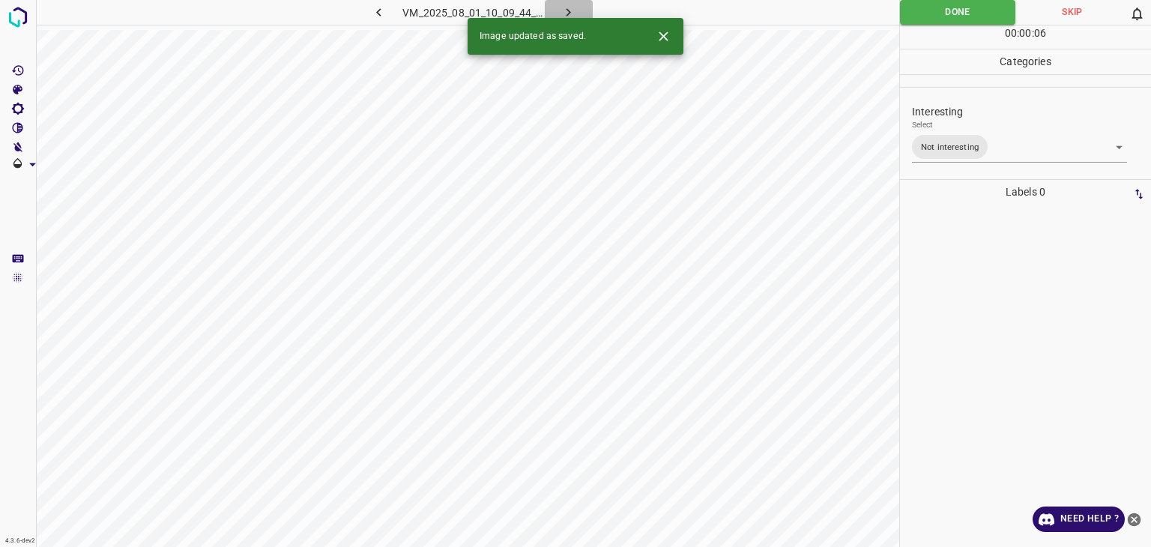
click at [567, 7] on icon "button" at bounding box center [569, 12] width 16 height 16
click at [957, 148] on body "4.3.6-dev2 VM_2025_08_01_10_54_02_511_01.gif Done Skip 0 00 : 00 : 01 Categorie…" at bounding box center [575, 273] width 1151 height 547
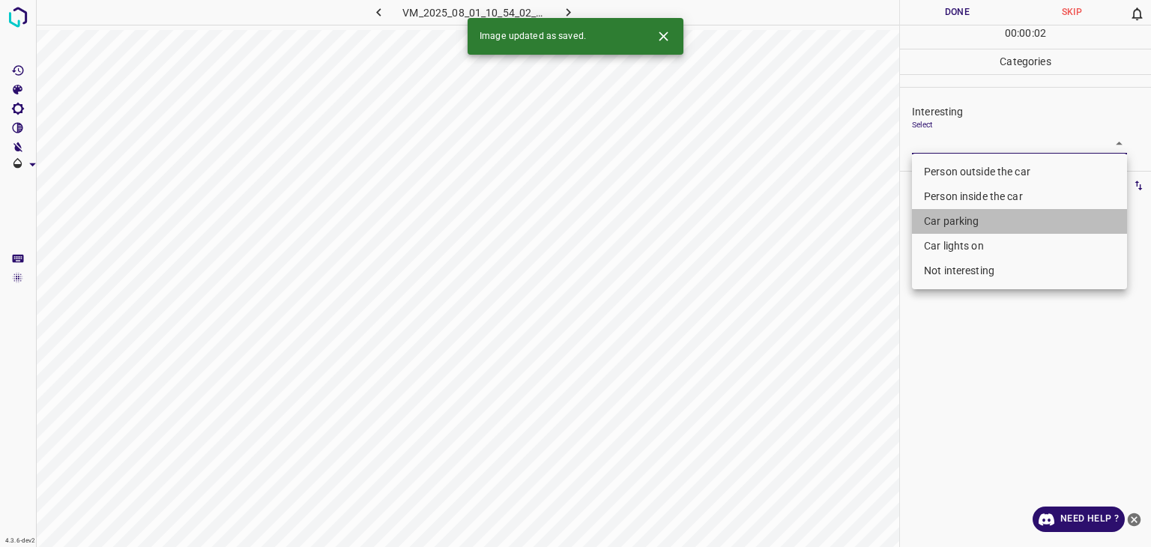
click at [952, 228] on li "Car parking" at bounding box center [1019, 221] width 215 height 25
type input "Car parking"
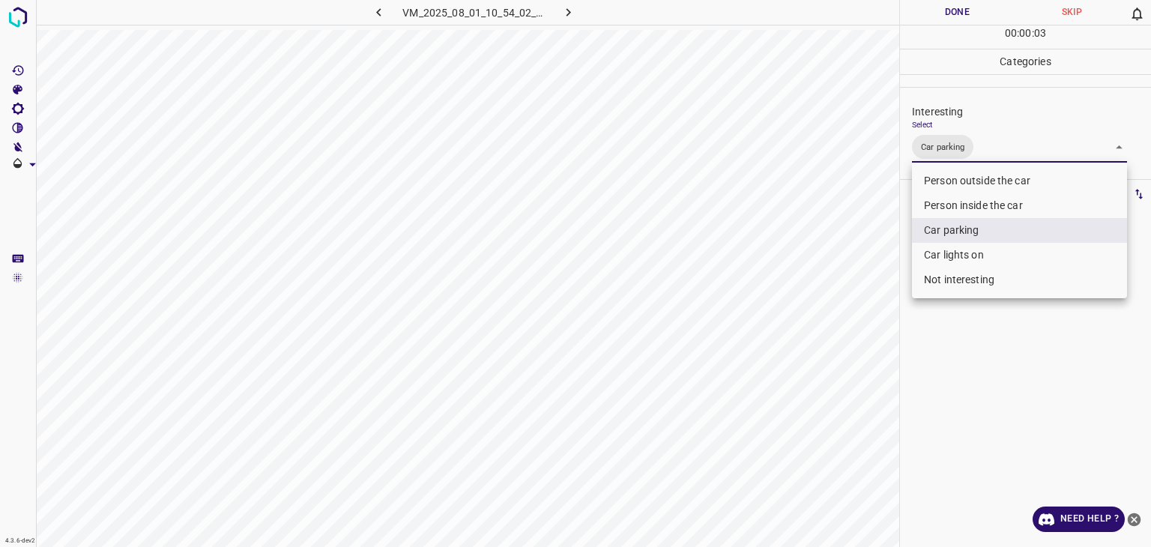
click at [960, 3] on div at bounding box center [575, 273] width 1151 height 547
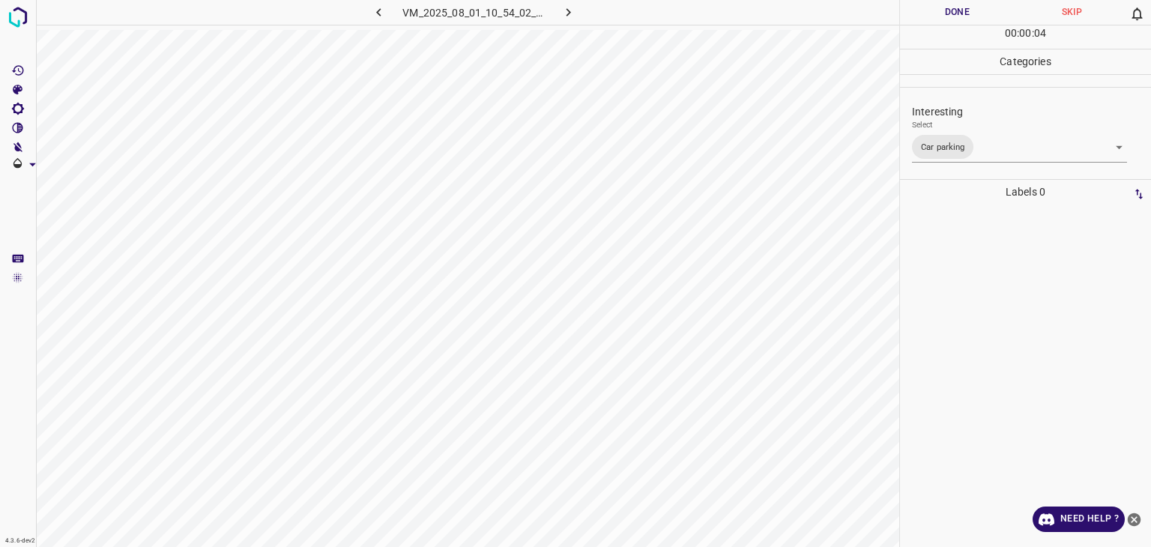
click at [960, 3] on button "Done" at bounding box center [957, 12] width 115 height 25
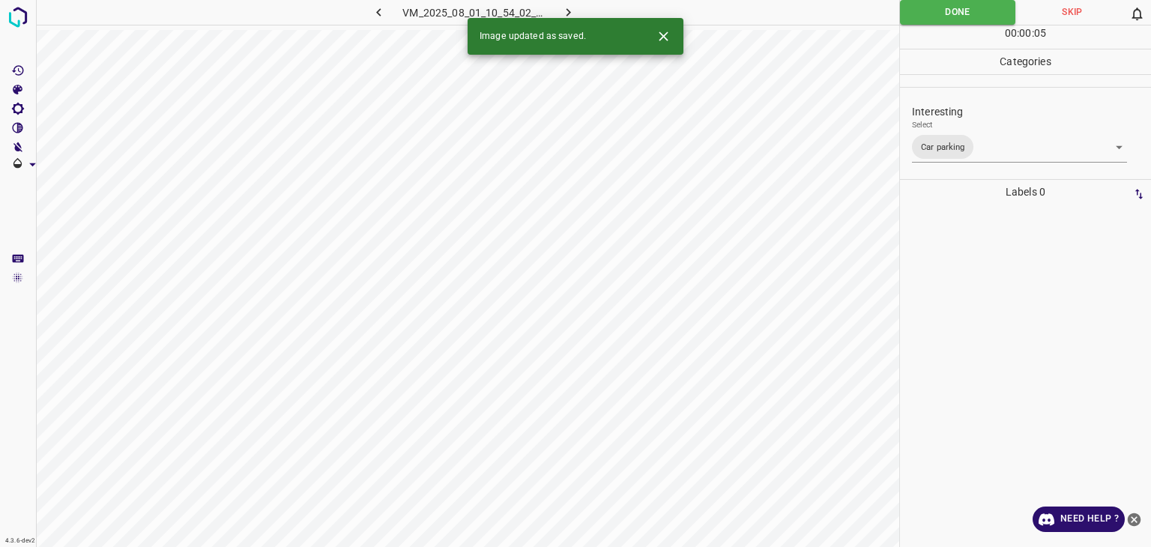
click at [572, 13] on icon "button" at bounding box center [569, 12] width 16 height 16
click at [961, 133] on body "4.3.6-dev2 VM_2025_08_08_23_53_53_098_03.gif Done Skip 0 00 : 00 : 05 Categorie…" at bounding box center [575, 273] width 1151 height 547
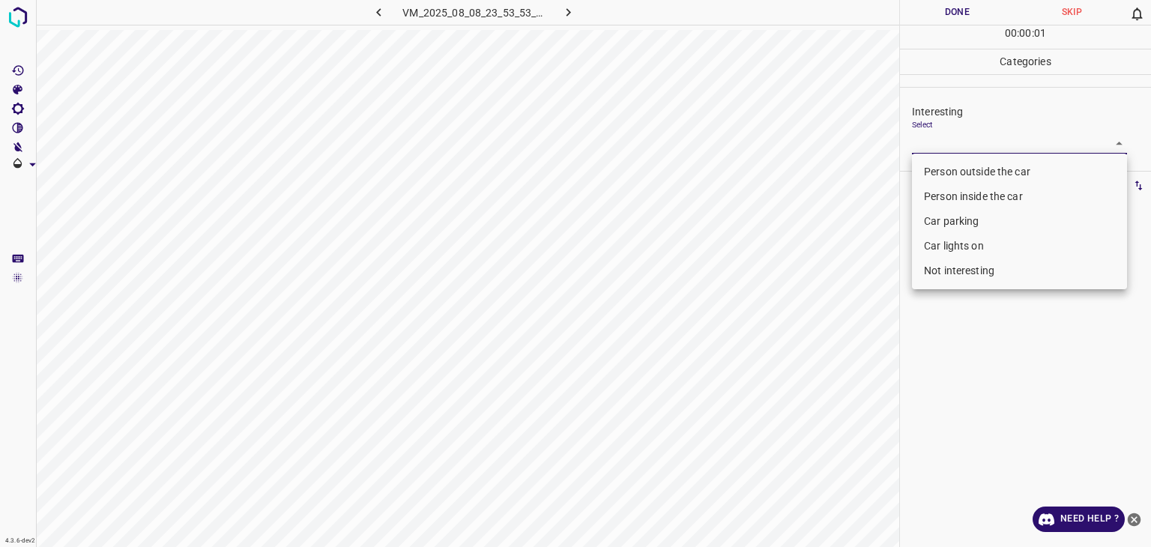
click at [979, 278] on li "Not interesting" at bounding box center [1019, 271] width 215 height 25
type input "Not interesting"
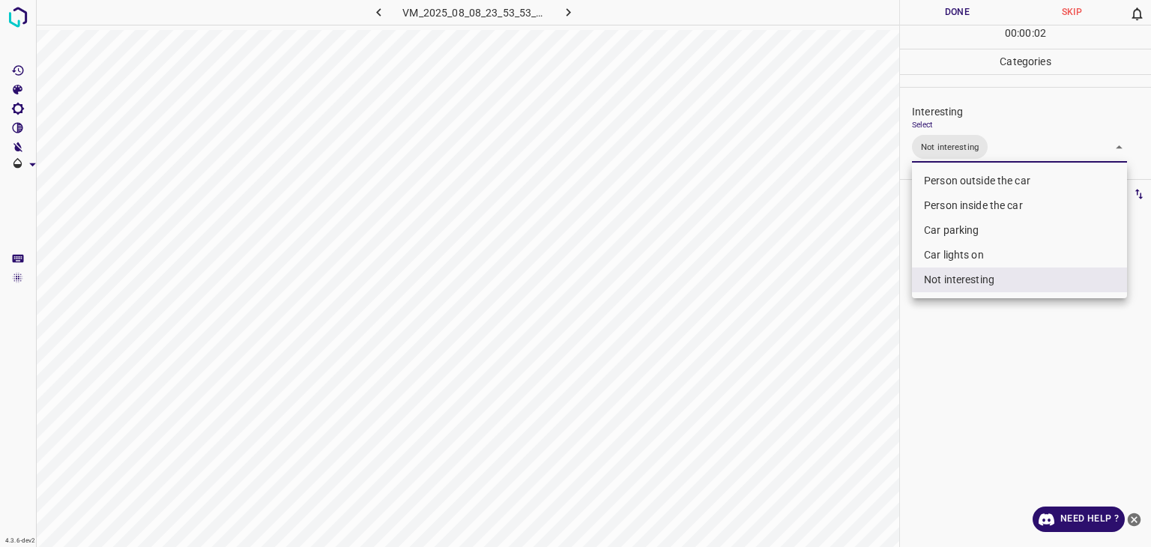
click at [958, 5] on div at bounding box center [575, 273] width 1151 height 547
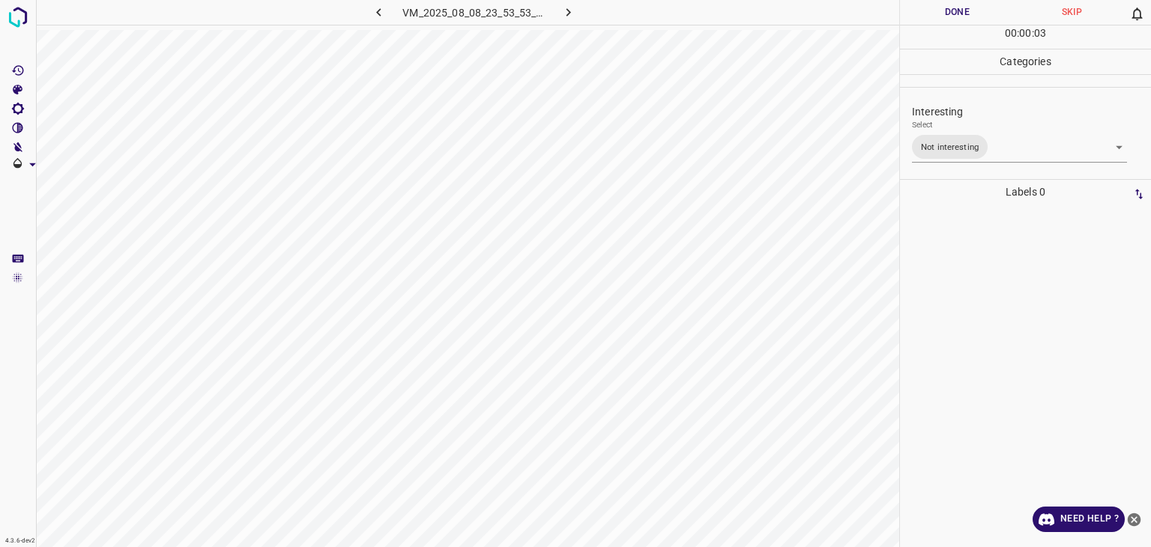
click at [958, 5] on button "Done" at bounding box center [957, 12] width 115 height 25
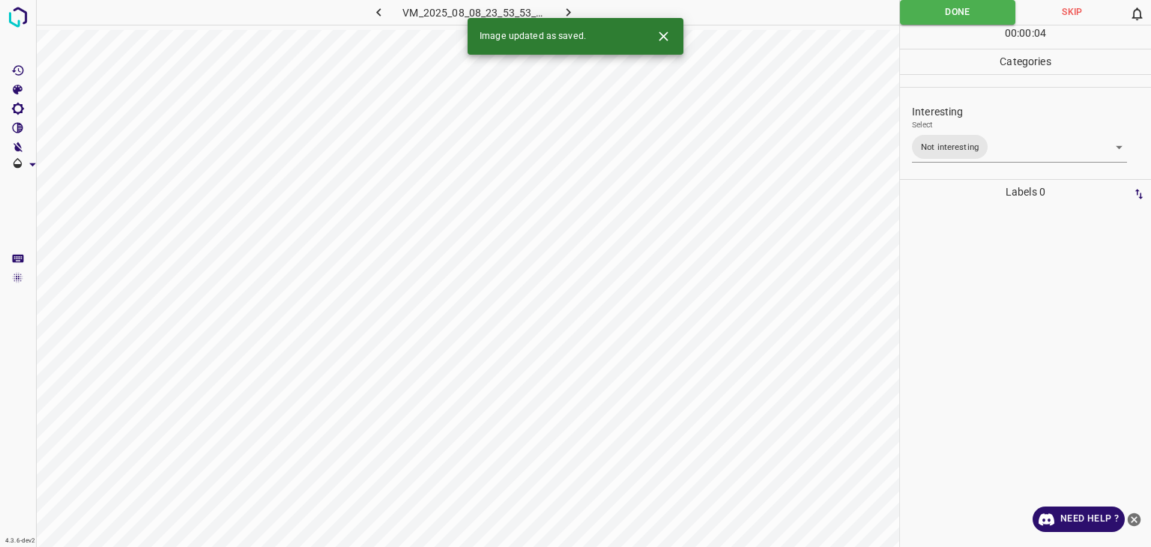
click at [578, 11] on button "button" at bounding box center [569, 12] width 48 height 25
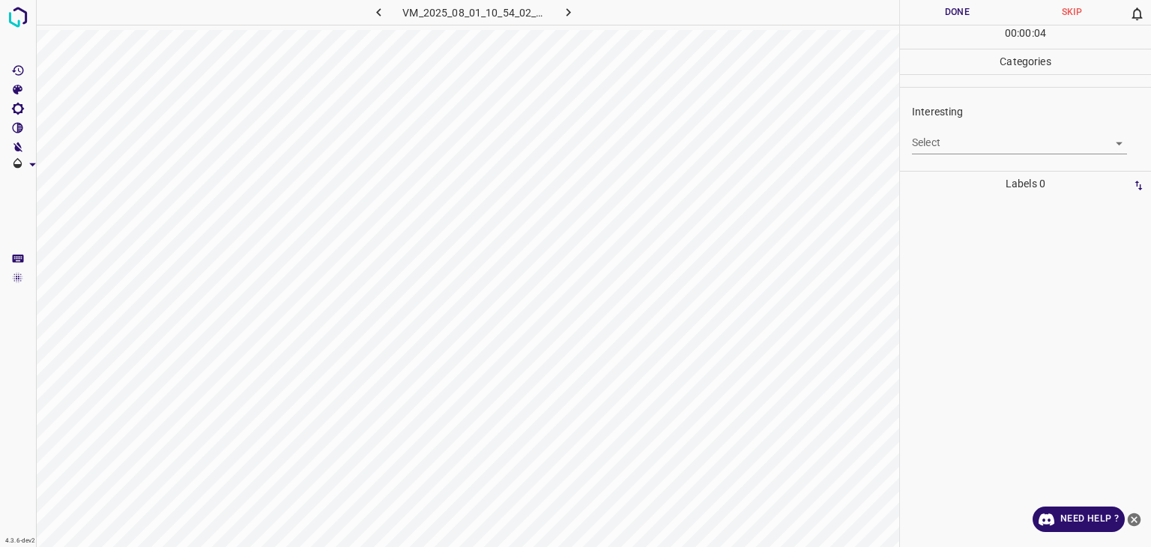
click at [958, 156] on div "Interesting Select ​" at bounding box center [1025, 129] width 251 height 70
click at [954, 156] on div "Interesting Select ​" at bounding box center [1025, 129] width 251 height 70
click at [951, 154] on div "Interesting Select ​" at bounding box center [1025, 129] width 251 height 70
click at [948, 145] on body "4.3.6-dev2 VM_2025_08_01_10_54_02_511_02.gif Done Skip 0 00 : 00 : 01 Categorie…" at bounding box center [575, 273] width 1151 height 547
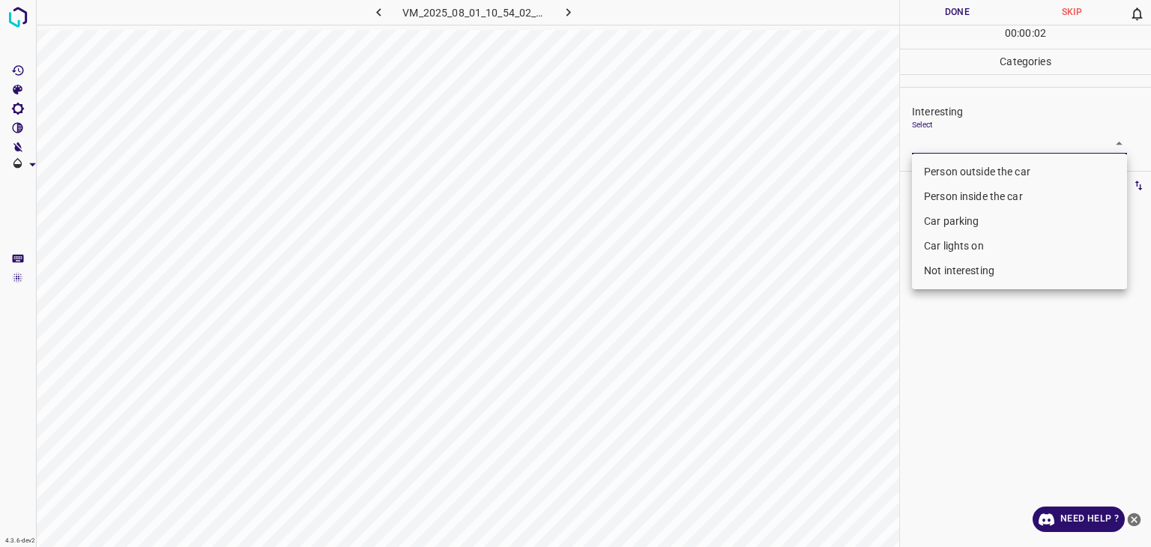
click at [972, 221] on li "Car parking" at bounding box center [1019, 221] width 215 height 25
type input "Car parking"
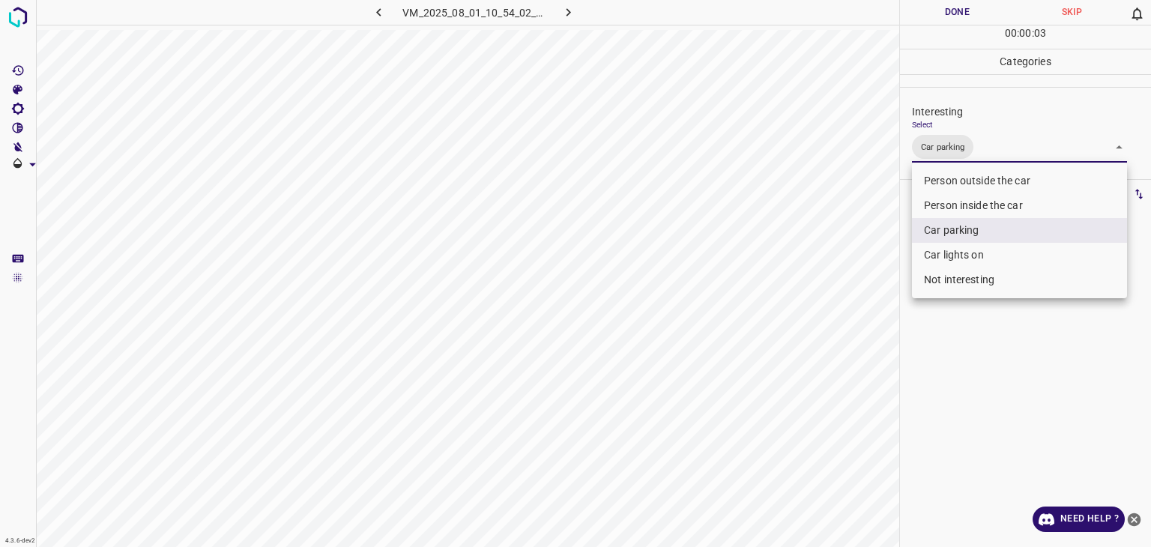
click at [969, 12] on div at bounding box center [575, 273] width 1151 height 547
click at [969, 12] on div "Person outside the car Person inside the car Car parking Car lights on Not inte…" at bounding box center [575, 273] width 1151 height 547
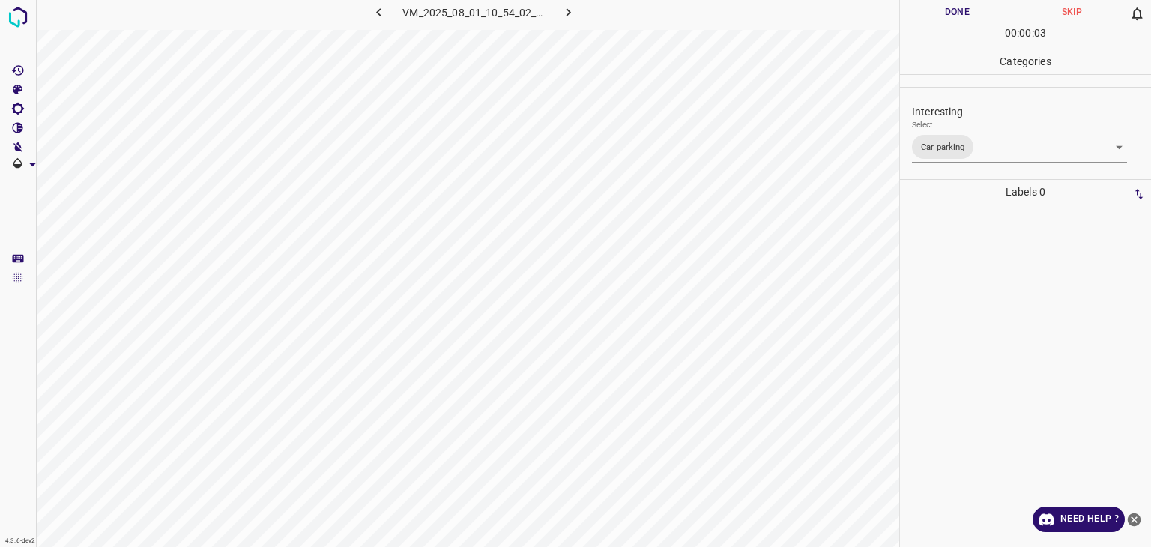
click at [969, 12] on button "Done" at bounding box center [957, 12] width 115 height 25
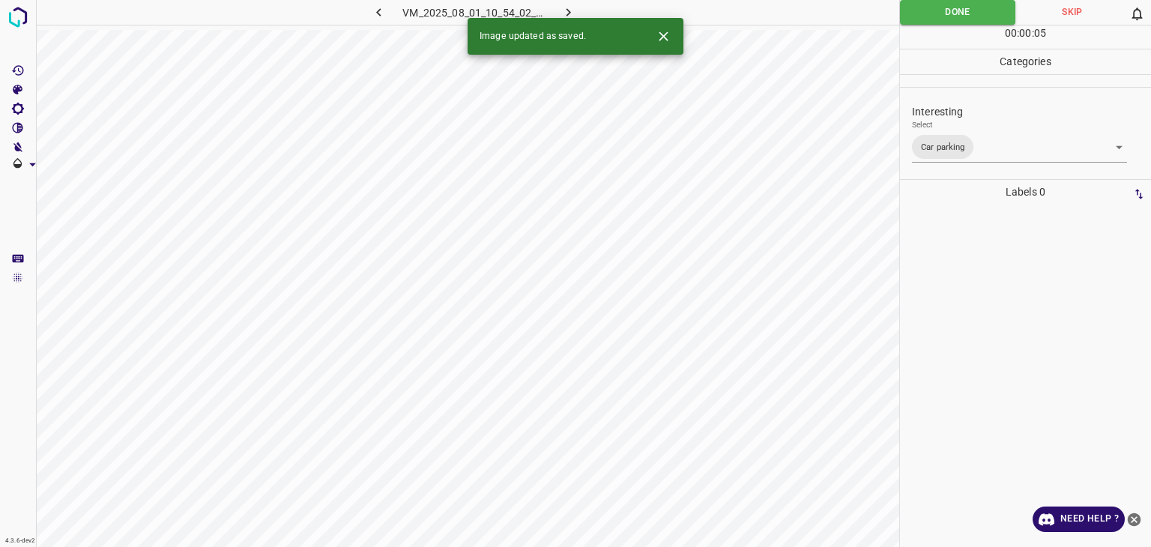
click at [567, 7] on icon "button" at bounding box center [569, 12] width 16 height 16
click at [654, 34] on button "Close" at bounding box center [664, 36] width 28 height 28
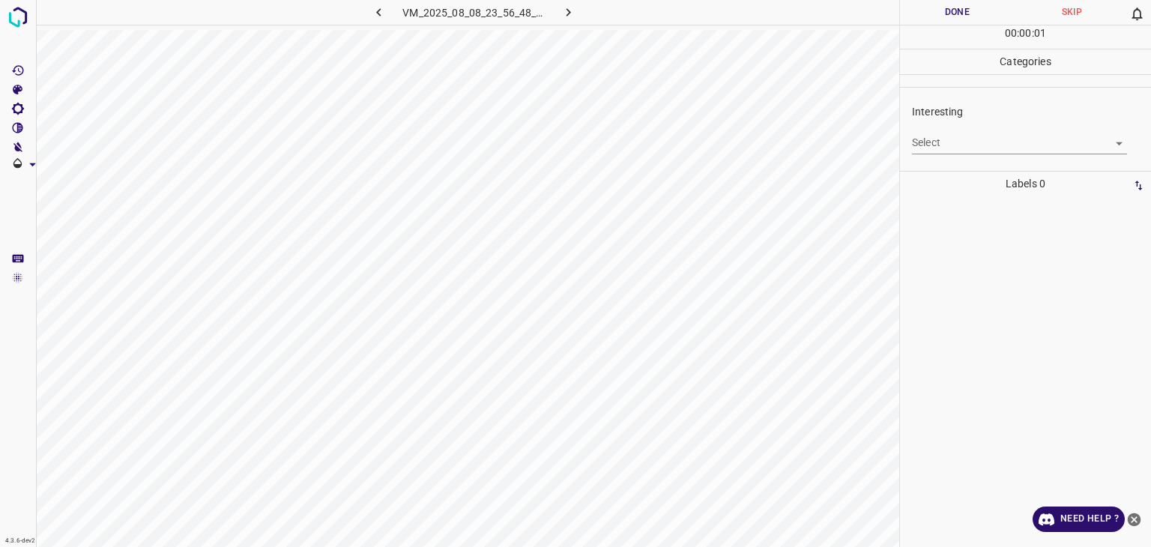
click at [1003, 147] on body "4.3.6-dev2 VM_2025_08_08_23_56_48_376_06.gif Done Skip 0 00 : 00 : 01 Categorie…" at bounding box center [575, 273] width 1151 height 547
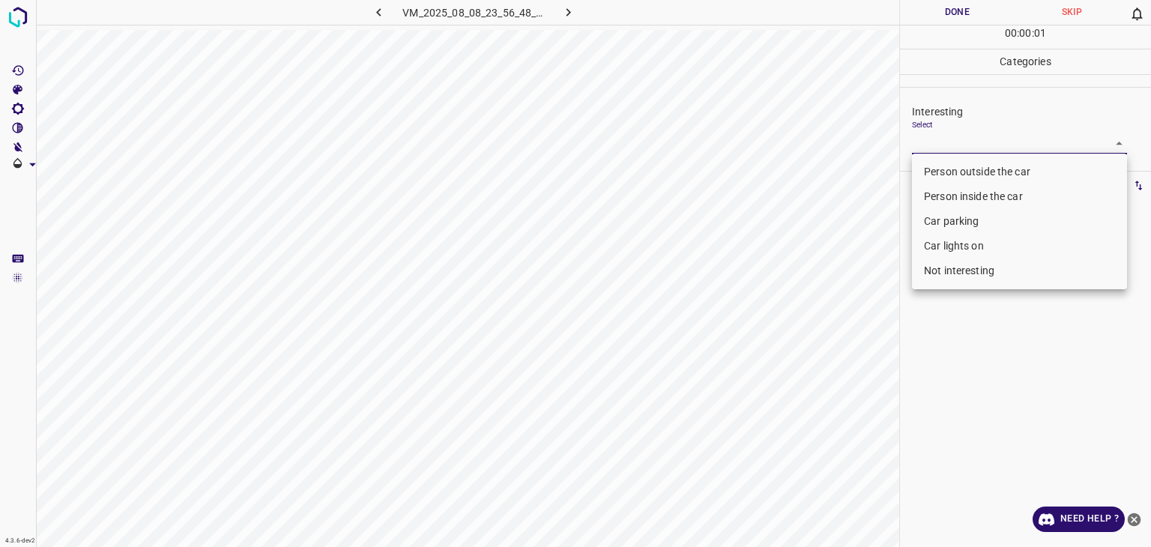
click at [1011, 172] on li "Person outside the car" at bounding box center [1019, 172] width 215 height 25
type input "Person outside the car"
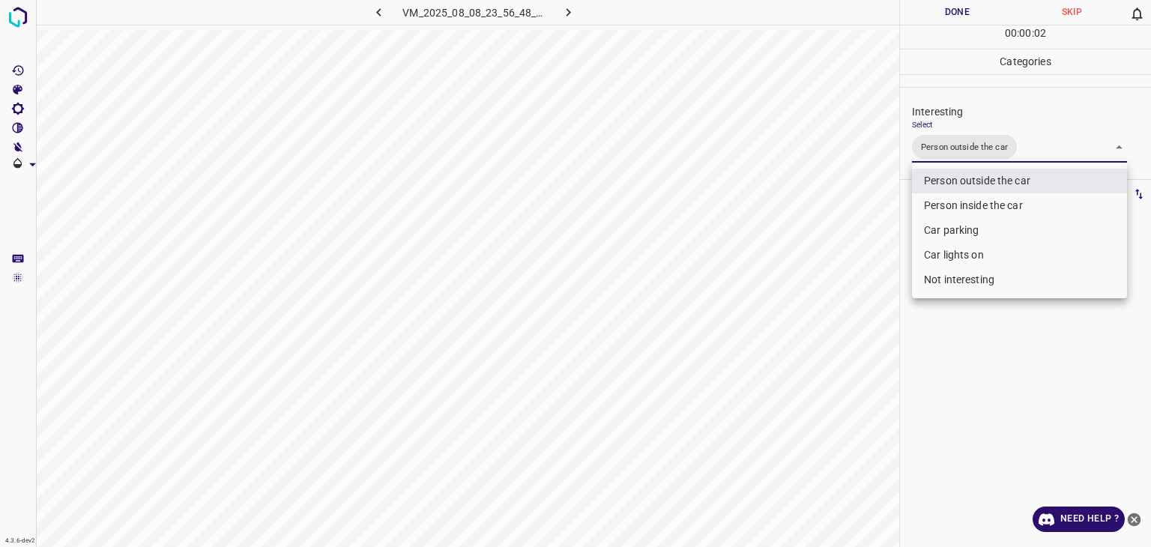
click at [960, 4] on div at bounding box center [575, 273] width 1151 height 547
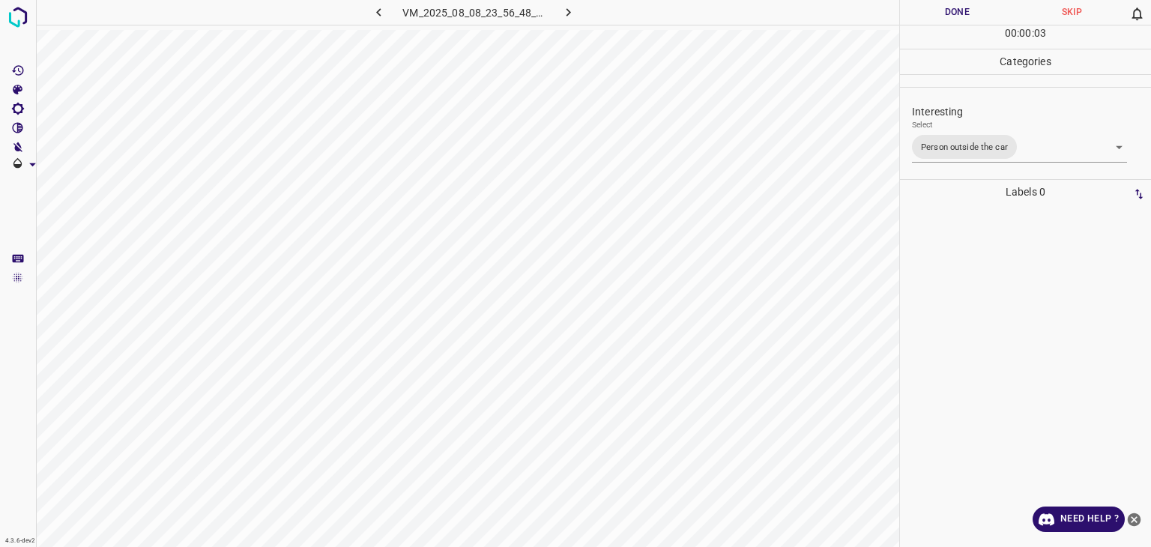
click at [963, 6] on button "Done" at bounding box center [957, 12] width 115 height 25
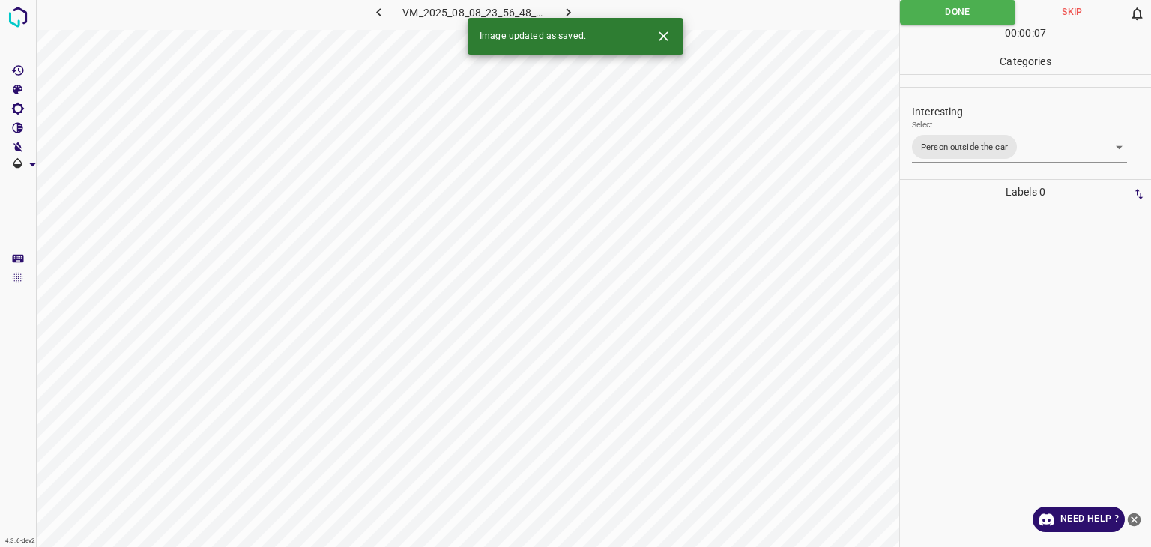
click at [663, 38] on icon "Close" at bounding box center [664, 36] width 16 height 16
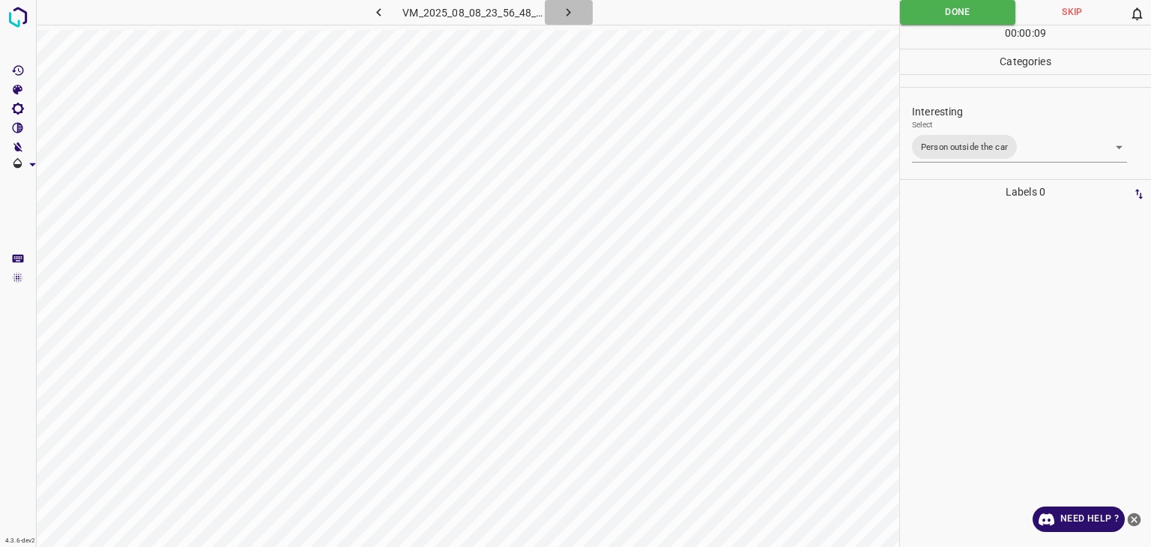
click at [577, 16] on button "button" at bounding box center [569, 12] width 48 height 25
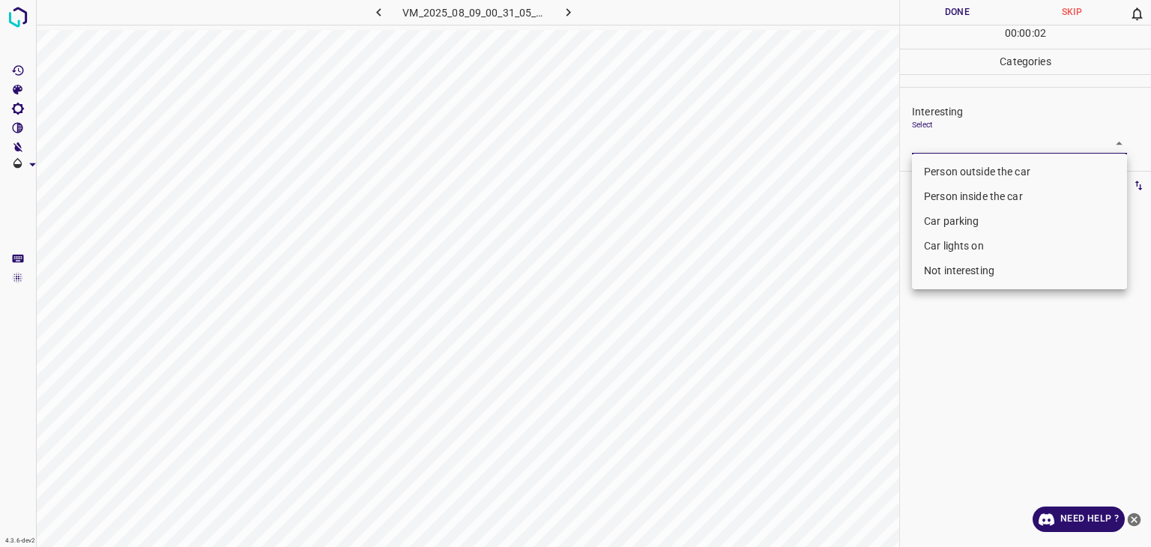
click at [987, 142] on body "4.3.6-dev2 VM_2025_08_09_00_31_05_994_08.gif Done Skip 0 00 : 00 : 02 Categorie…" at bounding box center [575, 273] width 1151 height 547
click at [981, 178] on li "Person outside the car" at bounding box center [1019, 172] width 215 height 25
type input "Person outside the car"
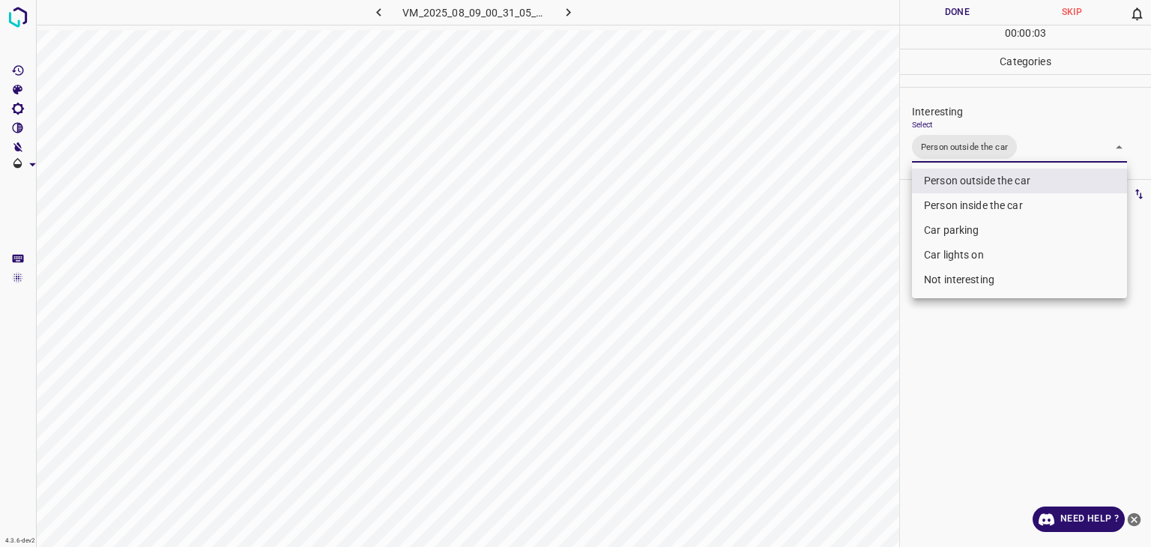
click at [942, 12] on div at bounding box center [575, 273] width 1151 height 547
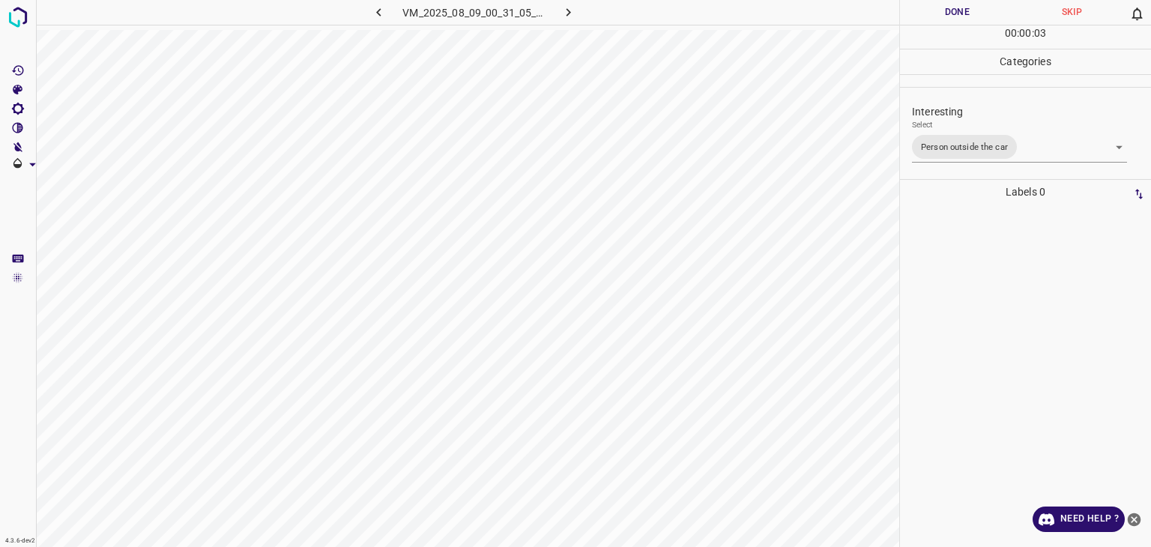
click at [942, 12] on div at bounding box center [575, 273] width 1151 height 547
click at [942, 12] on button "Done" at bounding box center [957, 12] width 115 height 25
click at [939, 19] on button "Done" at bounding box center [957, 12] width 115 height 25
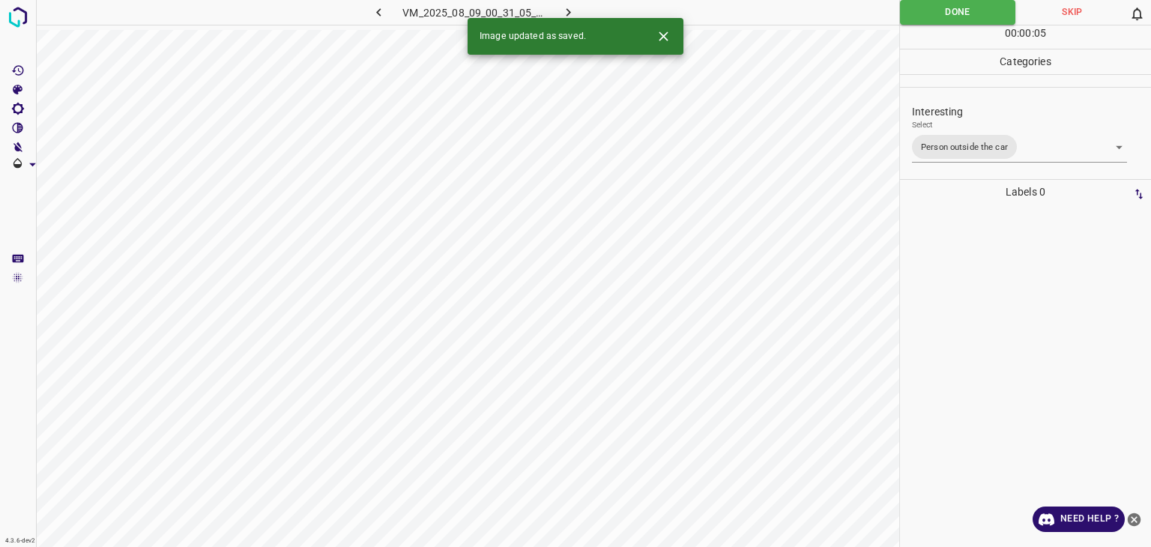
click at [576, 13] on icon "button" at bounding box center [569, 12] width 16 height 16
click at [966, 142] on body "4.3.6-dev2 VM_2025_08_01_11_05_55_877_09.gif Done Skip 0 00 : 00 : 01 Categorie…" at bounding box center [575, 273] width 1151 height 547
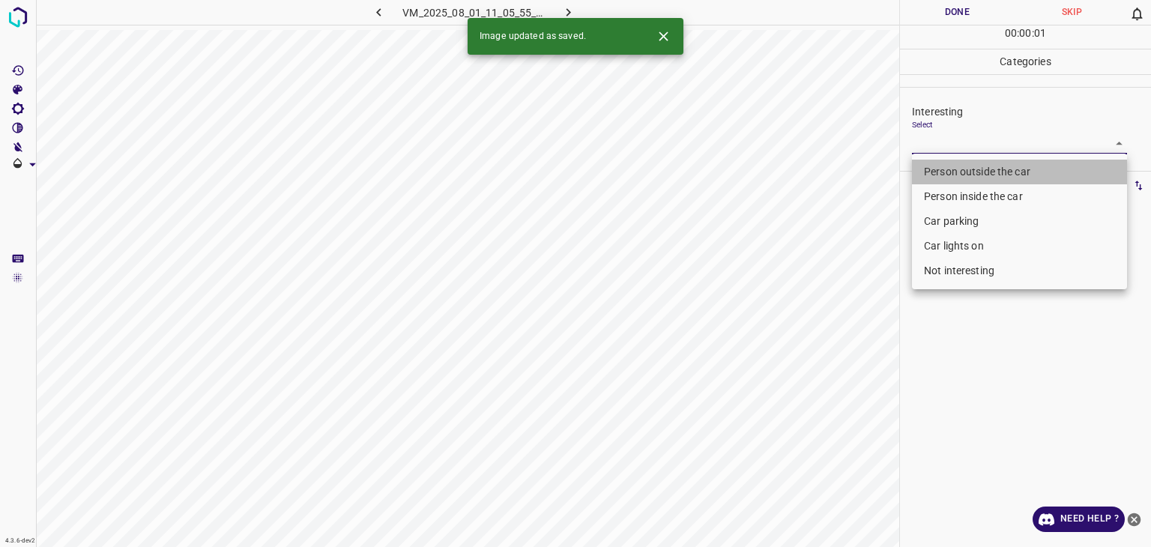
click at [974, 170] on li "Person outside the car" at bounding box center [1019, 172] width 215 height 25
type input "Person outside the car"
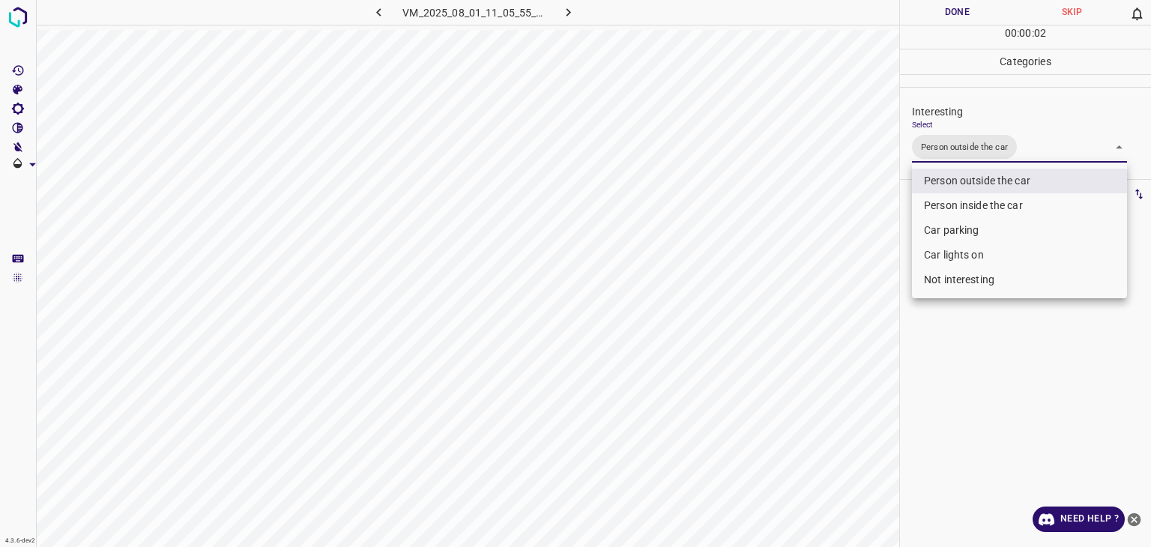
click at [968, 2] on div at bounding box center [575, 273] width 1151 height 547
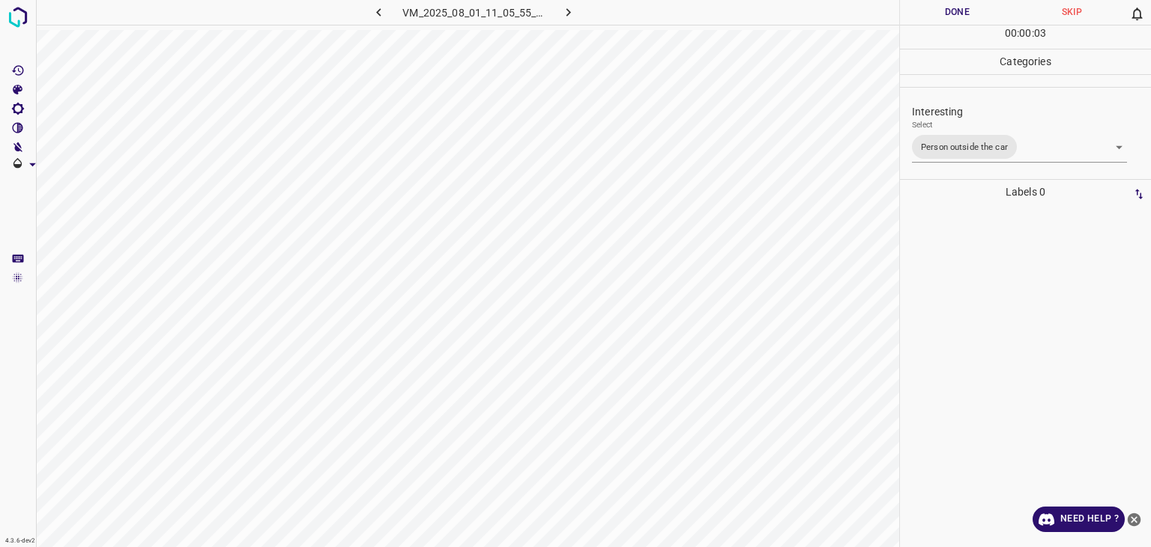
click at [972, 16] on button "Done" at bounding box center [957, 12] width 115 height 25
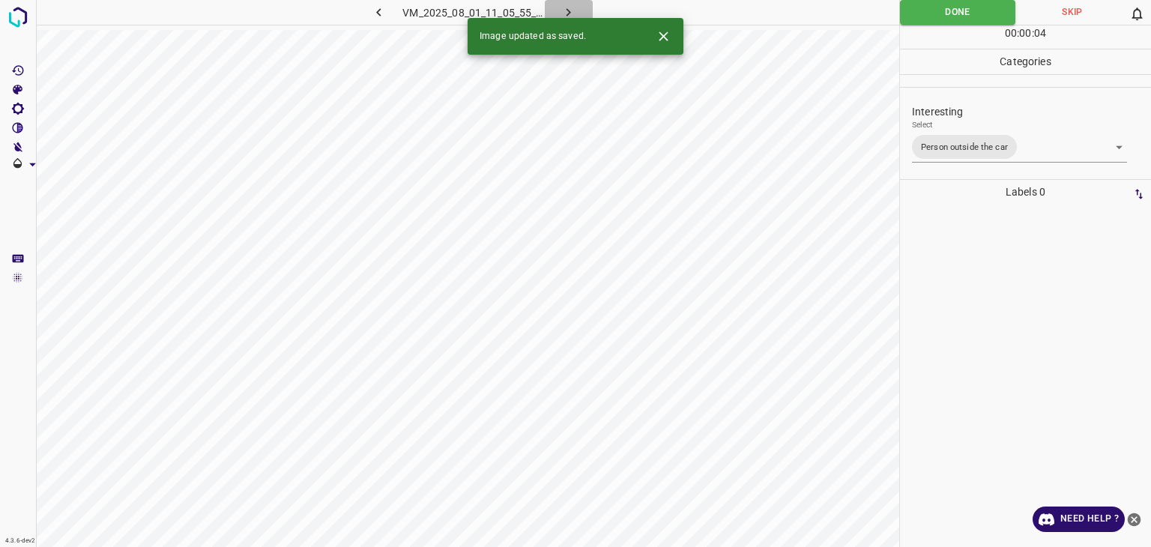
click at [579, 4] on button "button" at bounding box center [569, 12] width 48 height 25
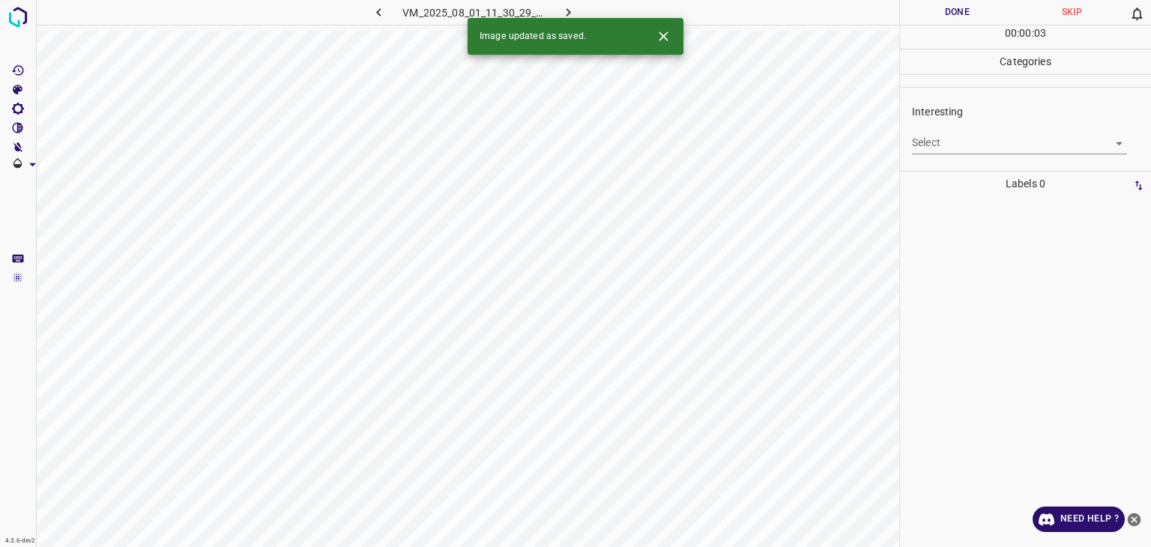
click at [918, 135] on body "4.3.6-dev2 VM_2025_08_01_11_30_29_590_06.gif Done Skip 0 00 : 00 : 03 Categorie…" at bounding box center [575, 273] width 1151 height 547
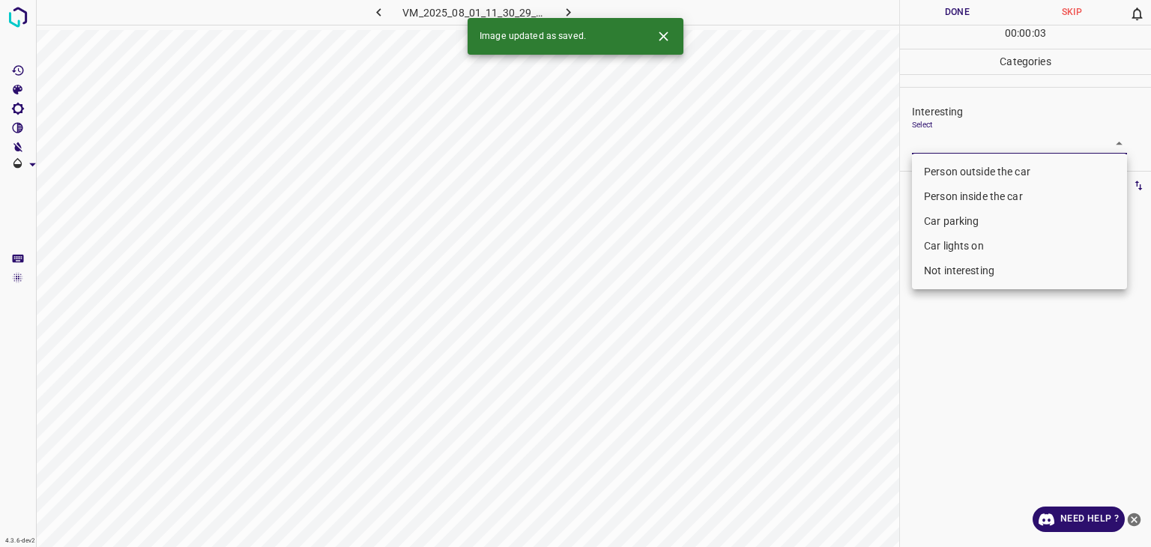
click at [928, 162] on li "Person outside the car" at bounding box center [1019, 172] width 215 height 25
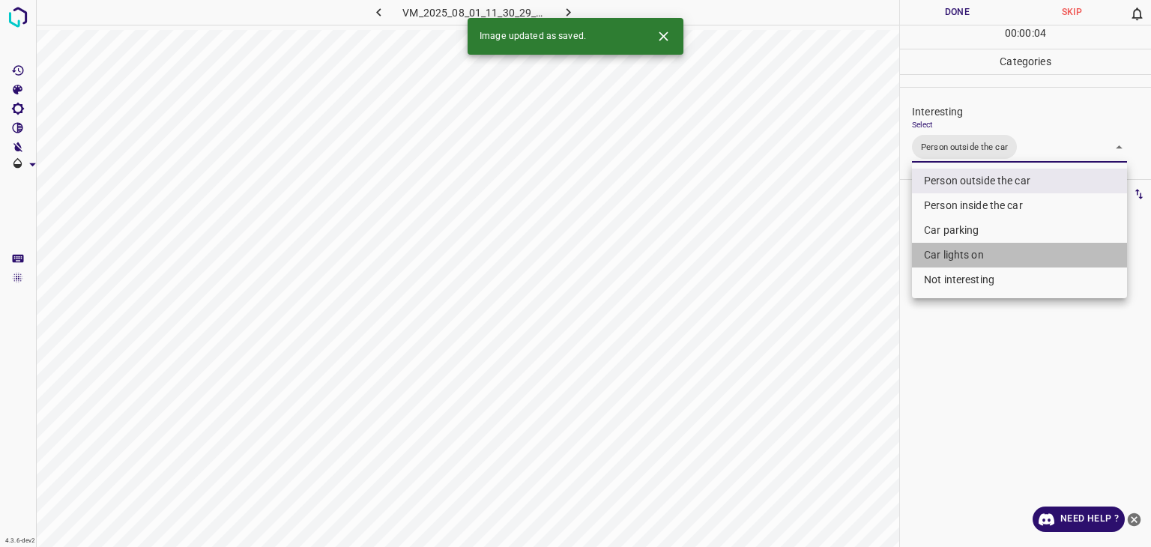
click at [1009, 261] on li "Car lights on" at bounding box center [1019, 255] width 215 height 25
type input "Person outside the car,Car lights on"
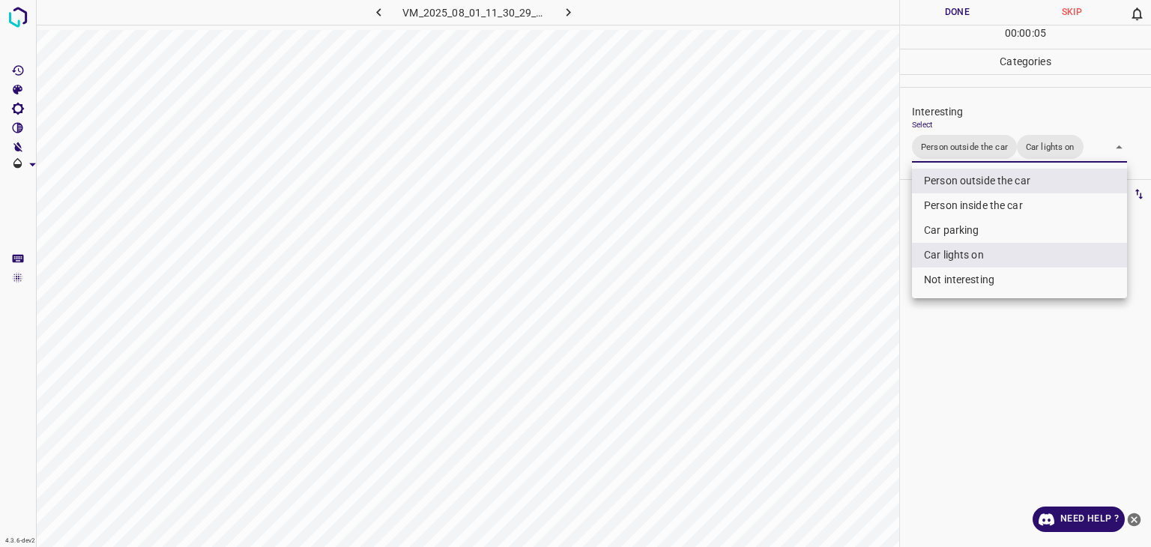
click at [930, 12] on div at bounding box center [575, 273] width 1151 height 547
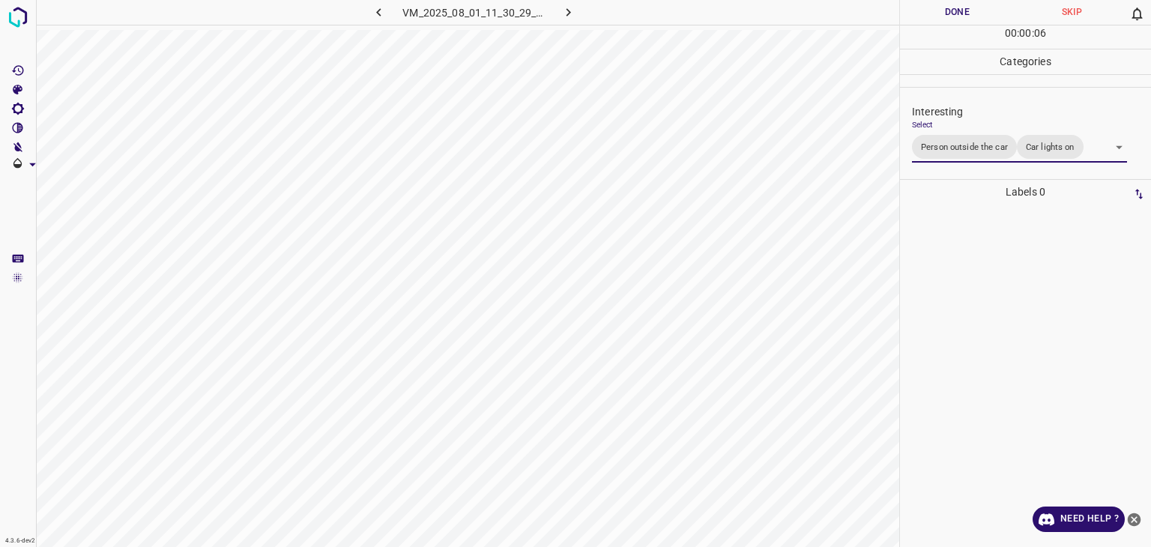
click at [931, 12] on div at bounding box center [575, 273] width 1151 height 547
click at [931, 12] on button "Done" at bounding box center [957, 12] width 115 height 25
click at [933, 12] on button "Done" at bounding box center [957, 12] width 115 height 25
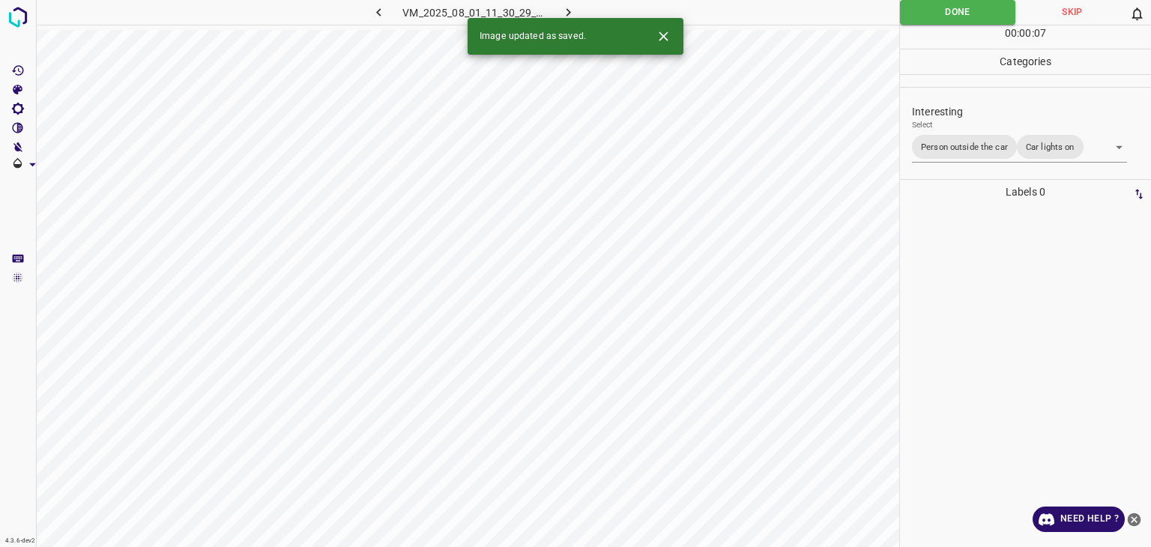
click at [572, 11] on icon "button" at bounding box center [569, 12] width 16 height 16
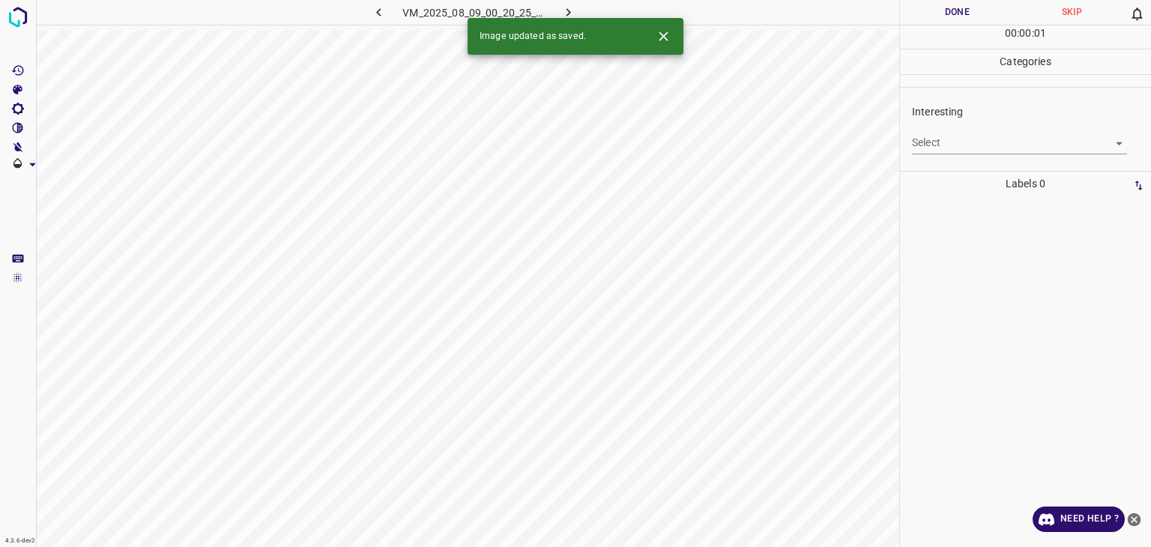
click at [929, 151] on body "4.3.6-dev2 VM_2025_08_09_00_20_25_335_09.gif Done Skip 0 00 : 00 : 01 Categorie…" at bounding box center [575, 273] width 1151 height 547
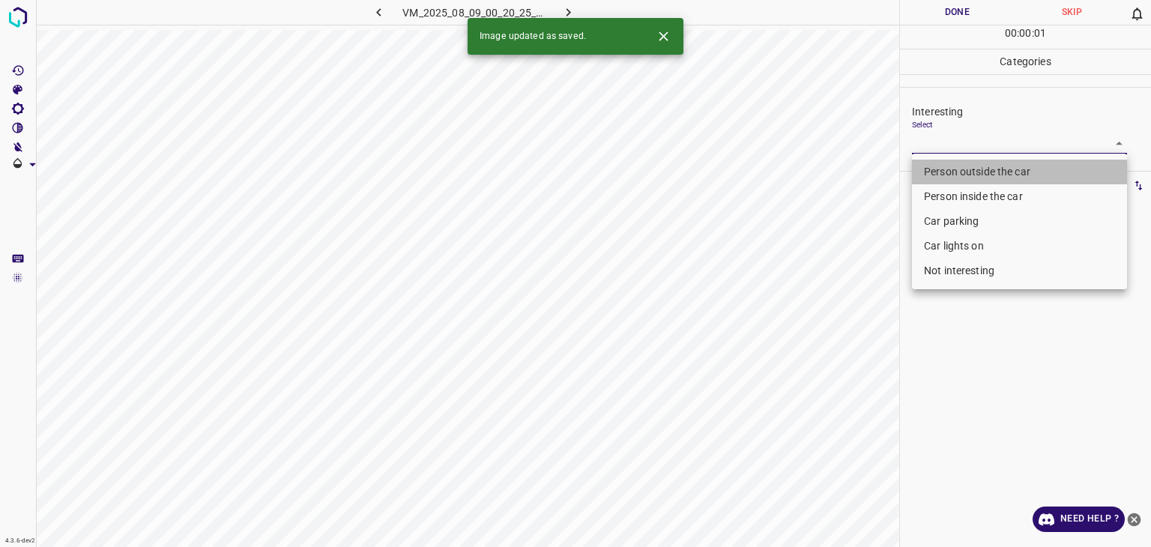
click at [939, 180] on li "Person outside the car" at bounding box center [1019, 172] width 215 height 25
type input "Person outside the car"
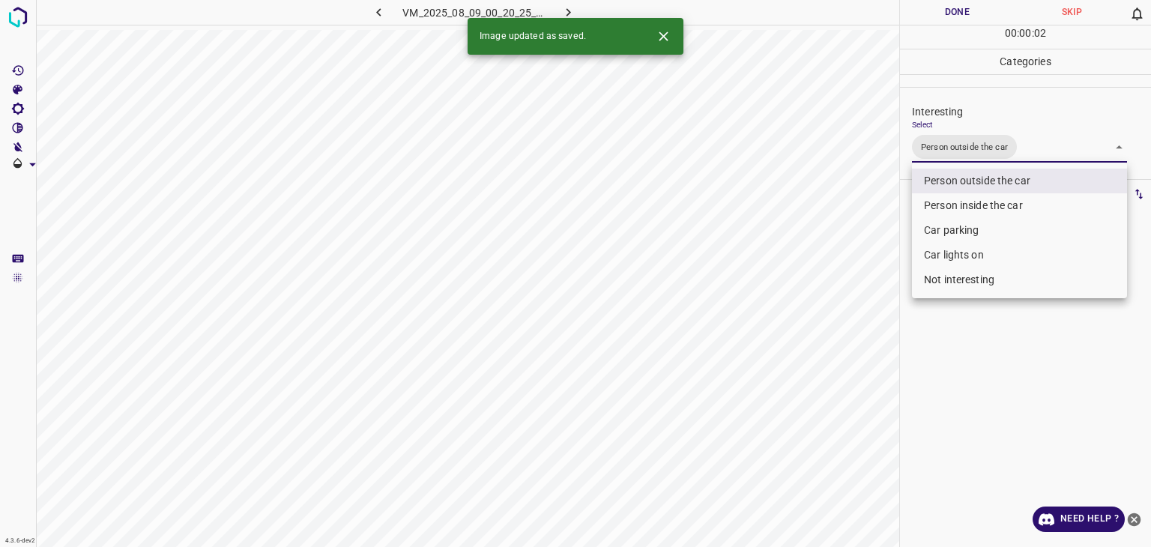
click at [936, 16] on div at bounding box center [575, 273] width 1151 height 547
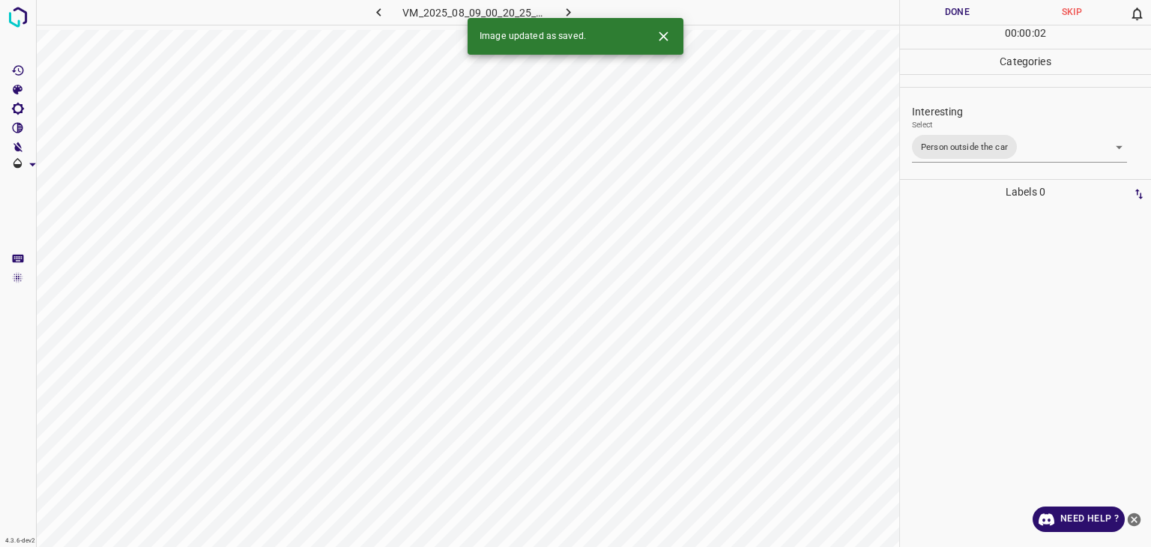
click at [937, 16] on div at bounding box center [575, 273] width 1151 height 547
click at [939, 16] on button "Done" at bounding box center [957, 12] width 115 height 25
click at [576, 11] on icon "button" at bounding box center [569, 12] width 16 height 16
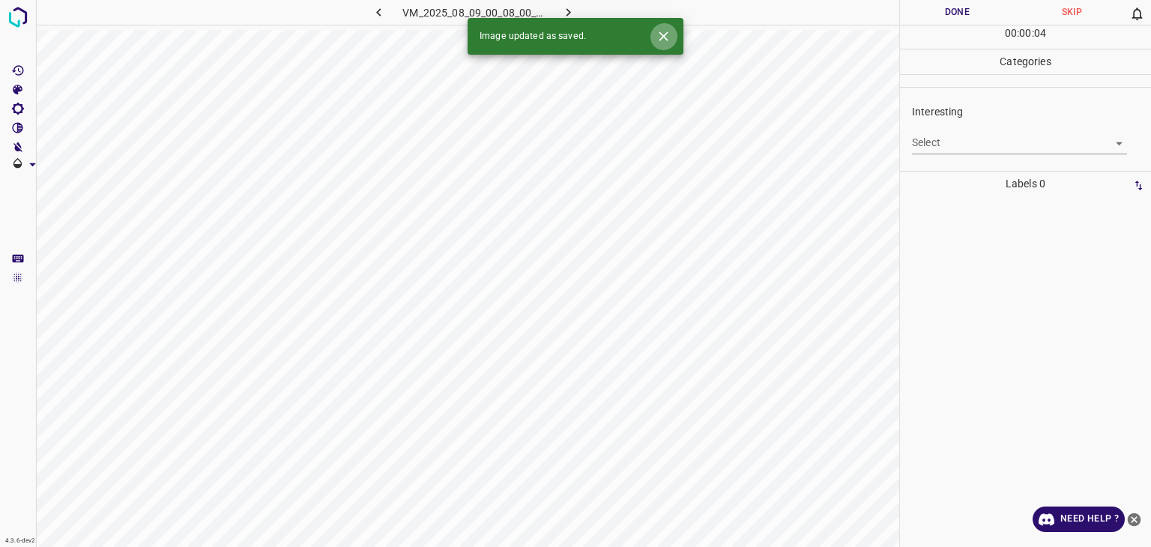
click at [666, 34] on icon "Close" at bounding box center [663, 35] width 9 height 9
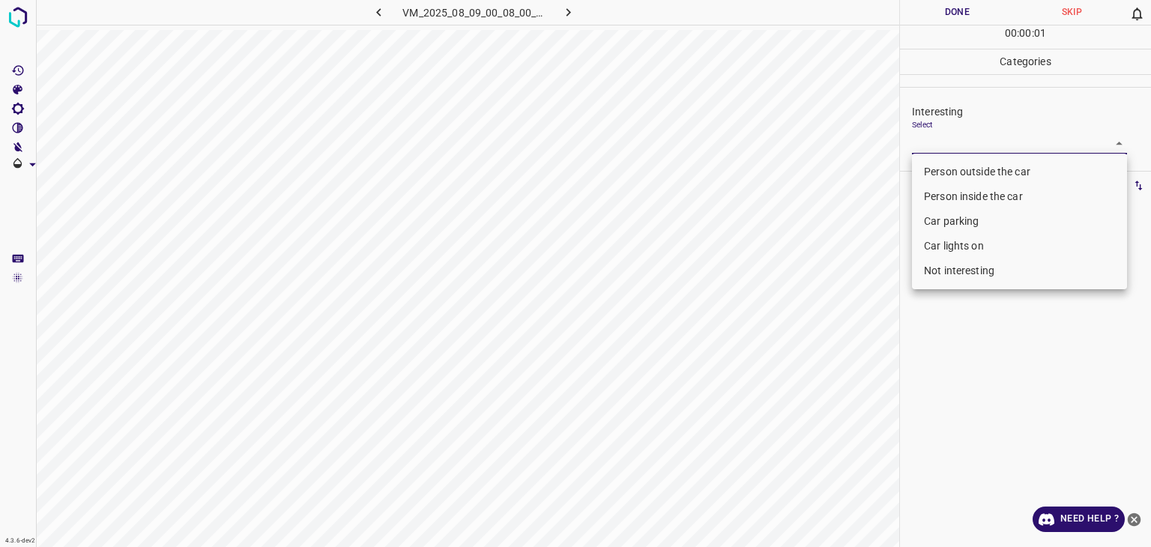
click at [983, 149] on body "4.3.6-dev2 VM_2025_08_09_00_08_00_813_06.gif Done Skip 0 00 : 00 : 01 Categorie…" at bounding box center [575, 273] width 1151 height 547
click at [960, 259] on ul "Person outside the car Person inside the car Car parking Car lights on Not inte…" at bounding box center [1019, 222] width 215 height 136
click at [965, 274] on li "Not interesting" at bounding box center [1019, 271] width 215 height 25
type input "Not interesting"
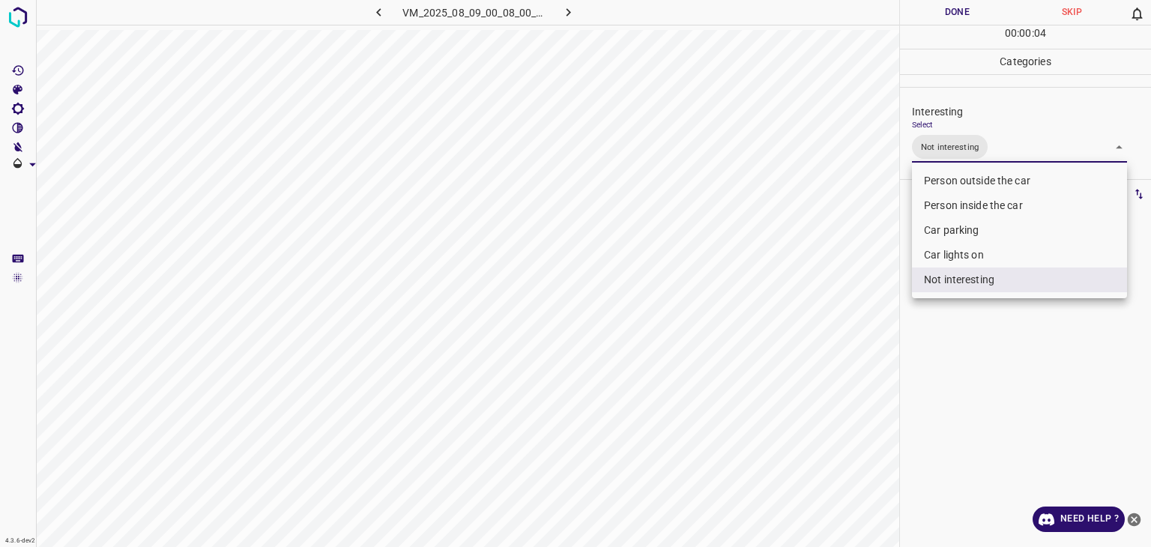
click at [933, 4] on div at bounding box center [575, 273] width 1151 height 547
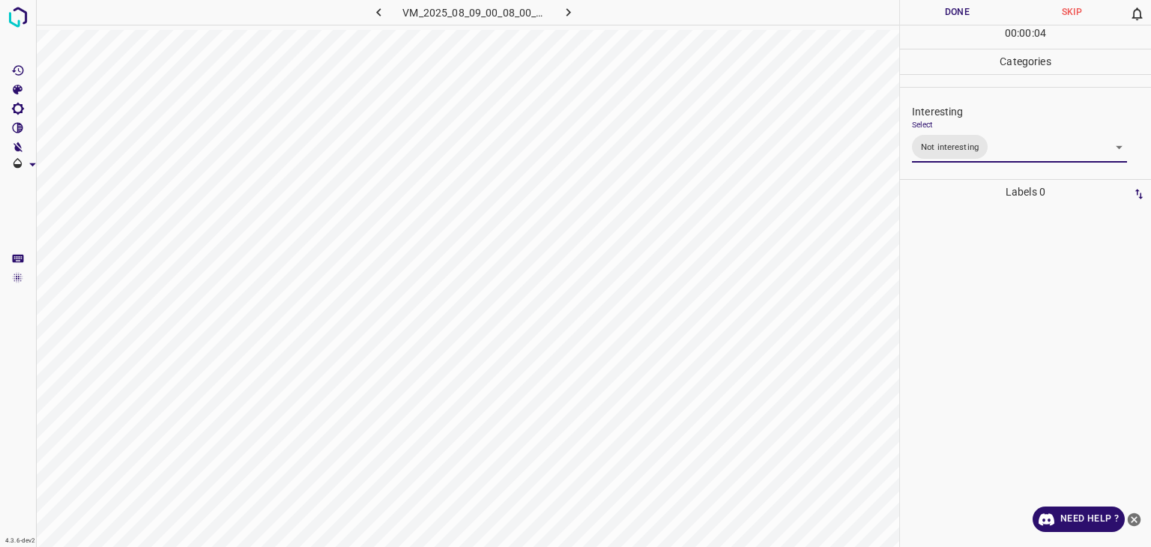
click at [933, 4] on div "Person outside the car Person inside the car Car parking Car lights on Not inte…" at bounding box center [575, 273] width 1151 height 547
click at [933, 4] on button "Done" at bounding box center [957, 12] width 115 height 25
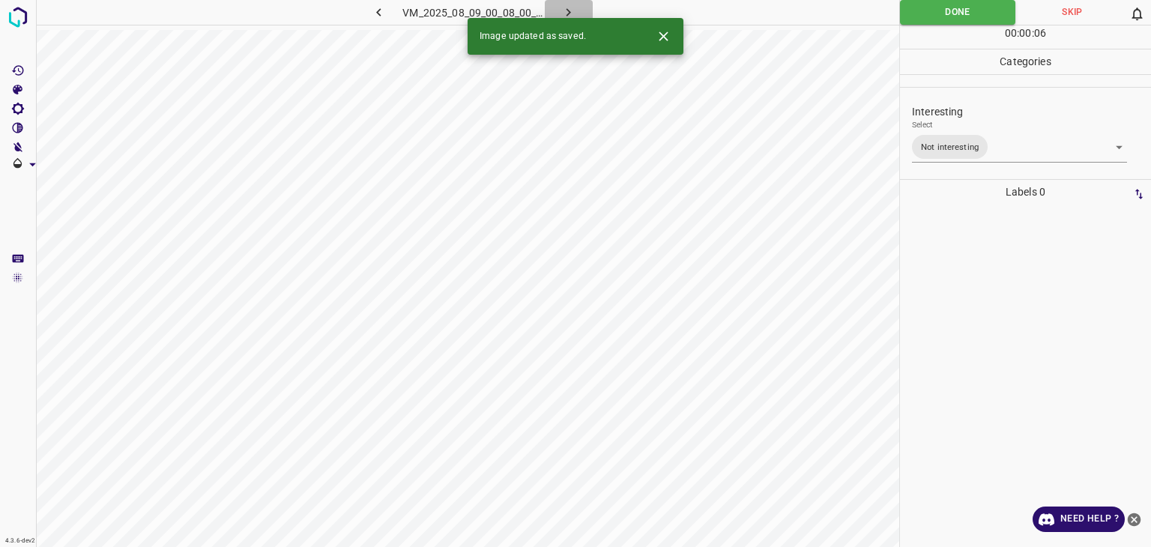
click at [577, 1] on button "button" at bounding box center [569, 12] width 48 height 25
click at [963, 147] on body "4.3.6-dev2 VM_2025_08_11_00_32_12_308_03.gif Done Skip 0 00 : 00 : 06 Categorie…" at bounding box center [575, 273] width 1151 height 547
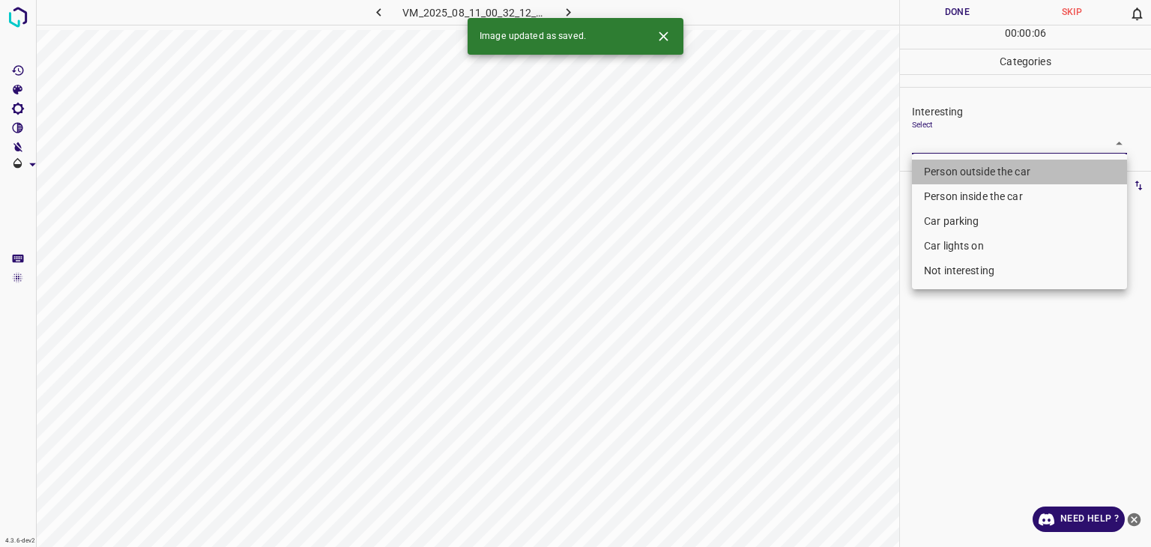
click at [963, 171] on li "Person outside the car" at bounding box center [1019, 172] width 215 height 25
type input "Person outside the car"
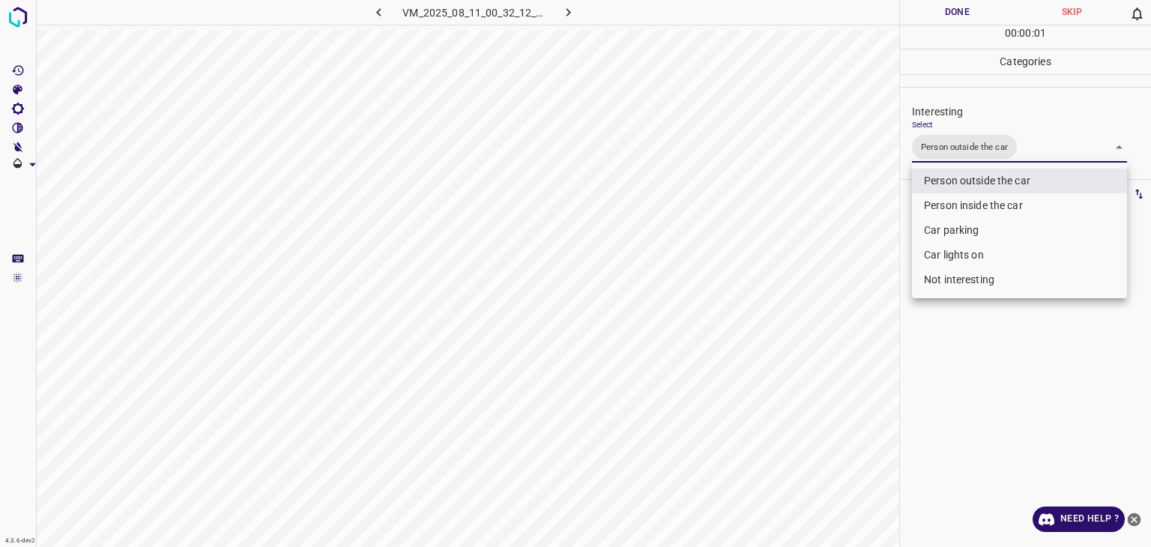
click at [960, 17] on div at bounding box center [575, 273] width 1151 height 547
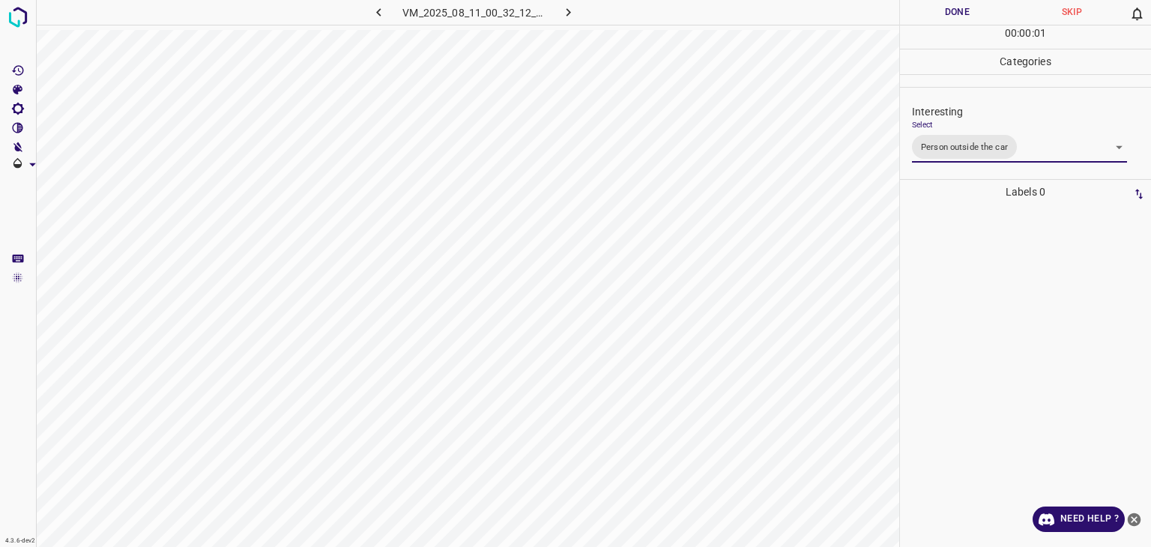
click at [960, 16] on div "Person outside the car Person inside the car Car parking Car lights on Not inte…" at bounding box center [575, 273] width 1151 height 547
click at [960, 14] on button "Done" at bounding box center [957, 12] width 115 height 25
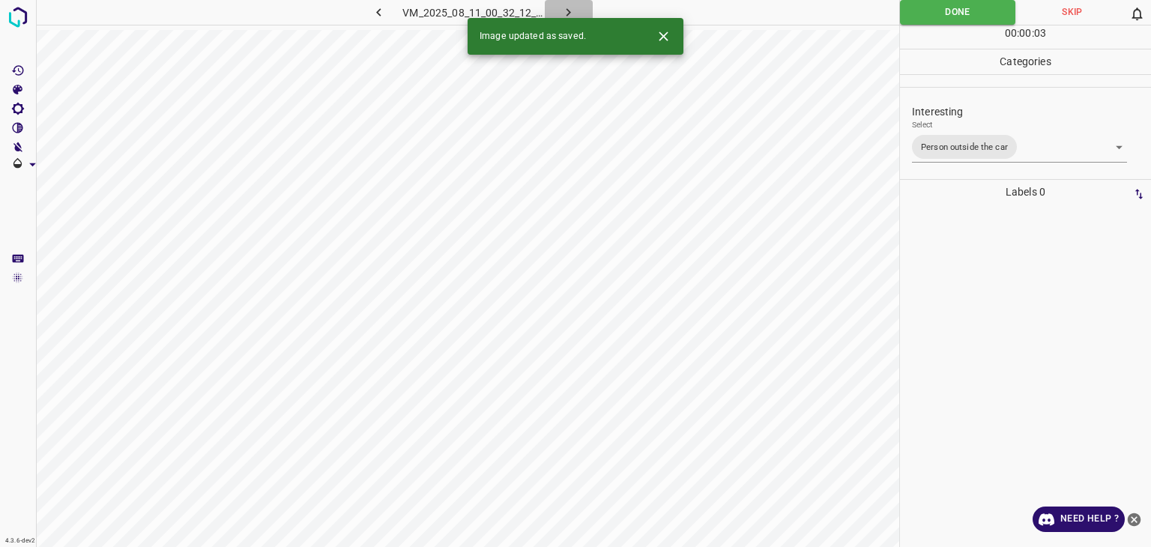
click at [569, 11] on icon "button" at bounding box center [569, 12] width 4 height 8
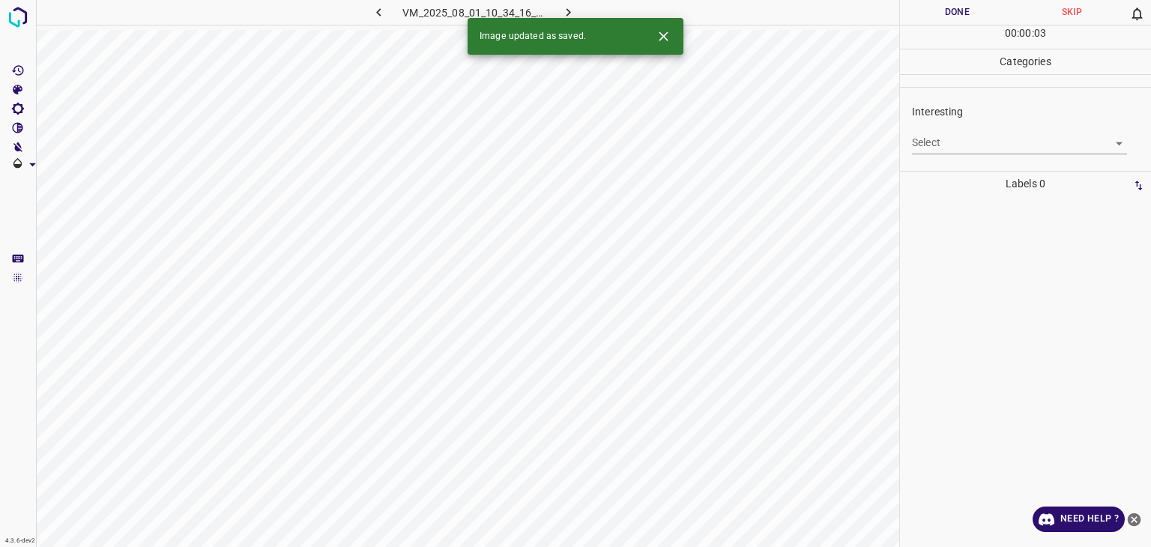
click at [987, 149] on body "4.3.6-dev2 VM_2025_08_01_10_34_16_988_01.gif Done Skip 0 00 : 00 : 03 Categorie…" at bounding box center [575, 273] width 1151 height 547
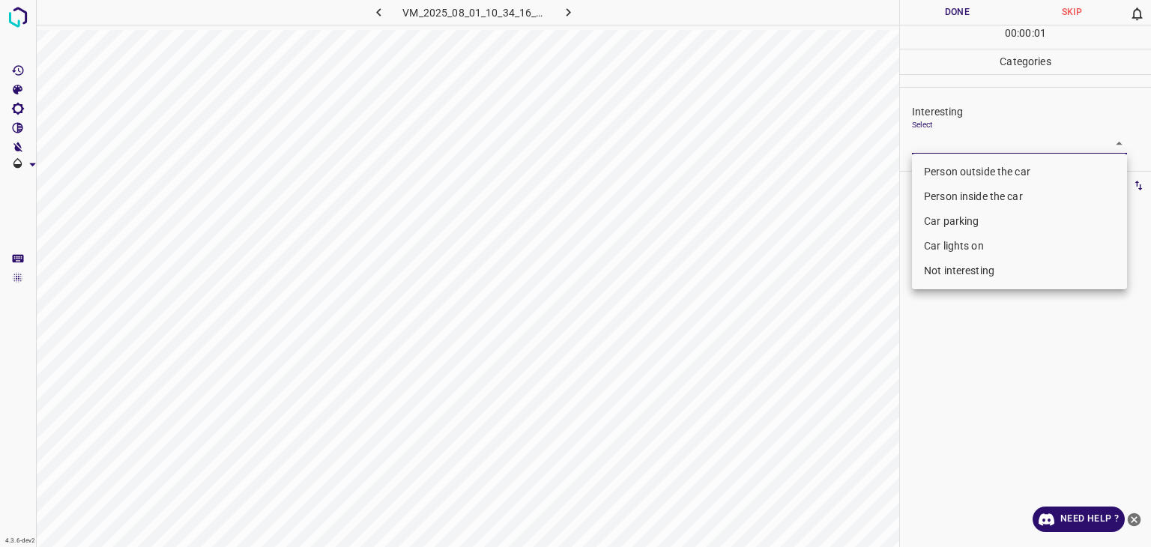
click at [1027, 280] on li "Not interesting" at bounding box center [1019, 271] width 215 height 25
type input "Not interesting"
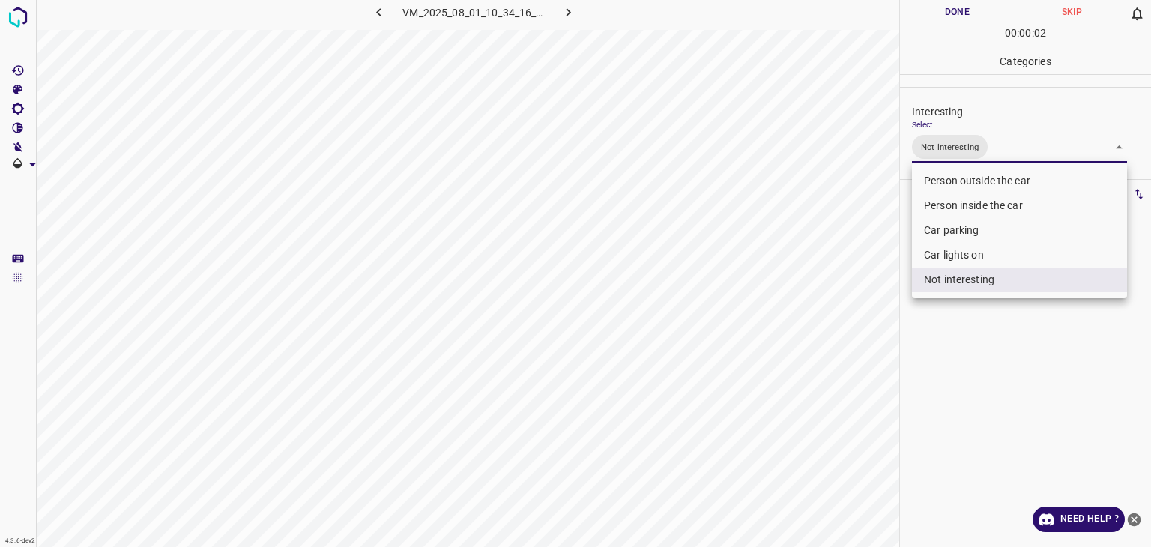
click at [980, 16] on div at bounding box center [575, 273] width 1151 height 547
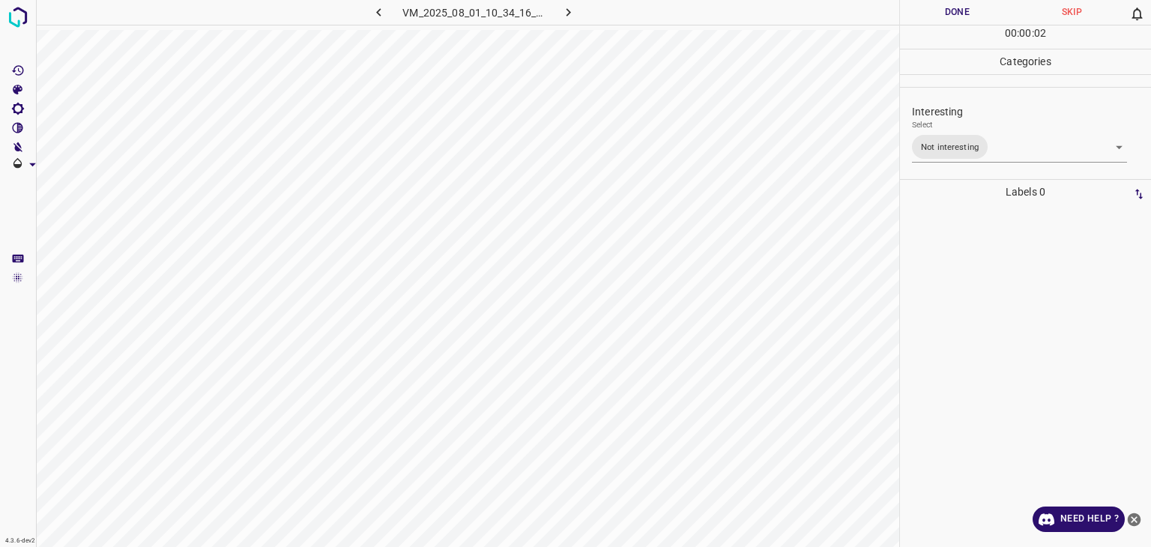
click at [974, 12] on div at bounding box center [575, 273] width 1151 height 547
click at [974, 12] on button "Done" at bounding box center [957, 12] width 115 height 25
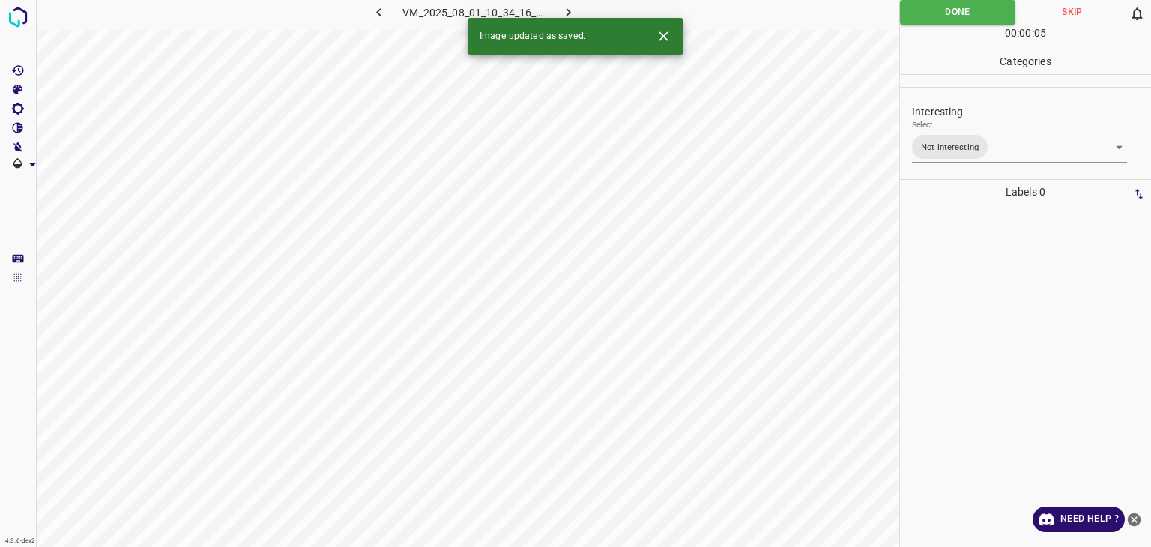
click at [575, 10] on icon "button" at bounding box center [569, 12] width 16 height 16
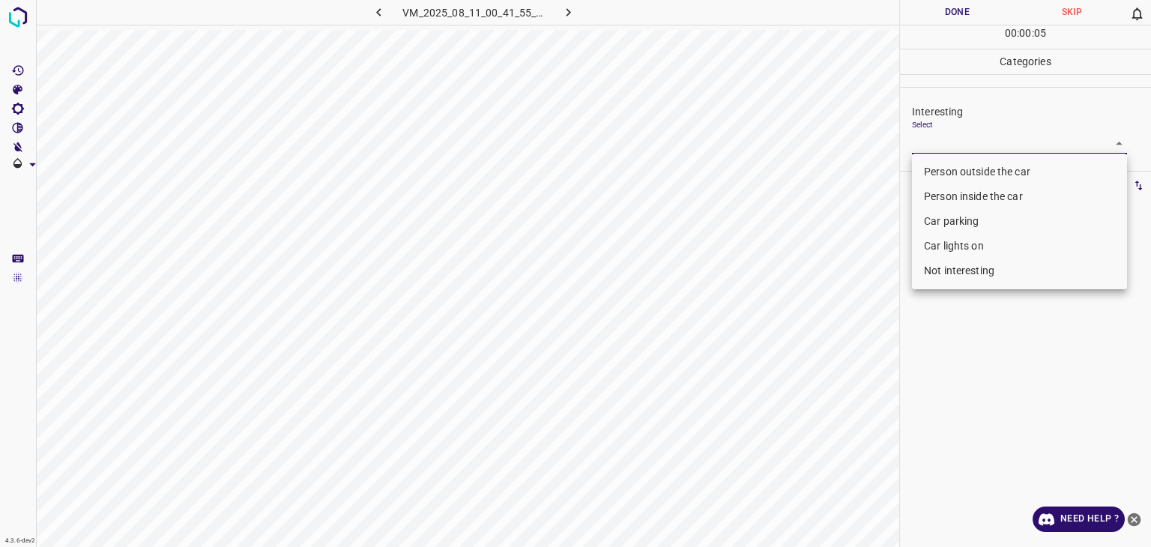
click at [962, 142] on body "4.3.6-dev2 VM_2025_08_11_00_41_55_606_02.gif Done Skip 0 00 : 00 : 05 Categorie…" at bounding box center [575, 273] width 1151 height 547
click at [968, 172] on li "Person outside the car" at bounding box center [1019, 172] width 215 height 25
type input "Person outside the car"
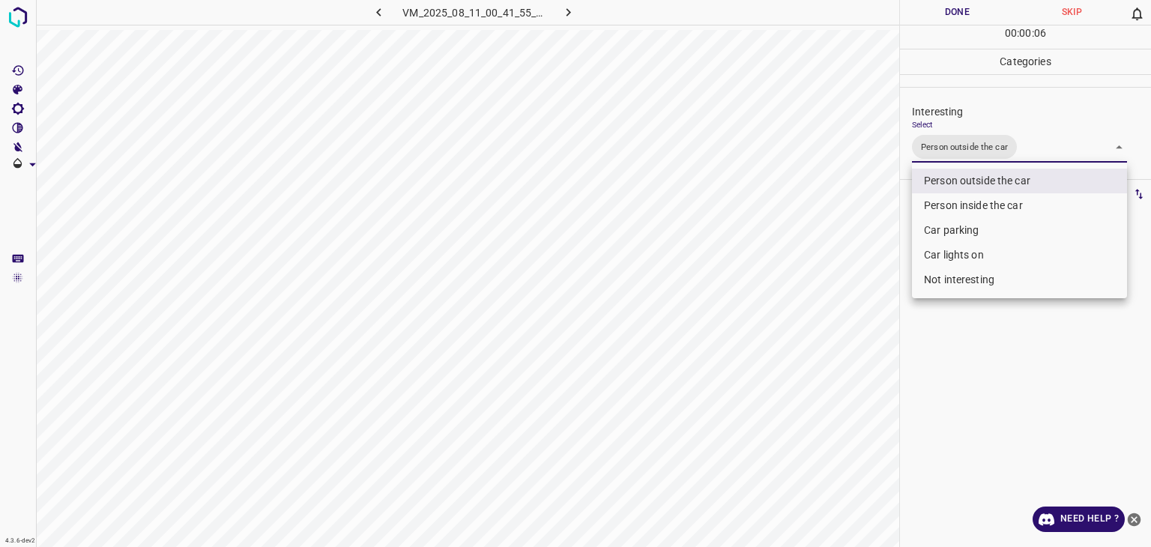
click at [948, 16] on div at bounding box center [575, 273] width 1151 height 547
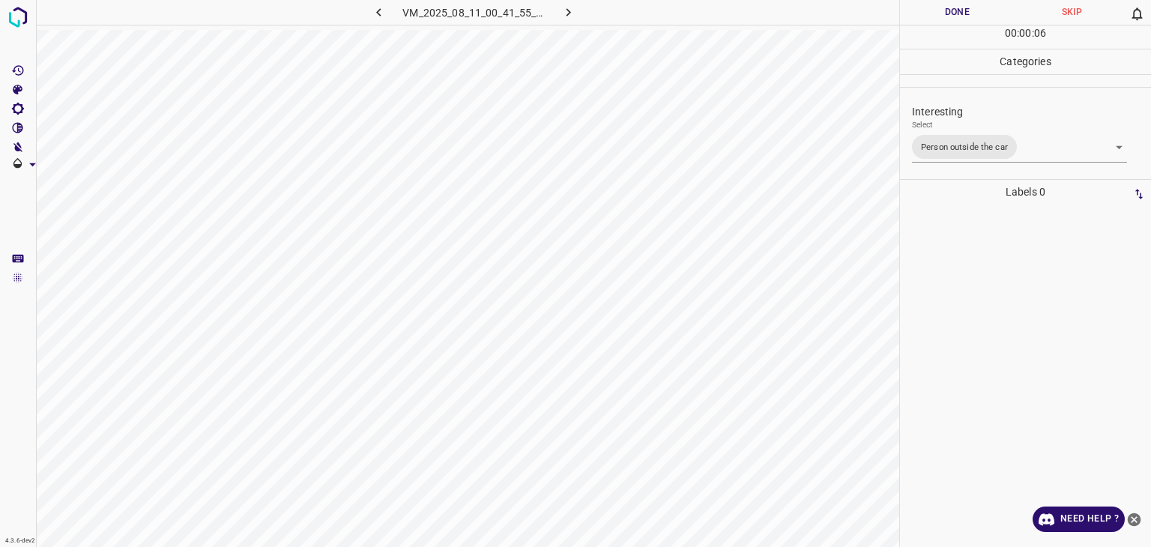
click at [948, 16] on div at bounding box center [575, 273] width 1151 height 547
click at [948, 16] on button "Done" at bounding box center [957, 12] width 115 height 25
click at [948, 17] on button "Done" at bounding box center [957, 12] width 115 height 25
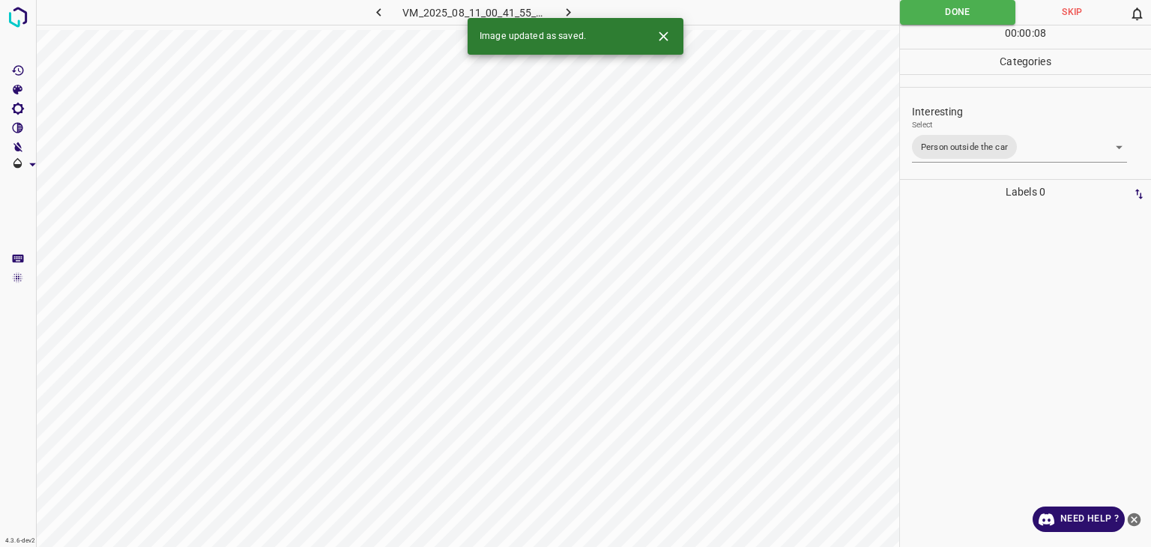
click at [579, 6] on button "button" at bounding box center [569, 12] width 48 height 25
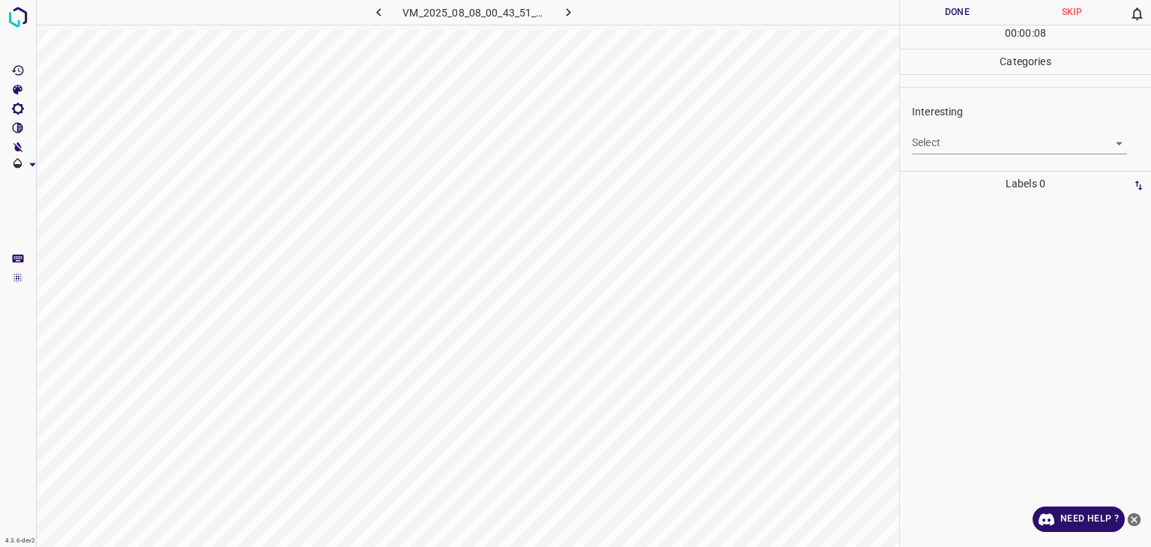
click at [966, 146] on body "4.3.6-dev2 VM_2025_08_08_00_43_51_483_02.gif Done Skip 0 00 : 00 : 08 Categorie…" at bounding box center [575, 273] width 1151 height 547
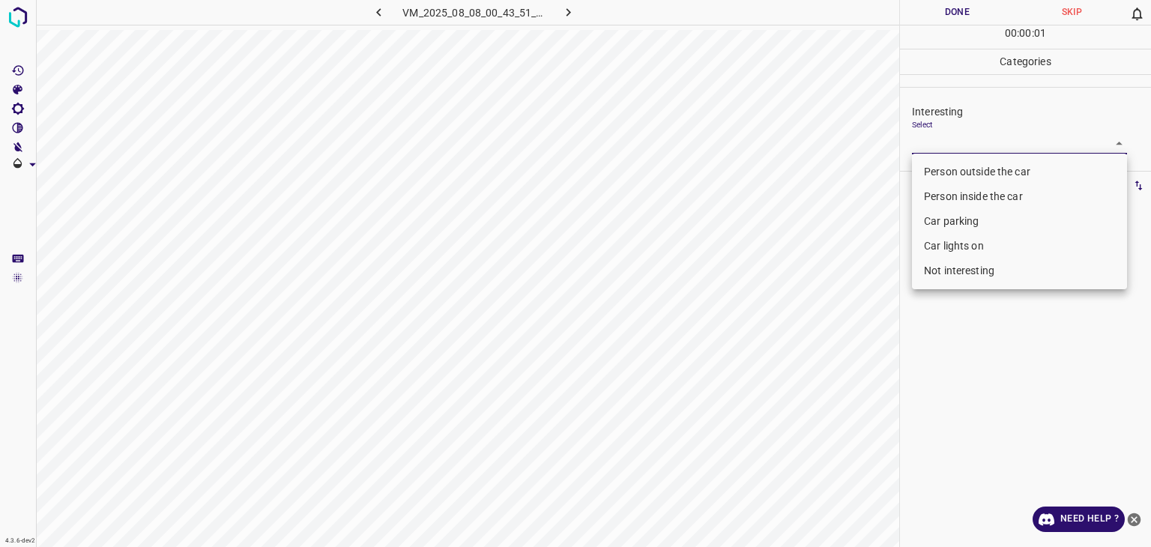
click
type input "Person outside the car"
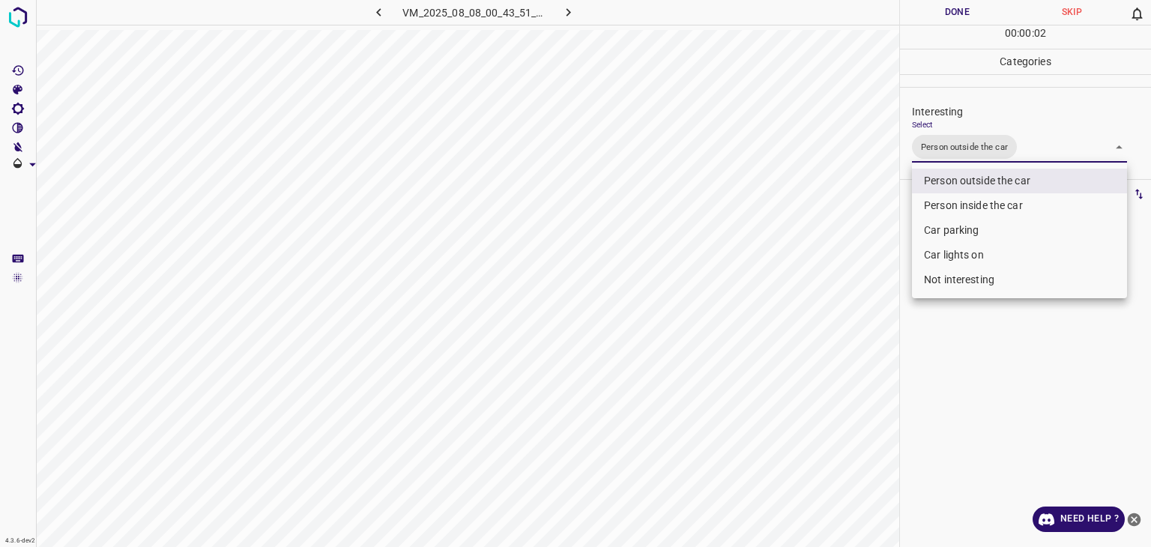
drag, startPoint x: 966, startPoint y: 41, endPoint x: 957, endPoint y: 31, distance: 13.3
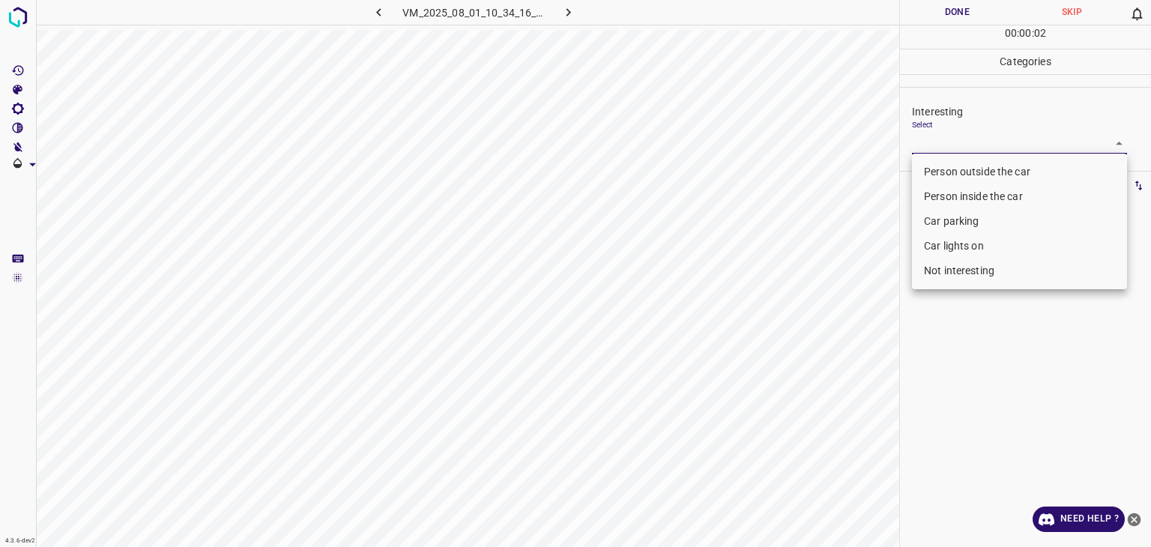
type input "Person outside the car"
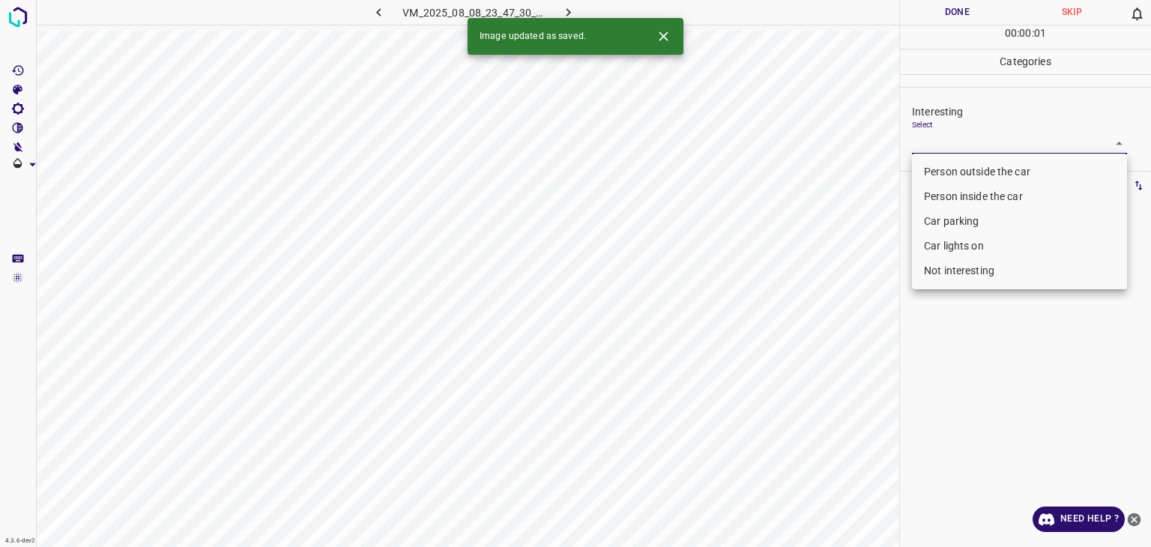
drag, startPoint x: 969, startPoint y: 146, endPoint x: 974, endPoint y: 157, distance: 11.7
drag, startPoint x: 977, startPoint y: 172, endPoint x: 963, endPoint y: 164, distance: 16.1
type input "Person outside the car"
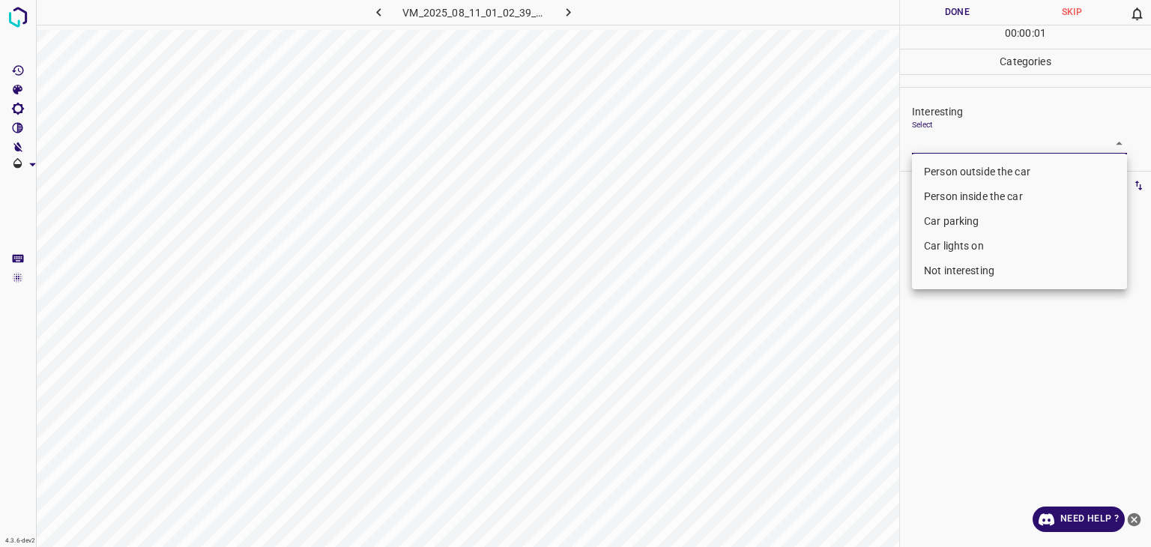
type input "Car parking"
type input "Not interesting"
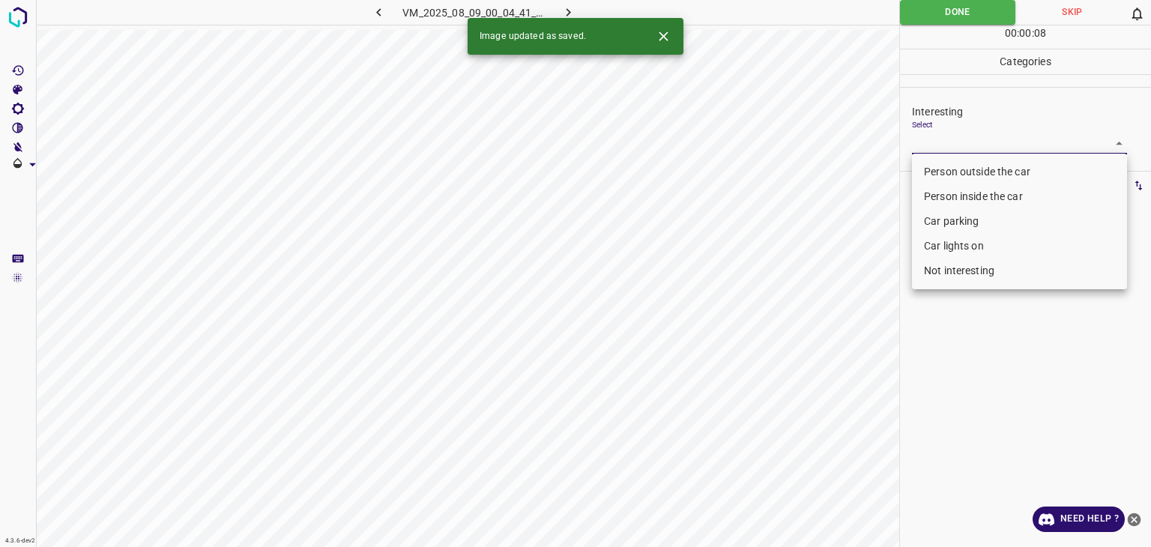
type input "Person outside the car"
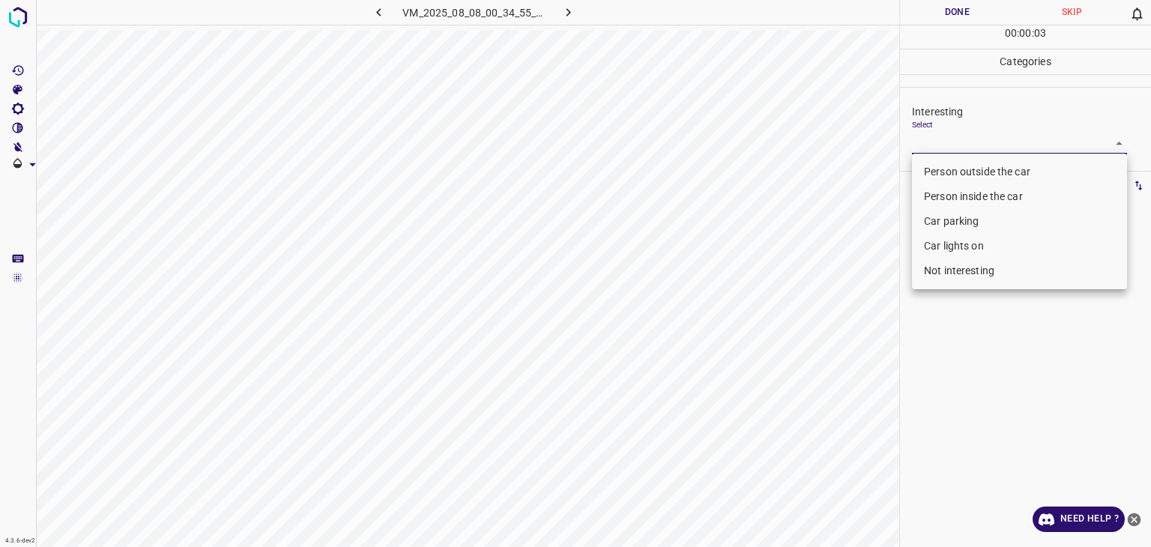
type input "Car parking"
type input "Car lights on"
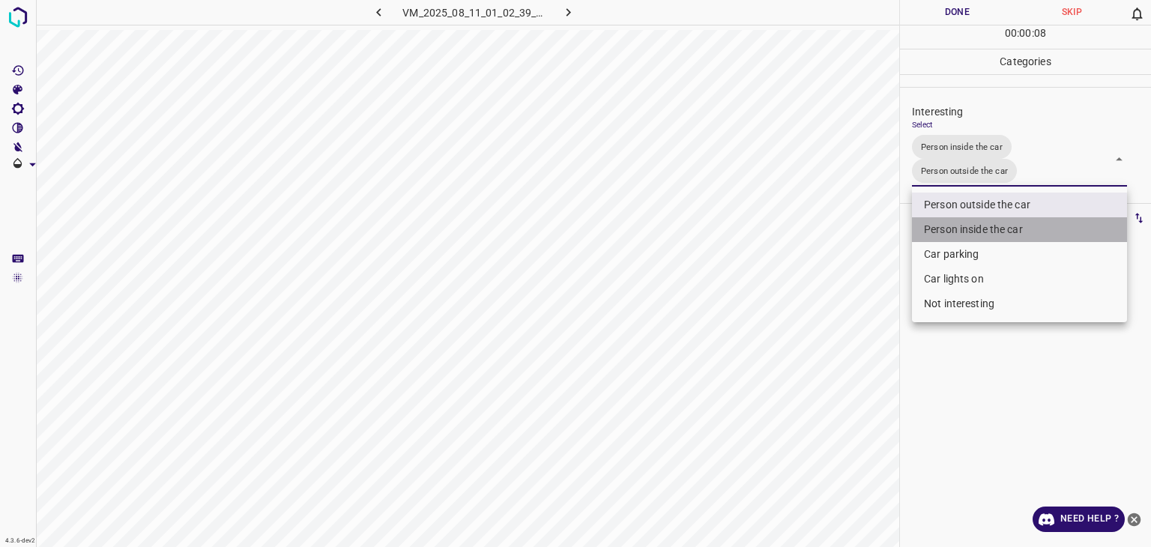
type input "Person outside the car"
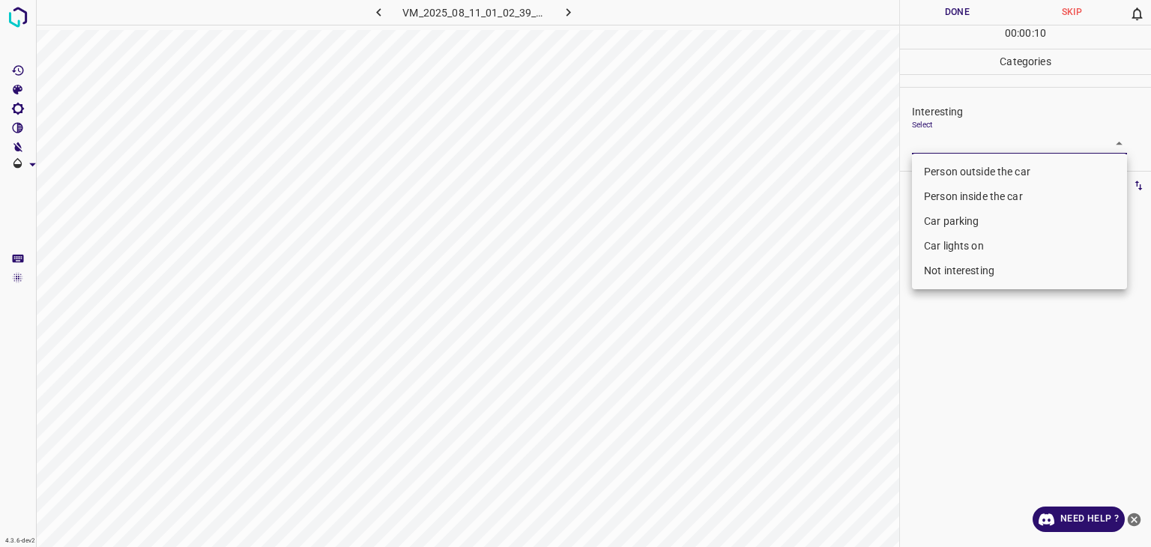
type input "Not interesting"
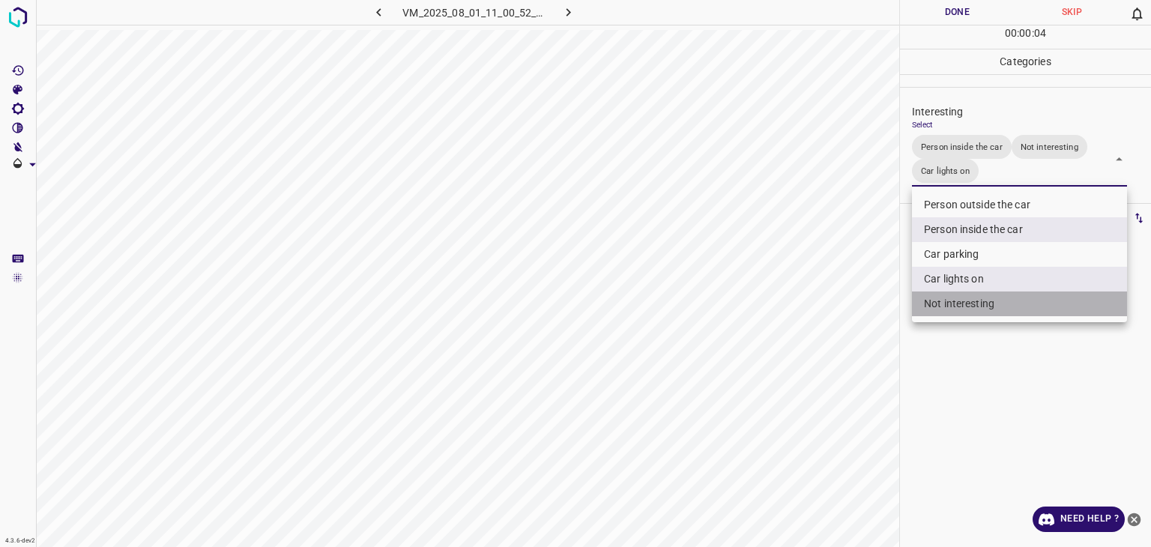
type input "Person inside the car,Car lights on"
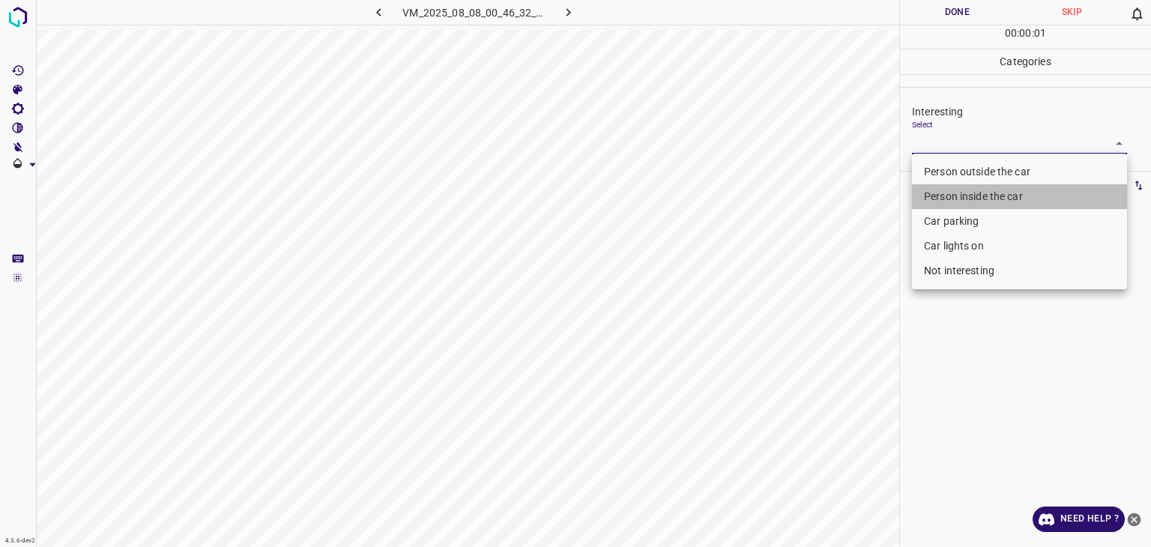
type input "Person inside the car"
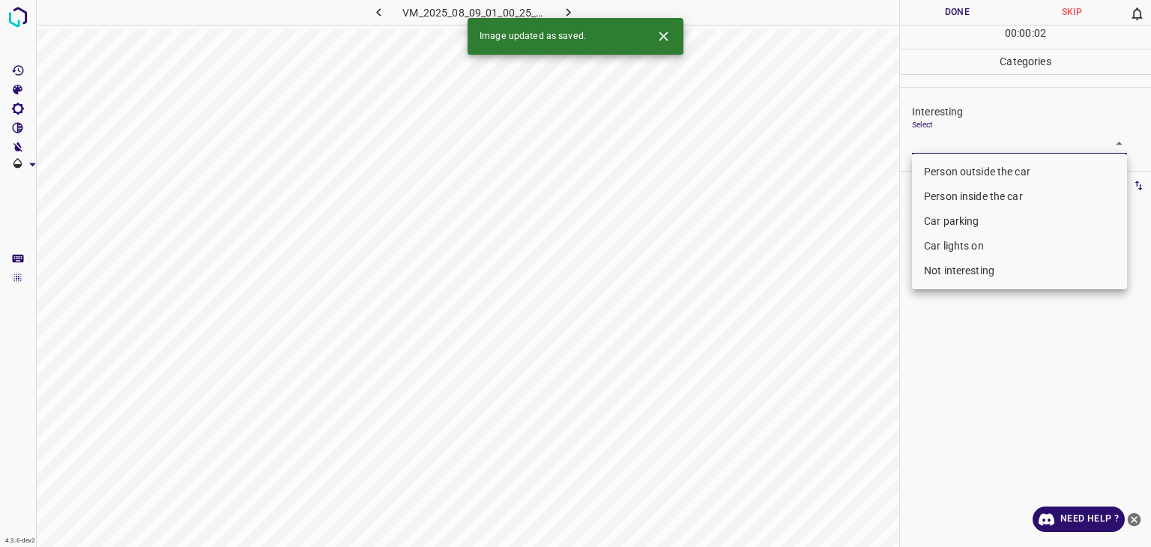
type input "Not interesting"
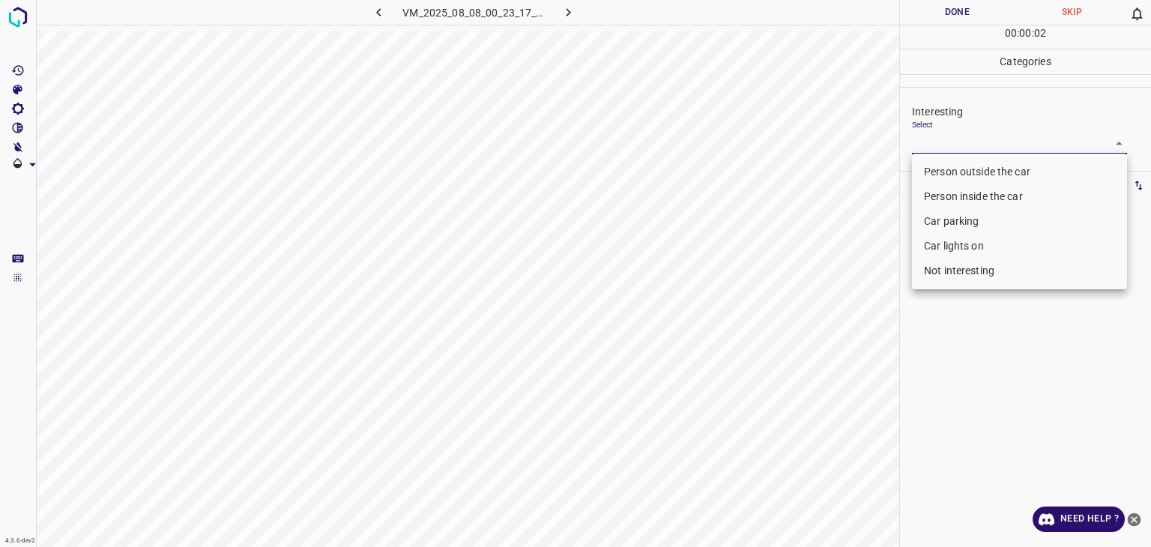
type input "Person outside the car"
drag, startPoint x: 993, startPoint y: 184, endPoint x: 990, endPoint y: 172, distance: 11.6
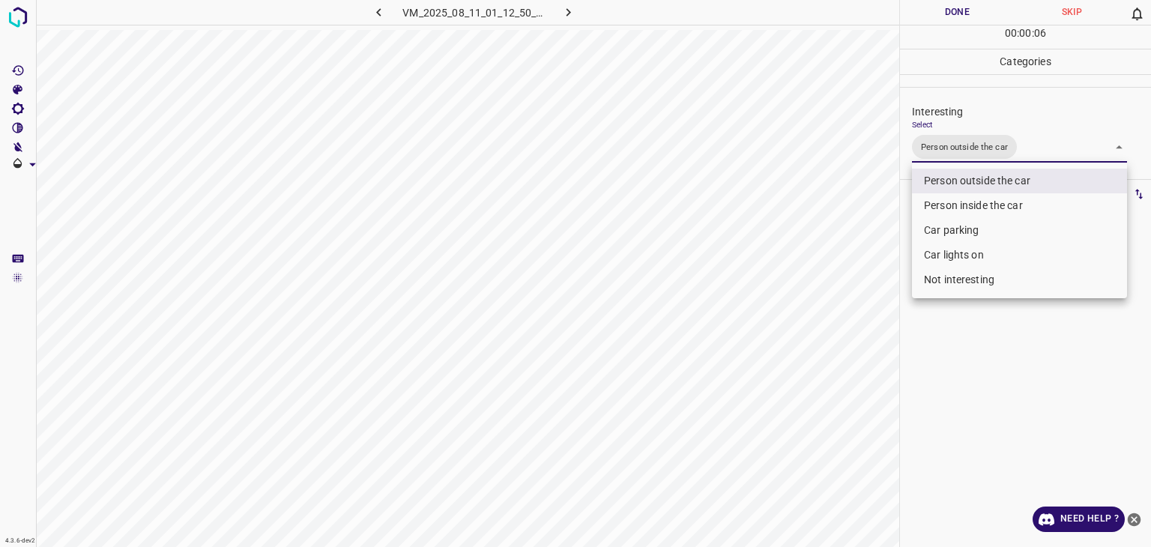
type input "Person outside the car"
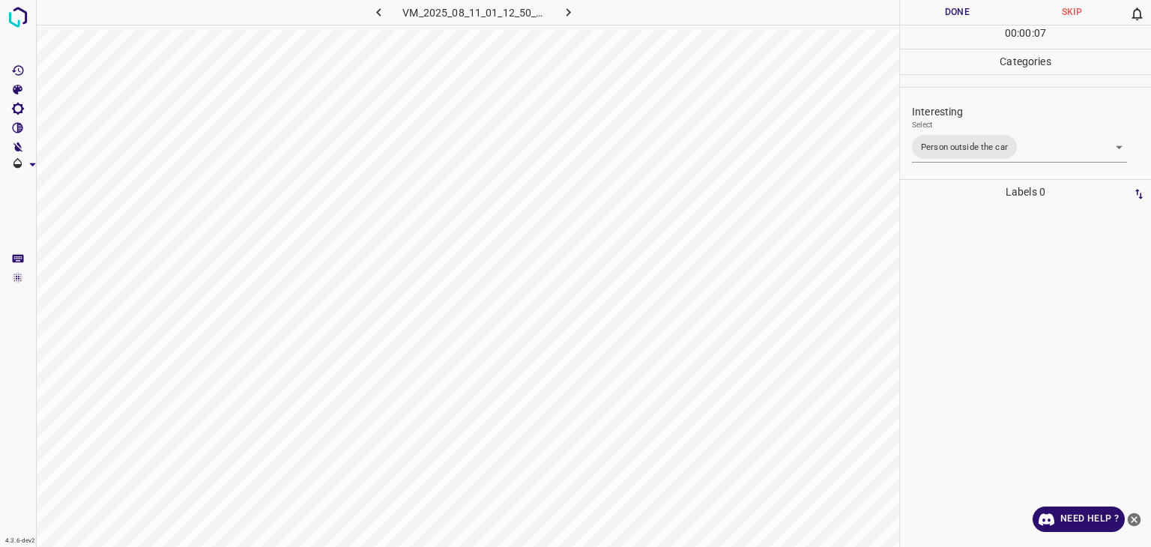
drag, startPoint x: 961, startPoint y: 15, endPoint x: 936, endPoint y: 20, distance: 25.3
drag, startPoint x: 1050, startPoint y: 127, endPoint x: 1050, endPoint y: 139, distance: 11.2
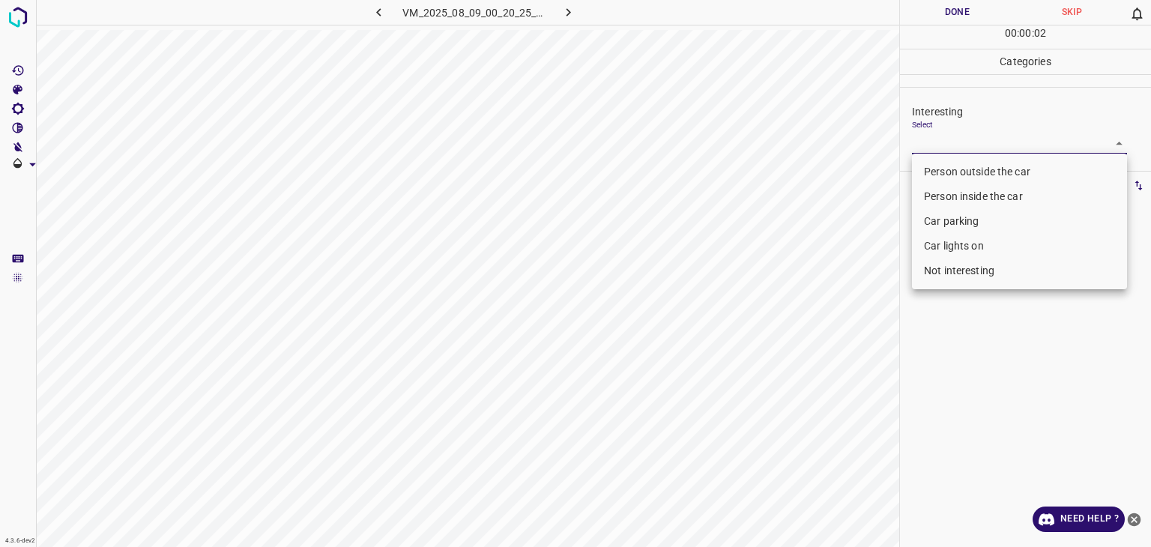
type input "Person outside the car"
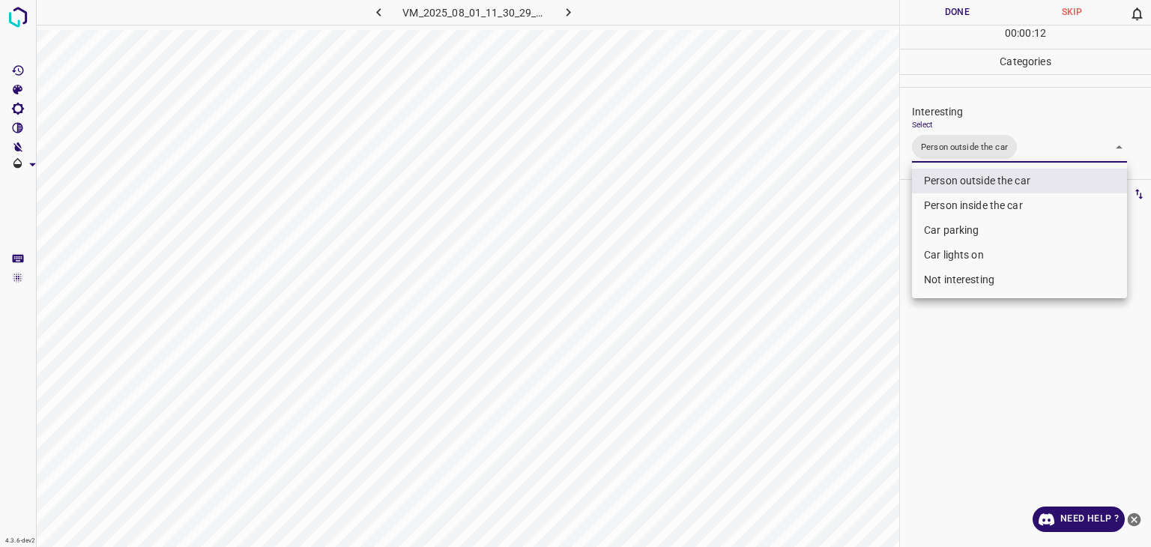
type input "Person outside the car,Car lights on"
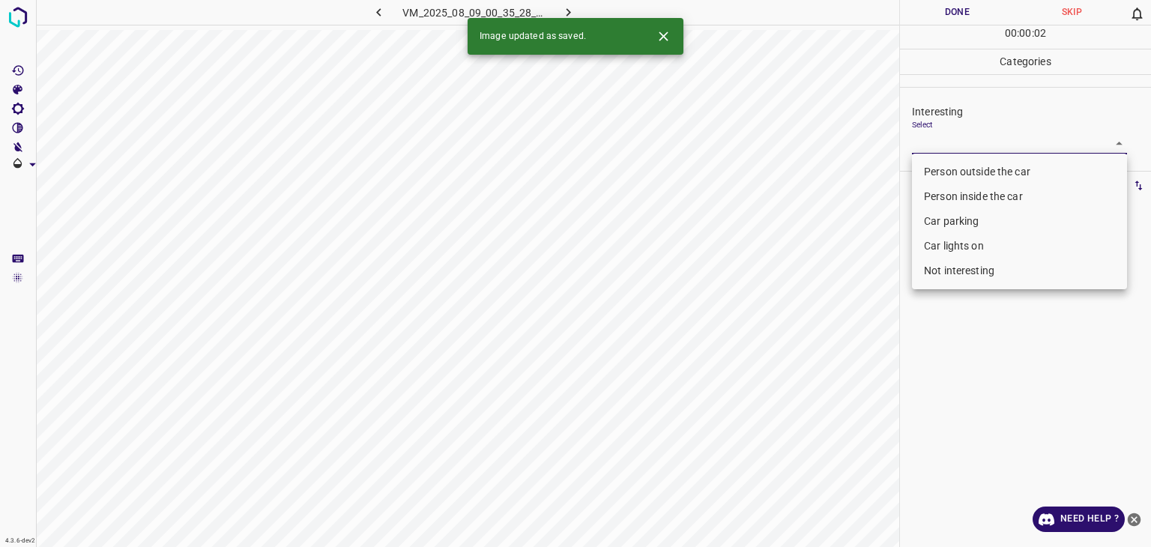
type input "Person outside the car"
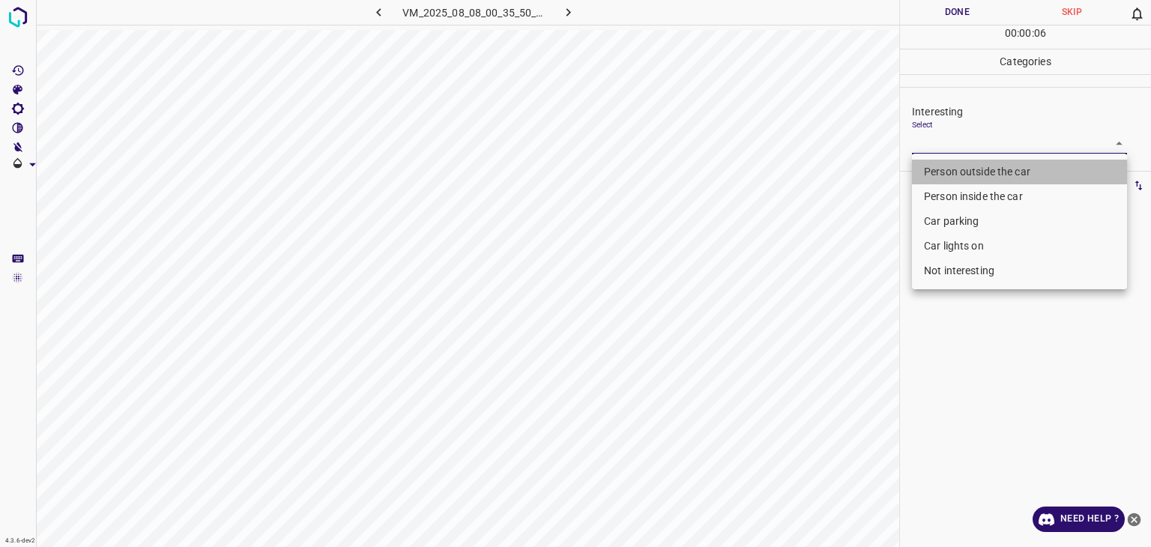
type input "Person outside the car"
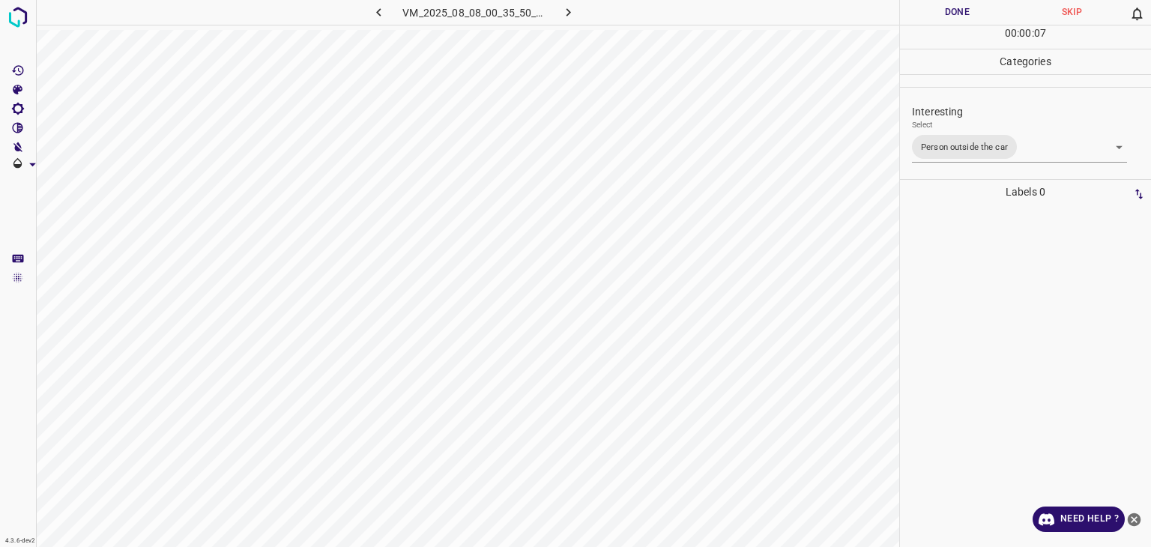
drag, startPoint x: 981, startPoint y: 8, endPoint x: 932, endPoint y: 34, distance: 55.0
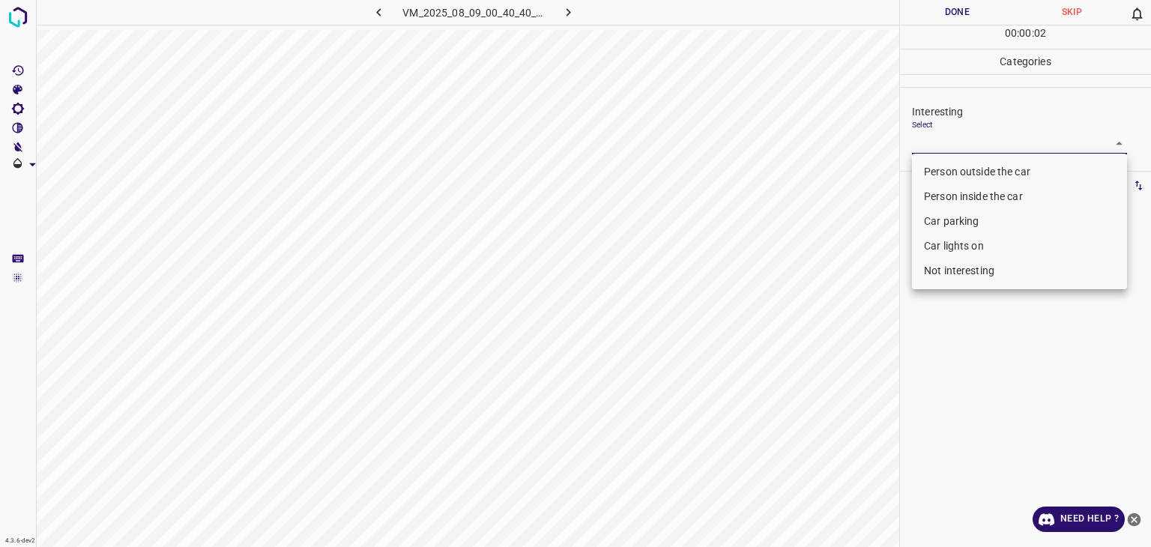
type input "Person outside the car"
type input "Not interesting"
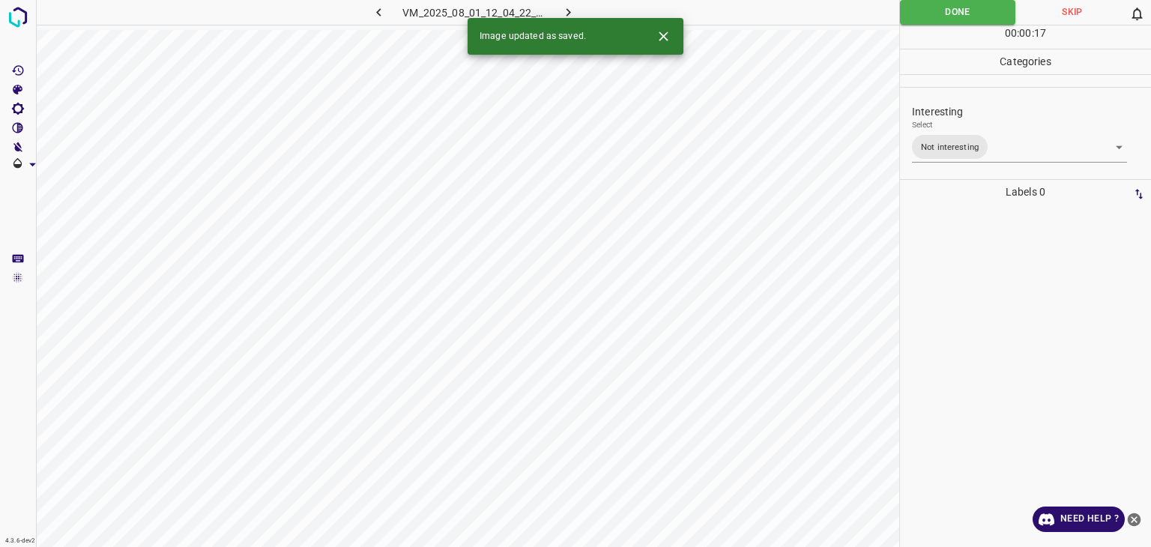
drag, startPoint x: 570, startPoint y: 13, endPoint x: 572, endPoint y: 49, distance: 36.1
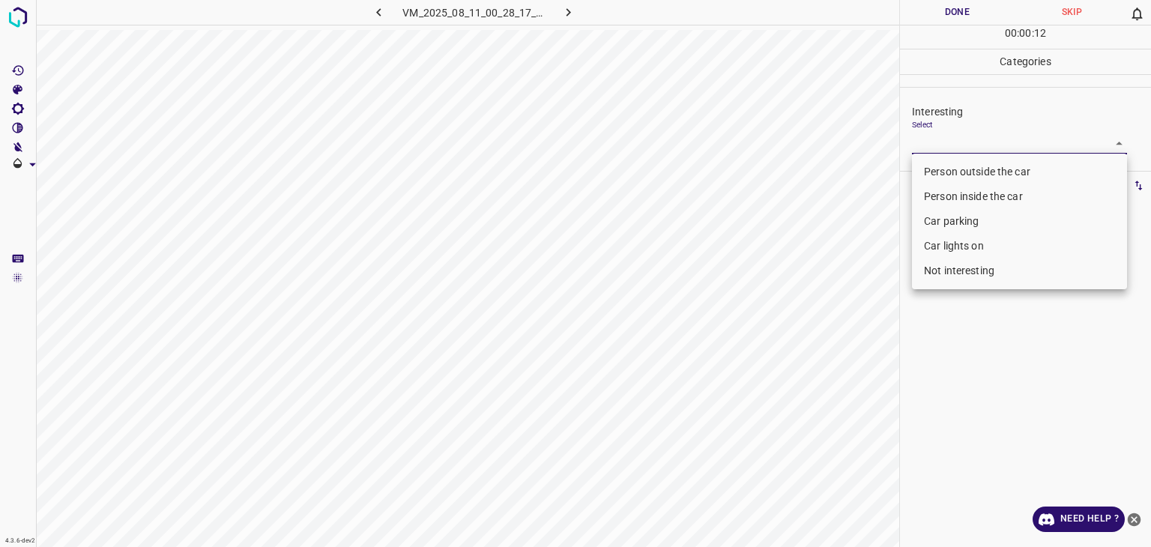
type input "Not interesting"
type input "Person outside the car"
drag, startPoint x: 972, startPoint y: 265, endPoint x: 942, endPoint y: 198, distance: 73.5
type input "Not interesting"
type input "Person outside the car"
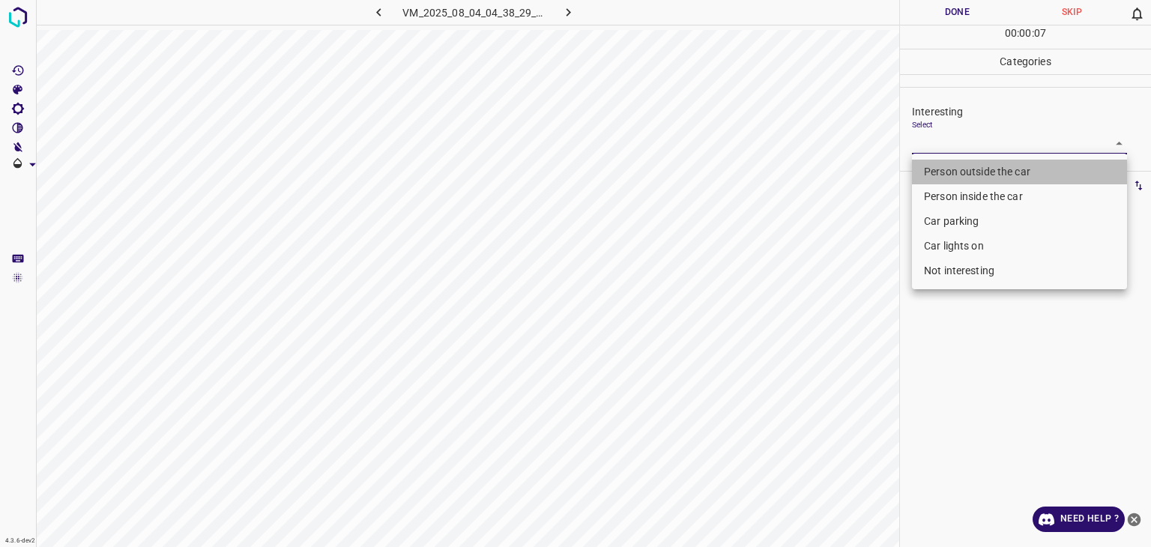
type input "Person outside the car"
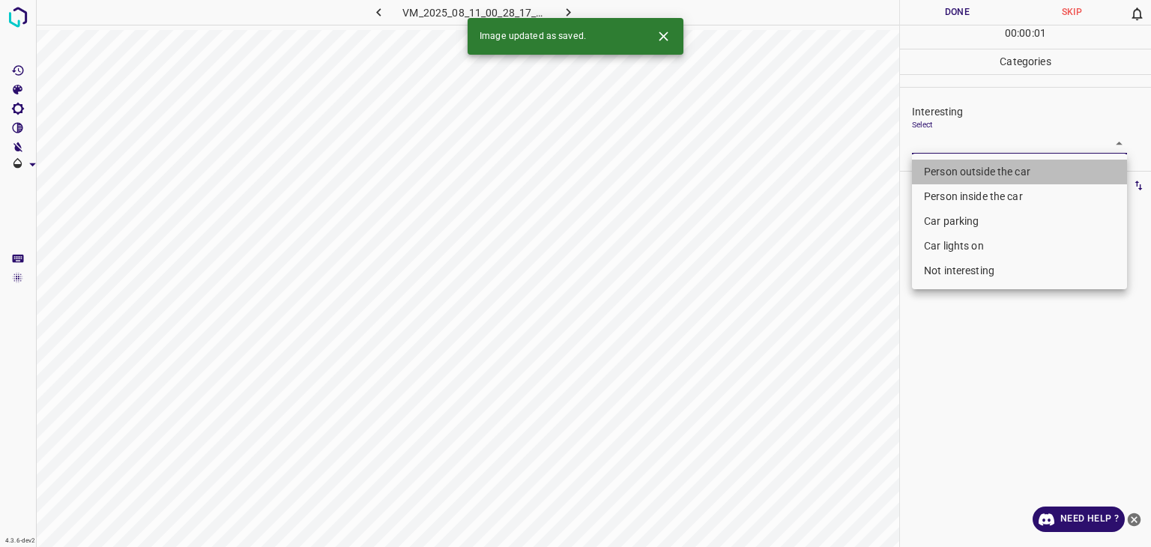
type input "Person outside the car"
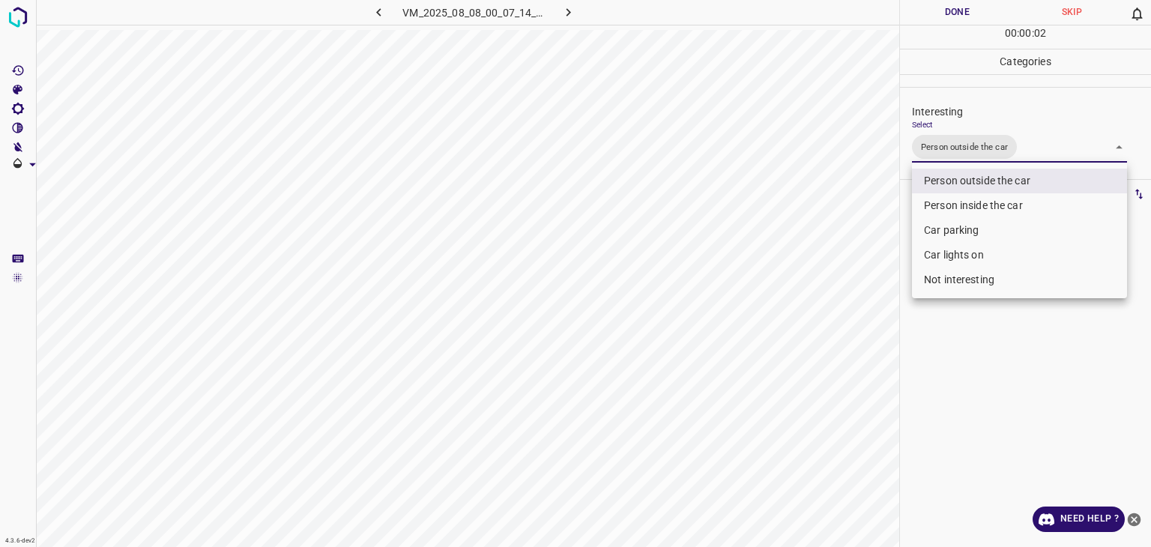
type input "Person outside the car,Car lights on"
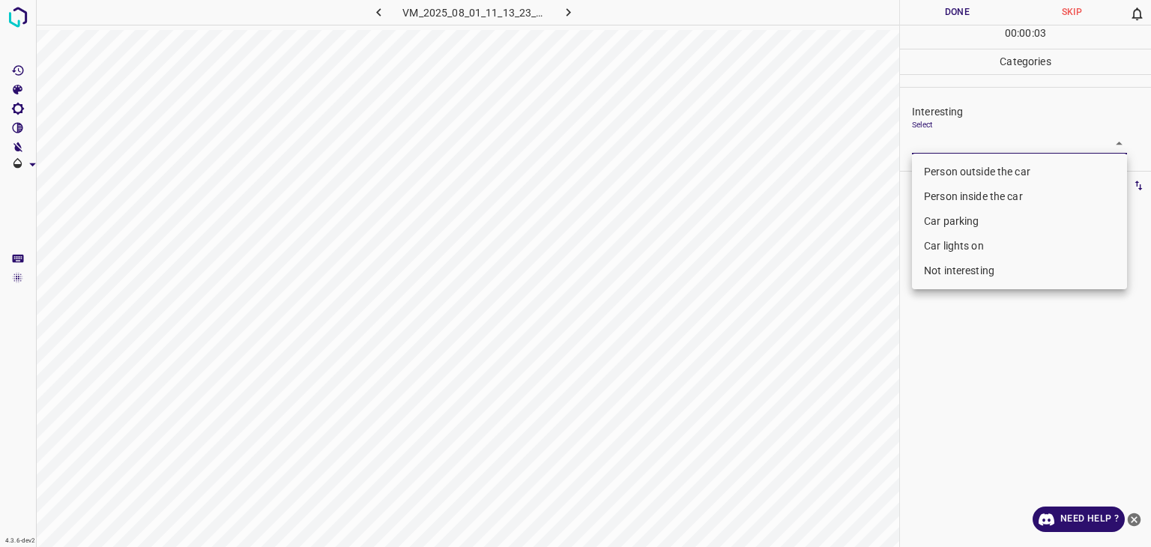
type input "Not interesting"
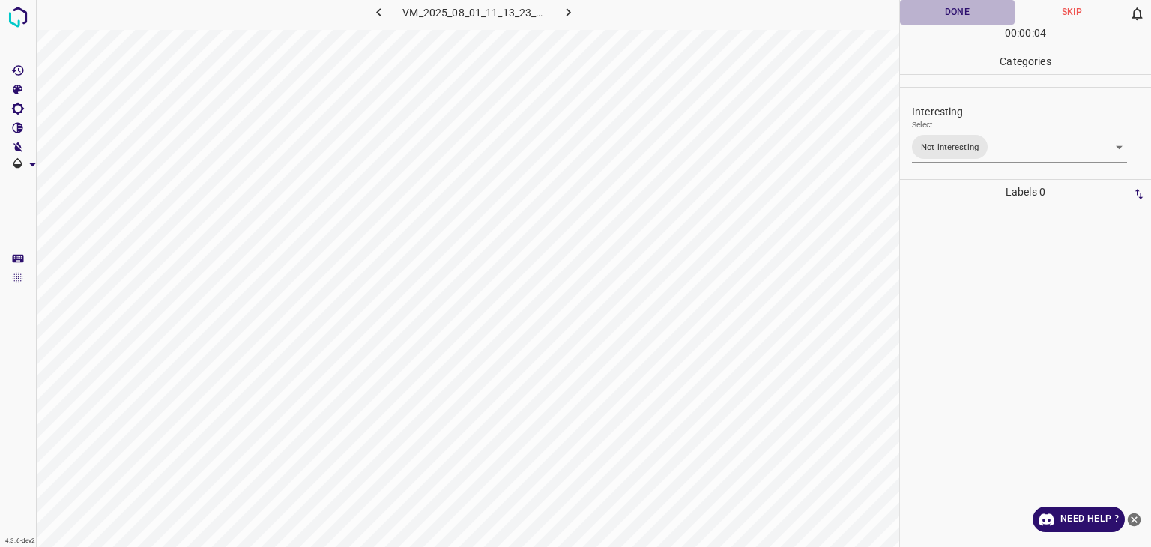
drag, startPoint x: 965, startPoint y: 7, endPoint x: 945, endPoint y: 24, distance: 26.6
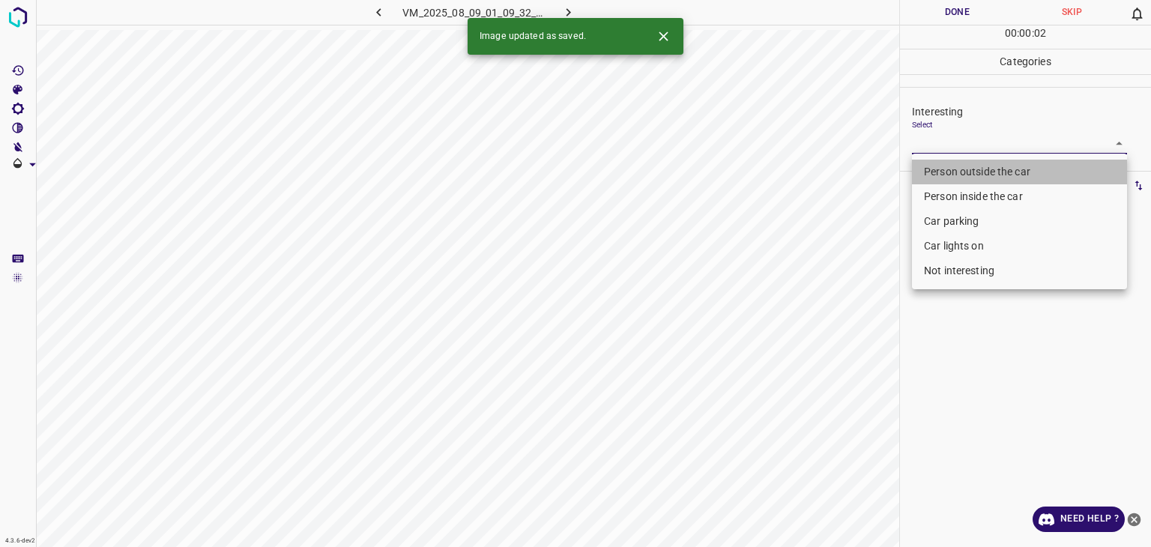
type input "Person outside the car"
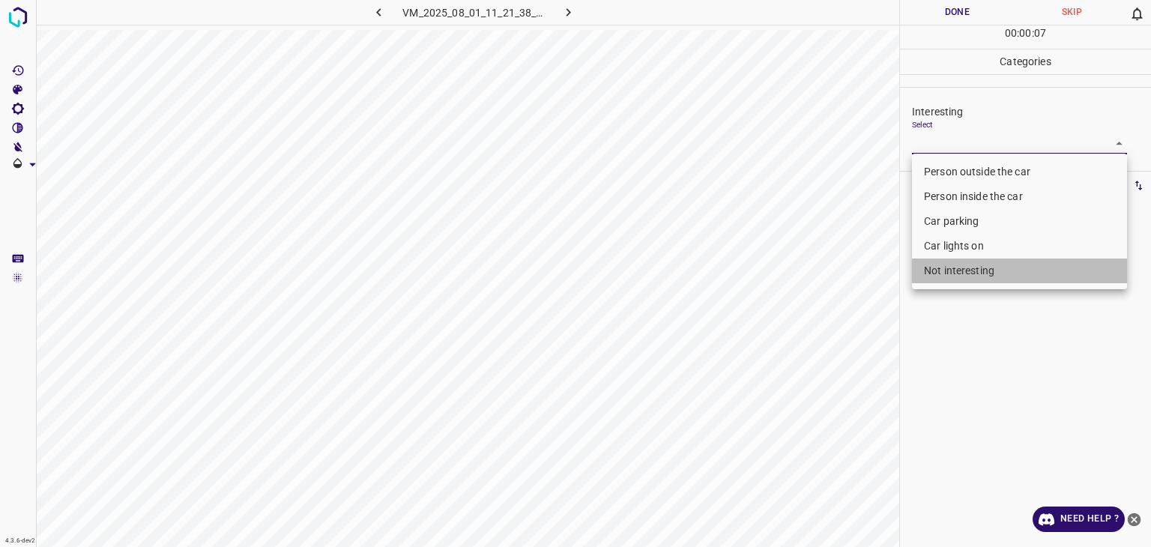
type input "Not interesting"
type input "Car parking"
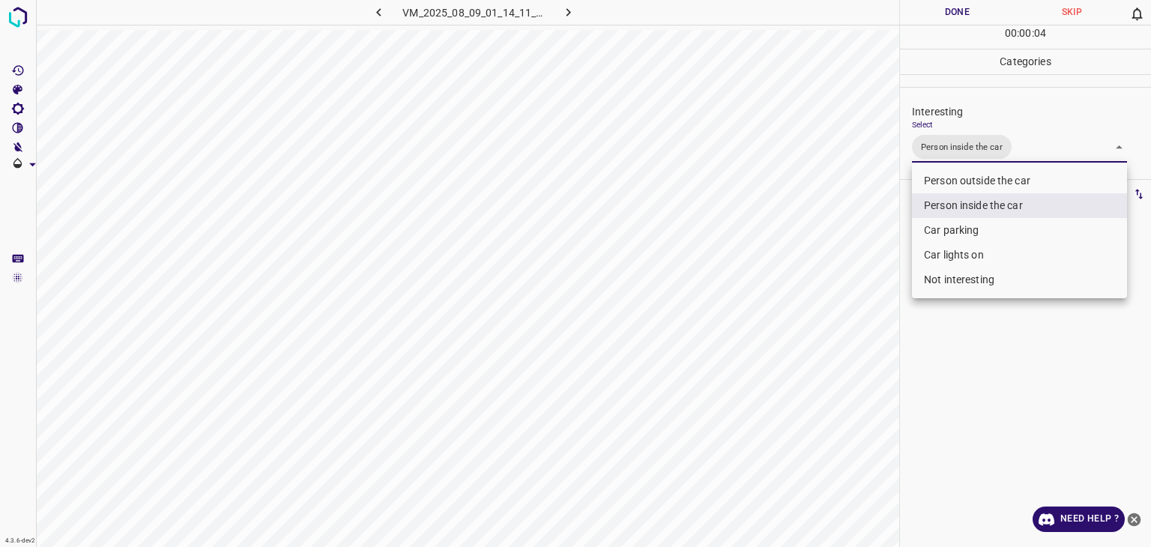
type input "Person inside the car,Car lights on"
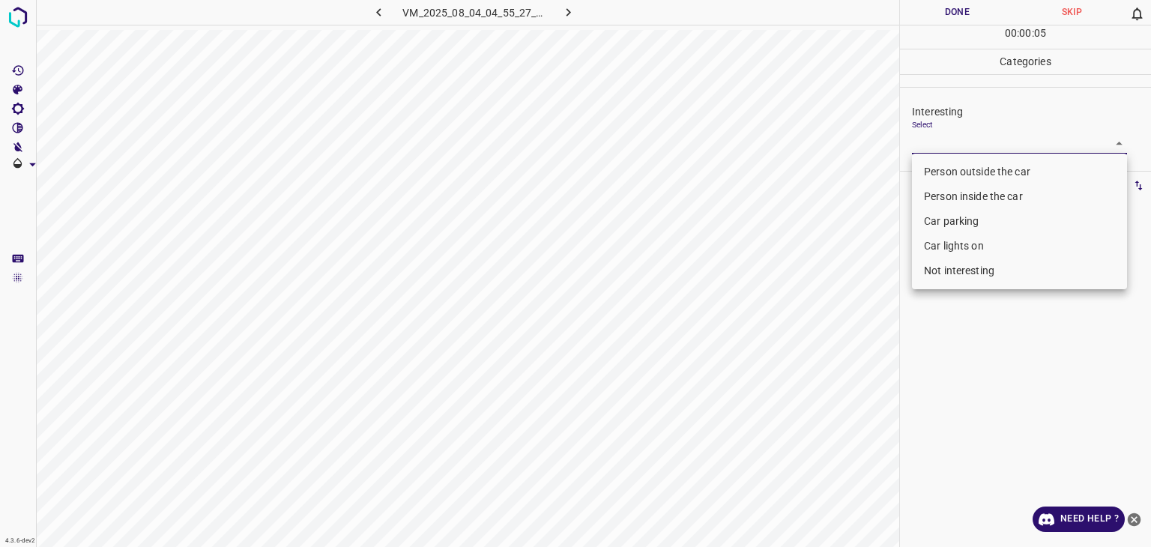
type input "Person outside the car"
drag, startPoint x: 1074, startPoint y: 167, endPoint x: 1068, endPoint y: 174, distance: 9.5
type input "Person outside the car"
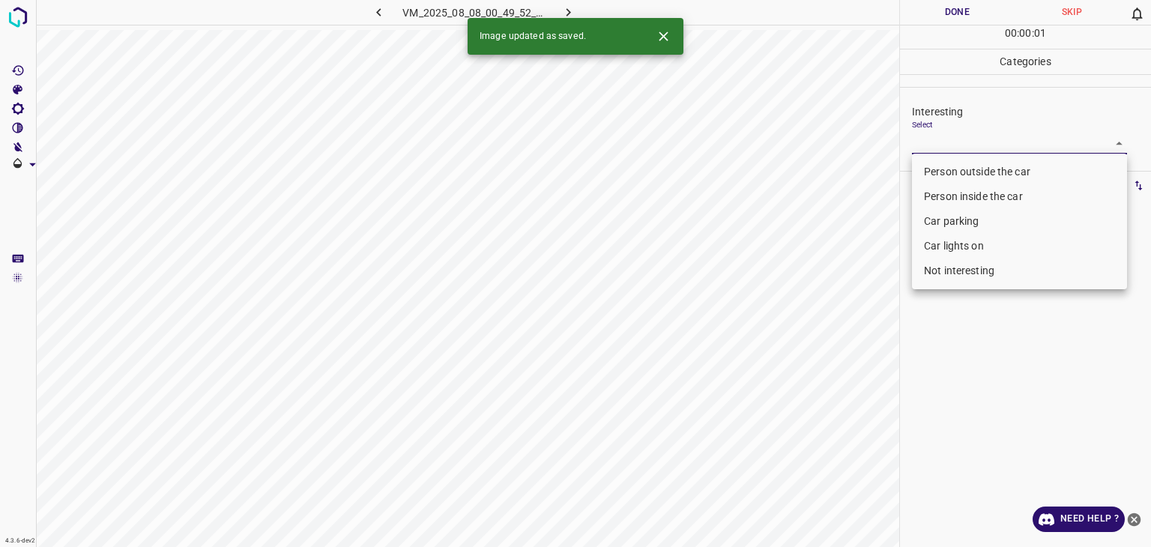
type input "Not interesting"
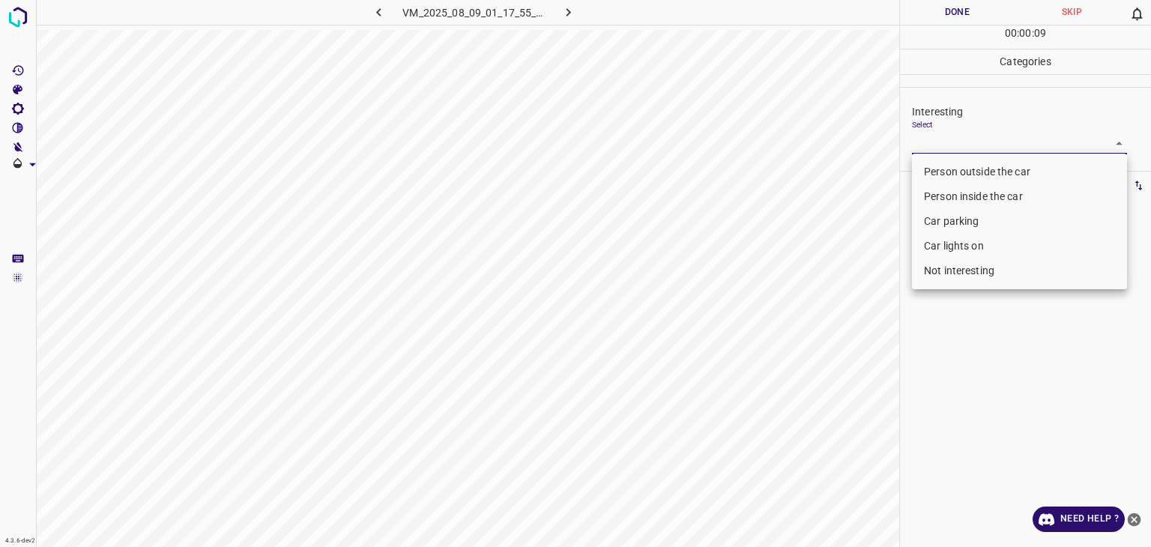
type input "Person outside the car"
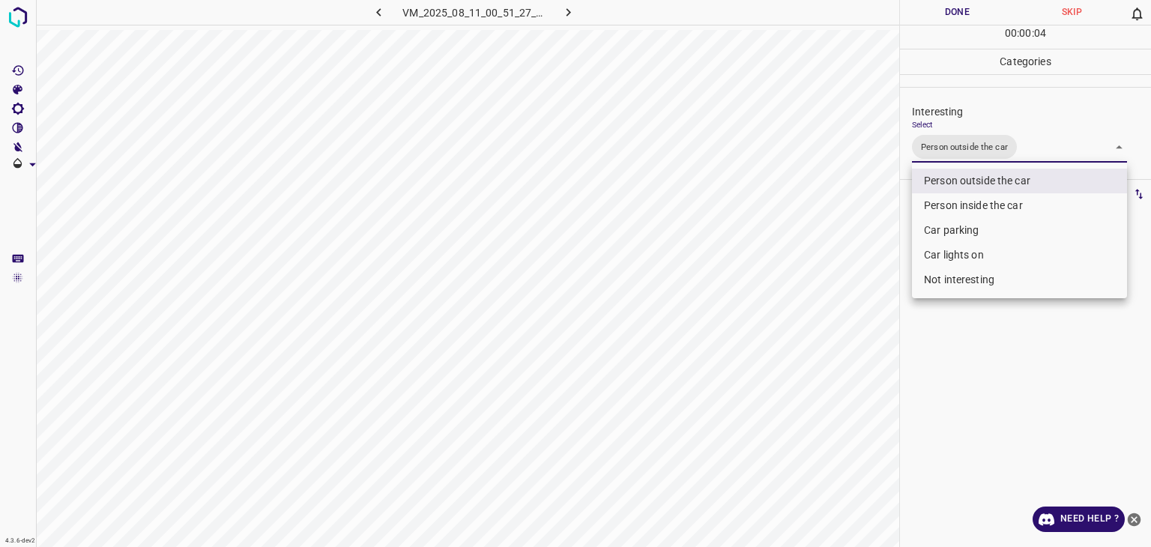
type input "Person outside the car,Car lights on"
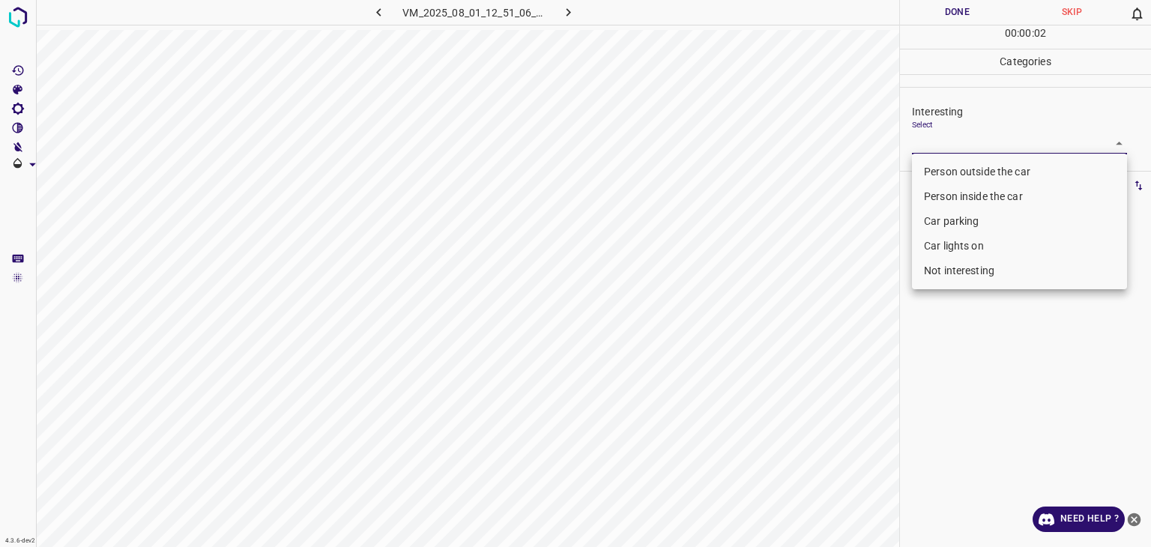
type input "Person outside the car"
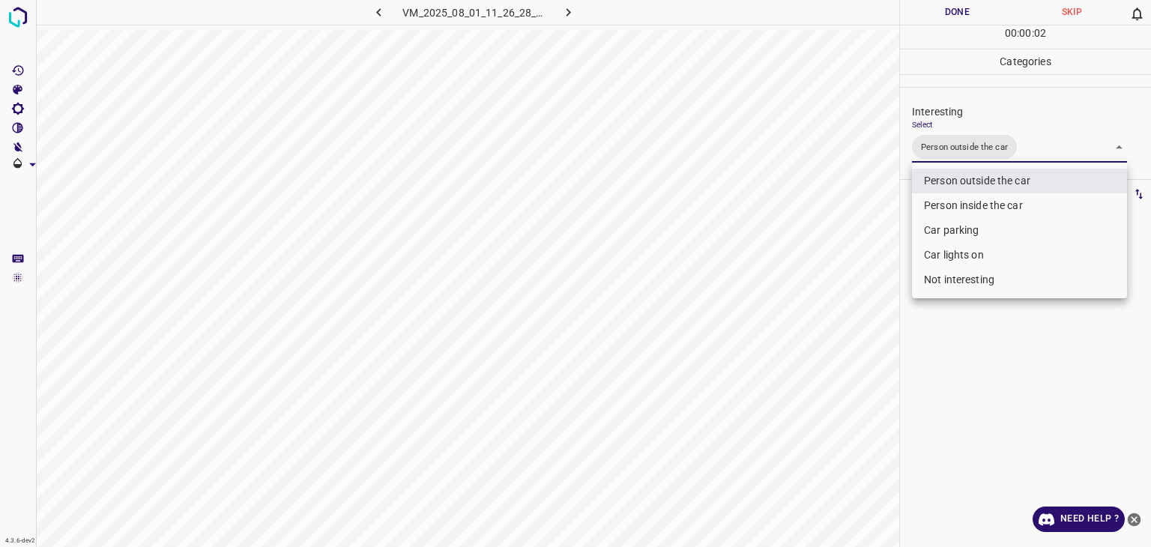
type input "Person outside the car,Car lights on"
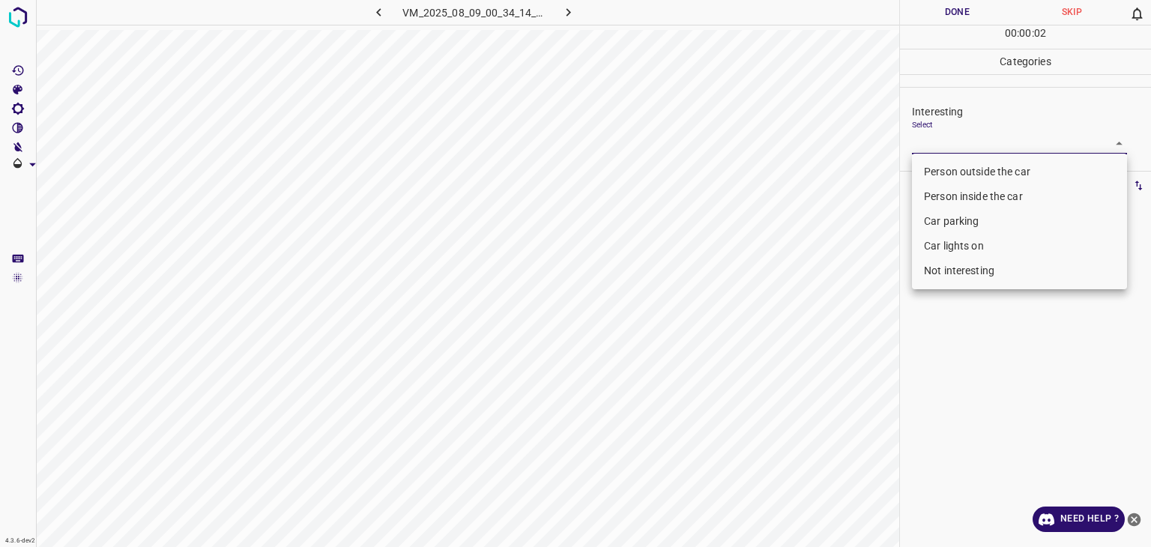
type input "Person outside the car"
drag, startPoint x: 984, startPoint y: 247, endPoint x: 981, endPoint y: 217, distance: 30.1
type input "Car parking"
type input "Person outside the car"
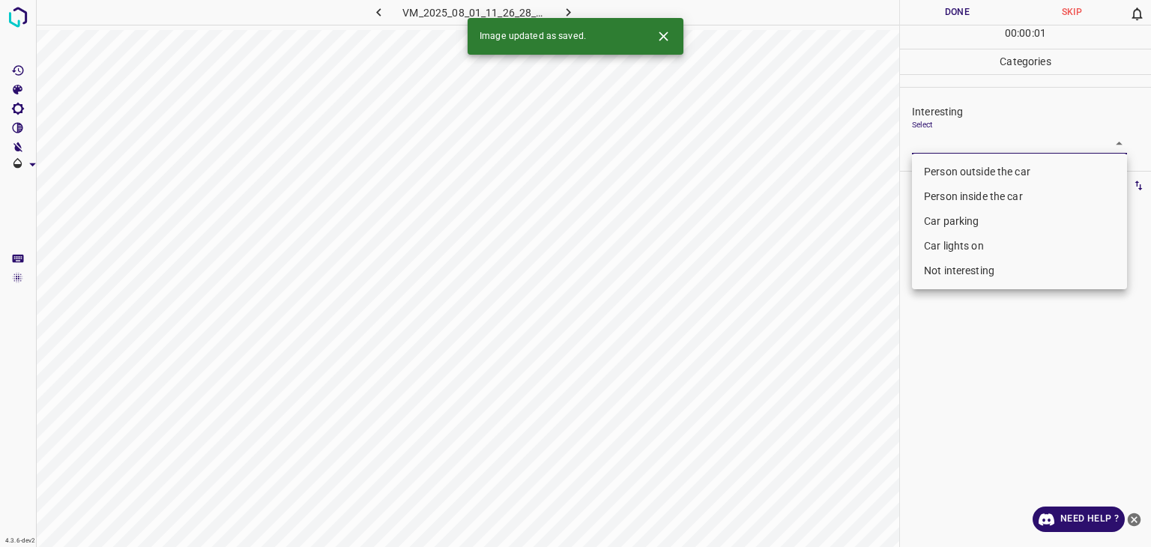
type input "Person outside the car"
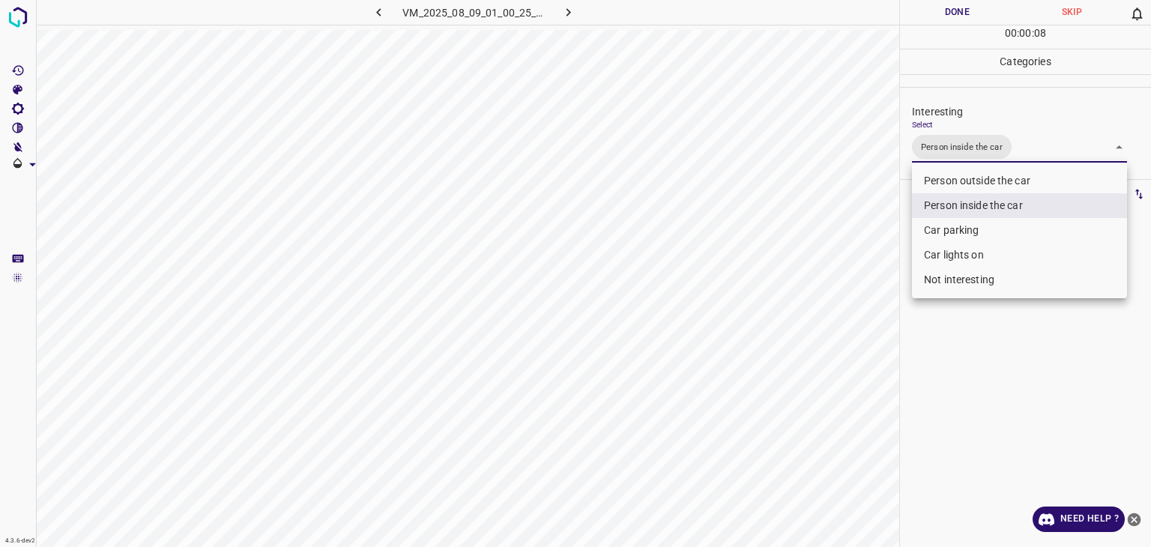
type input "Person inside the car,Car parking"
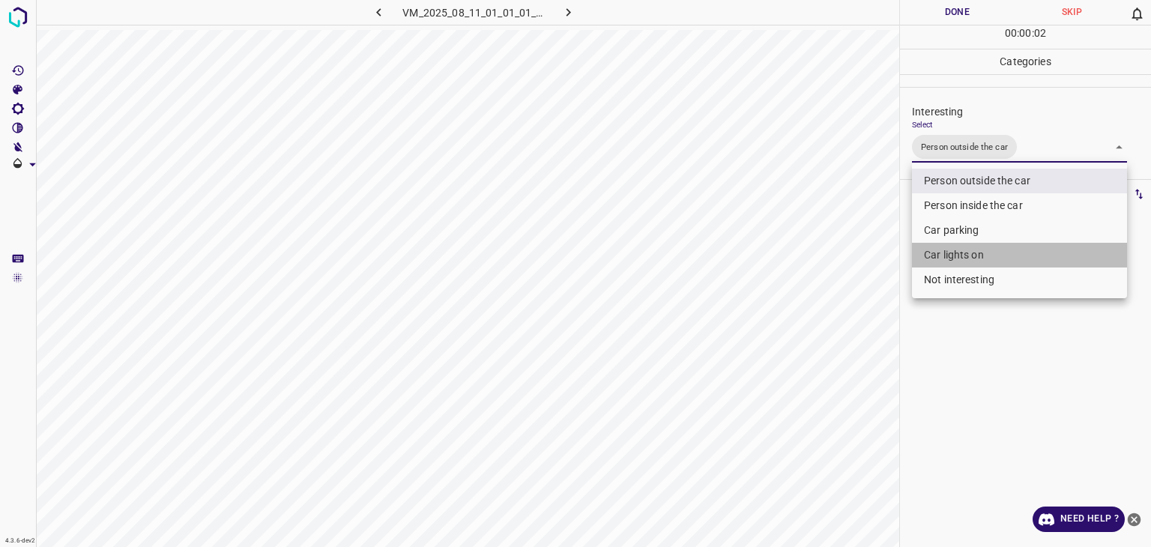
type input "Person outside the car,Car lights on"
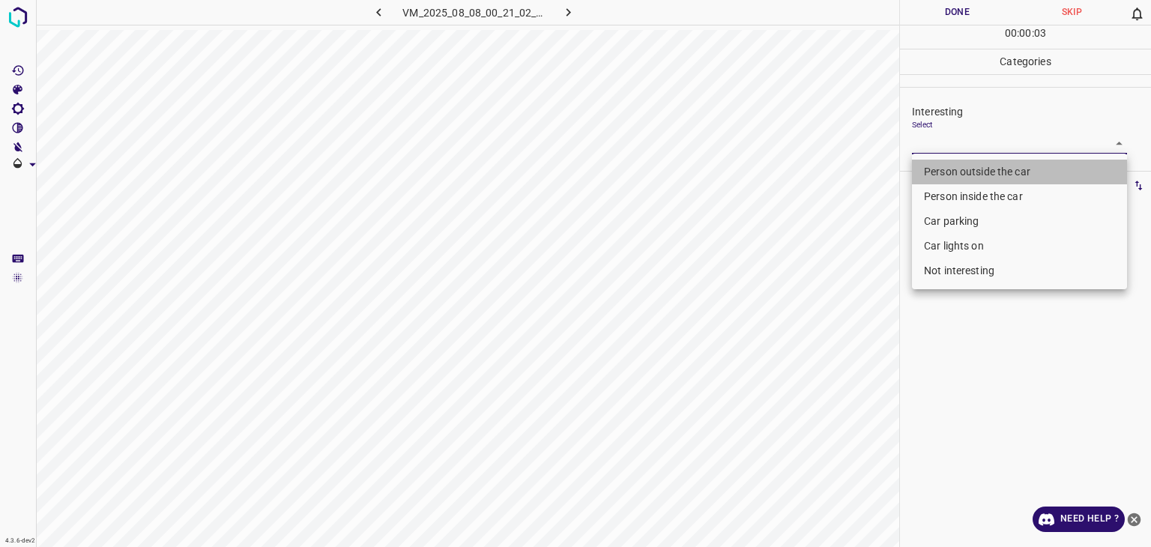
type input "Person outside the car"
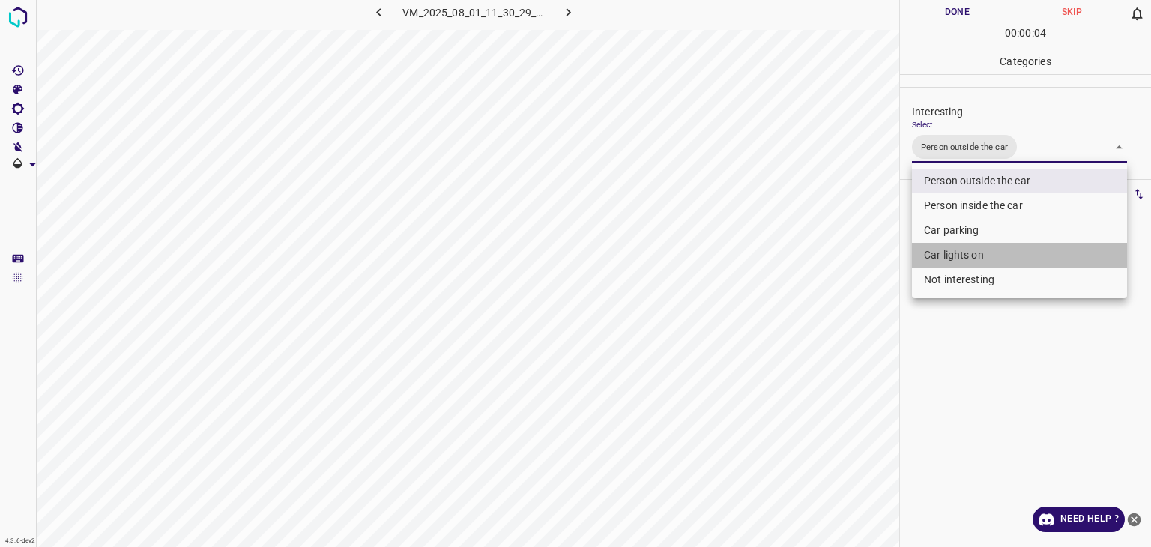
type input "Person outside the car,Car lights on"
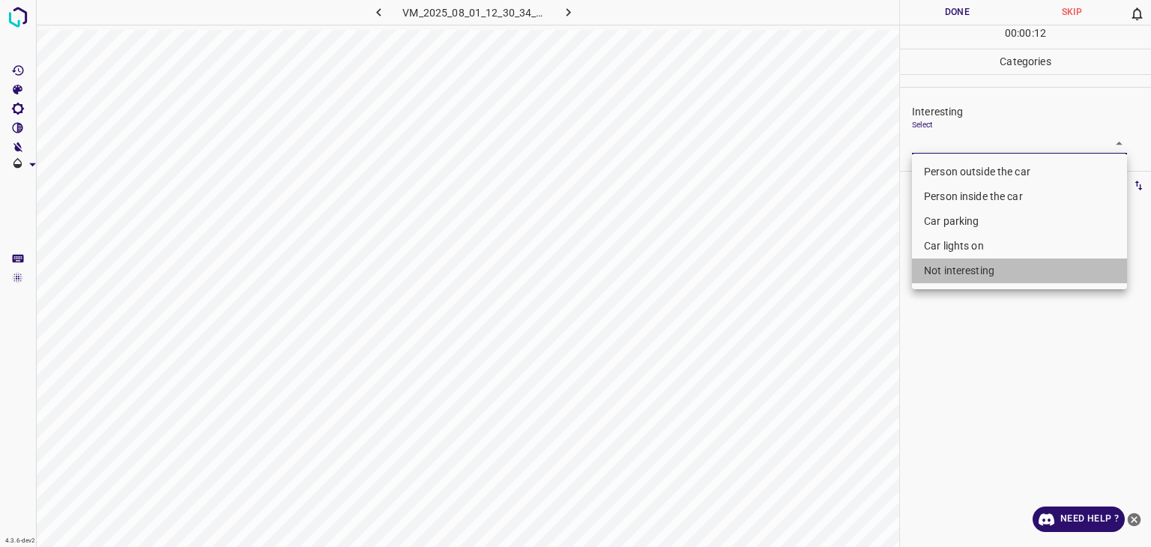
type input "Not interesting"
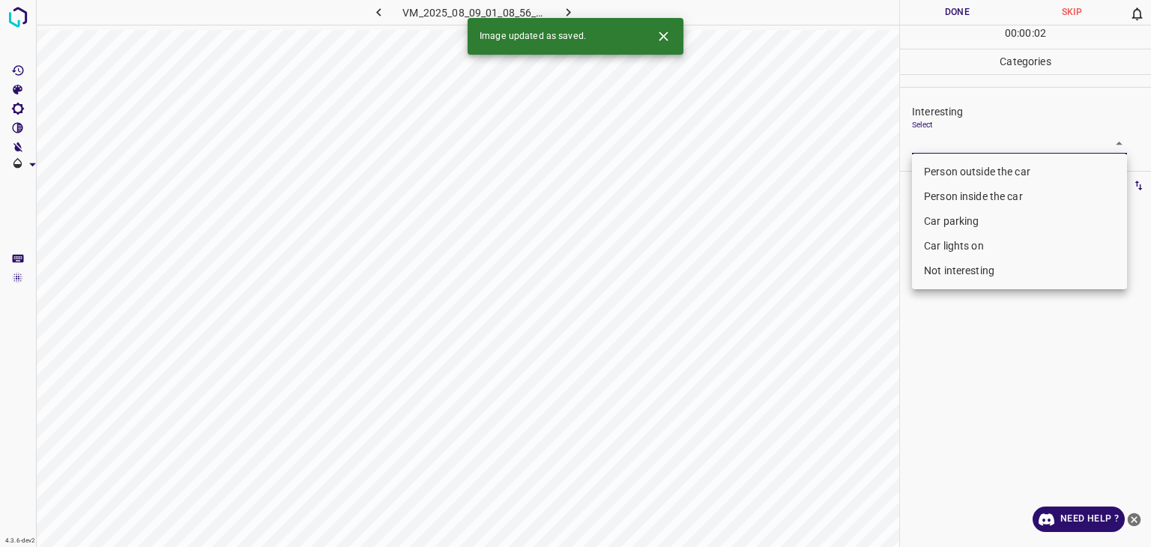
type input "Person outside the car"
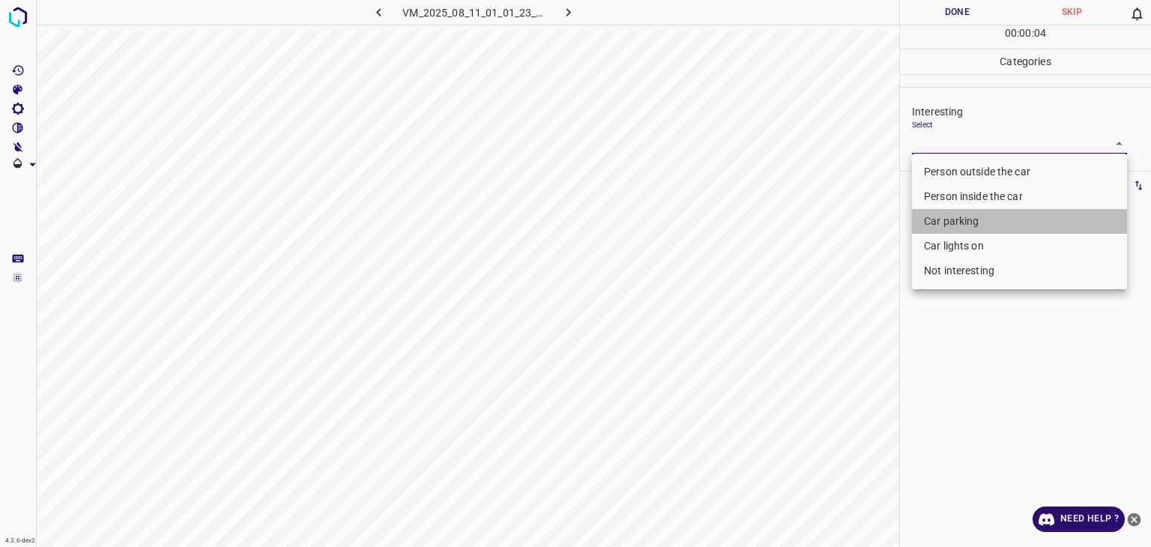
type input "Car parking"
type input "Not interesting"
type input "Person outside the car"
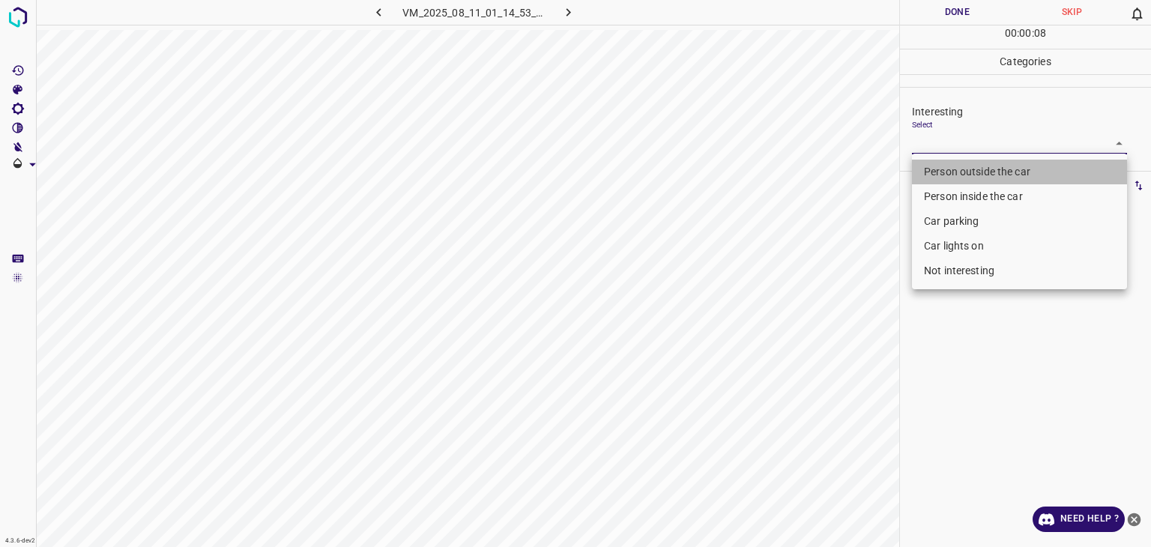
type input "Person outside the car"
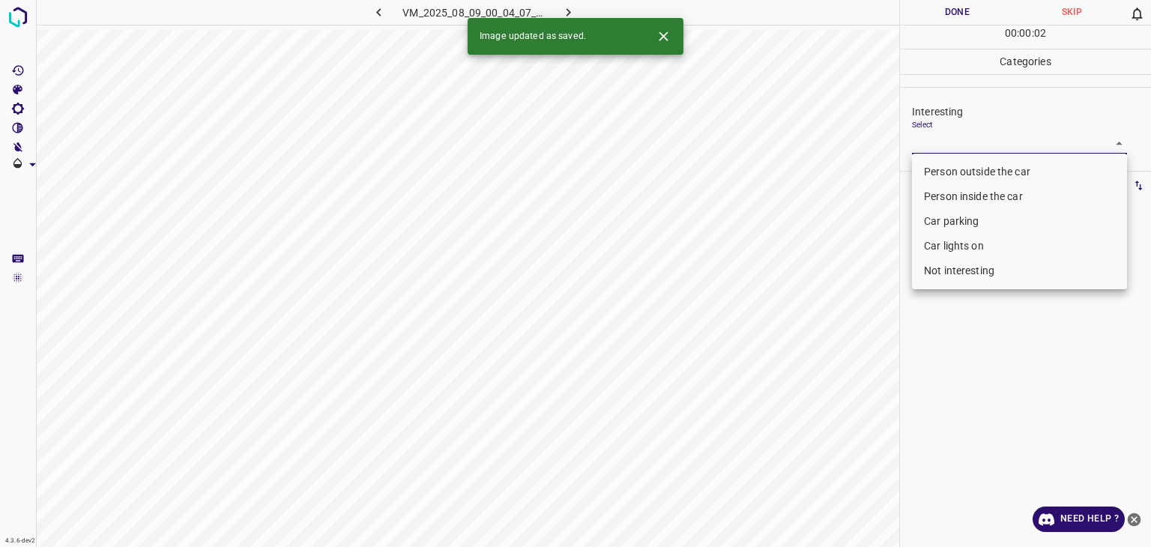
type input "Person outside the car"
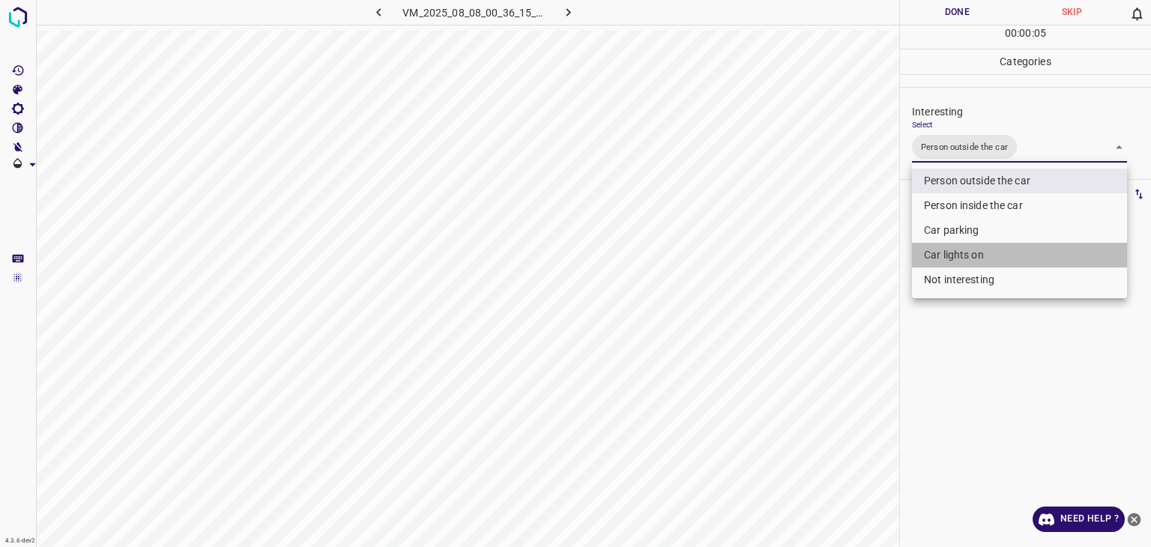
type input "Person outside the car,Car lights on"
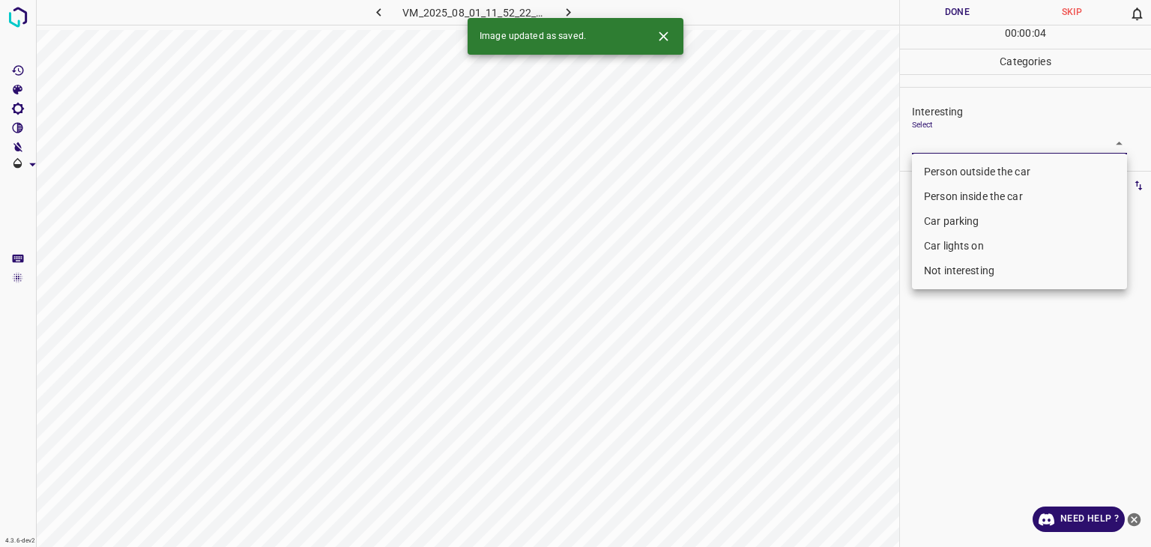
type input "Person outside the car"
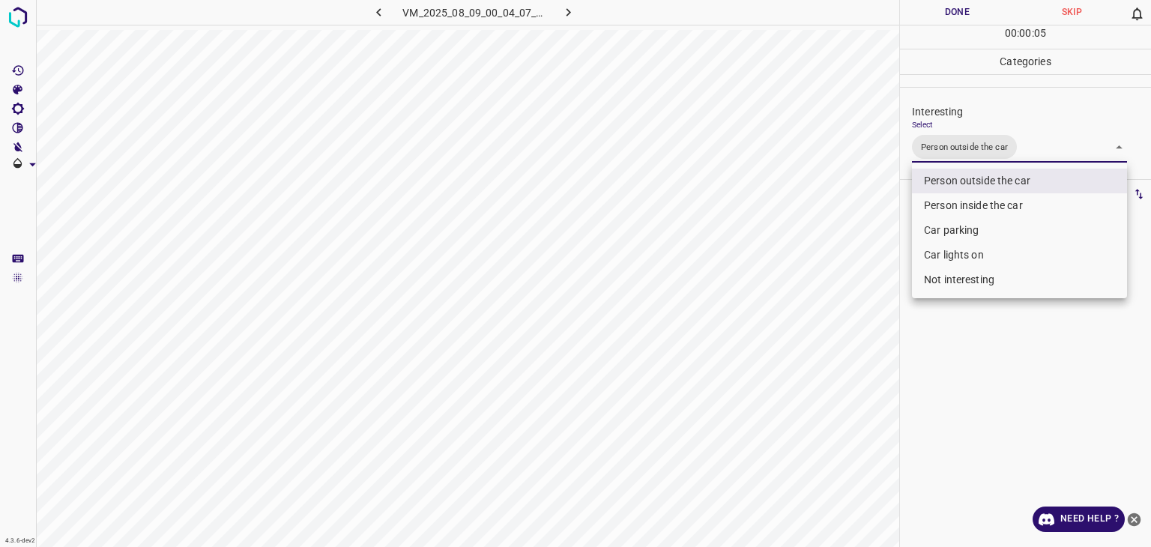
drag, startPoint x: 984, startPoint y: 235, endPoint x: 990, endPoint y: 259, distance: 24.0
type input "Person outside the car,Car lights on"
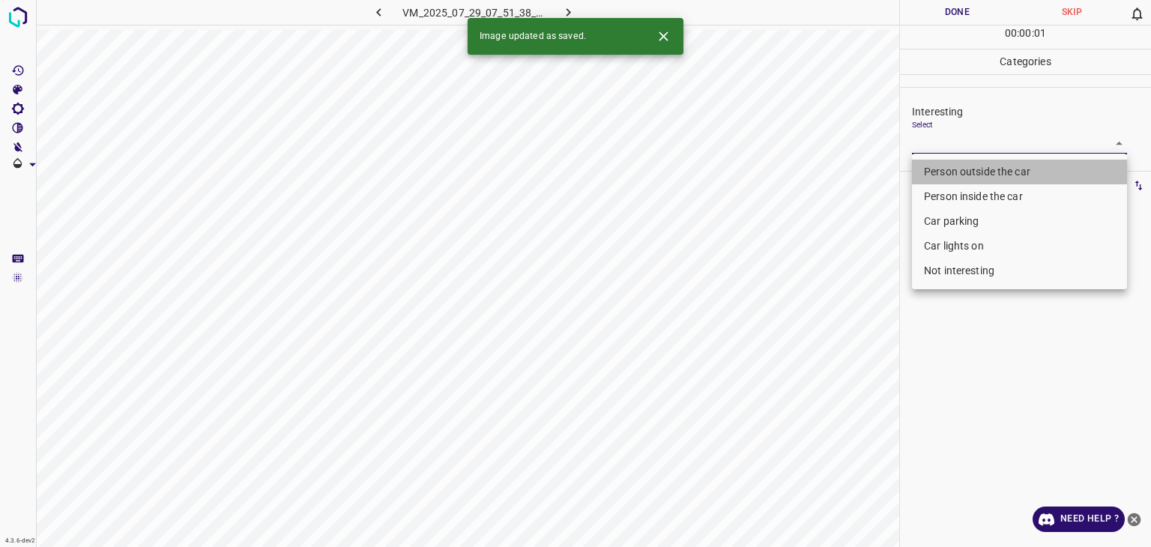
type input "Person outside the car"
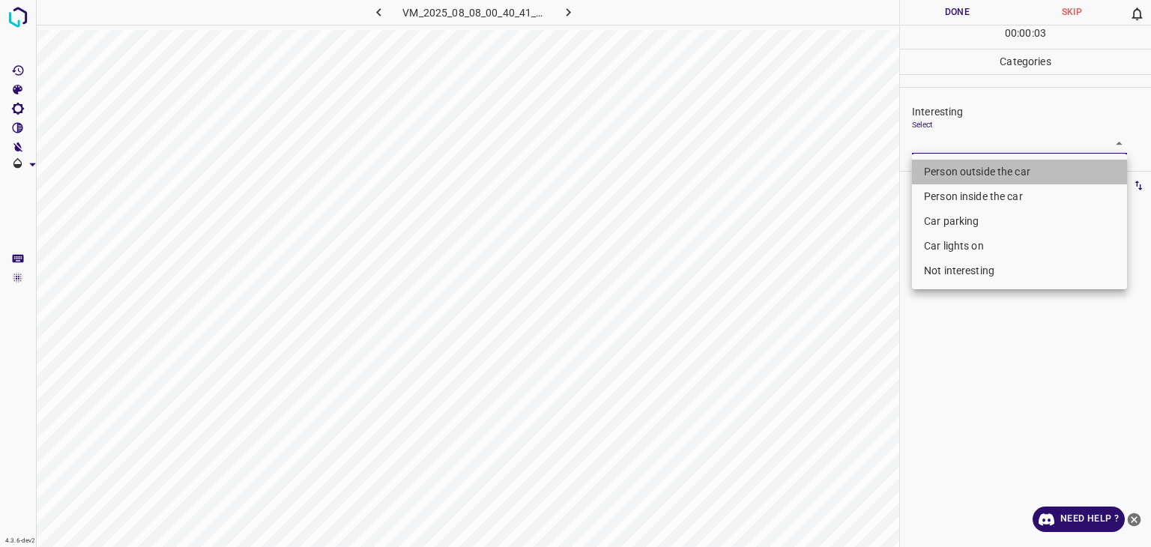
type input "Person outside the car"
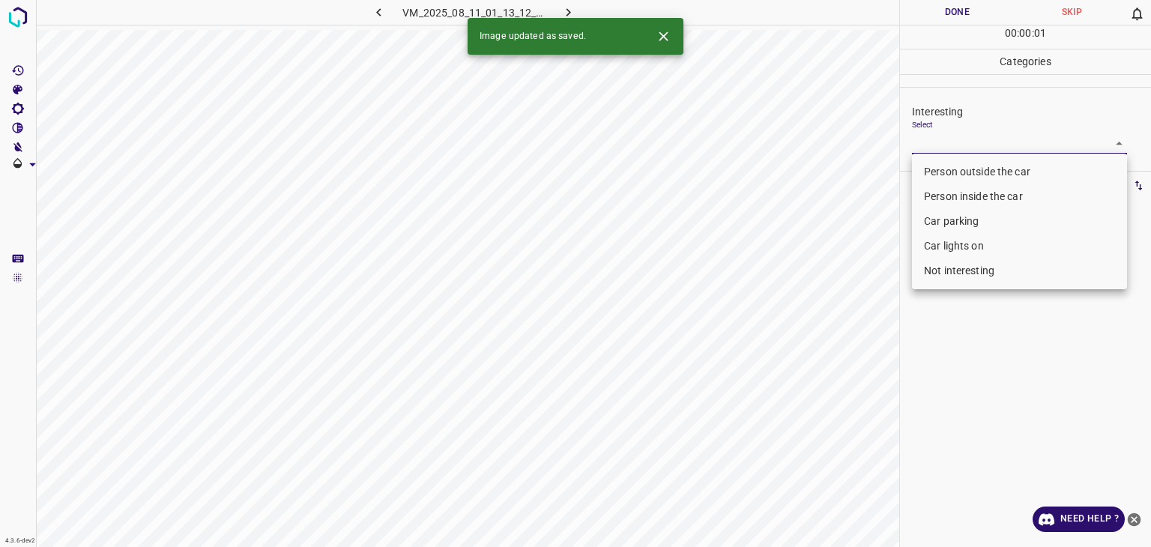
type input "Car parking"
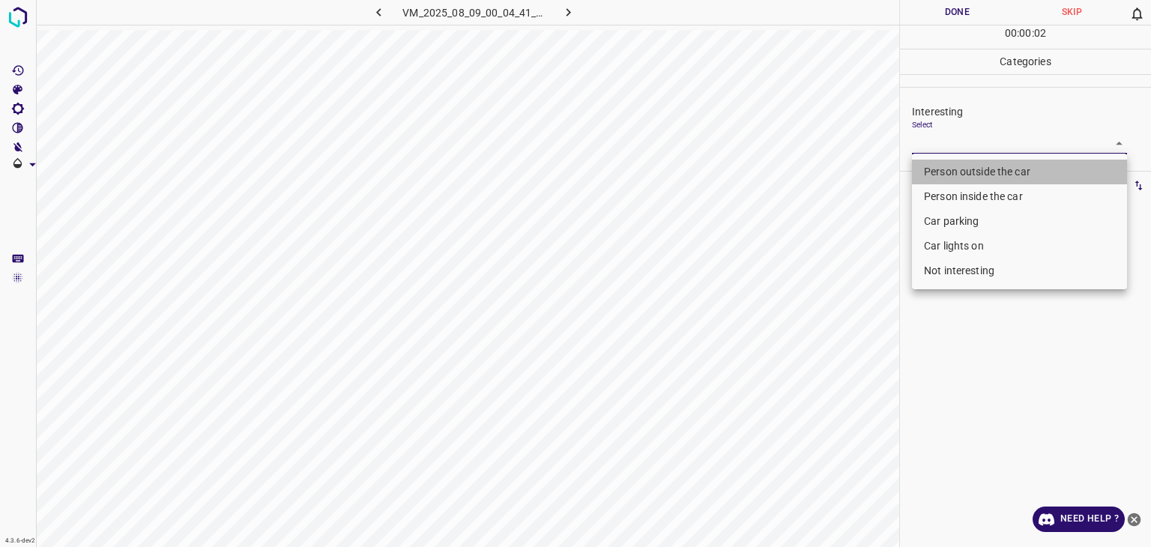
type input "Person outside the car"
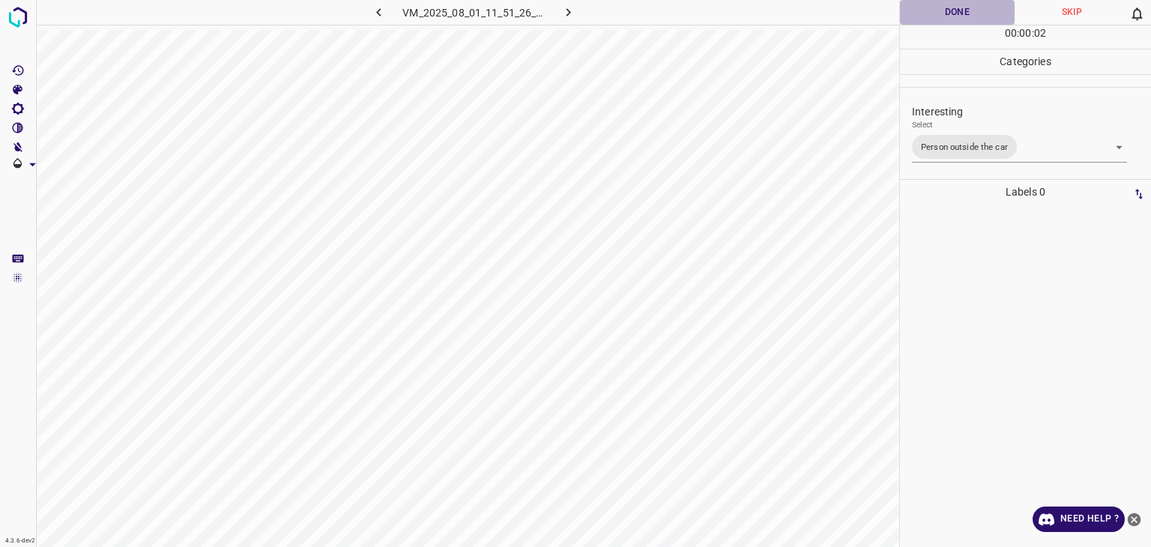
drag, startPoint x: 967, startPoint y: 15, endPoint x: 930, endPoint y: 12, distance: 36.9
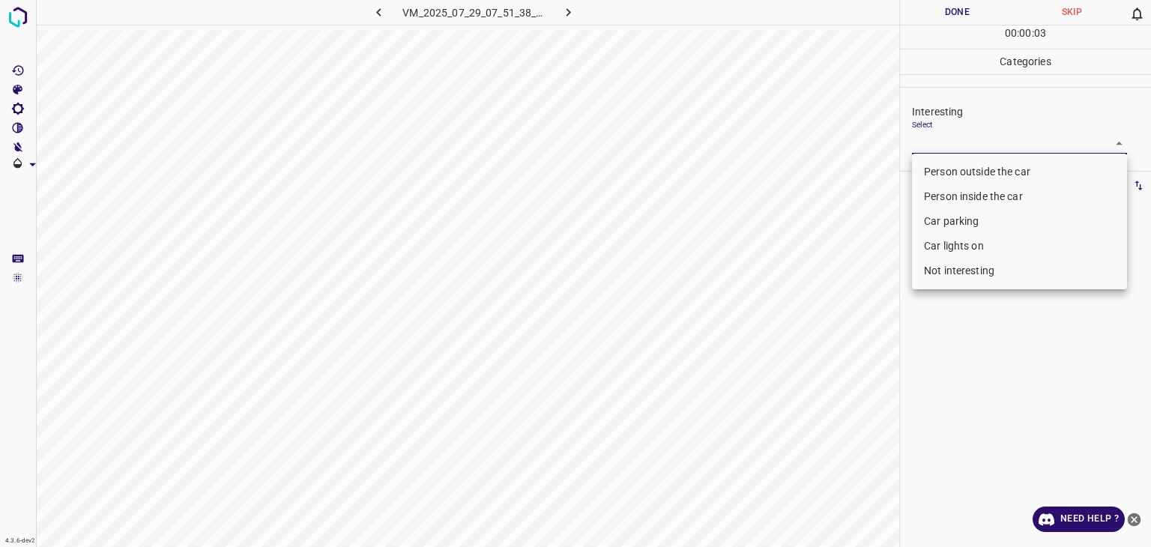
type input "Person outside the car"
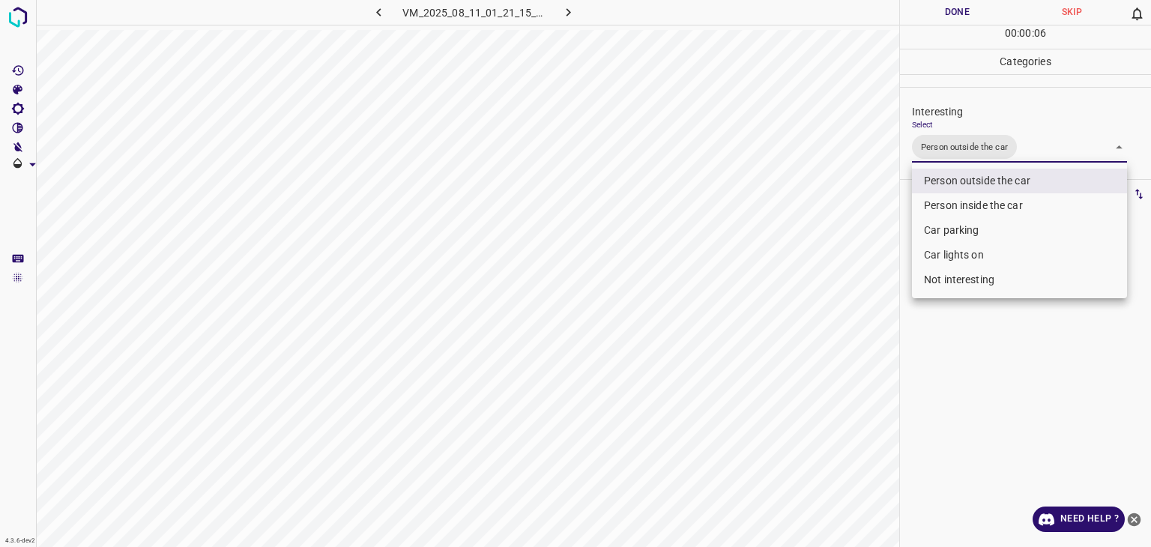
type input "Person outside the car,Person inside the car"
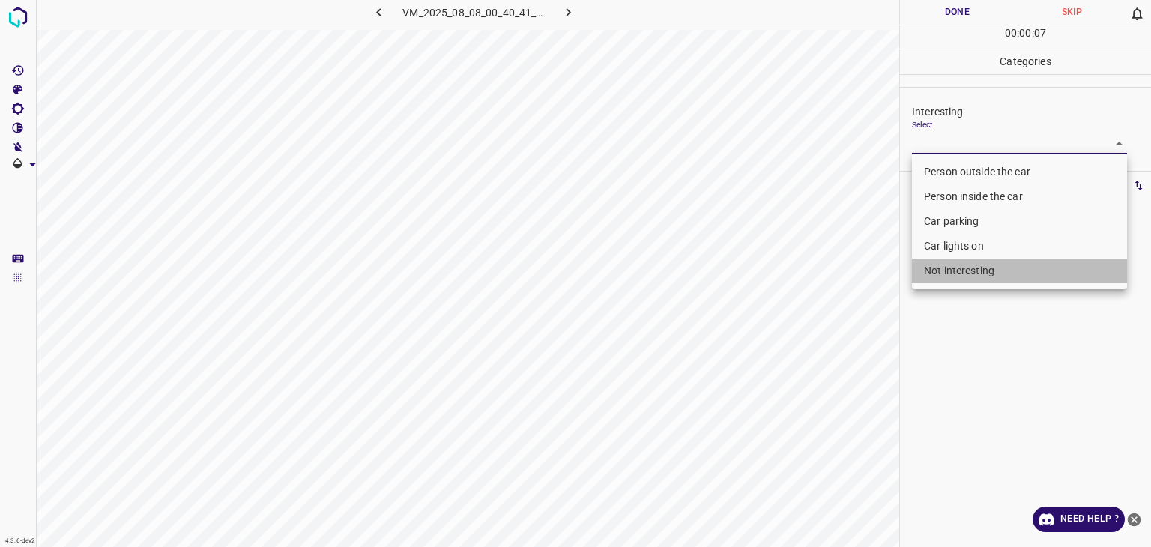
type input "Not interesting"
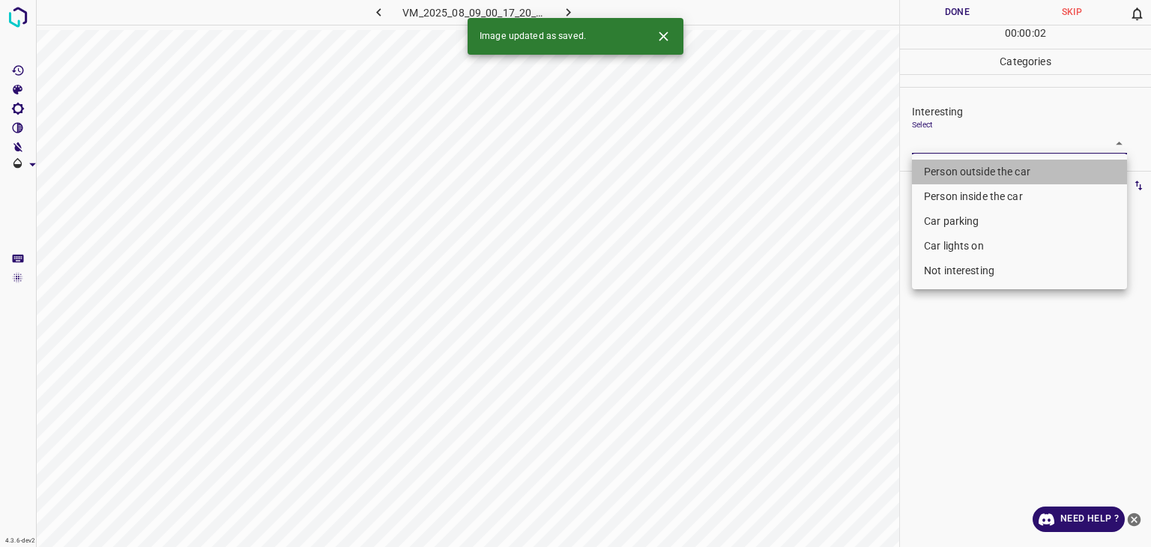
type input "Person outside the car"
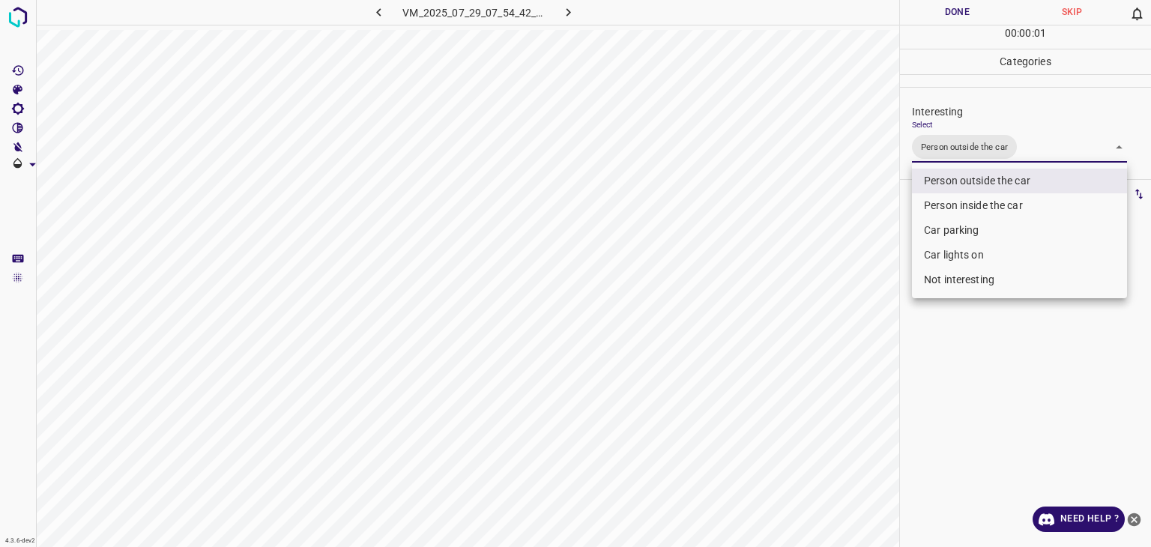
type input "Person outside the car"
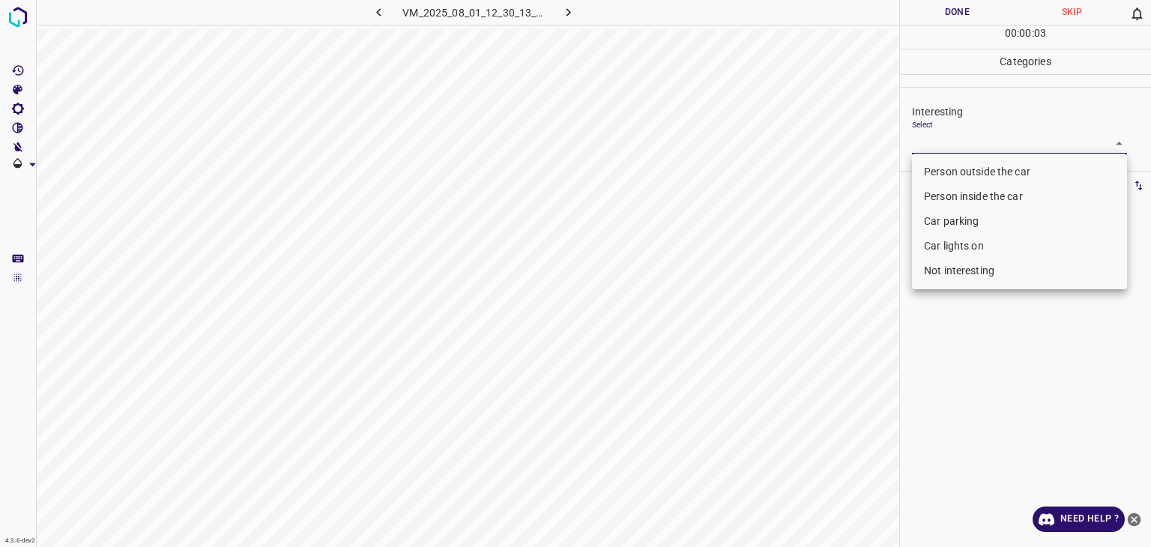
type input "Person outside the car"
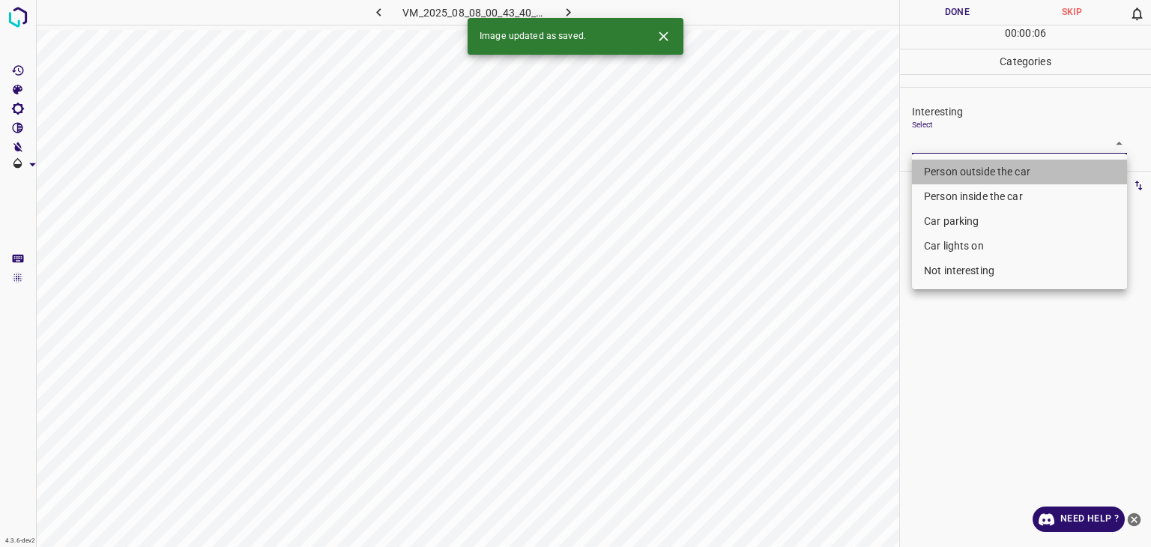
type input "Person outside the car"
drag, startPoint x: 970, startPoint y: 167, endPoint x: 942, endPoint y: 181, distance: 31.8
type input "Person outside the car"
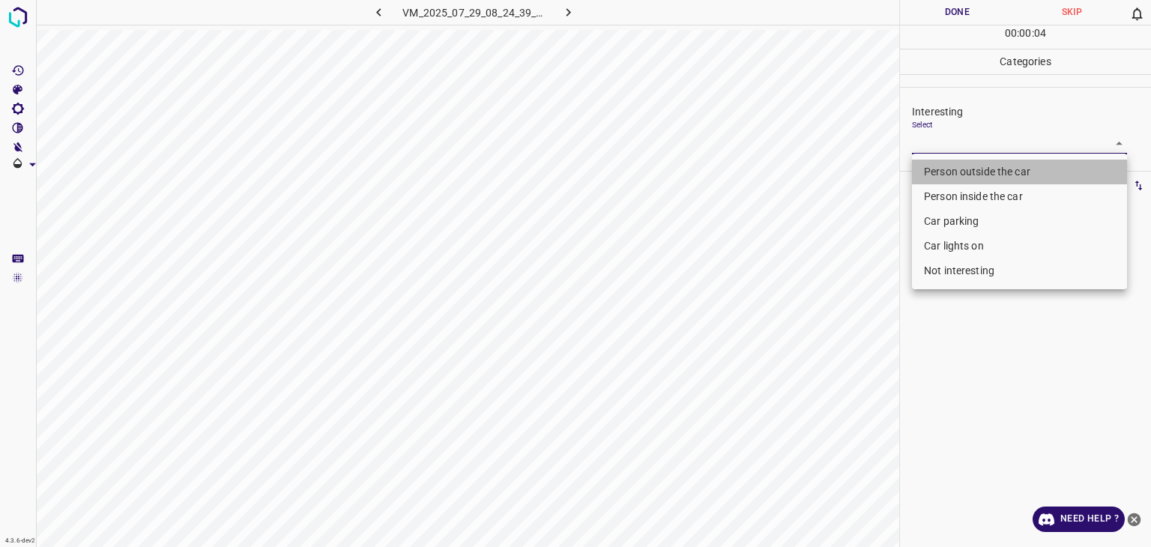
type input "Person outside the car"
type input "Car parking"
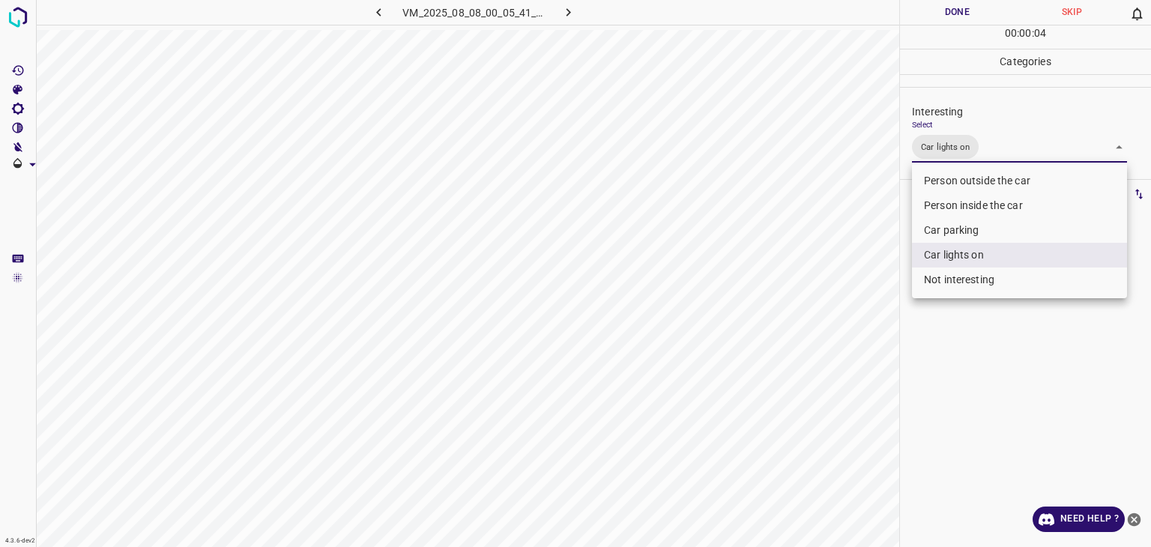
type input "Car lights on,Person outside the car"
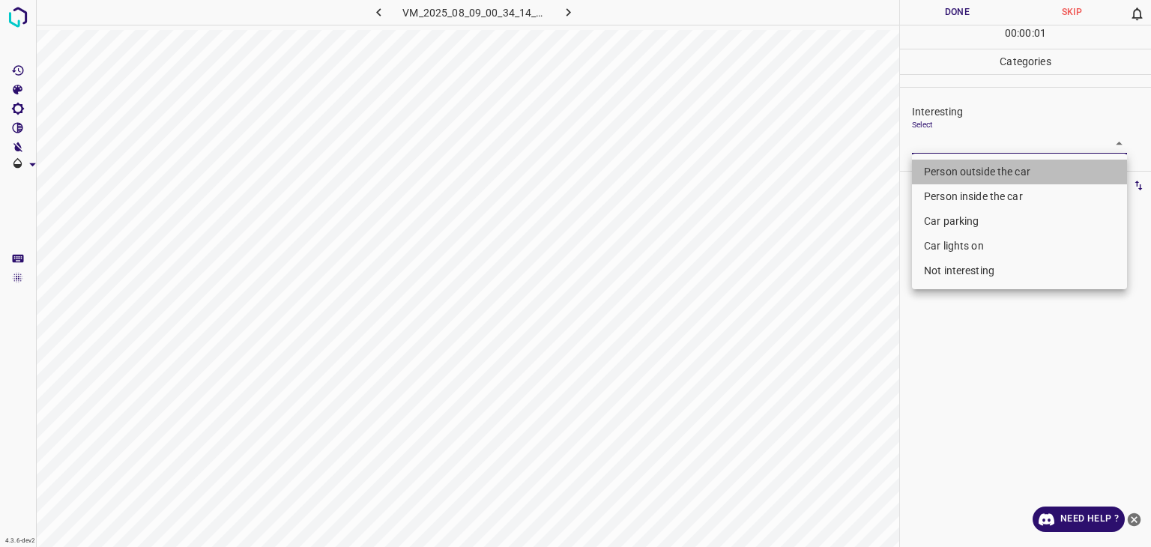
type input "Person outside the car"
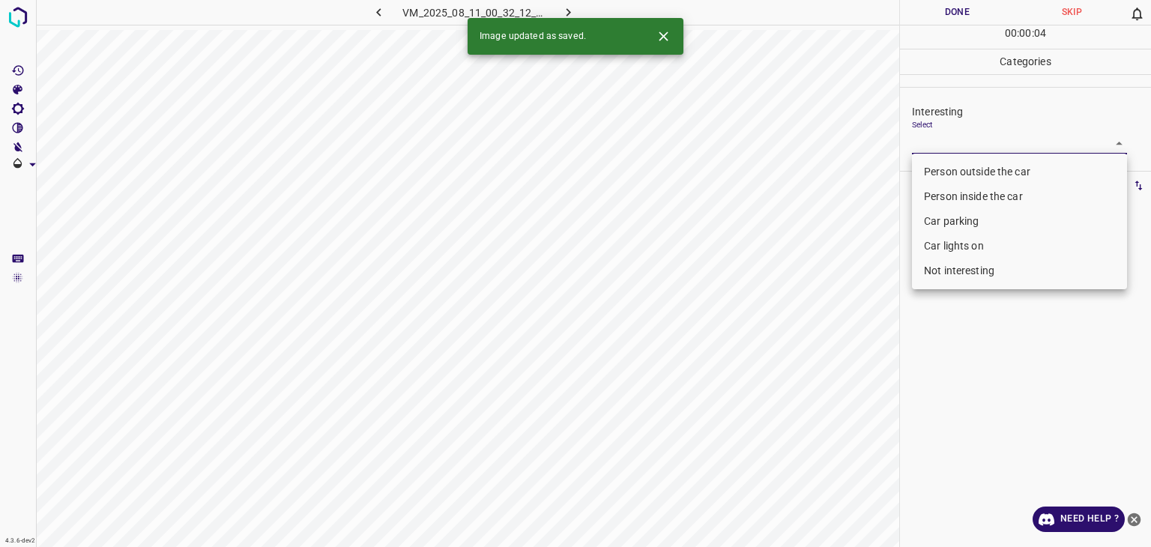
type input "Person outside the car"
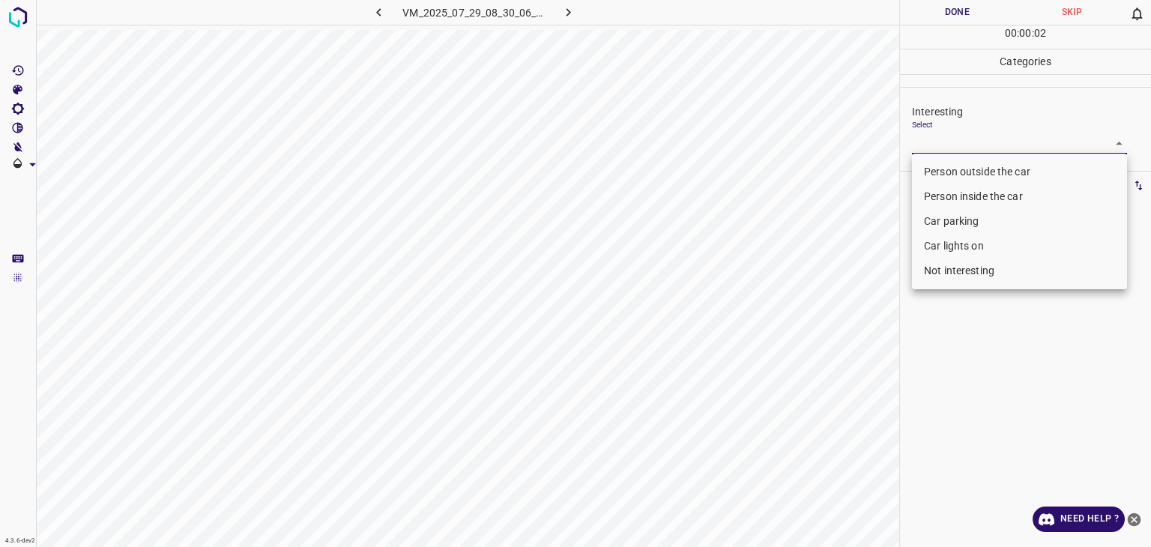
type input "Not interesting"
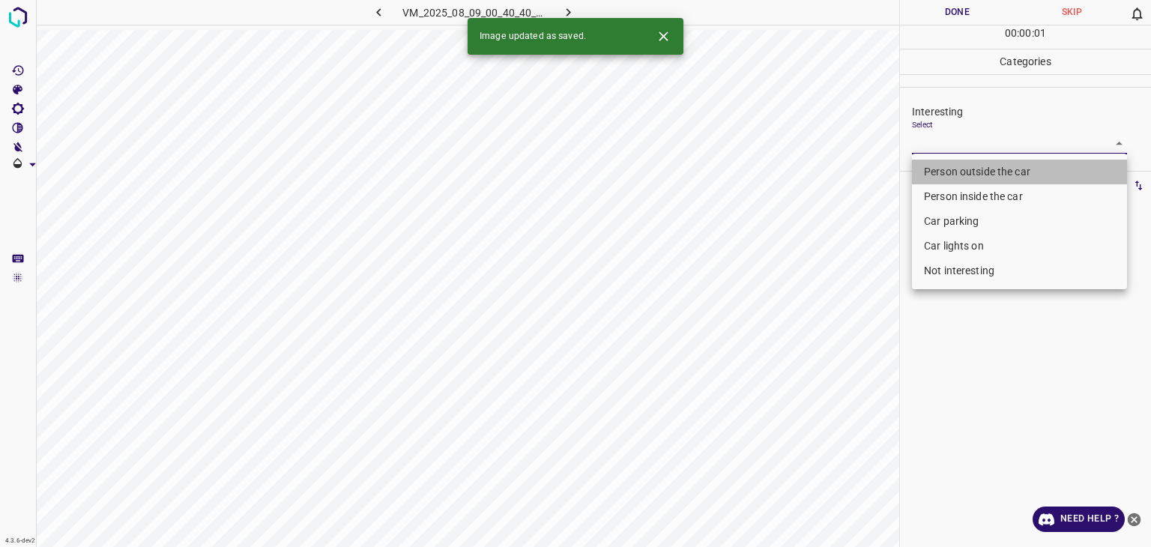
type input "Person outside the car"
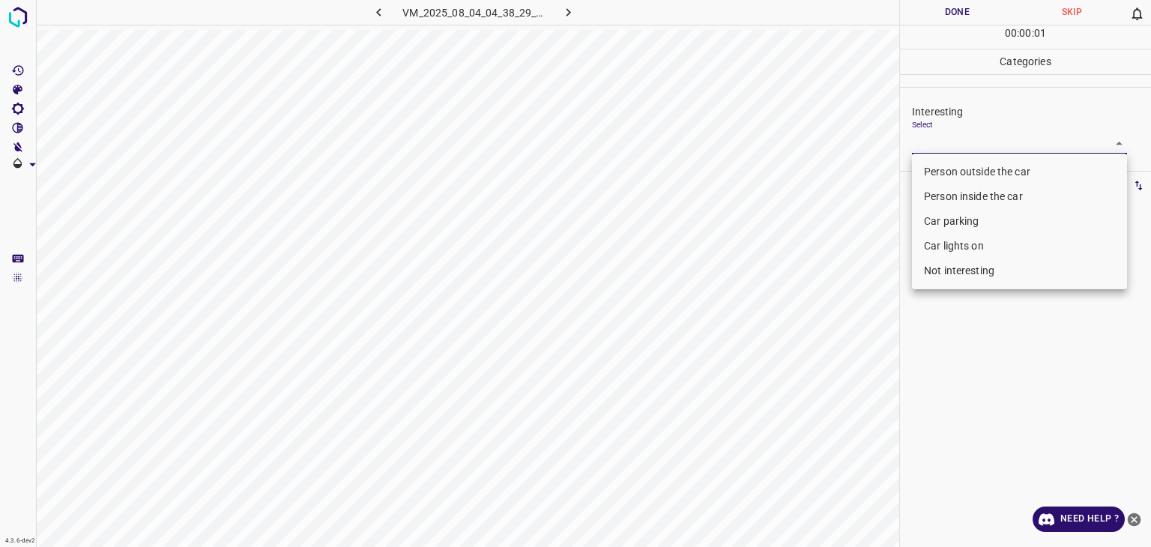
type input "Person outside the car"
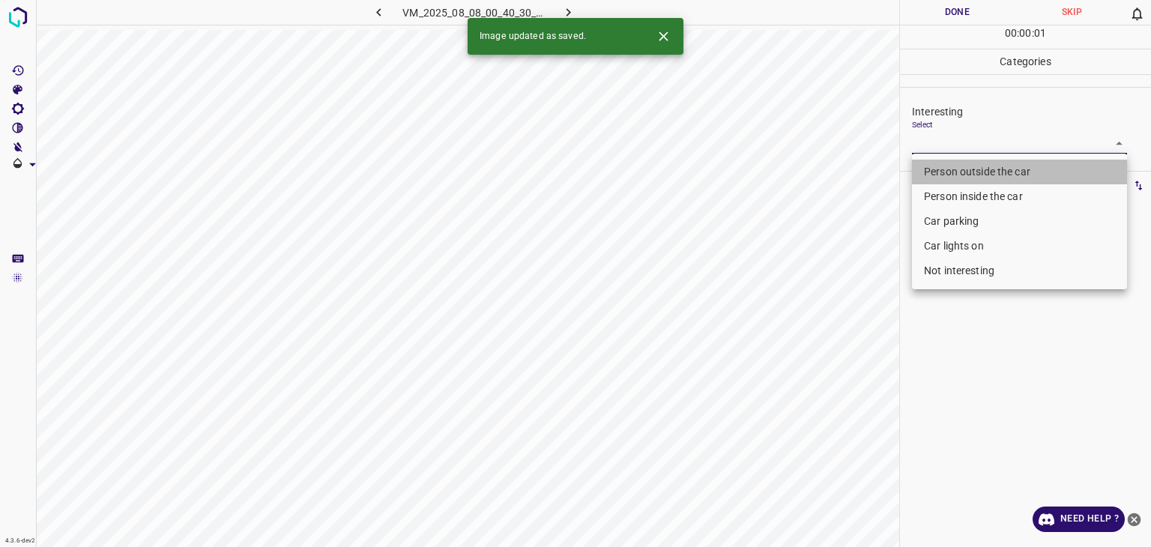
type input "Person outside the car"
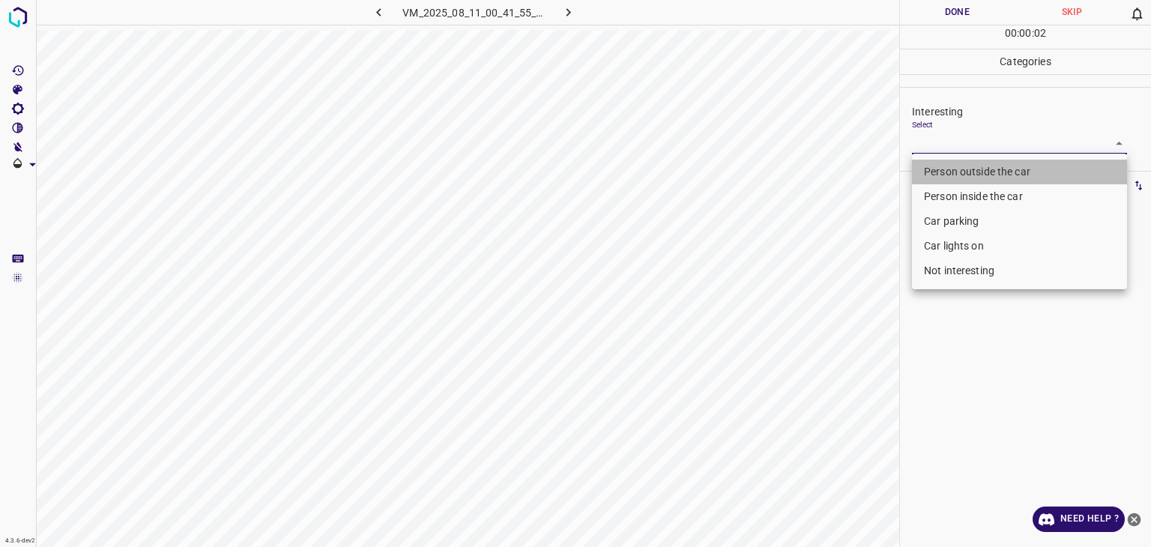
type input "Person outside the car"
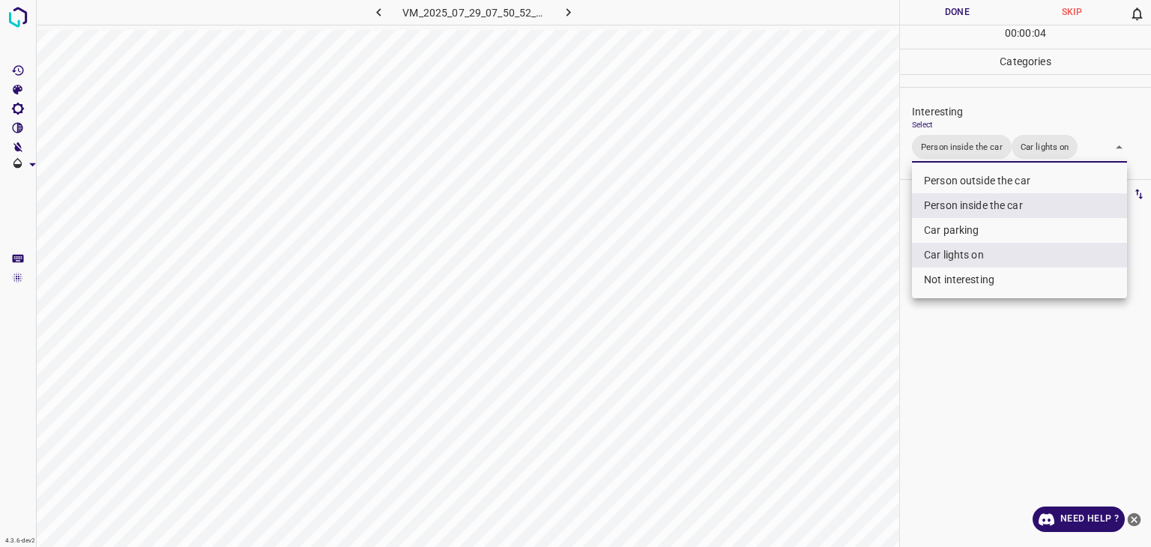
type input "Person inside the car,Car lights on"
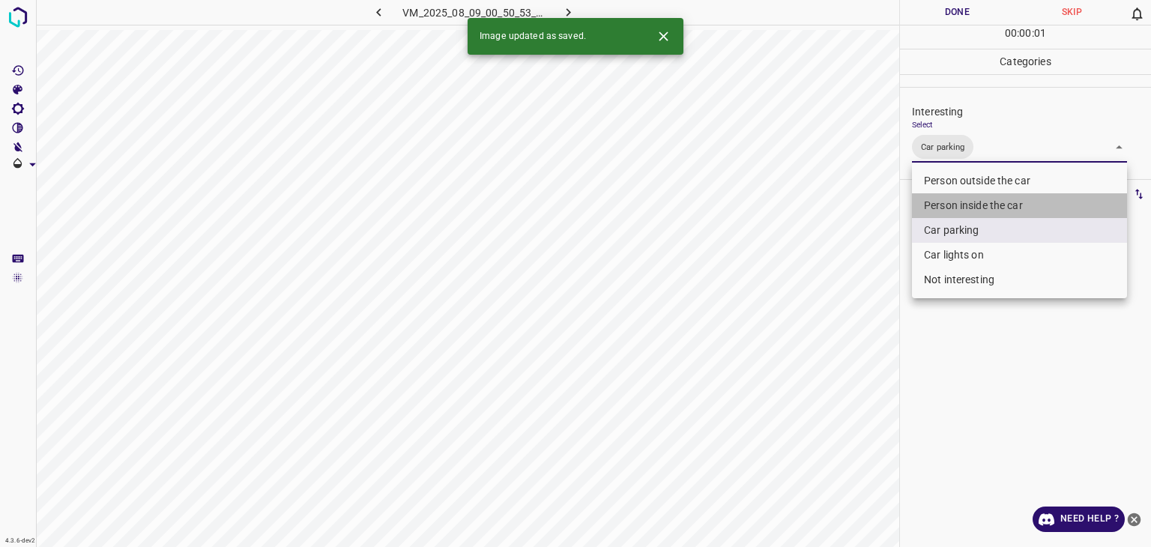
type input "Car parking,Person inside the car"
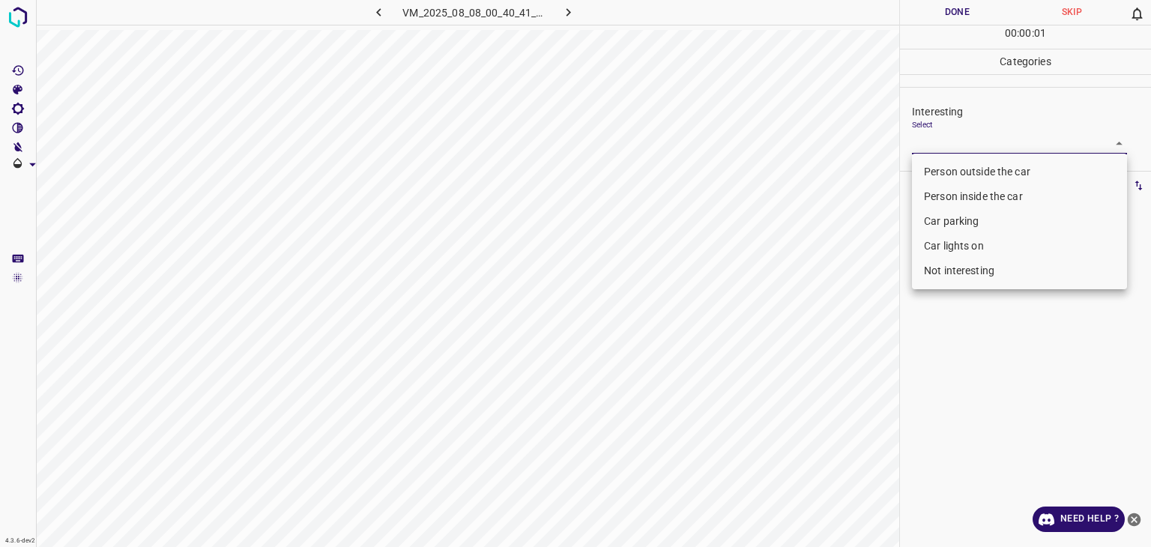
type input "Person outside the car"
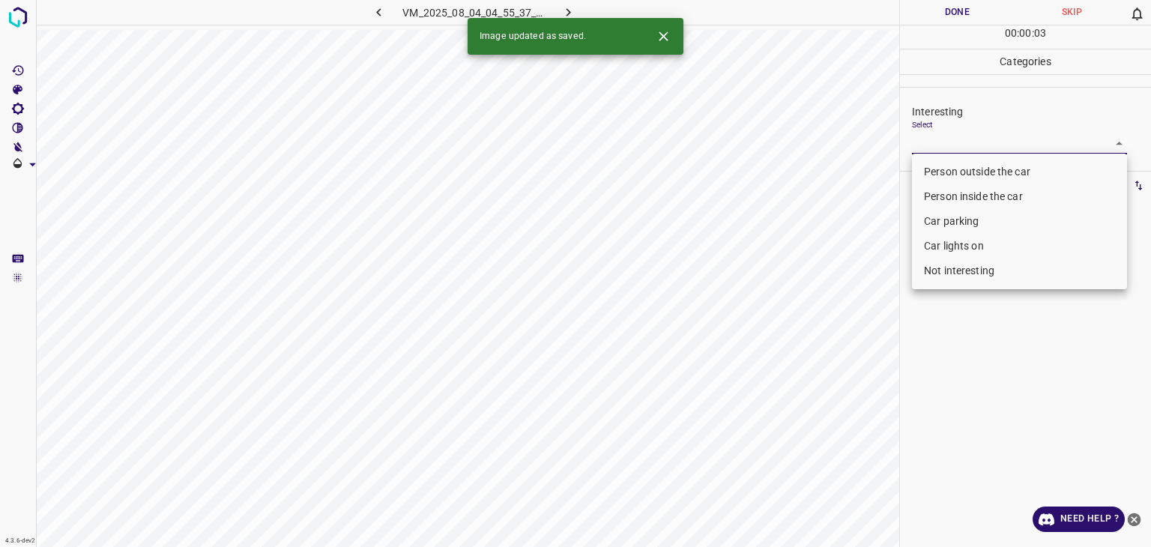
type input "Person outside the car"
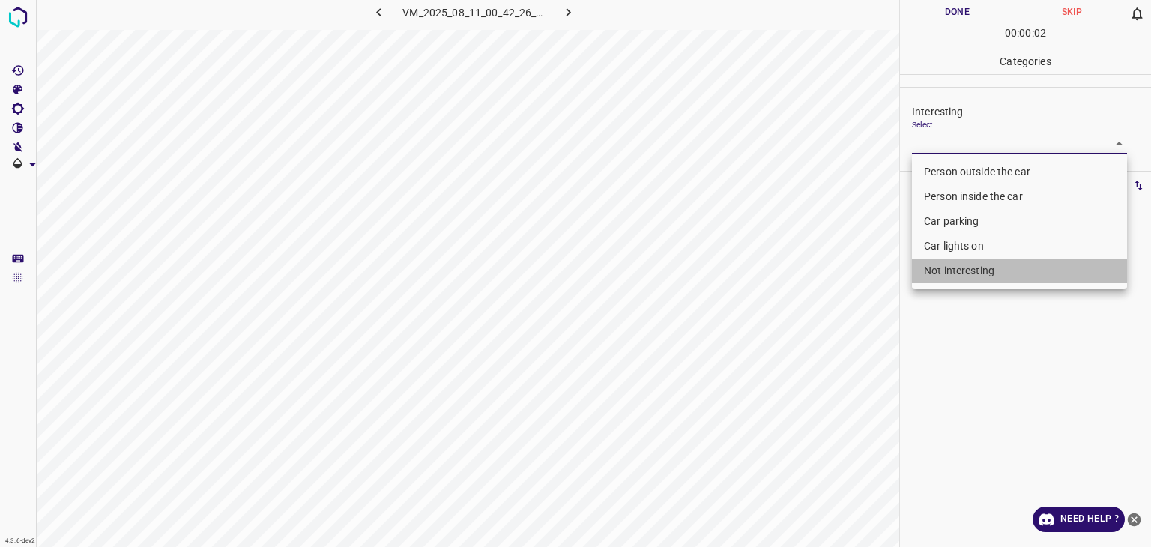
type input "Not interesting"
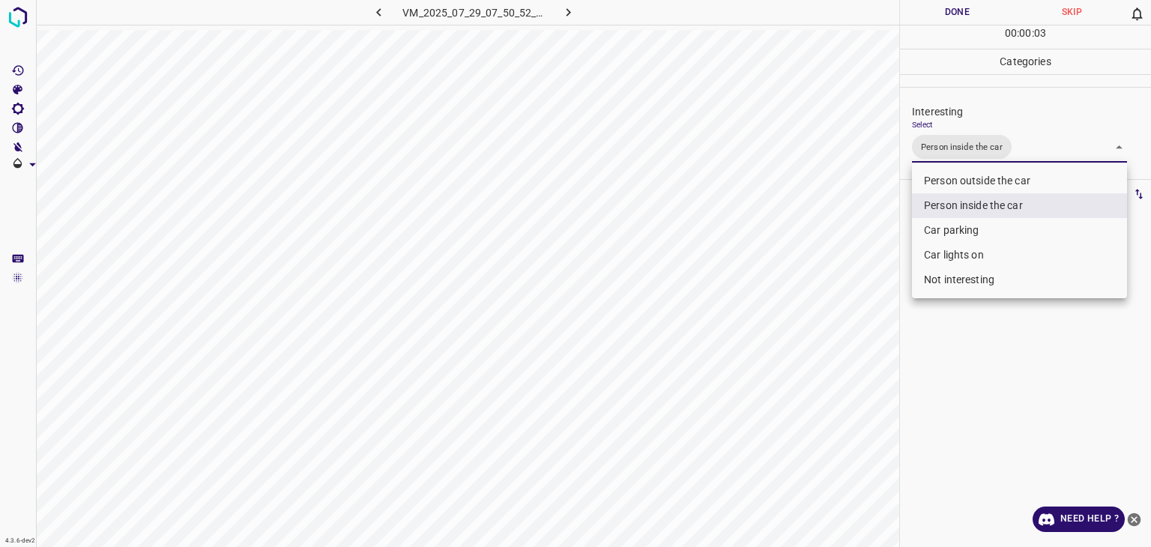
type input "Person inside the car,Car parking"
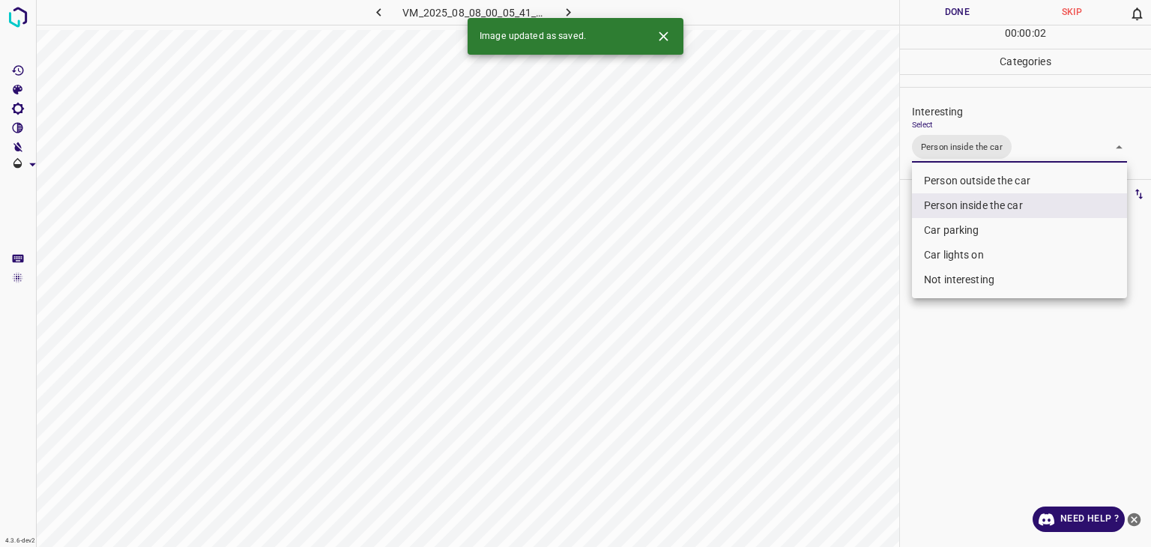
type input "Person inside the car,Car lights on"
type input "Person outside the car"
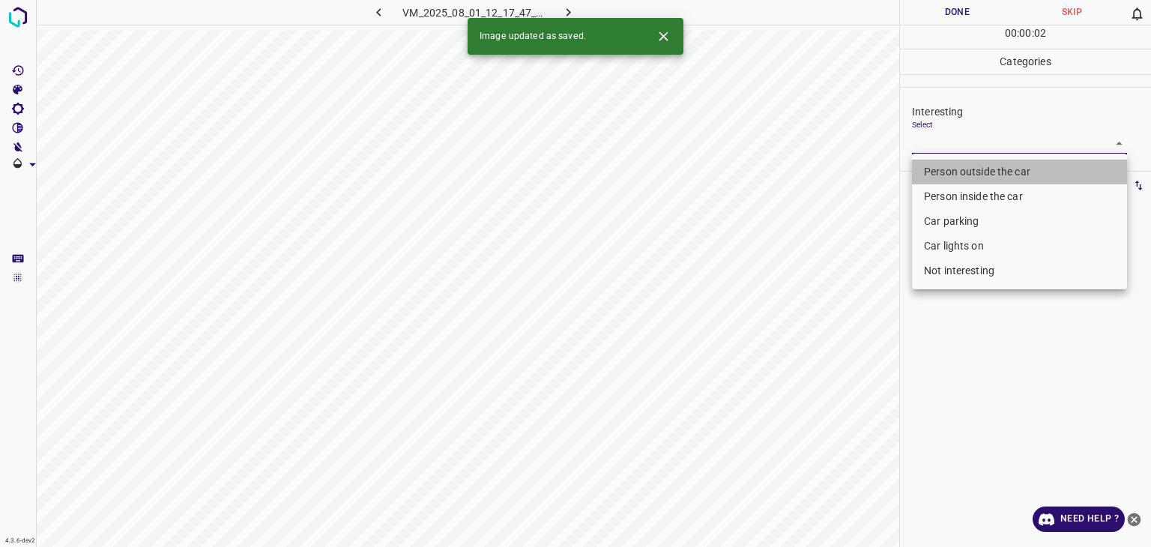
type input "Person outside the car"
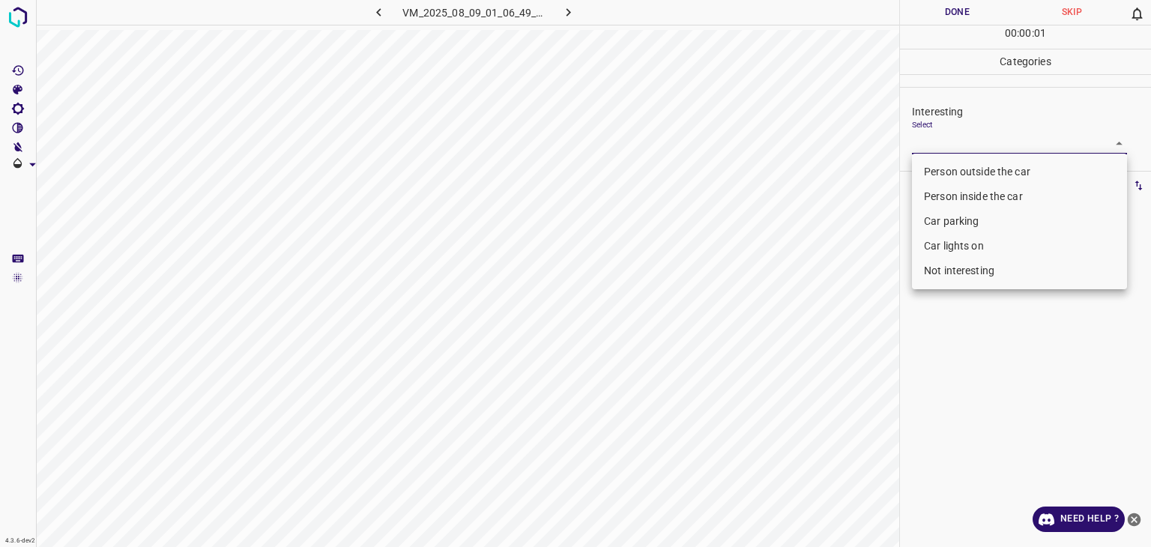
type input "Person outside the car"
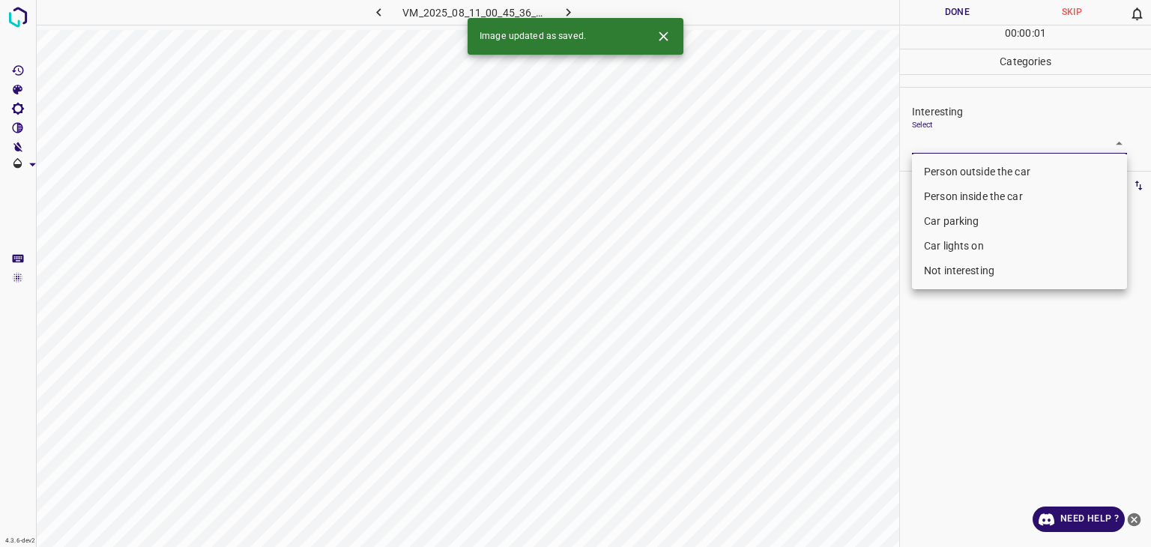
type input "Person outside the car"
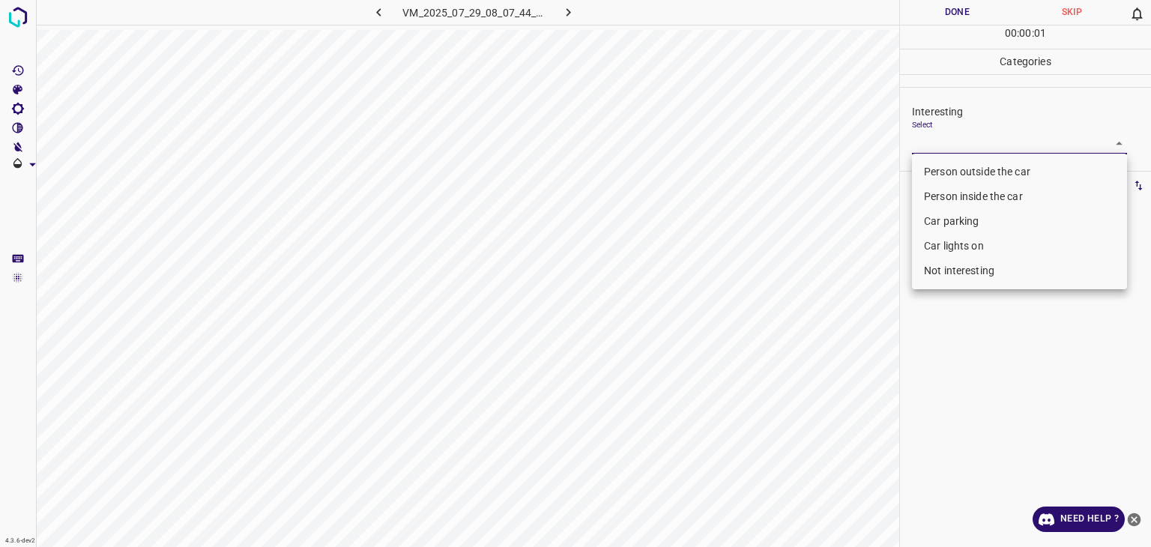
type input "Person outside the car"
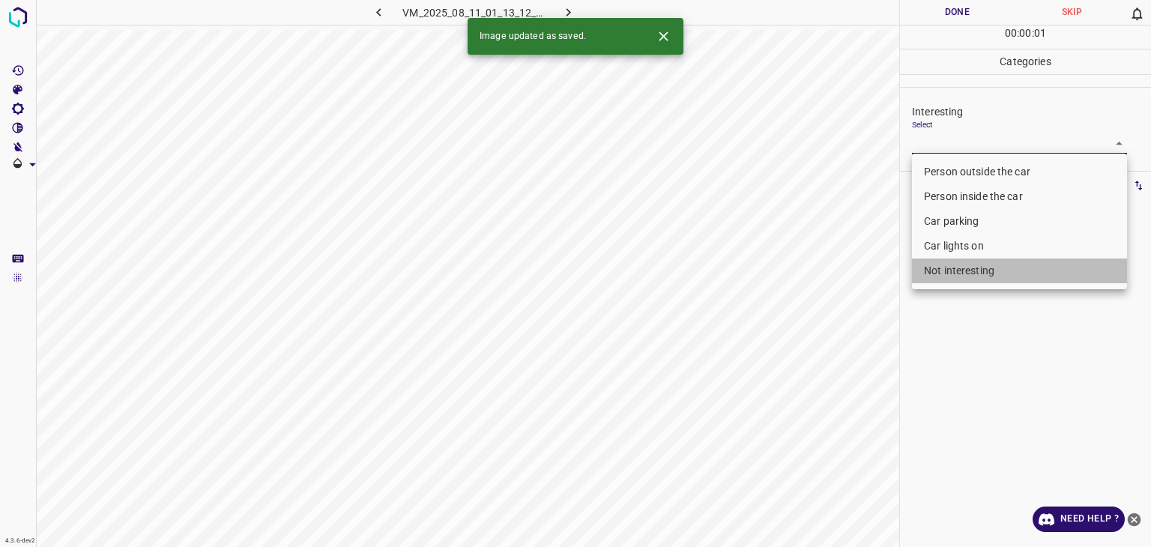
drag, startPoint x: 963, startPoint y: 268, endPoint x: 904, endPoint y: 181, distance: 104.8
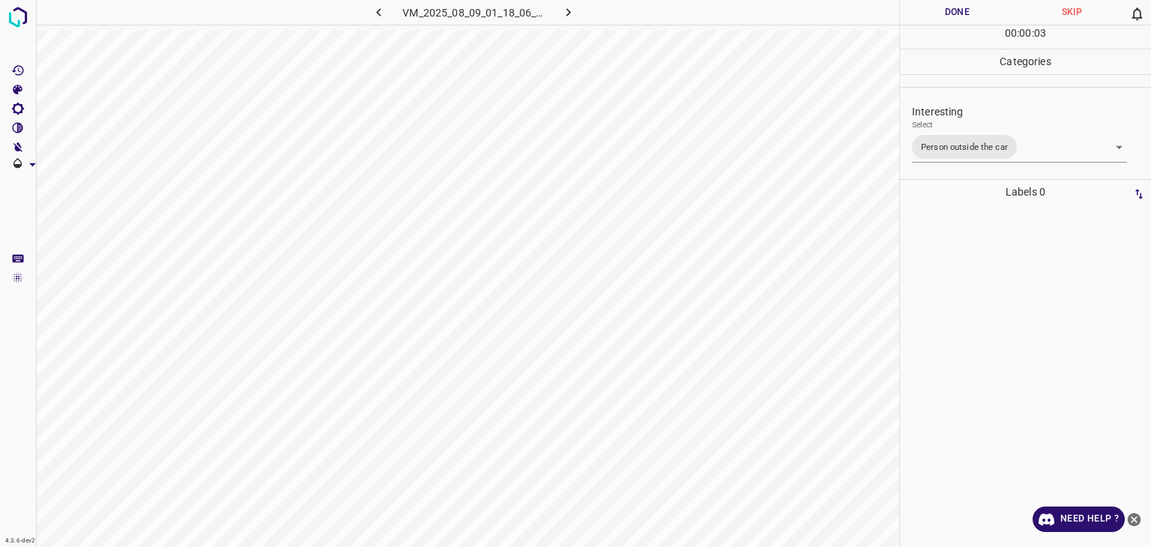
drag, startPoint x: 957, startPoint y: 12, endPoint x: 960, endPoint y: 4, distance: 8.4
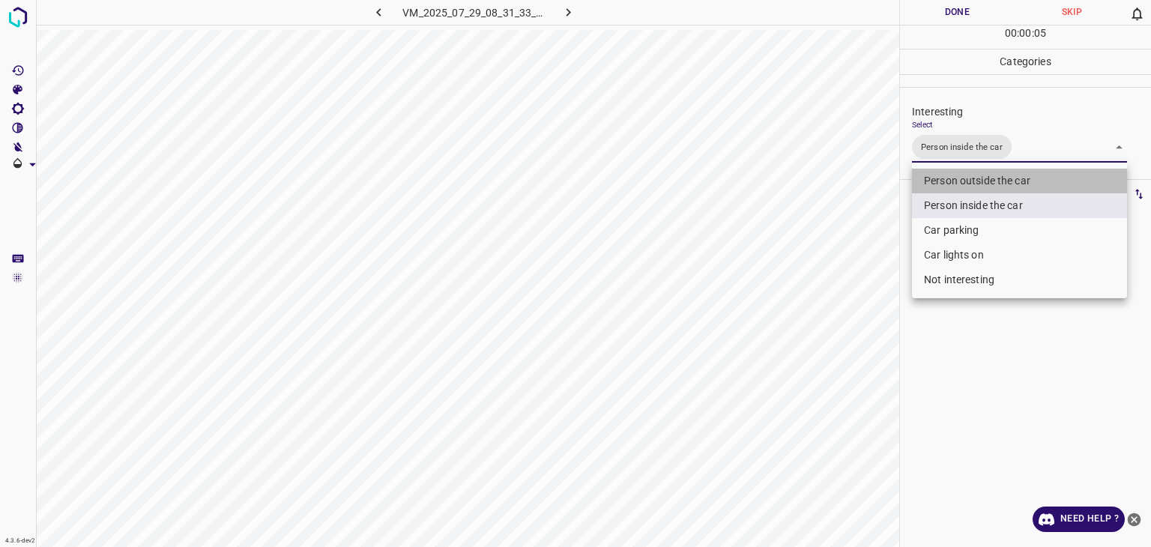
drag, startPoint x: 939, startPoint y: 175, endPoint x: 942, endPoint y: 196, distance: 21.9
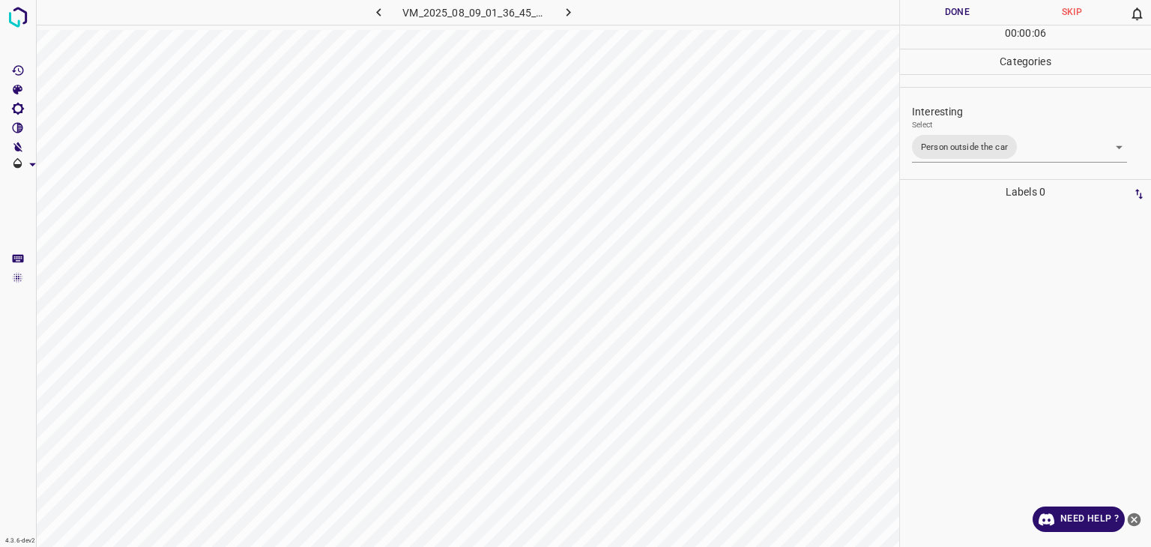
drag, startPoint x: 940, startPoint y: 13, endPoint x: 905, endPoint y: 34, distance: 41.0
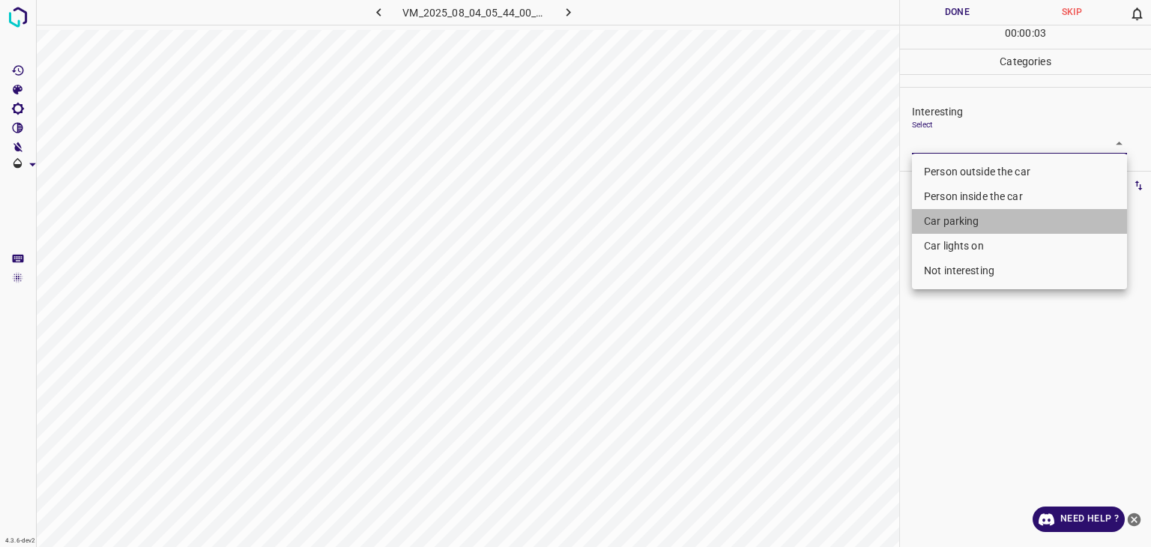
drag, startPoint x: 978, startPoint y: 217, endPoint x: 978, endPoint y: 235, distance: 17.2
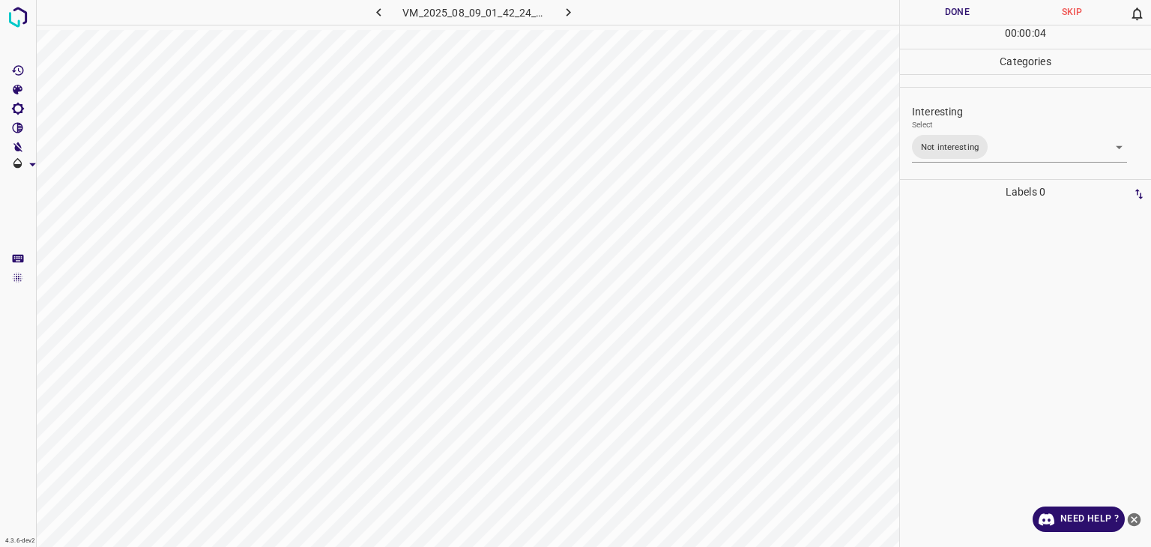
drag, startPoint x: 942, startPoint y: 15, endPoint x: 942, endPoint y: 23, distance: 8.2
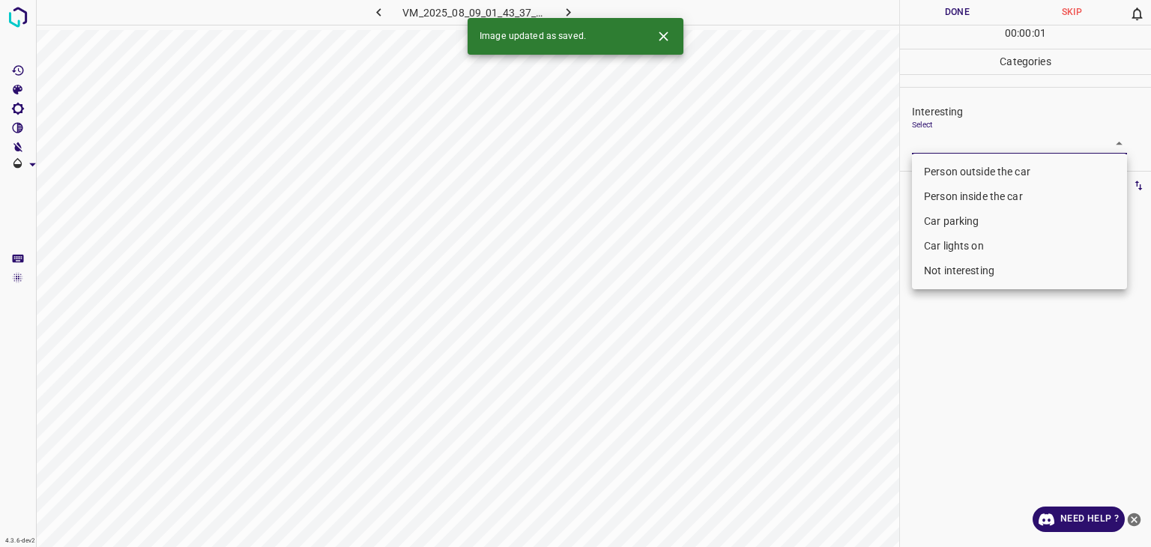
drag, startPoint x: 973, startPoint y: 163, endPoint x: 968, endPoint y: 175, distance: 13.1
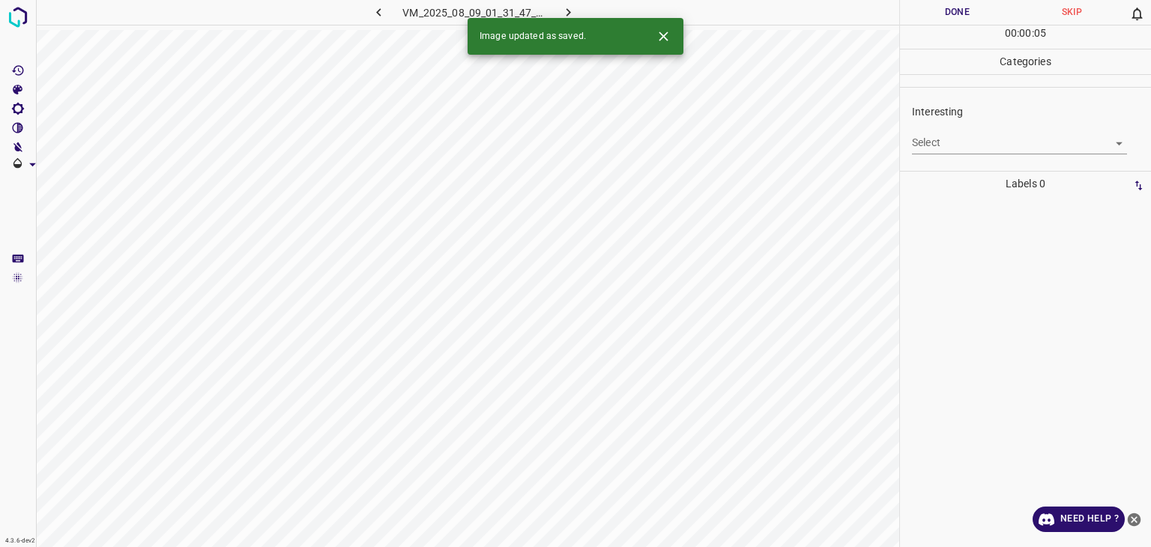
drag, startPoint x: 969, startPoint y: 130, endPoint x: 970, endPoint y: 138, distance: 8.4
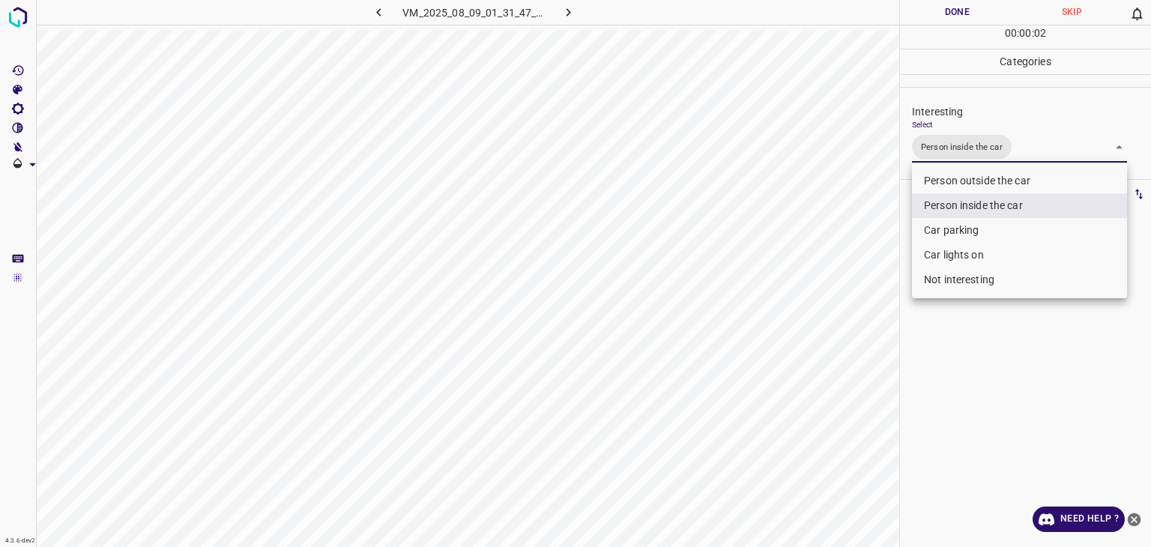
drag, startPoint x: 964, startPoint y: 254, endPoint x: 714, endPoint y: 222, distance: 251.7
